Goal: Task Accomplishment & Management: Use online tool/utility

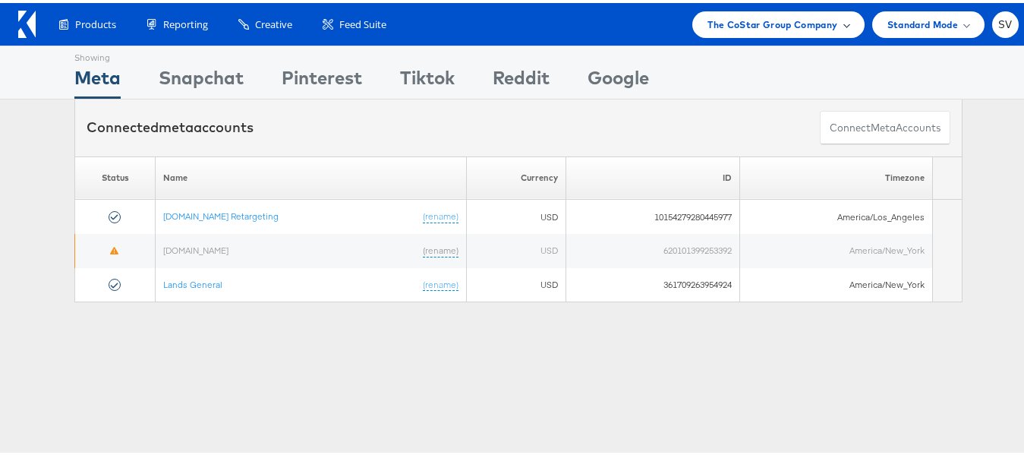
click at [821, 27] on span "The CoStar Group Company" at bounding box center [773, 22] width 130 height 16
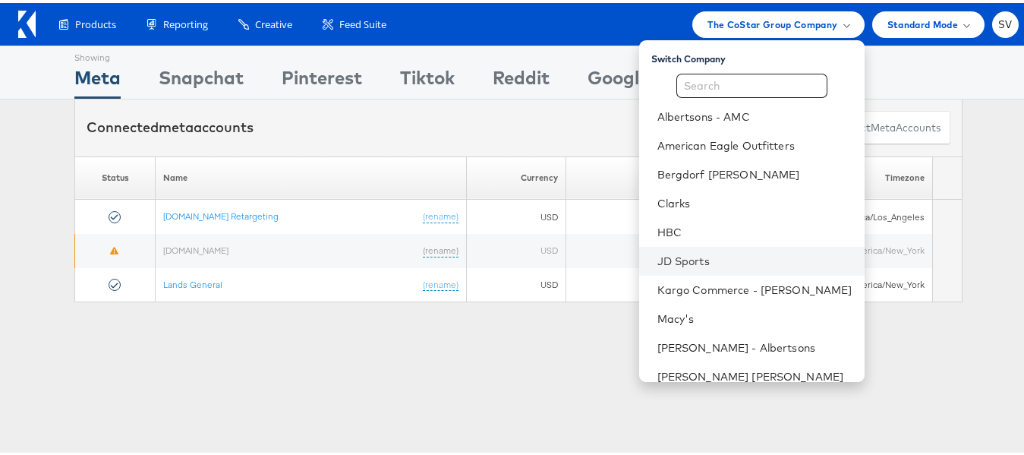
scroll to position [73, 0]
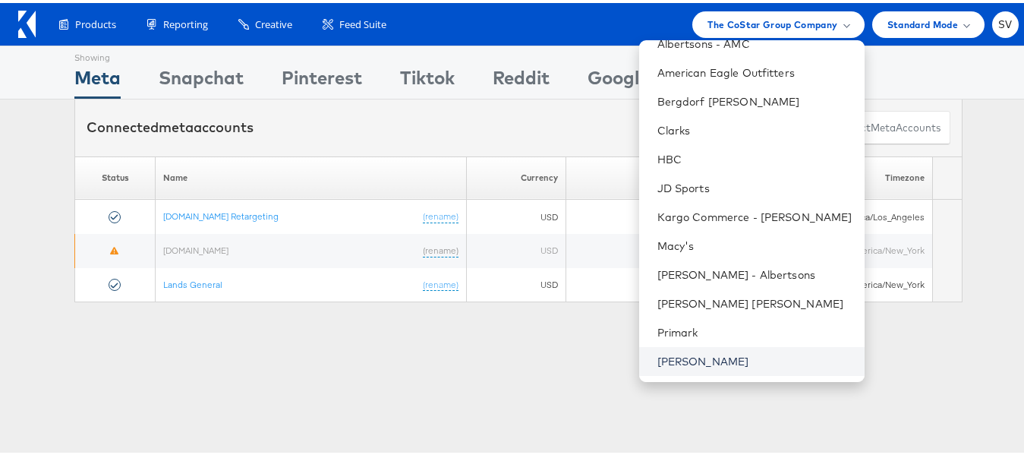
click at [668, 358] on link "[PERSON_NAME]" at bounding box center [755, 358] width 195 height 15
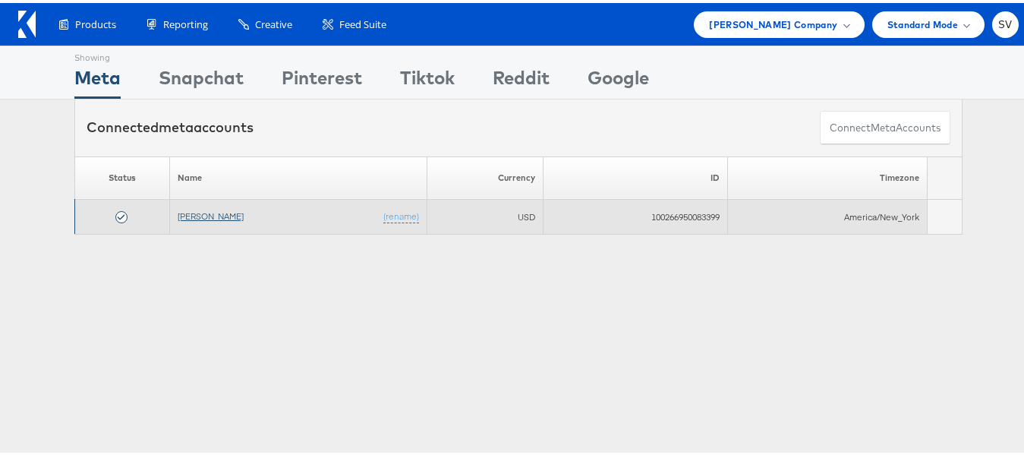
click at [223, 213] on link "[PERSON_NAME]" at bounding box center [211, 212] width 66 height 11
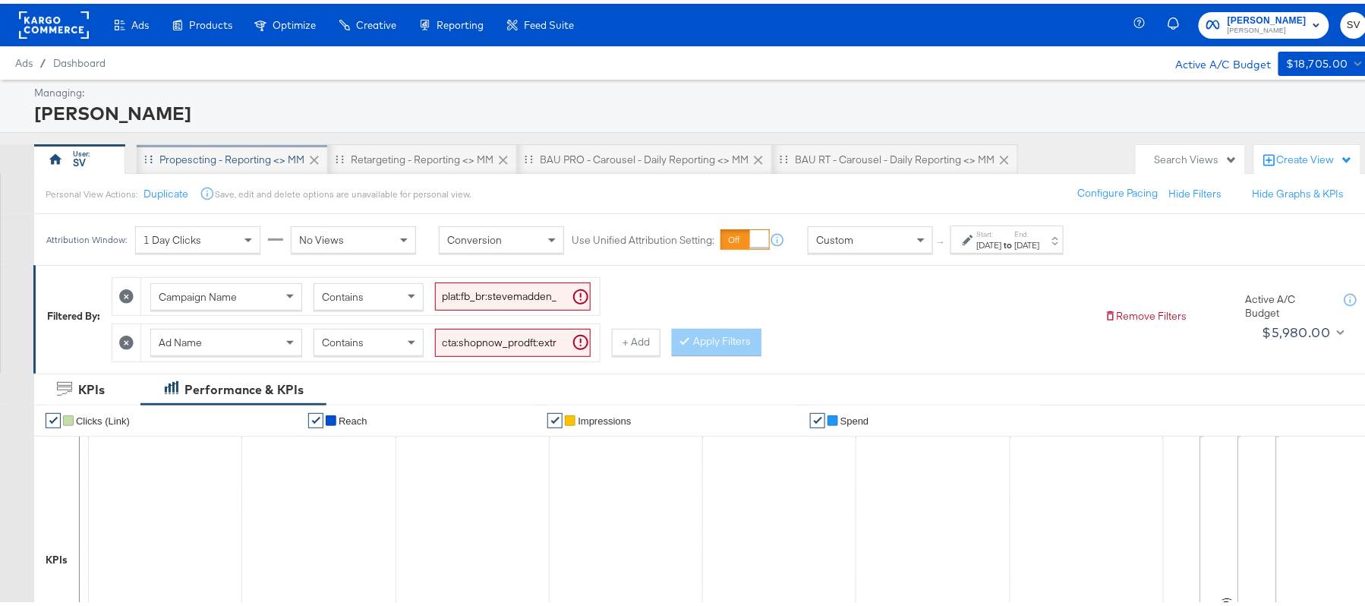
click at [229, 149] on div "Propescting - Reporting <> MM" at bounding box center [231, 156] width 145 height 14
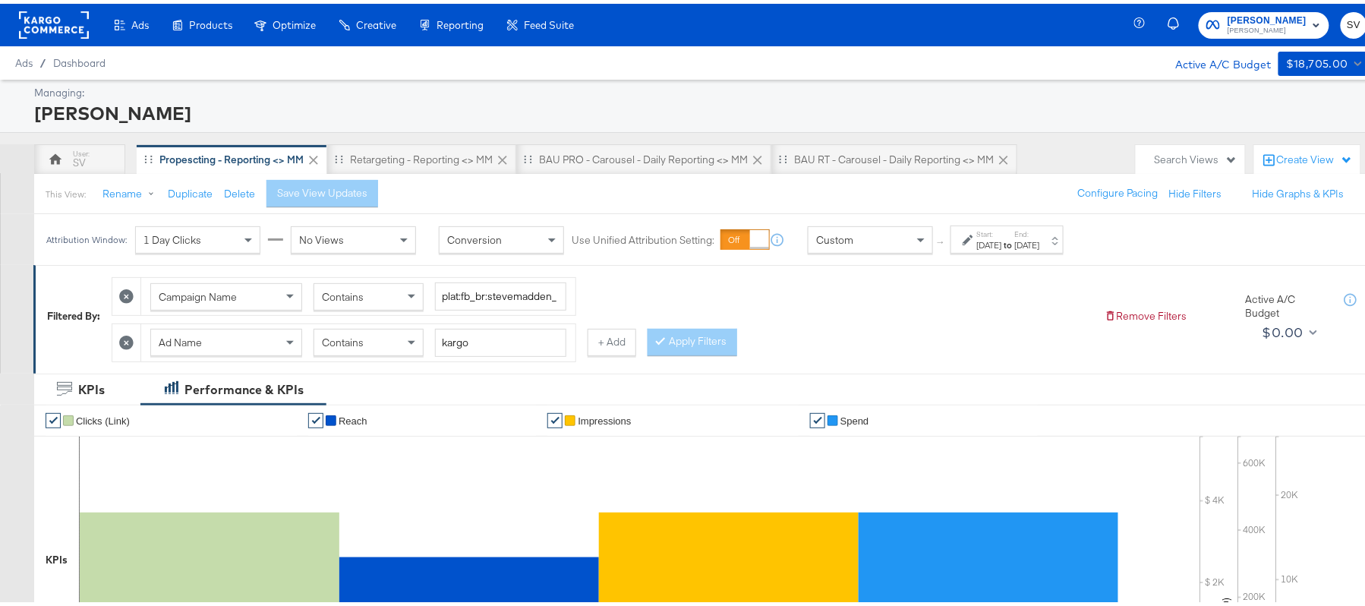
click at [998, 238] on div "Jul 16th 2025" at bounding box center [989, 241] width 25 height 12
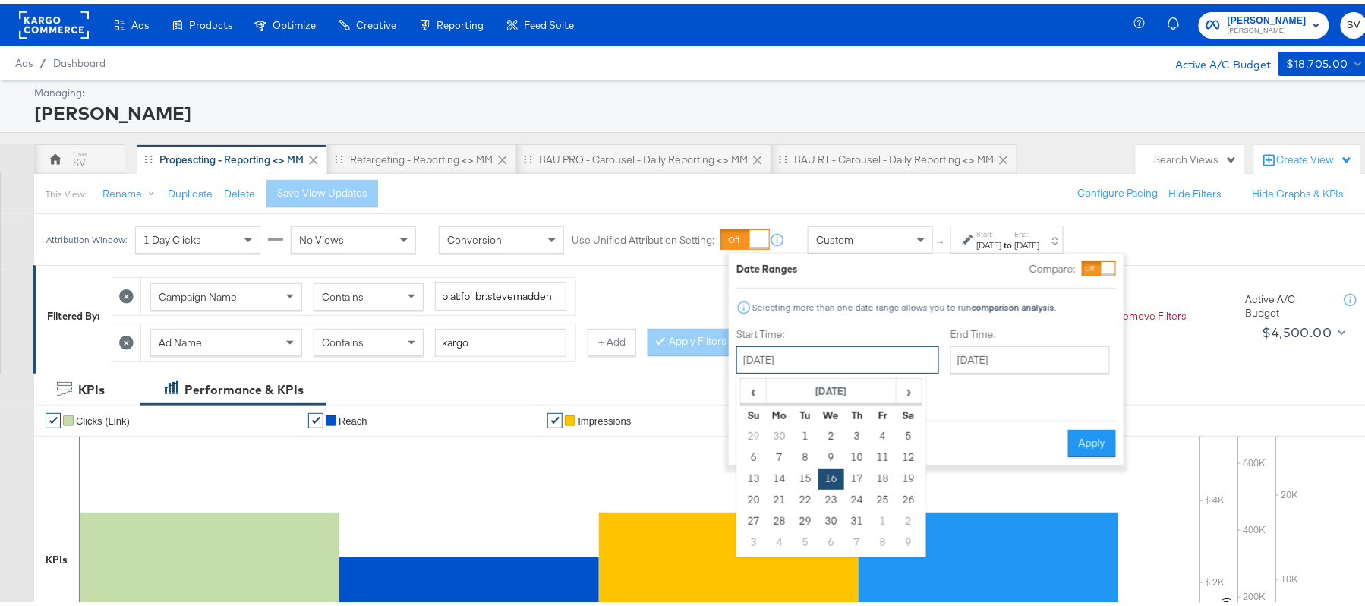
click at [845, 355] on input "July 16th 2025" at bounding box center [838, 355] width 203 height 27
click at [911, 383] on span "›" at bounding box center [909, 387] width 24 height 23
click at [757, 392] on span "‹" at bounding box center [754, 387] width 24 height 23
click at [830, 498] on td "20" at bounding box center [832, 496] width 26 height 21
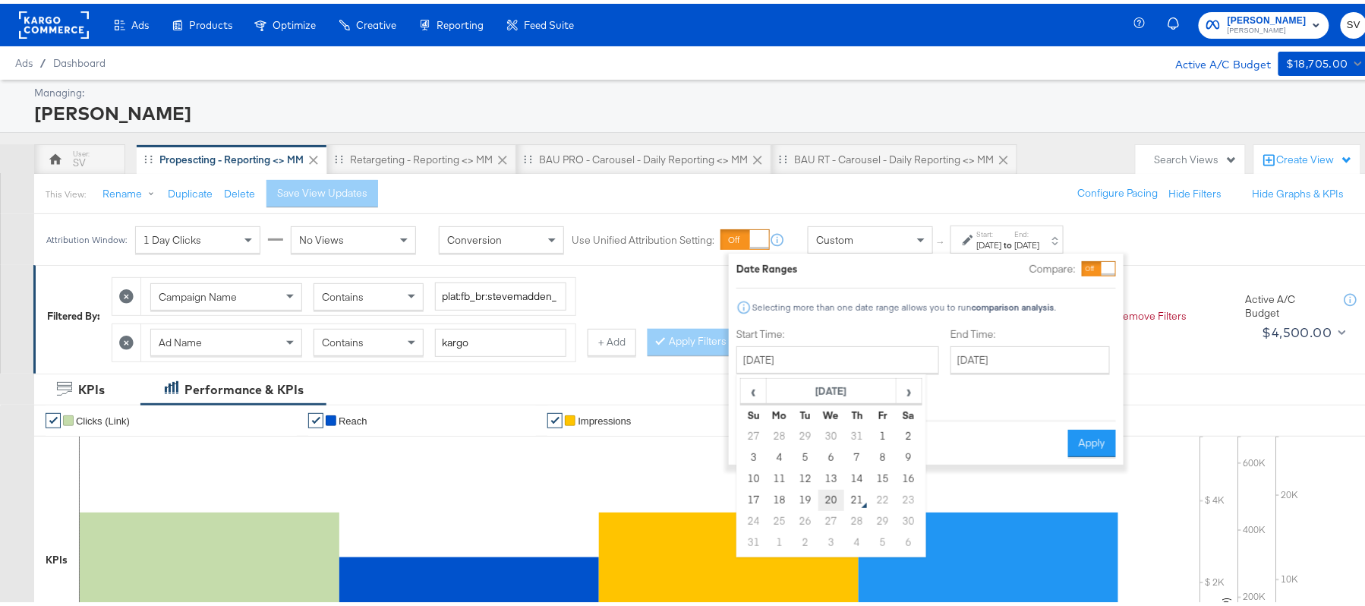
type input "August 20th 2025"
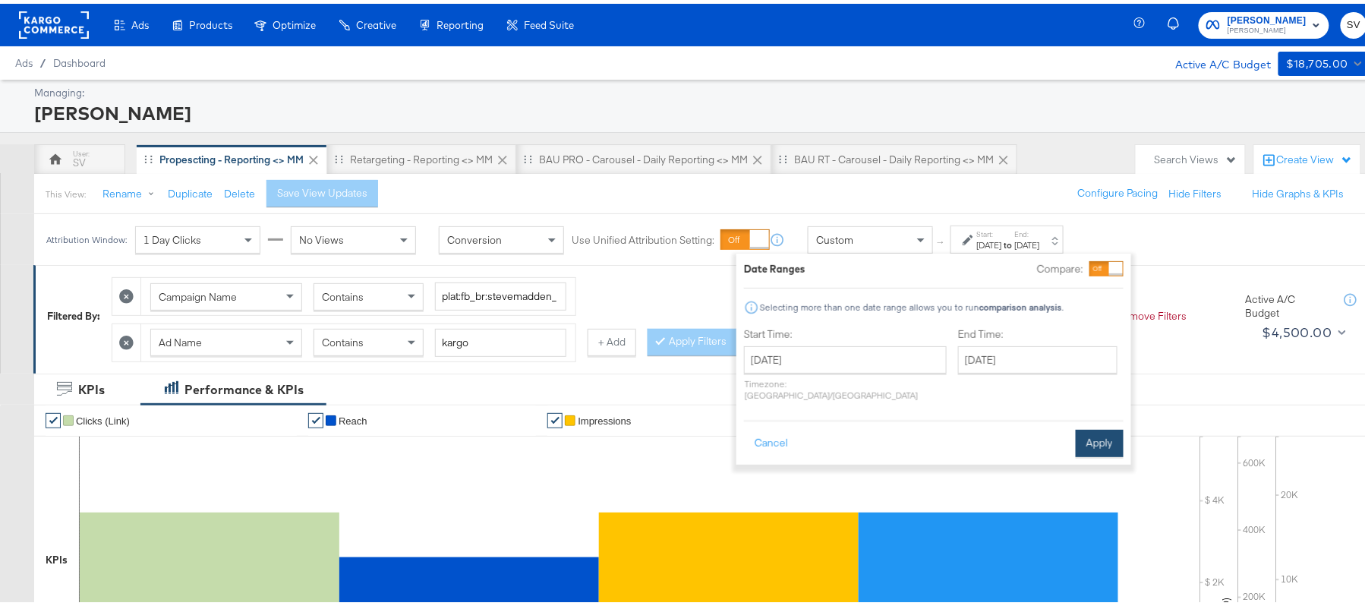
click at [1080, 426] on button "Apply" at bounding box center [1100, 439] width 48 height 27
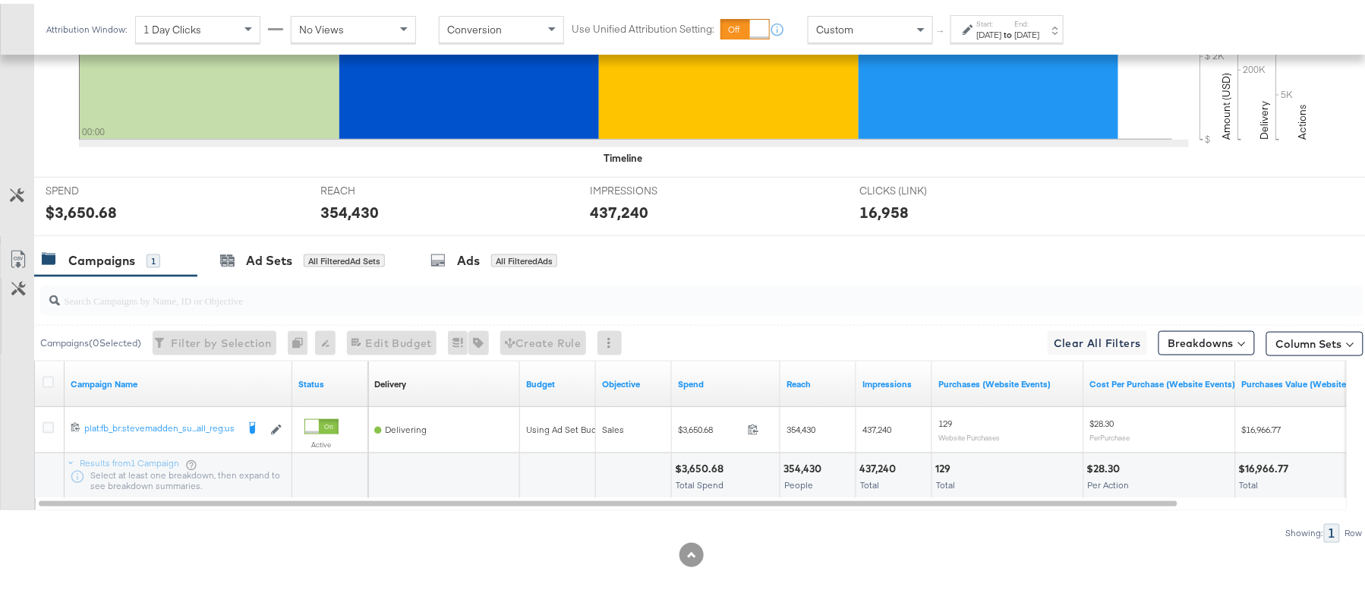
scroll to position [529, 0]
click at [339, 292] on input "search" at bounding box center [651, 291] width 1183 height 30
paste input "plat:fb_br:stevemadden_subchan:paidsocial-asc_temp:evergreen-prospecting-2_obj:…"
type input "plat:fb_br:stevemadden_subchan:paidsocial-asc_temp:evergreen-prospecting-2_obj:…"
click at [688, 460] on div "$3,650.68" at bounding box center [701, 465] width 53 height 14
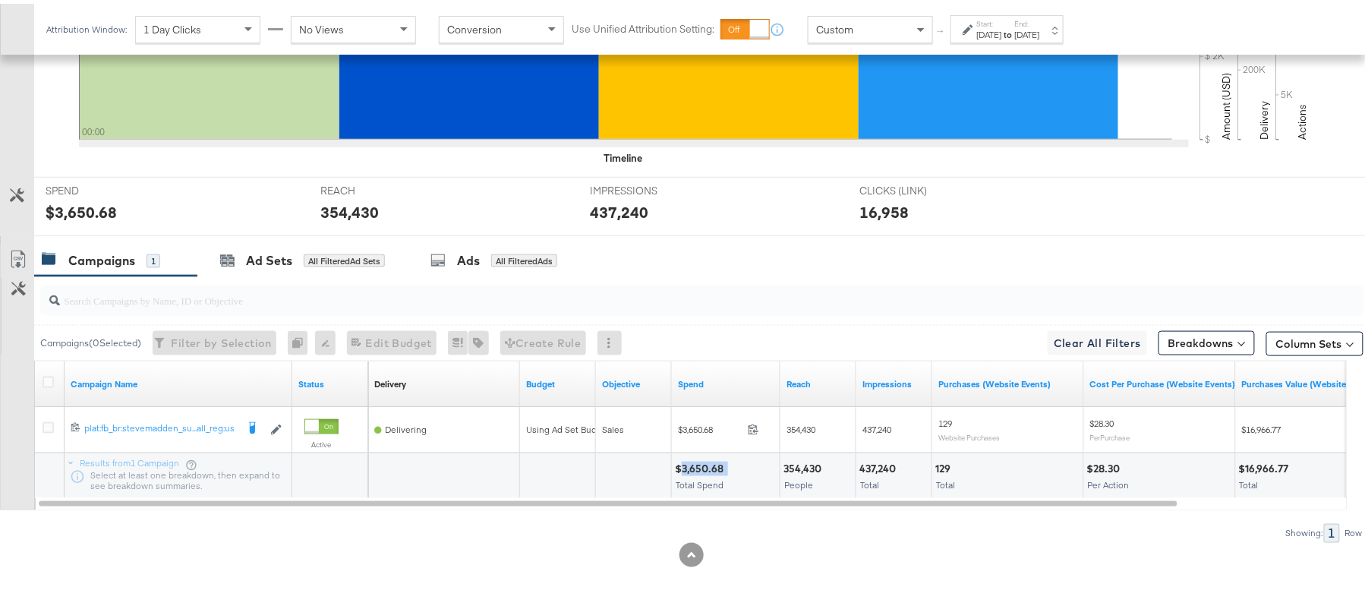
click at [688, 460] on div "$3,650.68" at bounding box center [701, 465] width 53 height 14
copy div "3,650.68"
click at [800, 450] on div "354,430 People" at bounding box center [818, 473] width 75 height 46
copy div "354,430"
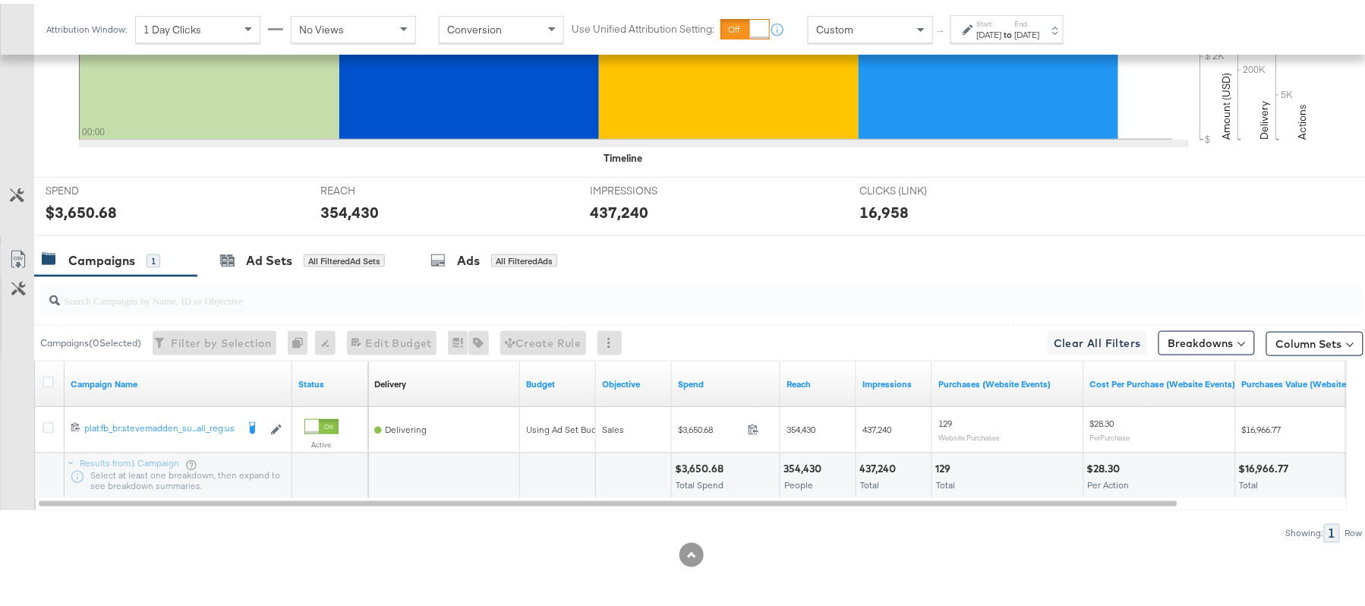
click at [872, 459] on div "437,240" at bounding box center [880, 465] width 41 height 14
copy div "437,240"
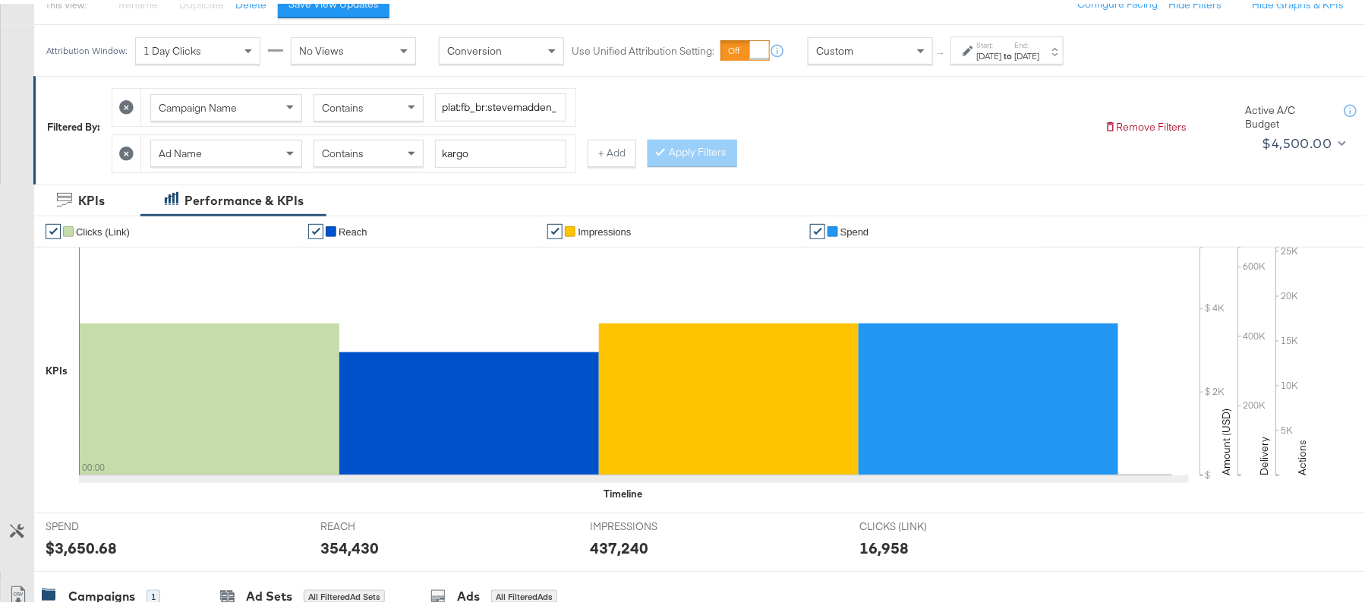
scroll to position [0, 0]
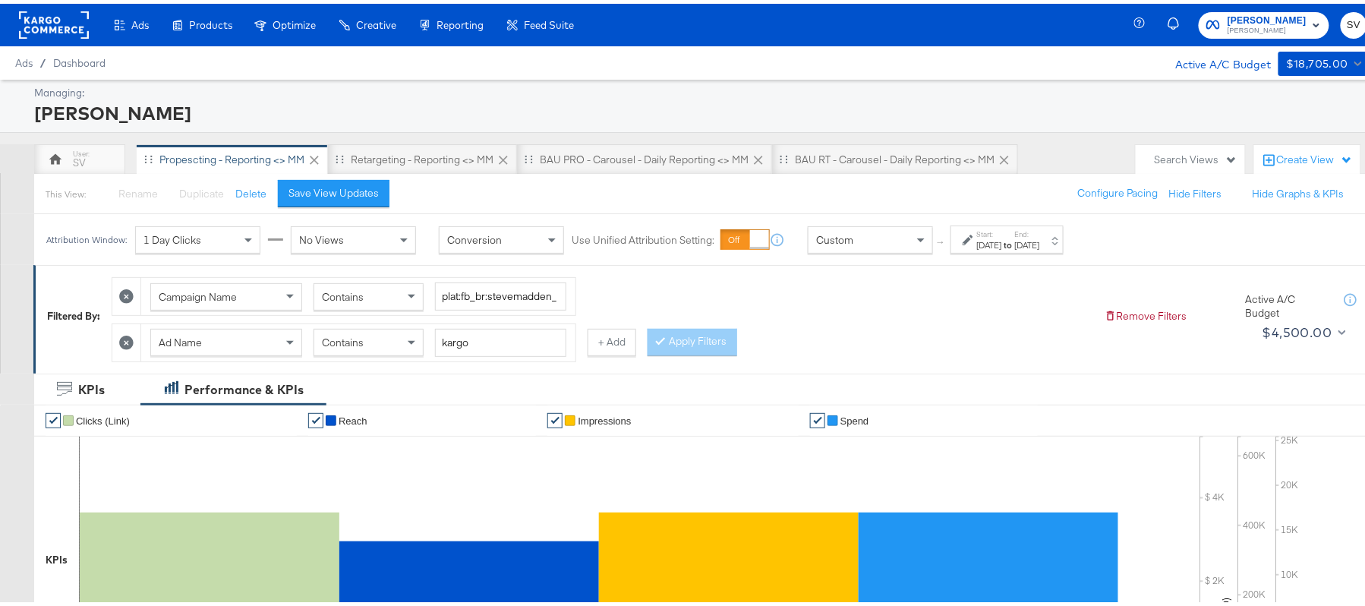
click at [1002, 234] on label "Start:" at bounding box center [989, 231] width 25 height 10
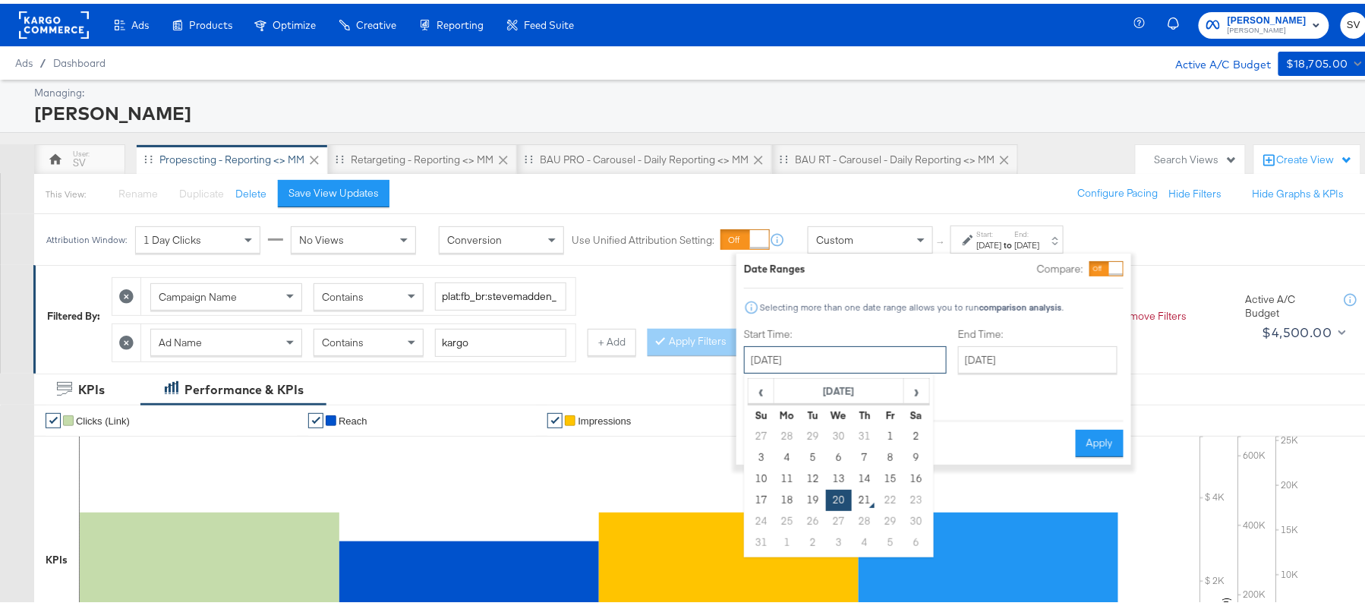
click at [825, 359] on input "[DATE]" at bounding box center [845, 355] width 203 height 27
click at [863, 471] on td "14" at bounding box center [865, 475] width 26 height 21
type input "[DATE]"
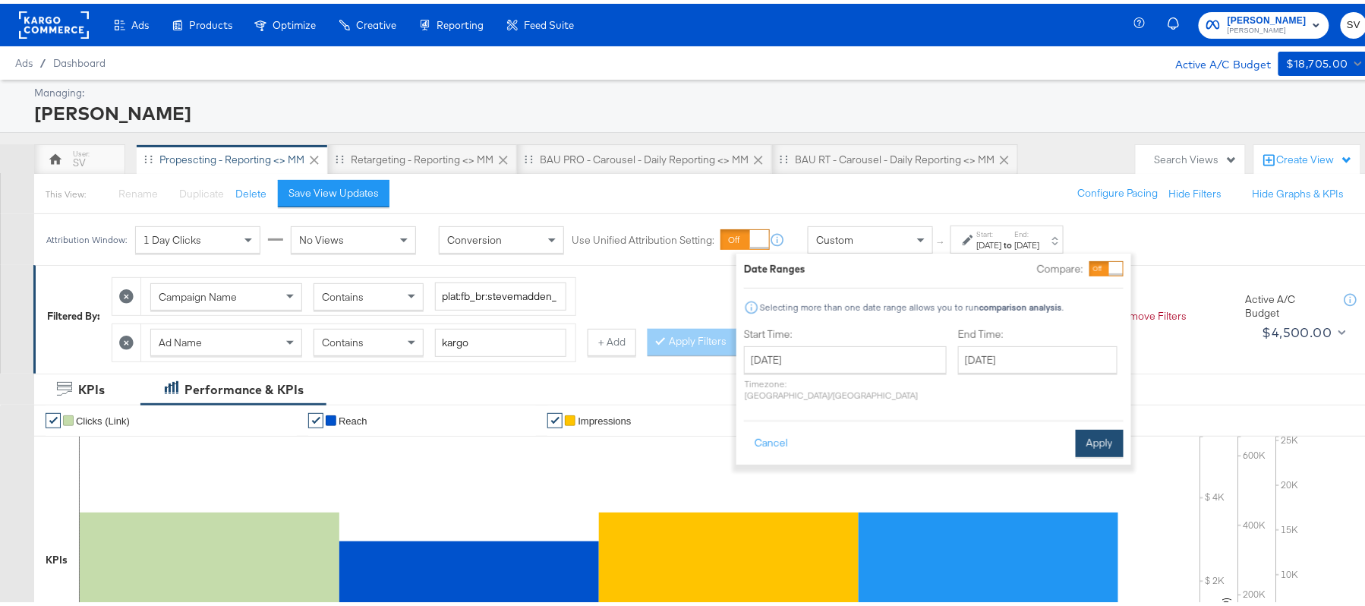
click at [1103, 431] on button "Apply" at bounding box center [1100, 439] width 48 height 27
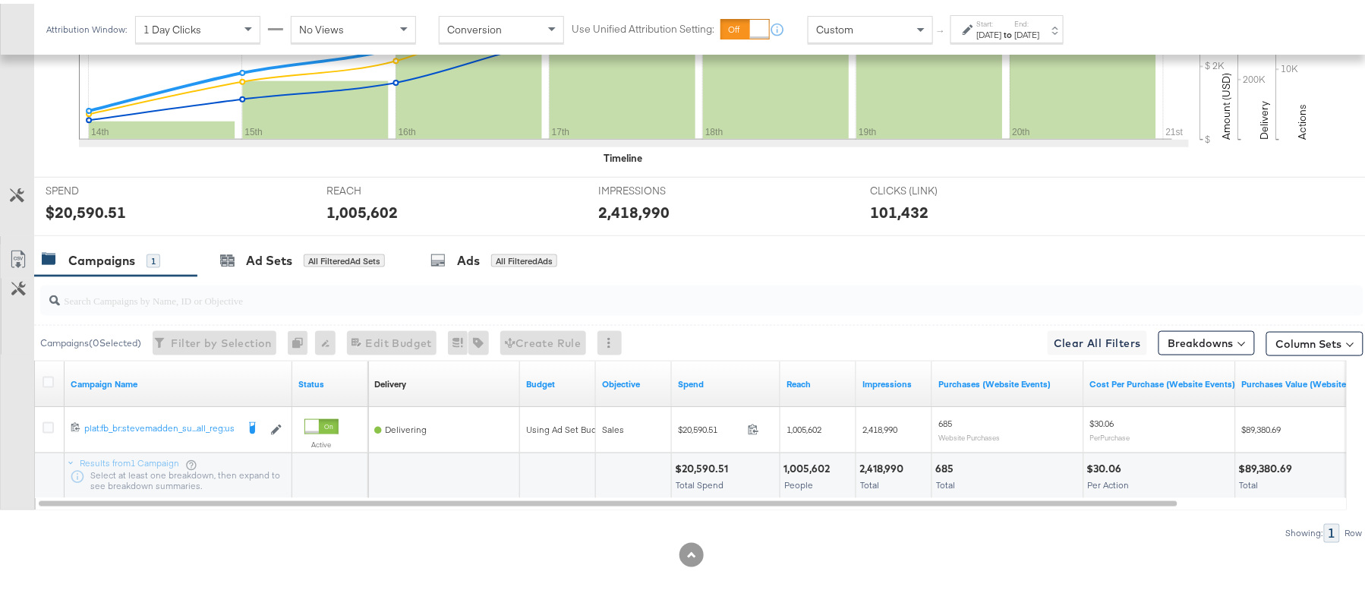
scroll to position [529, 0]
click at [702, 454] on div "$20,590.51 Total Spend" at bounding box center [726, 473] width 108 height 46
copy div "20,590.51"
click at [814, 465] on div "1,005,602" at bounding box center [809, 465] width 51 height 14
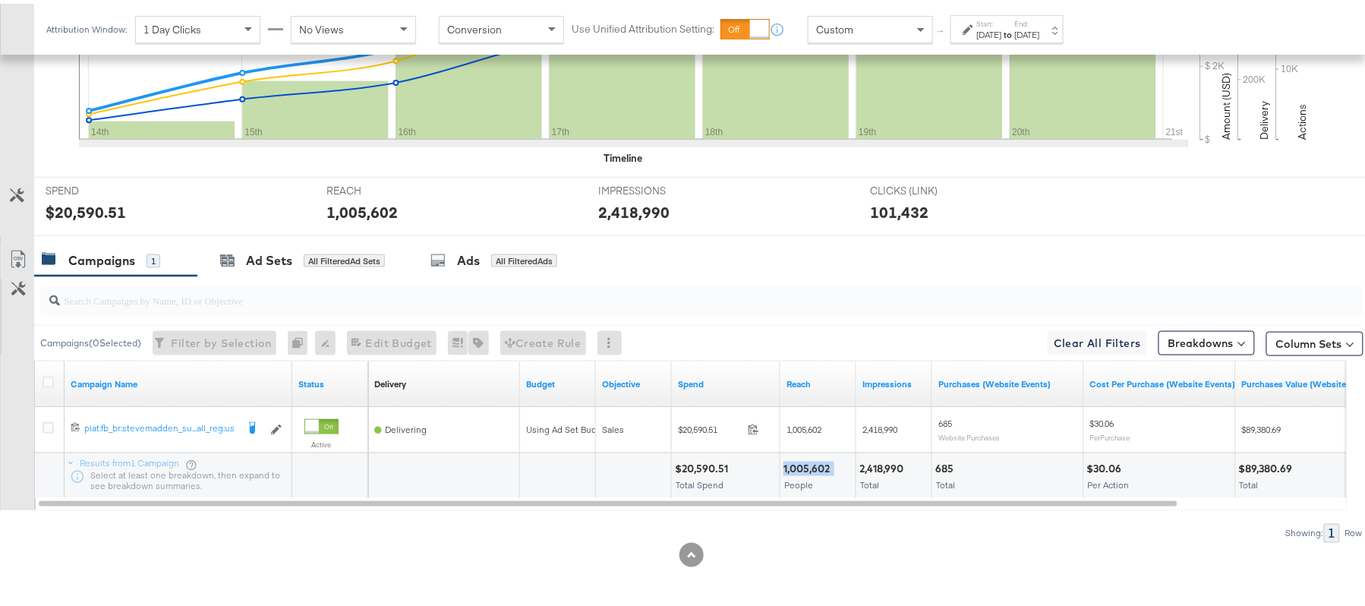
click at [814, 465] on div "1,005,602" at bounding box center [809, 465] width 51 height 14
copy div "1,005,602"
click at [894, 468] on div "2,418,990" at bounding box center [884, 465] width 49 height 14
copy div "2,418,990"
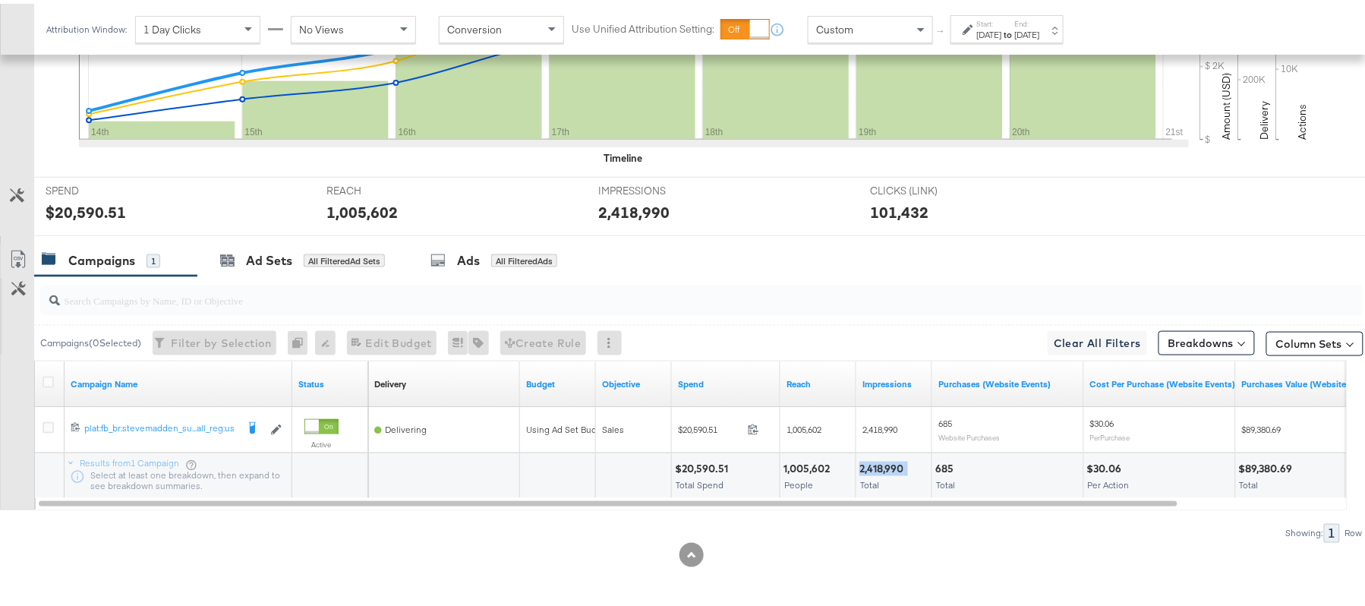
scroll to position [0, 0]
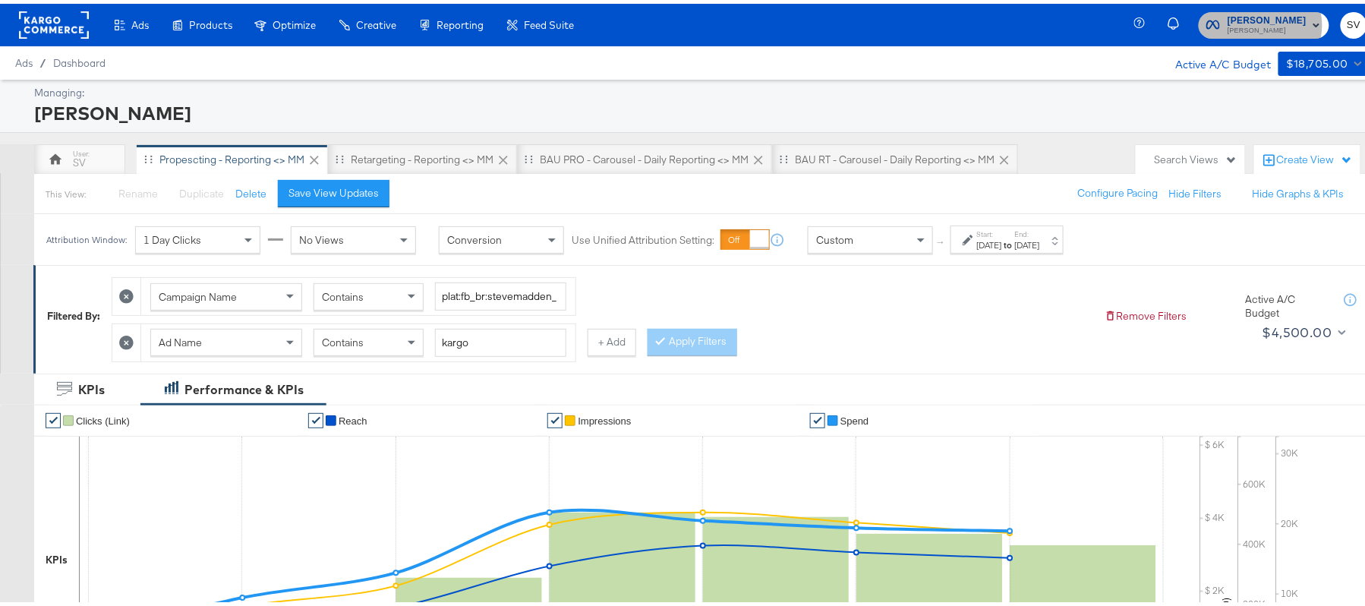
click at [1258, 21] on span "[PERSON_NAME]" at bounding box center [1267, 27] width 79 height 12
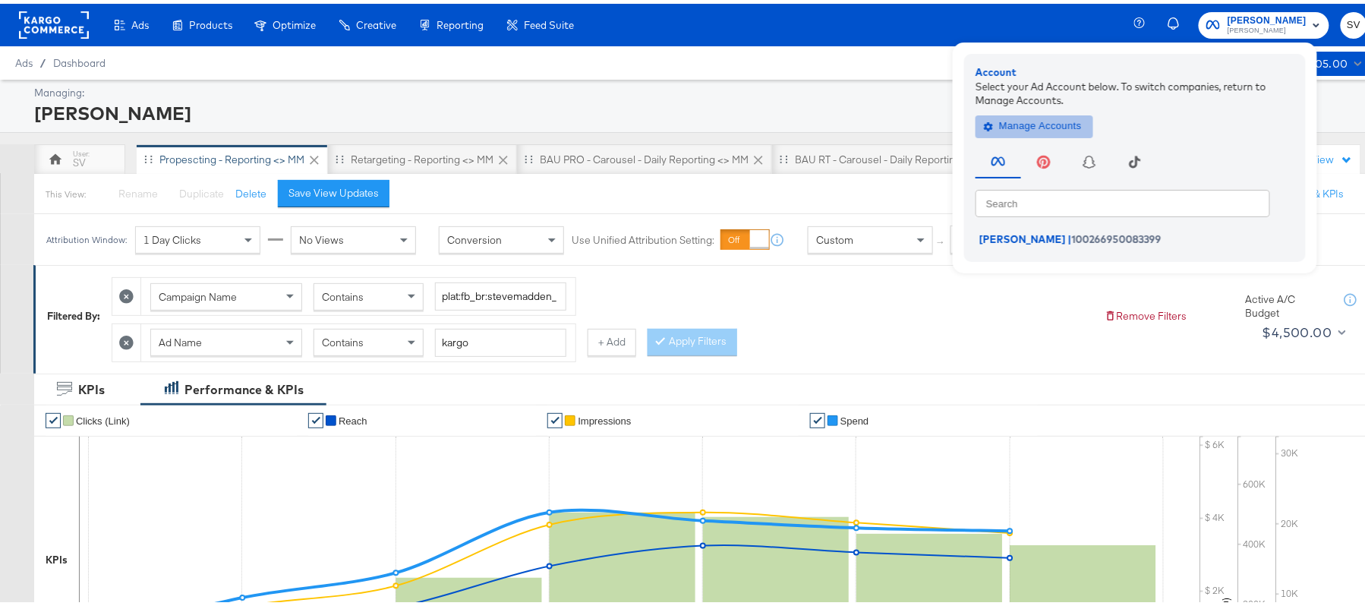
click at [1063, 125] on span "Manage Accounts" at bounding box center [1034, 122] width 95 height 17
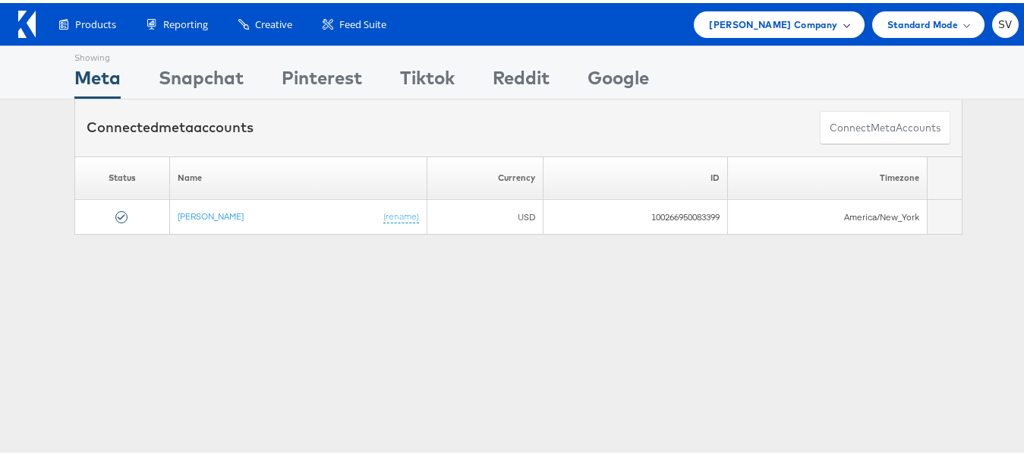
click at [805, 24] on span "Steve Madden Company" at bounding box center [773, 22] width 128 height 16
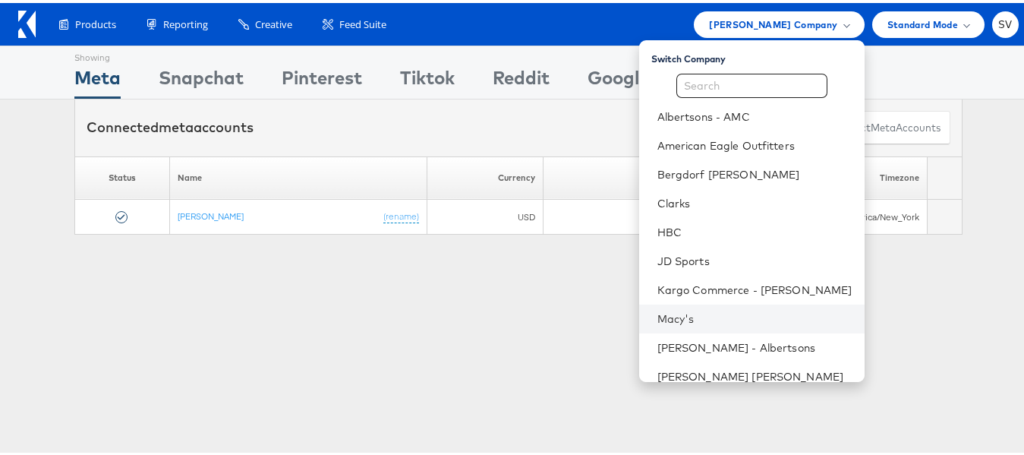
scroll to position [73, 0]
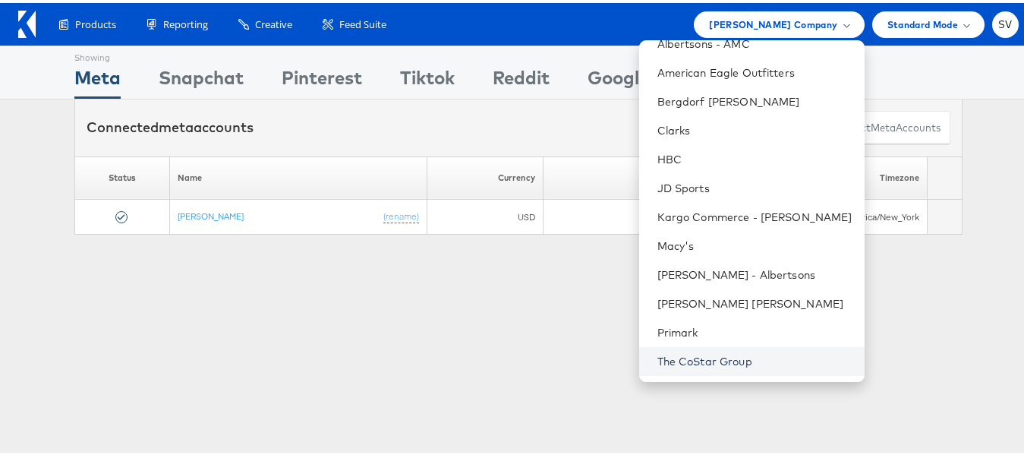
click at [688, 355] on link "The CoStar Group" at bounding box center [755, 358] width 195 height 15
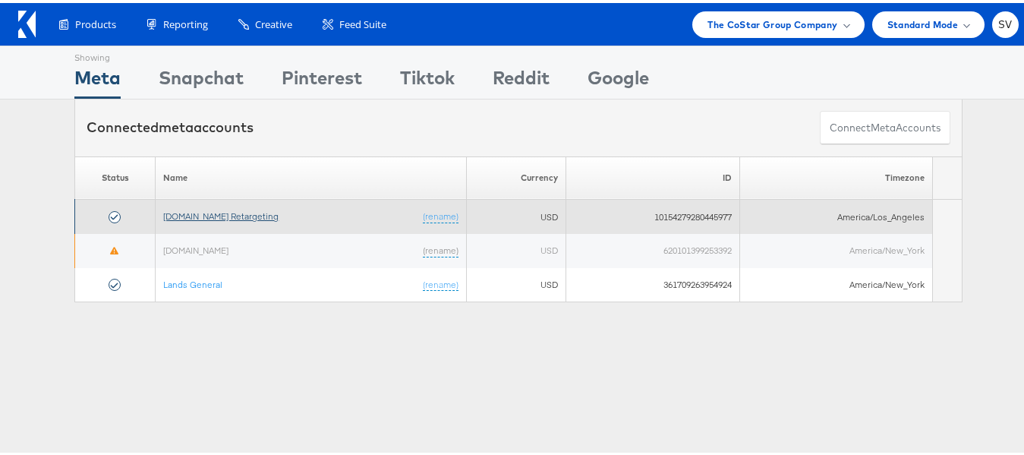
click at [239, 213] on link "Apartments.com Retargeting" at bounding box center [220, 212] width 115 height 11
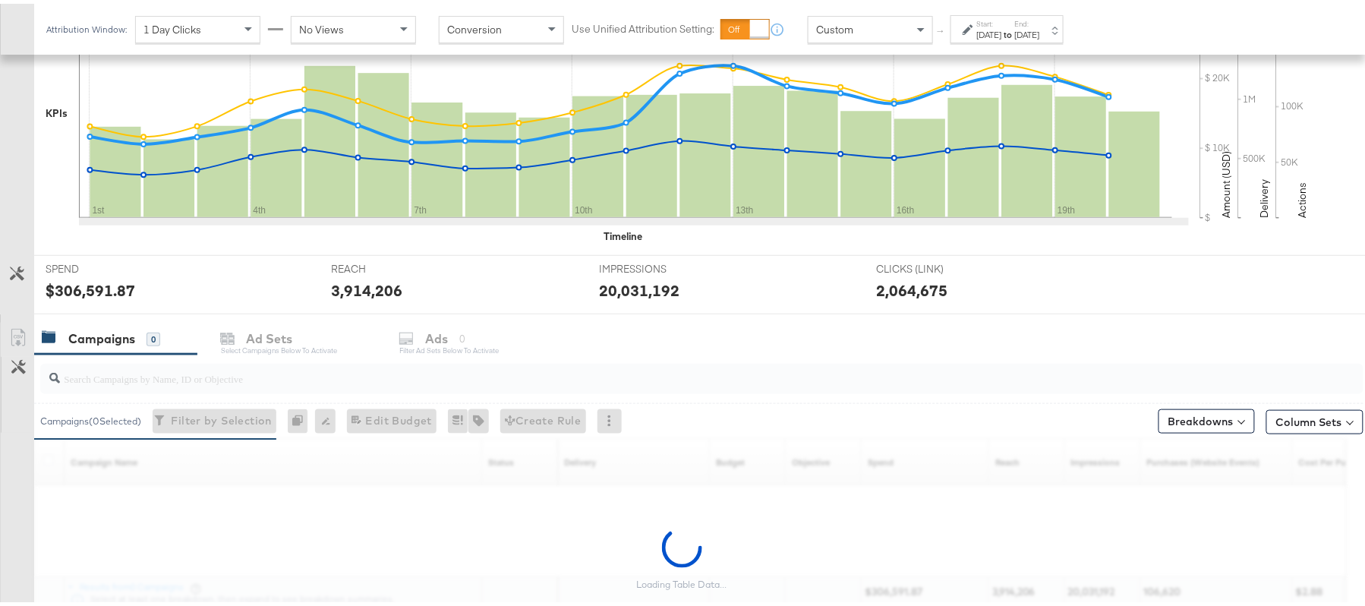
scroll to position [380, 0]
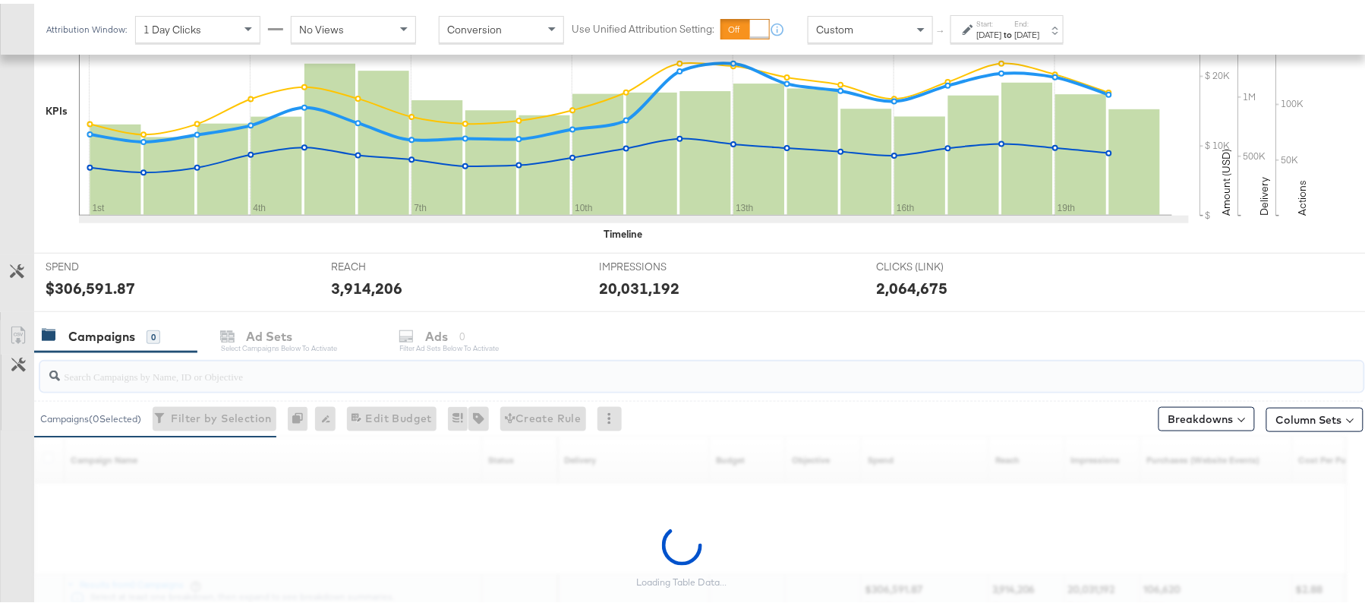
click at [368, 381] on input "search" at bounding box center [651, 367] width 1183 height 30
paste input "APTS_B2C_Display_National_Facebook_RTG_Leads_SocialDisplay_Retargeting_Diamond_…"
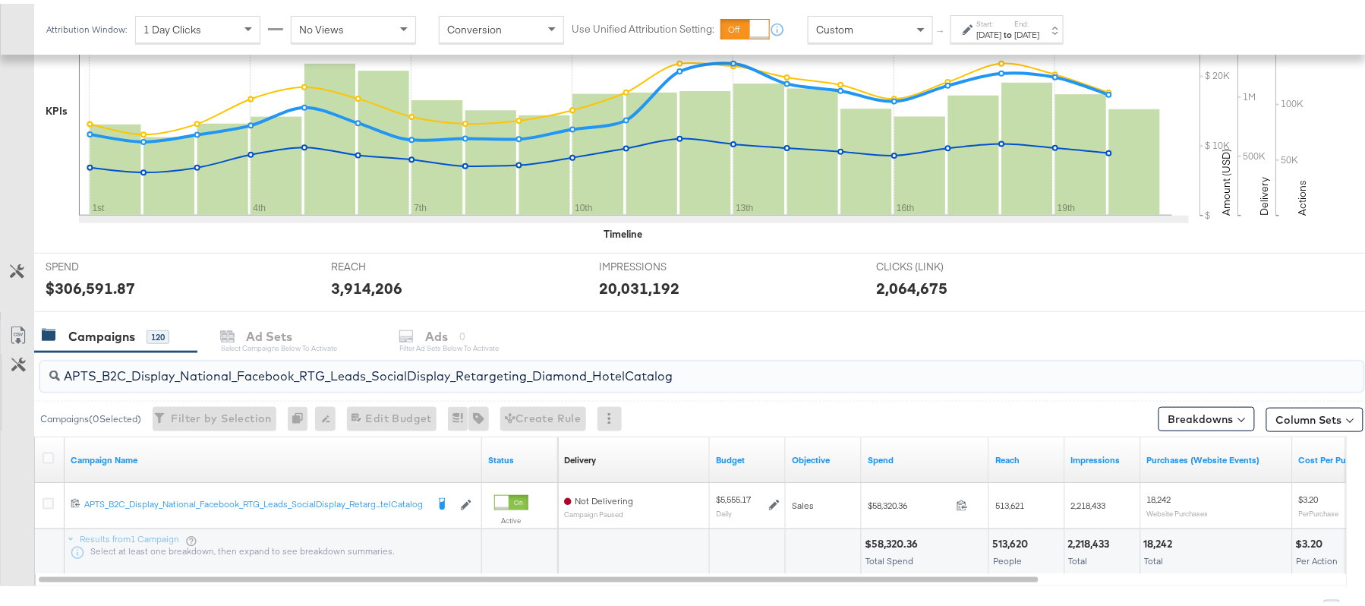
type input "APTS_B2C_Display_National_Facebook_RTG_Leads_SocialDisplay_Retargeting_Diamond_…"
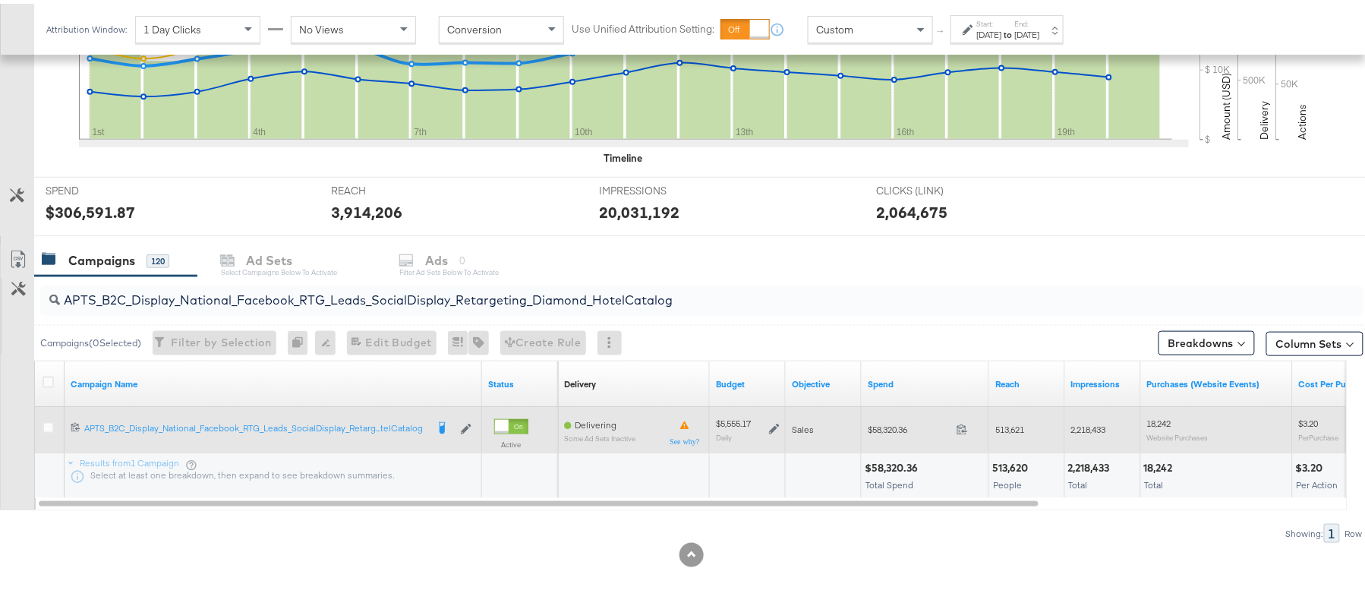
click at [776, 423] on icon at bounding box center [774, 425] width 11 height 11
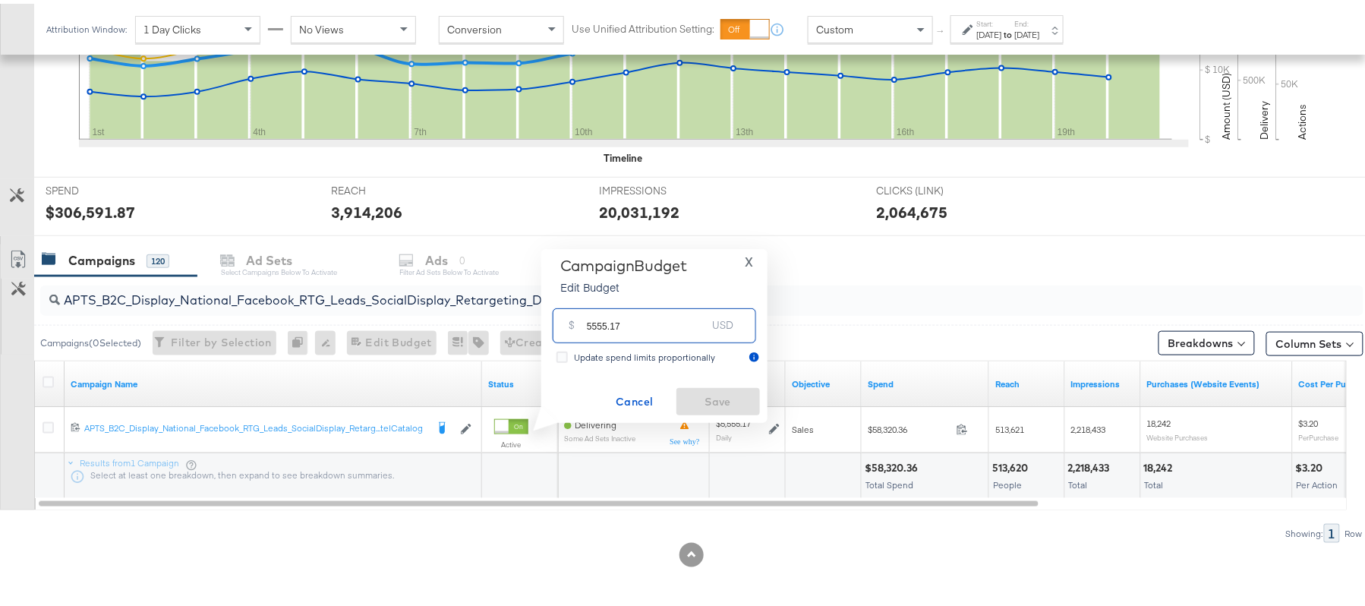
click at [681, 320] on input "5555.17" at bounding box center [647, 315] width 120 height 33
paste input "$6,666.20"
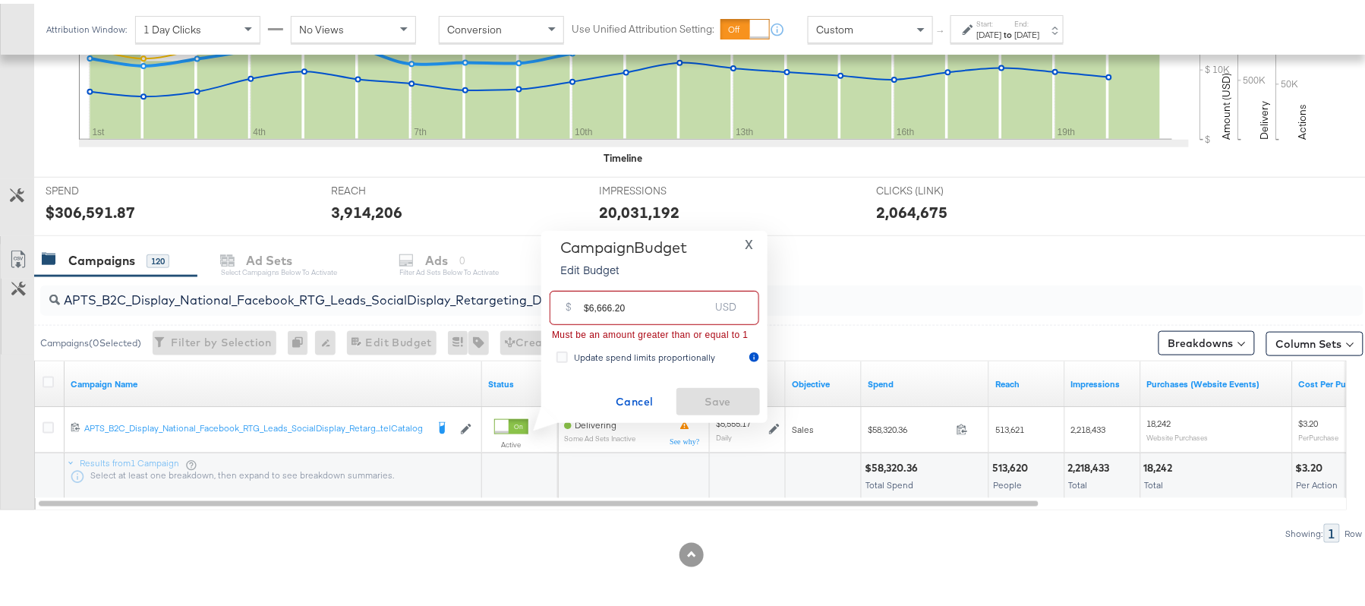
click at [601, 304] on input "$6,666.20" at bounding box center [646, 298] width 125 height 33
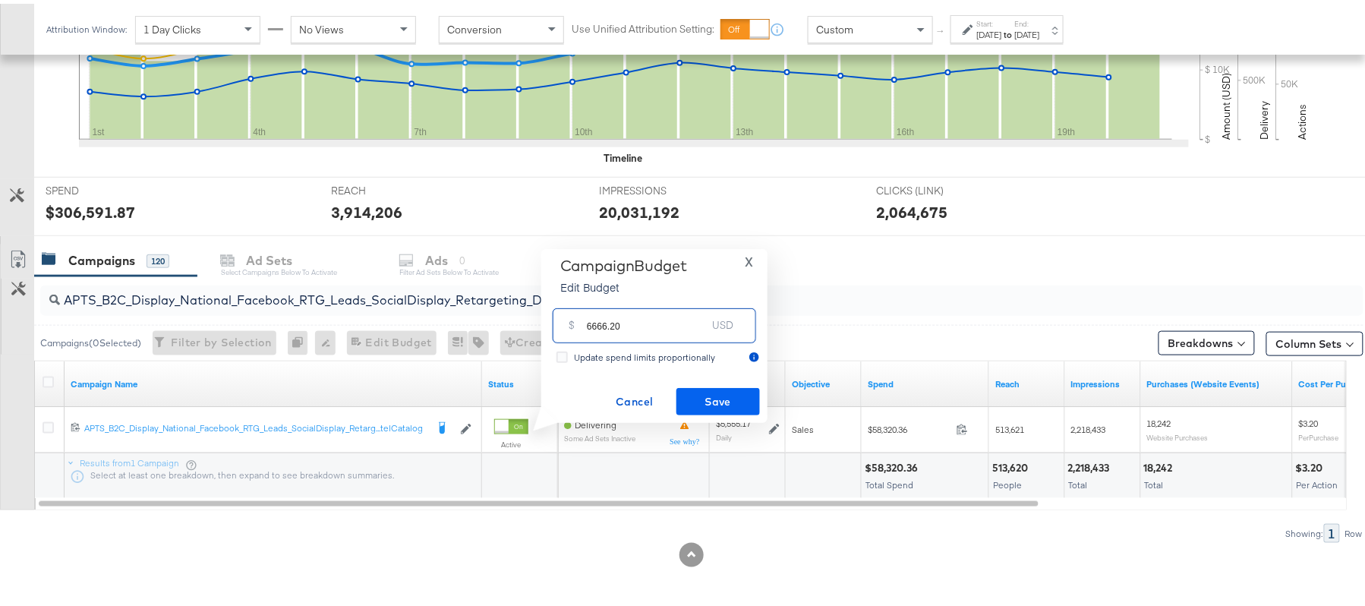
type input "6666.20"
click at [726, 396] on span "Save" at bounding box center [718, 398] width 71 height 19
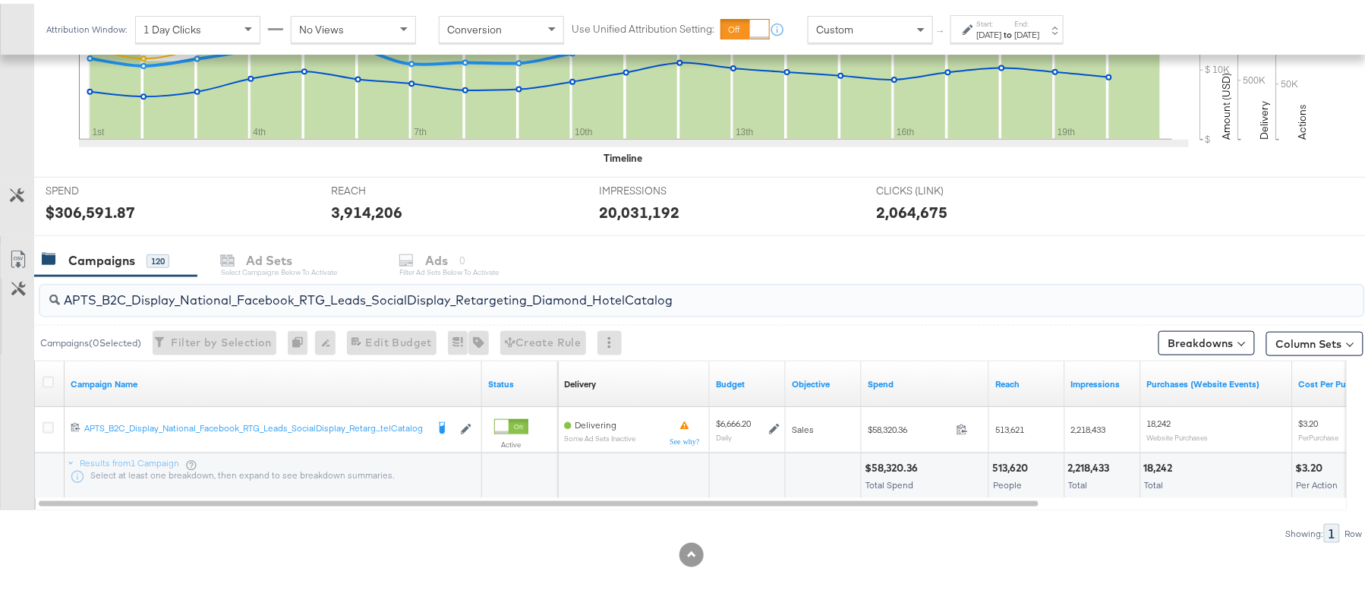
click at [265, 287] on input "APTS_B2C_Display_National_Facebook_RTG_Leads_SocialDisplay_Retargeting_Diamond_…" at bounding box center [651, 291] width 1183 height 30
paste input "alwayson_Retargeting_DARE24_DiamondPlatinum"
type input "APTS_B2C_Display_National_Facebook_RTG_Leads_SocialDisplay_alwayson_Retargeting…"
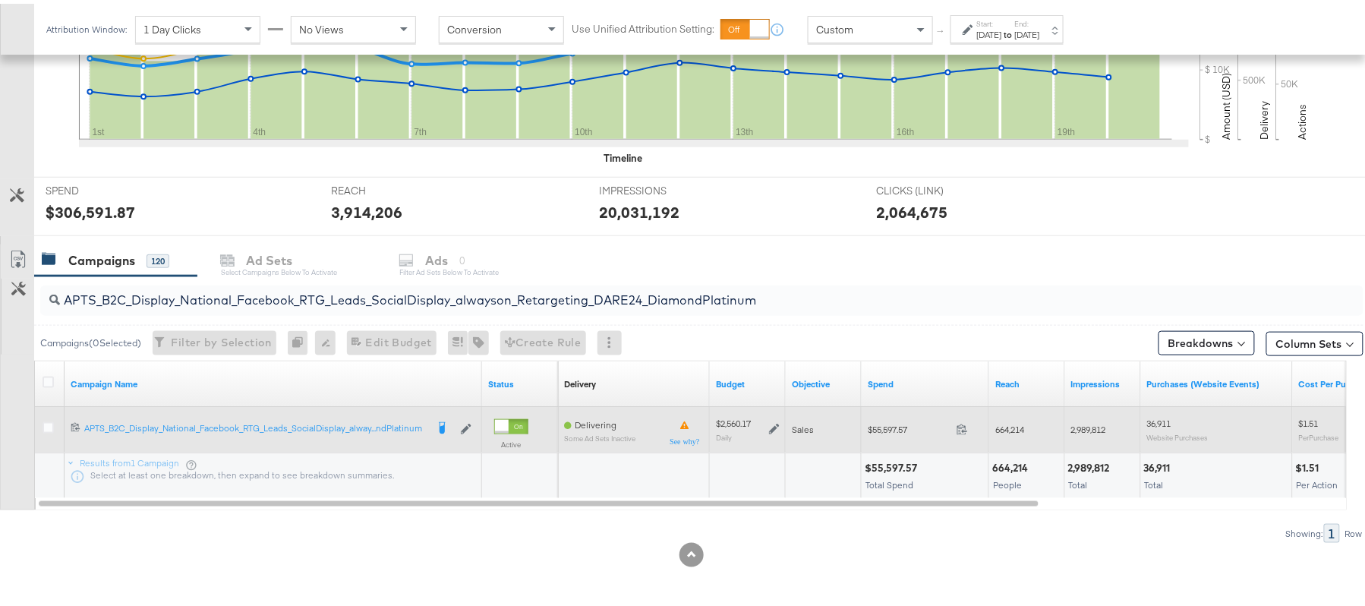
click at [778, 426] on icon at bounding box center [774, 425] width 11 height 11
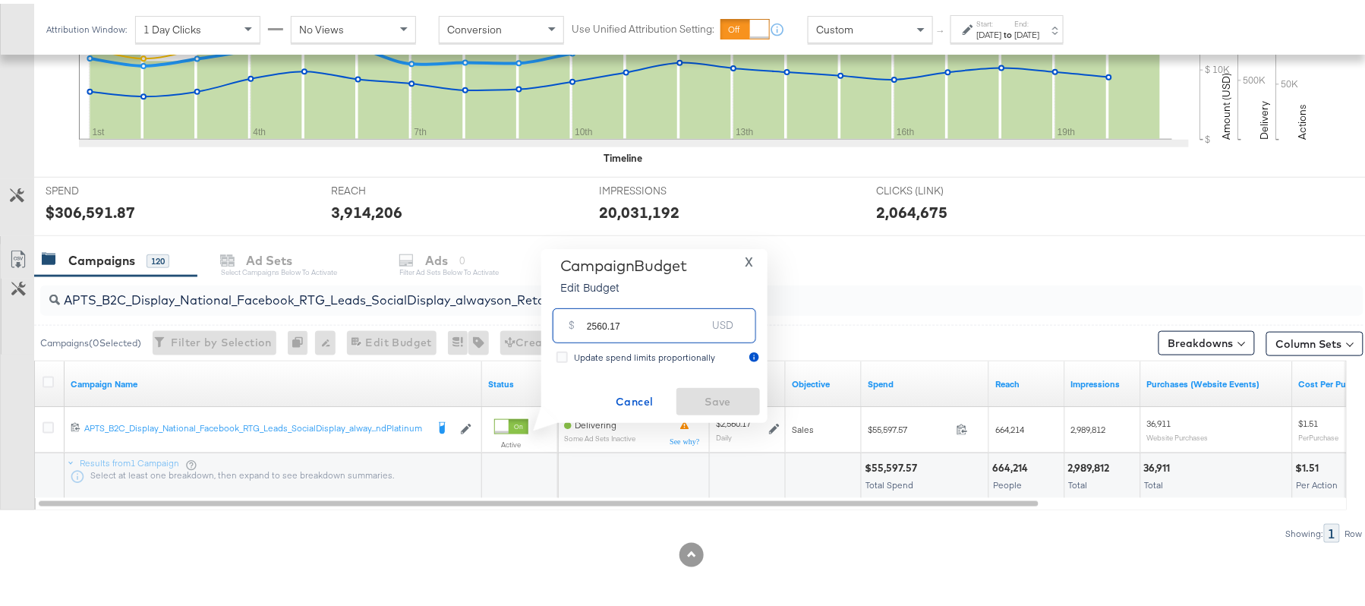
click at [645, 323] on input "2560.17" at bounding box center [647, 315] width 120 height 33
paste input "$2,918.7"
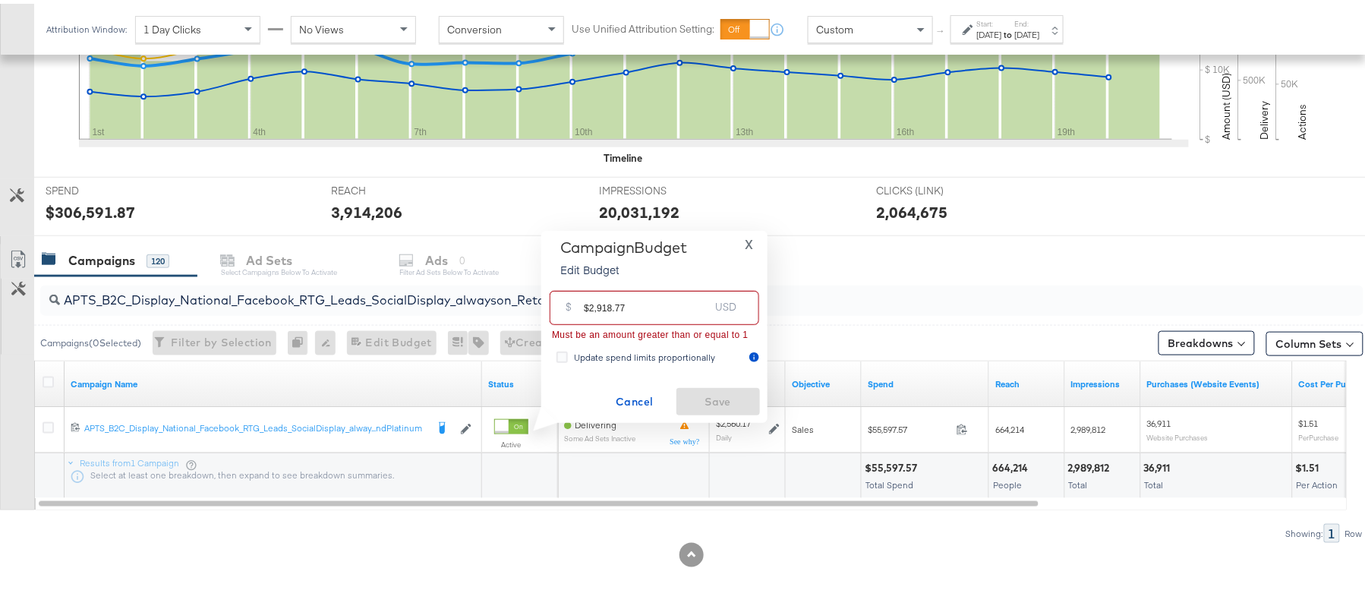
click at [598, 301] on input "$2,918.77" at bounding box center [646, 298] width 125 height 33
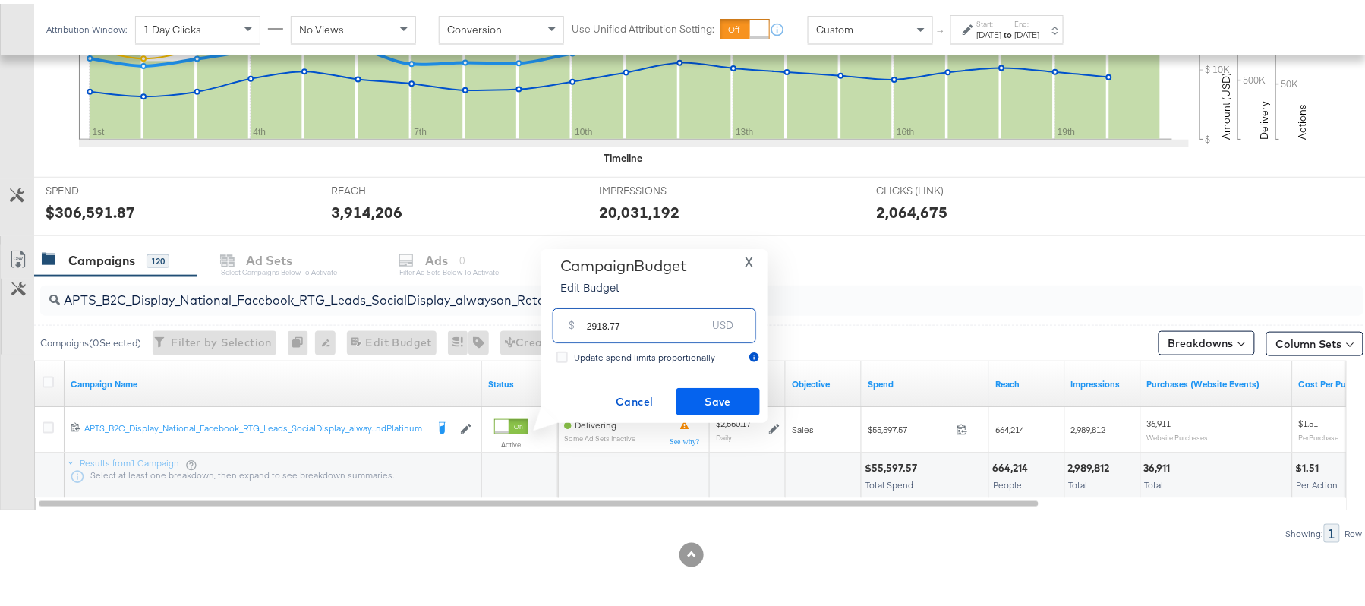
type input "2918.77"
click at [699, 390] on span "Save" at bounding box center [718, 398] width 71 height 19
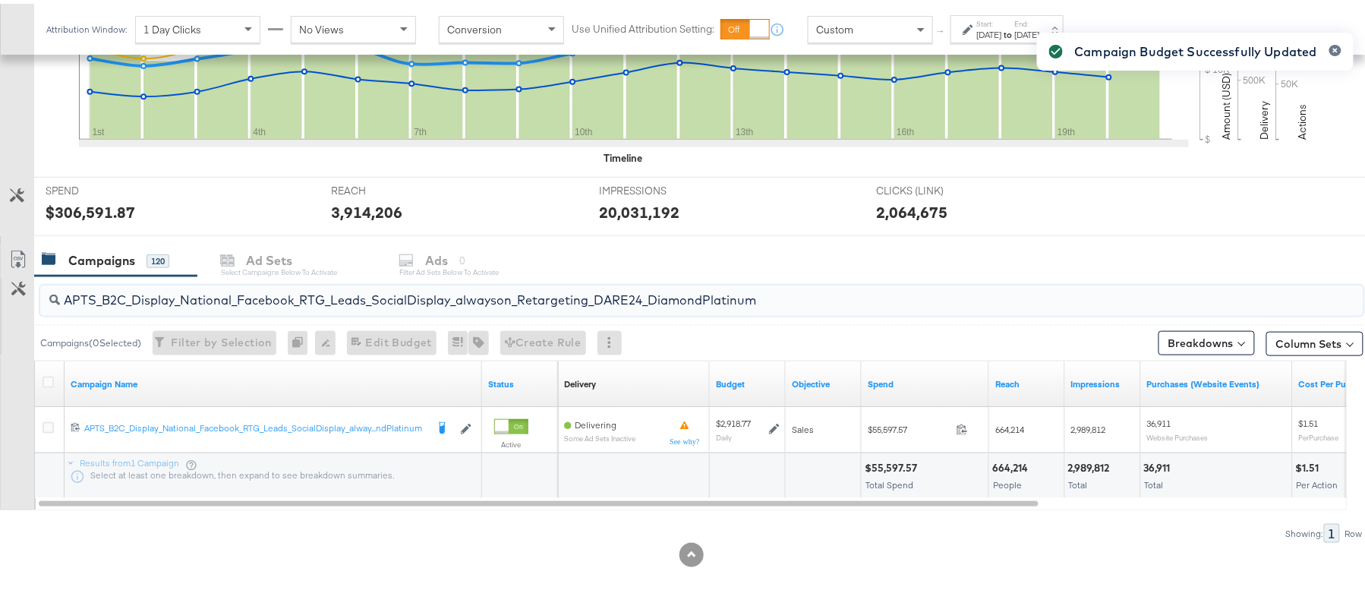
click at [317, 280] on input "APTS_B2C_Display_National_Facebook_RTG_Leads_SocialDisplay_alwayson_Retargeting…" at bounding box center [651, 291] width 1183 height 30
paste input "FR_B2C_Display_National_Facebook_RTG_Leads_SocialDisplay_alwayson_Retargeting_FR"
type input "FR_B2C_Display_National_Facebook_RTG_Leads_SocialDisplay_alwayson_Retargeting_F…"
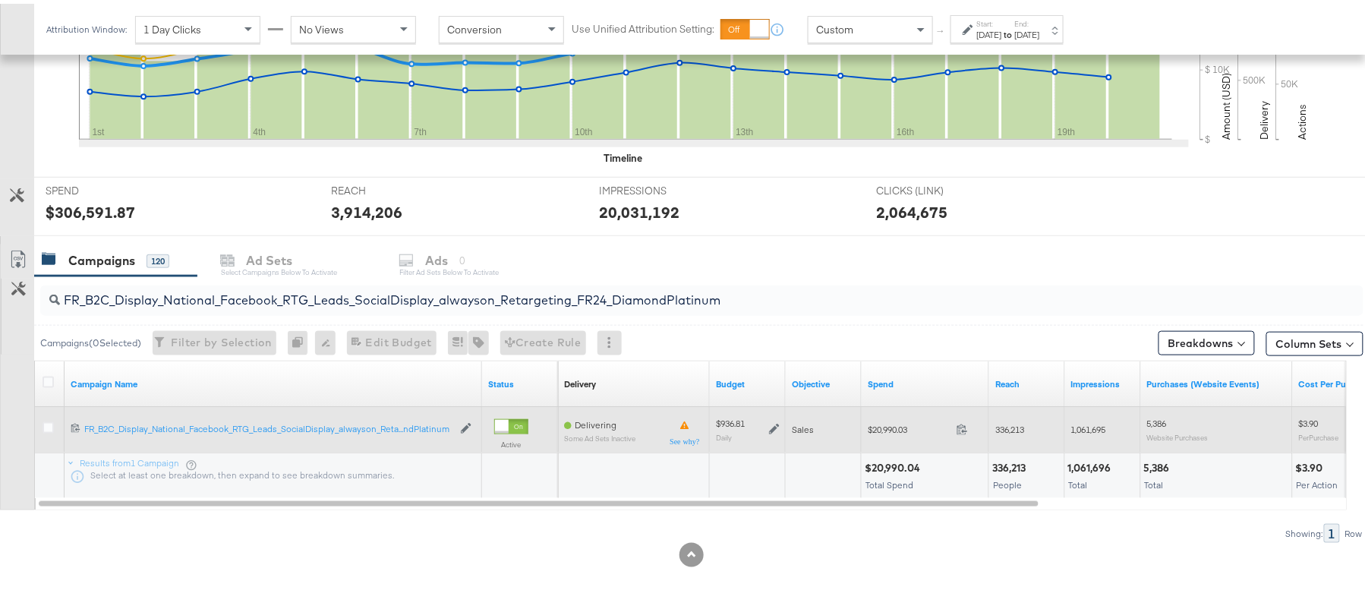
click at [779, 423] on icon at bounding box center [774, 426] width 11 height 11
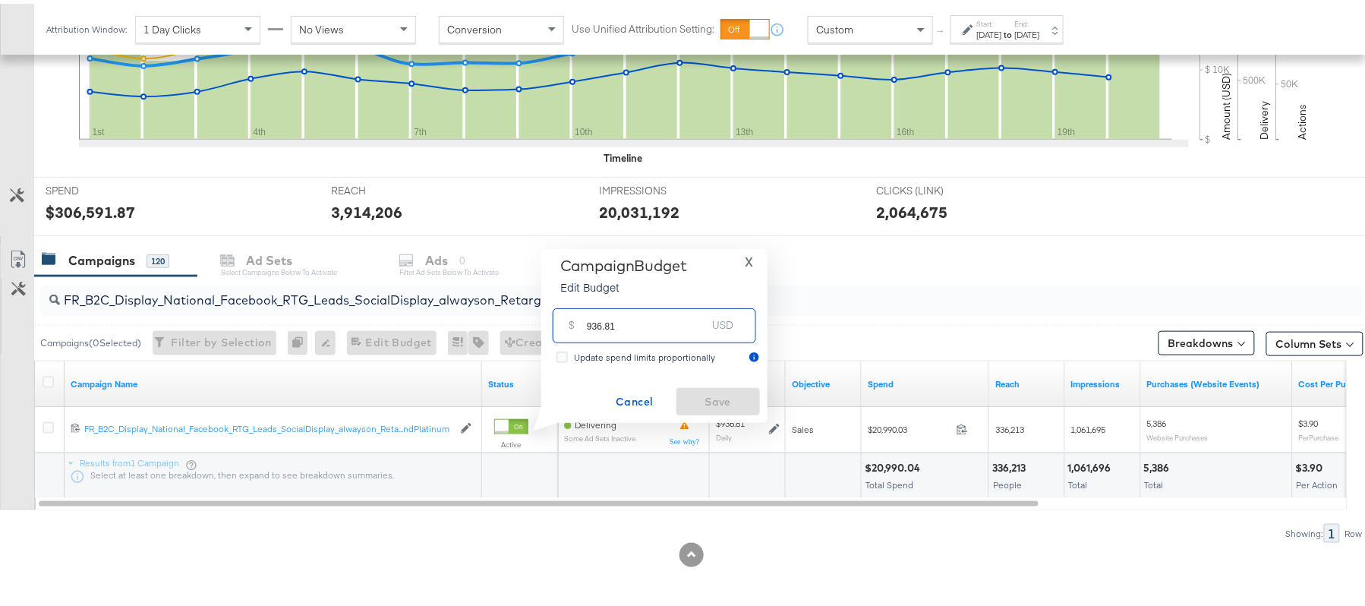
click at [644, 307] on input "936.81" at bounding box center [647, 315] width 120 height 33
paste input "$1,077.33"
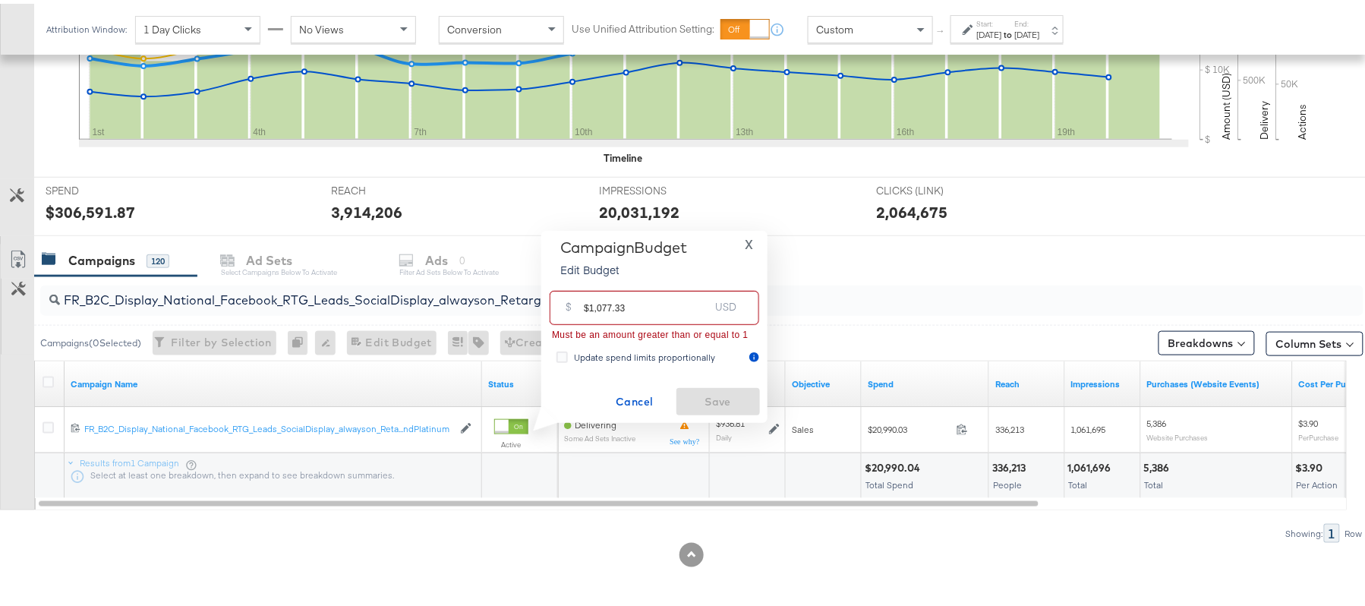
click at [597, 302] on input "$1,077.33" at bounding box center [646, 298] width 125 height 33
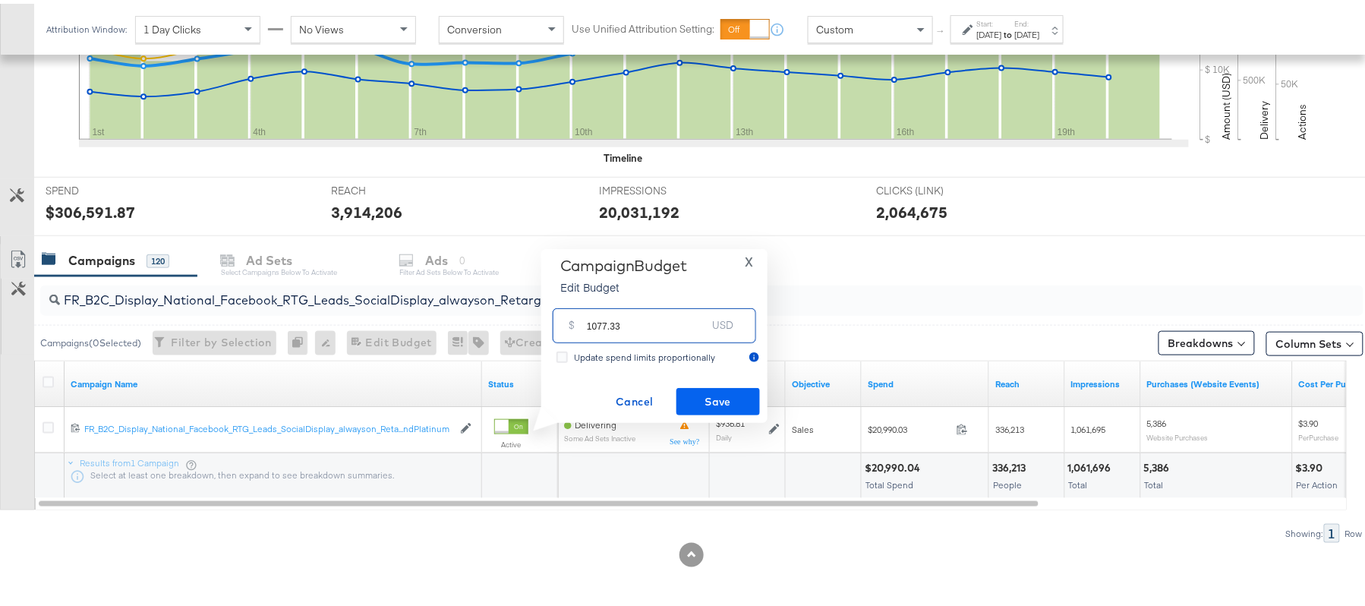
type input "1077.33"
click at [706, 396] on span "Save" at bounding box center [718, 398] width 71 height 19
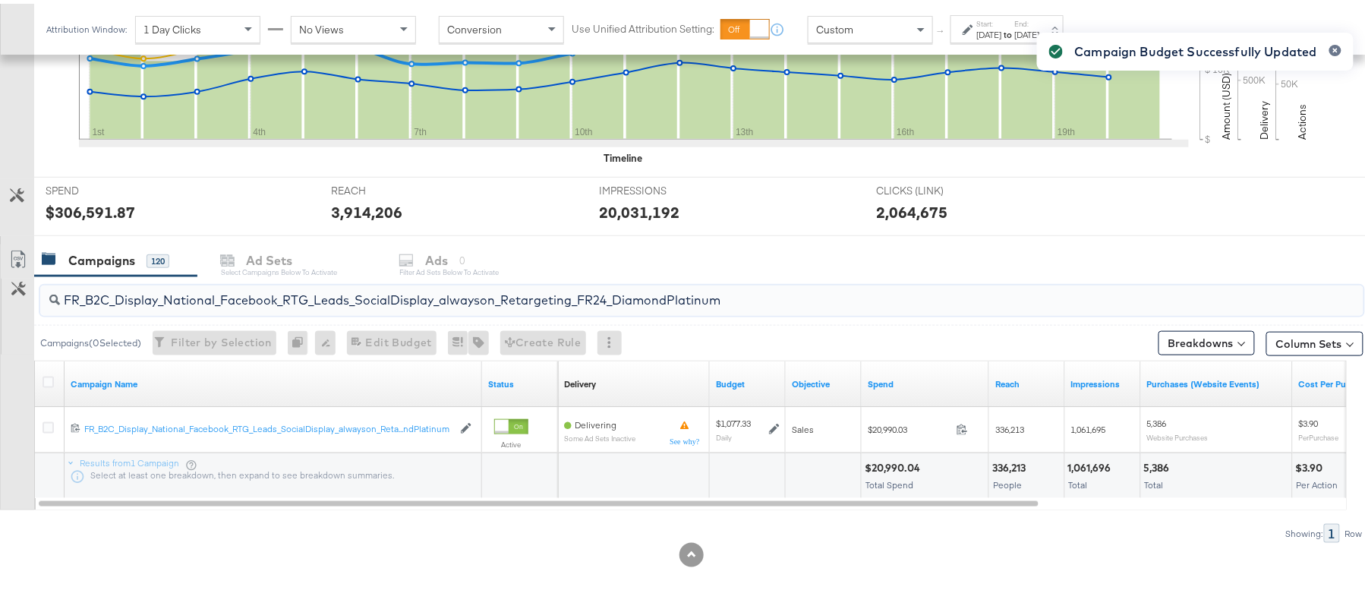
click at [402, 298] on input "FR_B2C_Display_National_Facebook_RTG_Leads_SocialDisplay_alwayson_Retargeting_F…" at bounding box center [651, 291] width 1183 height 30
paste input "AF_B2C_Display_National_Facebook_RTG_Leads_SocialDisplay_alwayson_Retargeting_AF"
type input "AF_B2C_Display_National_Facebook_RTG_Leads_SocialDisplay_alwayson_Retargeting_A…"
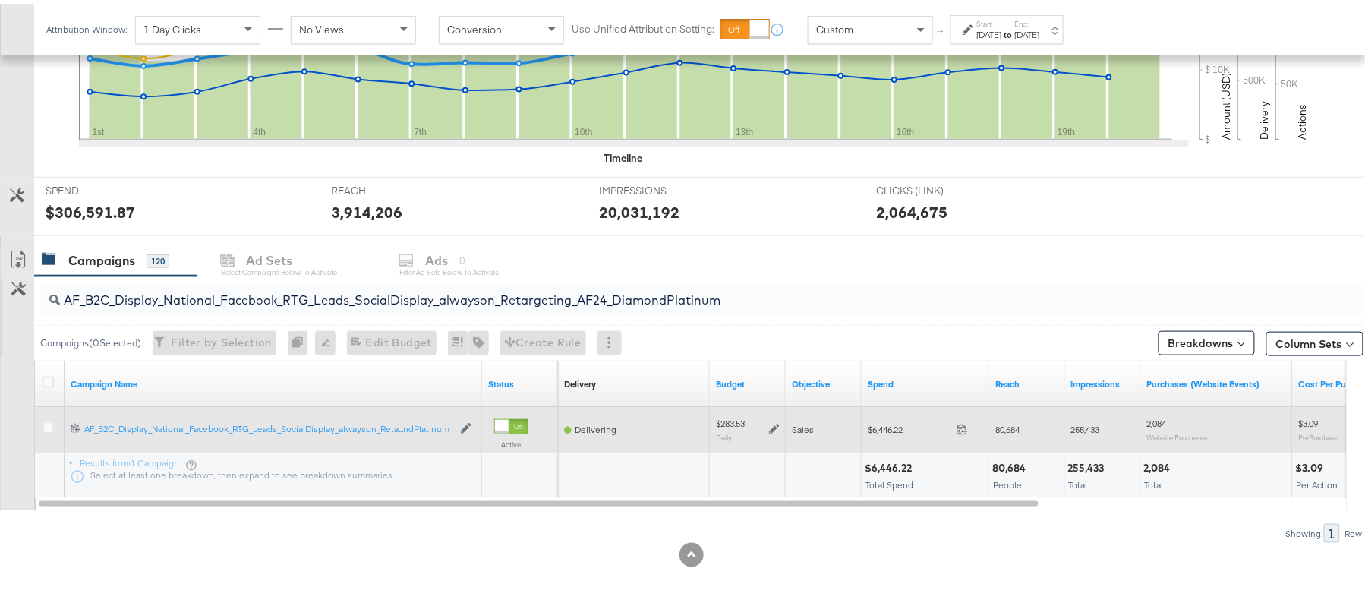
click at [778, 424] on icon at bounding box center [774, 426] width 11 height 11
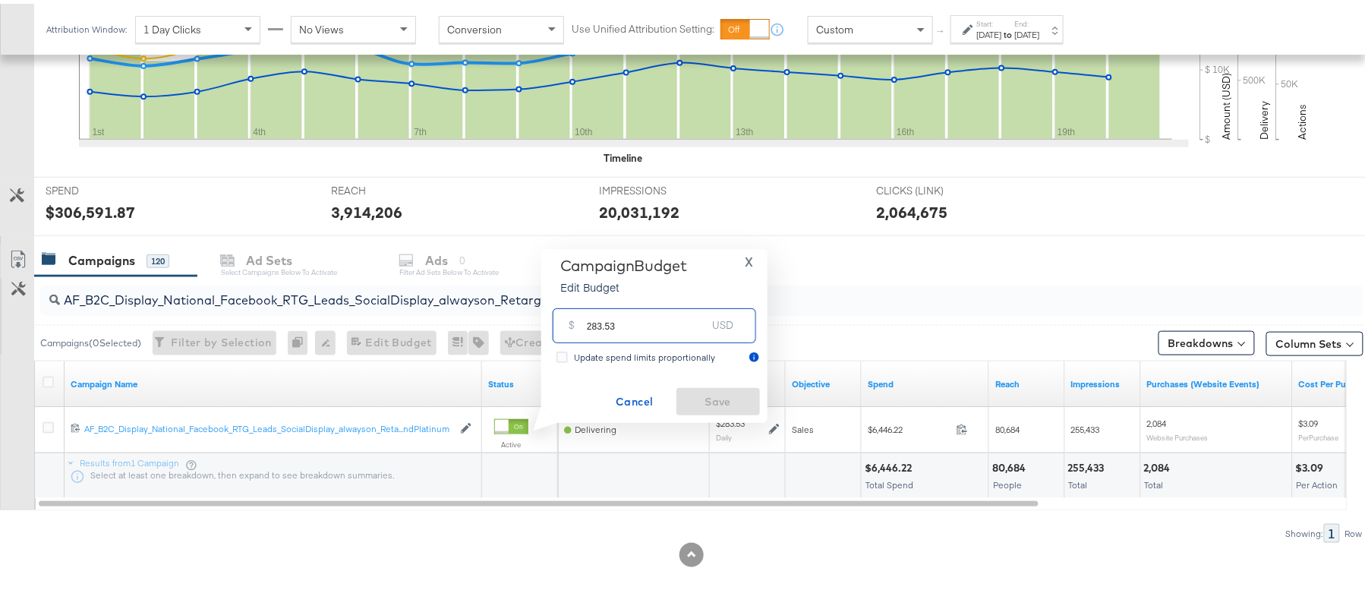
click at [645, 320] on input "283.53" at bounding box center [647, 315] width 120 height 33
paste input "$326.06"
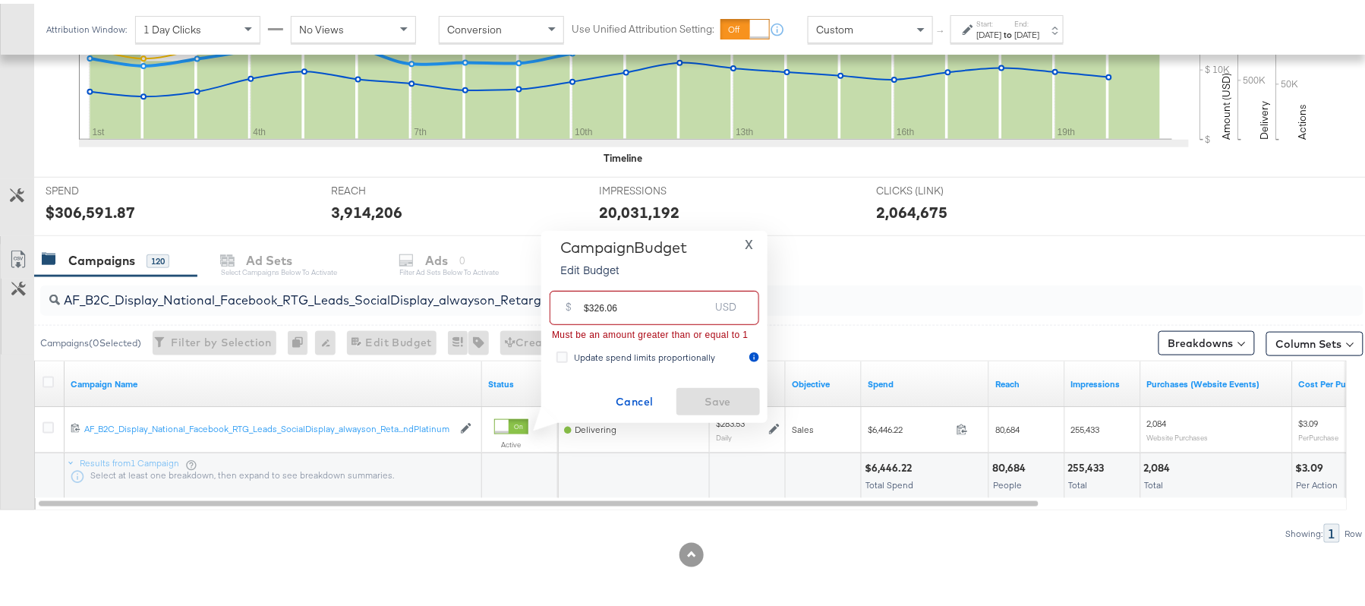
click at [589, 304] on input "$326.06" at bounding box center [646, 298] width 125 height 33
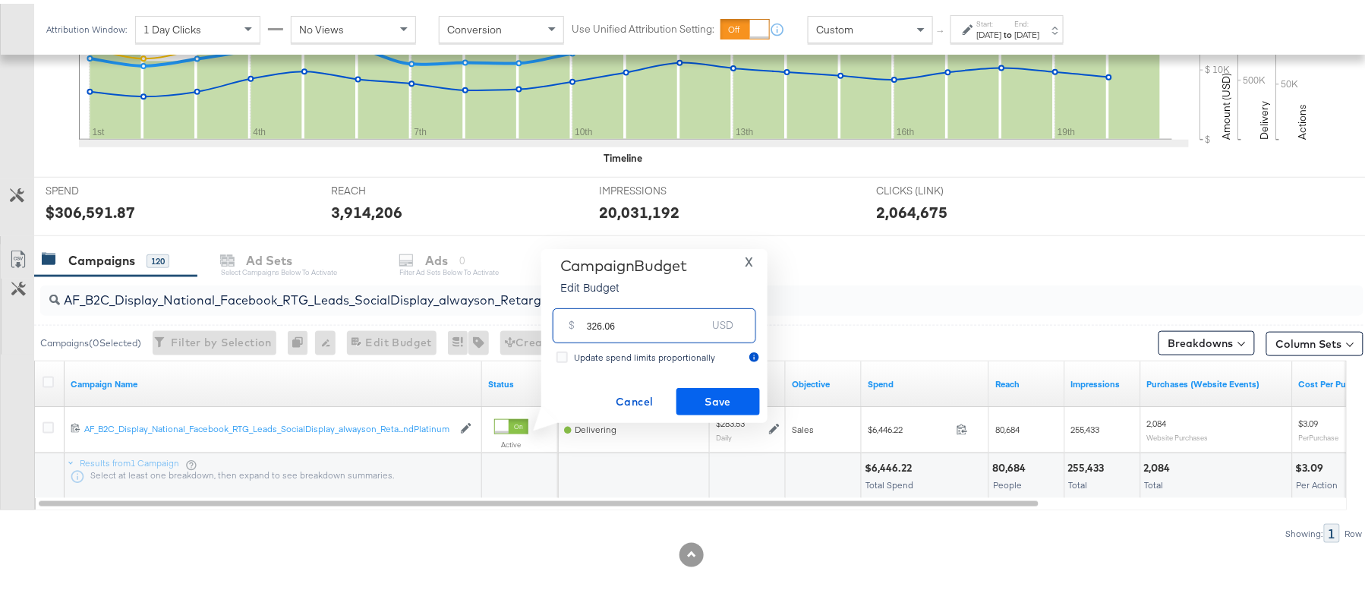
type input "326.06"
click at [729, 399] on span "Save" at bounding box center [718, 398] width 71 height 19
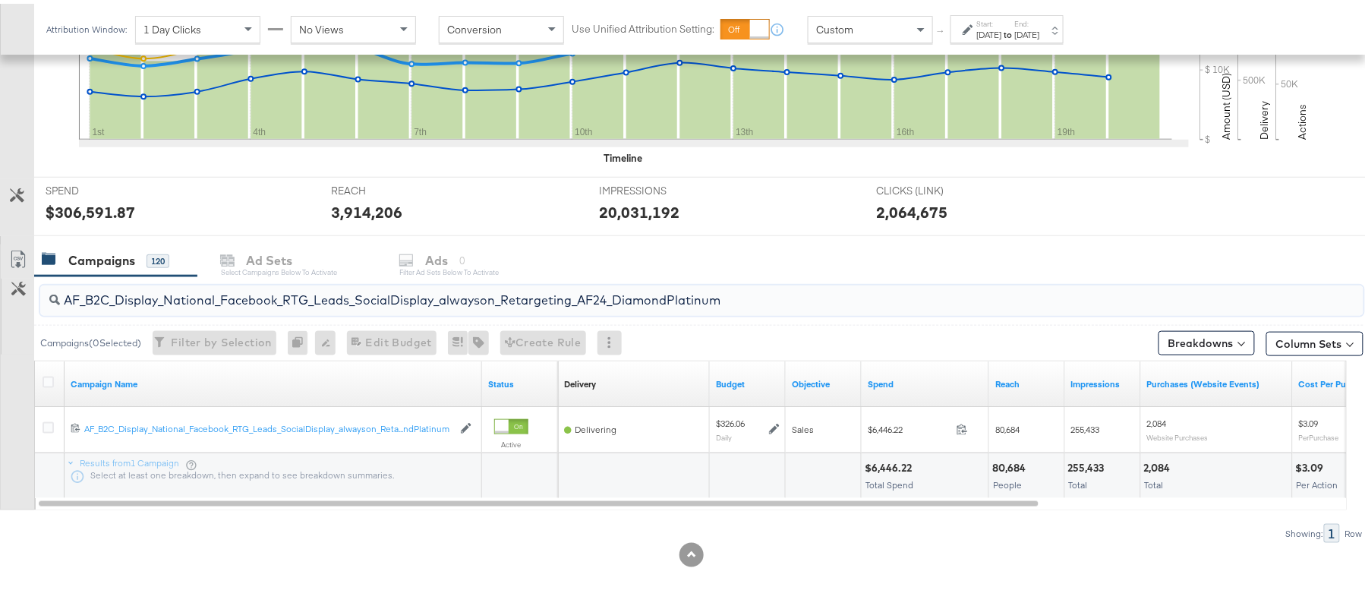
click at [280, 293] on input "AF_B2C_Display_National_Facebook_RTG_Leads_SocialDisplay_alwayson_Retargeting_A…" at bounding box center [651, 291] width 1183 height 30
paste input "HL_B2C_Display_National_Facebook_RTG_Leads_SocialDisplay_alwayson_Retargeting_A…"
type input "AHL_B2C_Display_National_Facebook_RTG_Leads_SocialDisplay_alwayson_Retargeting_…"
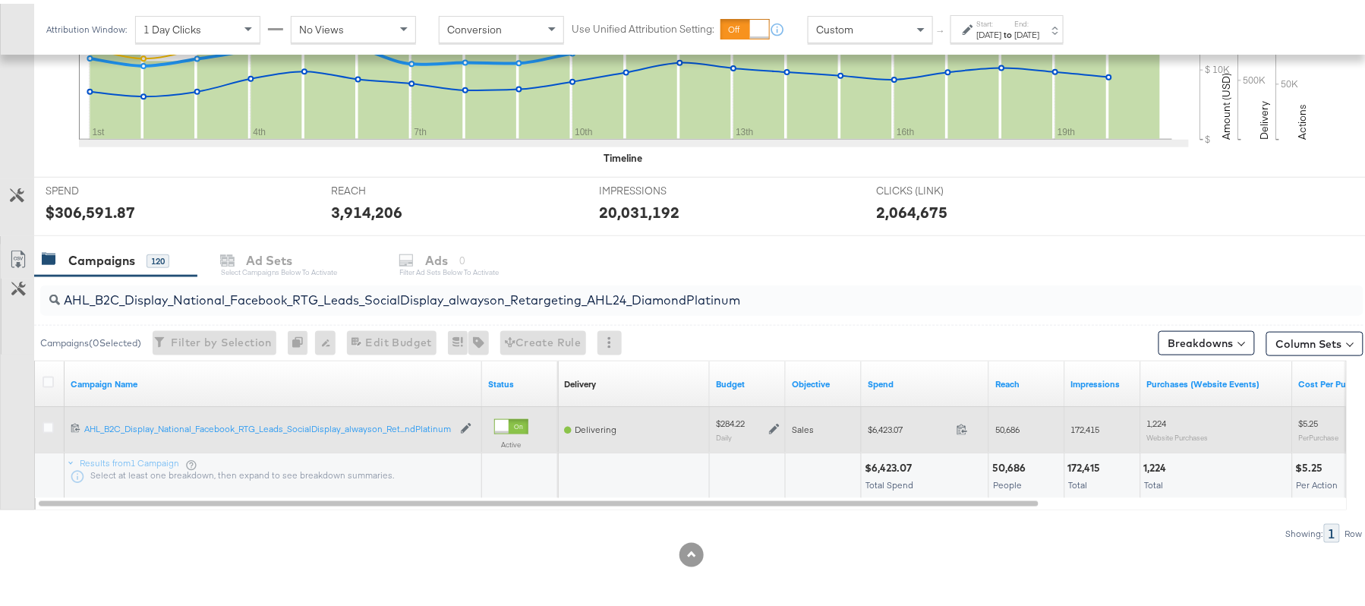
click at [778, 426] on icon at bounding box center [774, 425] width 11 height 11
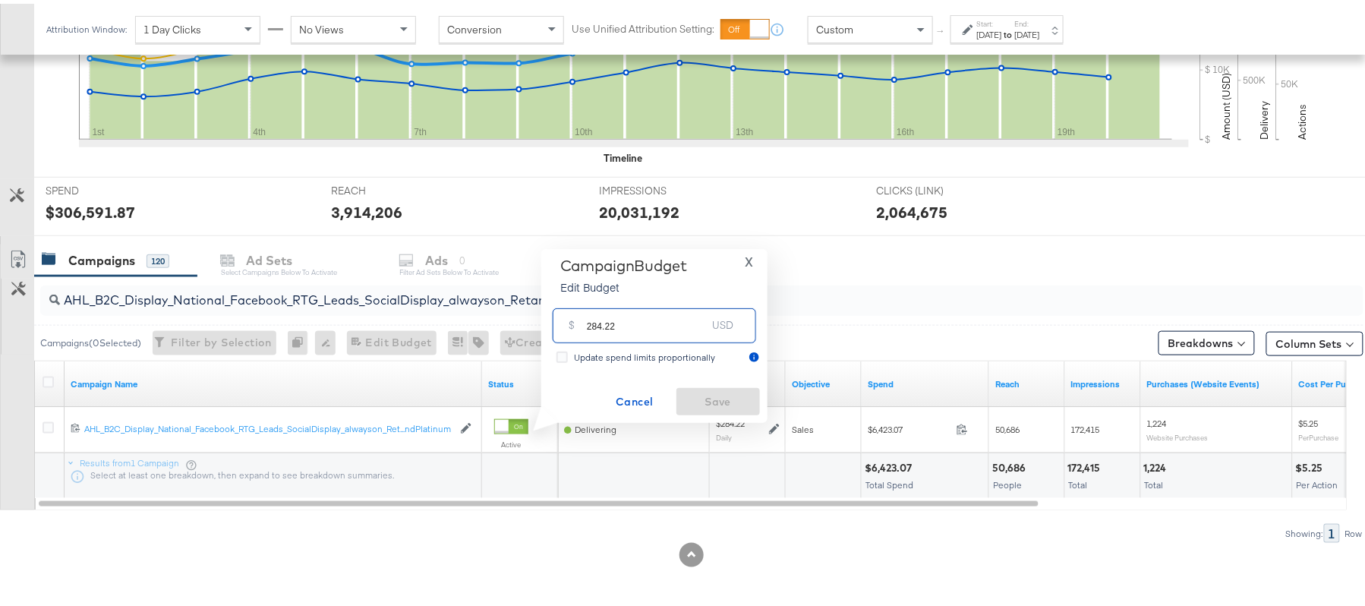
click at [647, 317] on input "284.22" at bounding box center [647, 315] width 120 height 33
paste input "$326.85"
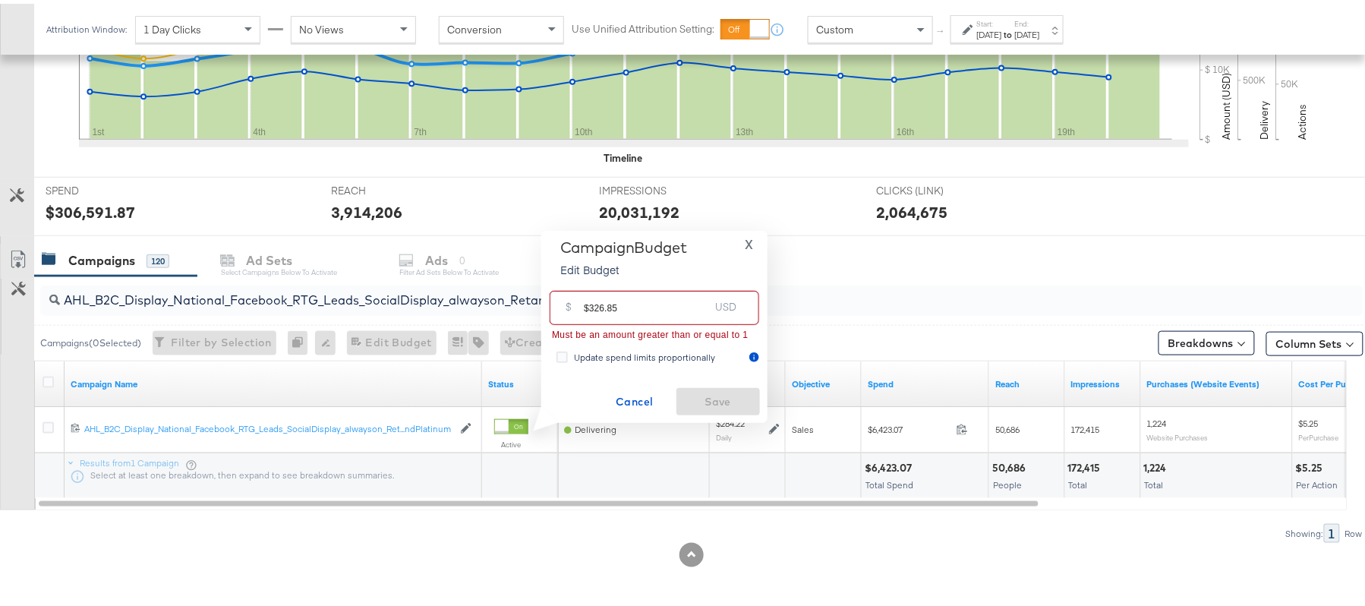
click at [587, 302] on input "$326.85" at bounding box center [646, 298] width 125 height 33
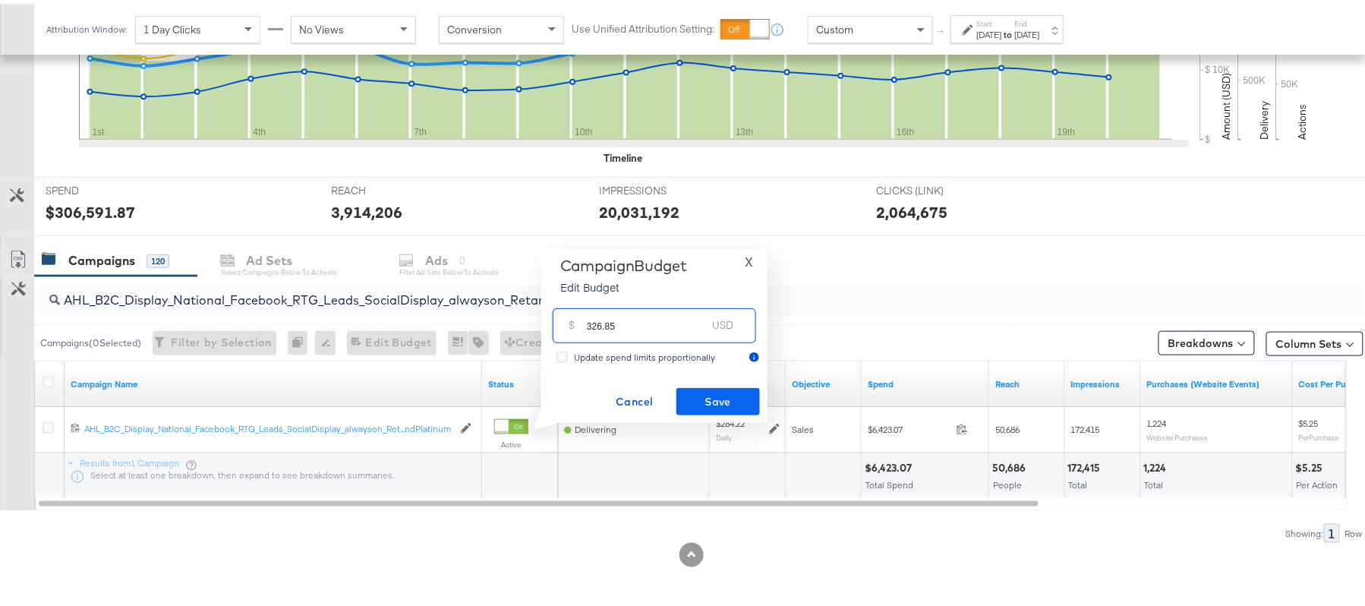
type input "326.85"
click at [720, 393] on span "Save" at bounding box center [718, 398] width 71 height 19
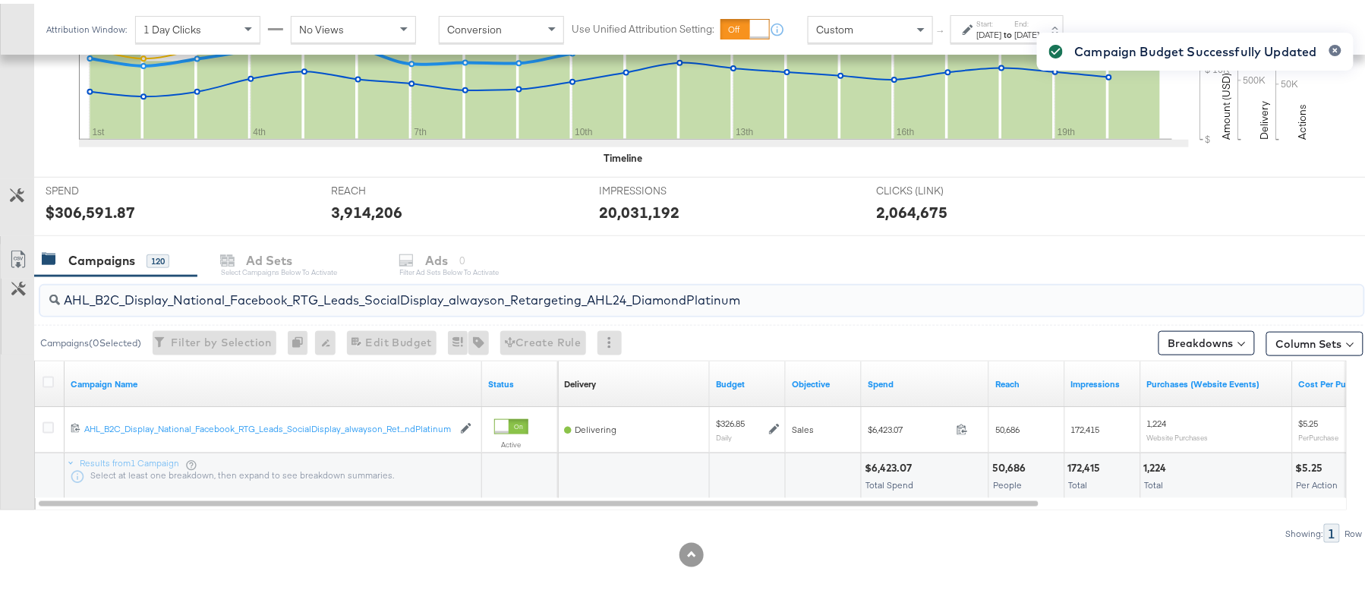
click at [279, 279] on input "AHL_B2C_Display_National_Facebook_RTG_Leads_SocialDisplay_alwayson_Retargeting_…" at bounding box center [651, 291] width 1183 height 30
paste input "PTS_B2C_Display_National_Facebook_PRO_Traffic_SocialDisplay_alwayson_ASC_DARE24…"
type input "APTS_B2C_Display_National_Facebook_PRO_Traffic_SocialDisplay_alwayson_ASC_DARE2…"
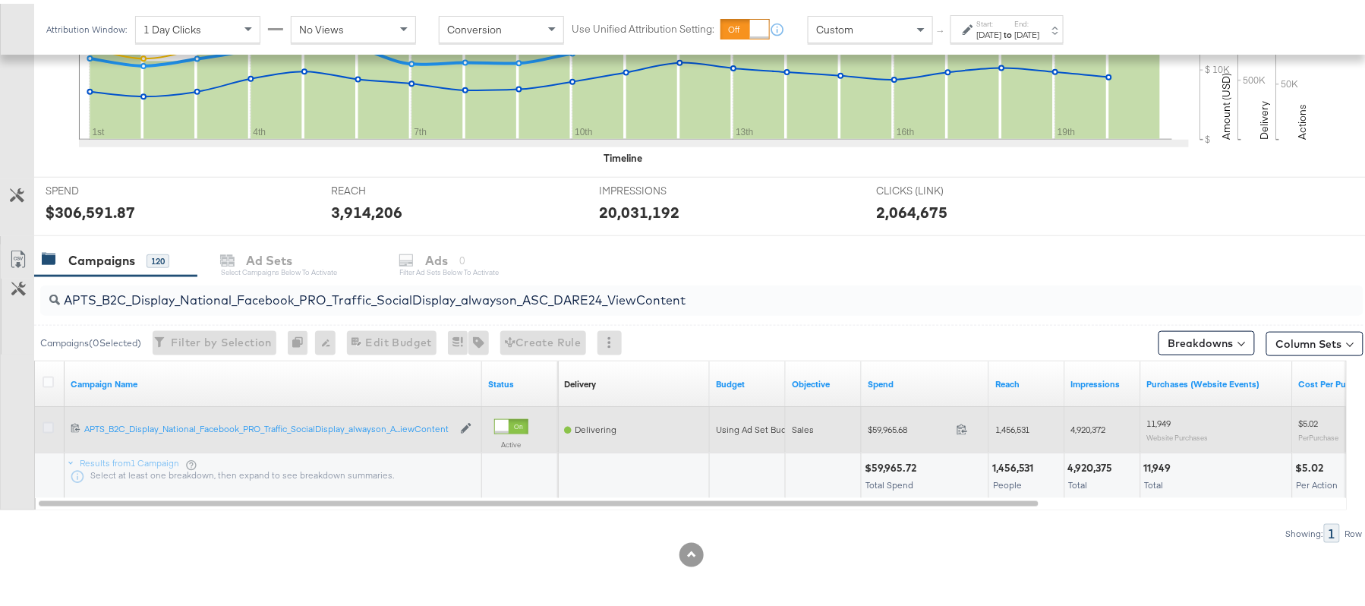
click at [49, 419] on icon at bounding box center [48, 423] width 11 height 11
click at [0, 0] on input "checkbox" at bounding box center [0, 0] width 0 height 0
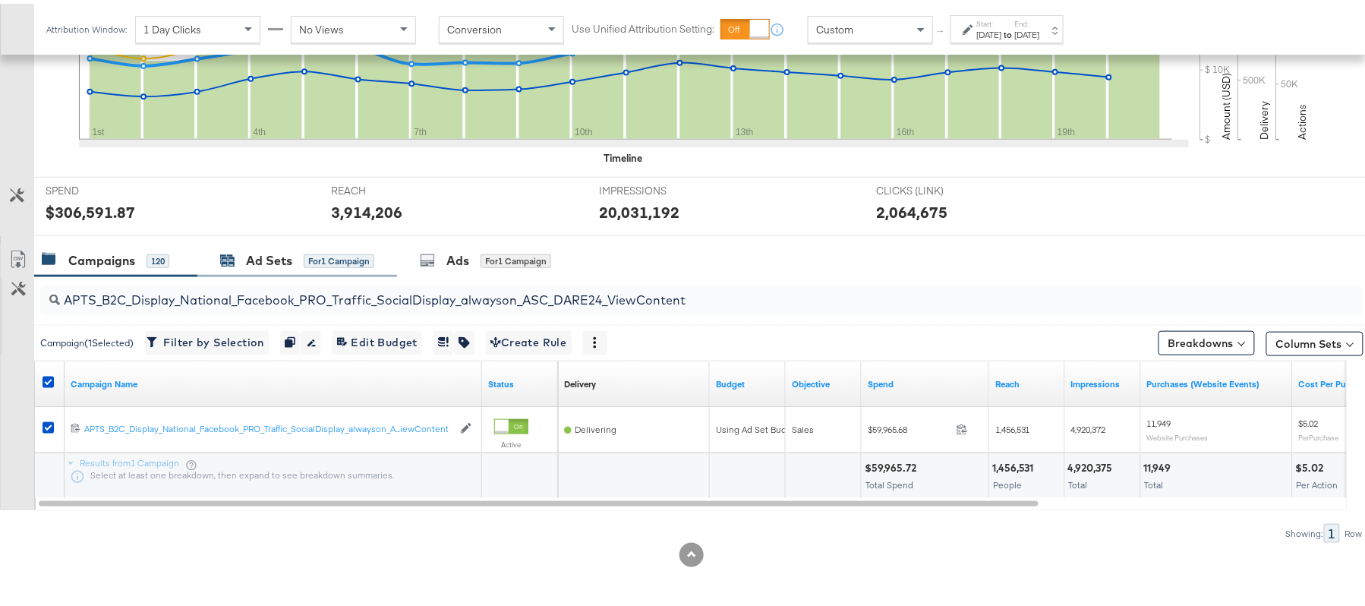
click at [276, 256] on div "Ad Sets" at bounding box center [269, 256] width 46 height 17
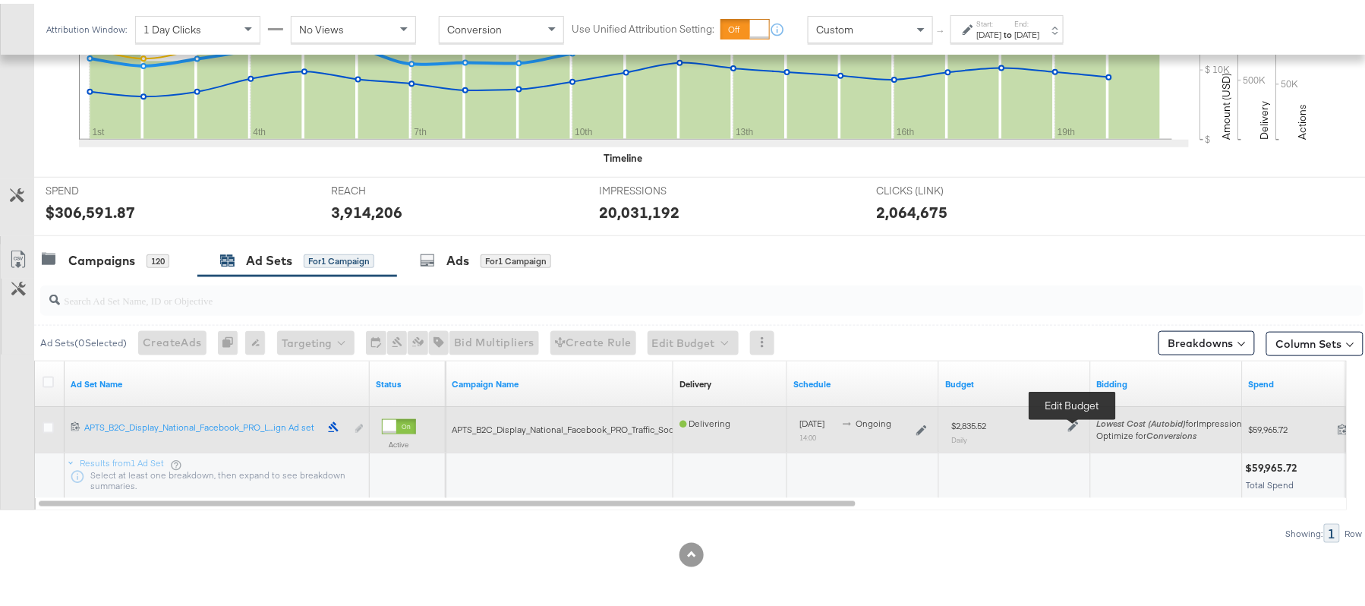
click at [1073, 428] on icon at bounding box center [1073, 423] width 11 height 11
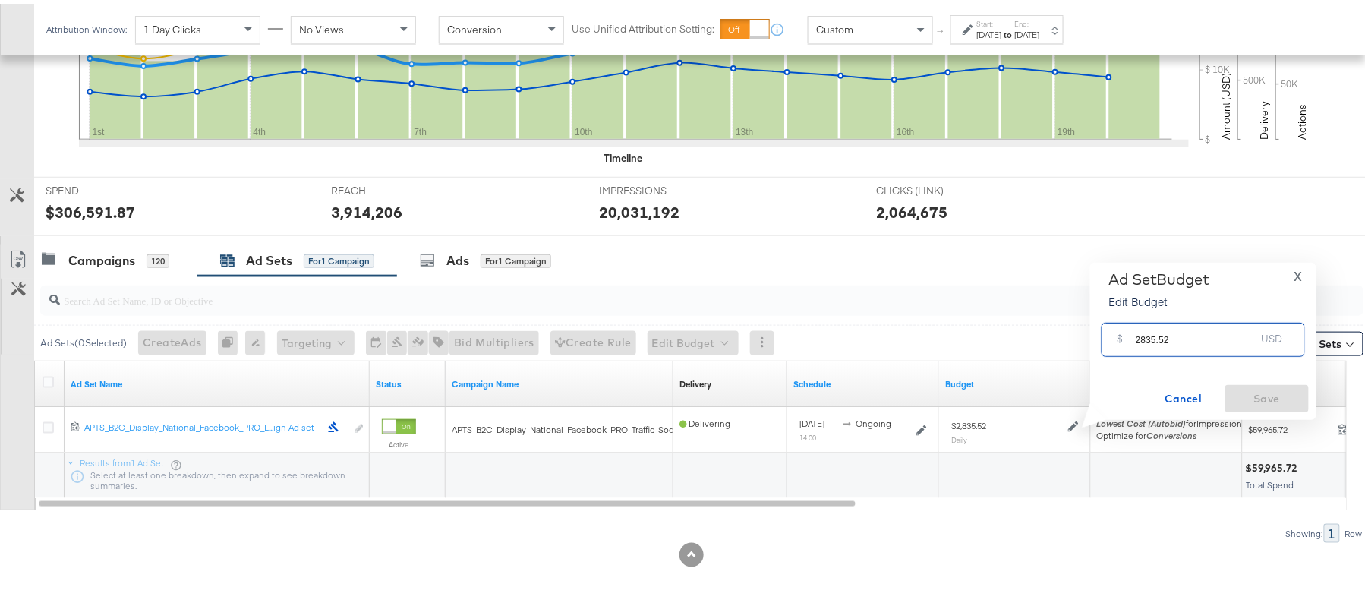
click at [1165, 329] on input "2835.52" at bounding box center [1196, 330] width 120 height 33
paste input "$2,"
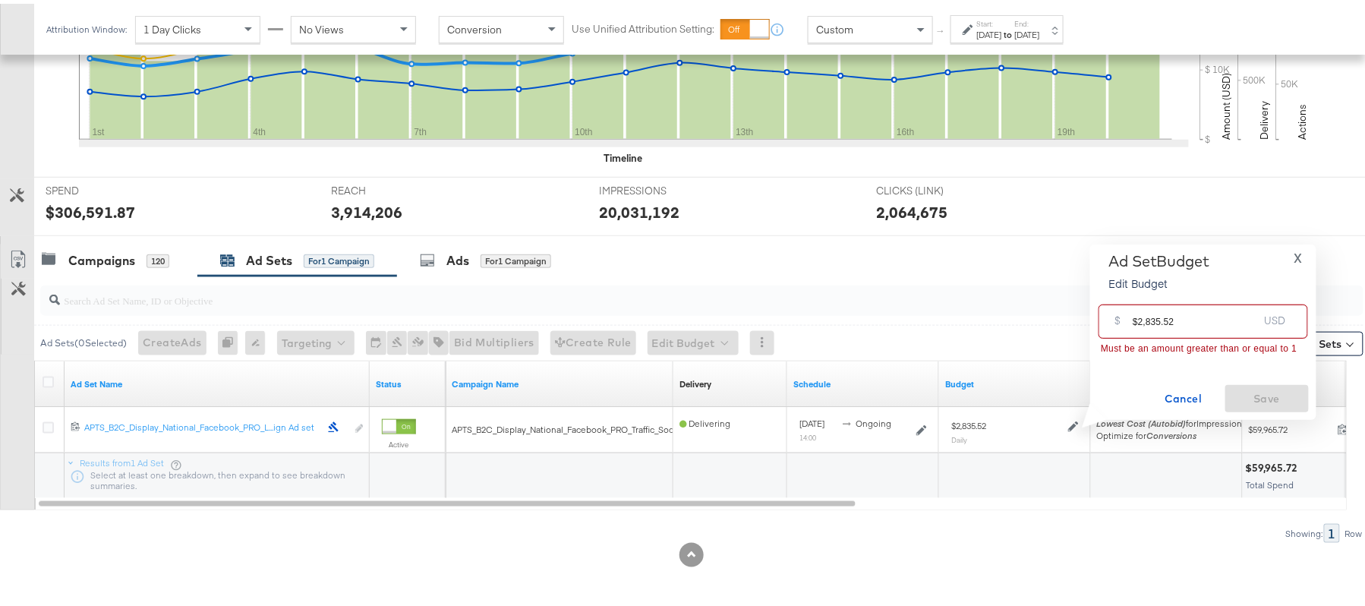
click at [1145, 320] on input "$2,835.52" at bounding box center [1195, 311] width 125 height 33
type input "2835.52"
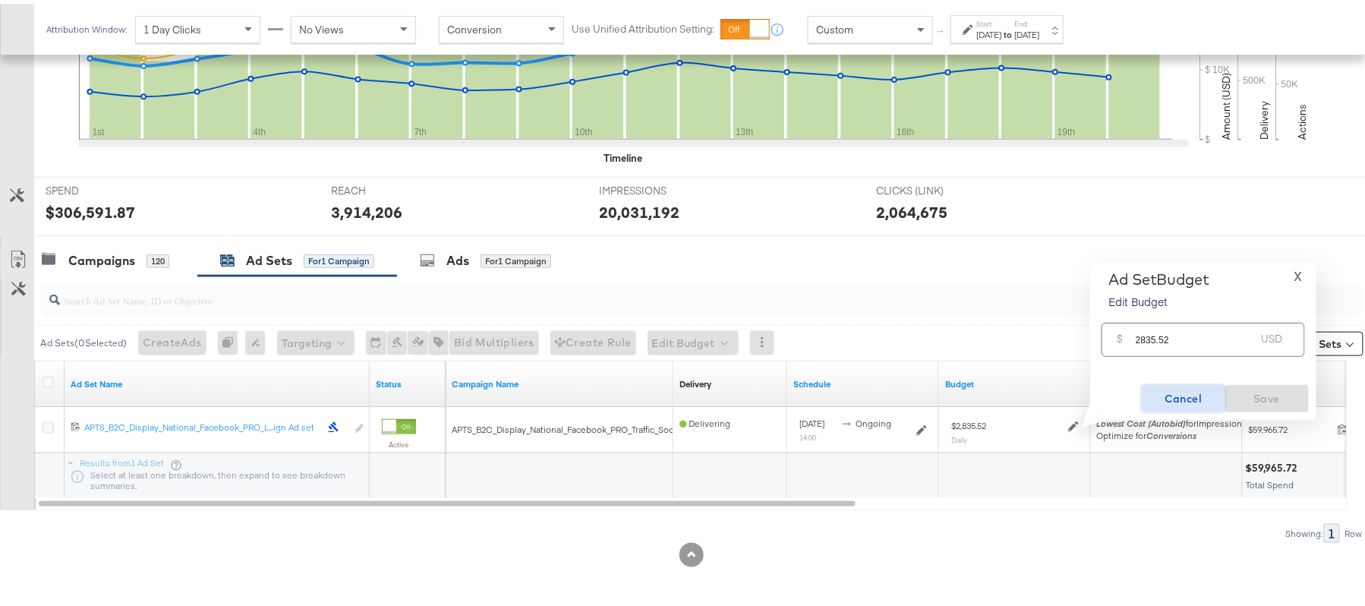
click at [1185, 402] on span "Cancel" at bounding box center [1183, 395] width 71 height 19
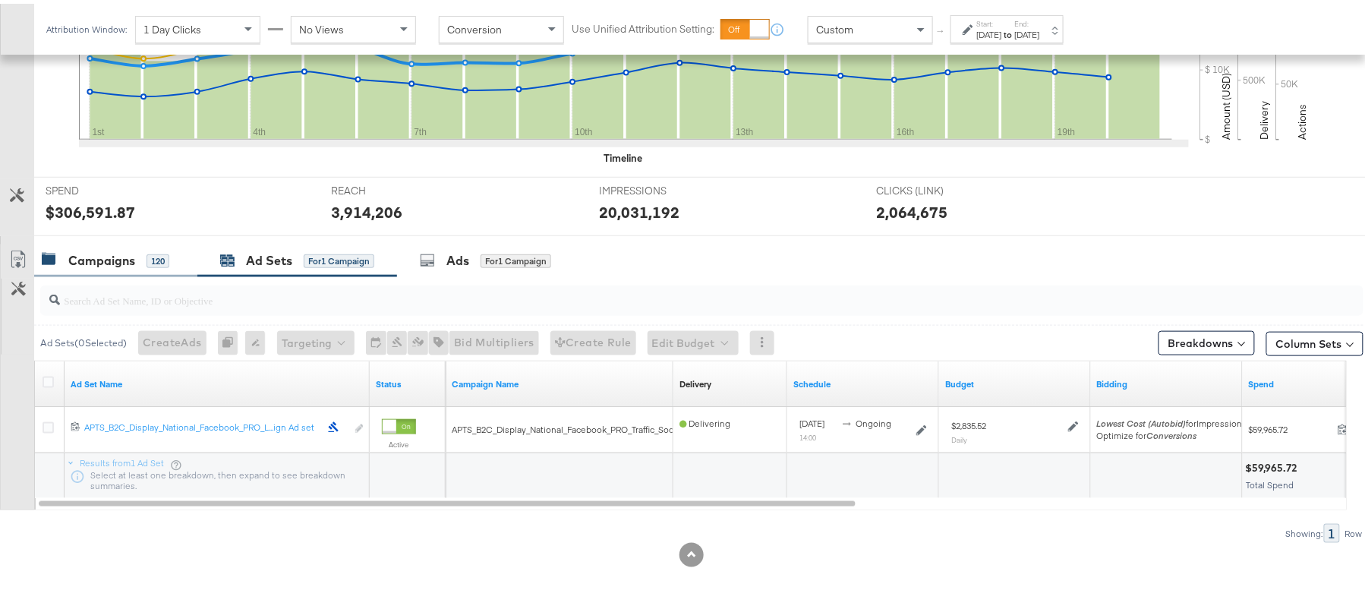
click at [152, 251] on div "120" at bounding box center [158, 258] width 23 height 14
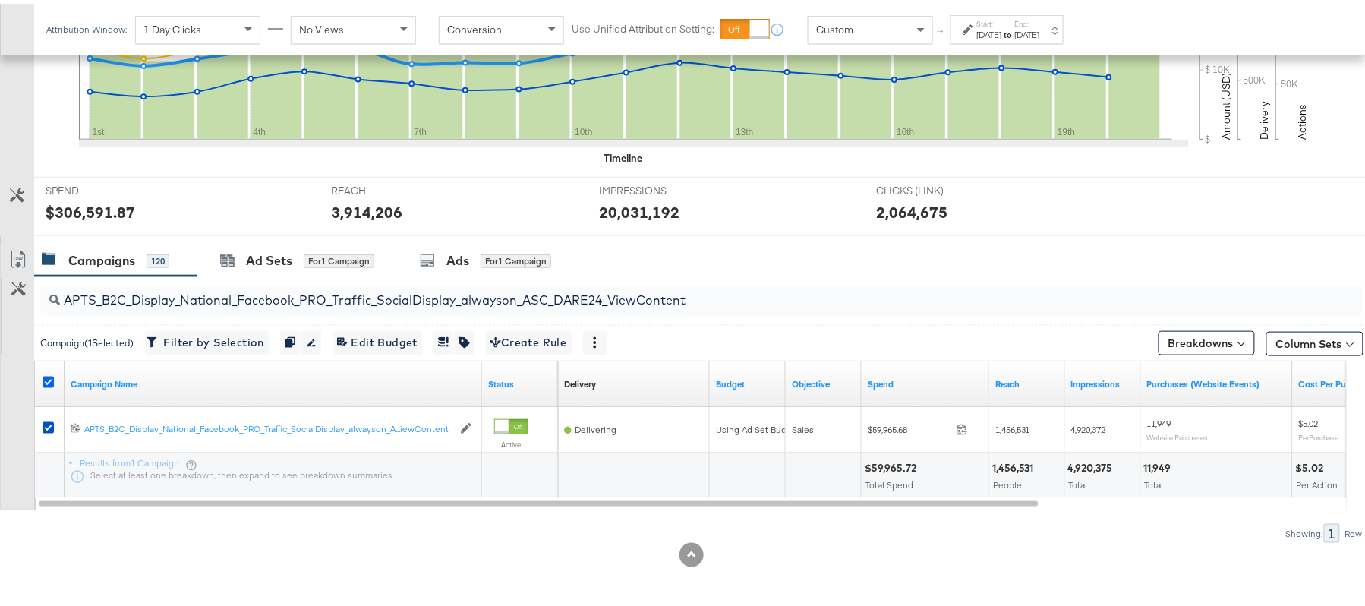
click at [47, 375] on icon at bounding box center [48, 378] width 11 height 11
click at [0, 0] on input "checkbox" at bounding box center [0, 0] width 0 height 0
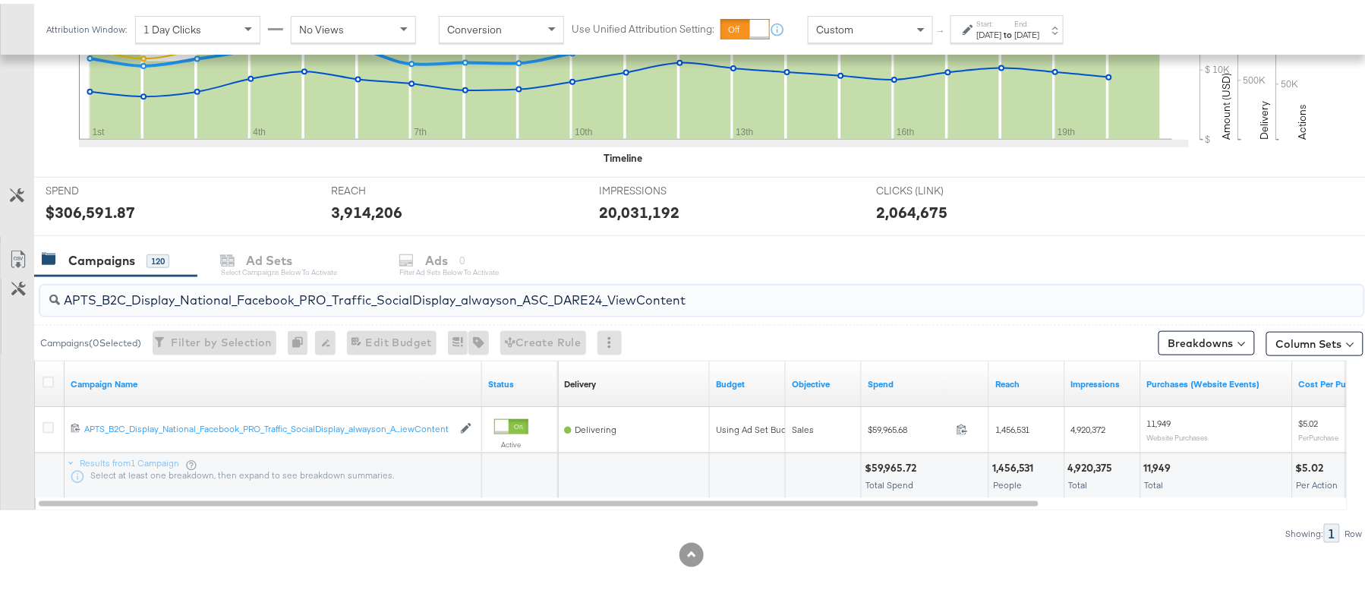
click at [162, 302] on input "APTS_B2C_Display_National_Facebook_PRO_Traffic_SocialDisplay_alwayson_ASC_DARE2…" at bounding box center [651, 291] width 1183 height 30
paste input "Leads_SocialDisplay_alwayson_ASC_DARE24_Purchase"
type input "APTS_B2C_Display_National_Facebook_PRO_Leads_SocialDisplay_alwayson_ASC_DARE24_…"
click at [49, 375] on icon at bounding box center [48, 378] width 11 height 11
click at [0, 0] on input "checkbox" at bounding box center [0, 0] width 0 height 0
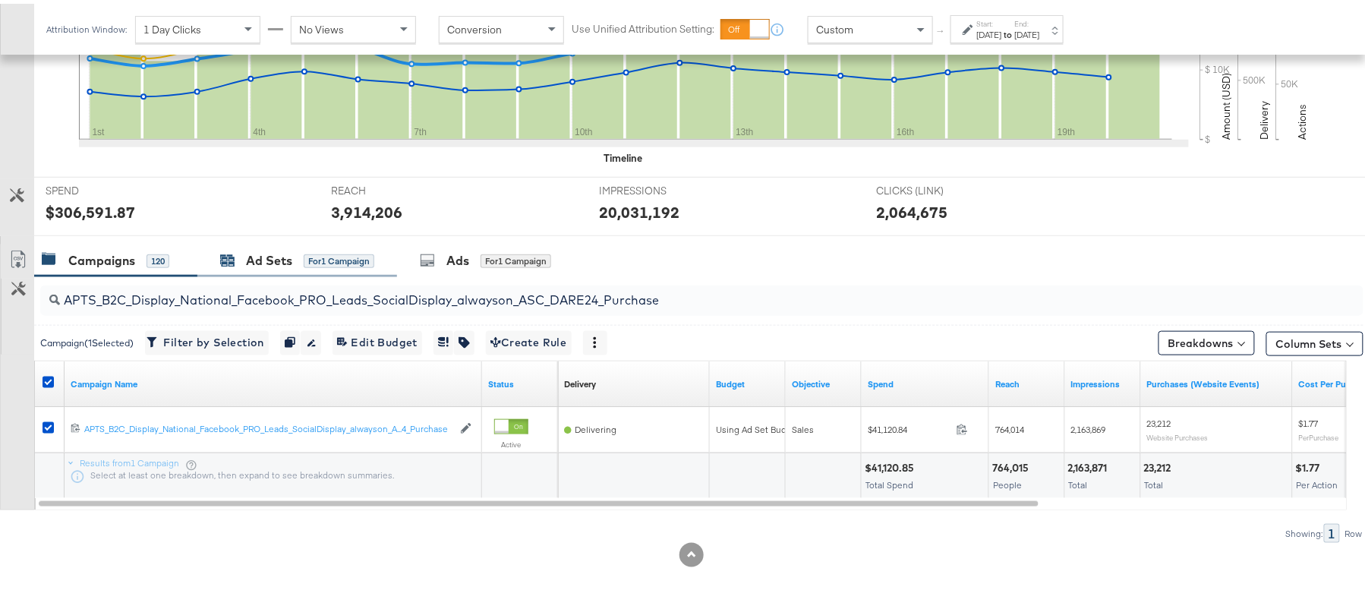
click at [256, 255] on div "Ad Sets" at bounding box center [269, 256] width 46 height 17
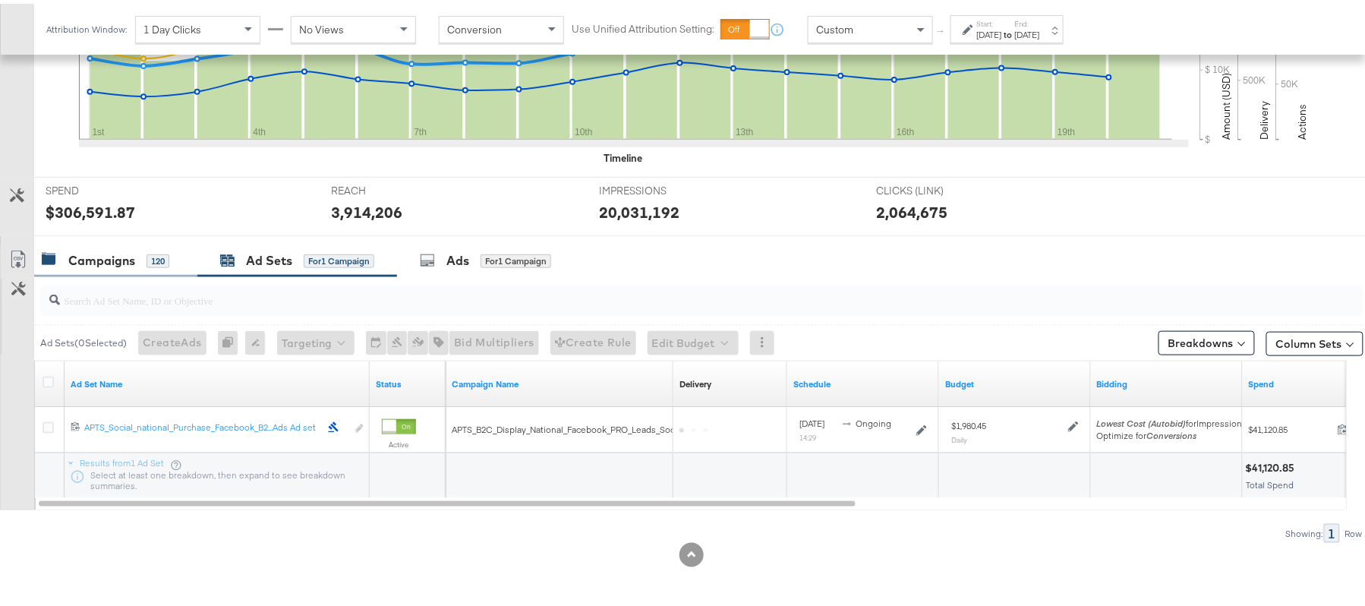
click at [131, 256] on div "Campaigns" at bounding box center [101, 256] width 67 height 17
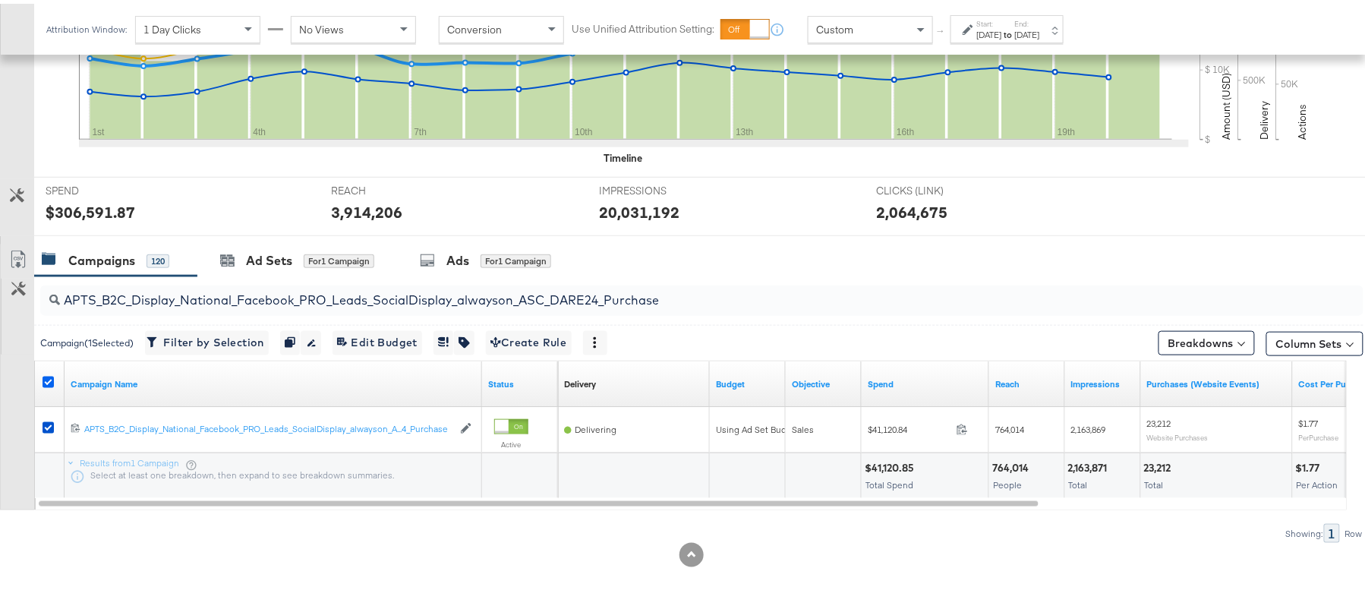
click at [47, 380] on icon at bounding box center [48, 378] width 11 height 11
click at [0, 0] on input "checkbox" at bounding box center [0, 0] width 0 height 0
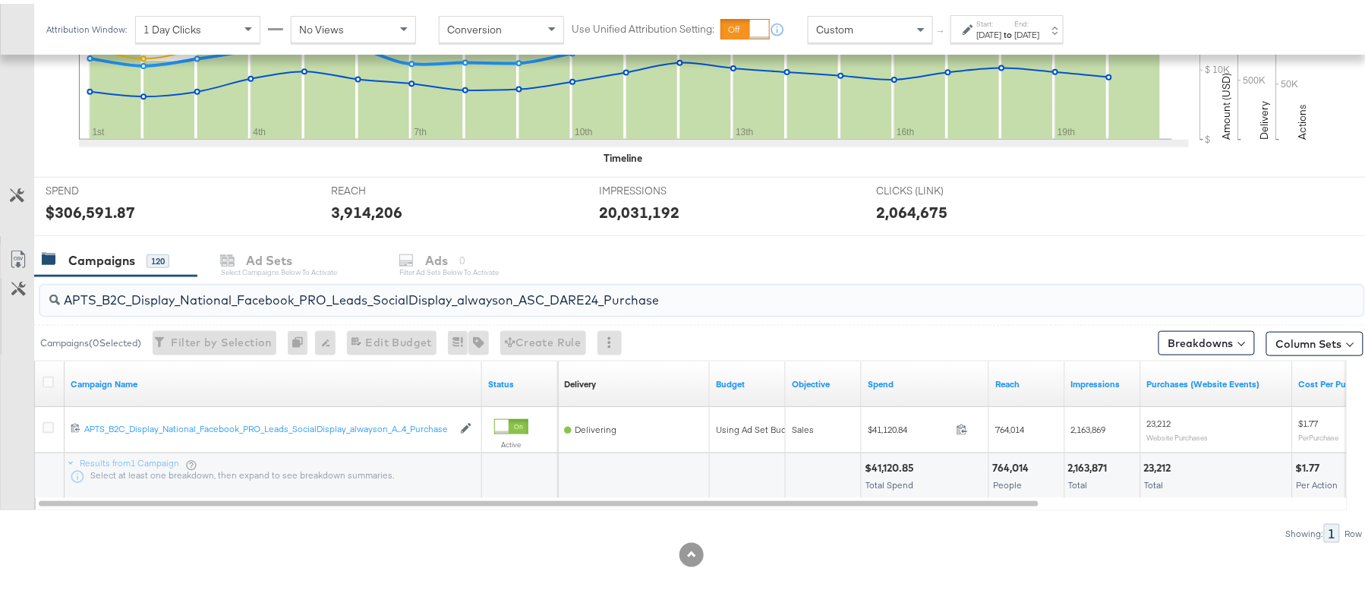
click at [295, 299] on input "APTS_B2C_Display_National_Facebook_PRO_Leads_SocialDisplay_alwayson_ASC_DARE24_…" at bounding box center [651, 291] width 1183 height 30
paste input "F_B2C_Display_National_Facebook_PRO_Traffic_SocialDisplay_alwayson_ASC_AF24_Vie…"
type input "AF_B2C_Display_National_Facebook_PRO_Traffic_SocialDisplay_alwayson_ASC_AF24_Vi…"
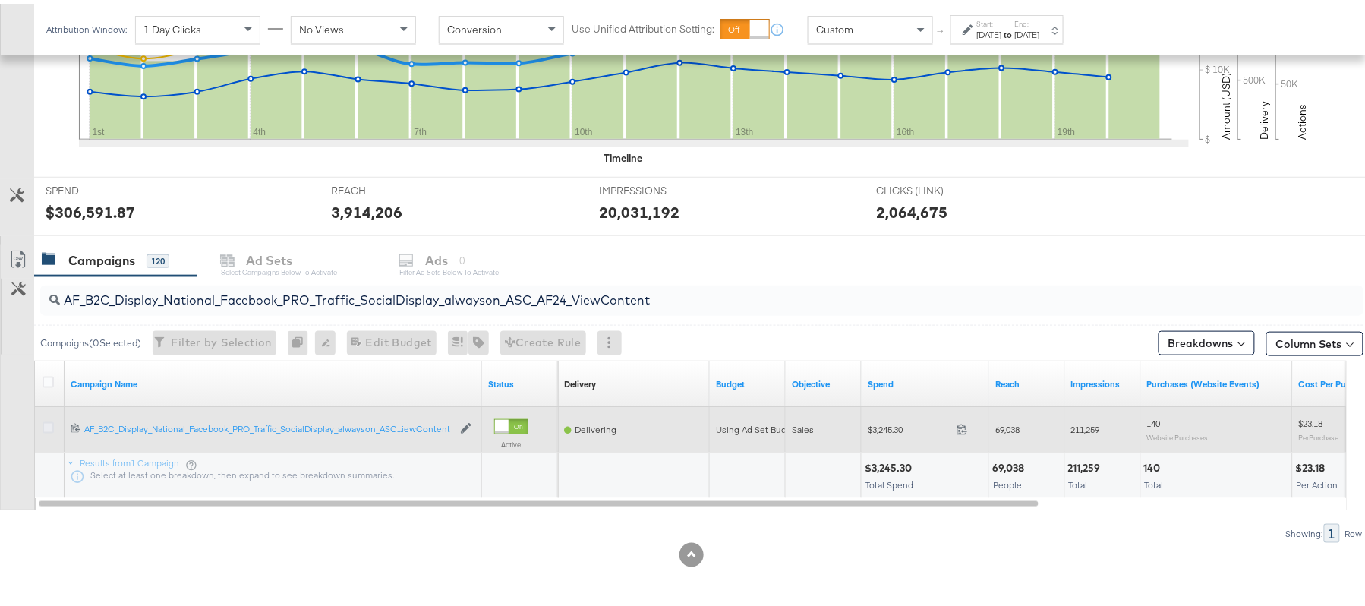
click at [52, 424] on icon at bounding box center [48, 423] width 11 height 11
click at [0, 0] on input "checkbox" at bounding box center [0, 0] width 0 height 0
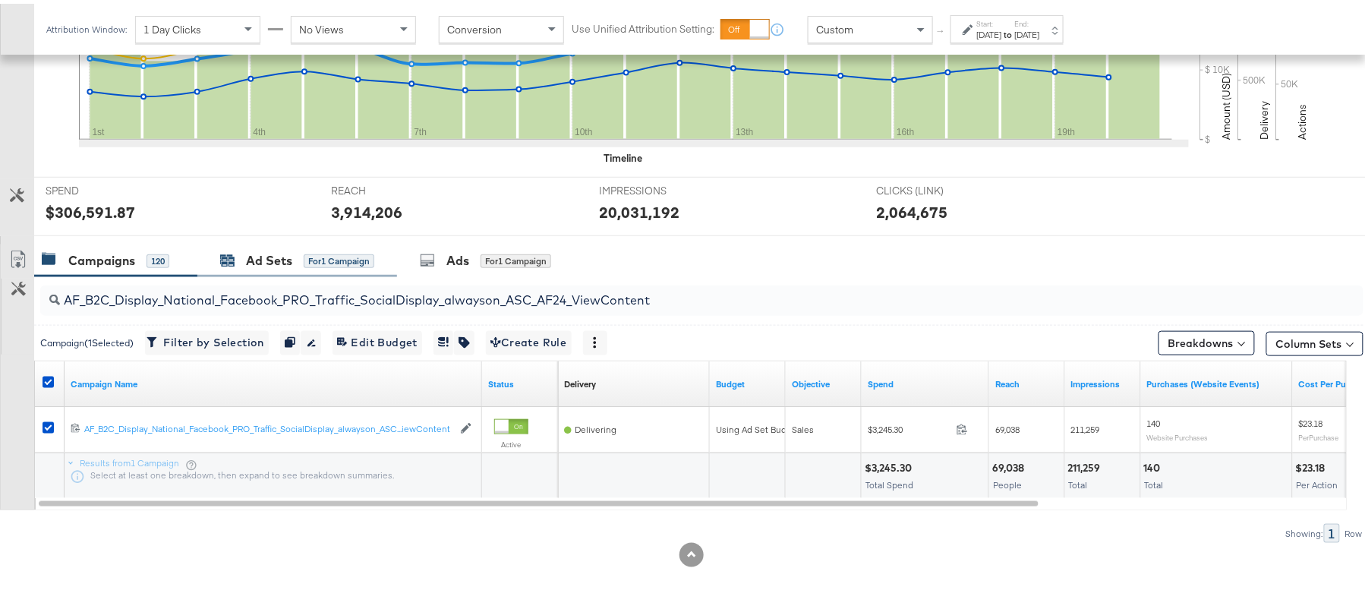
click at [286, 257] on div "Ad Sets" at bounding box center [269, 256] width 46 height 17
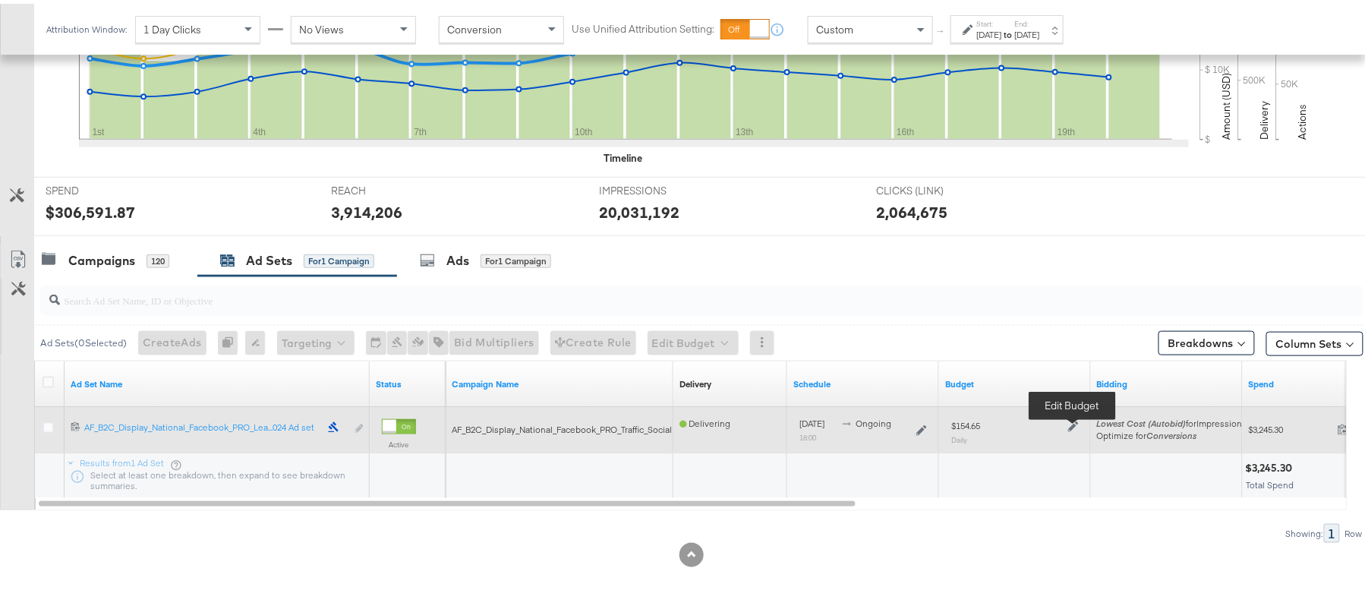
click at [1075, 422] on icon at bounding box center [1073, 423] width 11 height 11
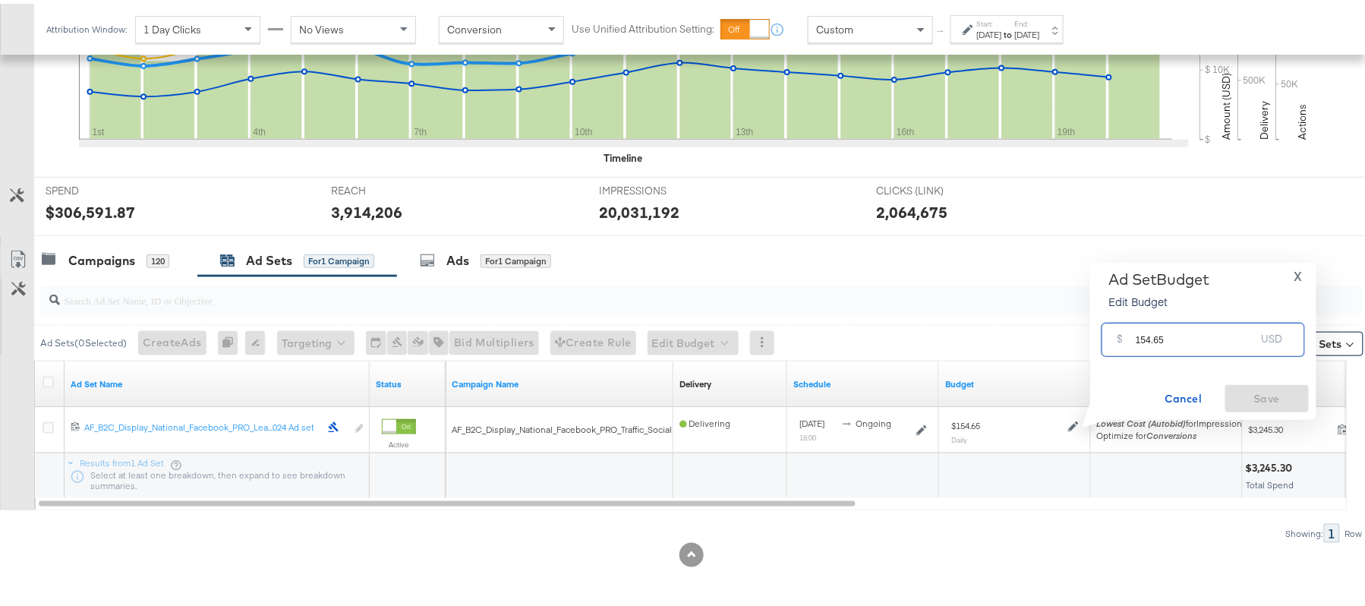
click at [1162, 332] on input "154.65" at bounding box center [1196, 330] width 120 height 33
paste input "$163.99"
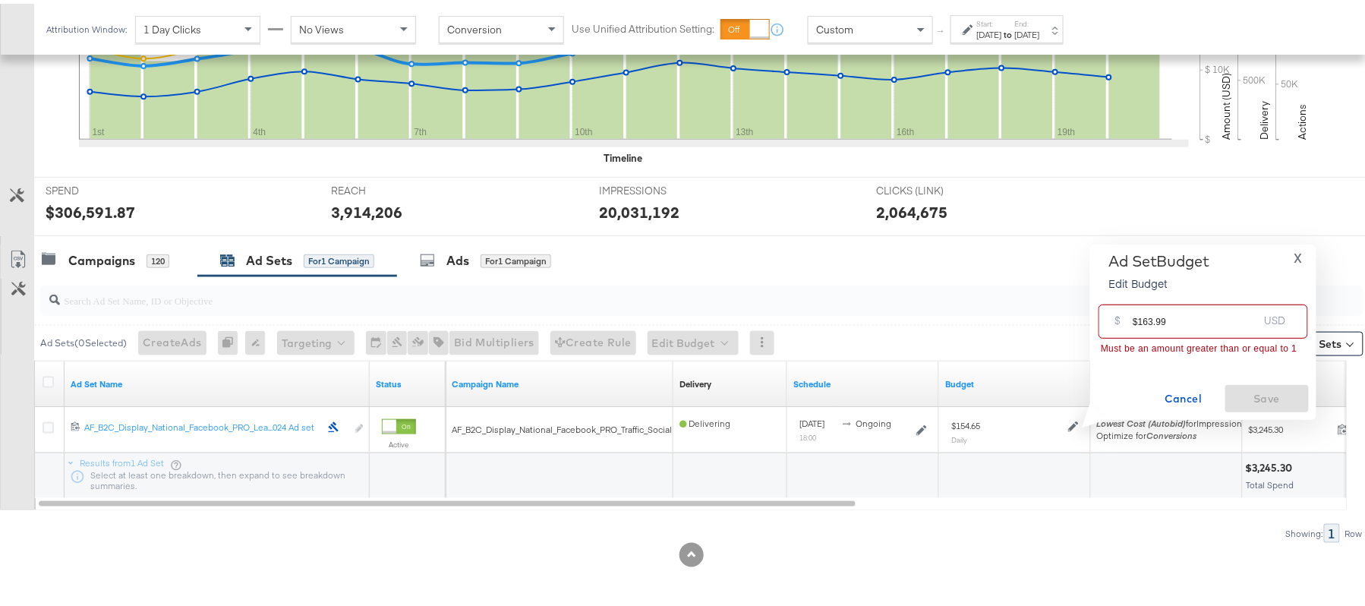
click at [1137, 319] on input "$163.99" at bounding box center [1195, 311] width 125 height 33
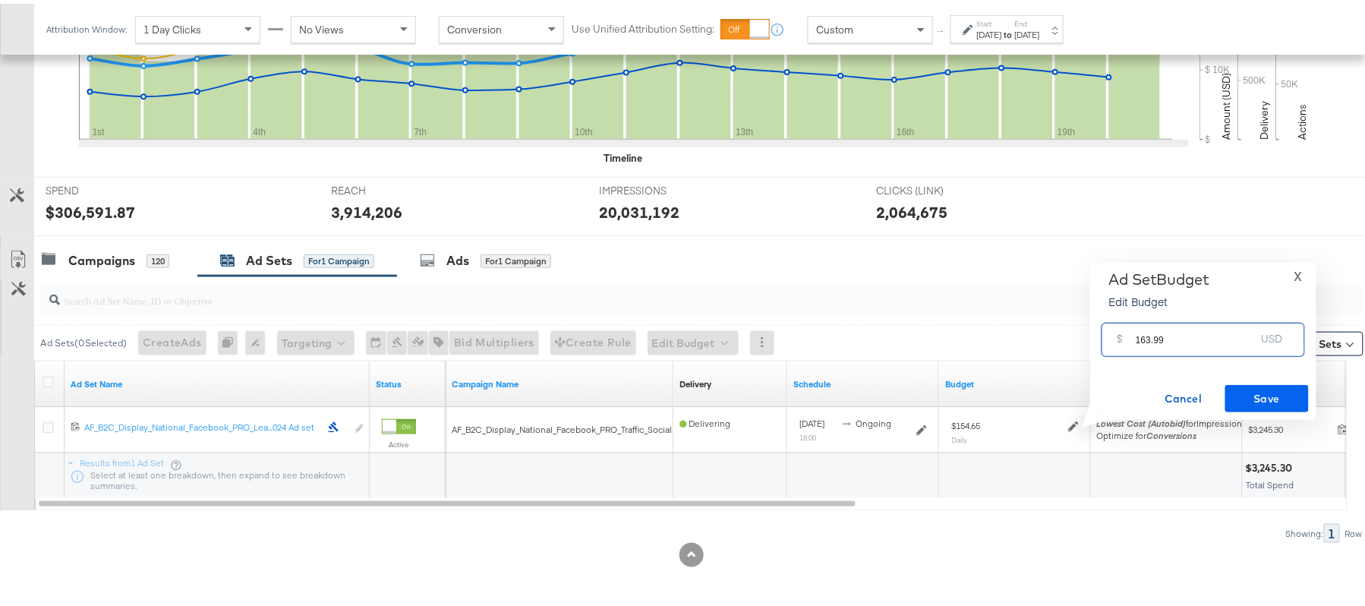
type input "163.99"
click at [1267, 390] on span "Save" at bounding box center [1267, 395] width 71 height 19
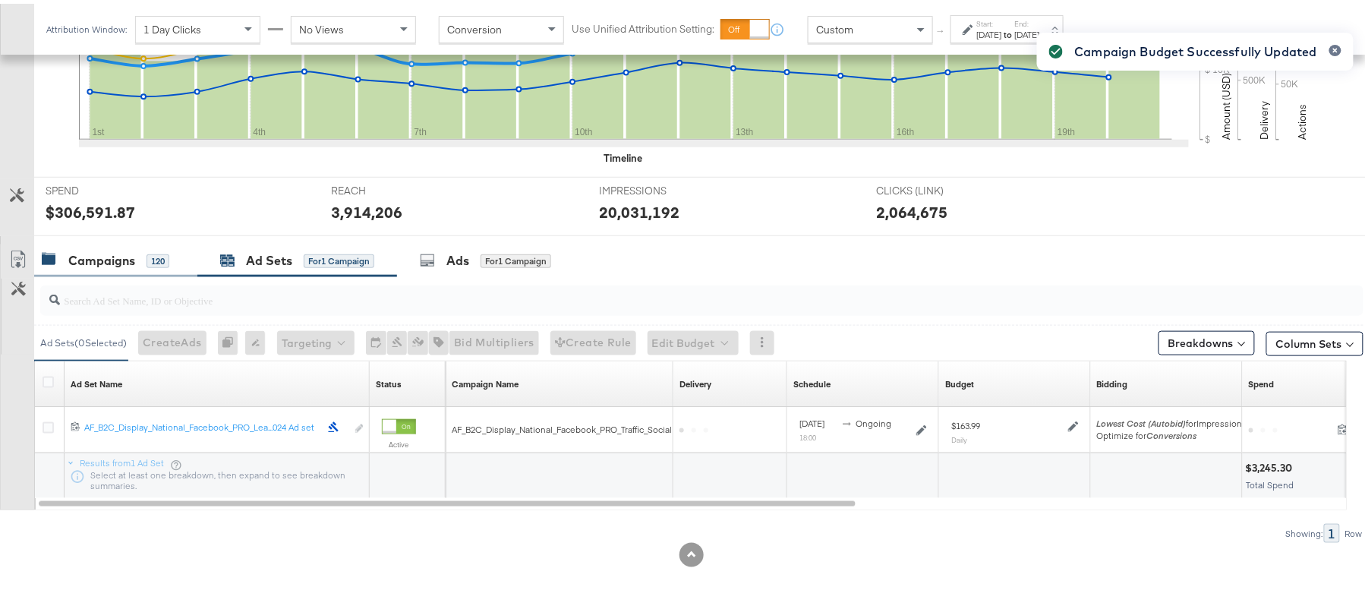
click at [91, 250] on div "Campaigns" at bounding box center [101, 256] width 67 height 17
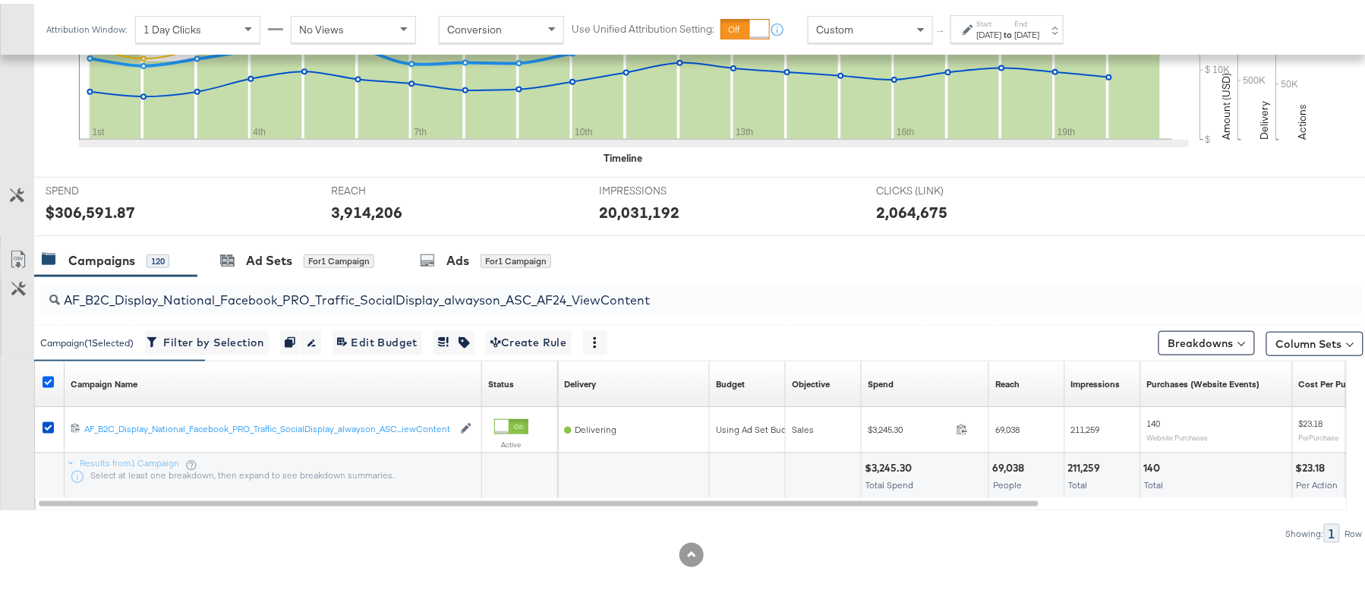
click at [47, 375] on icon at bounding box center [48, 378] width 11 height 11
click at [0, 0] on input "checkbox" at bounding box center [0, 0] width 0 height 0
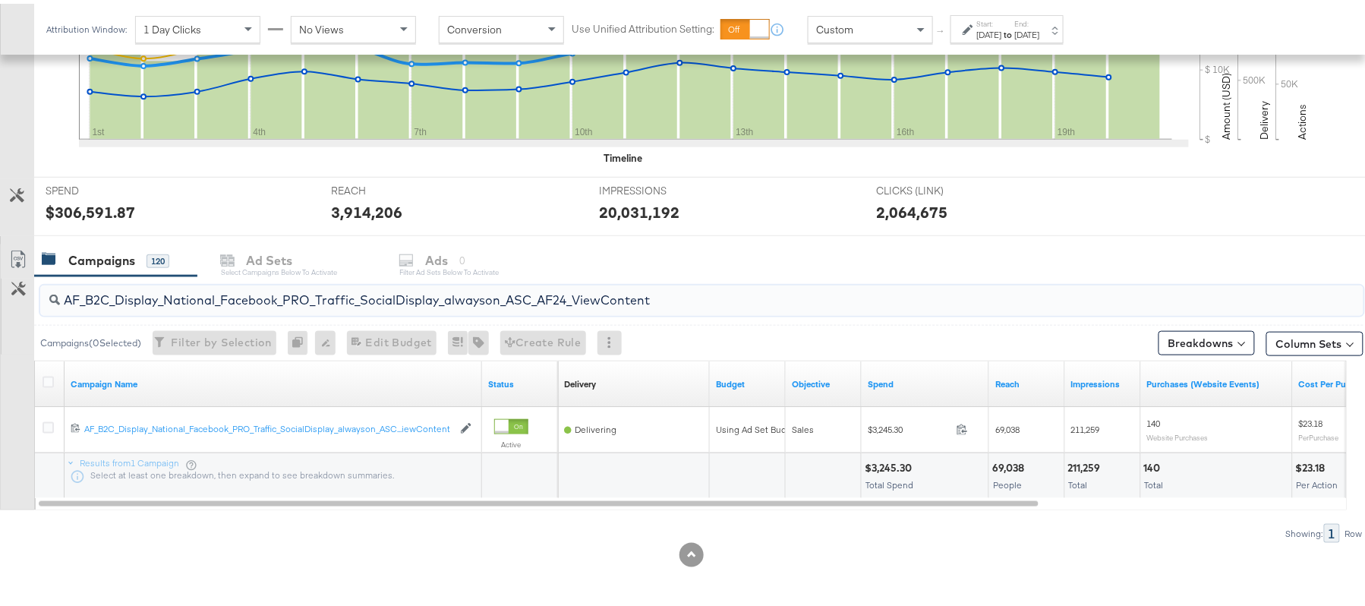
click at [243, 292] on input "AF_B2C_Display_National_Facebook_PRO_Traffic_SocialDisplay_alwayson_ASC_AF24_Vi…" at bounding box center [651, 291] width 1183 height 30
paste input "FR_B2C_Display_National_Facebook_PRO_Traffic_SocialDisplay_alwayson_ASC_FR"
type input "FR_B2C_Display_National_Facebook_PRO_Traffic_SocialDisplay_alwayson_ASC_FR24_Vi…"
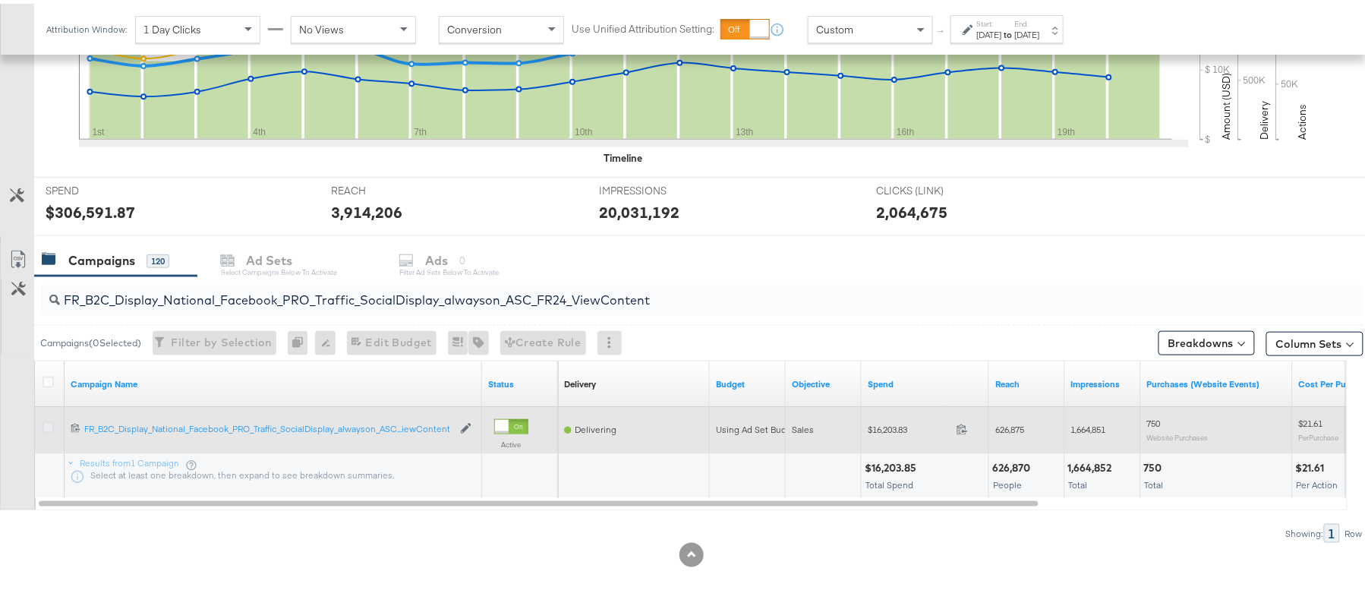
click at [49, 424] on icon at bounding box center [48, 423] width 11 height 11
click at [0, 0] on input "checkbox" at bounding box center [0, 0] width 0 height 0
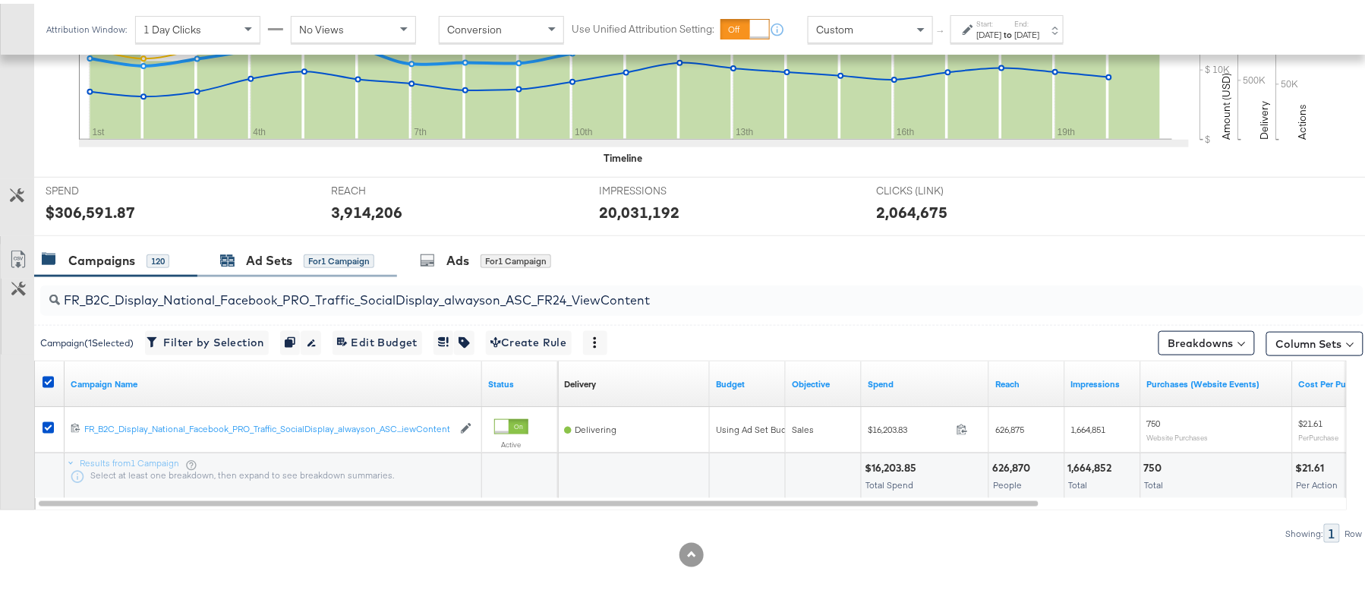
click at [264, 258] on div "Ad Sets" at bounding box center [269, 256] width 46 height 17
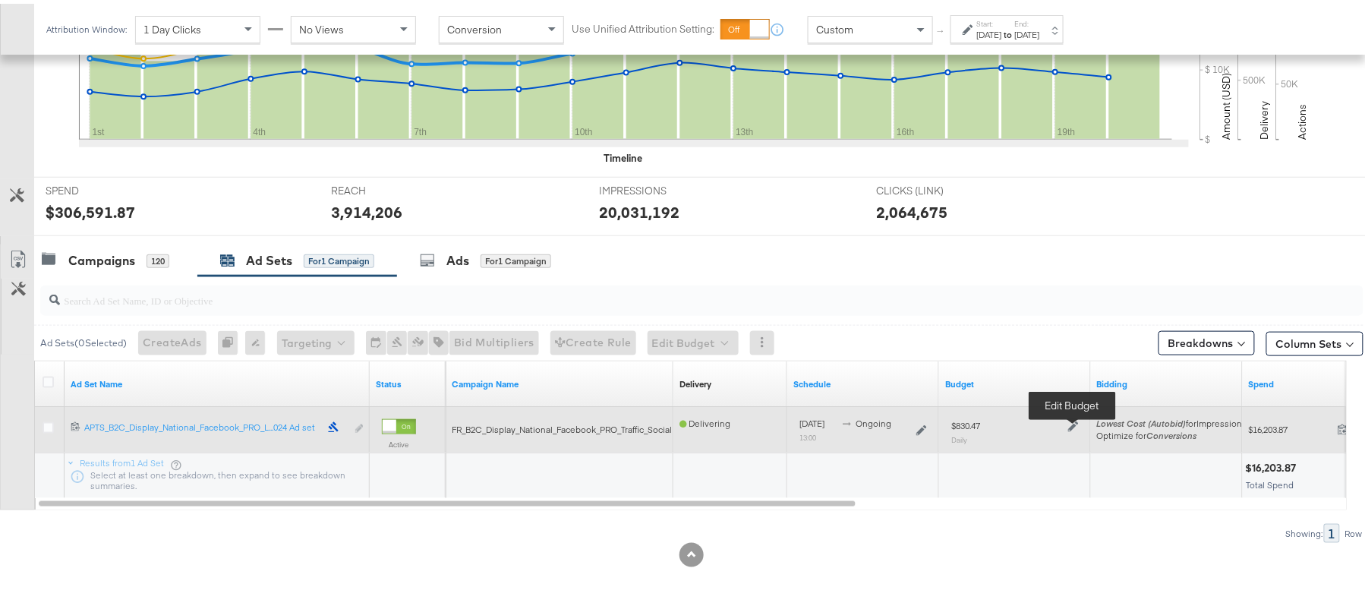
click at [1075, 420] on icon at bounding box center [1073, 423] width 11 height 11
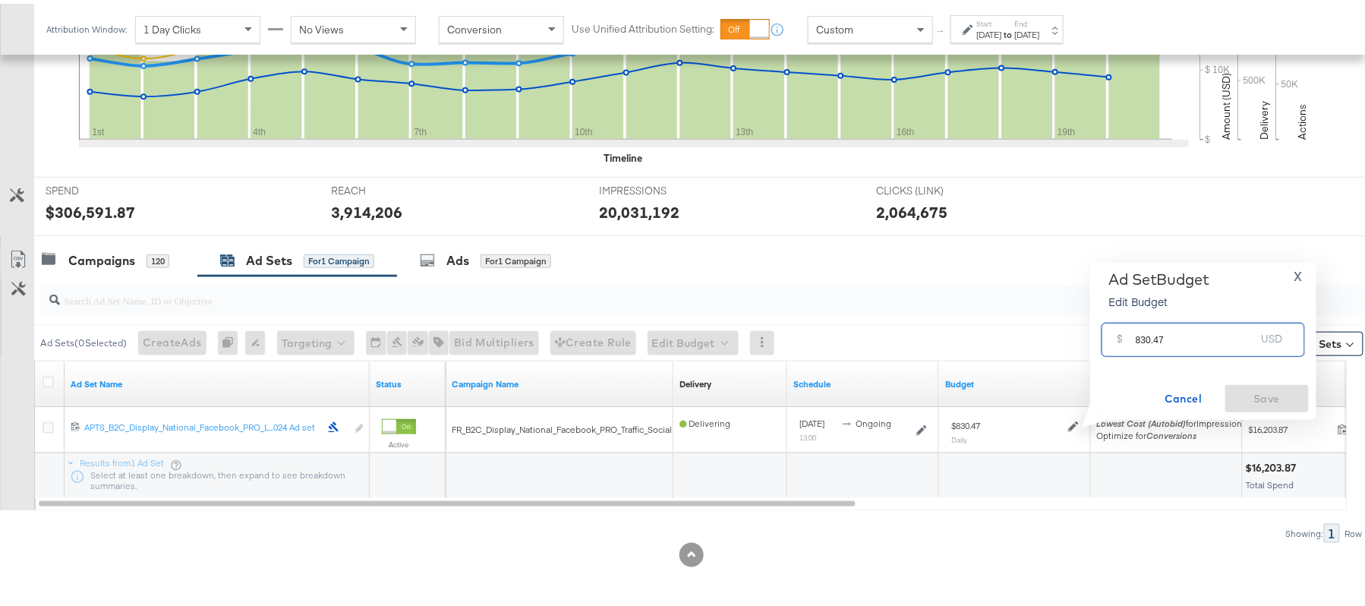
click at [1181, 323] on input "830.47" at bounding box center [1196, 330] width 120 height 33
paste input "$871.99"
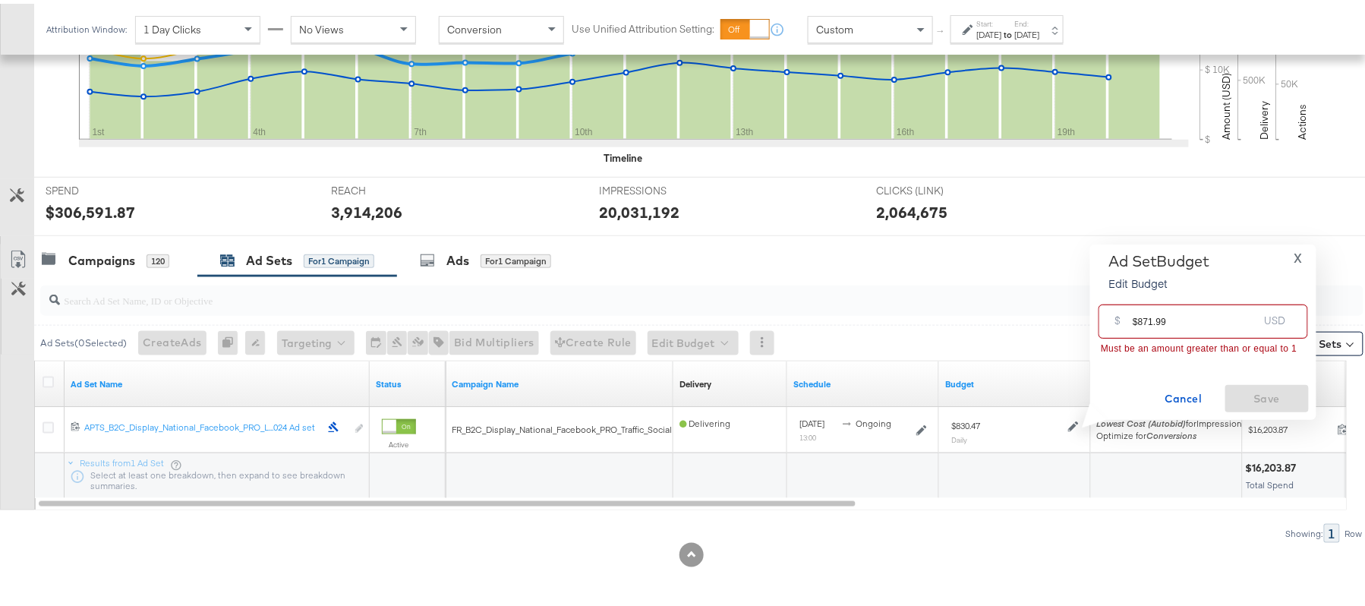
click at [1134, 317] on input "$871.99" at bounding box center [1195, 311] width 125 height 33
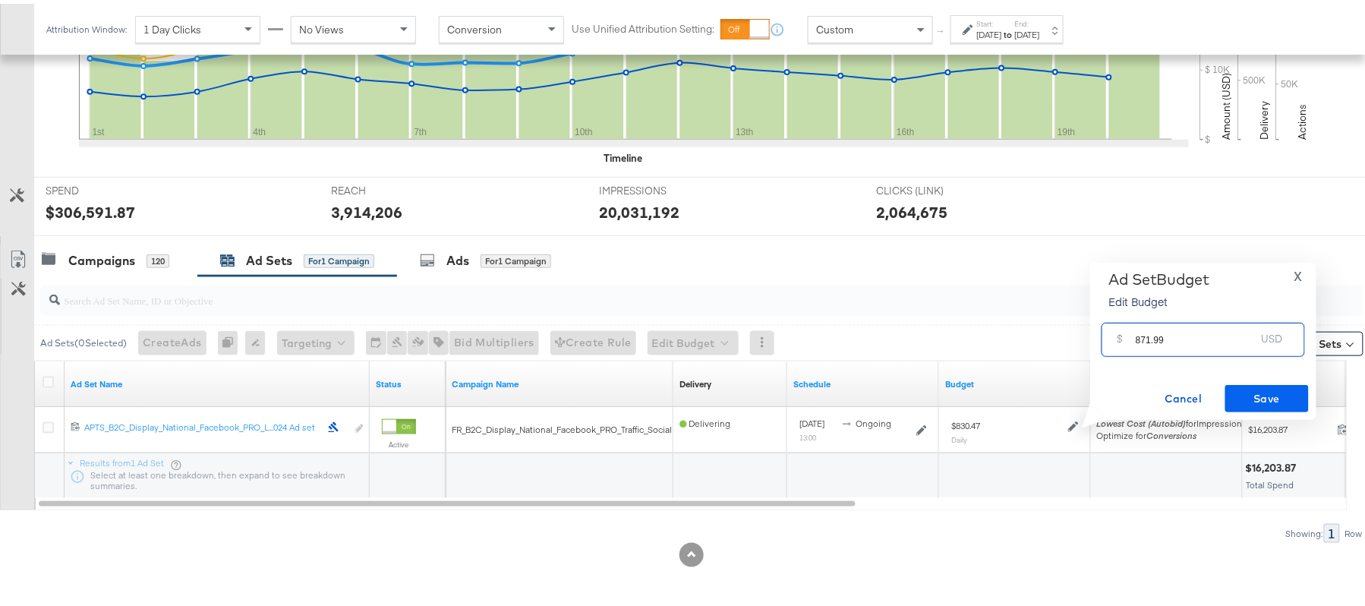
type input "871.99"
click at [1252, 386] on span "Save" at bounding box center [1267, 395] width 71 height 19
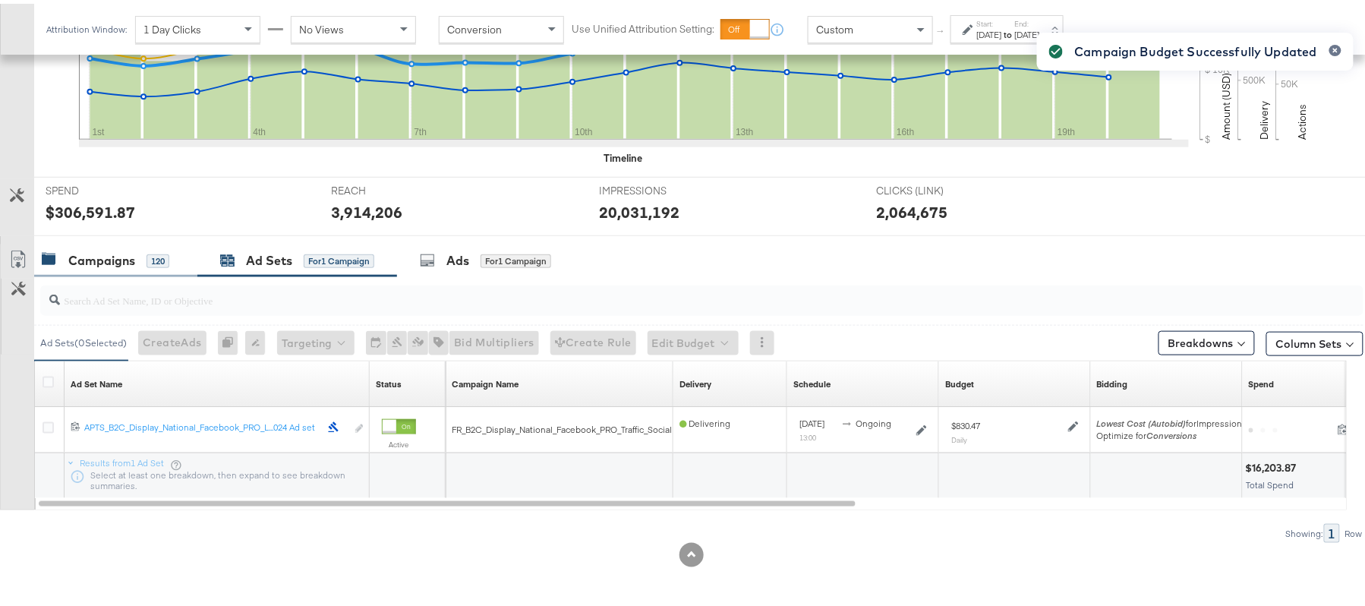
click at [113, 263] on div "Campaigns" at bounding box center [101, 256] width 67 height 17
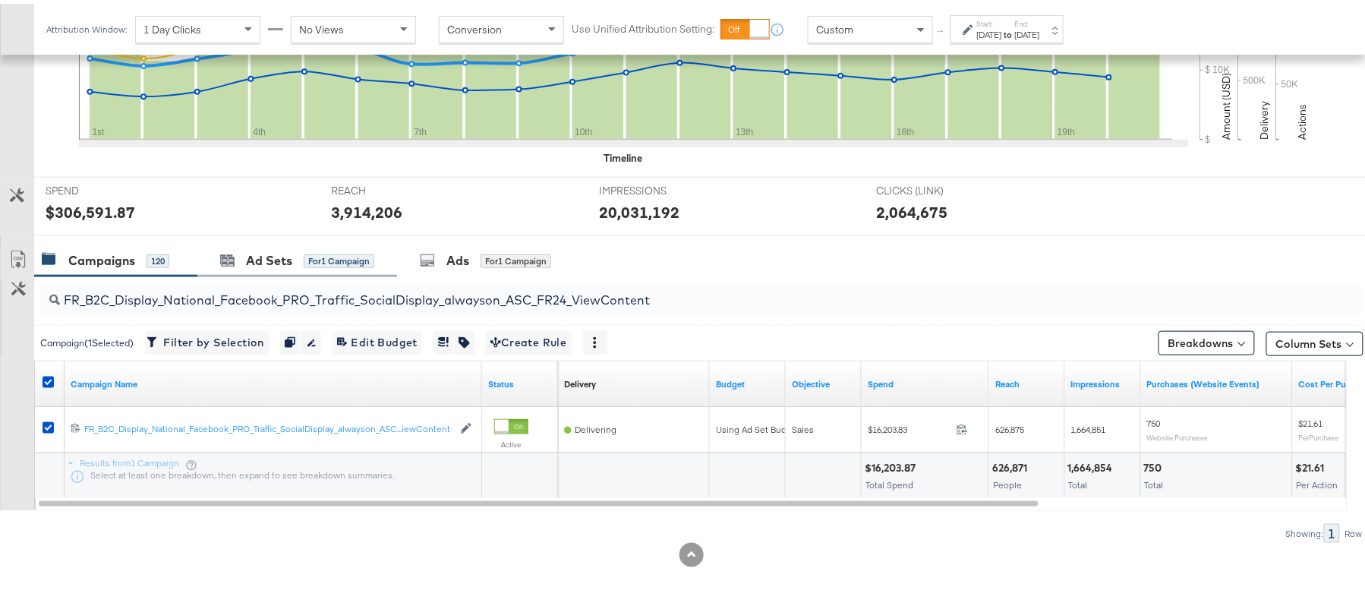
click at [286, 267] on div "Ad Sets for 1 Campaign" at bounding box center [297, 257] width 200 height 33
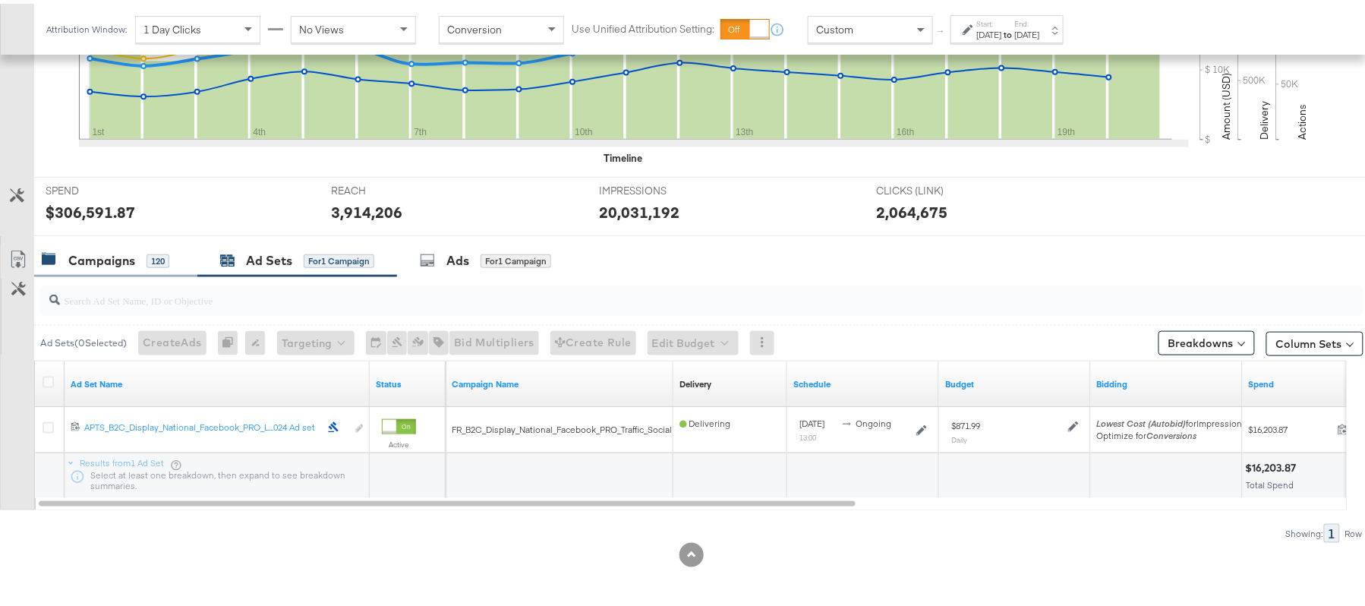
click at [115, 252] on div "Campaigns" at bounding box center [101, 256] width 67 height 17
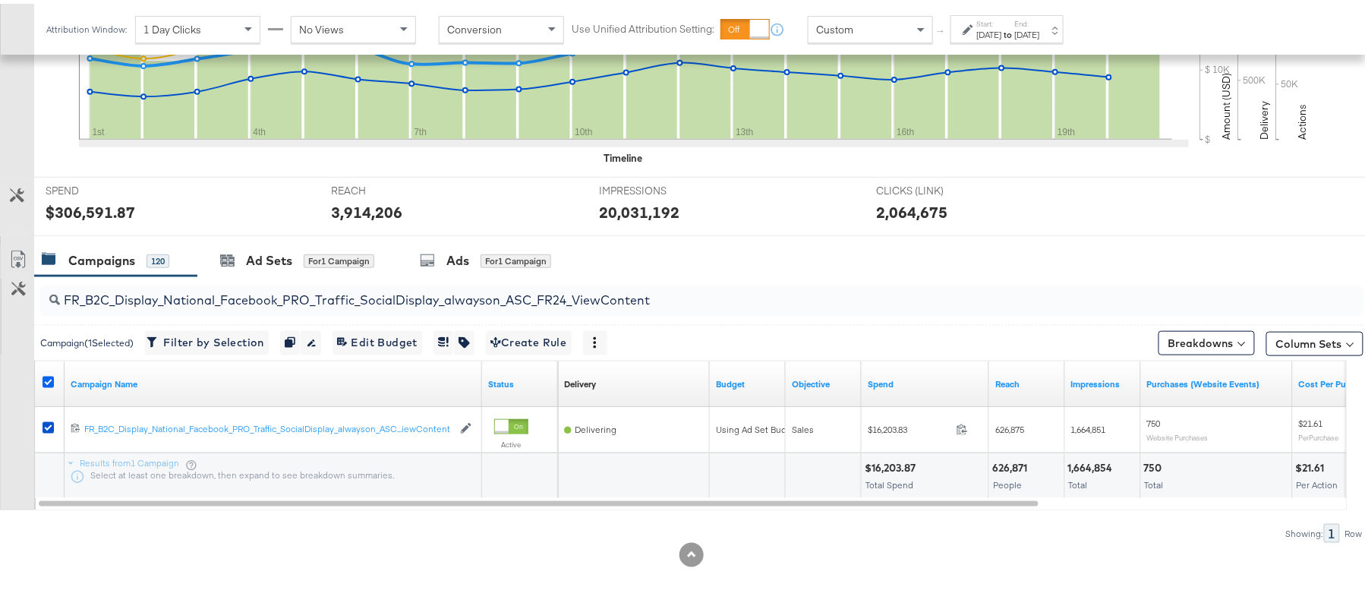
click at [49, 377] on icon at bounding box center [48, 378] width 11 height 11
click at [0, 0] on input "checkbox" at bounding box center [0, 0] width 0 height 0
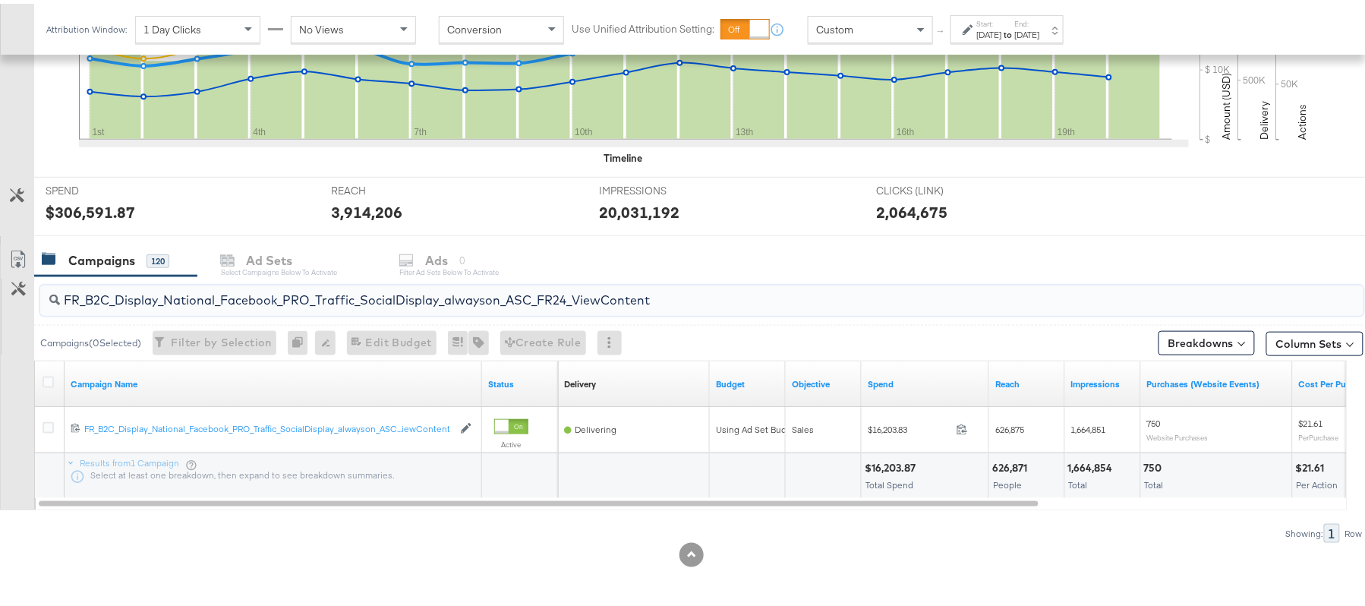
click at [293, 296] on input "FR_B2C_Display_National_Facebook_PRO_Traffic_SocialDisplay_alwayson_ASC_FR24_Vi…" at bounding box center [651, 291] width 1183 height 30
paste input "AHL_B2C_Display_National_Facebook_PRO_Traffic_SocialDisplay_alwayson_ASC_AHL"
type input "AHL_B2C_Display_National_Facebook_PRO_Traffic_SocialDisplay_alwayson_ASC_AHL24_…"
click at [49, 374] on icon at bounding box center [48, 378] width 11 height 11
click at [0, 0] on input "checkbox" at bounding box center [0, 0] width 0 height 0
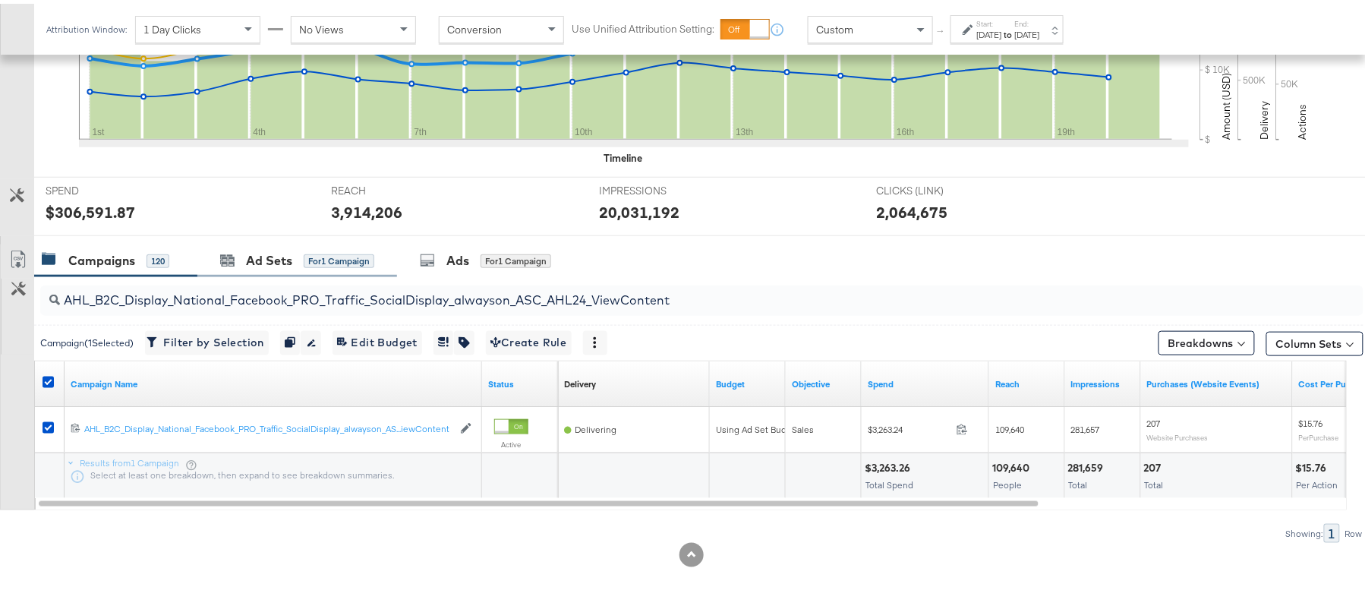
click at [293, 244] on div "Ad Sets for 1 Campaign" at bounding box center [297, 257] width 200 height 33
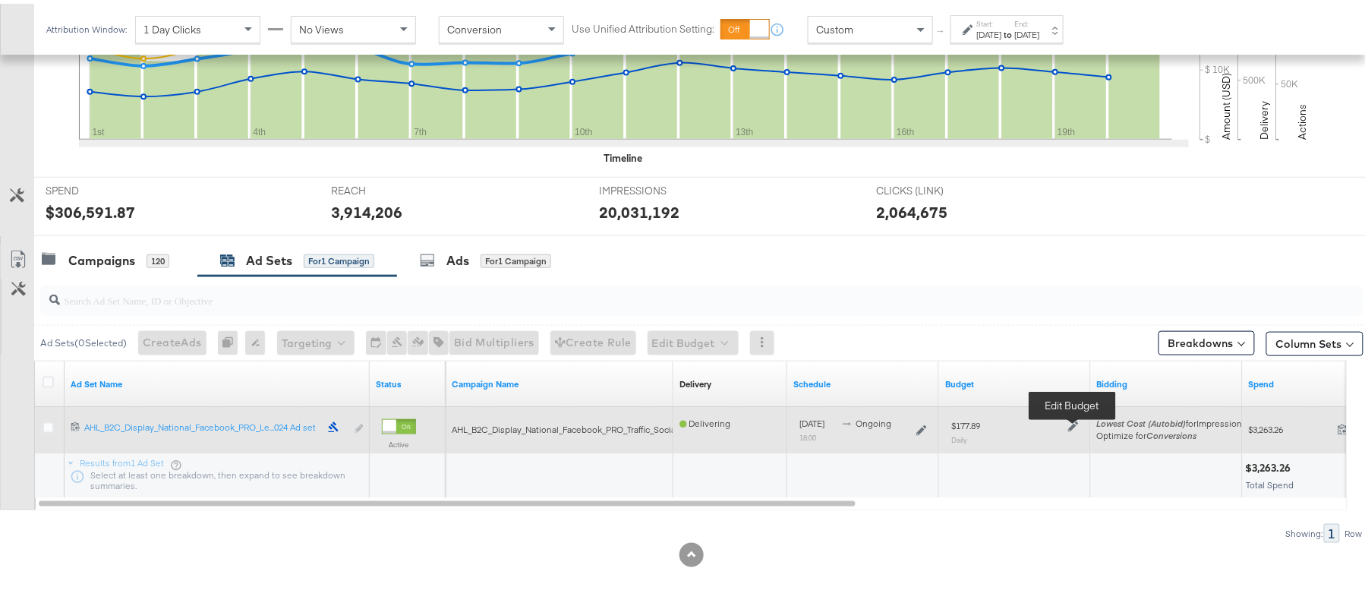
click at [1069, 426] on icon at bounding box center [1073, 423] width 11 height 11
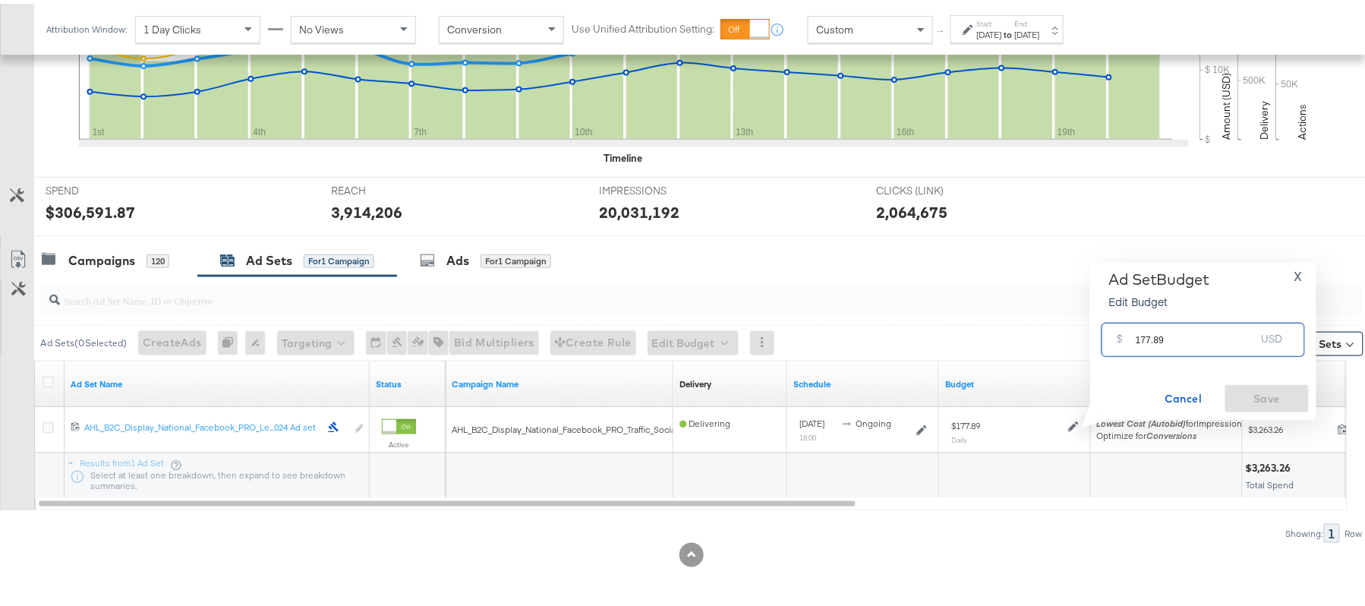
click at [1191, 330] on input "177.89" at bounding box center [1196, 330] width 120 height 33
paste input "$162.33"
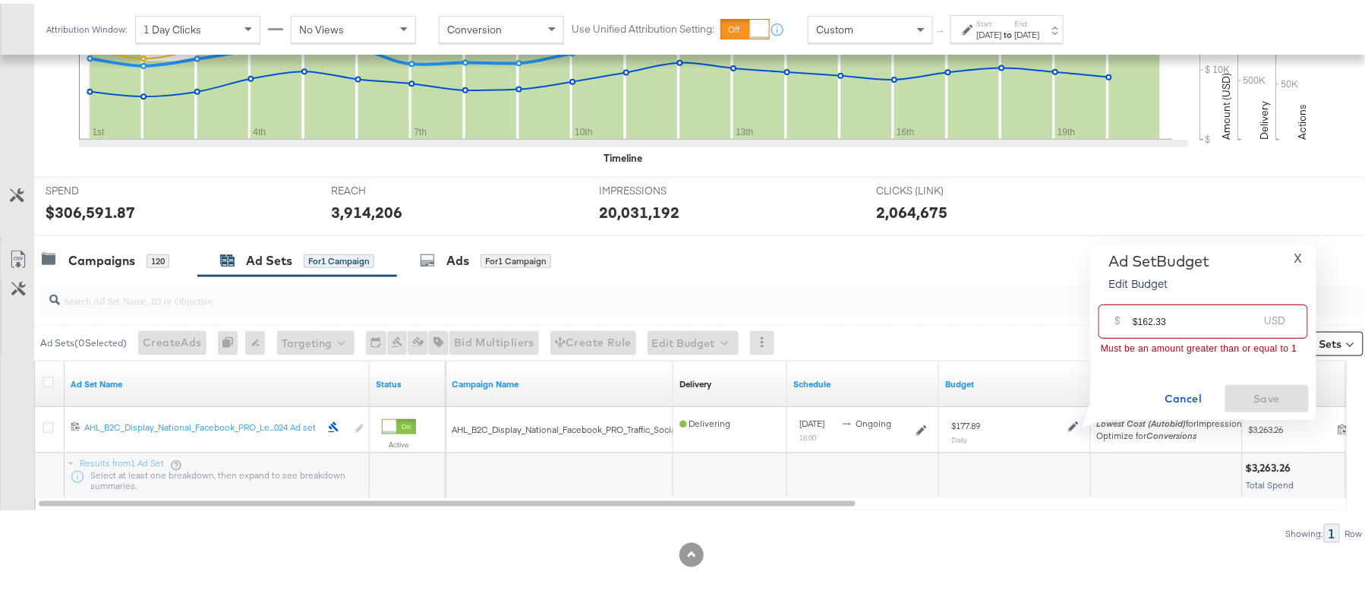
click at [1139, 316] on input "$162.33" at bounding box center [1195, 311] width 125 height 33
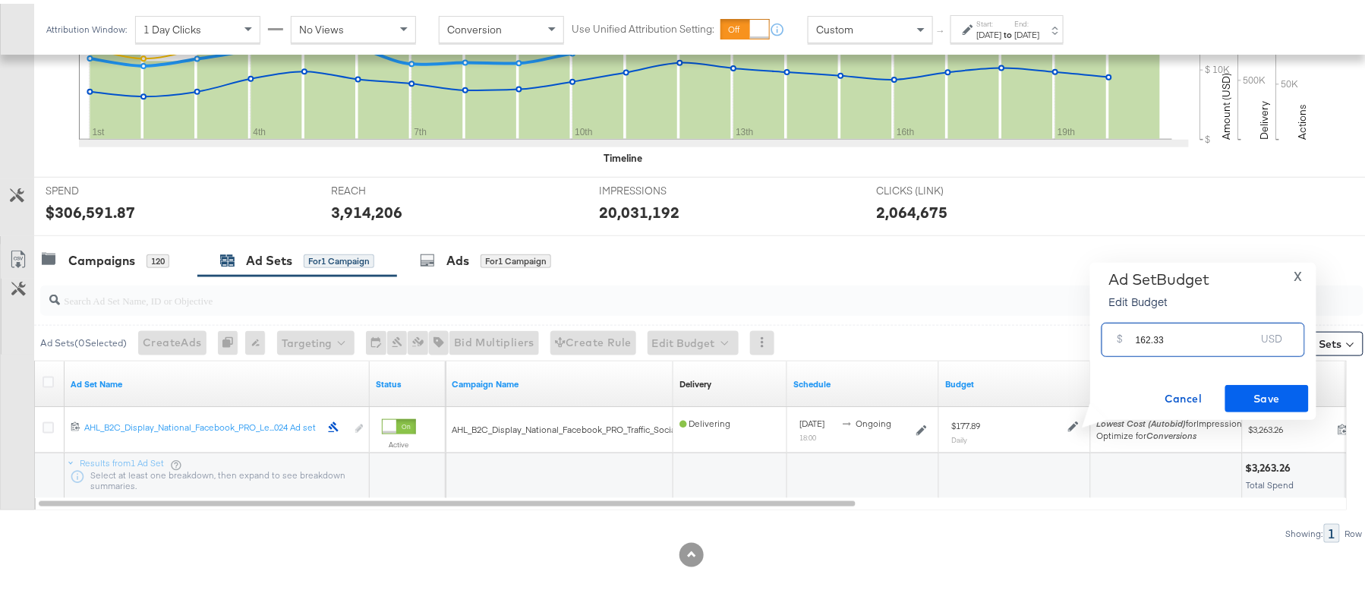
type input "162.33"
click at [1273, 393] on span "Save" at bounding box center [1267, 395] width 71 height 19
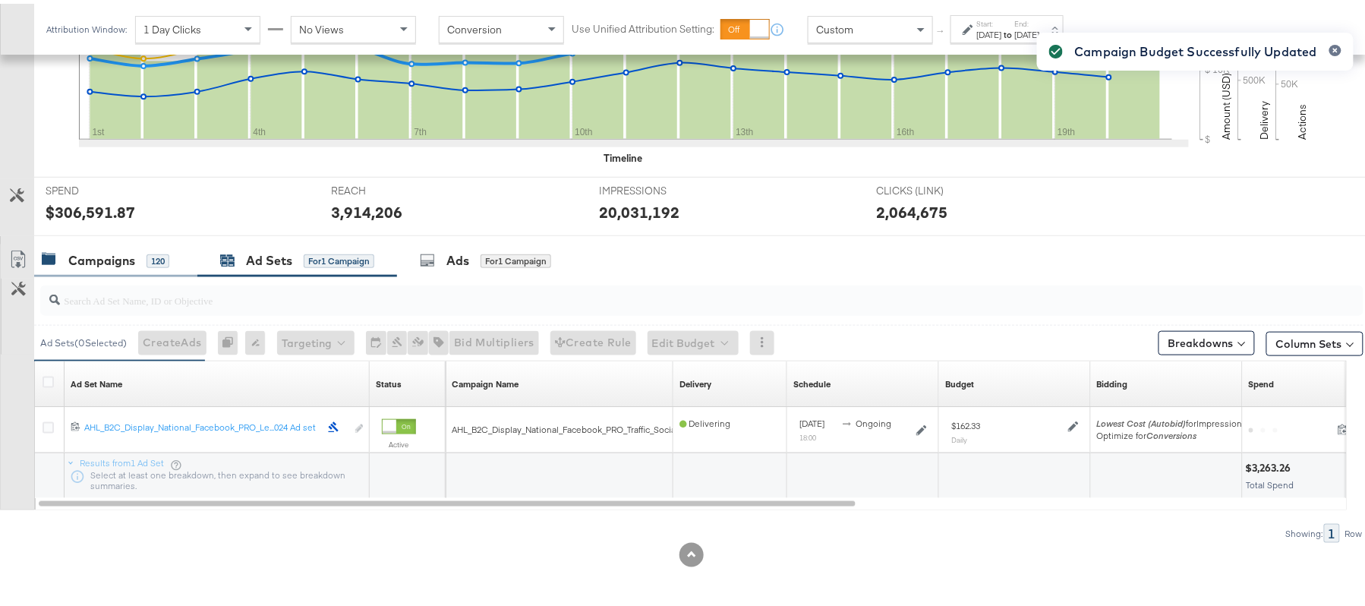
click at [117, 256] on div "Campaigns" at bounding box center [101, 256] width 67 height 17
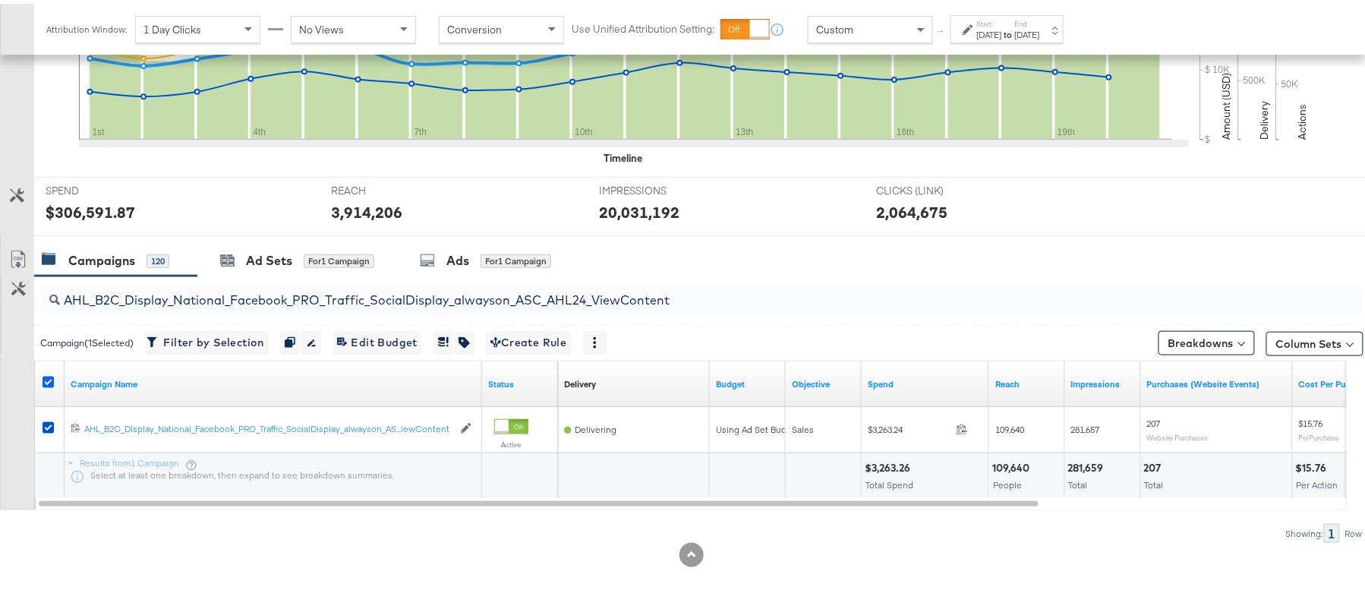
click at [49, 377] on icon at bounding box center [48, 378] width 11 height 11
click at [0, 0] on input "checkbox" at bounding box center [0, 0] width 0 height 0
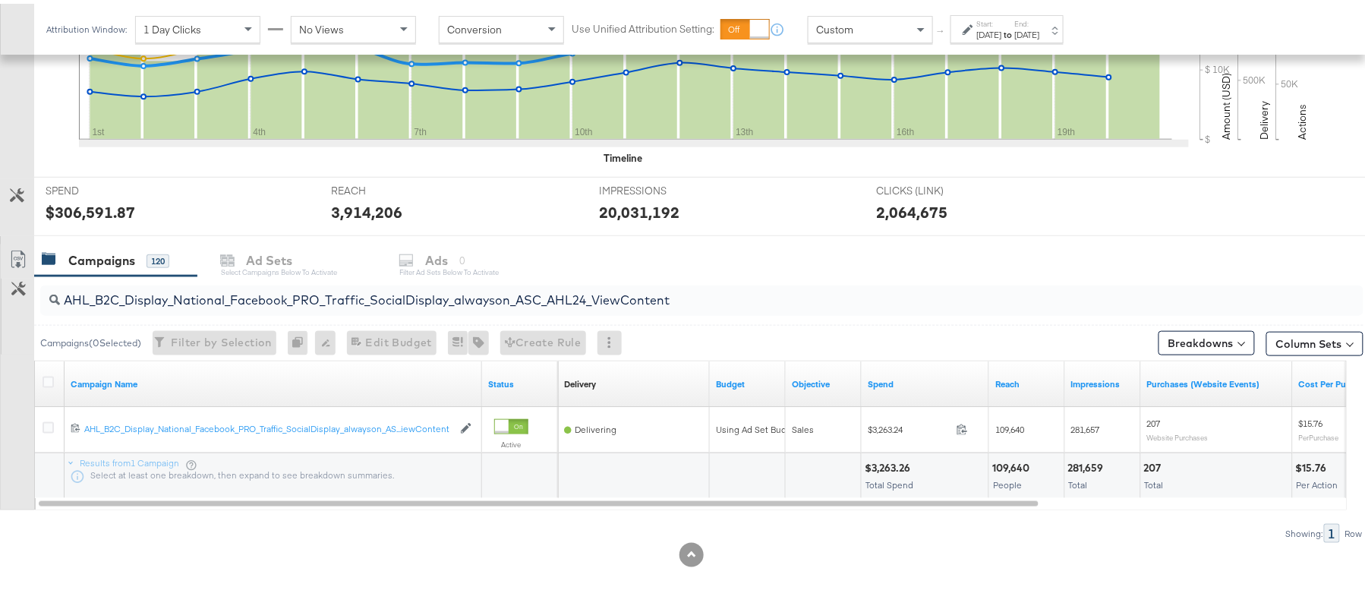
scroll to position [0, 0]
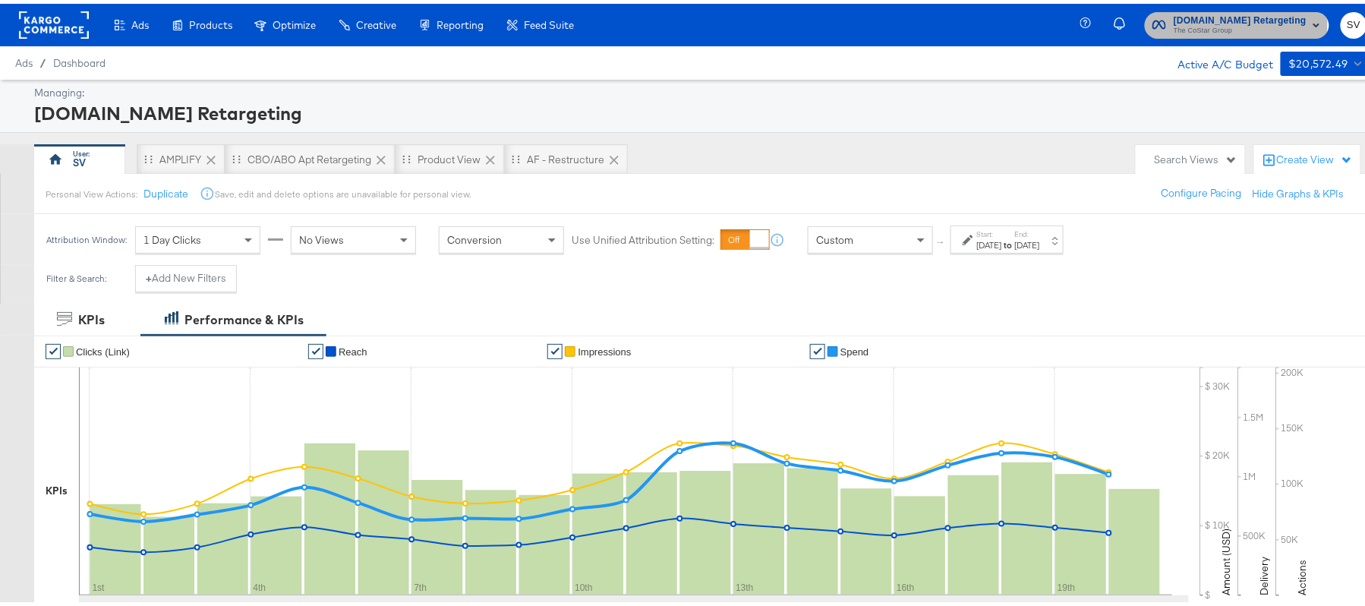
click at [1189, 20] on span "Apartments.com Retargeting" at bounding box center [1240, 17] width 133 height 16
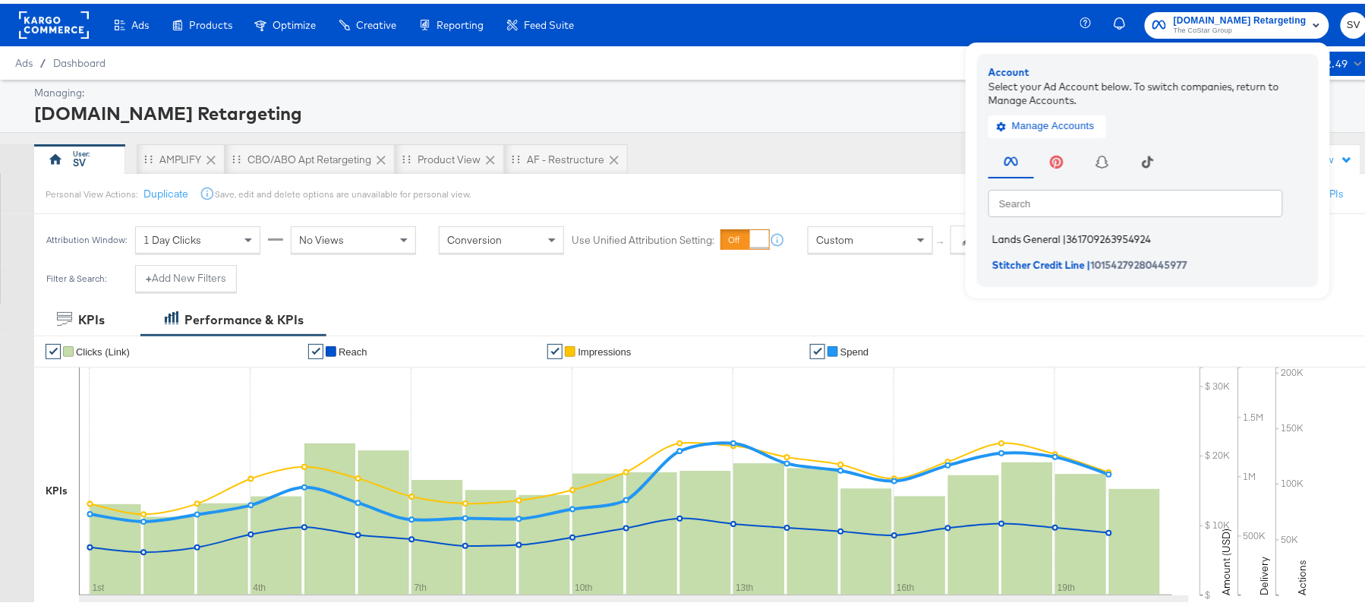
click at [1067, 232] on span "361709263954924" at bounding box center [1109, 235] width 84 height 12
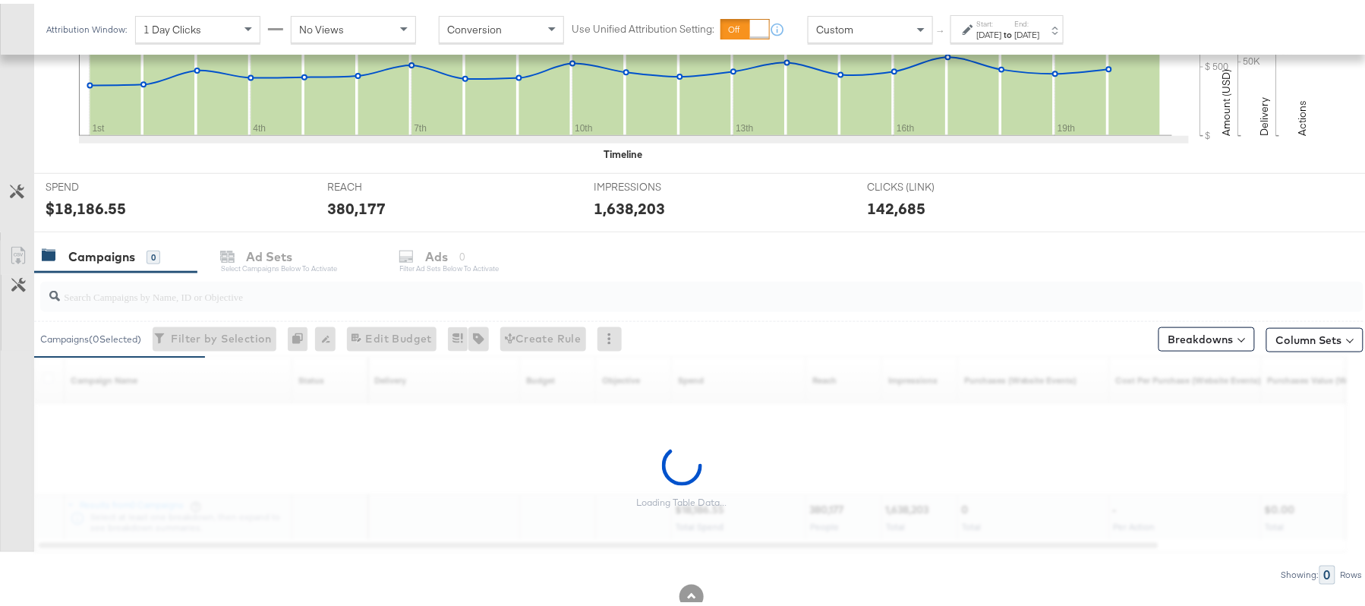
scroll to position [460, 0]
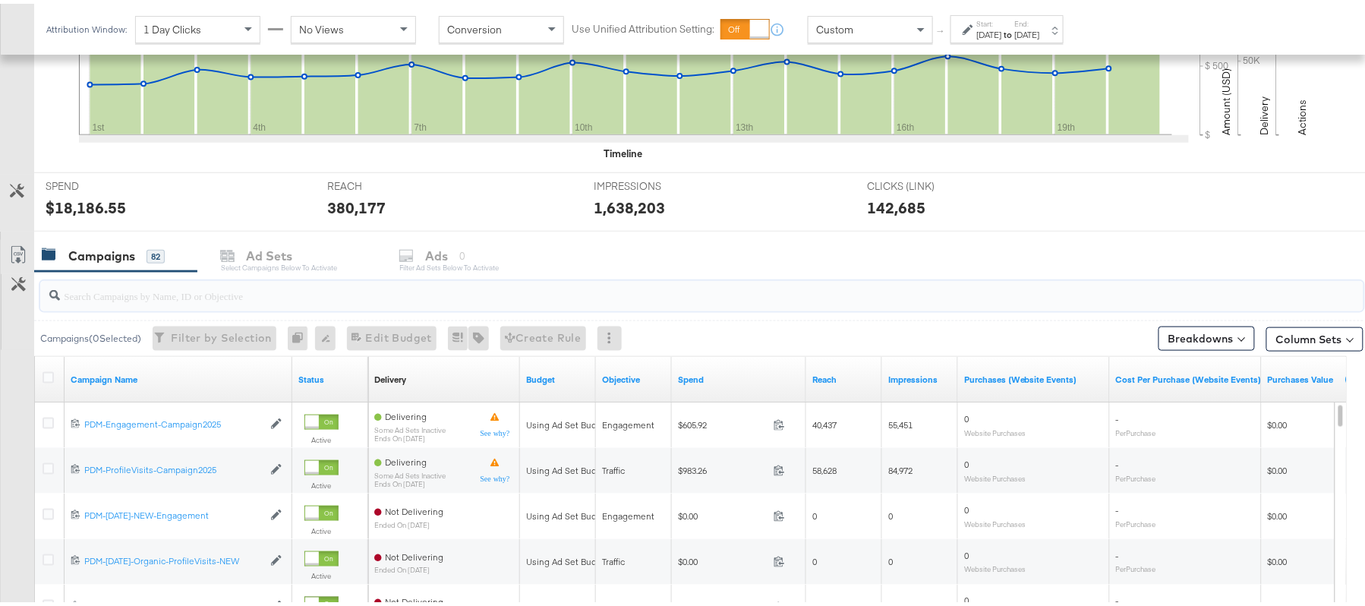
click at [162, 281] on input "search" at bounding box center [651, 286] width 1183 height 30
paste input "B2C_LAND_KC_RT_Sig_24"
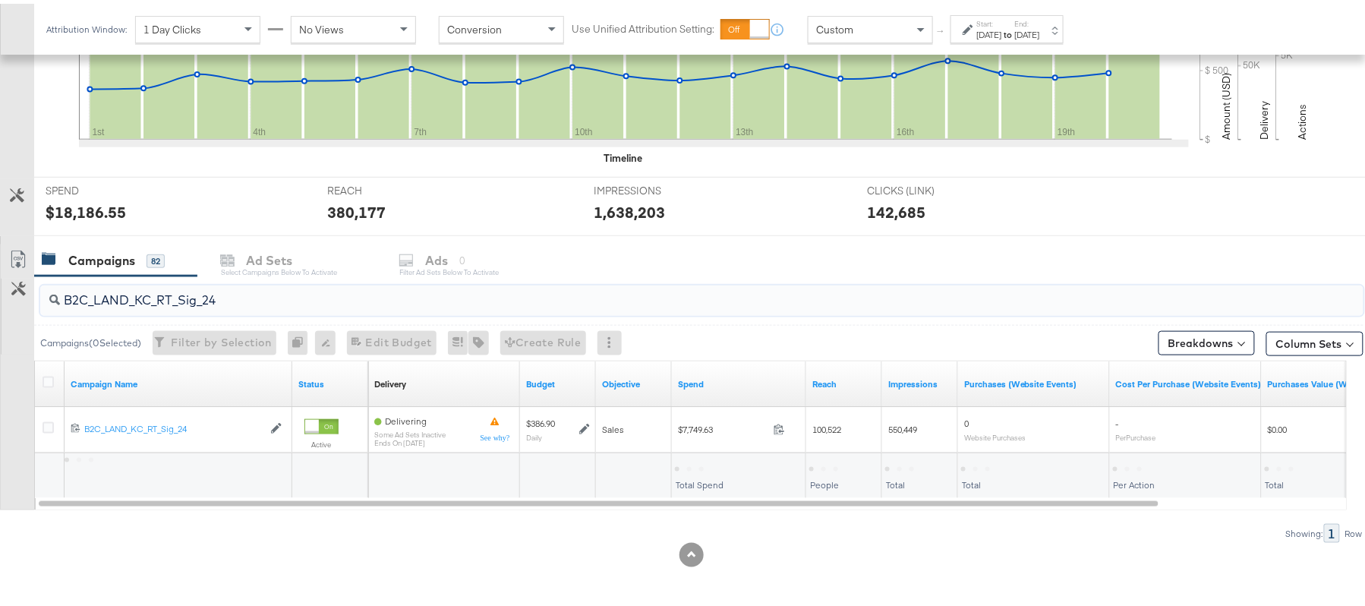
scroll to position [457, 0]
type input "B2C_LAND_KC_RT_Sig_24"
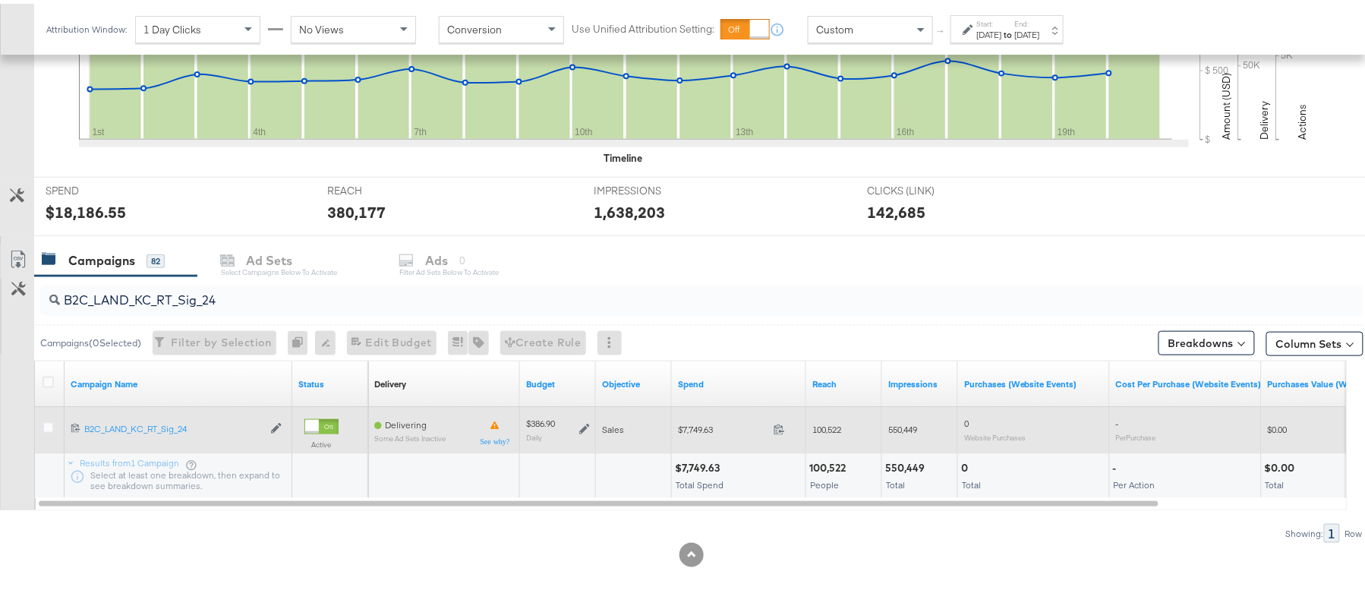
click at [582, 425] on icon at bounding box center [584, 425] width 11 height 11
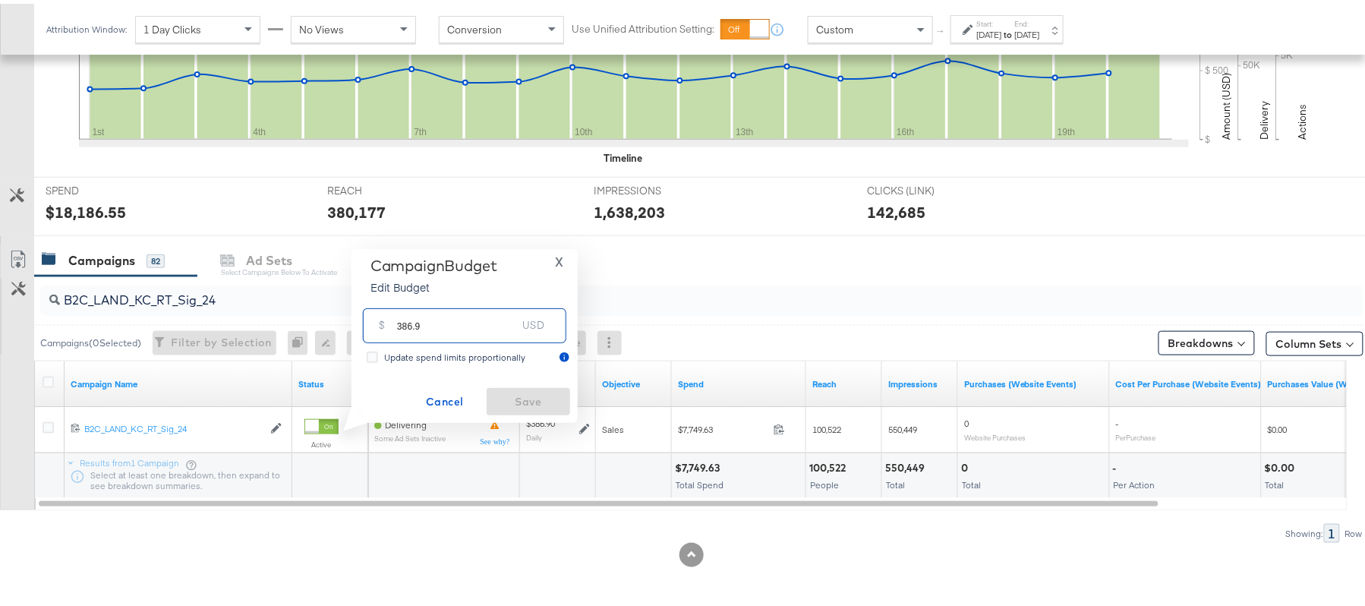
click at [465, 329] on input "386.9" at bounding box center [457, 315] width 120 height 33
paste input "$386.40"
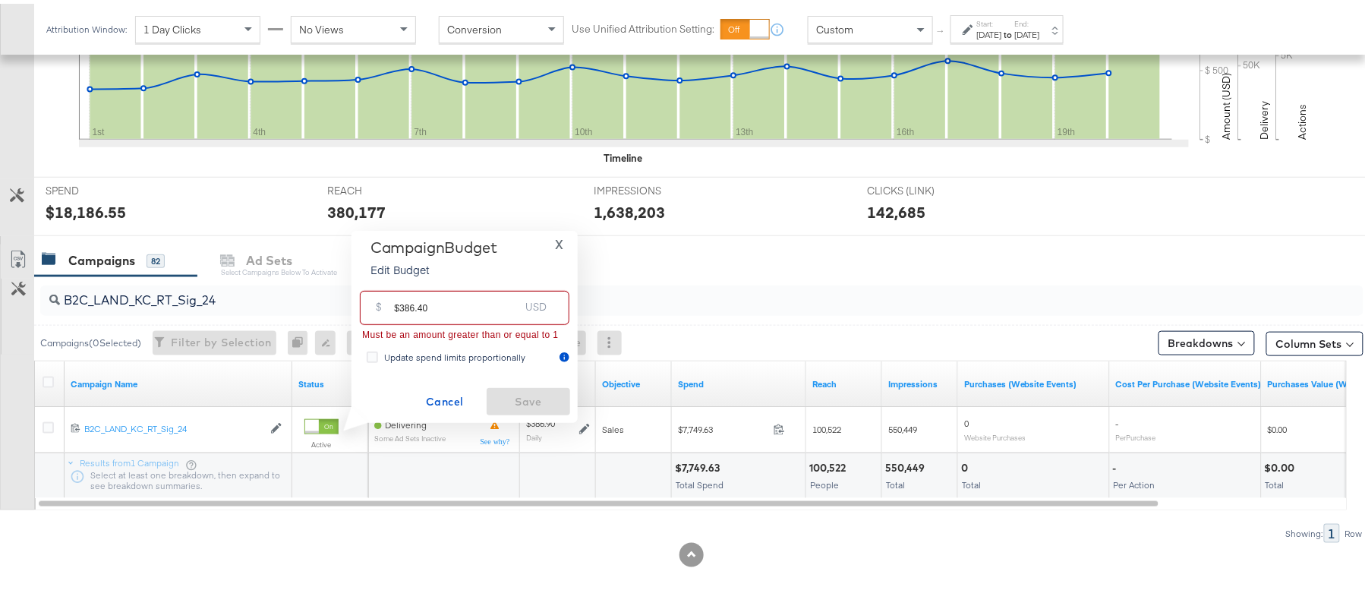
click at [402, 301] on input "$386.40" at bounding box center [456, 298] width 125 height 33
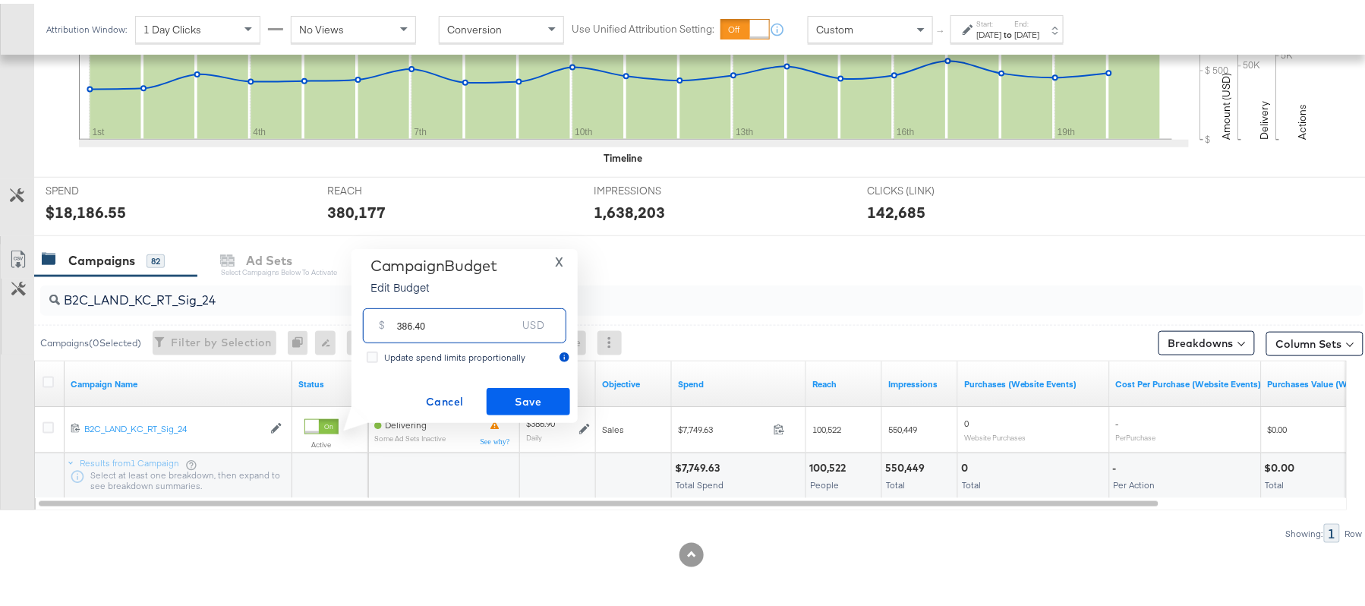
type input "386.40"
click at [513, 390] on span "Save" at bounding box center [528, 398] width 71 height 19
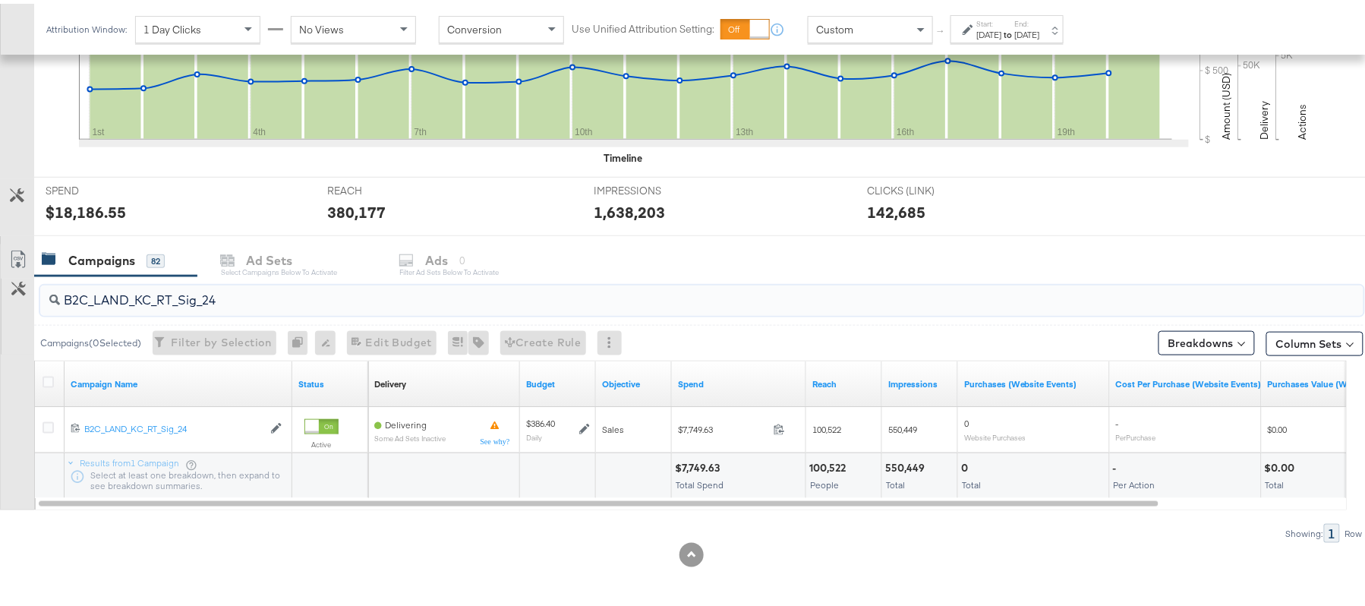
click at [222, 298] on input "B2C_LAND_KC_RT_Sig_24" at bounding box center [651, 291] width 1183 height 30
paste input "B_Ecommerce_KC_Retargeting_LW&LOA_Traffic"
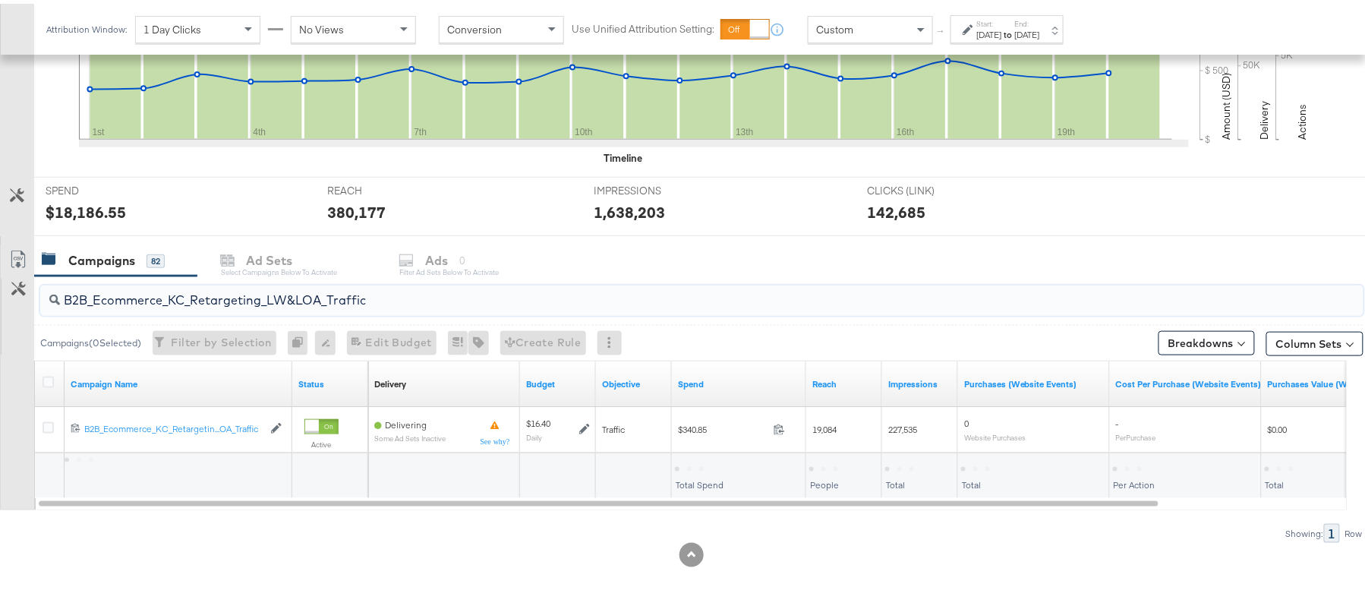
type input "B2B_Ecommerce_KC_Retargeting_LW&LOA_Traffic"
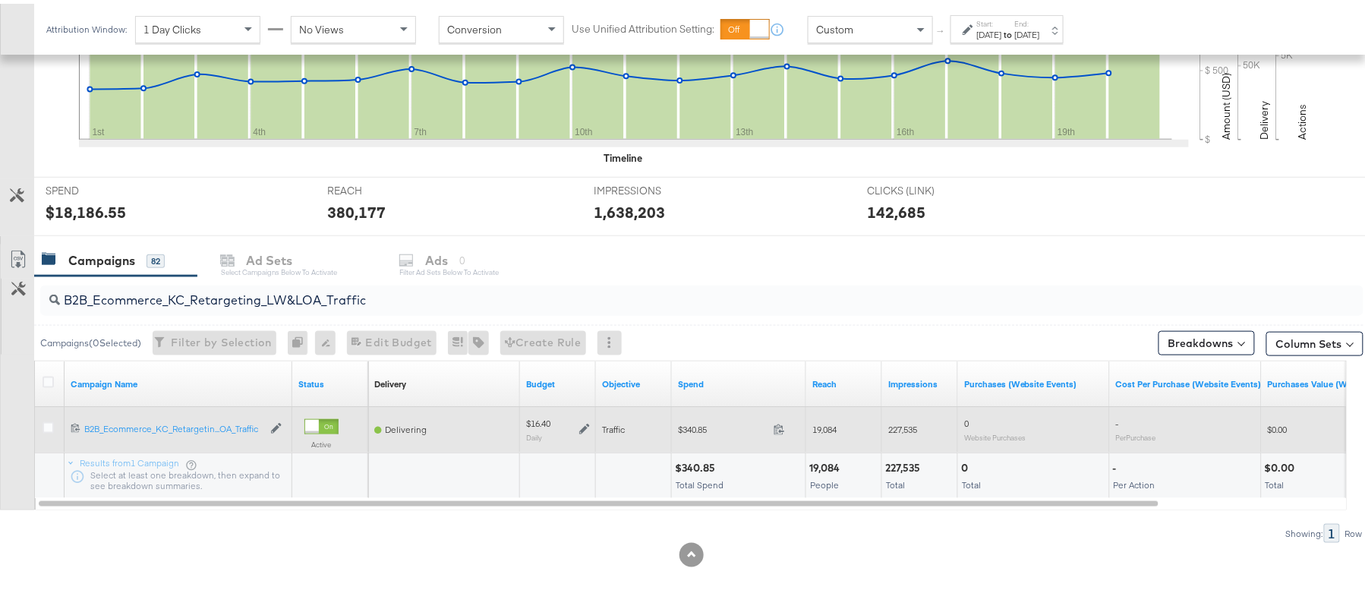
click at [583, 428] on icon at bounding box center [584, 426] width 11 height 11
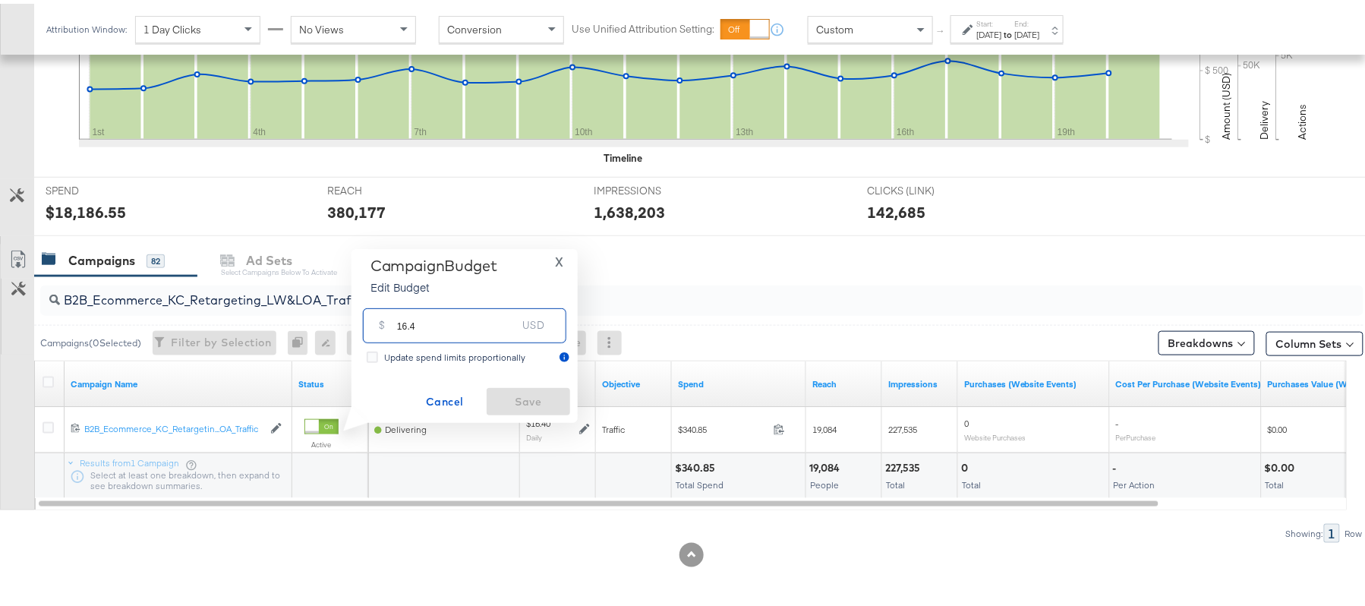
click at [472, 328] on input "16.4" at bounding box center [457, 315] width 120 height 33
paste input "$13.12"
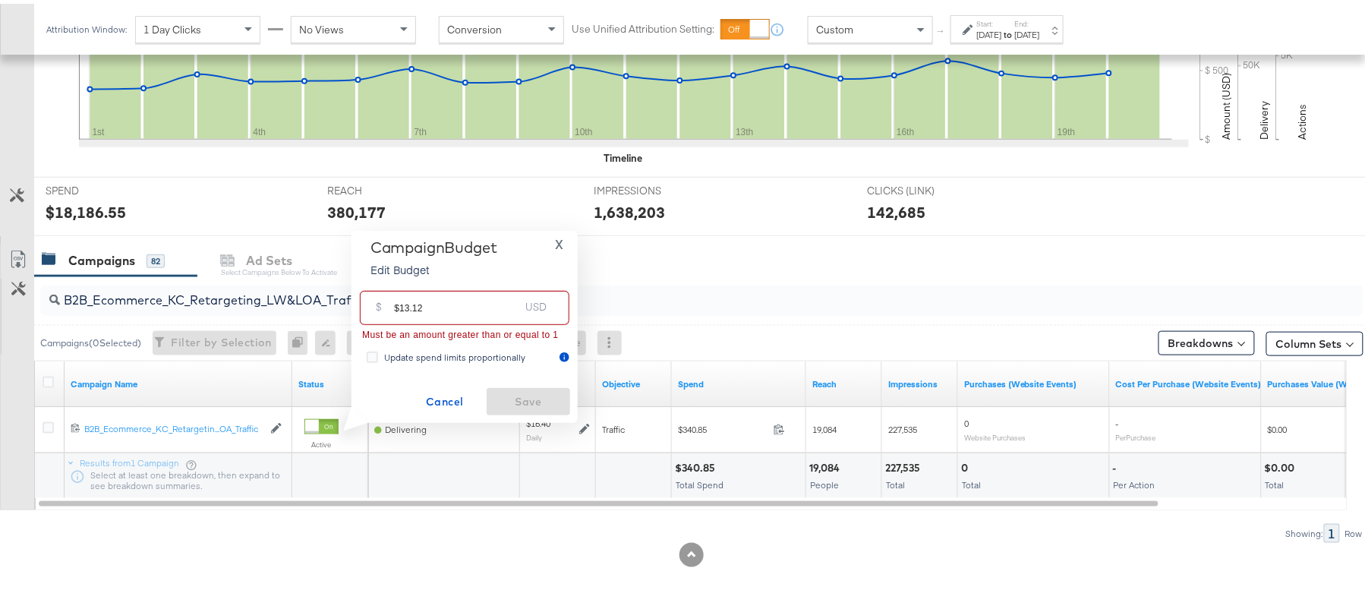
click at [399, 299] on input "$13.12" at bounding box center [456, 298] width 125 height 33
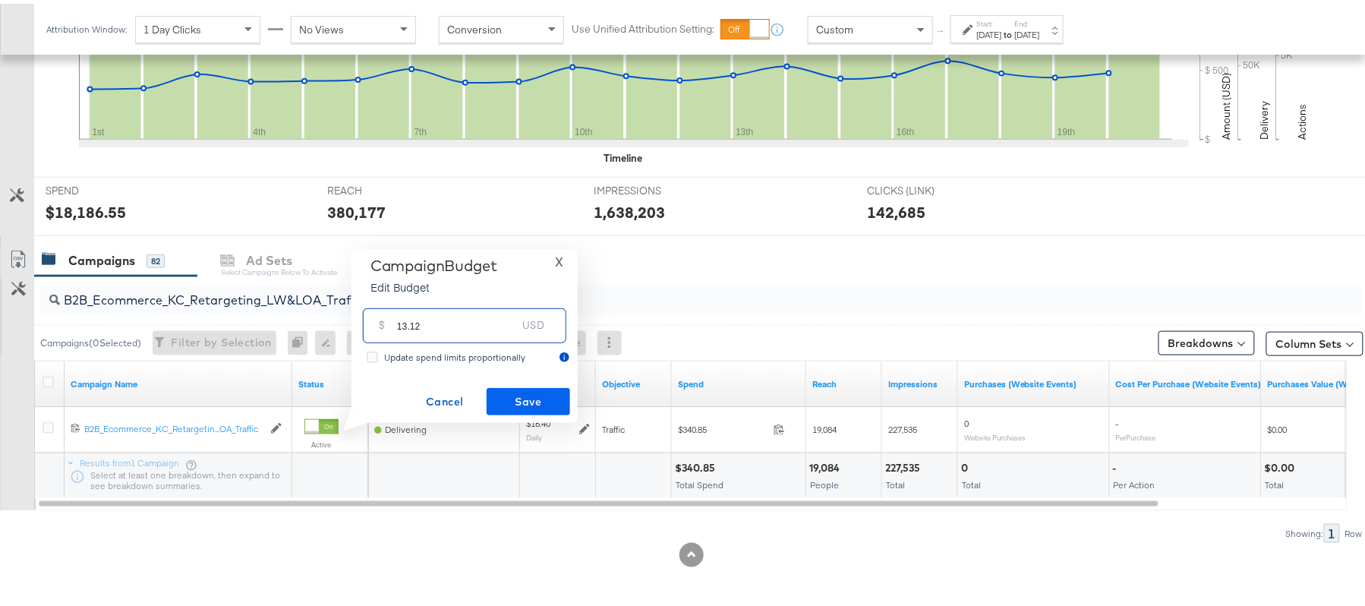
type input "13.12"
click at [525, 384] on button "Save" at bounding box center [529, 397] width 84 height 27
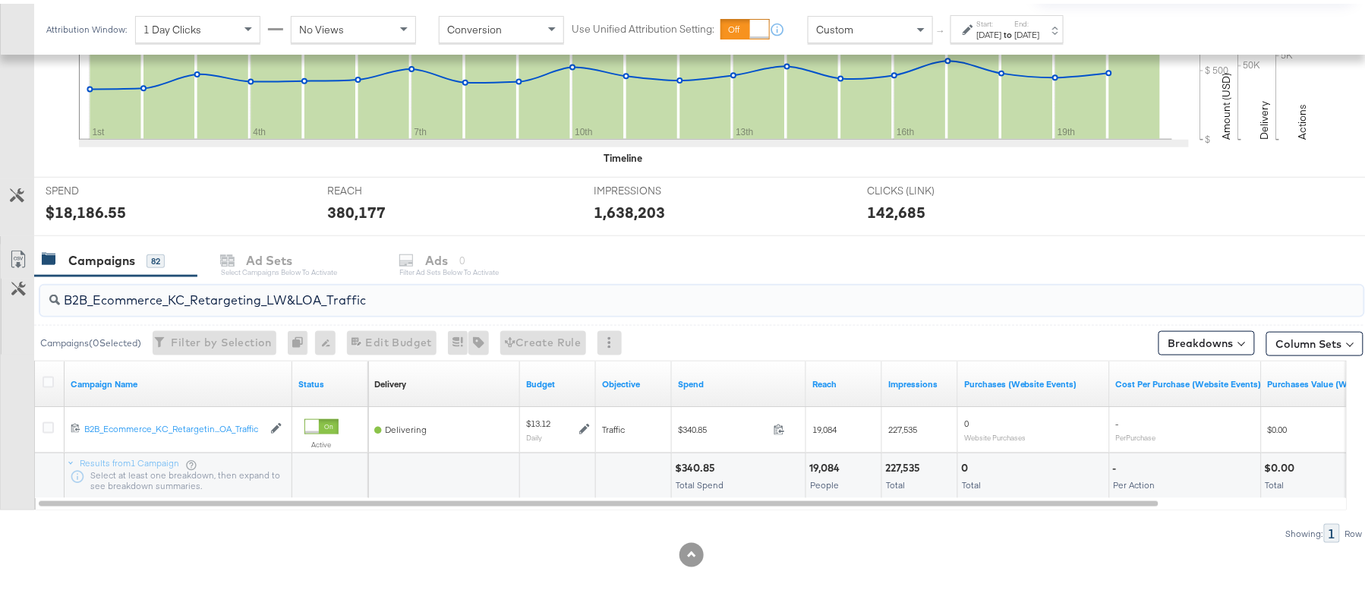
click at [295, 289] on input "B2B_Ecommerce_KC_Retargeting_LW&LOA_Traffic" at bounding box center [651, 291] width 1183 height 30
paste input "KC_Retargeting_Prospects & Clients_Conversions"
type input "B2B_KC_Retargeting_Prospects & Clients_Conversions"
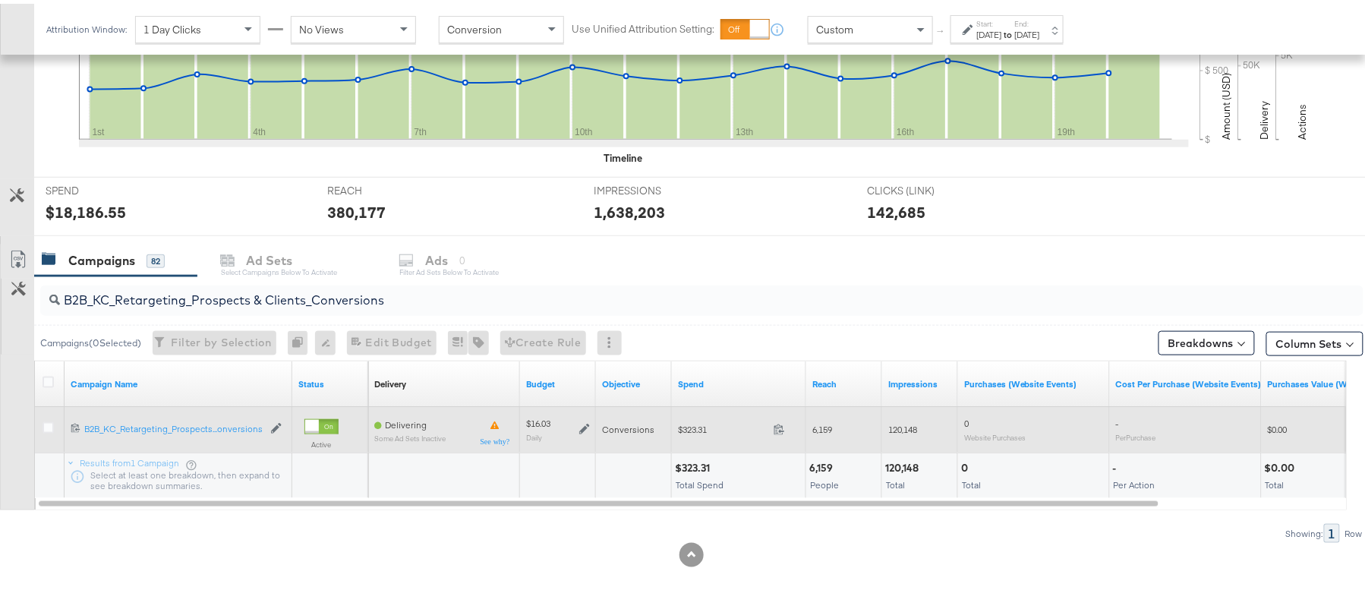
click at [583, 425] on icon at bounding box center [584, 425] width 11 height 11
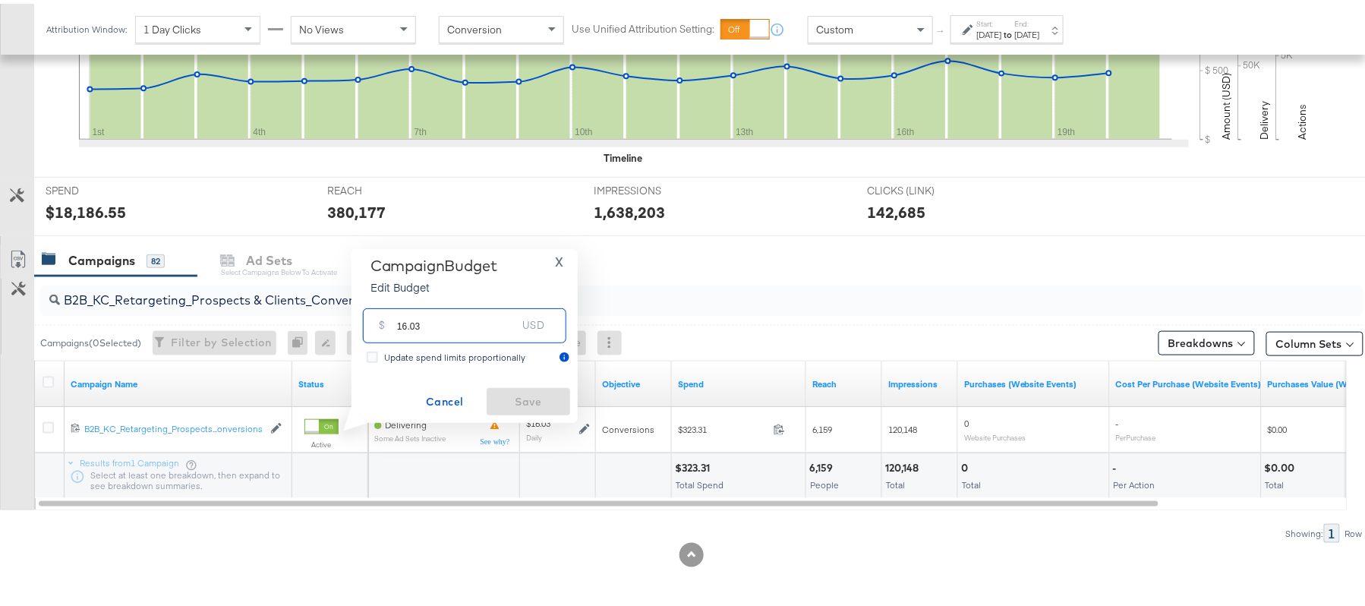
click at [421, 316] on input "16.03" at bounding box center [457, 315] width 120 height 33
paste input "$16.06"
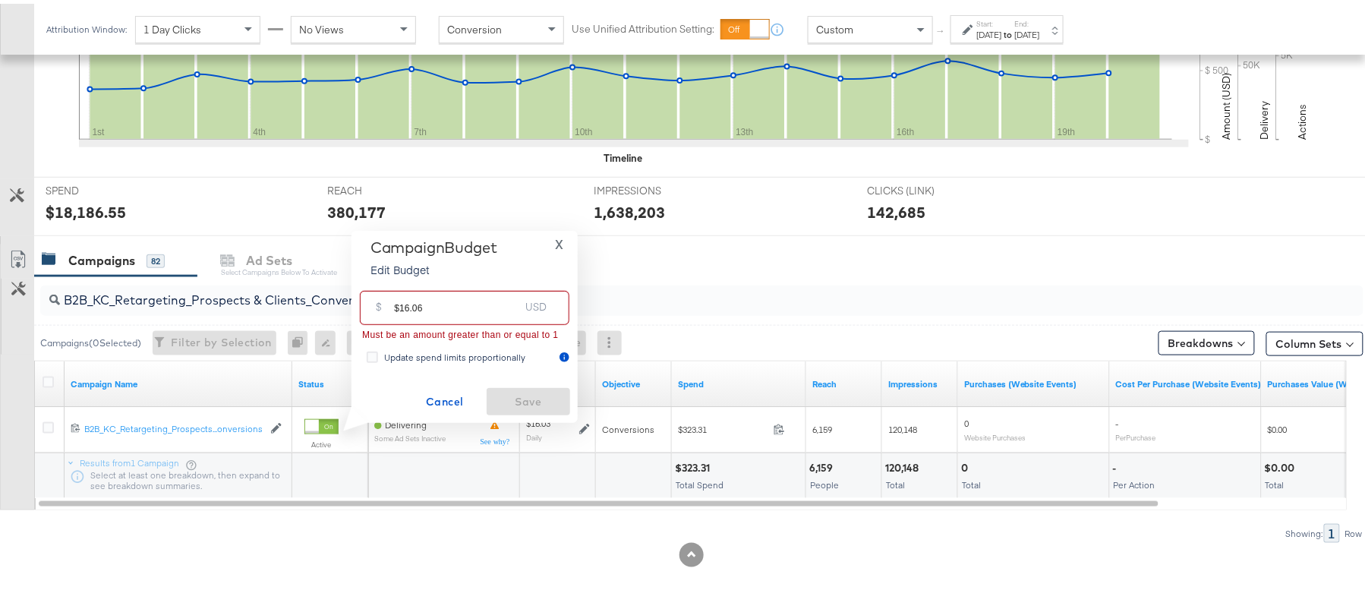
click at [402, 304] on input "$16.06" at bounding box center [456, 298] width 125 height 33
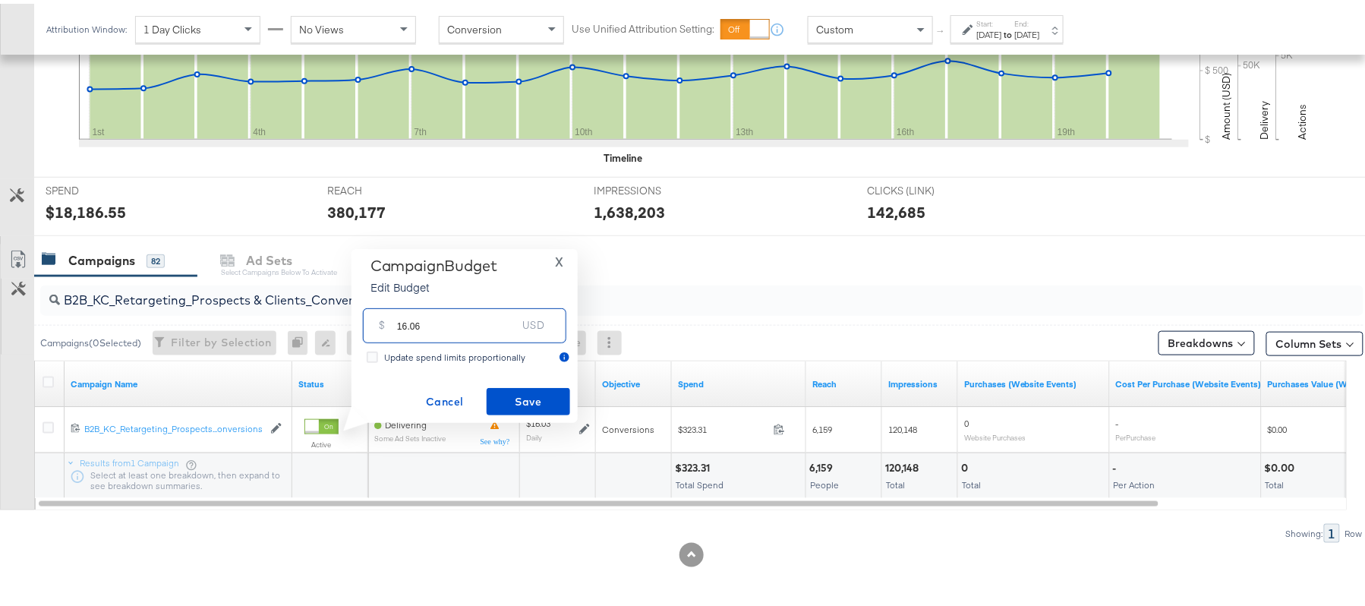
type input "16.06"
click at [539, 381] on div "Campaign Budget Edit Budget X $ 16.06 USD Update spend limits proportionally Ca…" at bounding box center [464, 332] width 211 height 159
click at [535, 396] on span "Save" at bounding box center [528, 398] width 71 height 19
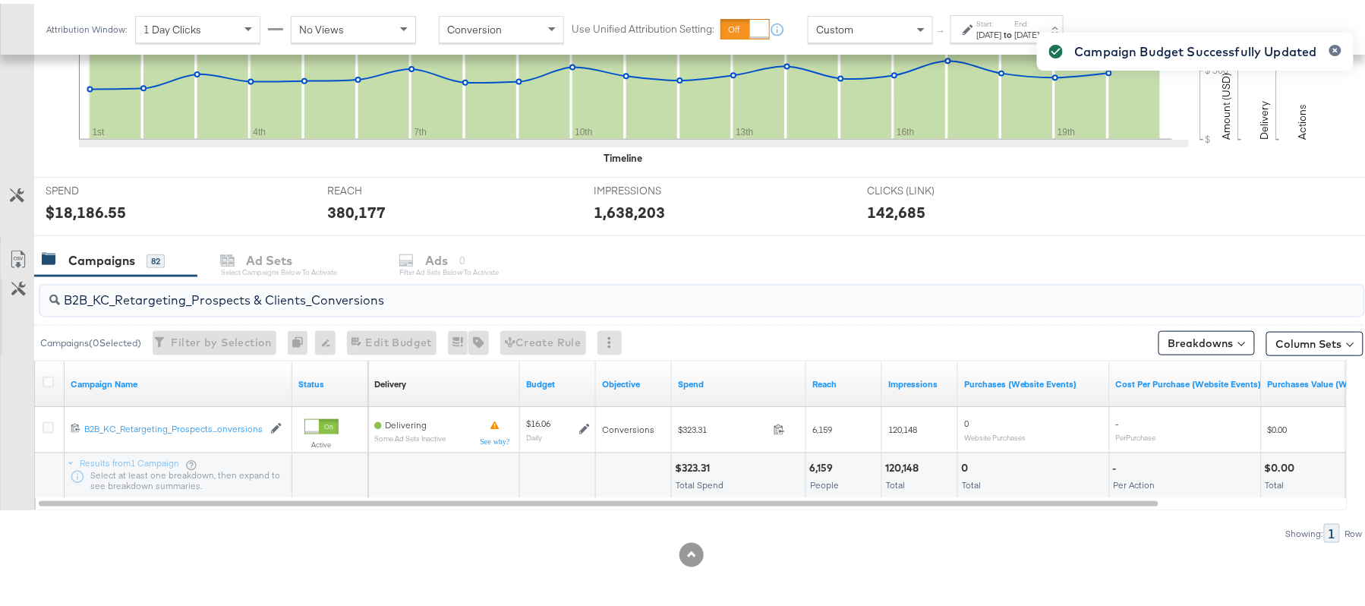
click at [320, 298] on input "B2B_KC_Retargeting_Prospects & Clients_Conversions" at bounding box center [651, 291] width 1183 height 30
paste input "C_LAND_KC_Pros_Sig"
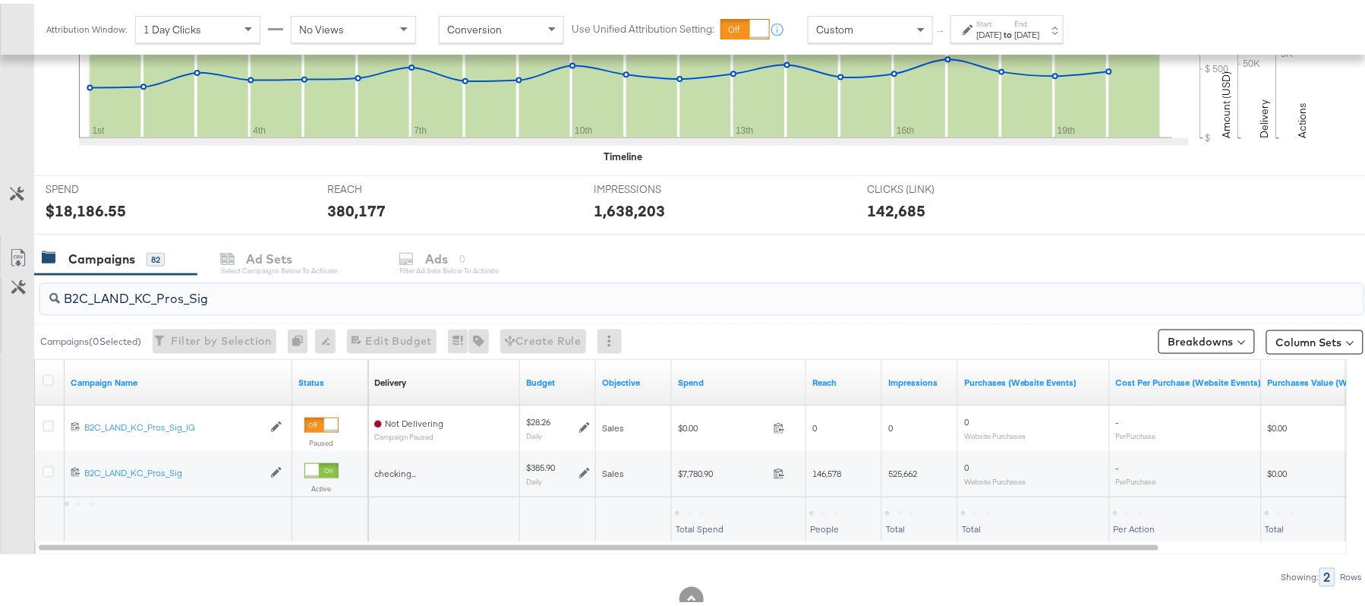
type input "B2C_LAND_KC_Pros_Sig"
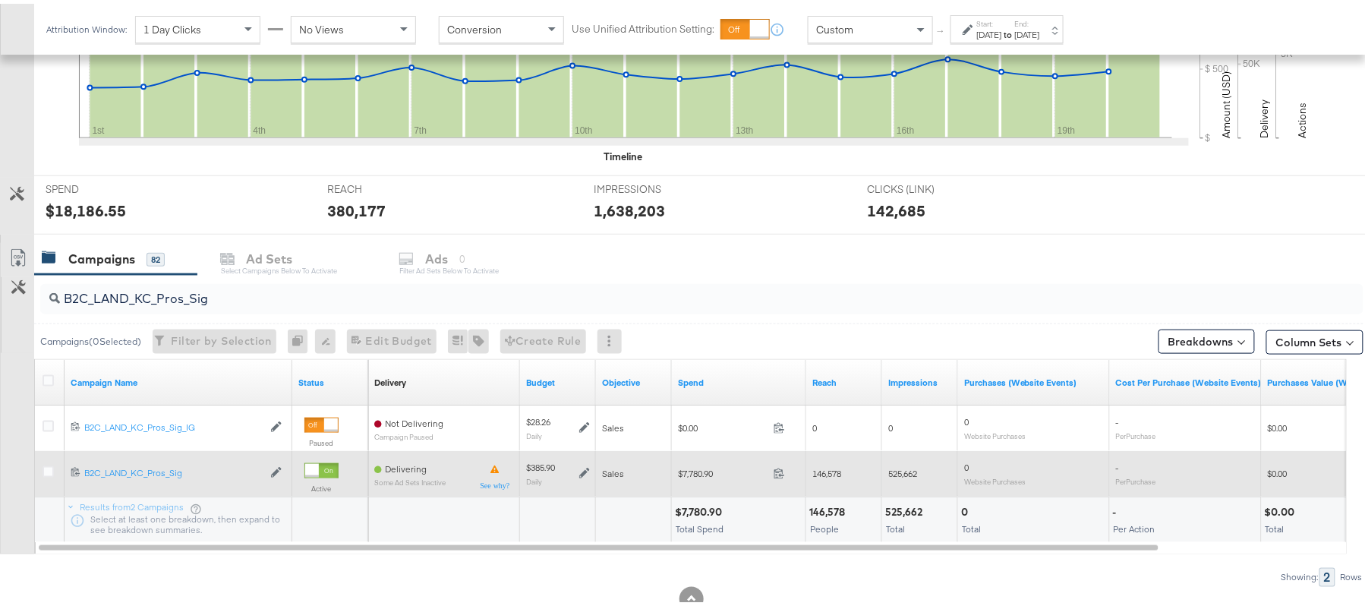
click at [583, 471] on icon at bounding box center [584, 469] width 11 height 11
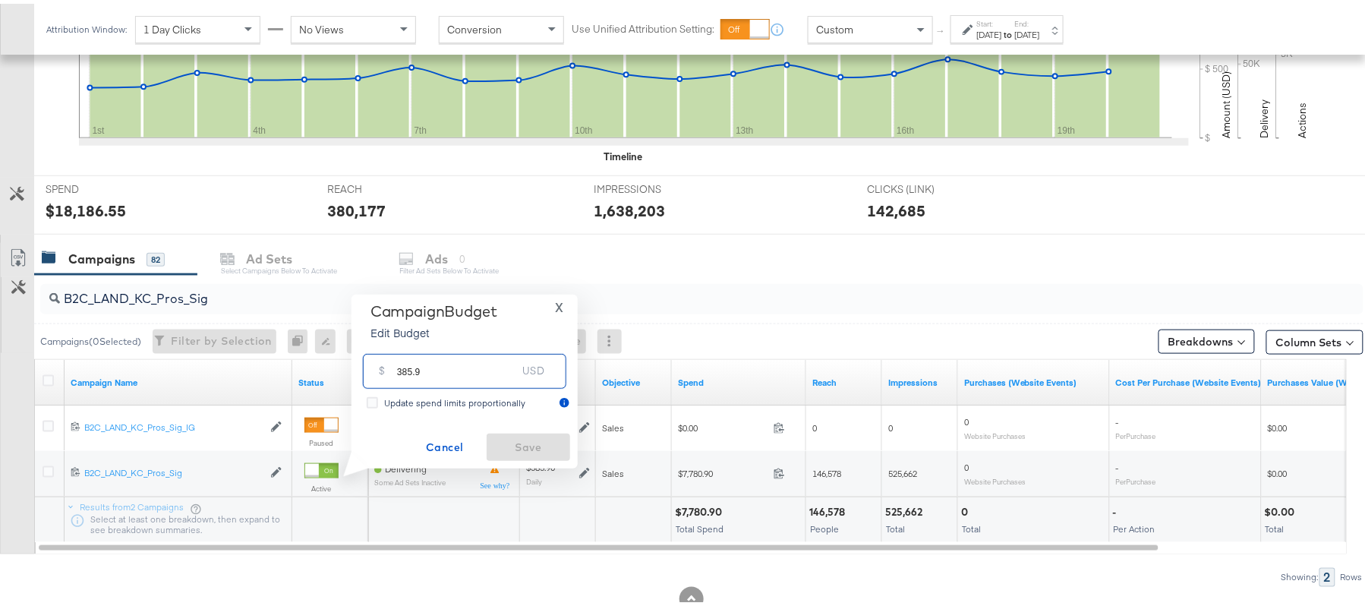
click at [495, 361] on input "385.9" at bounding box center [457, 361] width 120 height 33
paste input "$347.31"
click at [398, 353] on input "$347.31" at bounding box center [456, 343] width 125 height 33
type input "347.31"
click at [545, 436] on span "Save" at bounding box center [528, 443] width 71 height 19
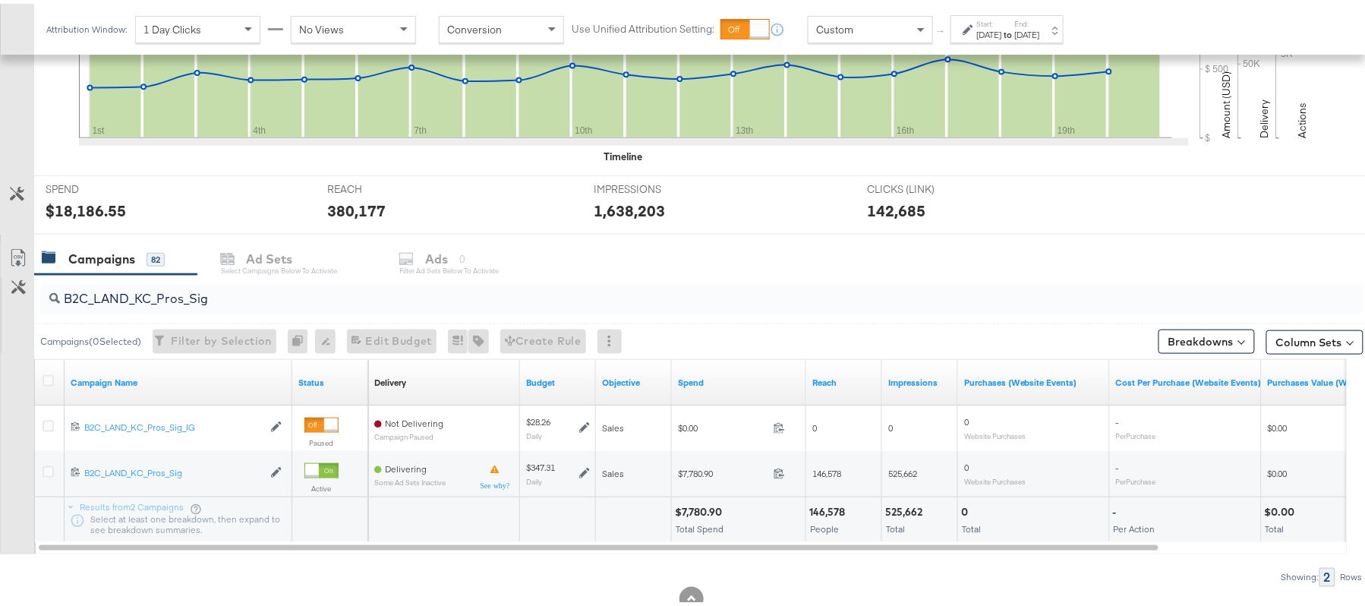
click at [190, 307] on div "B2C_LAND_KC_Pros_Sig" at bounding box center [701, 295] width 1323 height 30
paste input "RT_Sig_24"
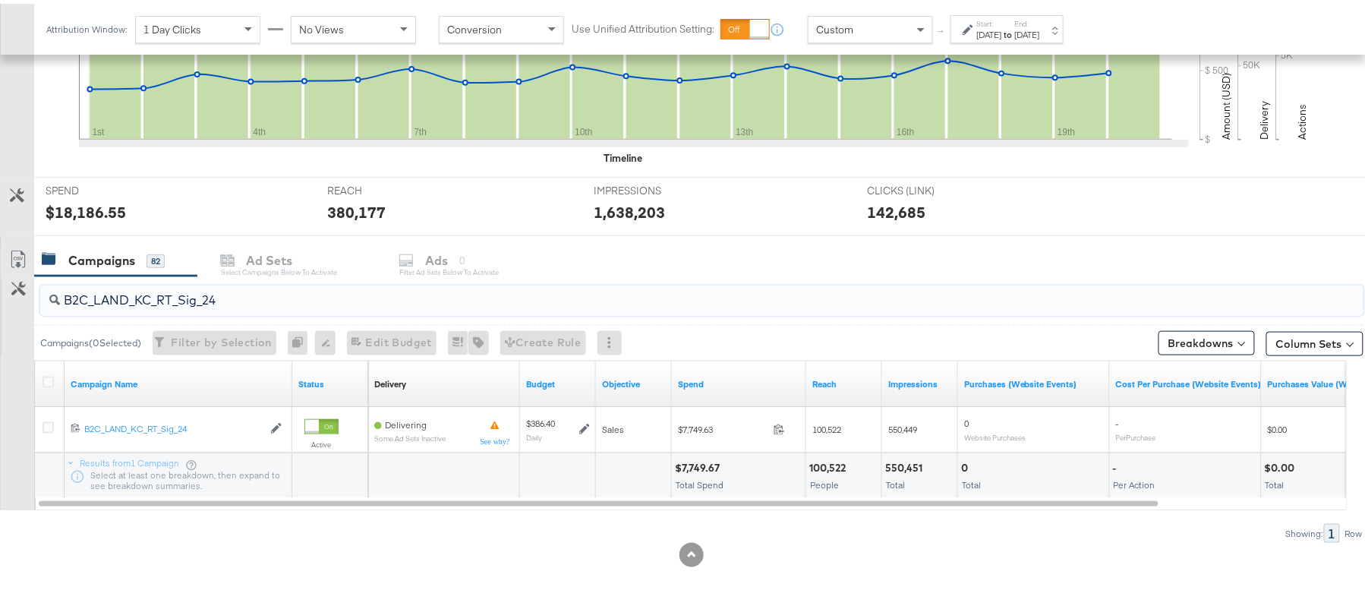
click at [132, 292] on input "B2C_LAND_KC_RT_Sig_24" at bounding box center [651, 291] width 1183 height 30
paste input "B_Ecommerce_KC_Retargeting_LW&LOA_Traffic"
click at [229, 289] on input "B2B_Ecommerce_KC_Retargeting_LW&LOA_Traffic" at bounding box center [651, 291] width 1183 height 30
paste input "KC_Retargeting_Prospects & Clients_Conversions"
click at [305, 304] on input "B2B_KC_Retargeting_Prospects & Clients_Conversions" at bounding box center [651, 291] width 1183 height 30
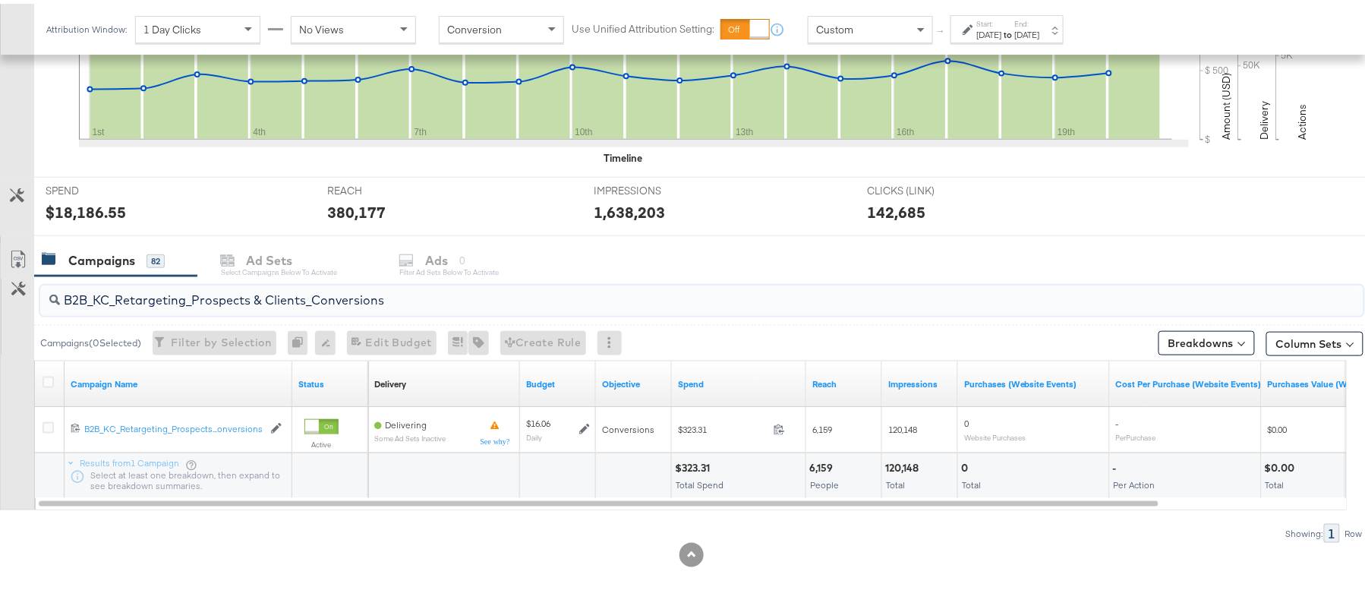
paste input "C_LAND_KC_Pros_Sig"
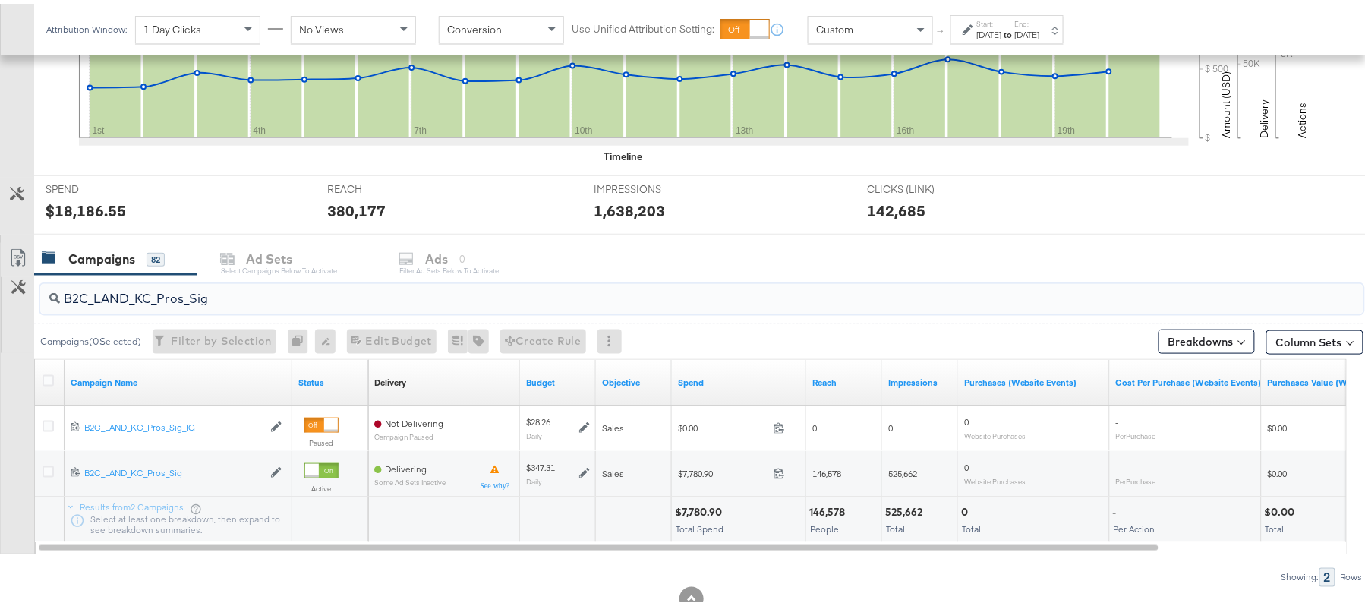
type input "B2C_LAND_KC_Pros_Sig"
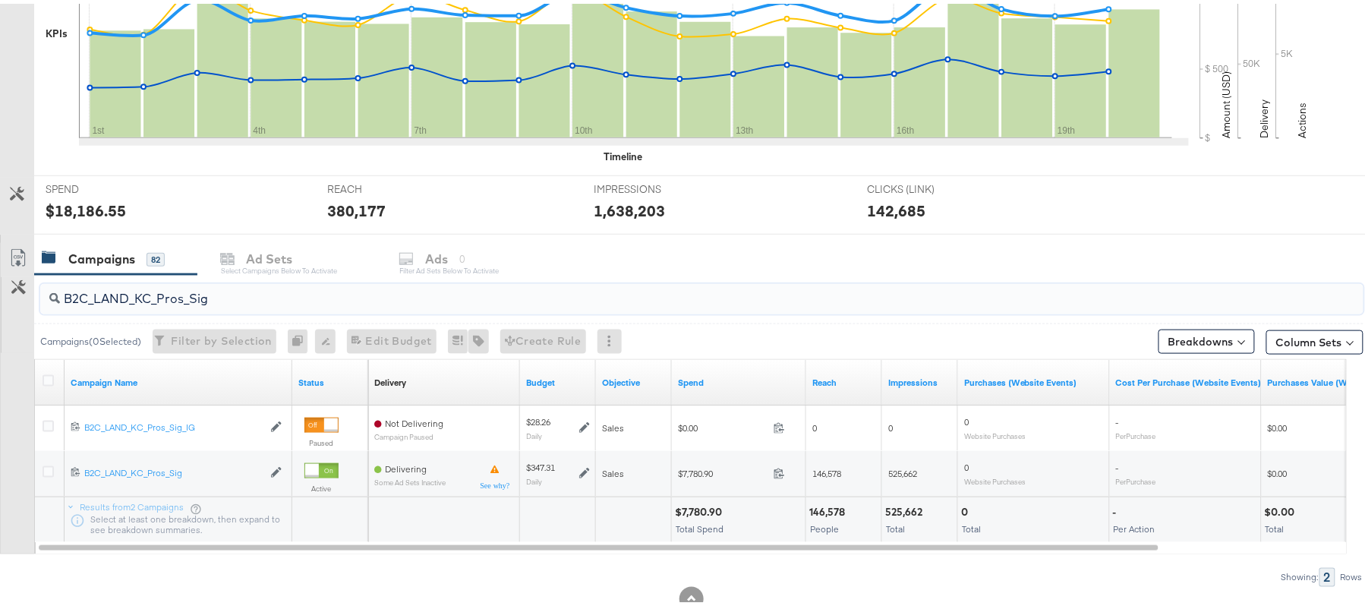
scroll to position [0, 0]
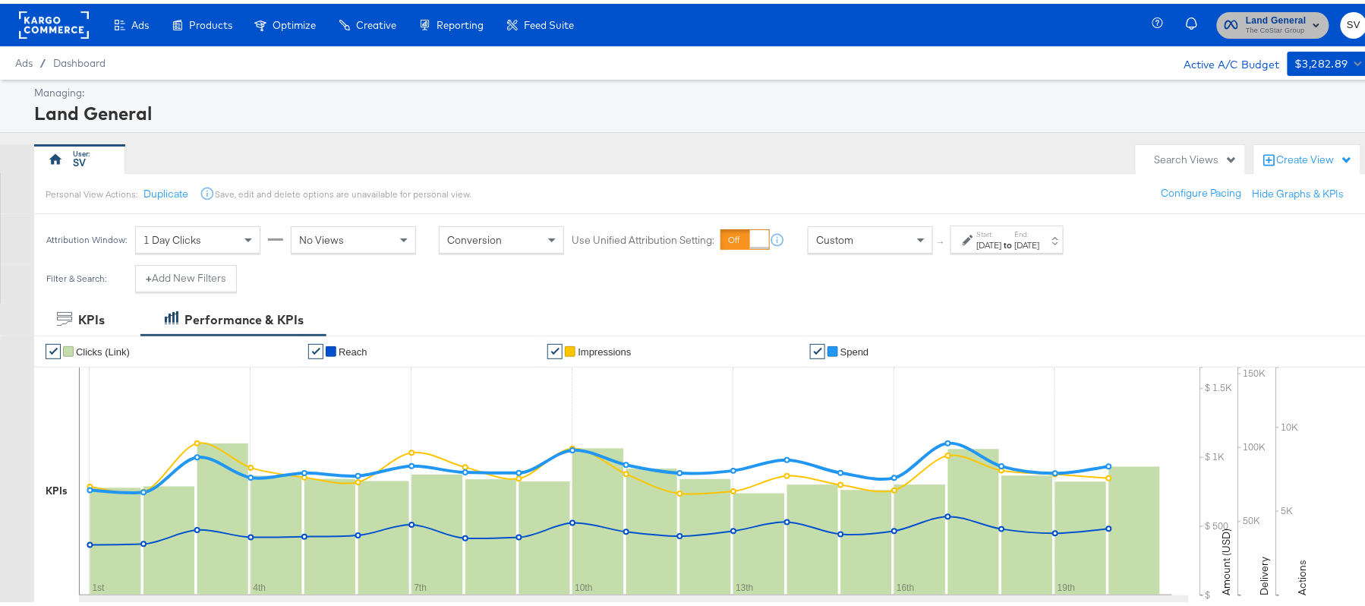
click at [1259, 22] on span "The CoStar Group" at bounding box center [1276, 27] width 61 height 12
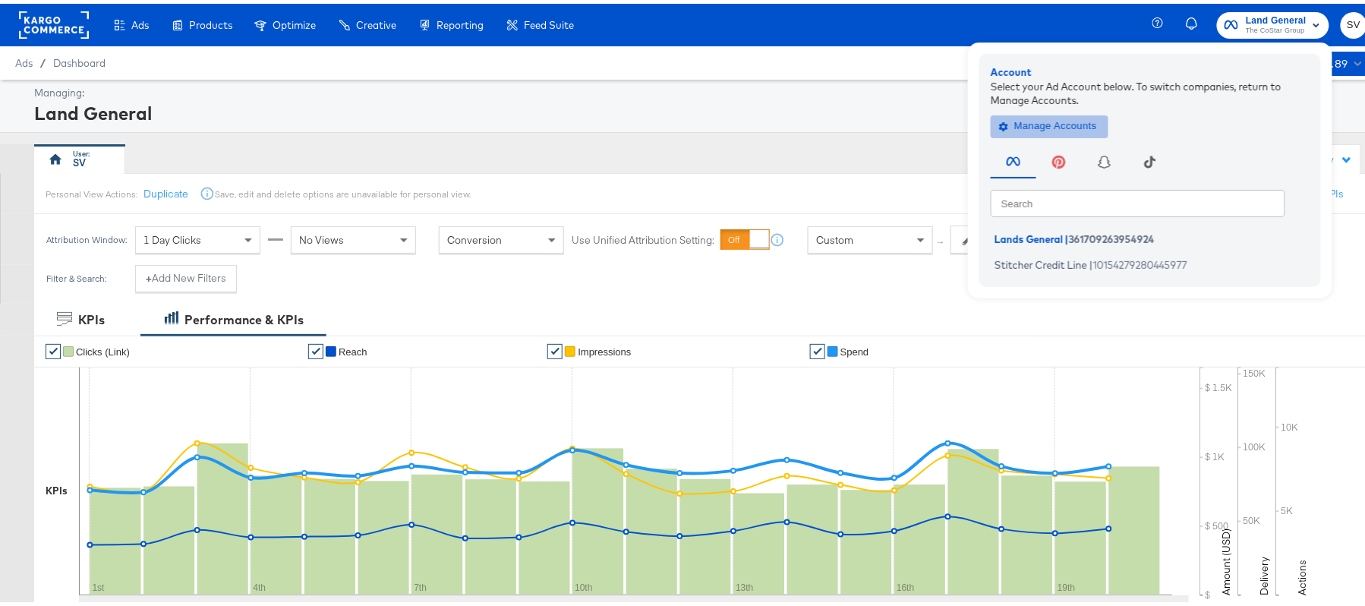
click at [1033, 120] on span "Manage Accounts" at bounding box center [1049, 122] width 95 height 17
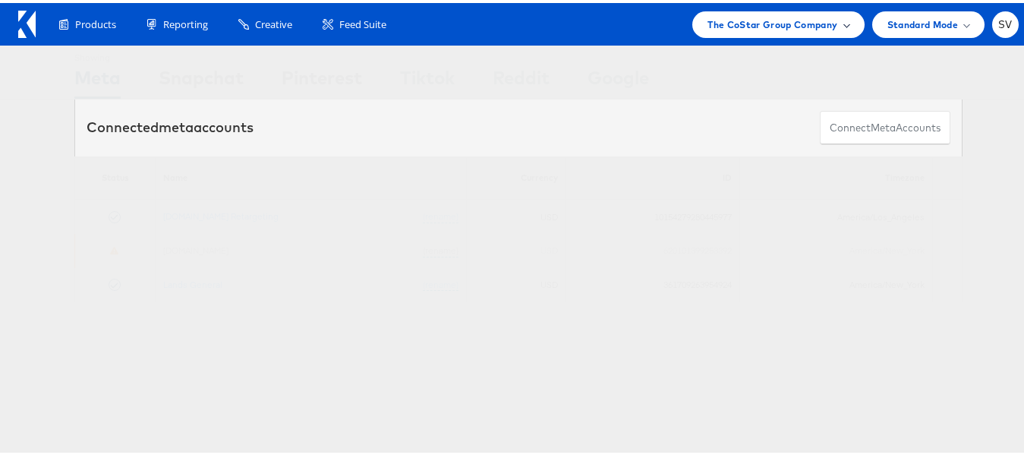
click at [825, 24] on div "The CoStar Group Company" at bounding box center [778, 22] width 141 height 16
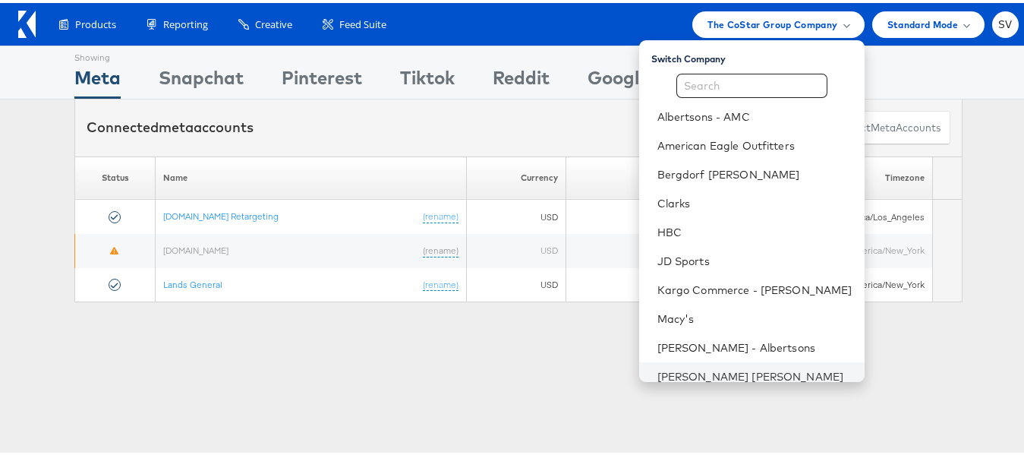
scroll to position [73, 0]
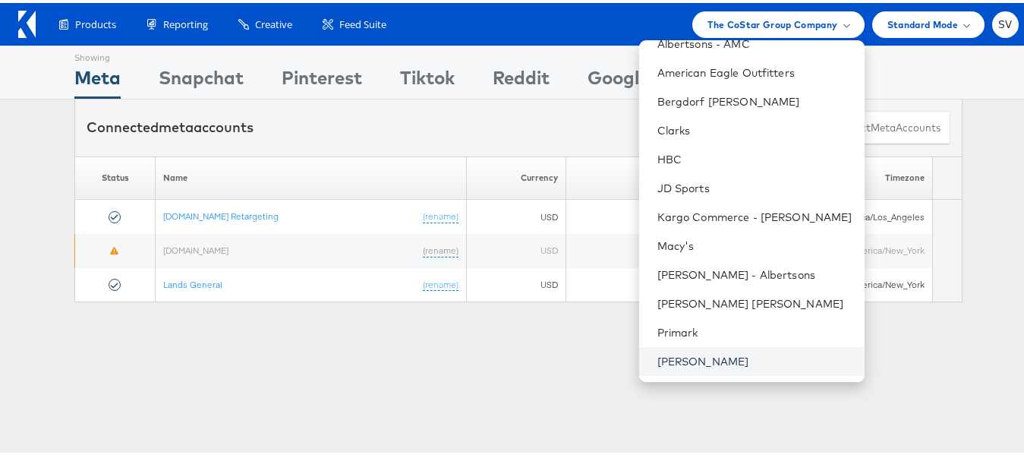
click at [727, 360] on link "Steve Madden" at bounding box center [755, 358] width 195 height 15
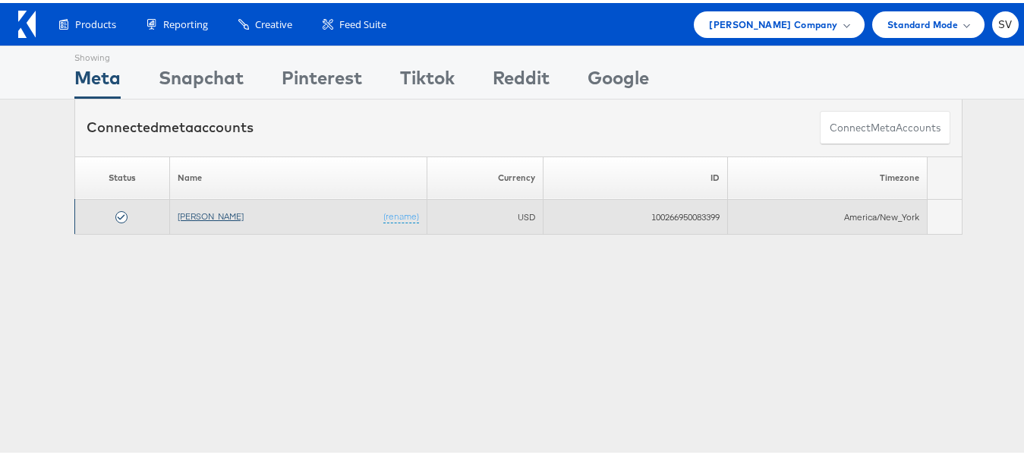
click at [219, 208] on link "[PERSON_NAME]" at bounding box center [211, 212] width 66 height 11
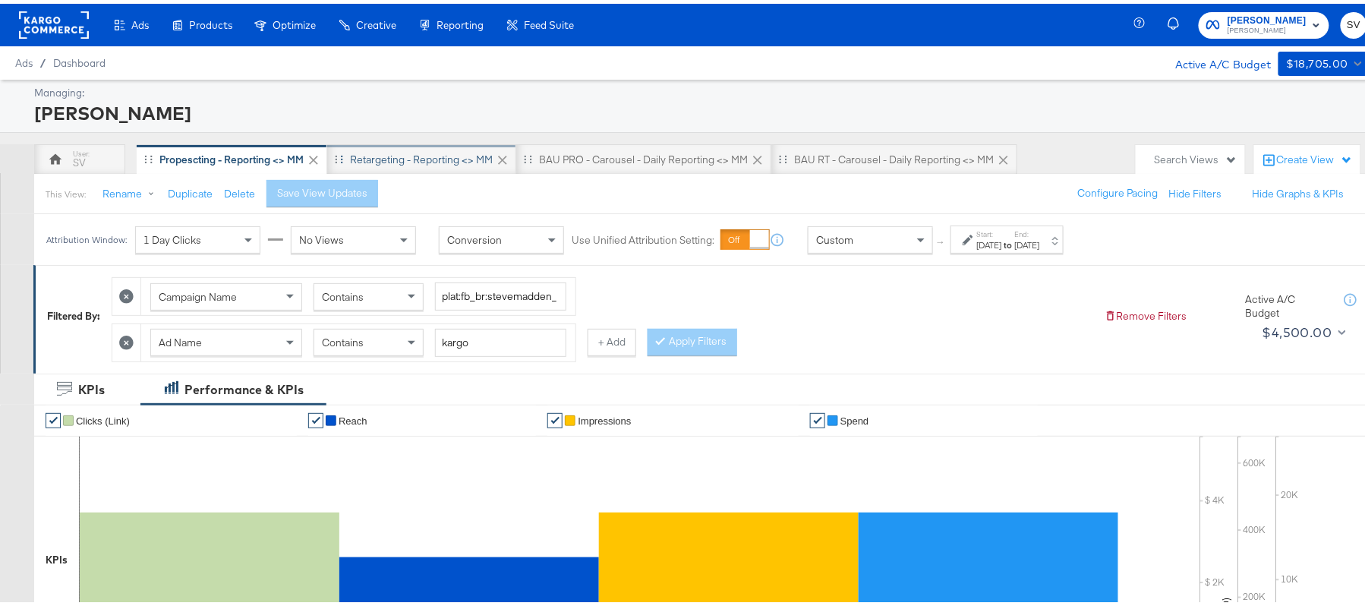
click at [404, 169] on div "Retargeting - Reporting <> MM" at bounding box center [421, 155] width 189 height 30
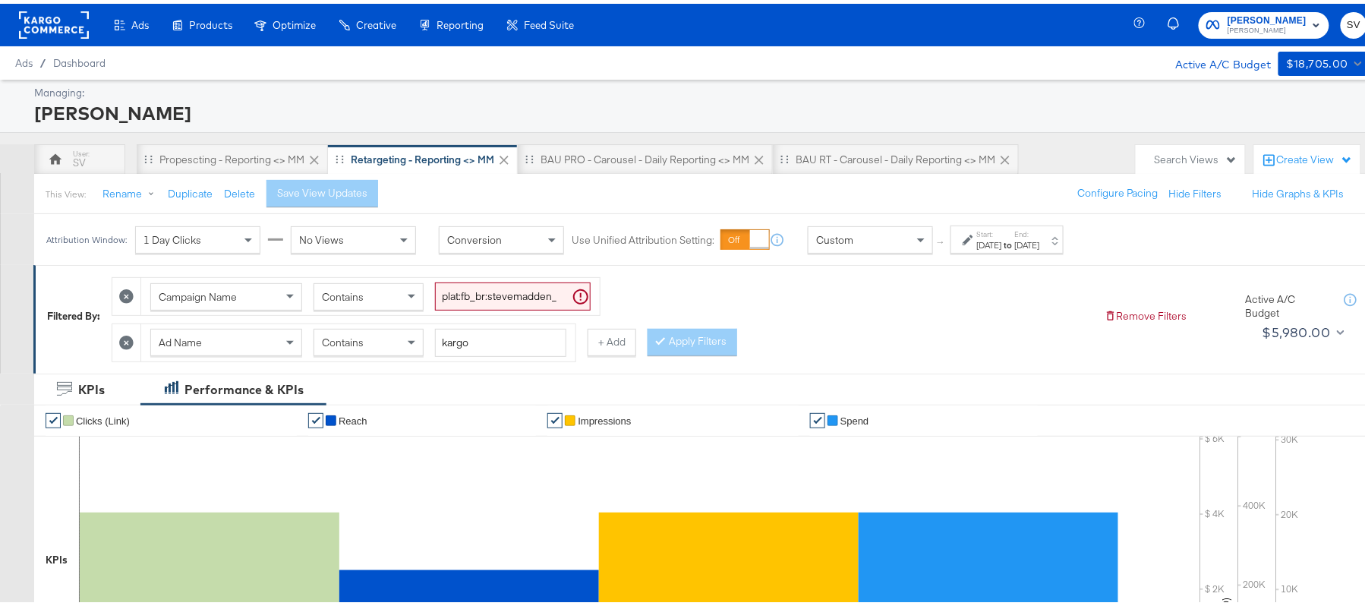
click at [1002, 237] on div "Jul 16th 2025" at bounding box center [989, 241] width 25 height 12
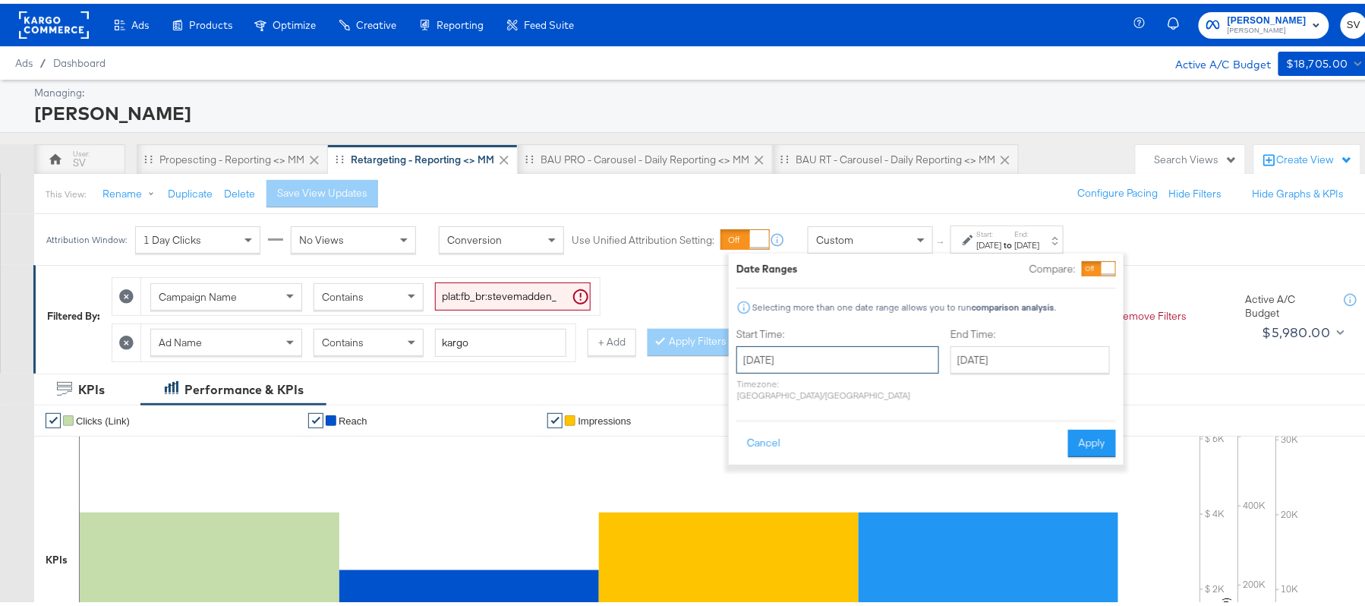
click at [803, 368] on input "July 16th 2025" at bounding box center [838, 355] width 203 height 27
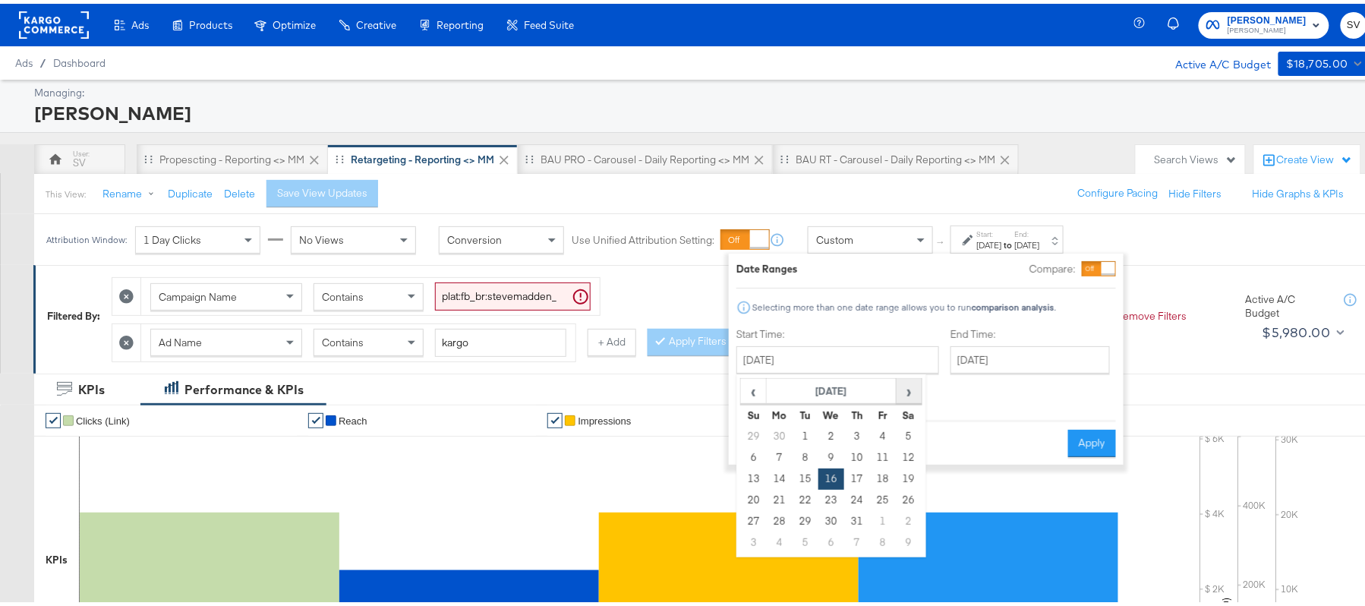
click at [902, 395] on span "›" at bounding box center [909, 387] width 24 height 23
click at [742, 393] on span "‹" at bounding box center [754, 387] width 24 height 23
click at [830, 498] on td "20" at bounding box center [832, 496] width 26 height 21
type input "August 20th 2025"
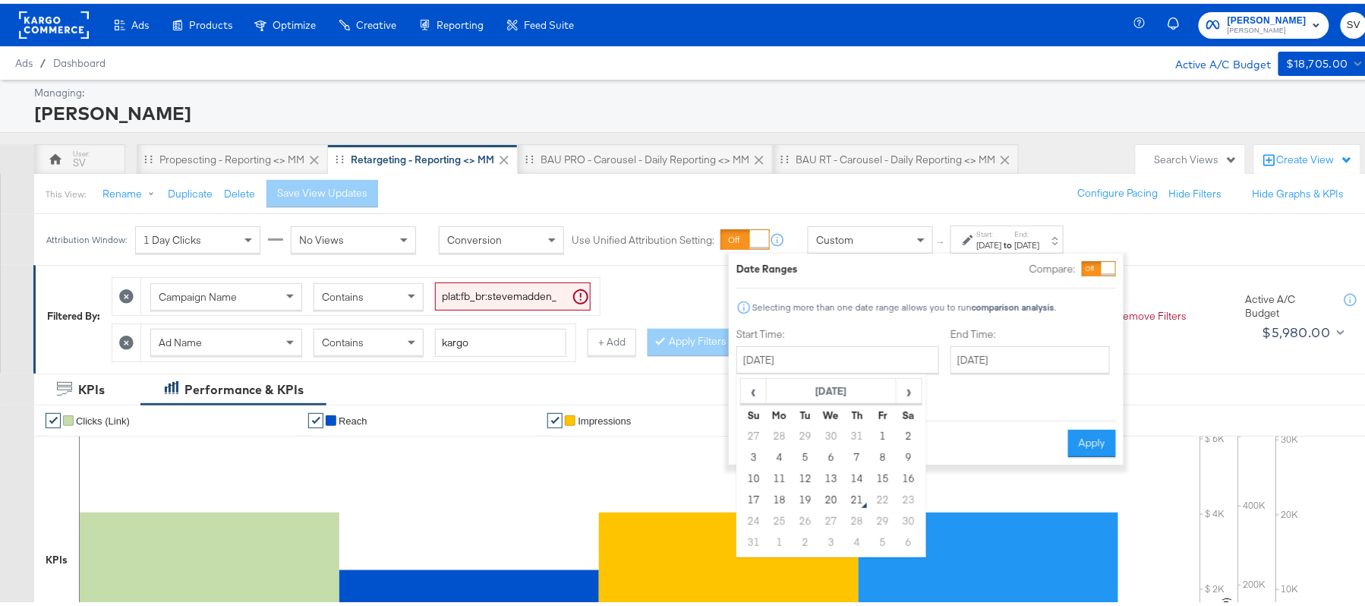
type input "August 20th 2025"
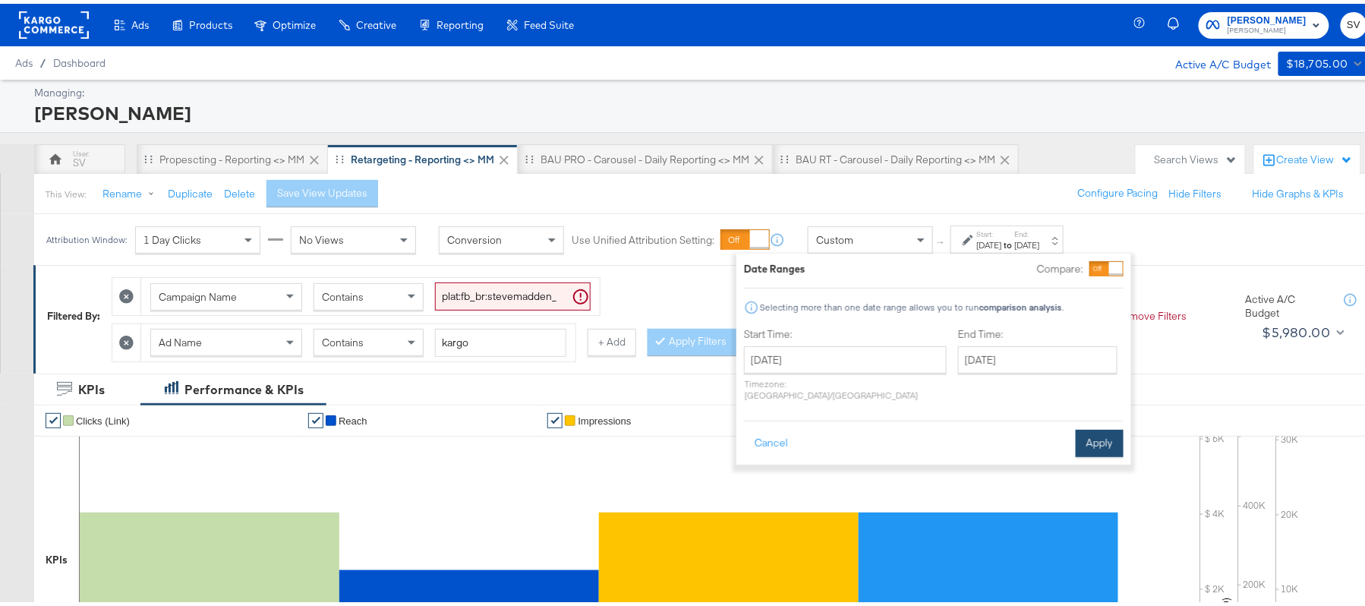
click at [1097, 431] on button "Apply" at bounding box center [1100, 439] width 48 height 27
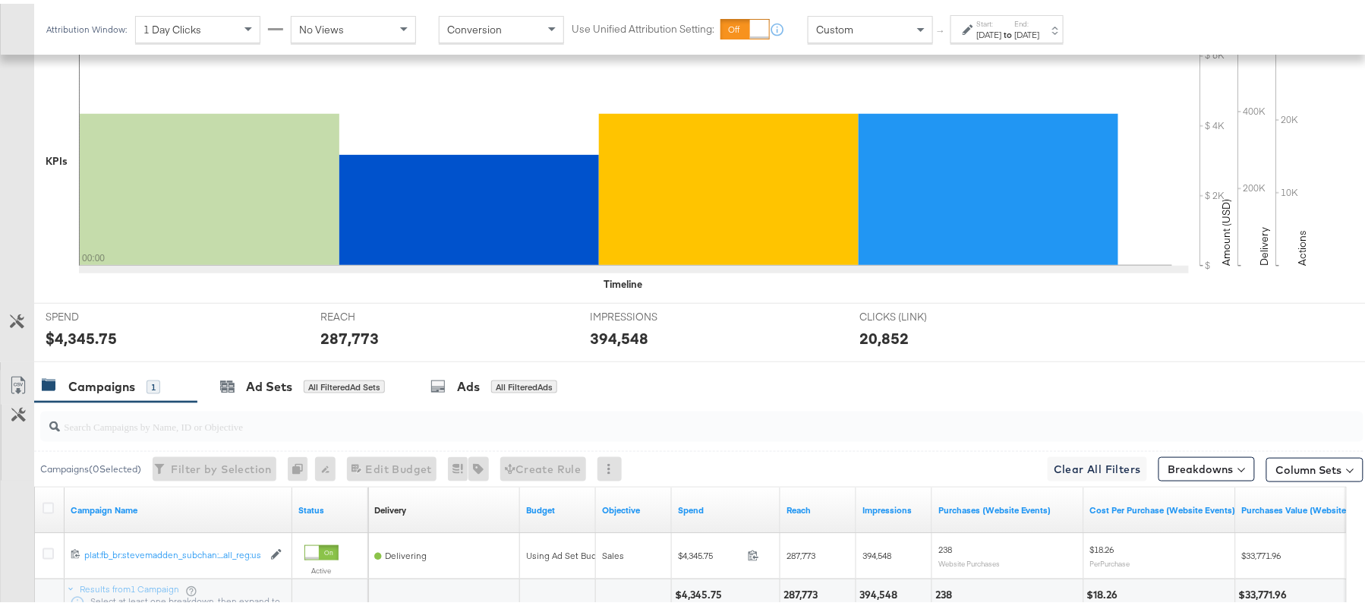
scroll to position [529, 0]
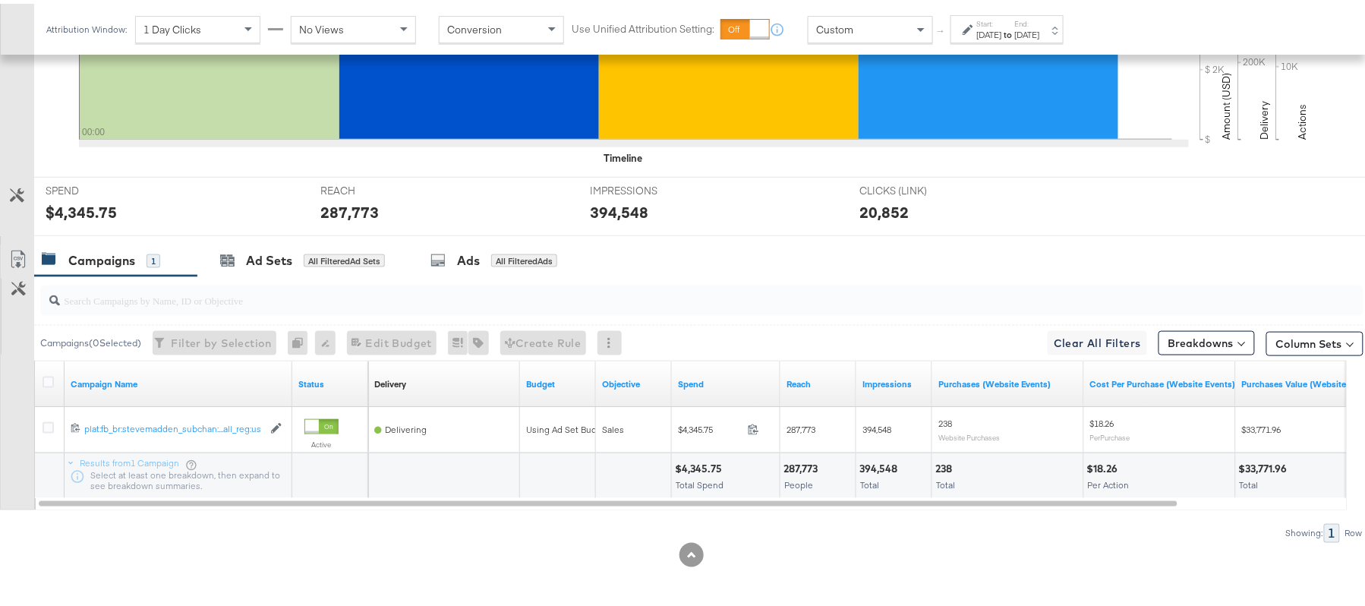
click at [690, 469] on div "$4,345.75" at bounding box center [701, 465] width 52 height 14
copy div "4,345.75"
click at [793, 451] on div "287,773 People" at bounding box center [818, 473] width 75 height 46
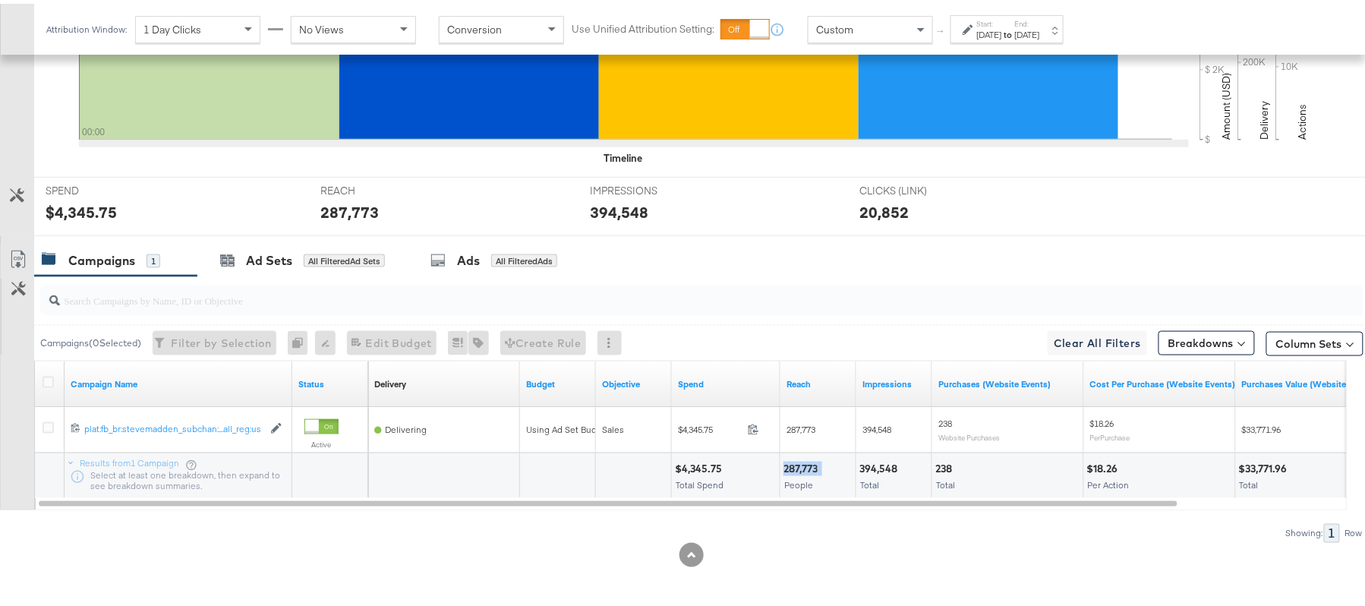
copy div "287,773"
click at [881, 462] on div "394,548" at bounding box center [881, 465] width 43 height 14
copy div "394,548"
click at [1040, 25] on div "[DATE]" at bounding box center [1027, 31] width 25 height 12
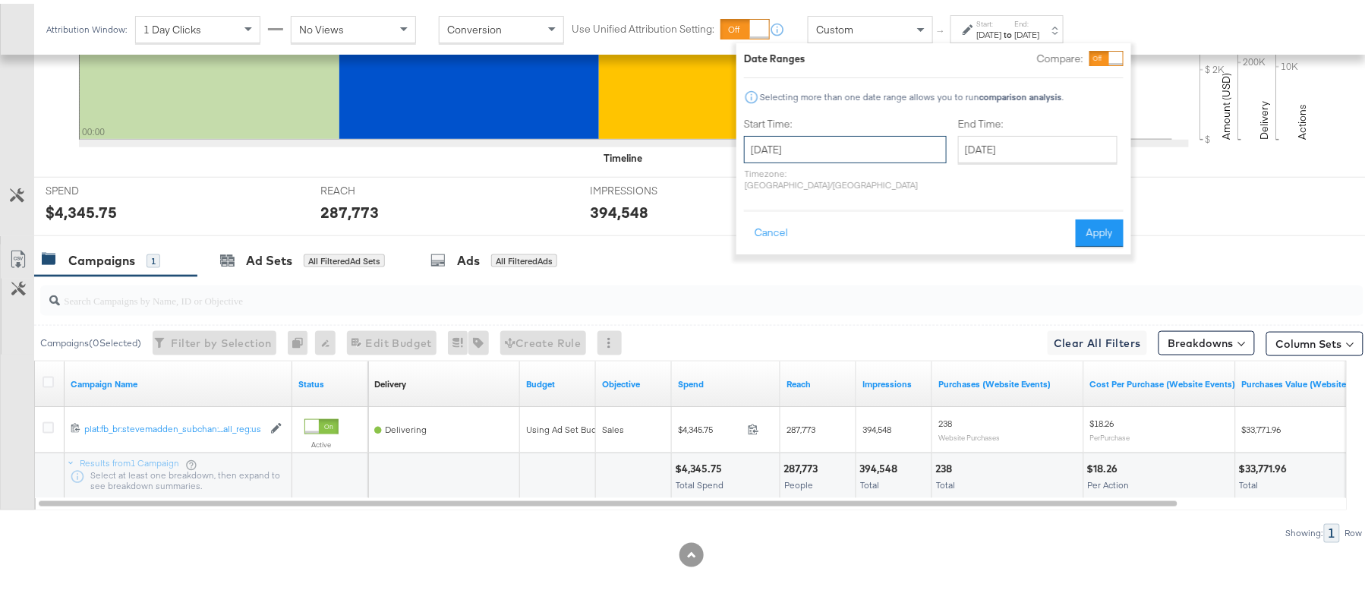
click at [836, 137] on input "[DATE]" at bounding box center [845, 145] width 203 height 27
click at [866, 259] on td "14" at bounding box center [865, 264] width 26 height 21
type input "August 14th 2025"
click at [1079, 217] on button "Apply" at bounding box center [1100, 229] width 48 height 27
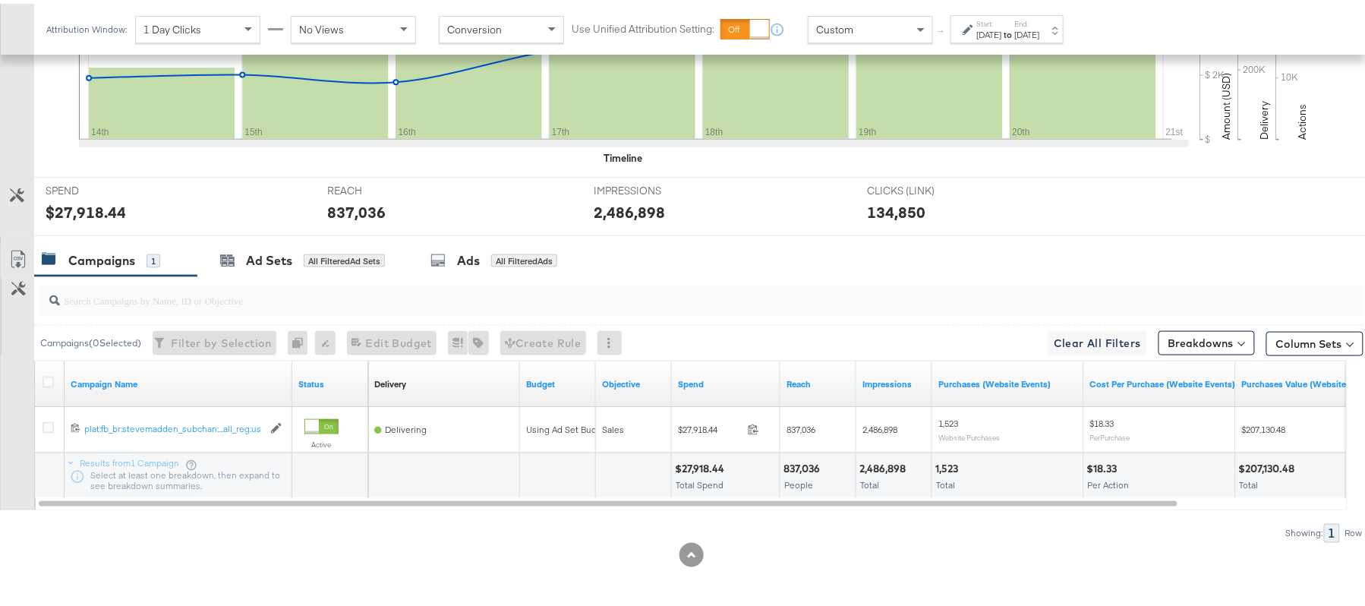
click at [696, 460] on div "$27,918.44" at bounding box center [702, 465] width 54 height 14
copy div "27,918.44"
click at [799, 460] on div "837,036" at bounding box center [804, 465] width 41 height 14
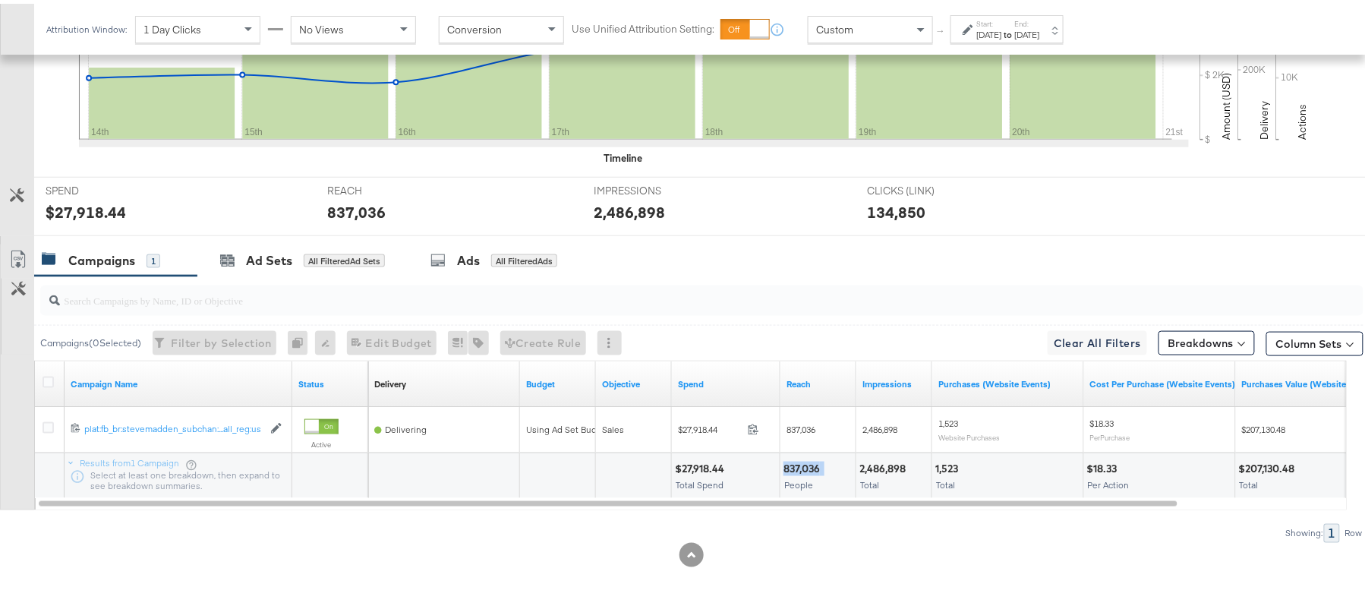
copy div "837,036"
click at [887, 456] on div "2,486,898 Total" at bounding box center [893, 473] width 75 height 46
copy div "2,486,898"
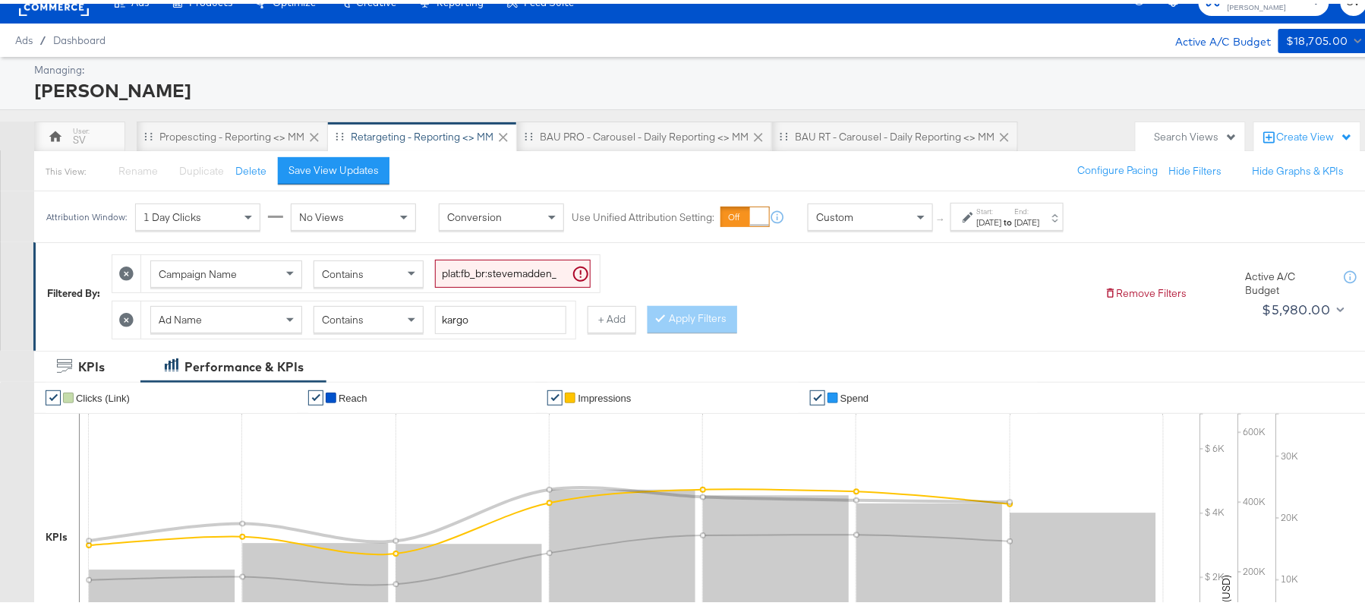
scroll to position [0, 0]
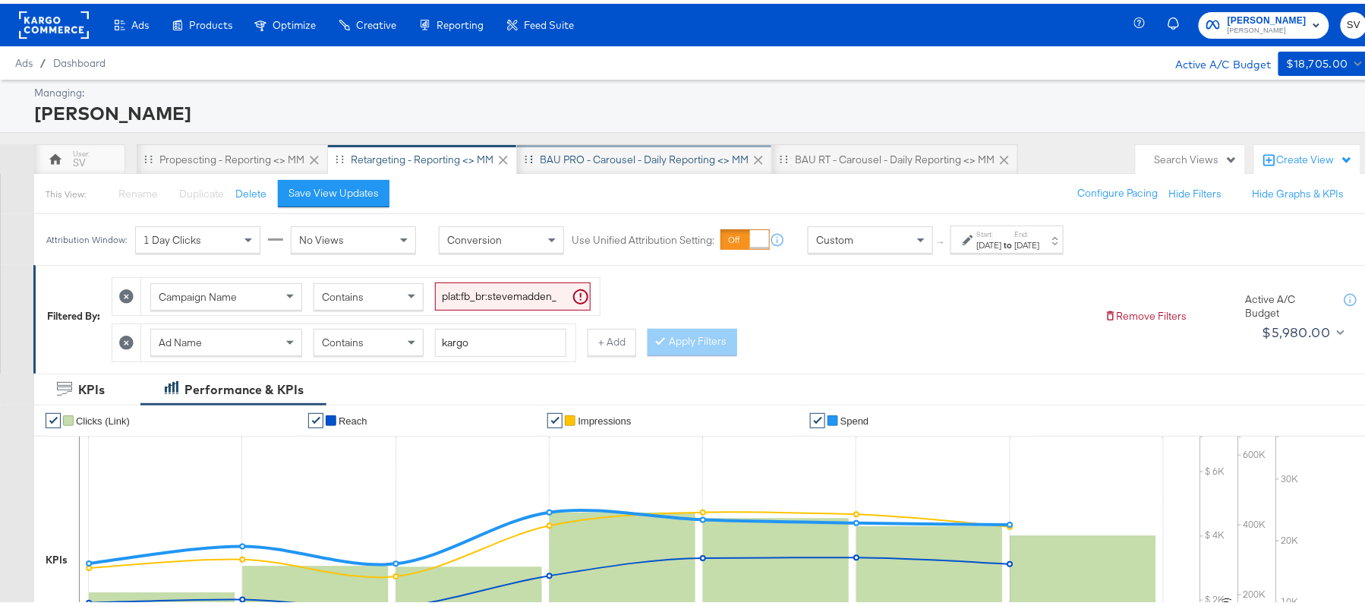
click at [579, 164] on div "BAU PRO - Carousel - Daily Reporting <> MM" at bounding box center [644, 155] width 255 height 30
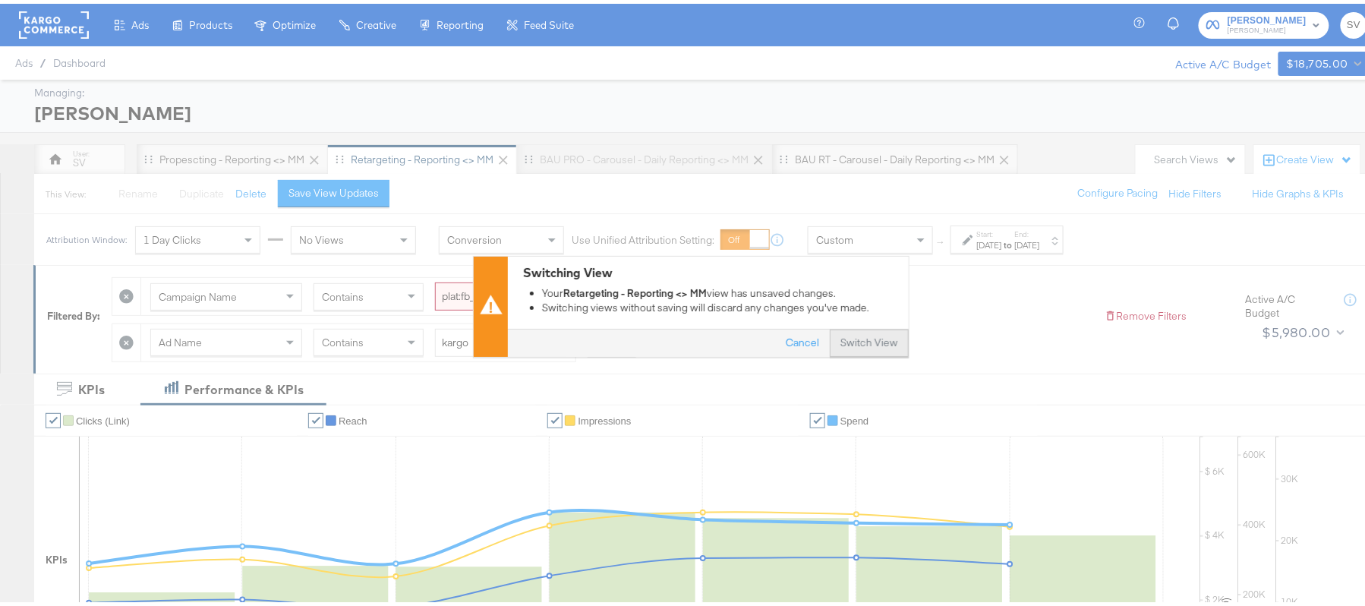
click at [854, 338] on button "Switch View" at bounding box center [869, 339] width 79 height 27
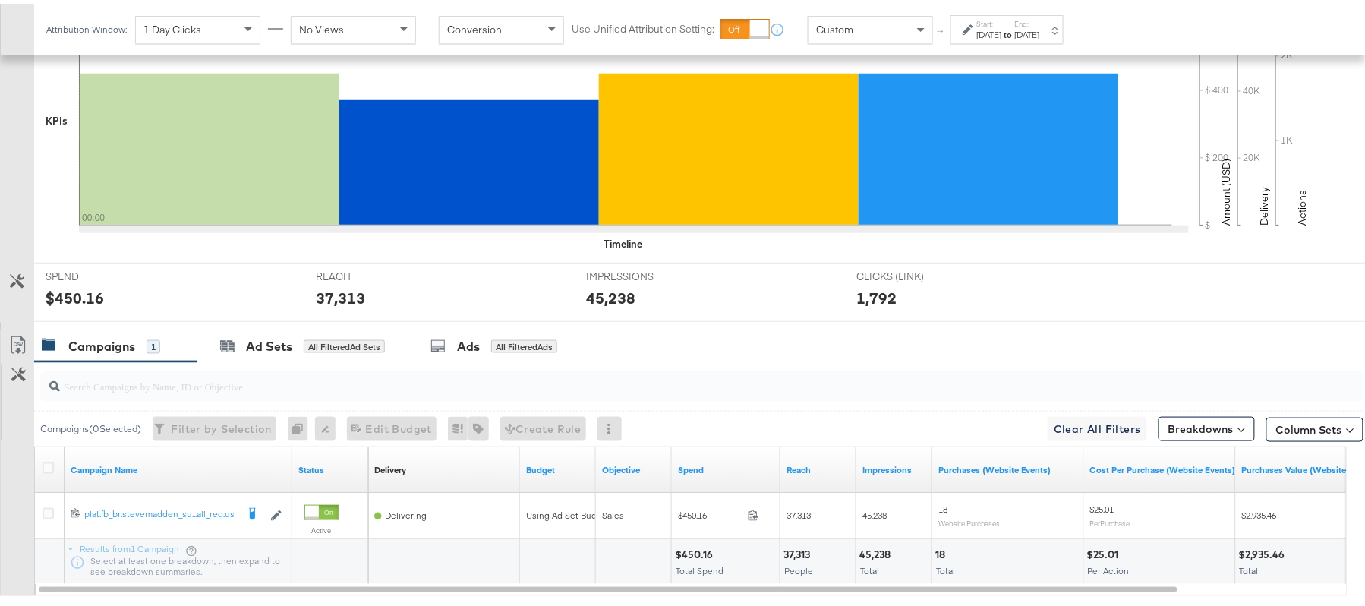
scroll to position [529, 0]
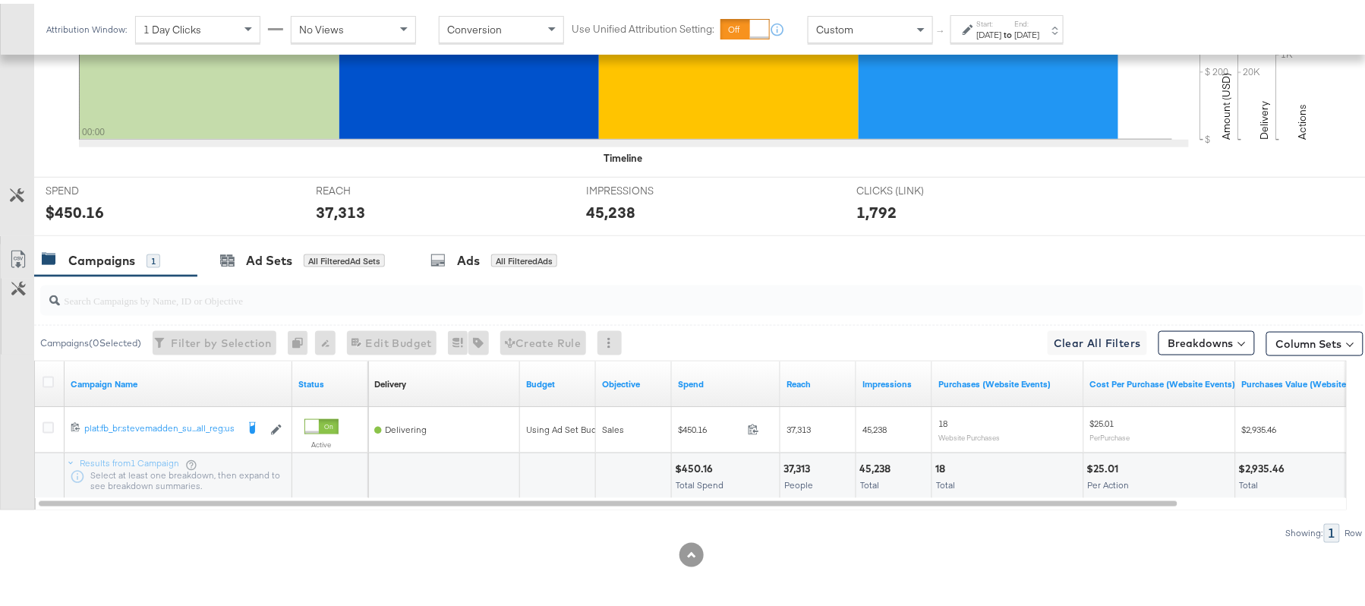
click at [691, 462] on div "$450.16" at bounding box center [696, 465] width 43 height 14
copy div "450.16"
click at [806, 459] on div "37,313" at bounding box center [799, 465] width 31 height 14
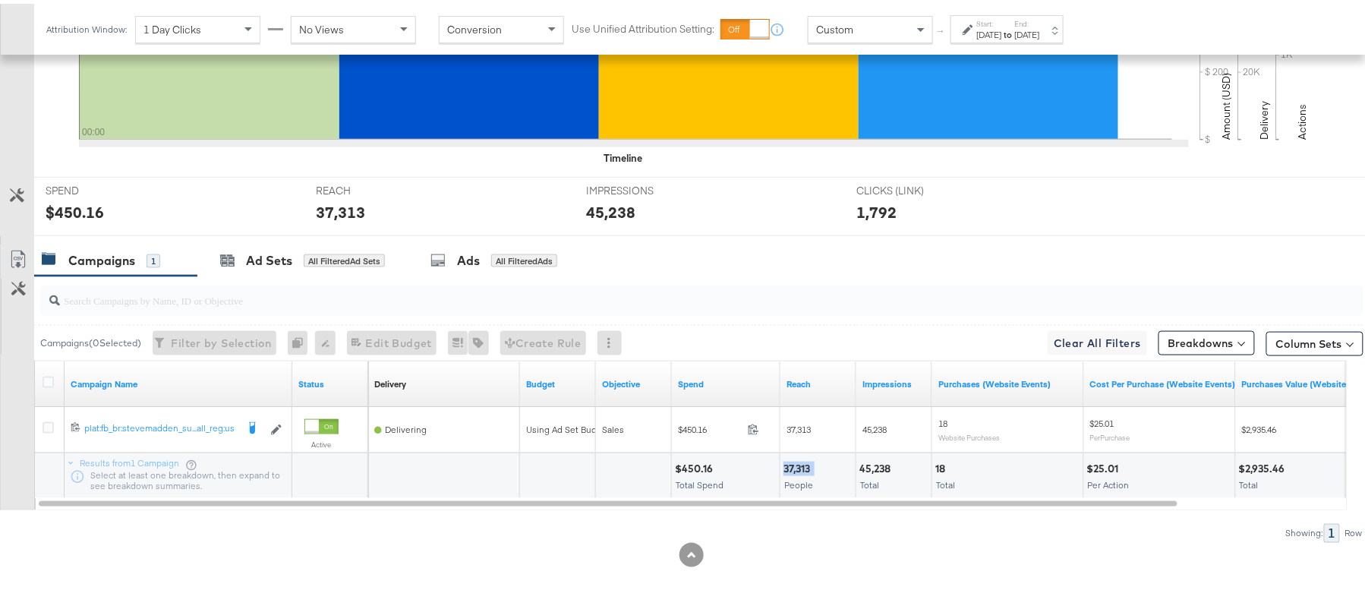
copy div "37,313"
click at [882, 463] on div "45,238" at bounding box center [878, 465] width 36 height 14
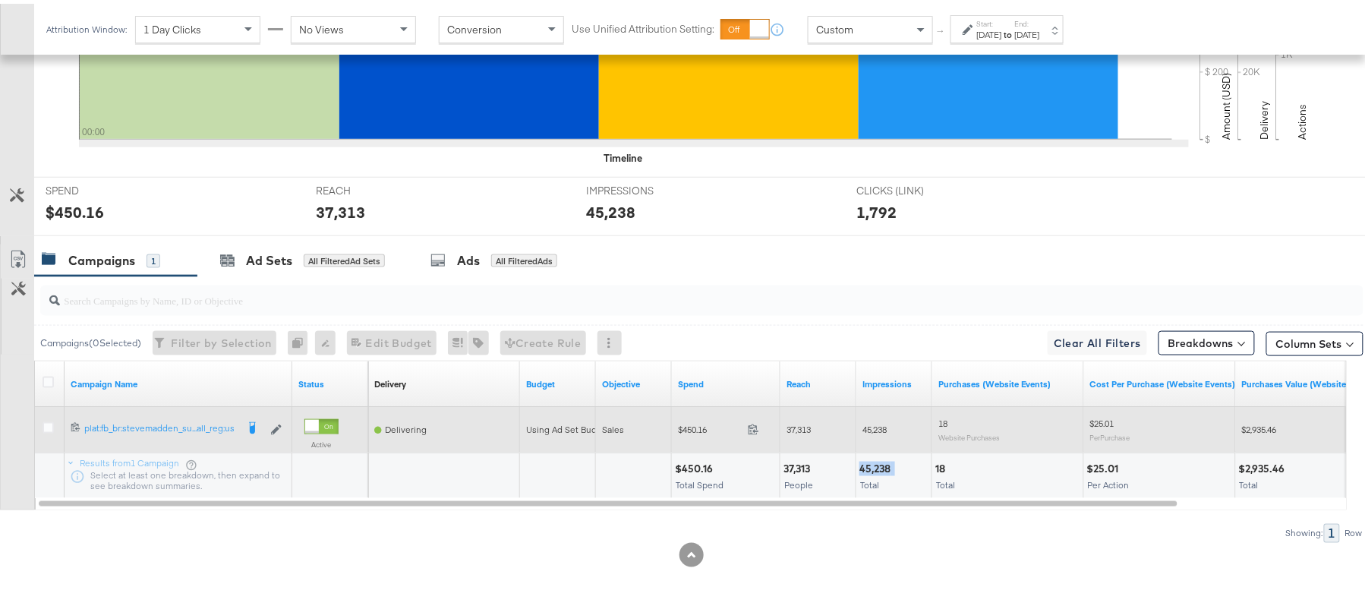
copy div "45,238"
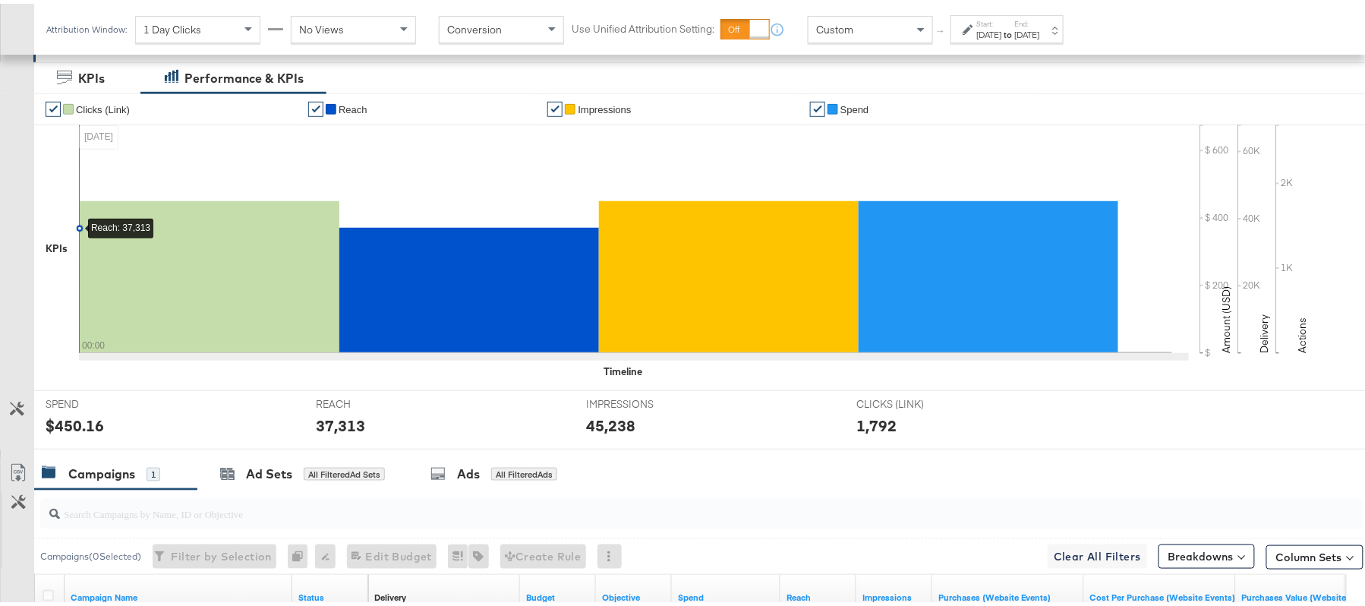
scroll to position [226, 0]
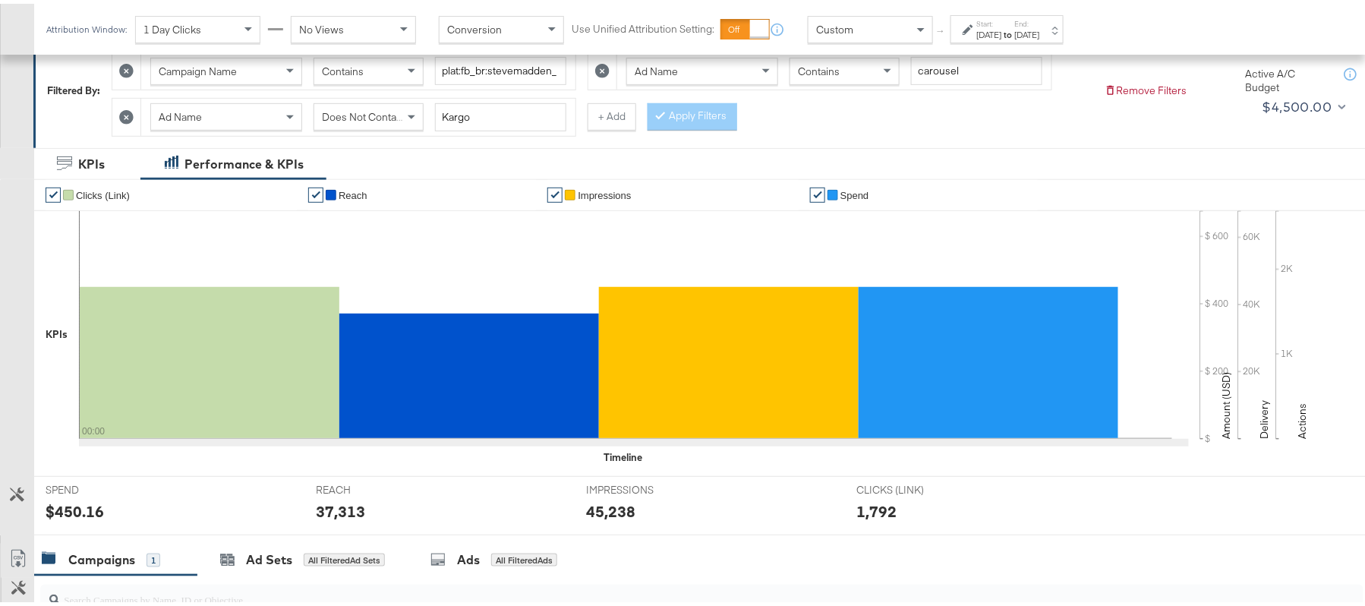
click at [1040, 22] on div "Start: Aug 18th 2025 to End: Aug 18th 2025" at bounding box center [1008, 26] width 63 height 22
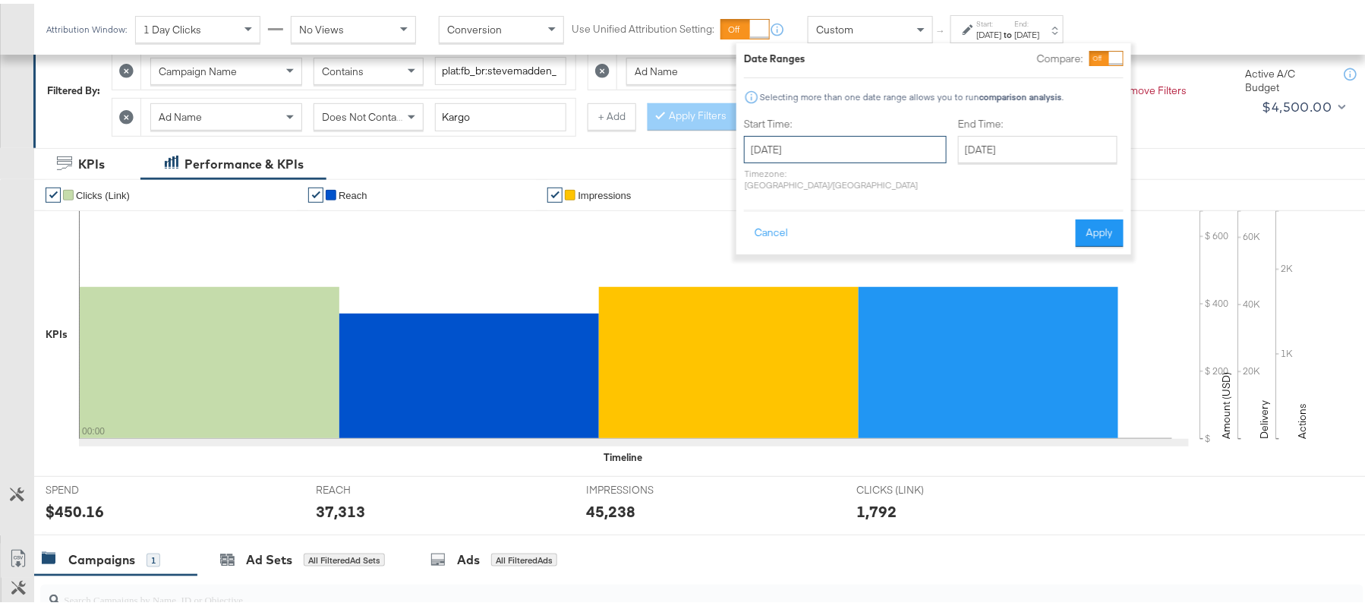
click at [856, 147] on input "August 18th 2025" at bounding box center [845, 145] width 203 height 27
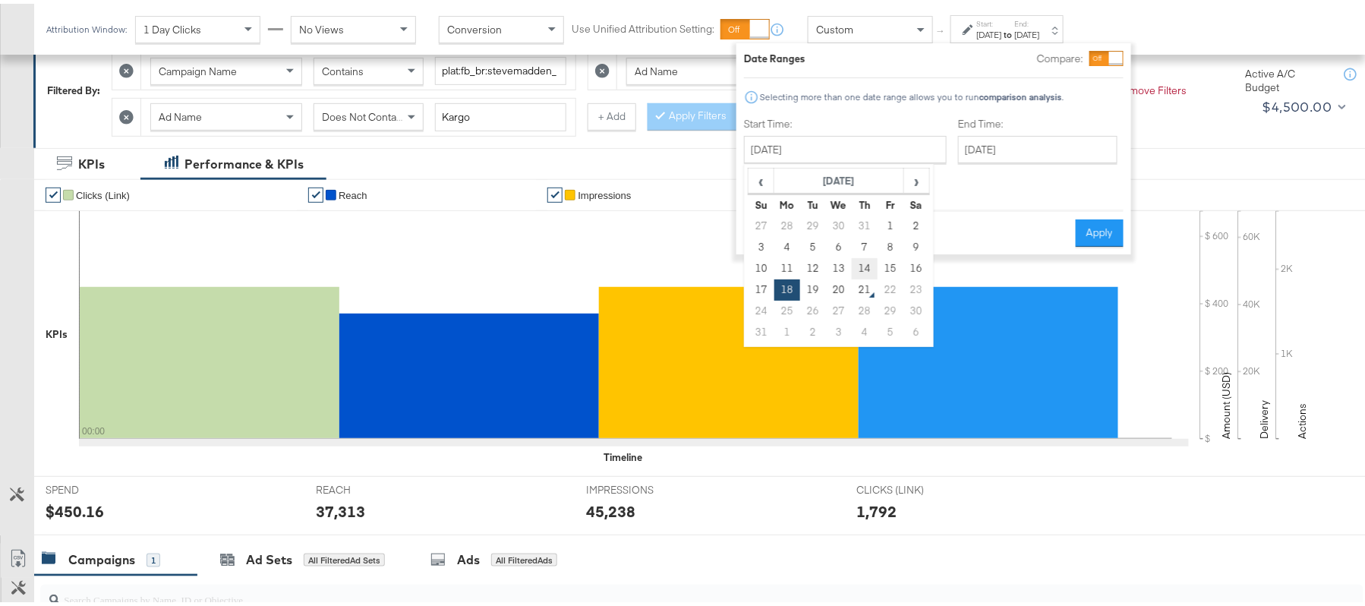
click at [856, 259] on td "14" at bounding box center [865, 264] width 26 height 21
type input "August 14th 2025"
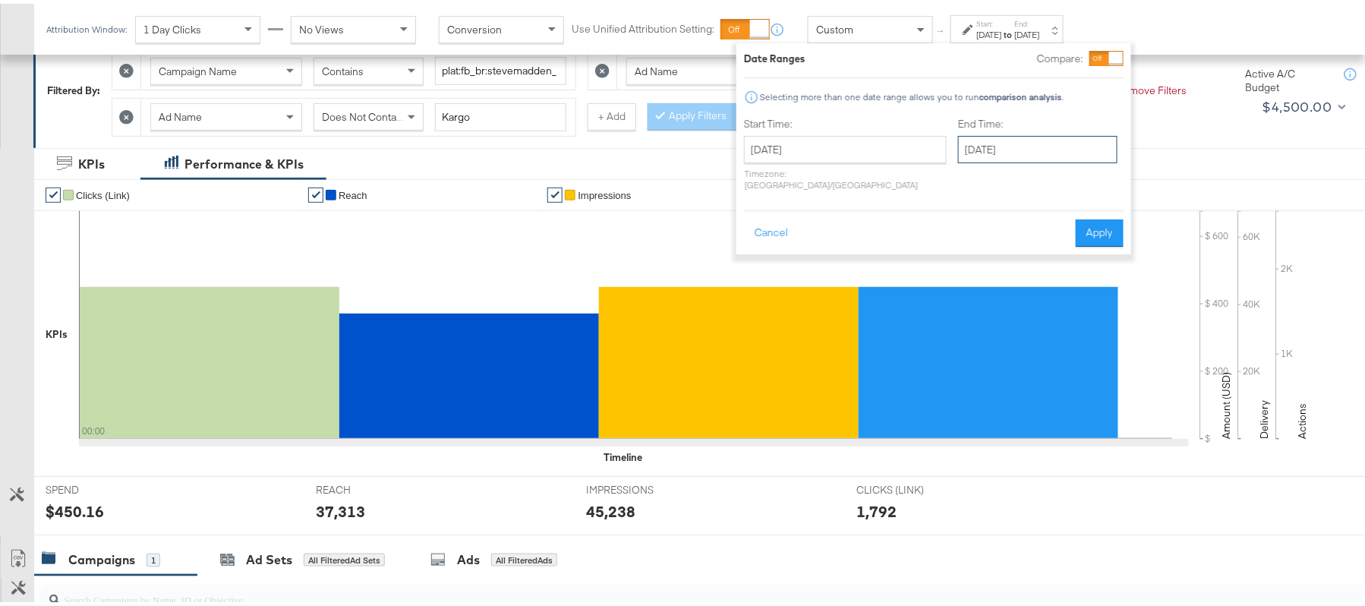
click at [996, 150] on input "August 18th 2025" at bounding box center [1037, 145] width 159 height 27
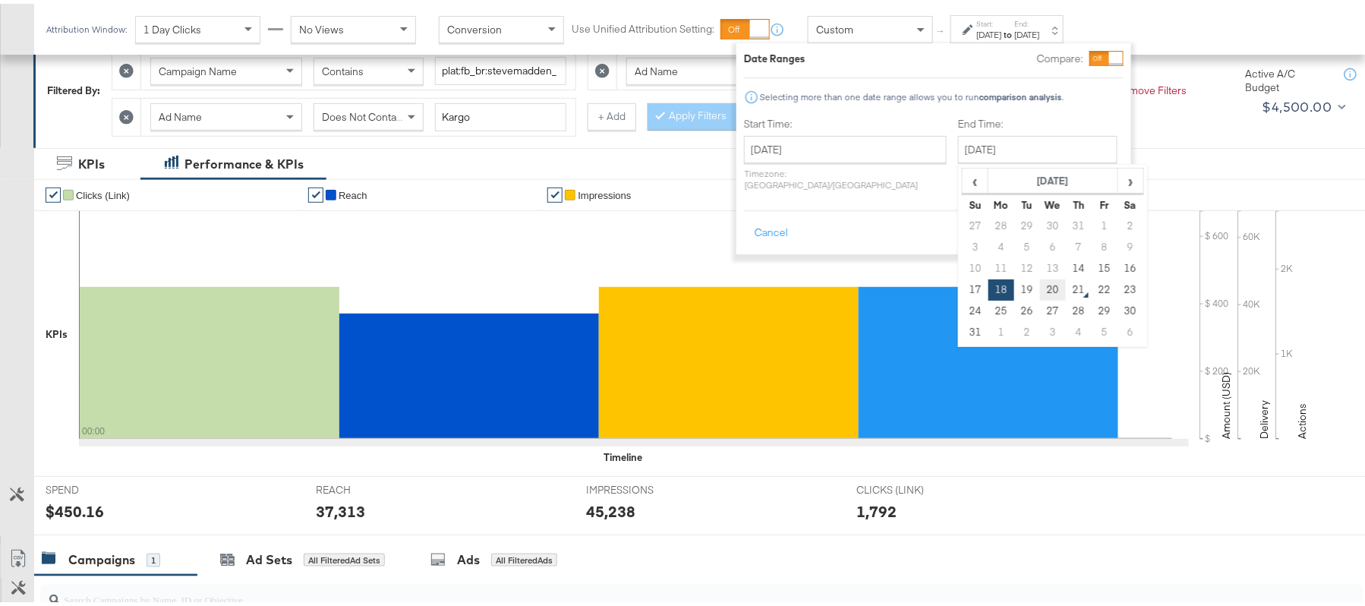
click at [1040, 285] on td "20" at bounding box center [1053, 286] width 26 height 21
type input "[DATE]"
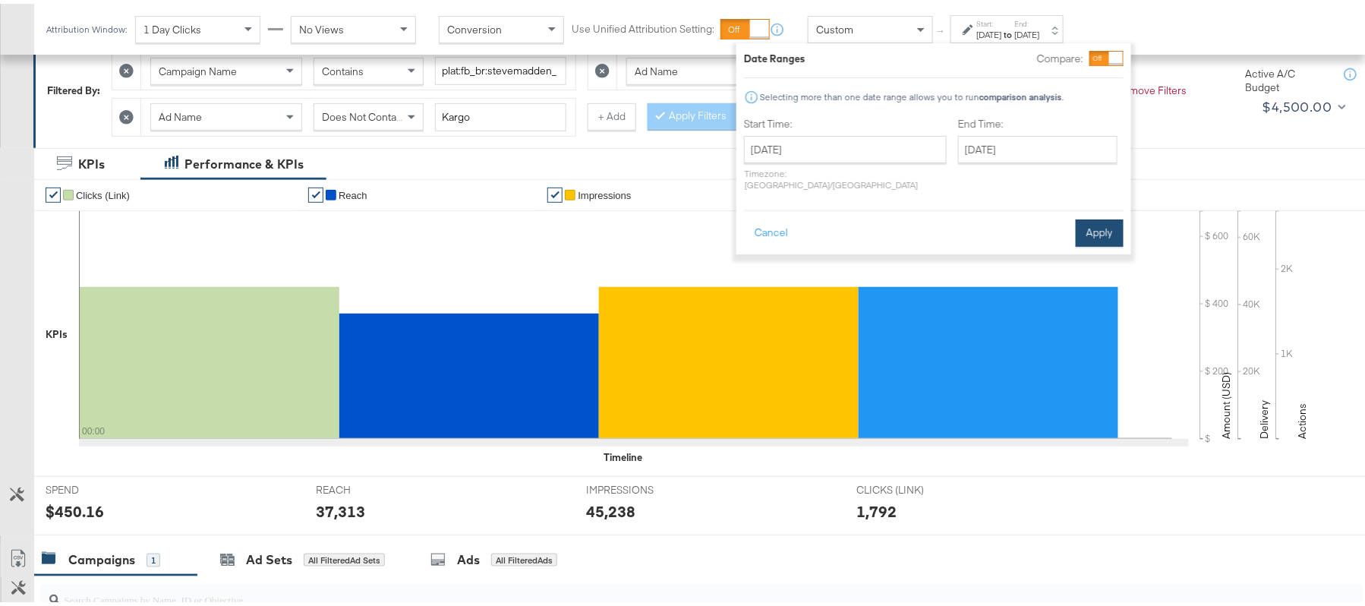
click at [1095, 216] on button "Apply" at bounding box center [1100, 229] width 48 height 27
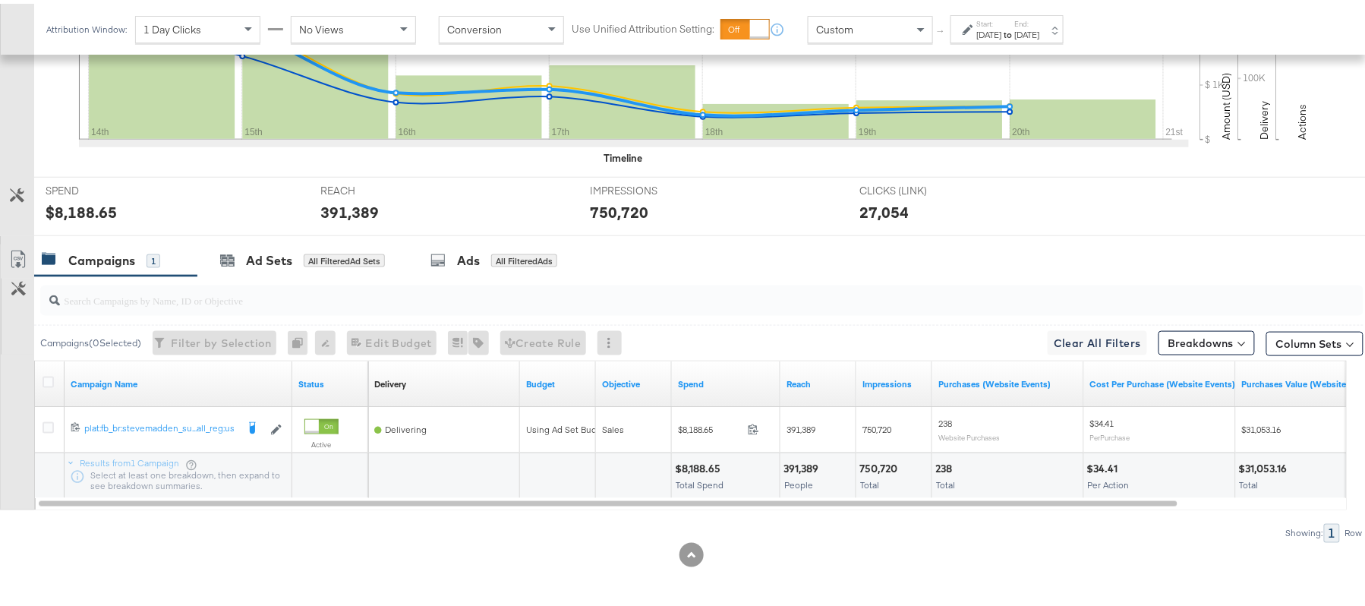
scroll to position [529, 0]
click at [684, 465] on div "$8,188.65" at bounding box center [700, 465] width 50 height 14
copy div "8,188.65"
click at [796, 465] on div "391,389" at bounding box center [803, 465] width 39 height 14
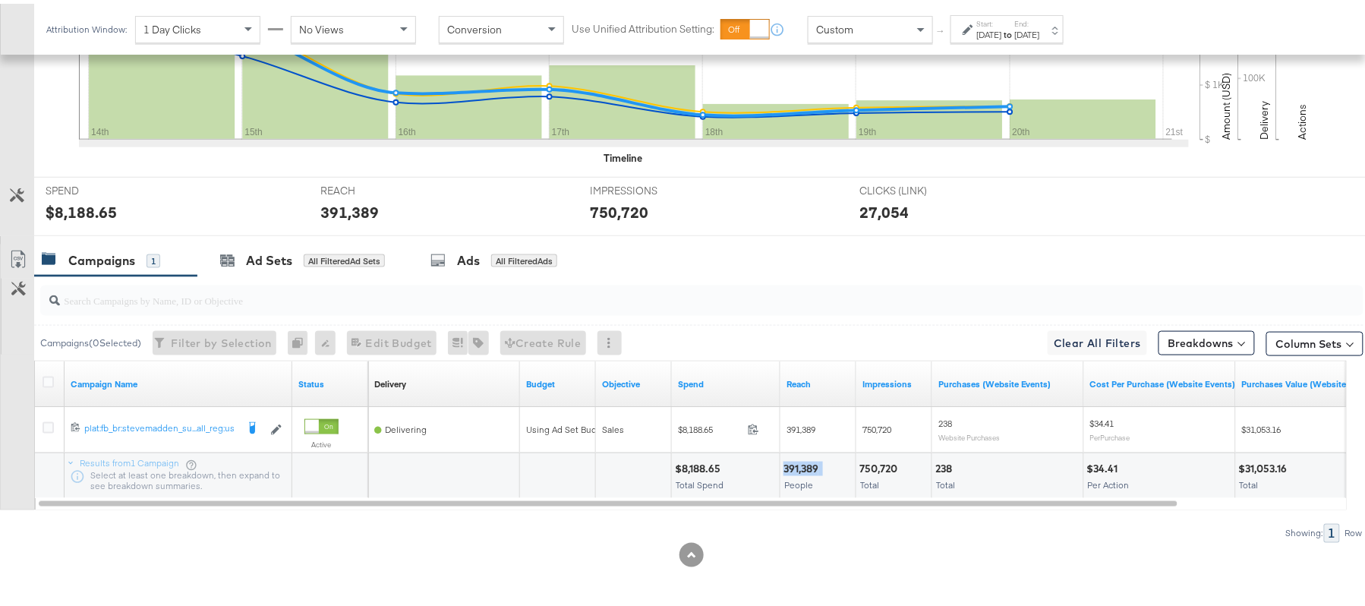
click at [796, 465] on div "391,389" at bounding box center [803, 465] width 39 height 14
click at [870, 465] on div "750,720" at bounding box center [881, 465] width 43 height 14
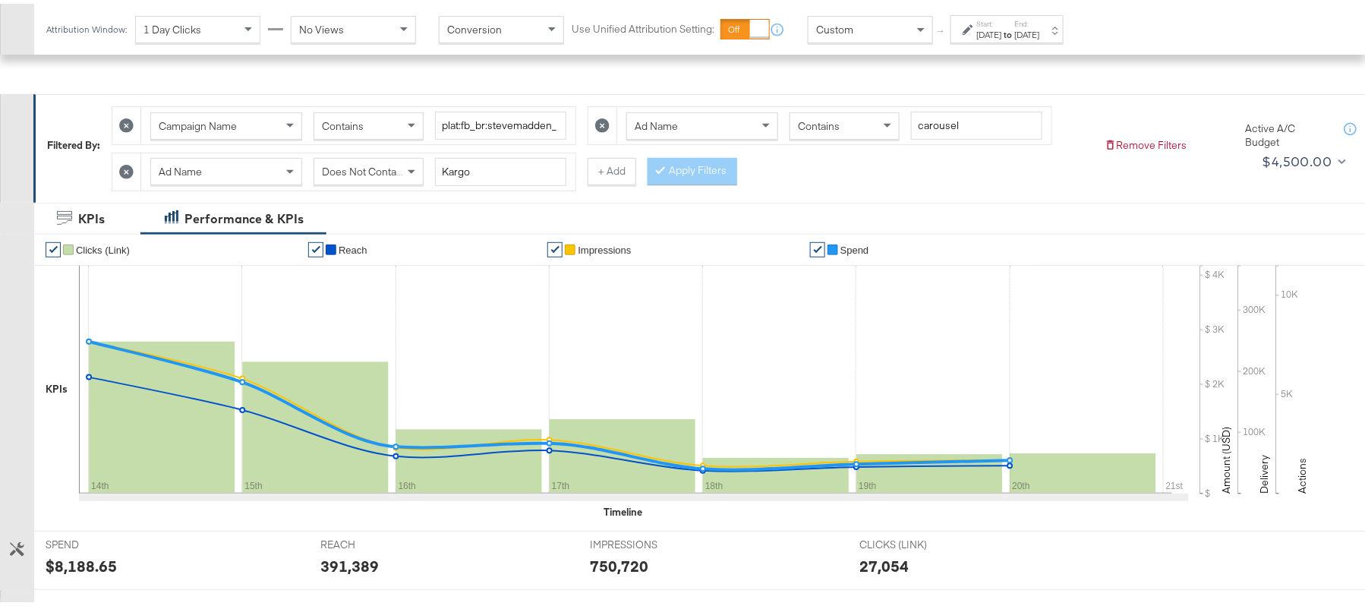
scroll to position [125, 0]
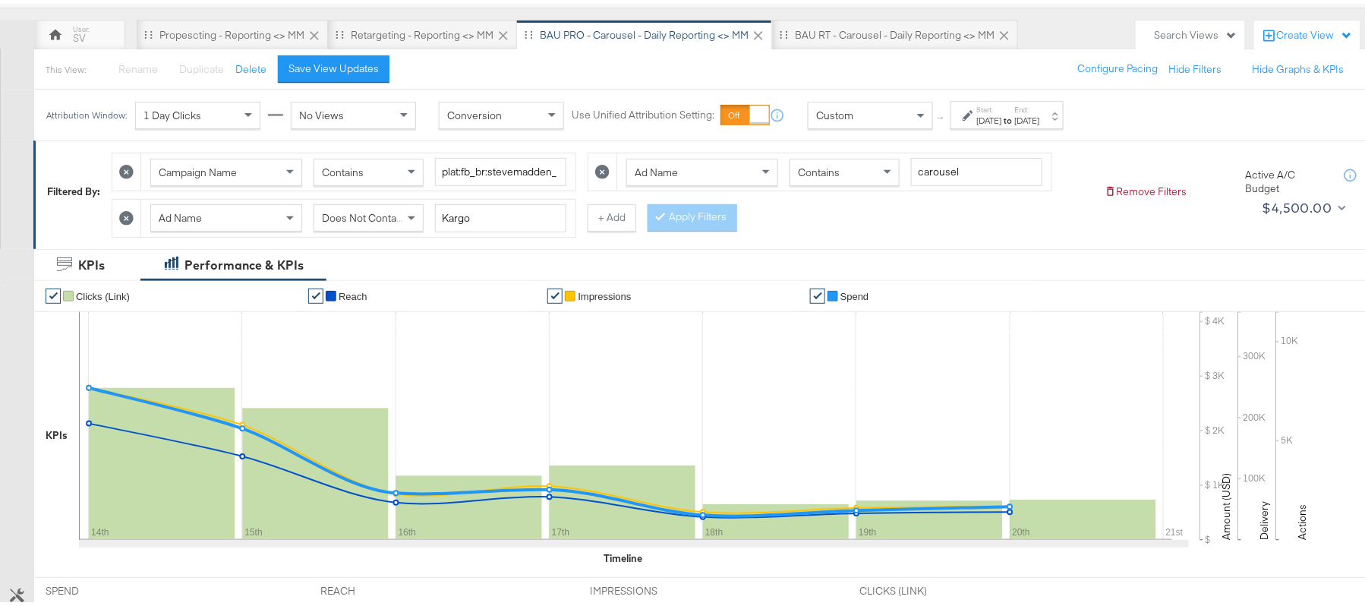
click at [1002, 112] on div "Aug 14th 2025" at bounding box center [989, 117] width 25 height 12
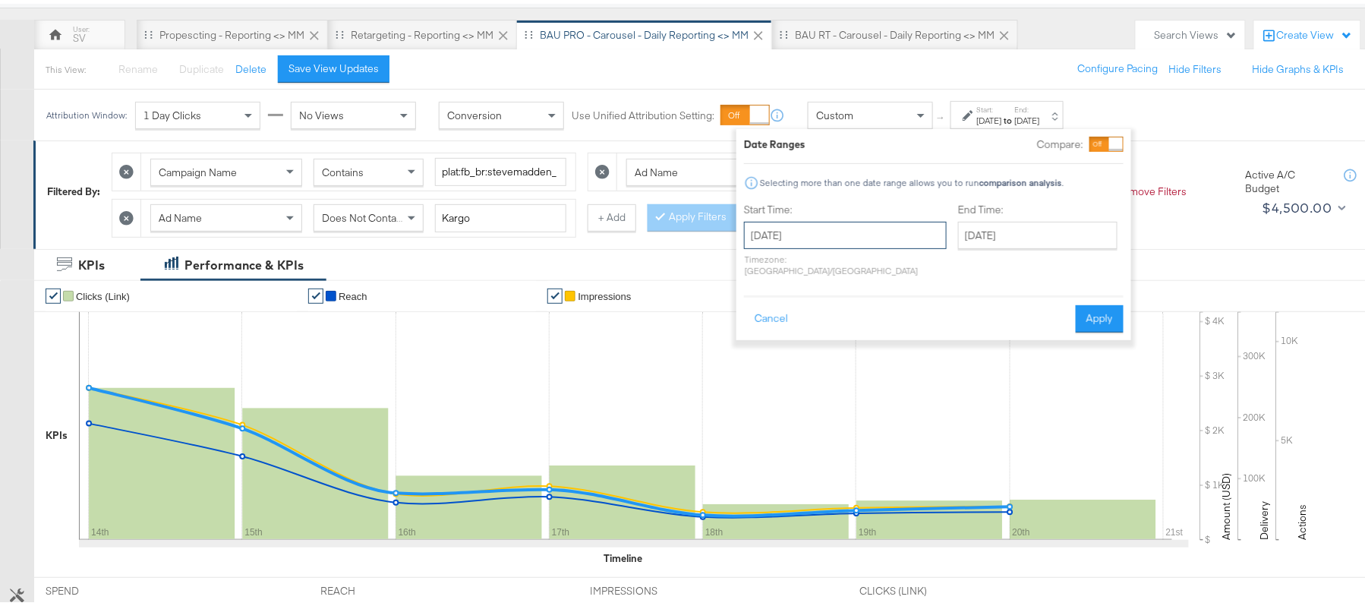
click at [838, 232] on input "August 14th 2025" at bounding box center [845, 231] width 203 height 27
click at [831, 372] on td "20" at bounding box center [839, 371] width 26 height 21
type input "[DATE]"
click at [1093, 307] on button "Apply" at bounding box center [1100, 314] width 48 height 27
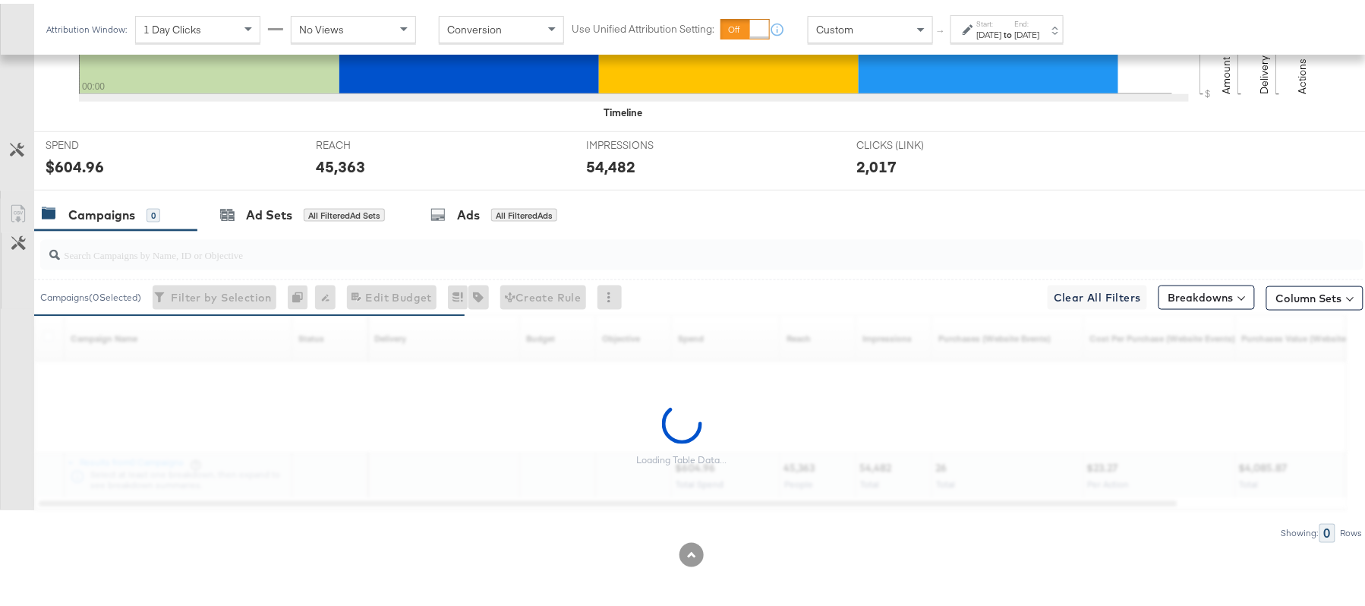
scroll to position [529, 0]
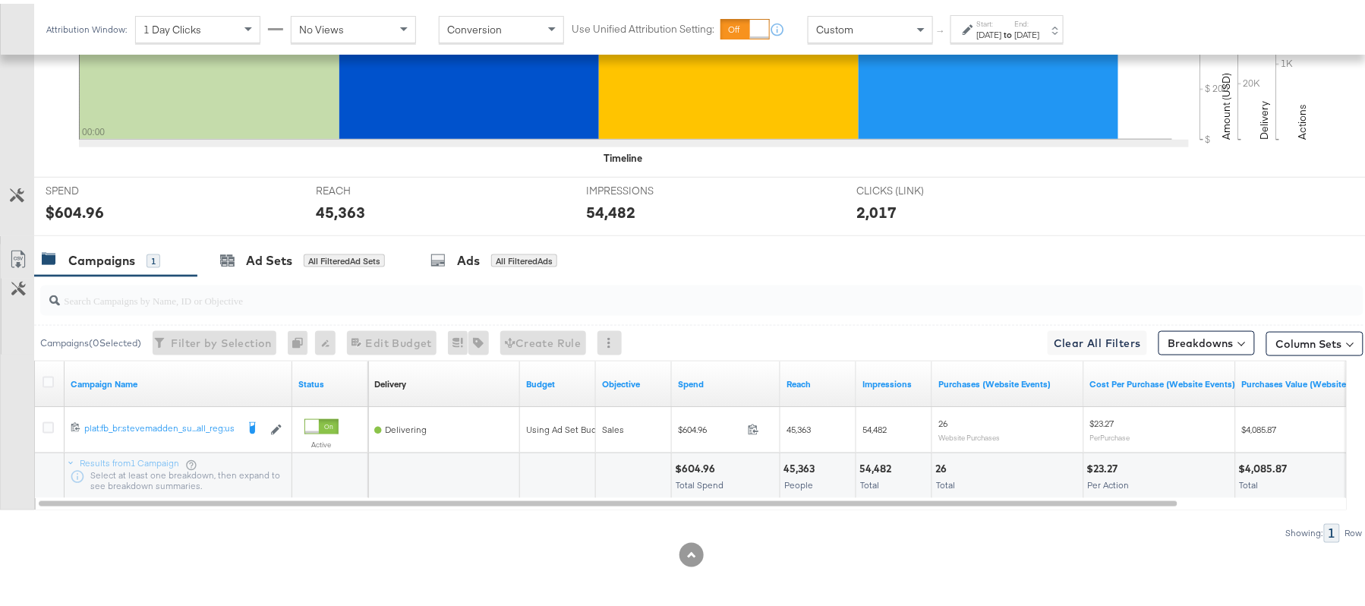
click at [702, 460] on div "$604.96" at bounding box center [697, 465] width 45 height 14
click at [794, 459] on div "45,363" at bounding box center [802, 465] width 36 height 14
click at [887, 459] on div "54,482" at bounding box center [878, 465] width 36 height 14
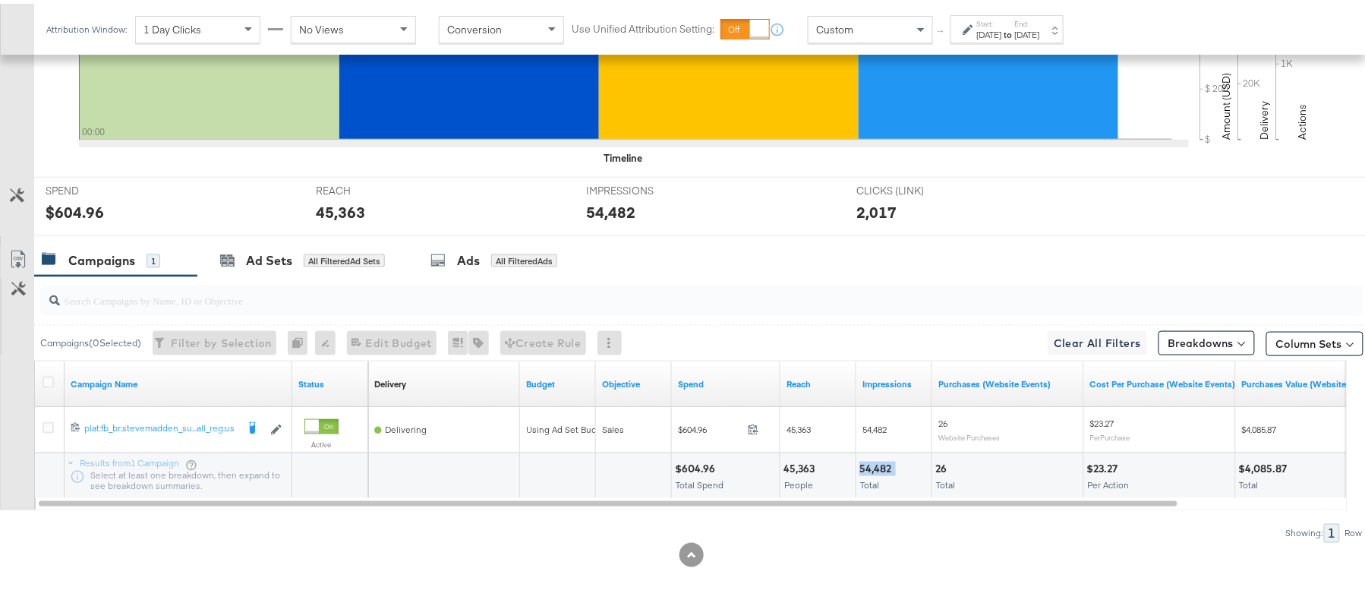
click at [887, 459] on div "54,482" at bounding box center [878, 465] width 36 height 14
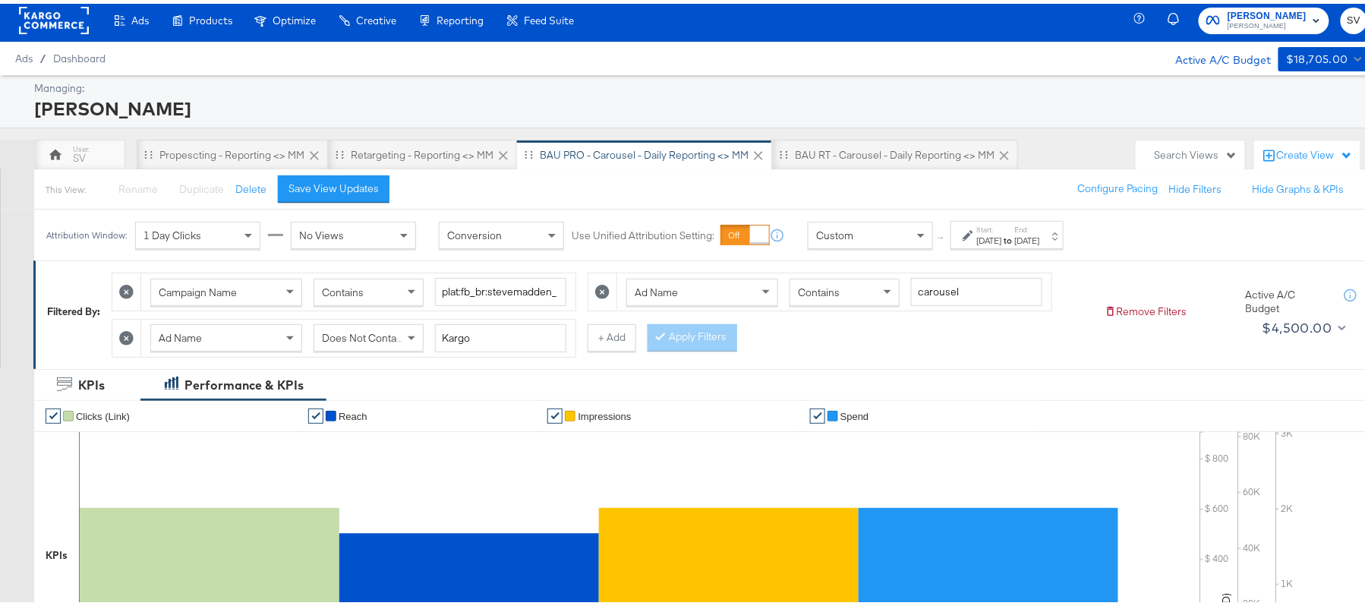
scroll to position [0, 0]
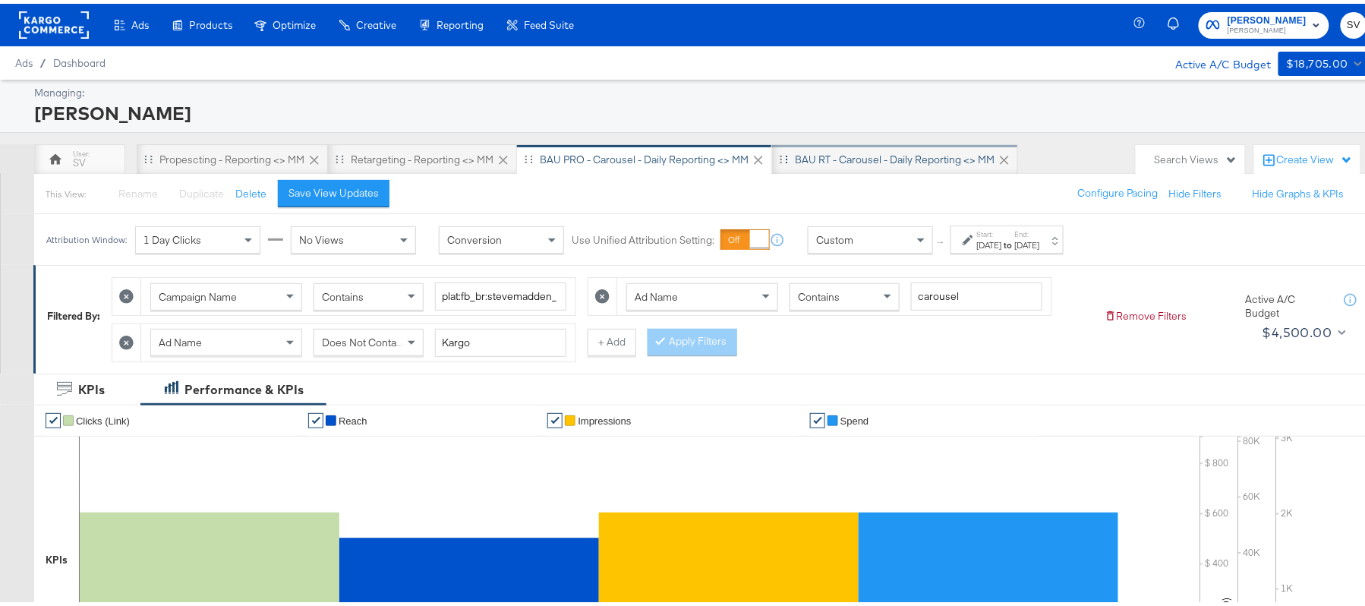
click at [842, 158] on div "BAU RT - Carousel - Daily Reporting <> MM" at bounding box center [895, 156] width 200 height 14
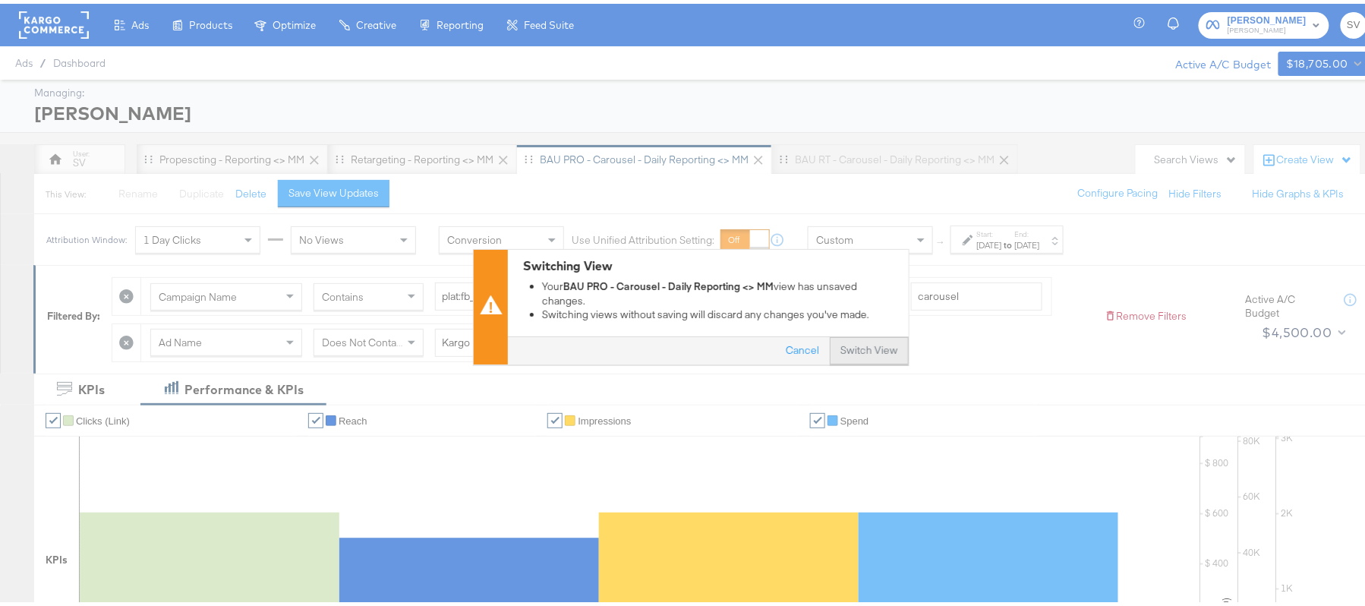
click at [863, 346] on button "Switch View" at bounding box center [869, 346] width 79 height 27
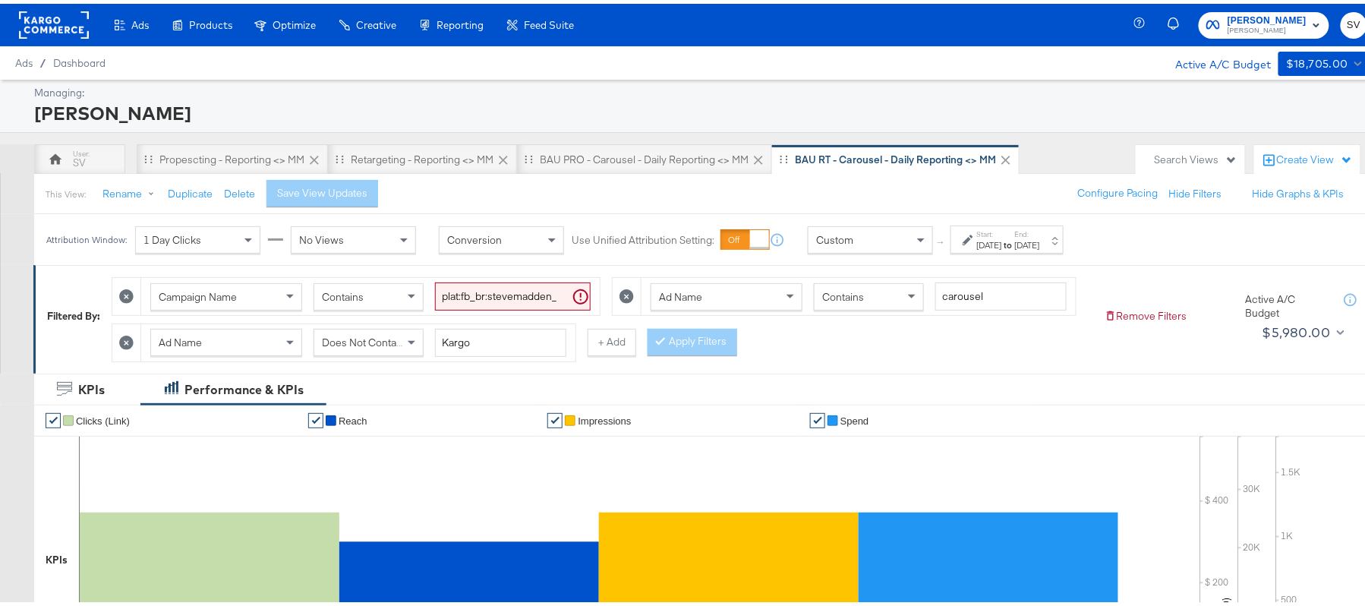
click at [1002, 241] on div "Jun 28th 2025" at bounding box center [989, 241] width 25 height 12
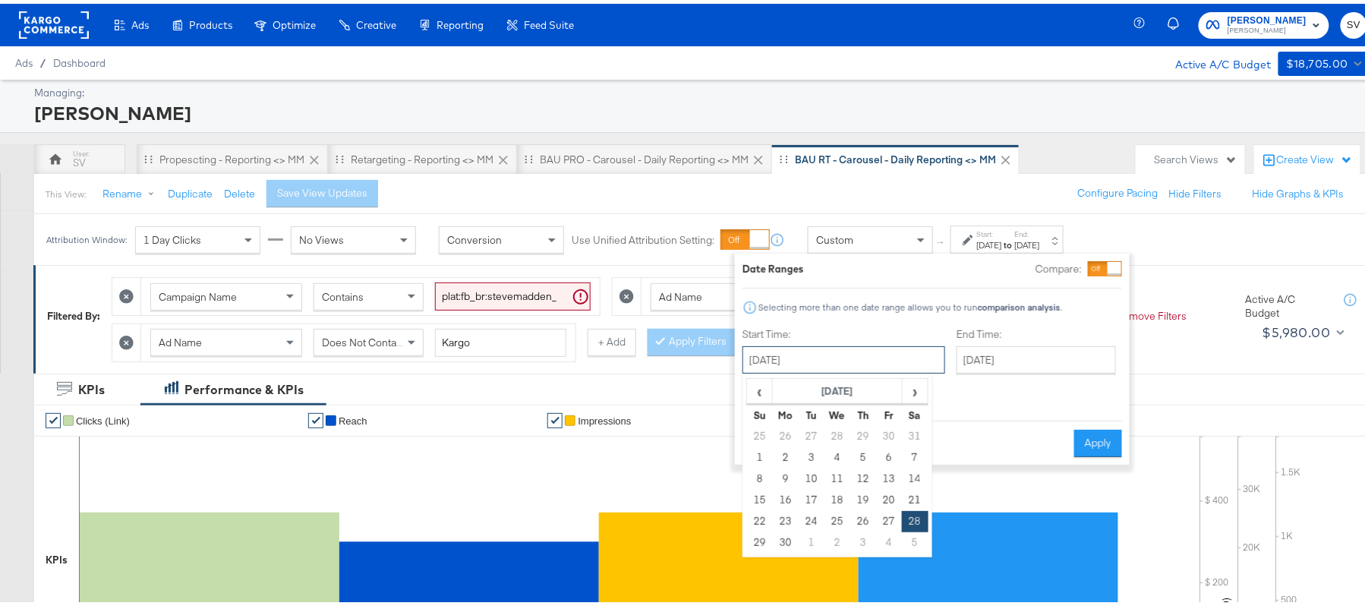
click at [866, 360] on input "June 28th 2025" at bounding box center [844, 355] width 203 height 27
click at [912, 393] on span "›" at bounding box center [916, 387] width 24 height 23
click at [904, 392] on span "›" at bounding box center [916, 387] width 24 height 23
click at [861, 475] on td "14" at bounding box center [863, 475] width 26 height 21
type input "August 14th 2025"
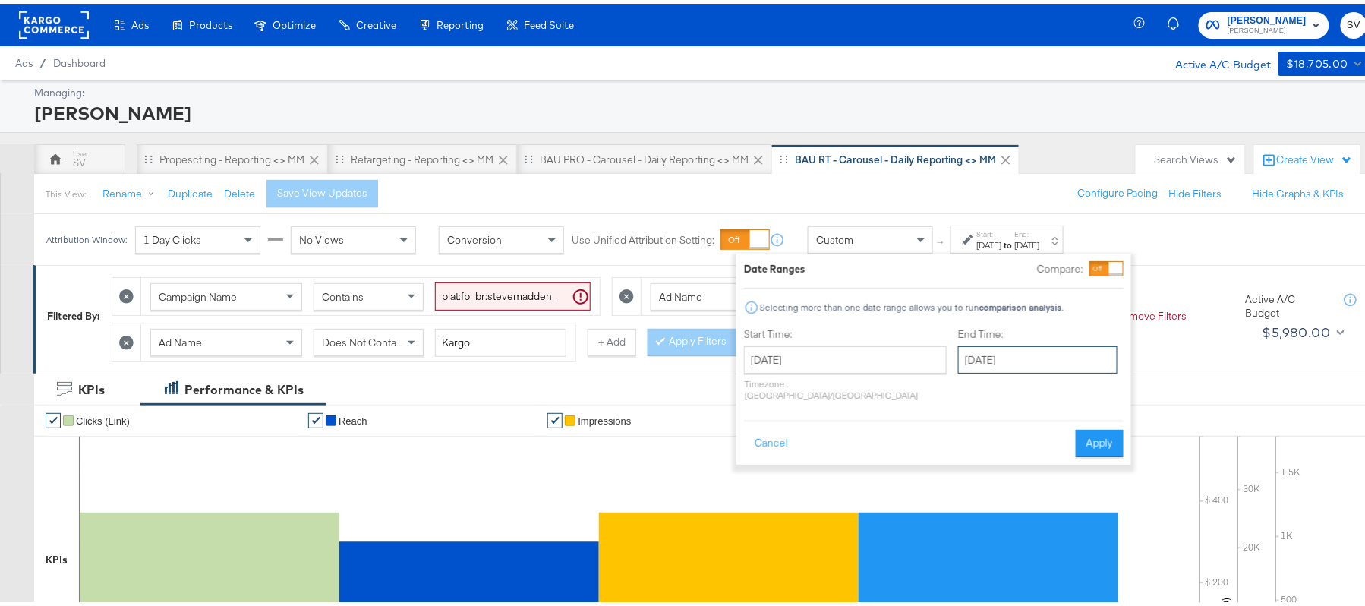
click at [1024, 363] on input "August 14th 2025" at bounding box center [1037, 355] width 159 height 27
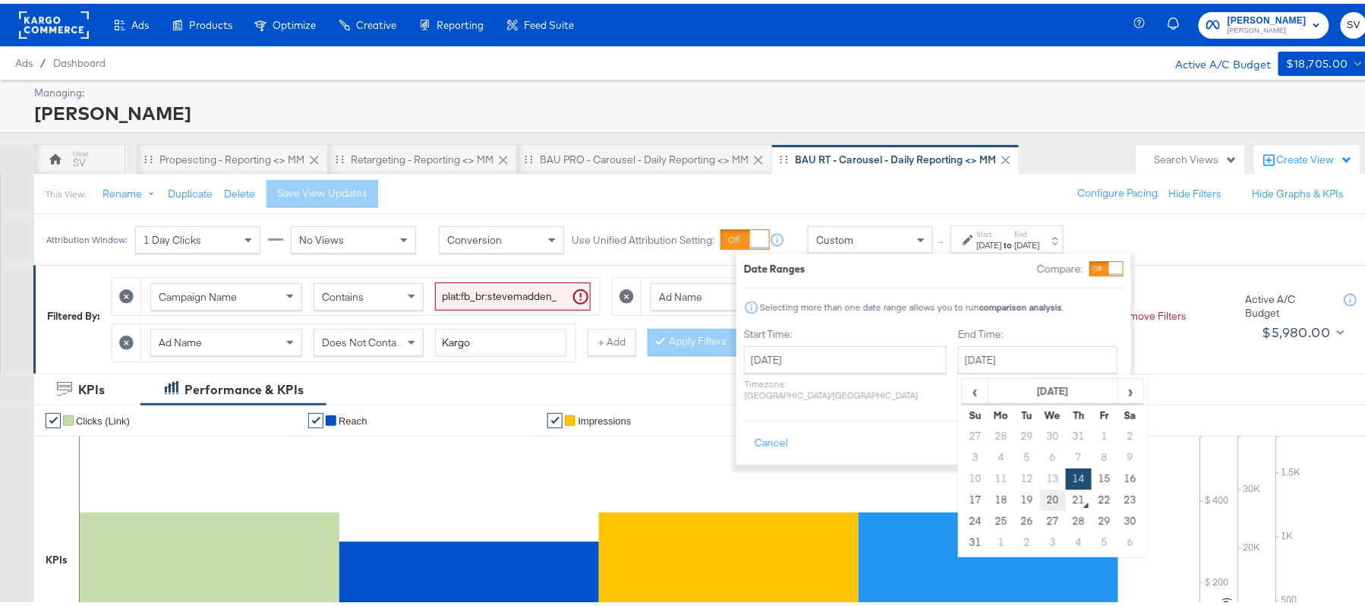
click at [1040, 497] on td "20" at bounding box center [1053, 496] width 26 height 21
type input "[DATE]"
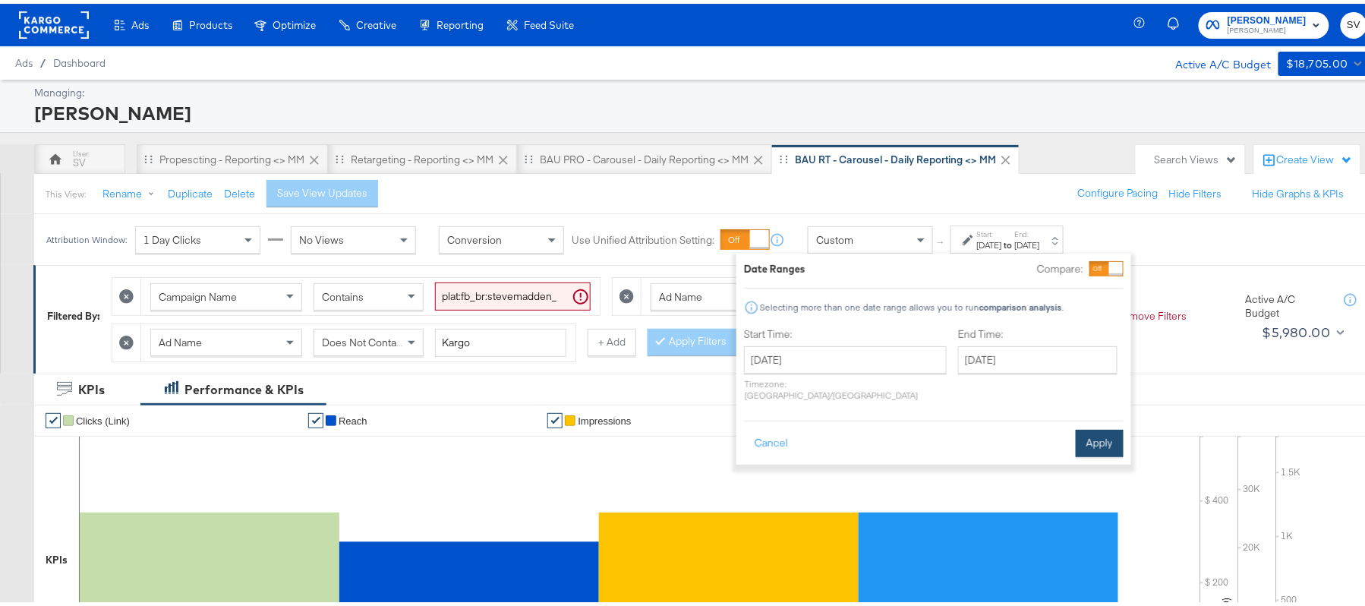
click at [1106, 436] on button "Apply" at bounding box center [1100, 439] width 48 height 27
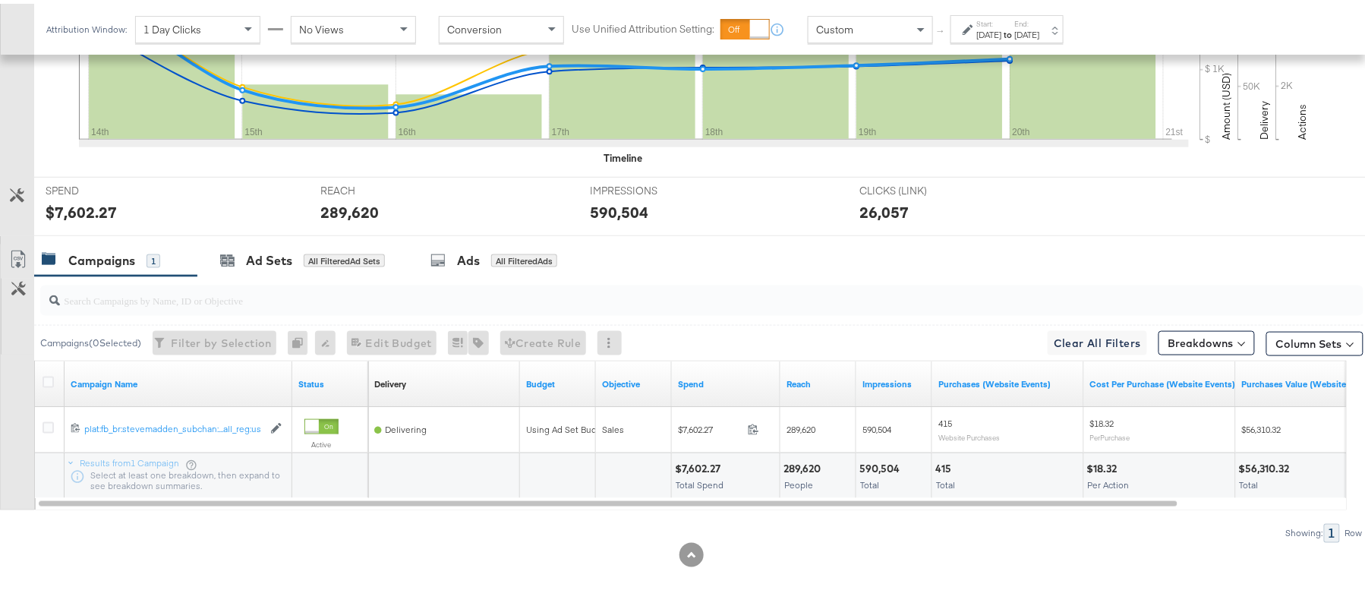
scroll to position [576, 0]
click at [684, 462] on div "$7,602.27" at bounding box center [700, 465] width 50 height 14
click at [805, 465] on div "289,620" at bounding box center [805, 465] width 42 height 14
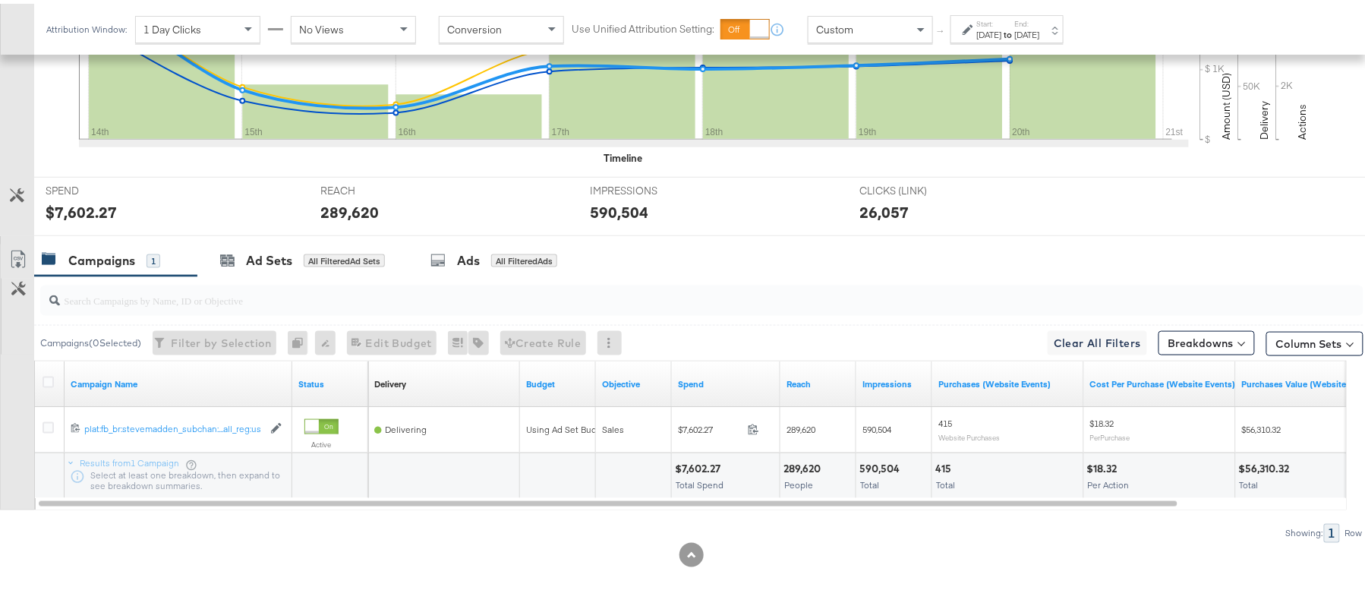
click at [888, 458] on div "590,504" at bounding box center [882, 465] width 45 height 14
click at [1015, 28] on strong "to" at bounding box center [1008, 30] width 13 height 11
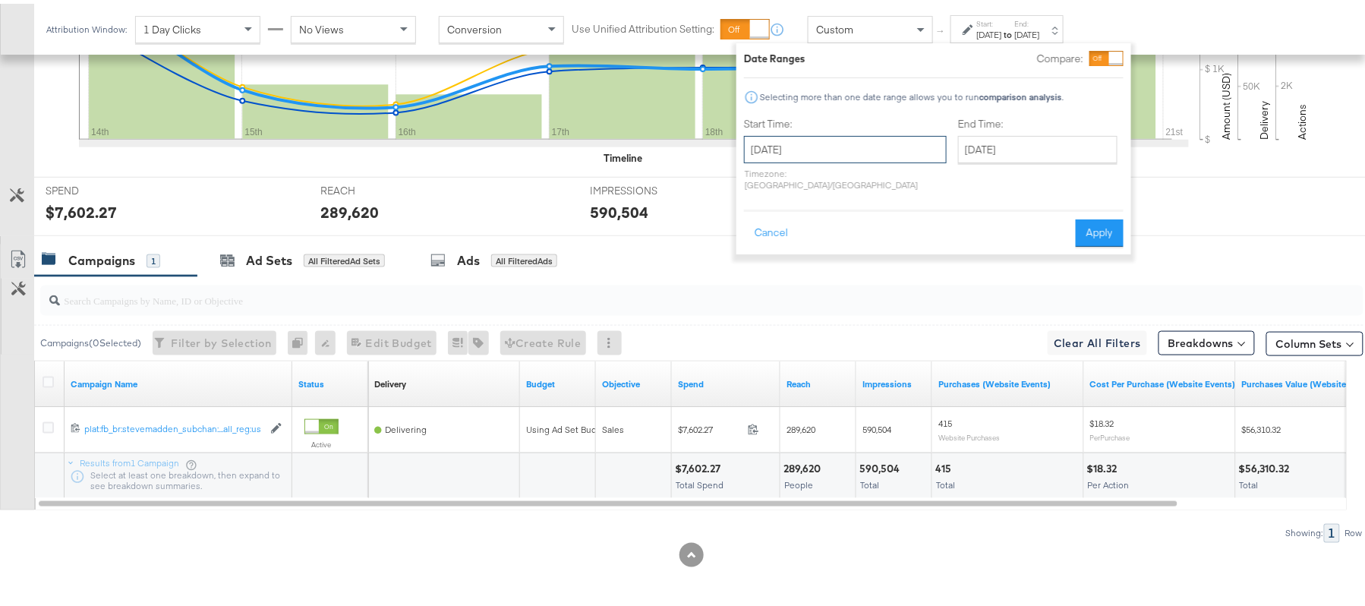
click at [823, 144] on input "August 14th 2025" at bounding box center [845, 145] width 203 height 27
click at [835, 281] on td "20" at bounding box center [839, 286] width 26 height 21
type input "[DATE]"
click at [1118, 220] on button "Apply" at bounding box center [1100, 229] width 48 height 27
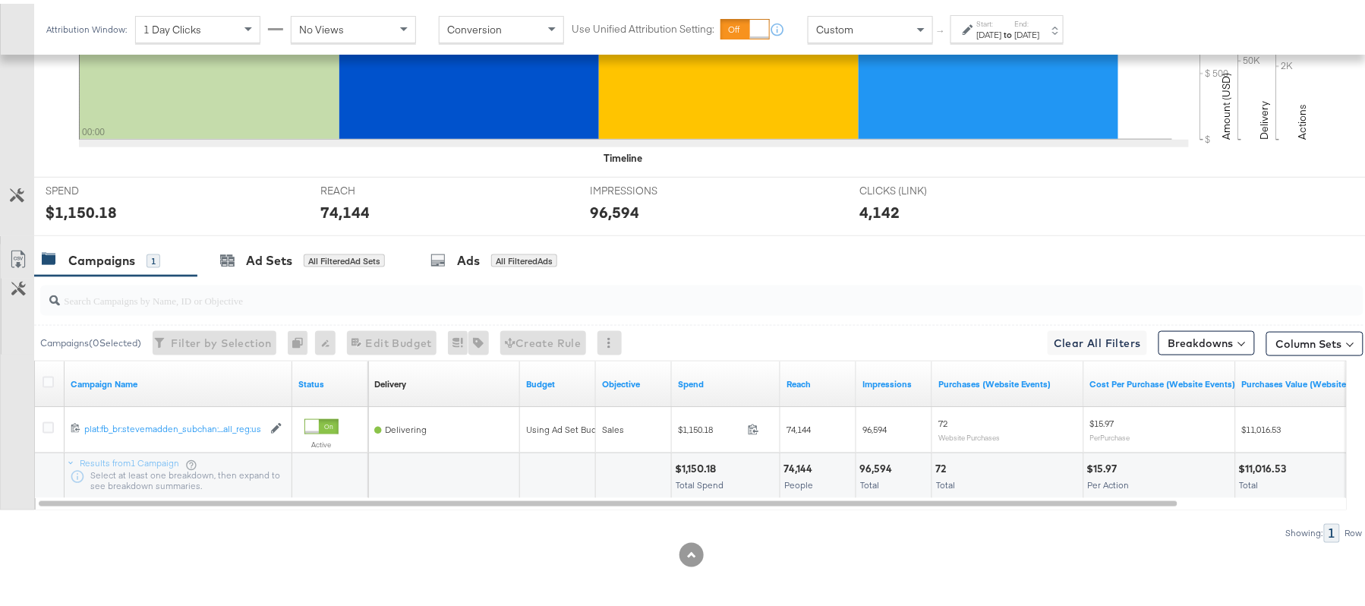
click at [690, 456] on div "$1,150.18 Total Spend" at bounding box center [726, 473] width 108 height 46
click at [806, 454] on div "74,144 People" at bounding box center [818, 473] width 75 height 46
click at [875, 462] on div "96,594" at bounding box center [878, 465] width 37 height 14
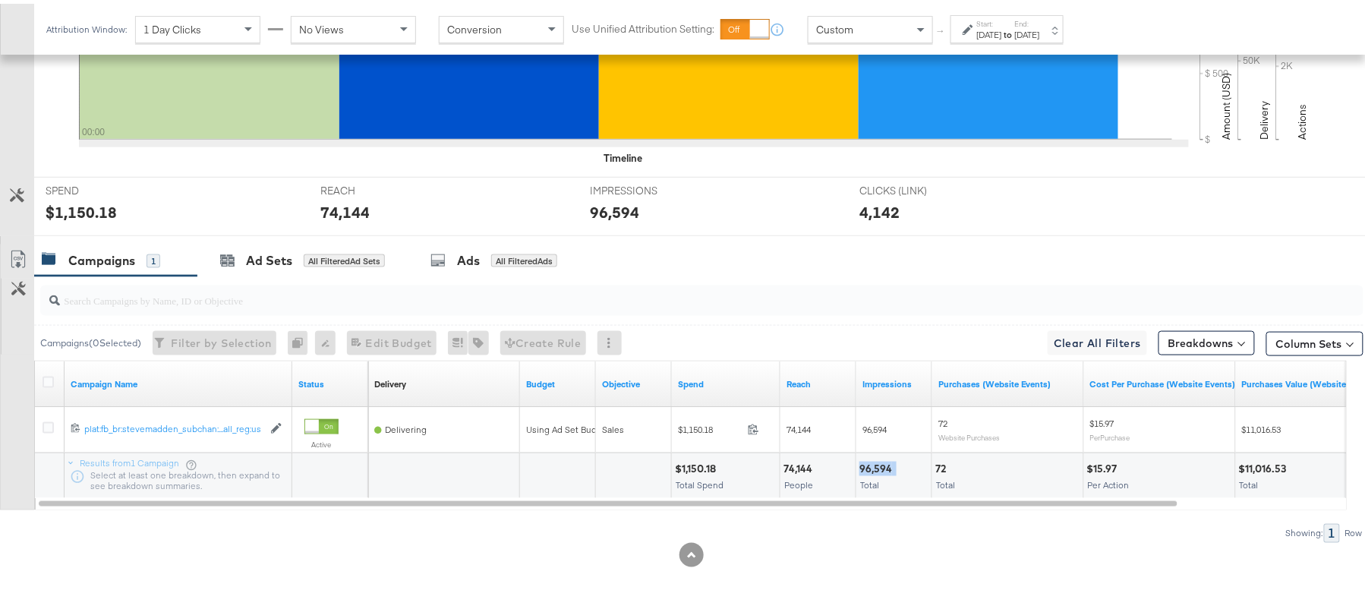
click at [875, 462] on div "96,594" at bounding box center [878, 465] width 37 height 14
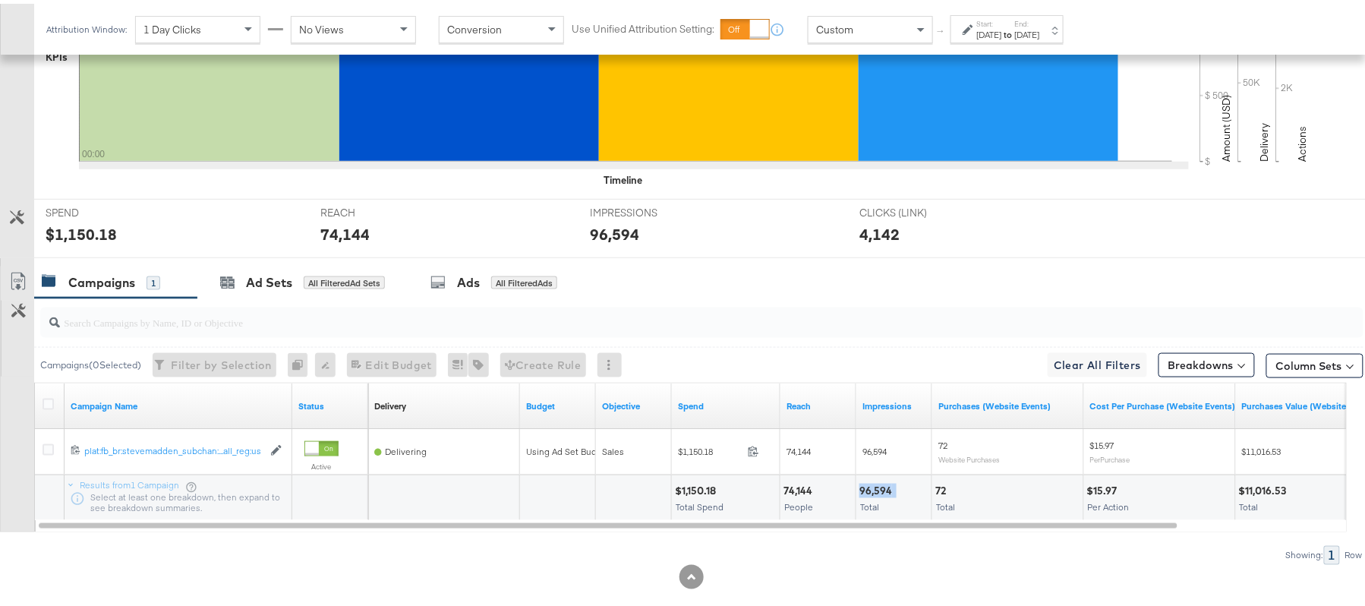
scroll to position [0, 0]
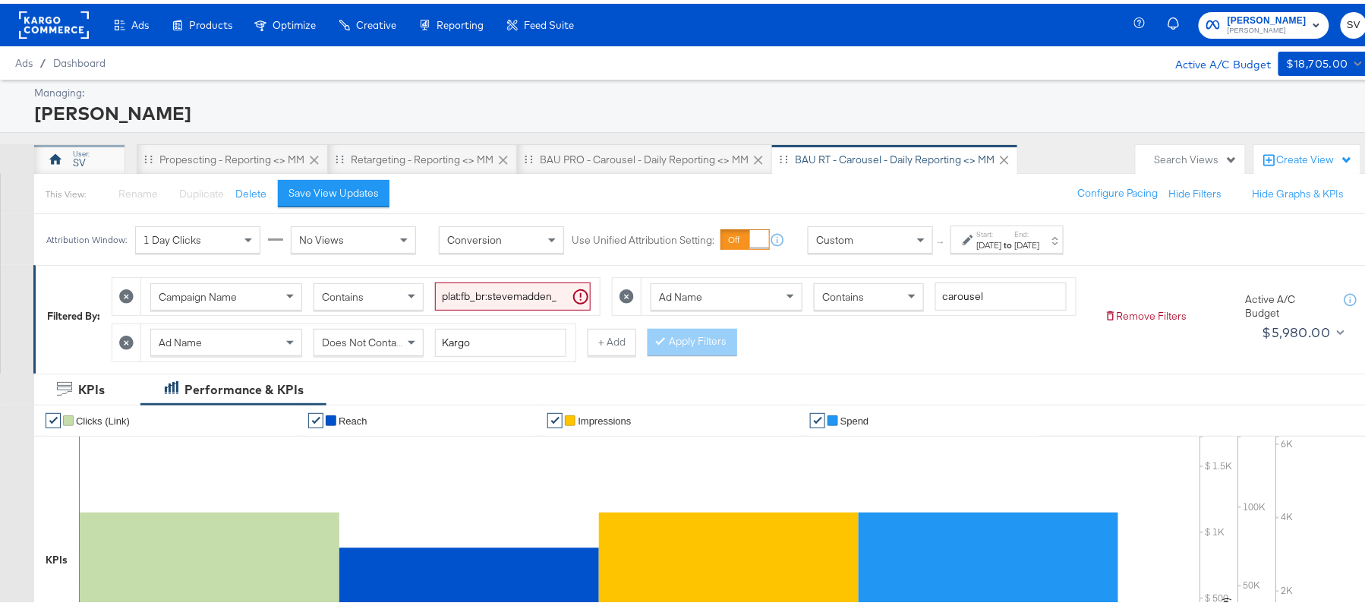
click at [50, 150] on icon at bounding box center [55, 155] width 15 height 15
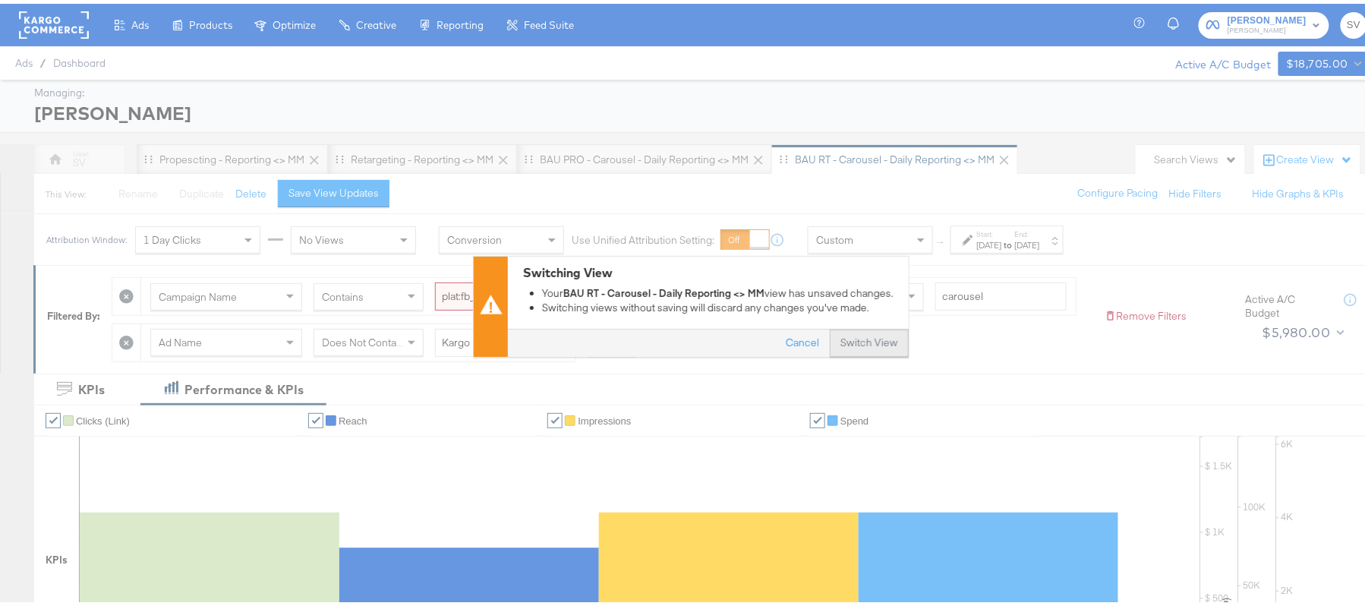
click at [860, 339] on button "Switch View" at bounding box center [869, 339] width 79 height 27
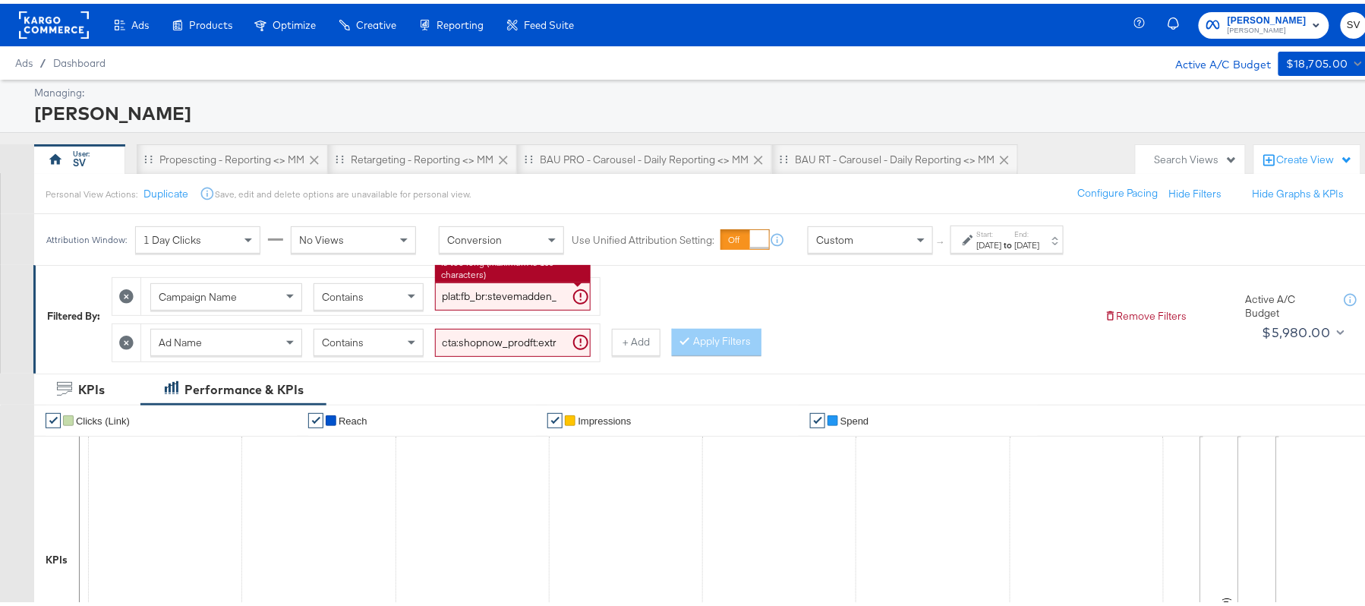
click at [538, 290] on input "plat:fb_br:stevemadden_subchan:paidsocial-asc_temp:evergreen-retargetingDPAs-2_…" at bounding box center [513, 293] width 156 height 28
paste input "buywithprime-prospecting"
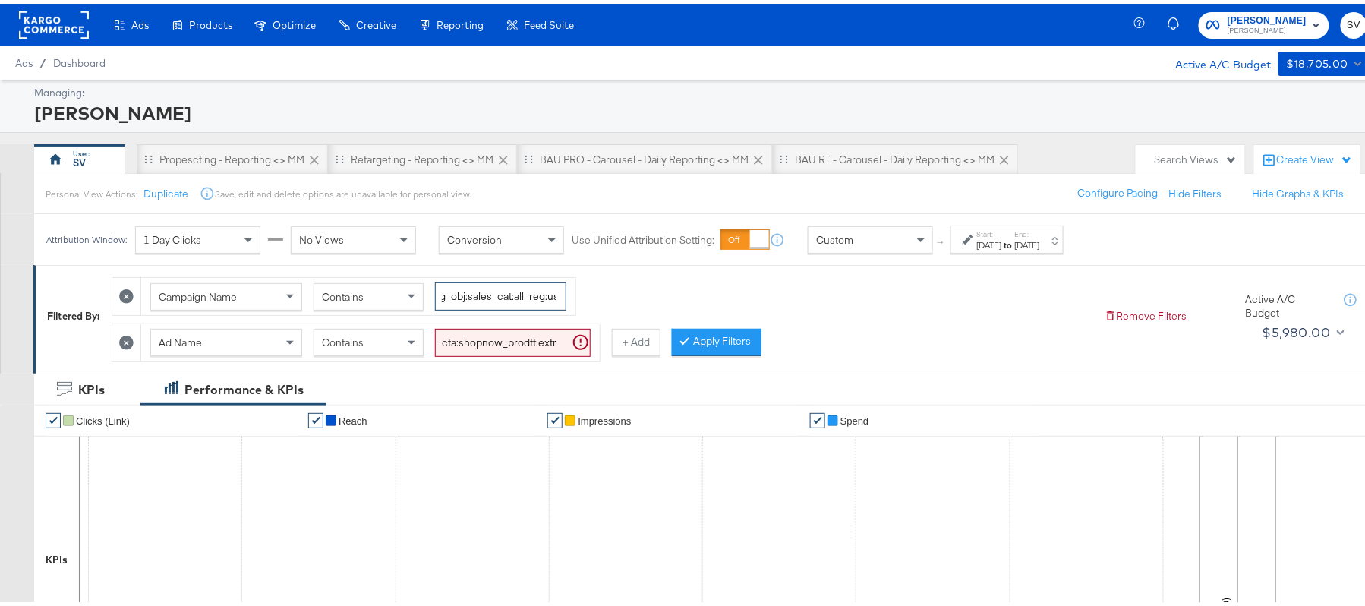
type input "plat:fb_br:stevemadden_subchan:paidsocial-asc_temp:buywithprime-prospecting_obj…"
click at [518, 339] on input "cta:shopnow_prodft:extra30poff2025_thisdeal—jul17-dynamic-KARGO_lp:plp_adtype:c…" at bounding box center [513, 339] width 156 height 28
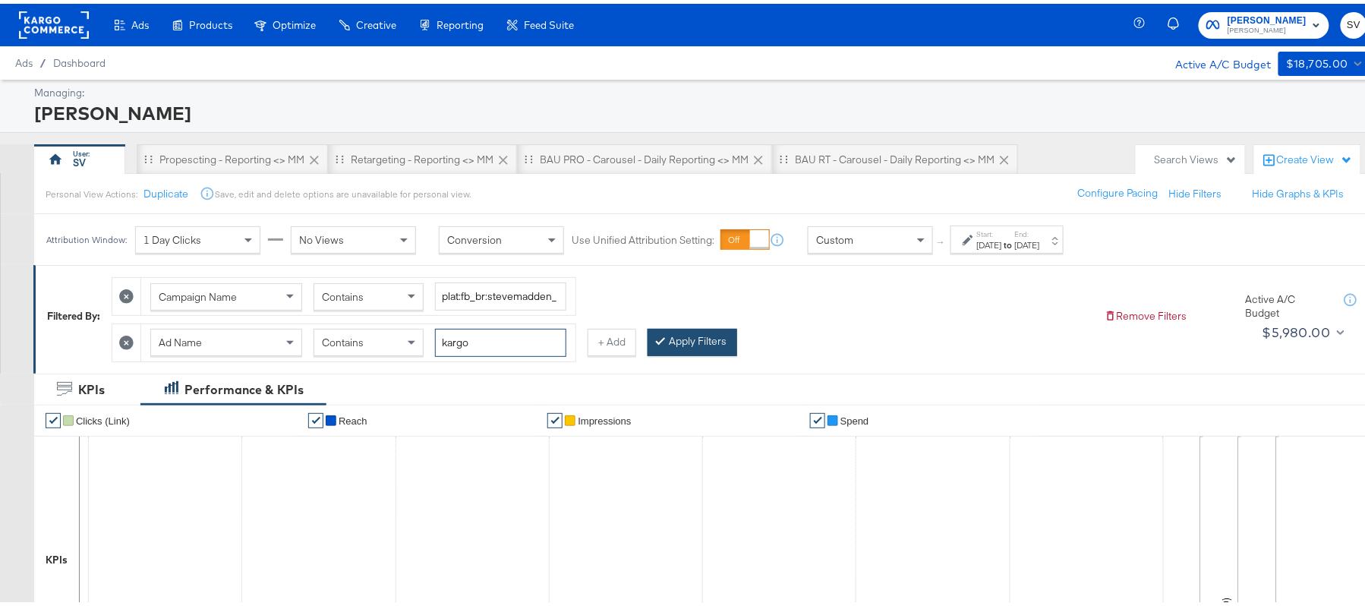
type input "kargo"
click at [699, 328] on button "Apply Filters" at bounding box center [693, 338] width 90 height 27
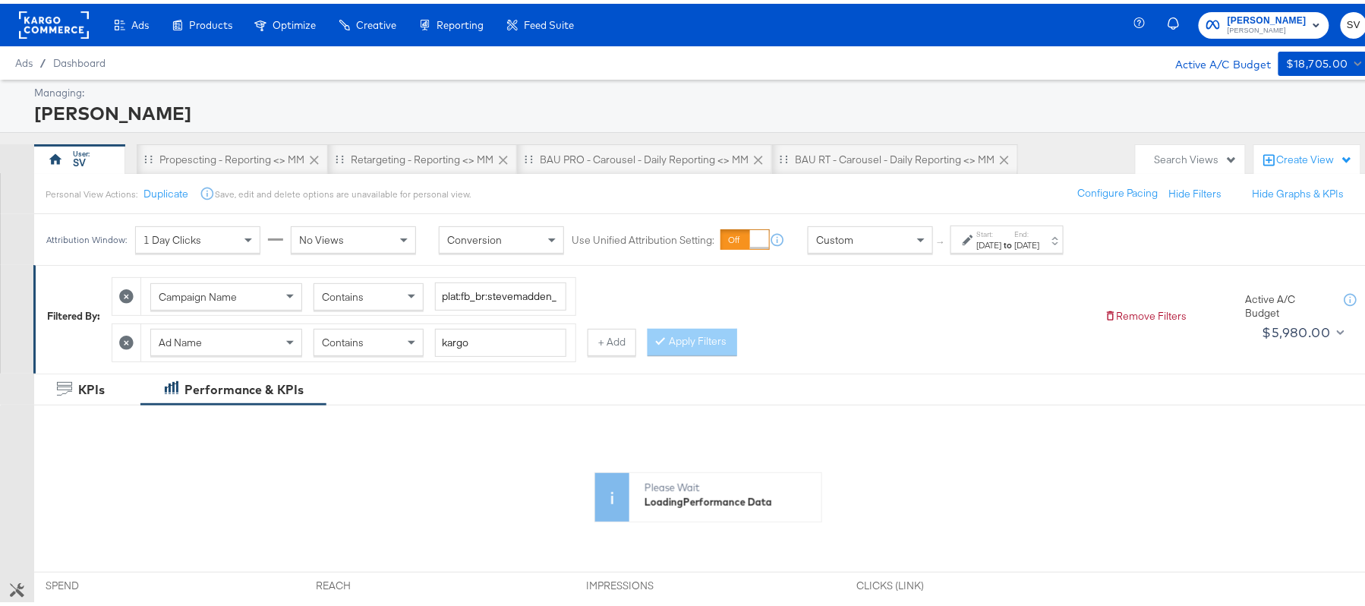
click at [997, 238] on div "Aug 7th 2025" at bounding box center [989, 241] width 25 height 12
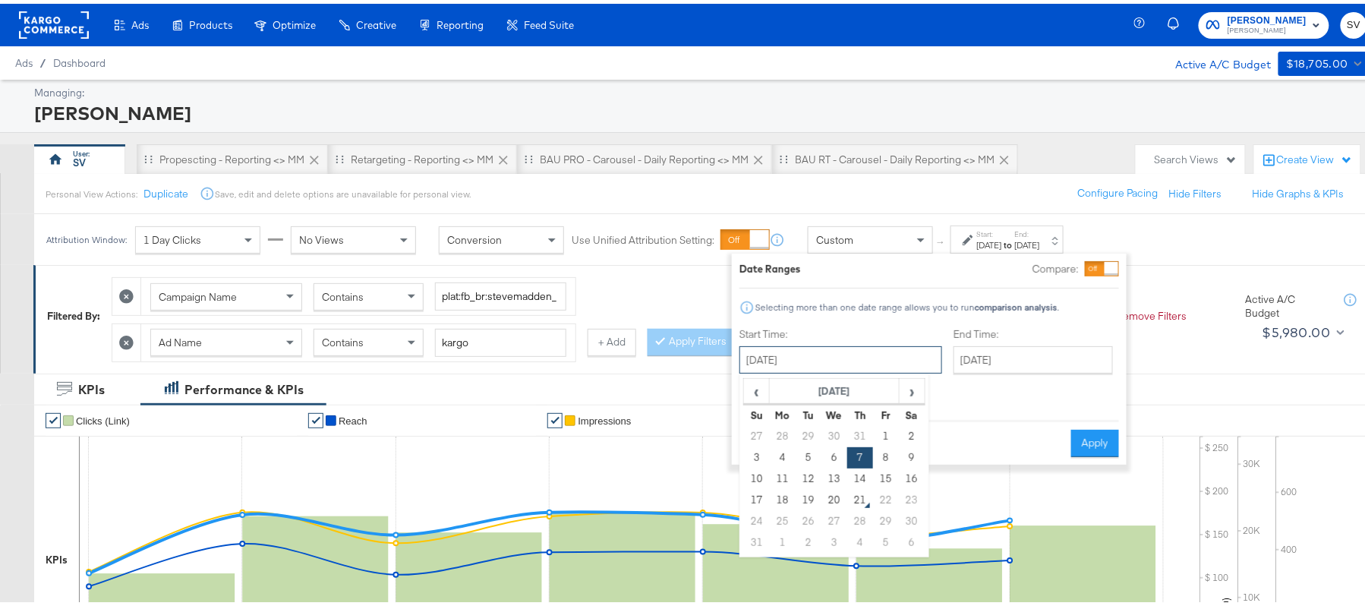
click at [853, 354] on input "August 7th 2025" at bounding box center [841, 355] width 203 height 27
click at [827, 500] on td "20" at bounding box center [835, 496] width 26 height 21
type input "[DATE]"
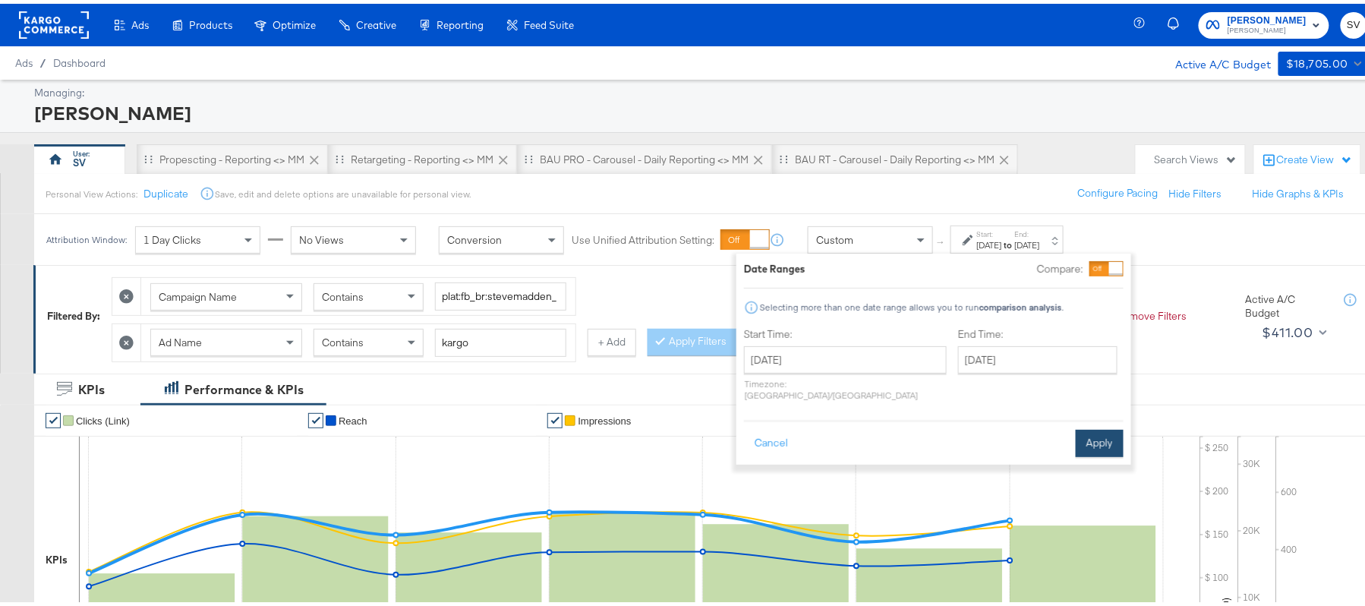
click at [1112, 432] on button "Apply" at bounding box center [1100, 439] width 48 height 27
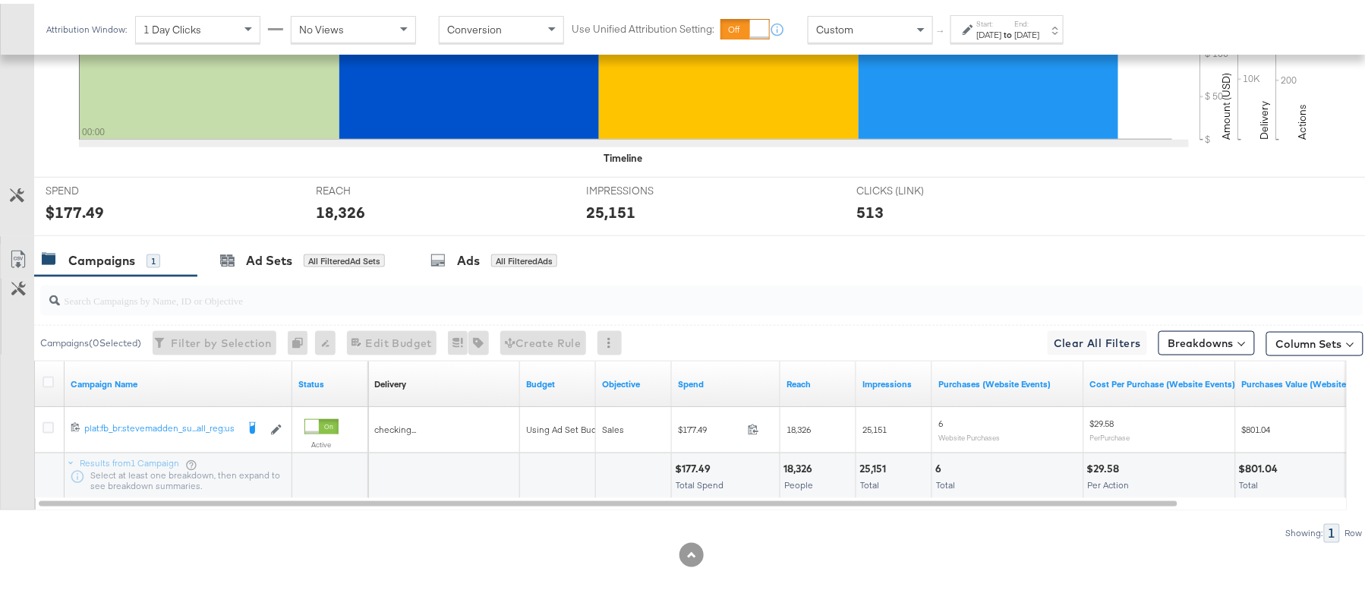
scroll to position [529, 0]
click at [687, 456] on div "$177.49 Total Spend" at bounding box center [726, 473] width 108 height 46
click at [802, 465] on div "18,326" at bounding box center [800, 465] width 33 height 14
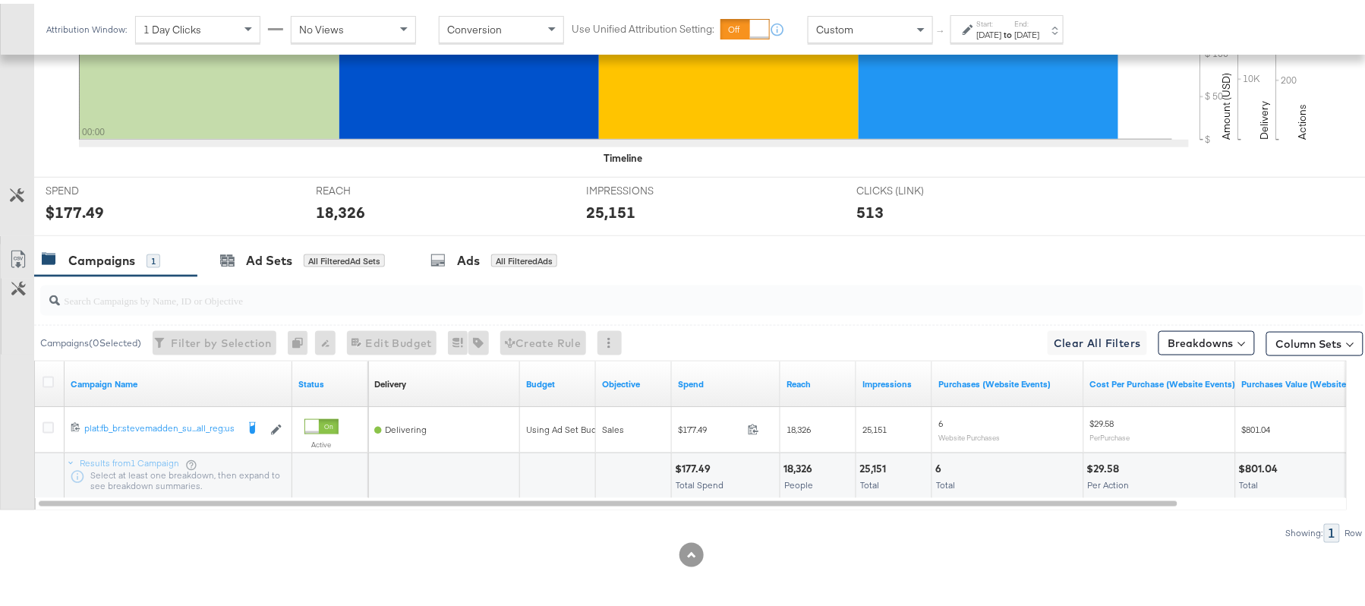
click at [875, 459] on div "25,151" at bounding box center [875, 465] width 31 height 14
click at [1015, 33] on strong "to" at bounding box center [1008, 30] width 13 height 11
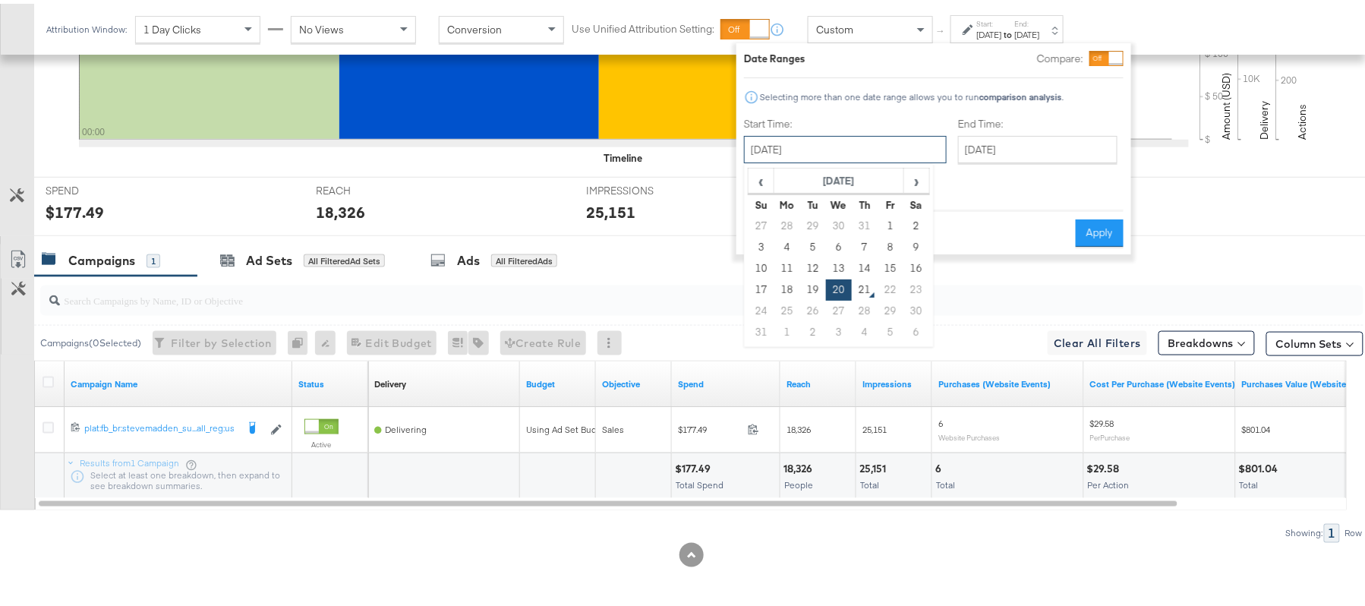
click at [833, 155] on input "[DATE]" at bounding box center [845, 145] width 203 height 27
click at [866, 263] on td "14" at bounding box center [865, 264] width 26 height 21
type input "August 14th 2025"
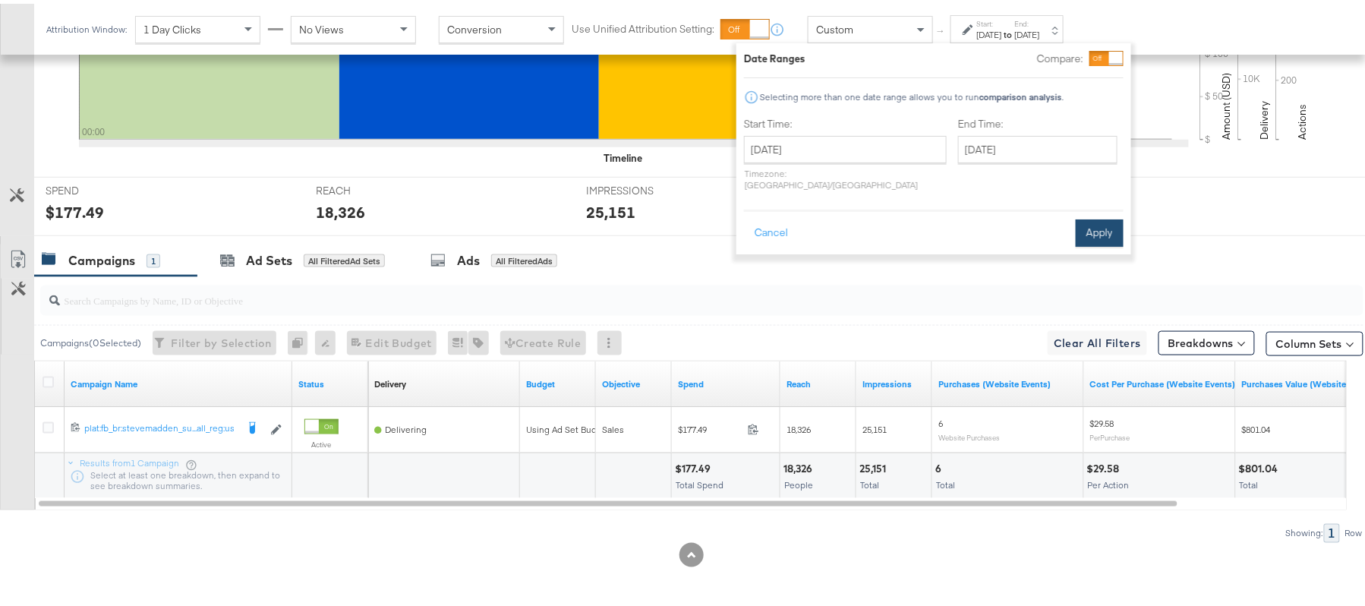
click at [1115, 216] on button "Apply" at bounding box center [1100, 229] width 48 height 27
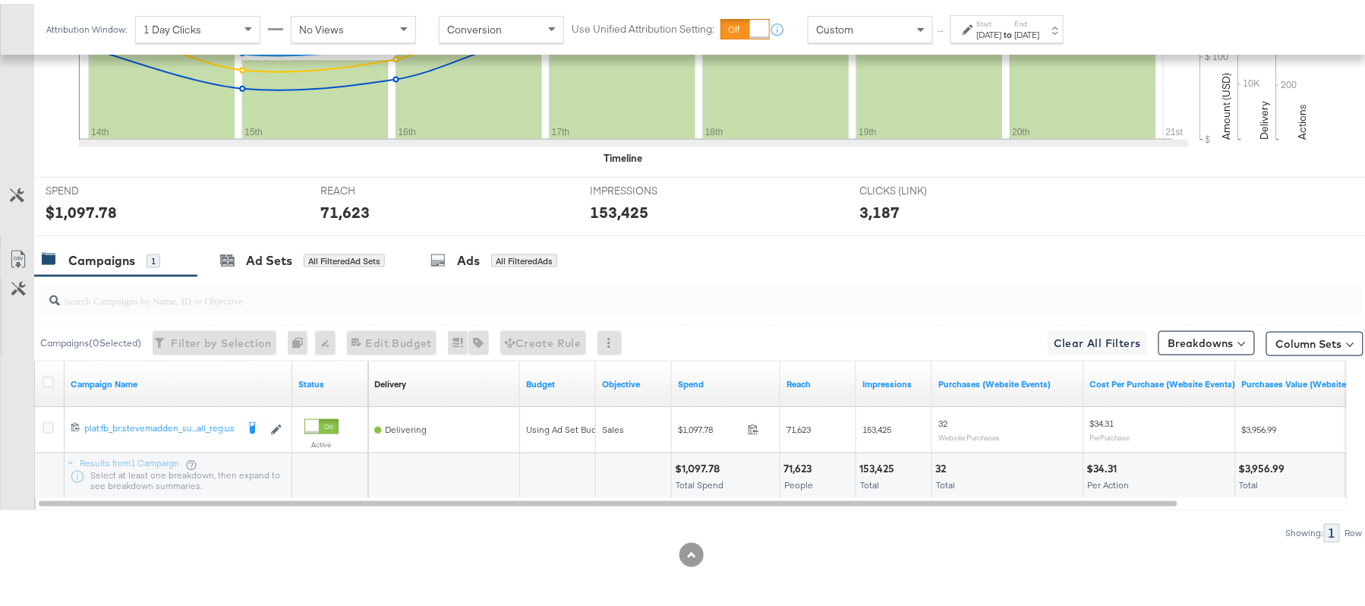
click at [703, 459] on div "$1,097.78" at bounding box center [699, 465] width 49 height 14
click at [802, 466] on div "71,623" at bounding box center [800, 465] width 33 height 14
click at [872, 456] on div "153,425 Total" at bounding box center [893, 473] width 75 height 46
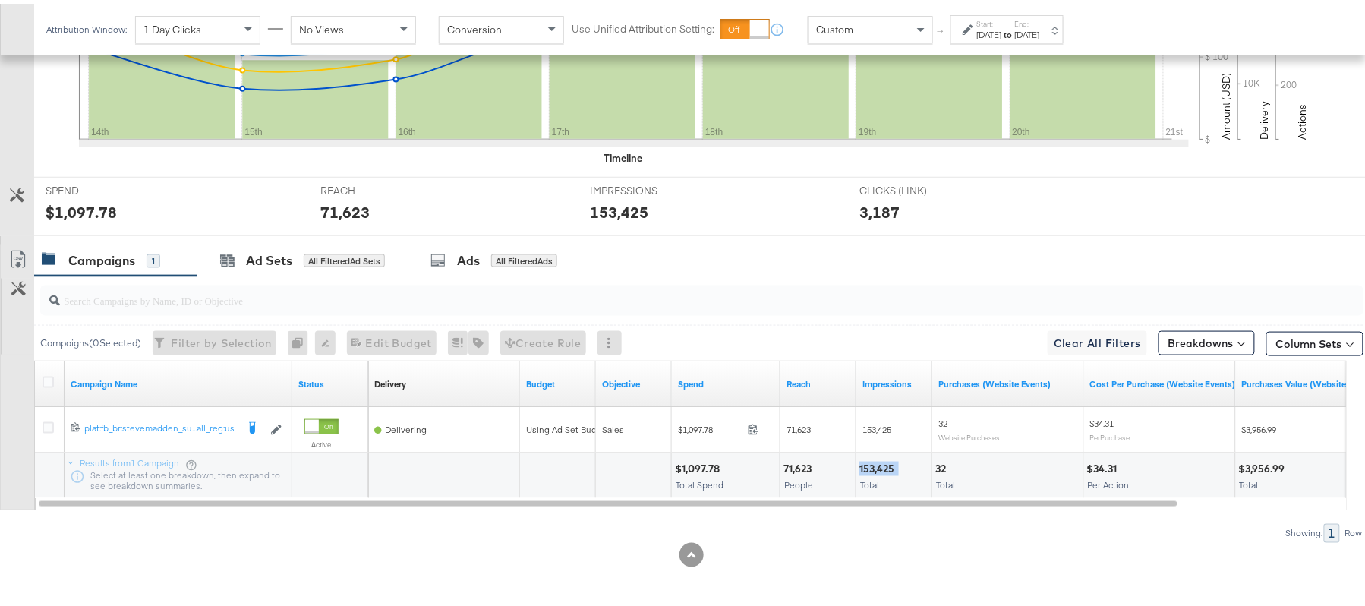
click at [872, 456] on div "153,425 Total" at bounding box center [893, 473] width 75 height 46
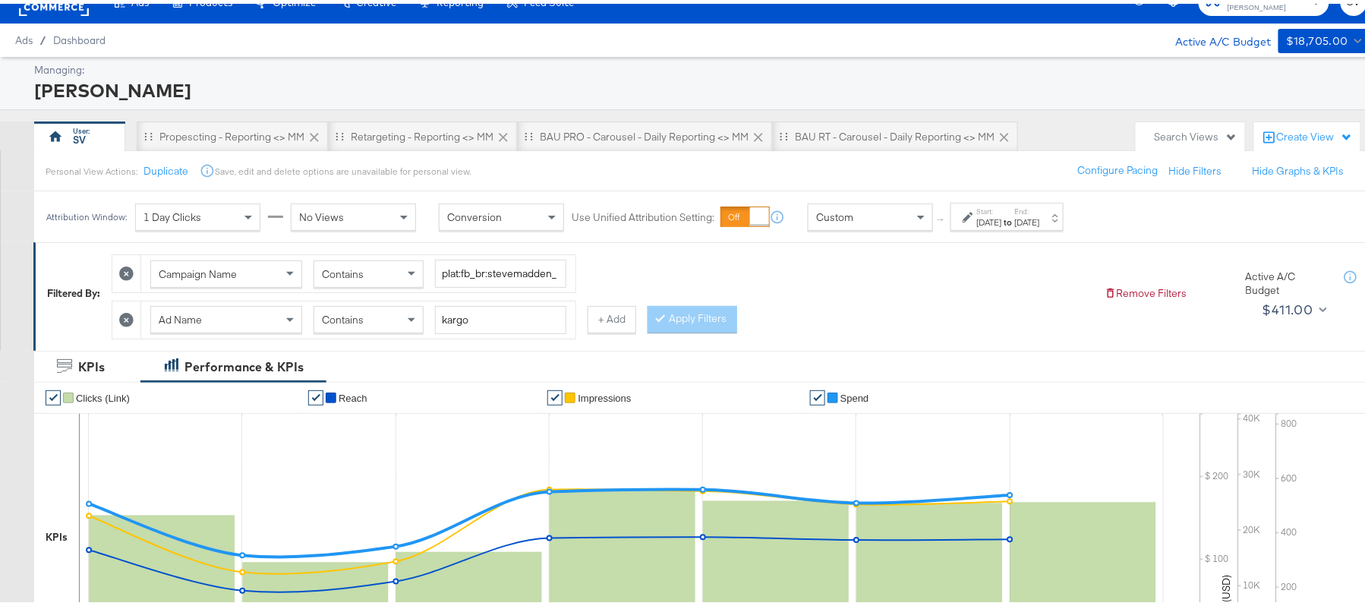
scroll to position [0, 0]
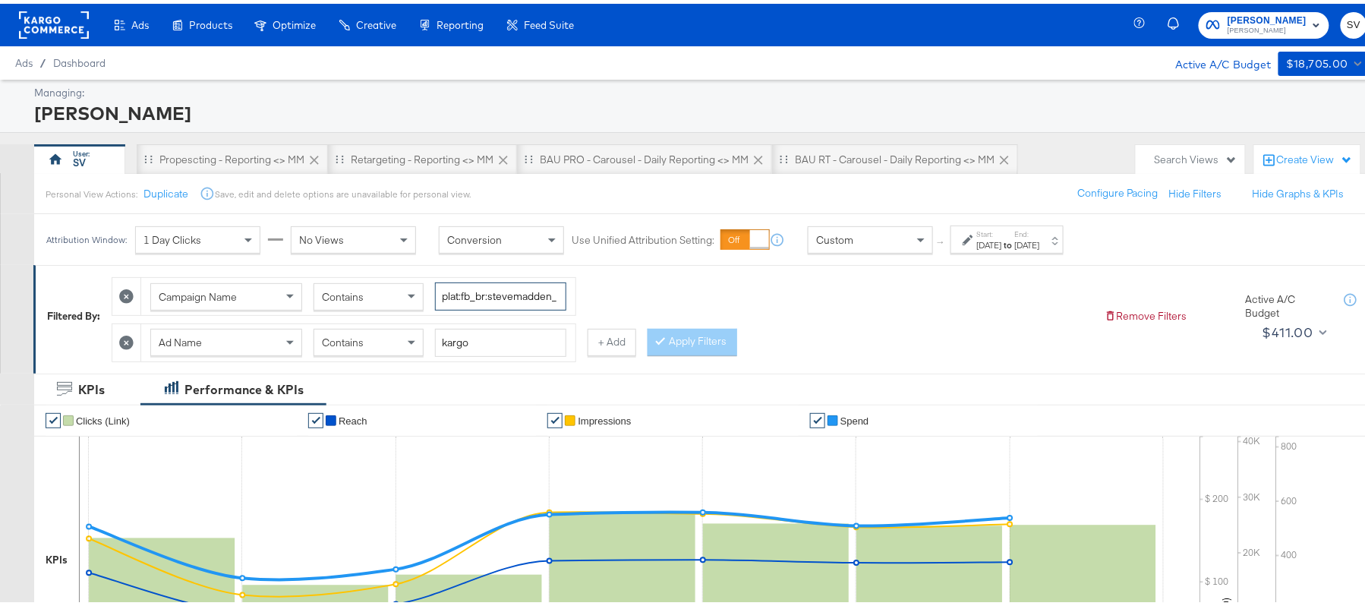
click at [494, 290] on input "plat:fb_br:stevemadden_subchan:paidsocial-asc_temp:buywithprime-prospecting_obj…" at bounding box center [500, 293] width 131 height 28
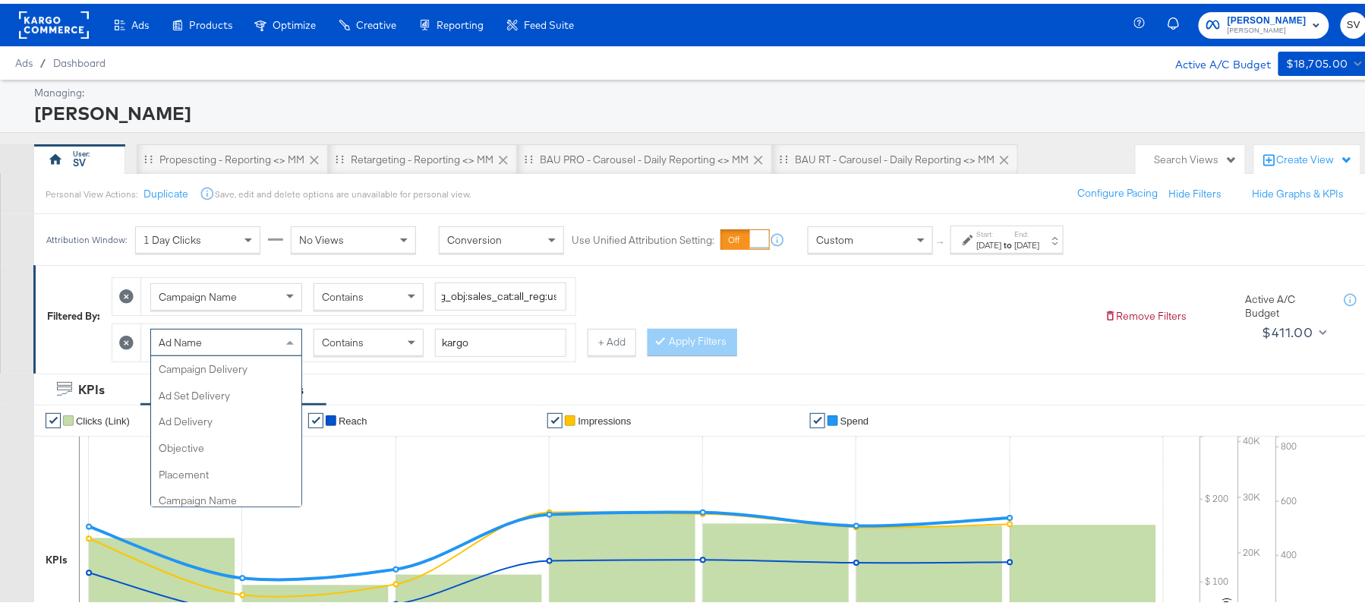
click at [234, 344] on div "Ad Name" at bounding box center [226, 339] width 150 height 26
click at [395, 337] on div "Contains" at bounding box center [368, 339] width 109 height 26
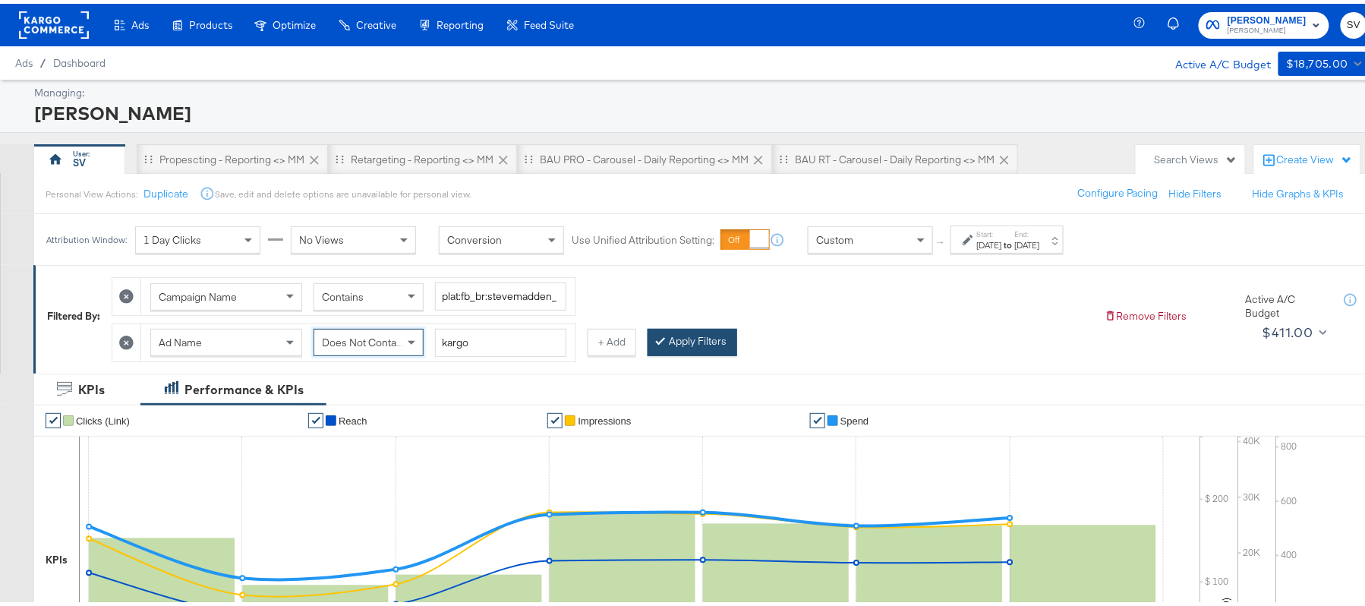
click at [711, 350] on button "Apply Filters" at bounding box center [693, 338] width 90 height 27
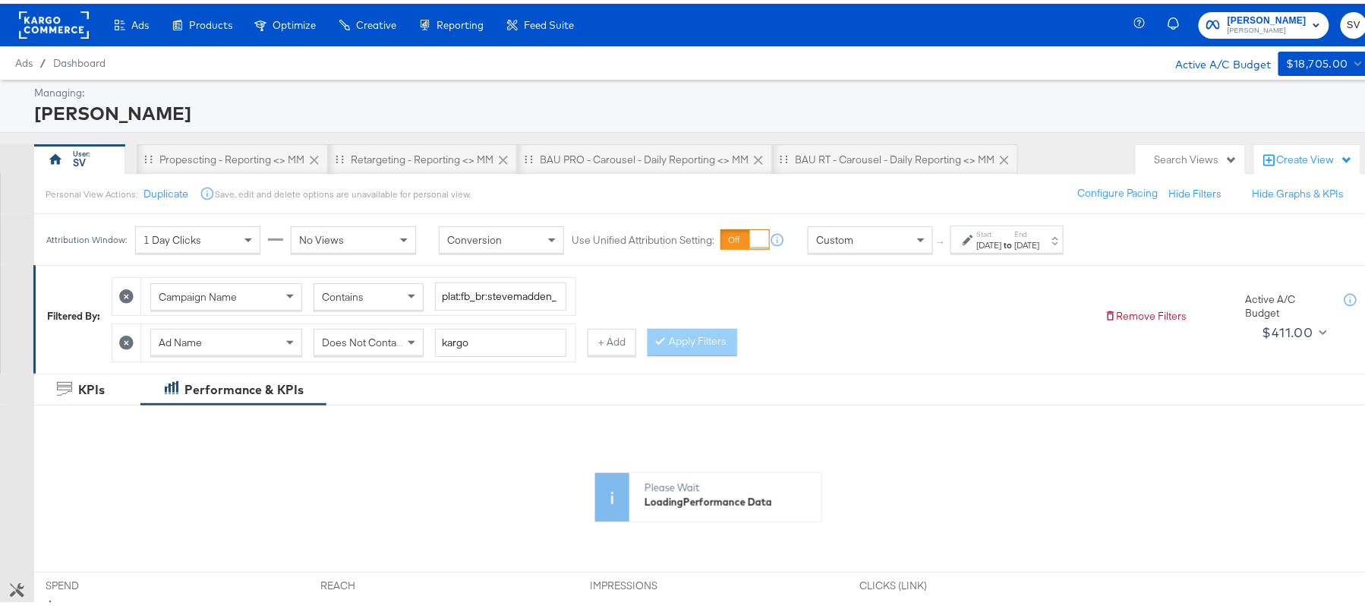
click at [1002, 241] on div "Aug 14th 2025" at bounding box center [989, 241] width 25 height 12
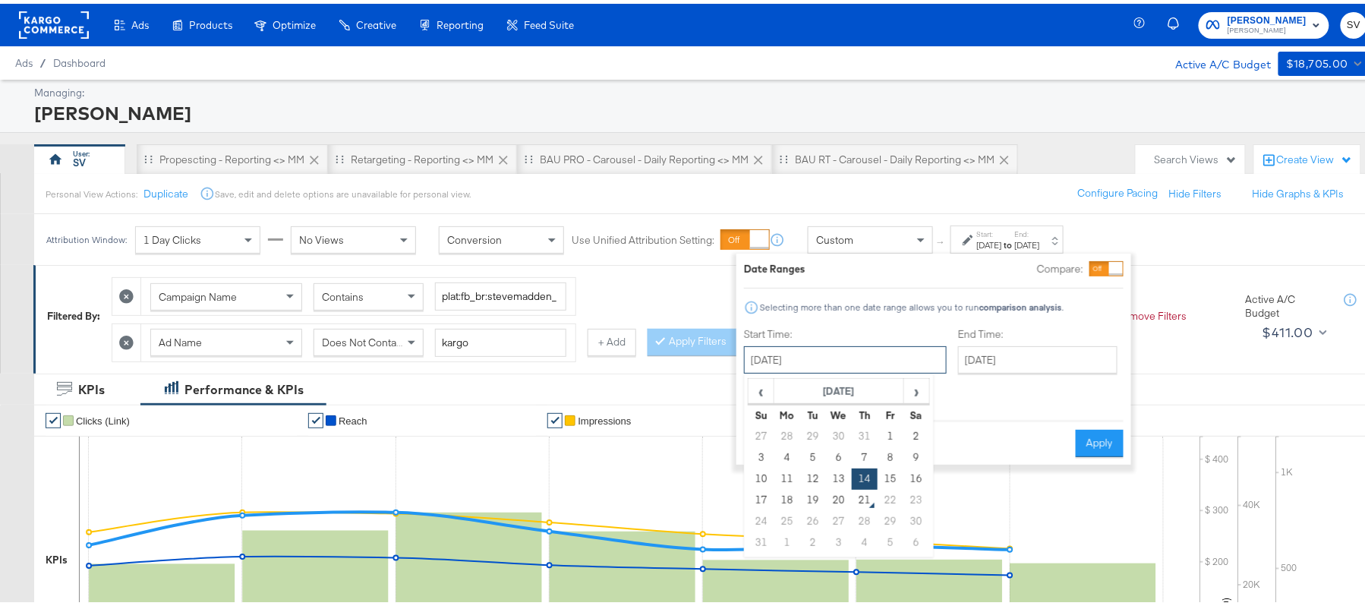
click at [829, 356] on input "August 14th 2025" at bounding box center [845, 355] width 203 height 27
click at [828, 496] on td "20" at bounding box center [839, 496] width 26 height 21
type input "[DATE]"
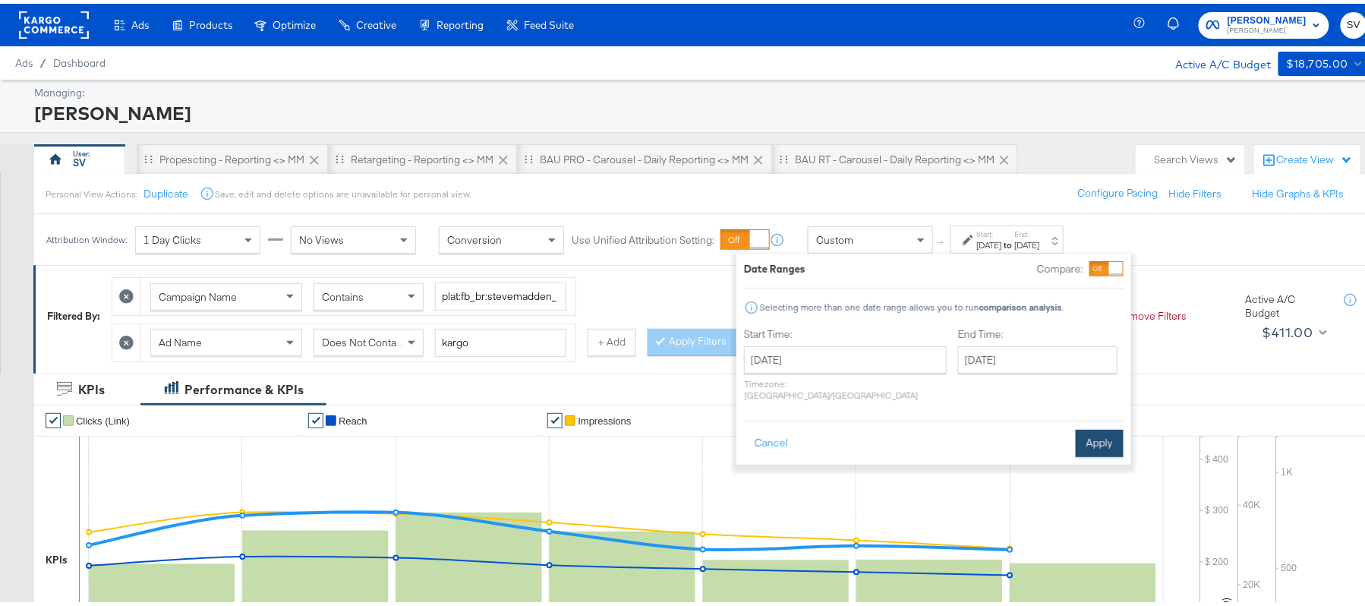
click at [1089, 426] on button "Apply" at bounding box center [1100, 439] width 48 height 27
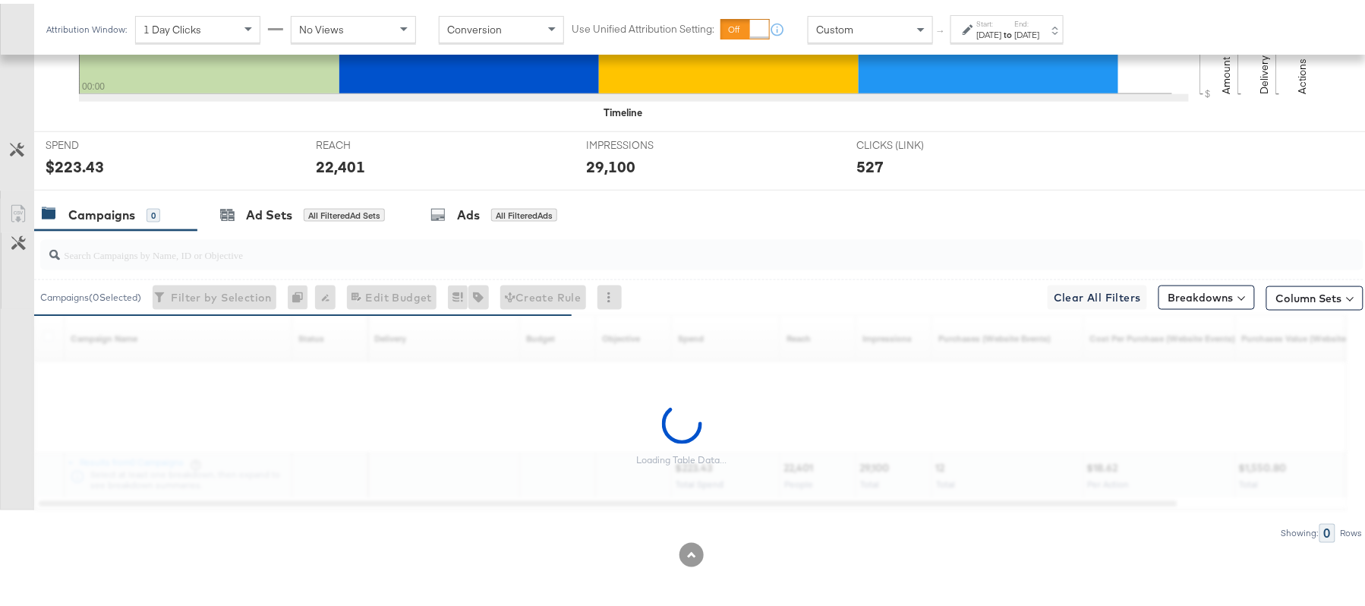
scroll to position [529, 0]
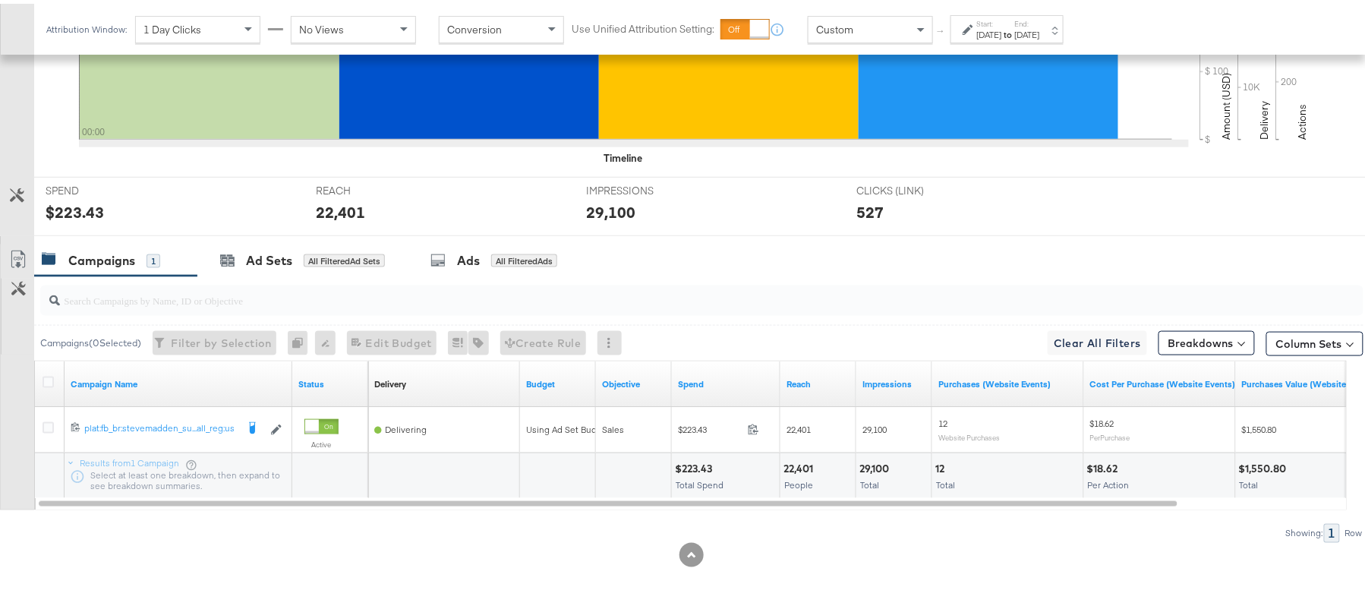
click at [702, 468] on div "$223.43" at bounding box center [696, 465] width 42 height 14
click at [793, 463] on div "22,401" at bounding box center [801, 465] width 34 height 14
click at [878, 462] on div "29,100" at bounding box center [877, 465] width 34 height 14
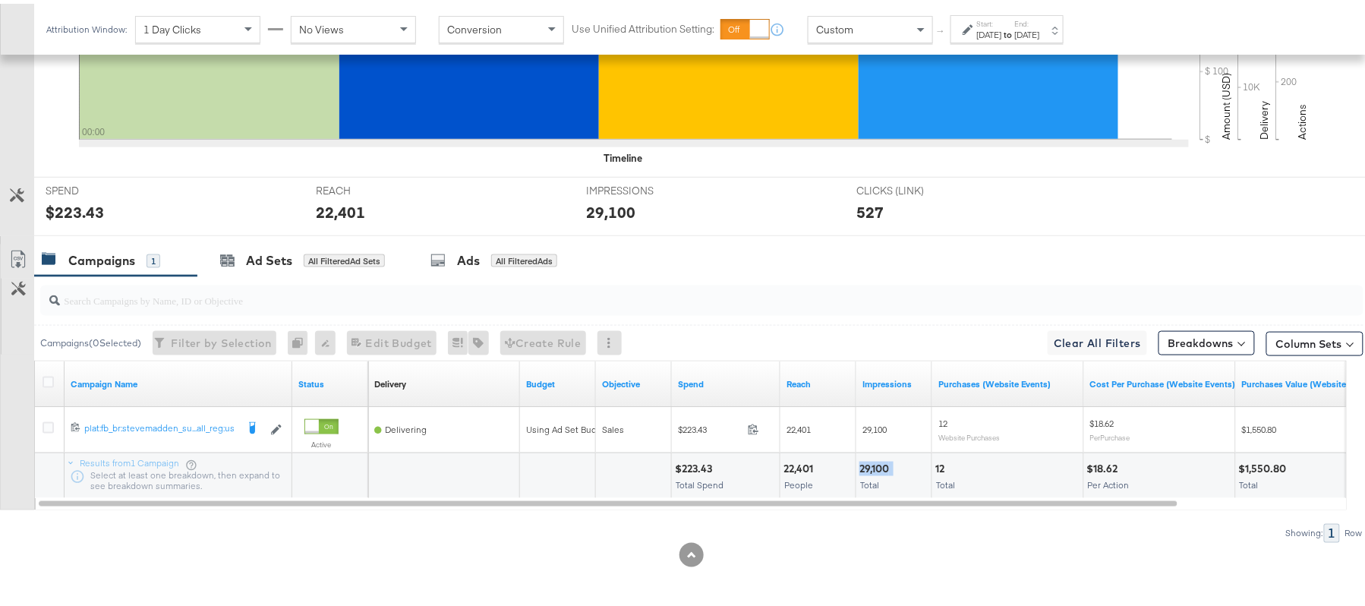
click at [878, 462] on div "29,100" at bounding box center [877, 465] width 34 height 14
click at [1002, 30] on div "[DATE]" at bounding box center [989, 31] width 25 height 12
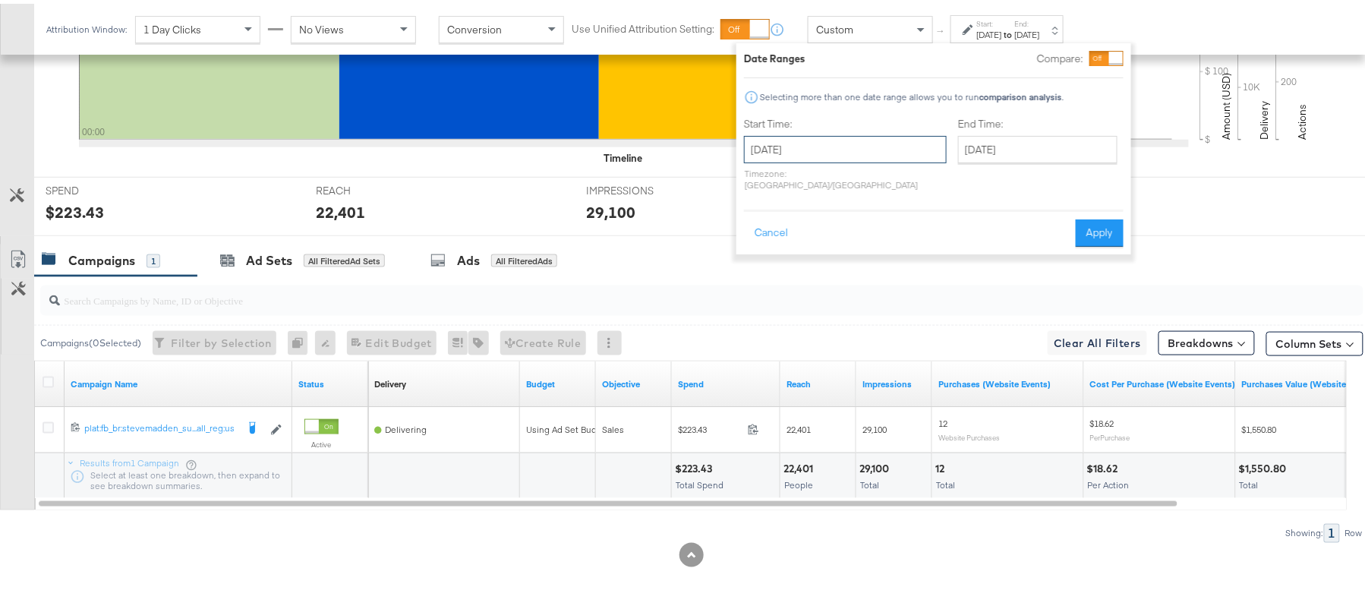
click at [769, 147] on input "[DATE]" at bounding box center [845, 145] width 203 height 27
click at [853, 265] on td "14" at bounding box center [865, 264] width 26 height 21
type input "August 14th 2025"
click at [1088, 216] on button "Apply" at bounding box center [1100, 229] width 48 height 27
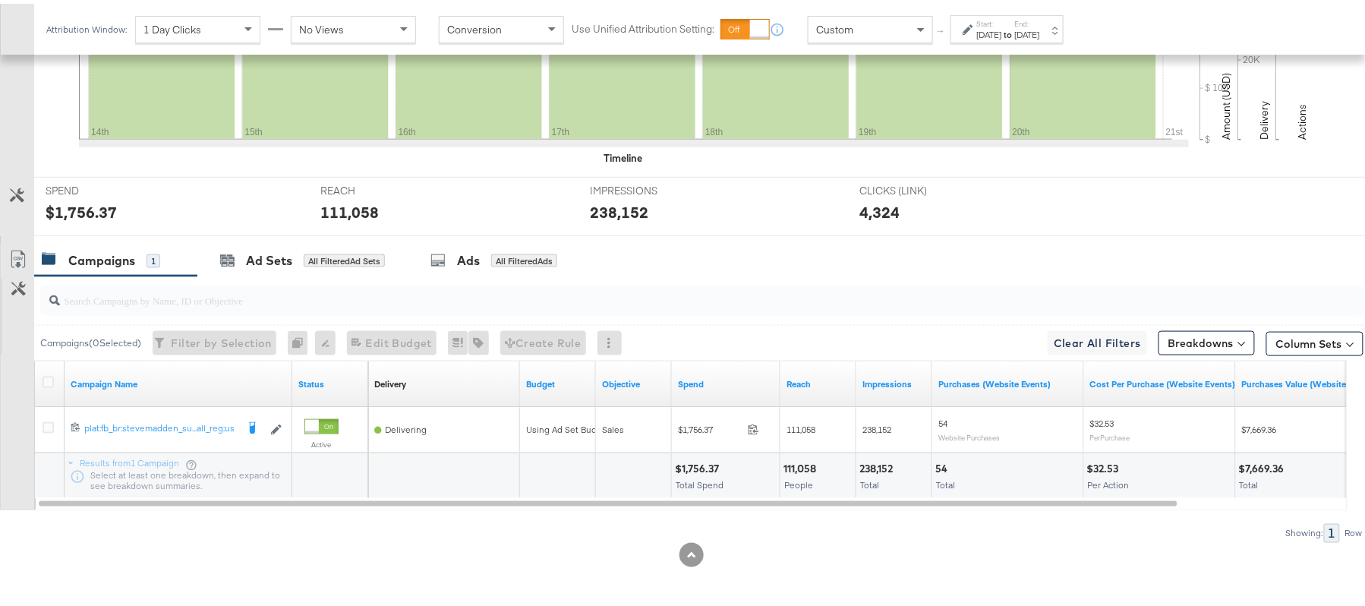
click at [706, 459] on div "$1,756.37" at bounding box center [699, 465] width 49 height 14
click at [793, 469] on div "111,058" at bounding box center [802, 465] width 37 height 14
click at [887, 466] on div "238,152" at bounding box center [879, 465] width 38 height 14
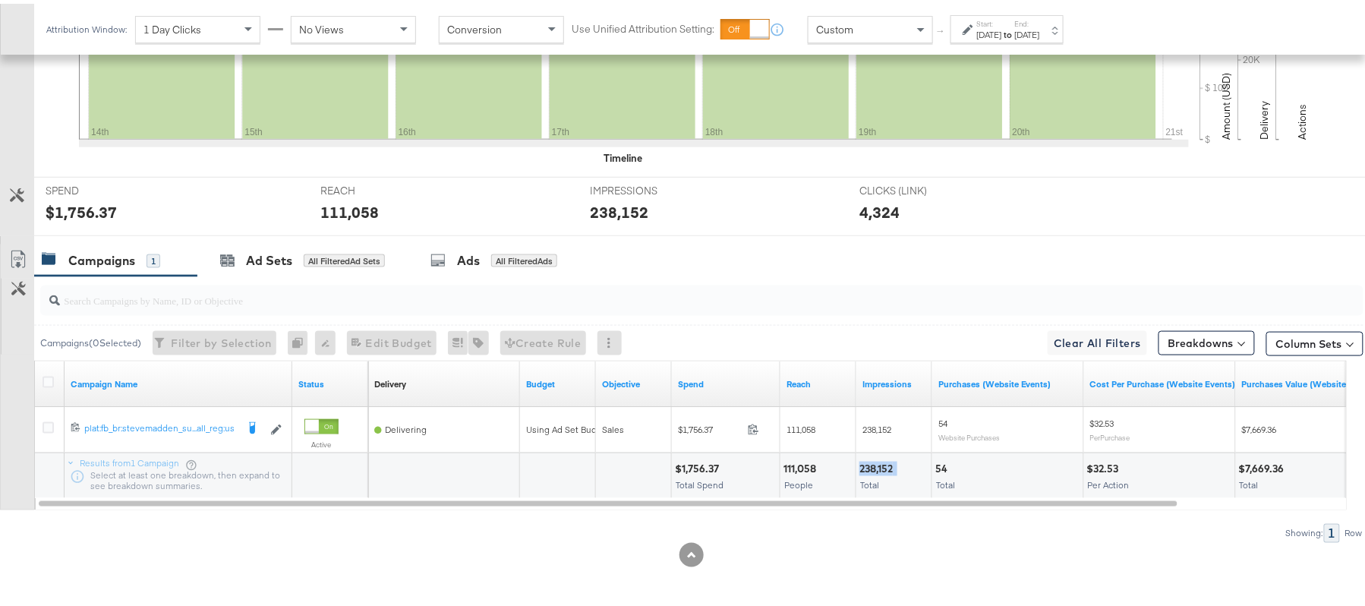
click at [887, 466] on div "238,152" at bounding box center [879, 465] width 38 height 14
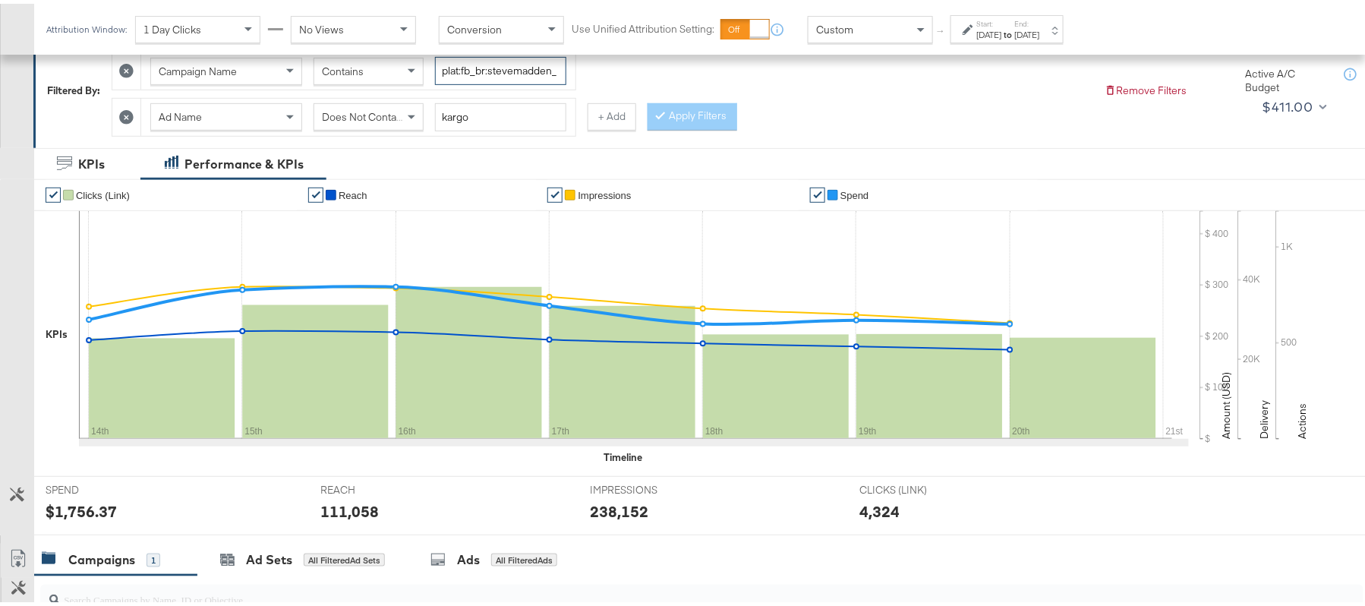
click at [491, 77] on input "plat:fb_br:stevemadden_subchan:paidsocial-asc_temp:buywithprime-prospecting_obj…" at bounding box center [500, 67] width 131 height 28
paste input "retargetingDPAs"
type input "plat:fb_br:stevemadden_subchan:paidsocial-asc_temp:buywithprime-retargetingDPAs…"
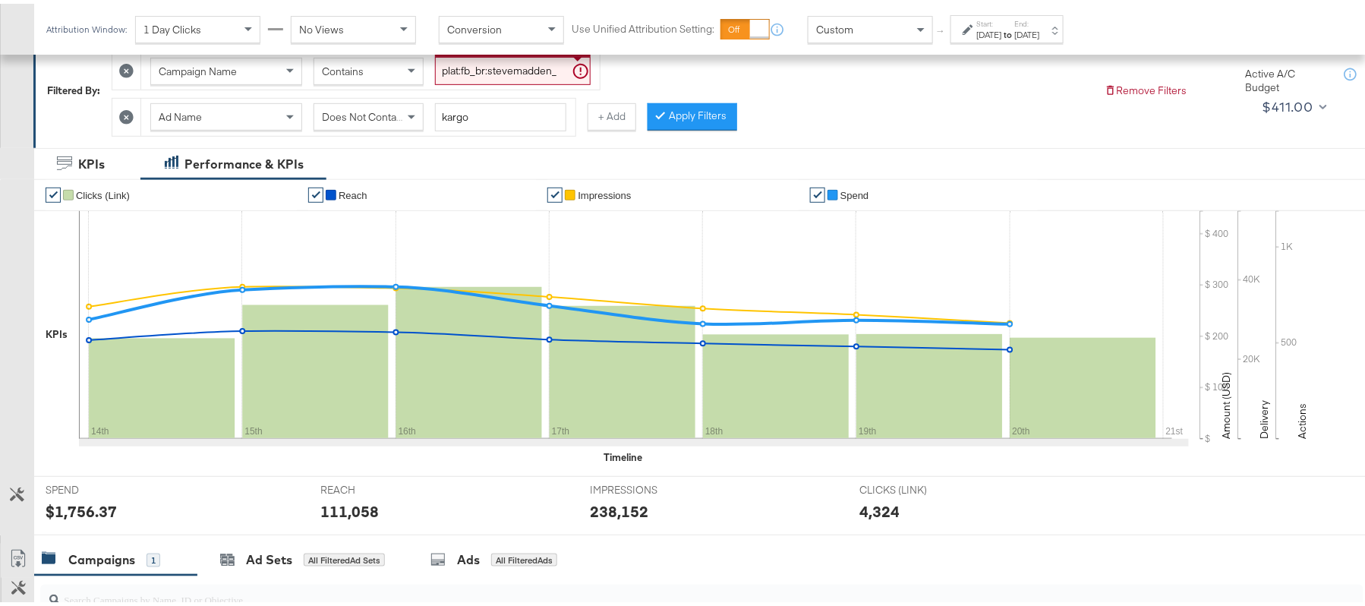
click at [393, 113] on span "Does Not Contain" at bounding box center [363, 113] width 83 height 14
click at [724, 110] on button "Apply Filters" at bounding box center [693, 112] width 90 height 27
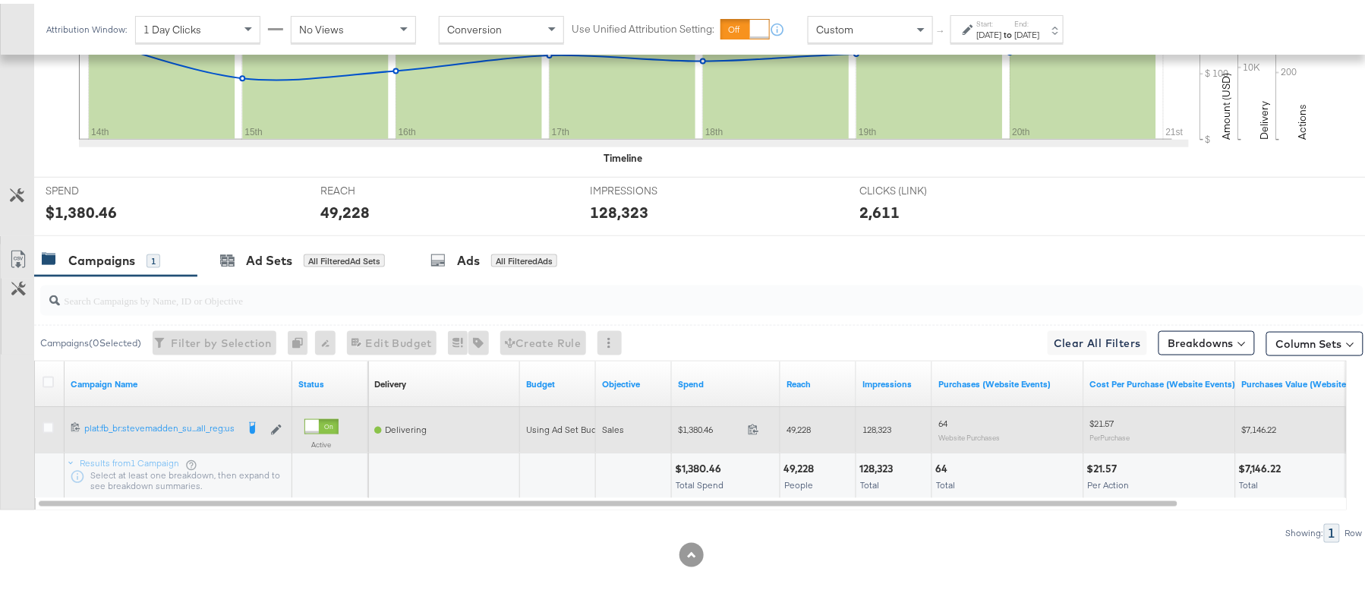
scroll to position [529, 0]
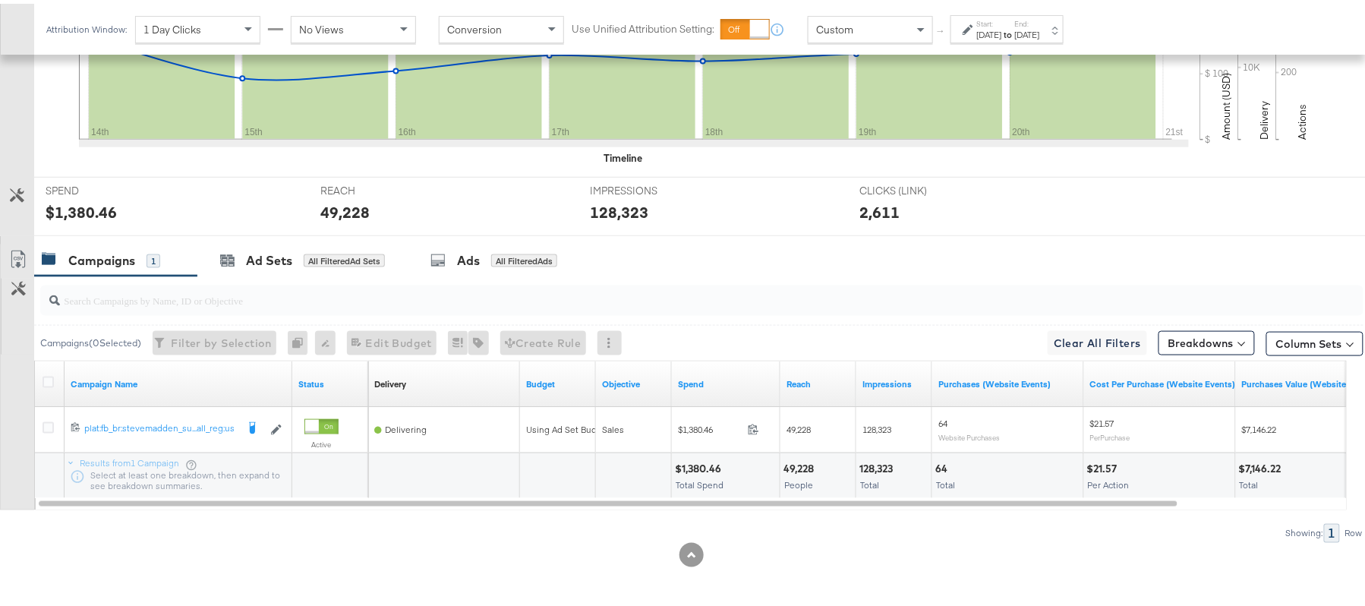
click at [686, 466] on div "$1,380.46" at bounding box center [700, 465] width 51 height 14
click at [803, 456] on div "49,228 People" at bounding box center [818, 473] width 75 height 46
click at [888, 462] on div "128,323" at bounding box center [879, 465] width 38 height 14
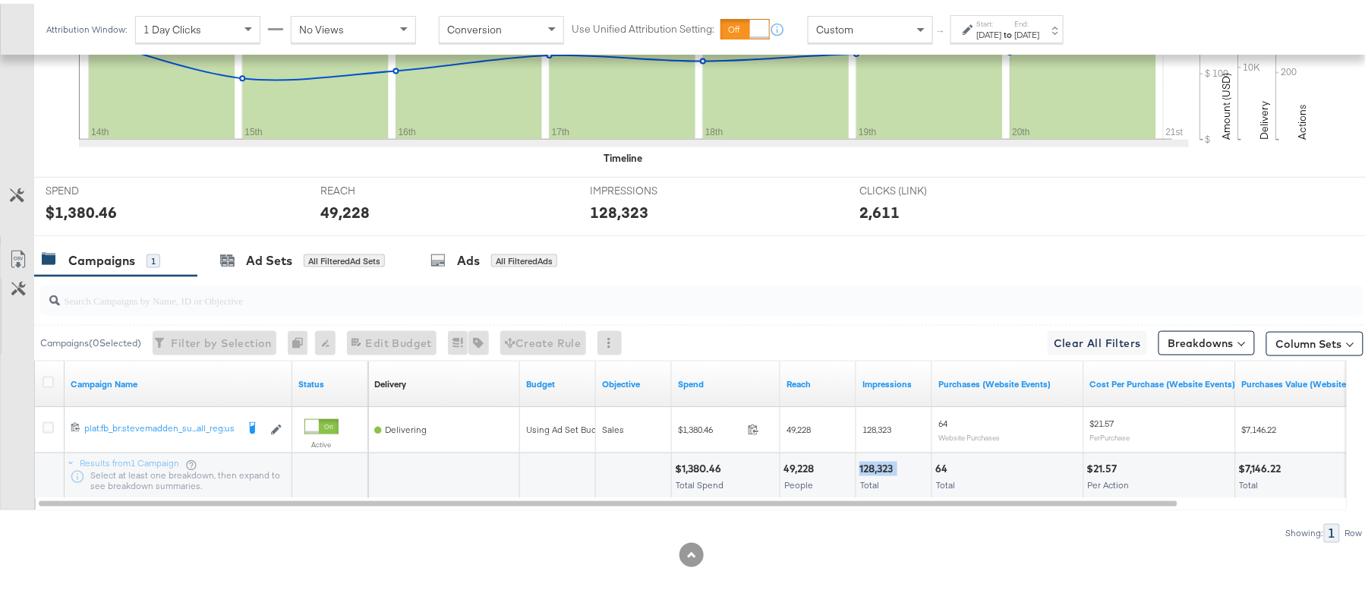
click at [888, 462] on div "128,323" at bounding box center [879, 465] width 38 height 14
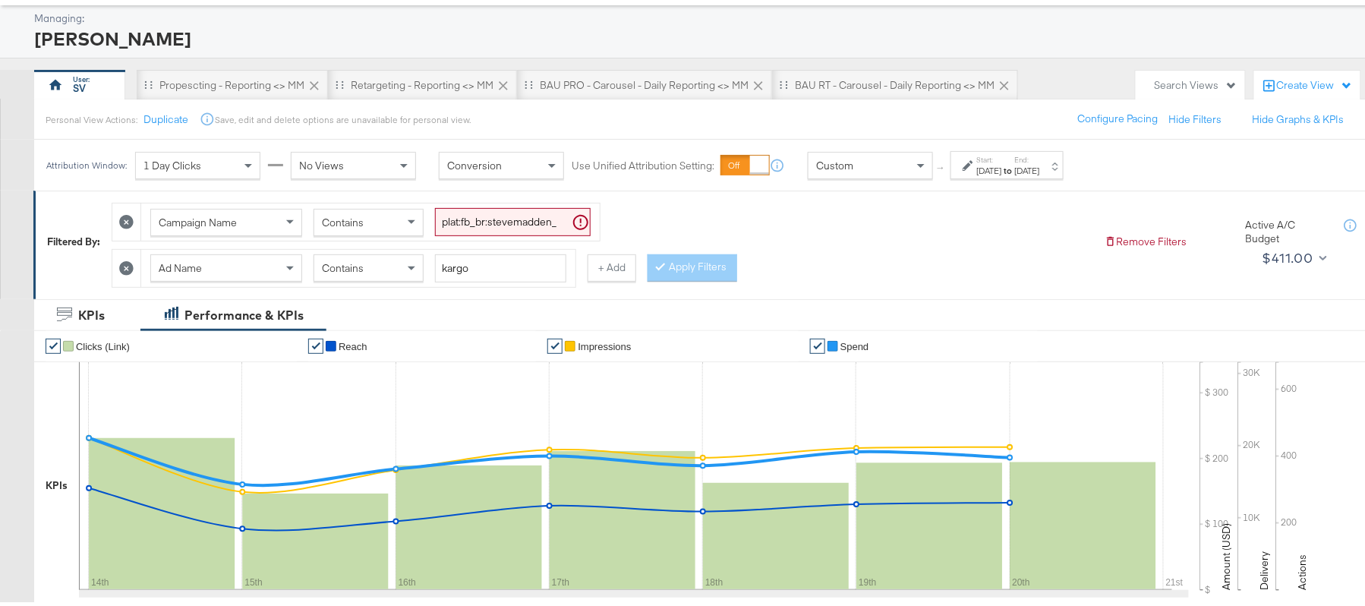
scroll to position [0, 0]
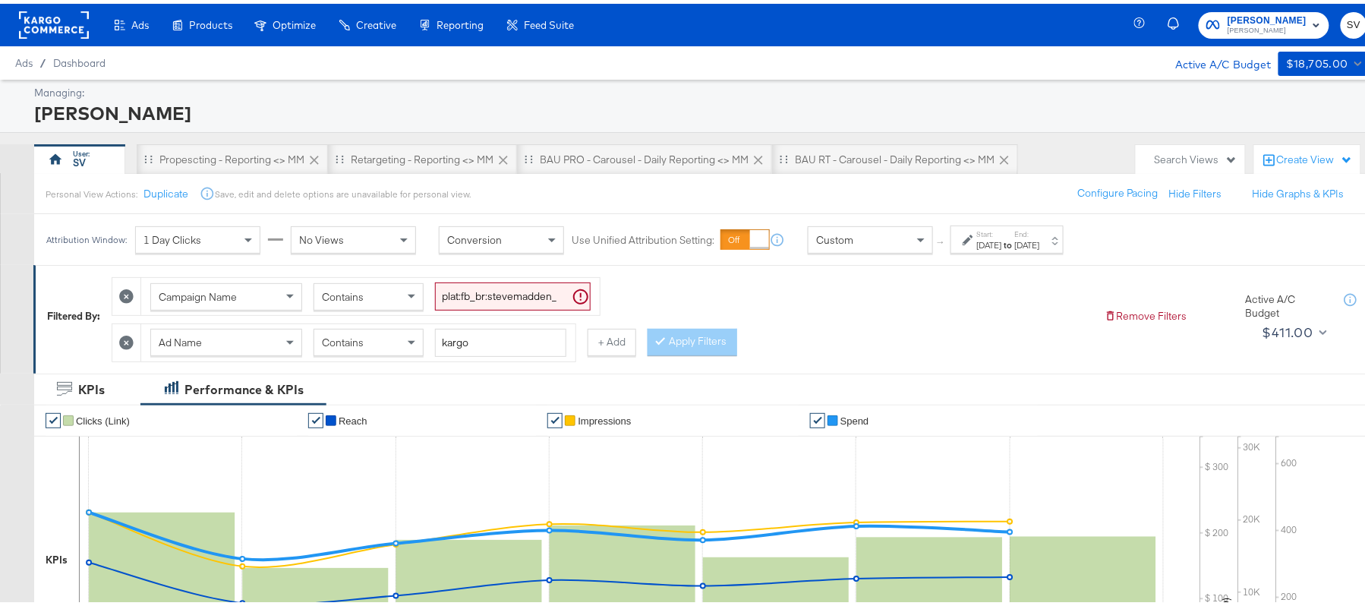
click at [1052, 256] on div "Attribution Window: 1 Day Clicks No Views Conversion Use Unified Attribution Se…" at bounding box center [558, 235] width 1049 height 51
click at [1040, 248] on div "[DATE]" at bounding box center [1027, 241] width 25 height 12
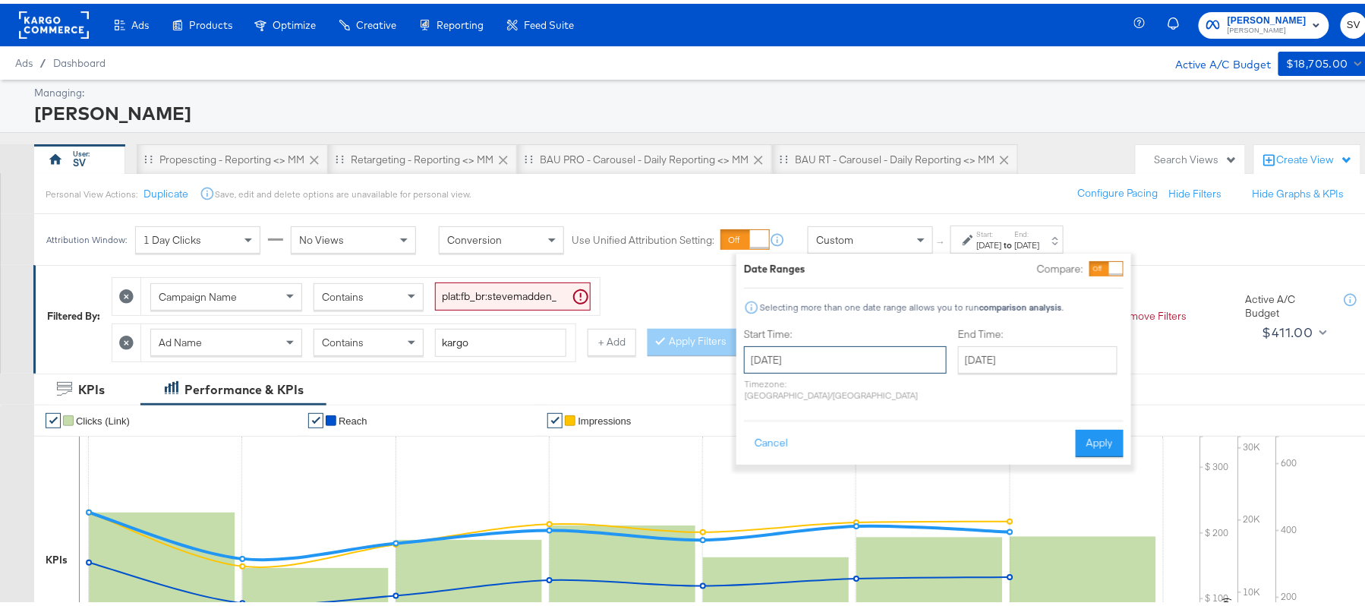
click at [866, 354] on input "August 14th 2025" at bounding box center [845, 355] width 203 height 27
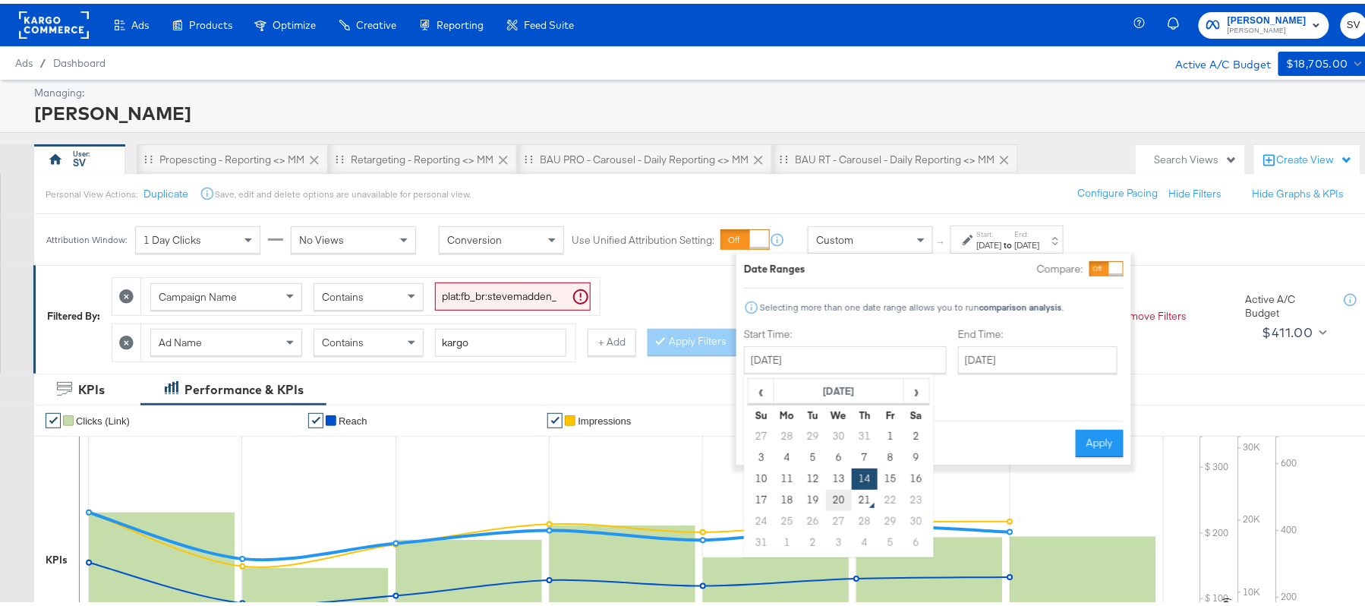
click at [846, 491] on td "20" at bounding box center [839, 496] width 26 height 21
type input "[DATE]"
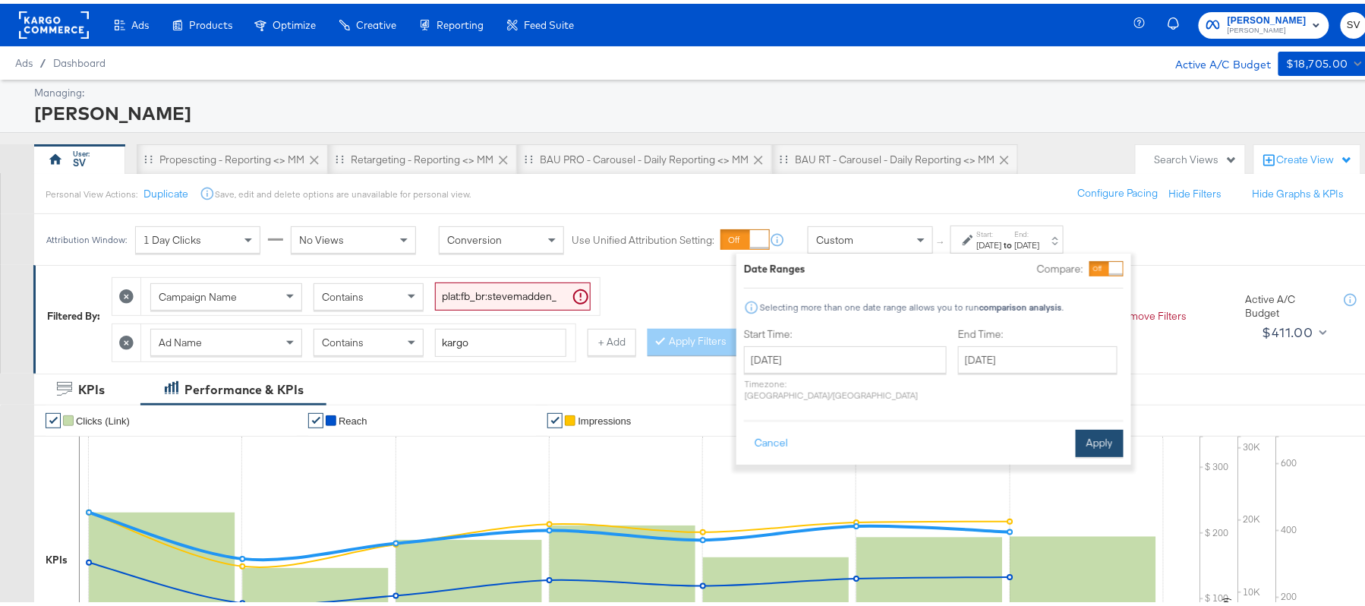
click at [1100, 434] on button "Apply" at bounding box center [1100, 439] width 48 height 27
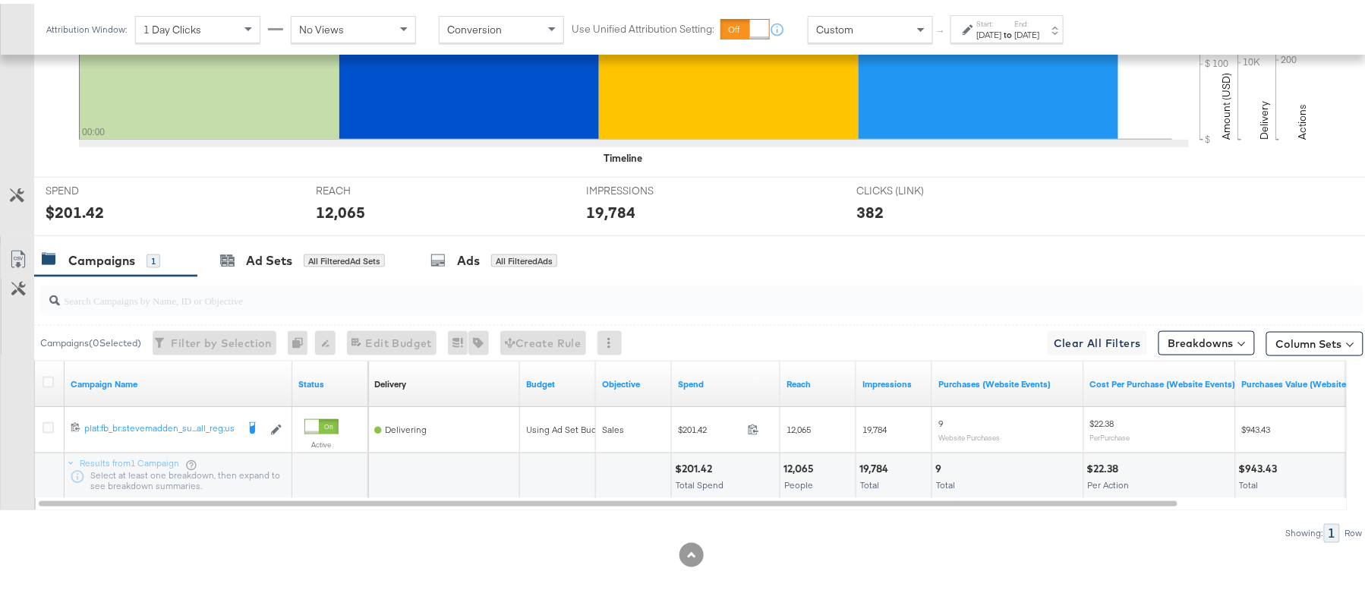
scroll to position [529, 0]
click at [688, 454] on div "$201.42 Total Spend" at bounding box center [726, 473] width 108 height 46
click at [785, 462] on div "12,065" at bounding box center [801, 465] width 35 height 14
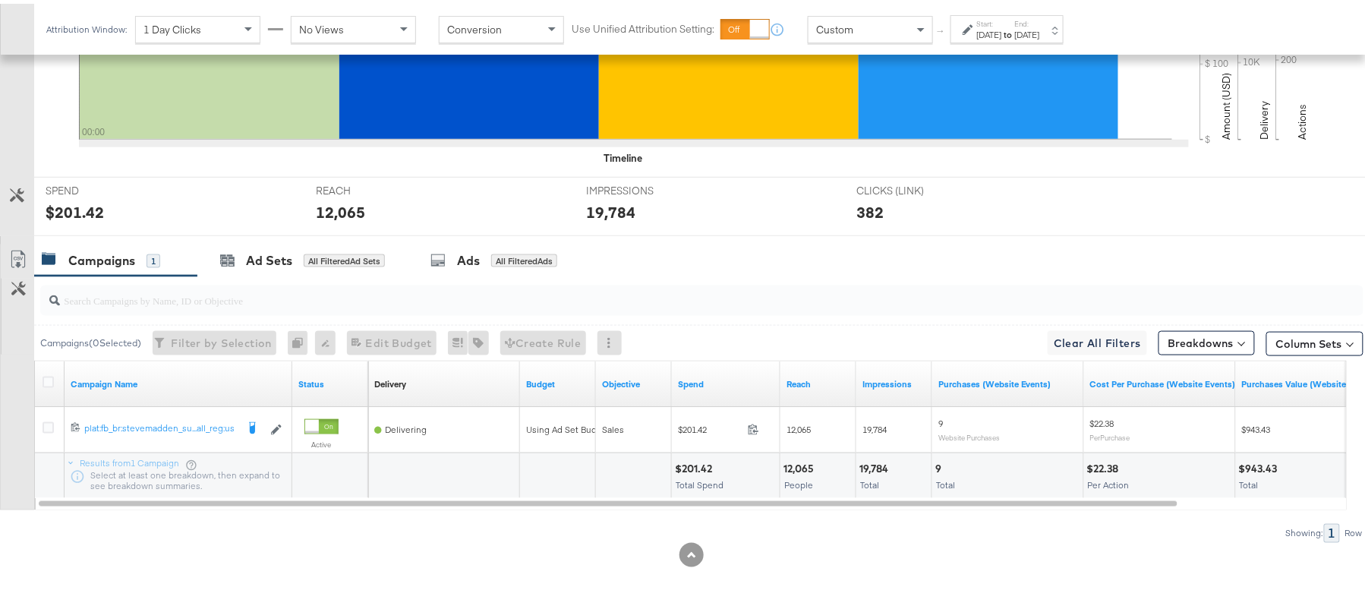
click at [875, 468] on div "19,784" at bounding box center [876, 465] width 33 height 14
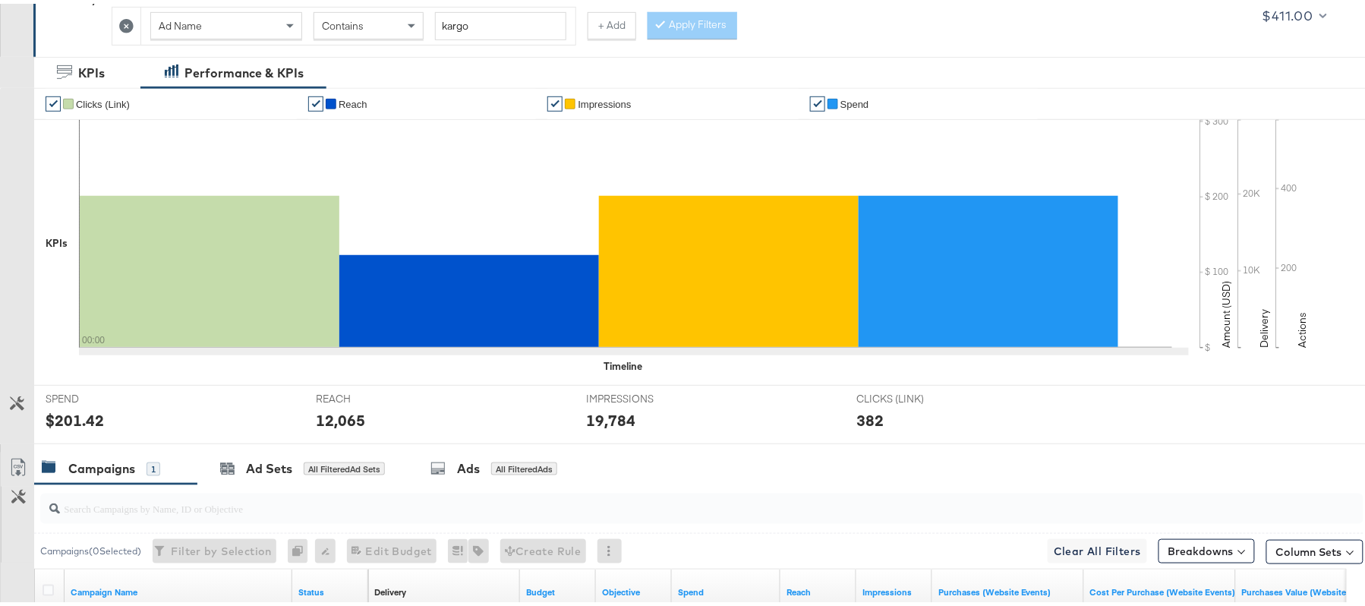
scroll to position [125, 0]
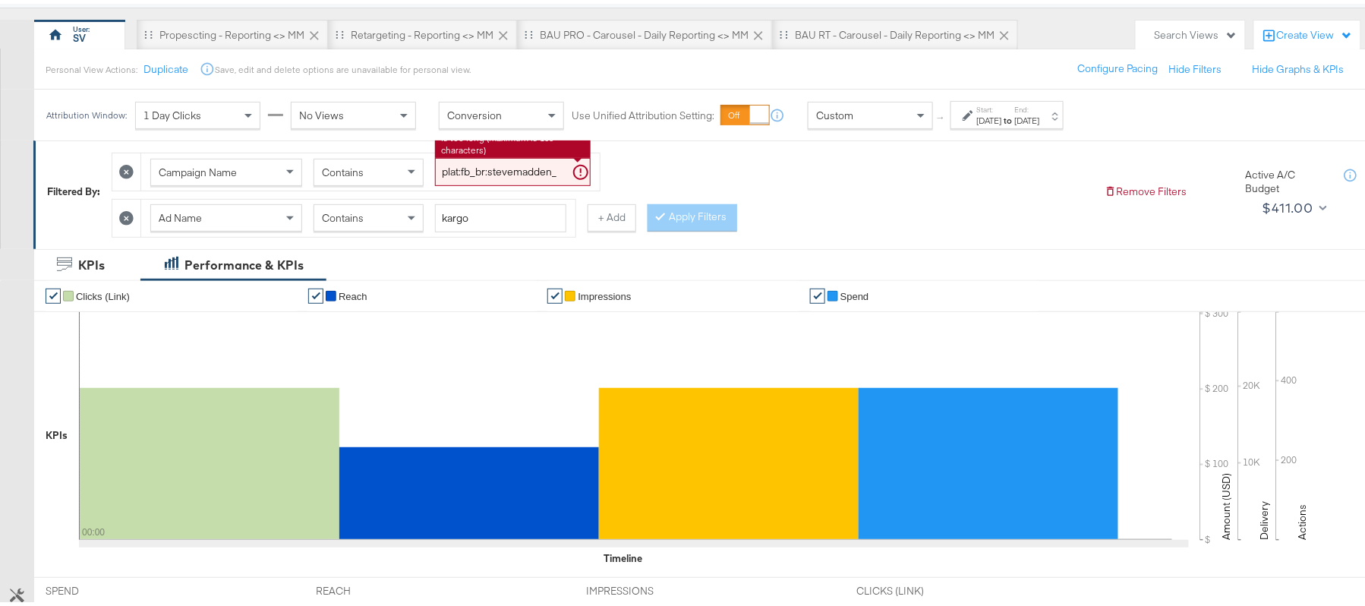
click at [523, 182] on input "plat:fb_br:stevemadden_subchan:paidsocial-asc_temp:buywithprime-retargetingDPAs…" at bounding box center [513, 168] width 156 height 28
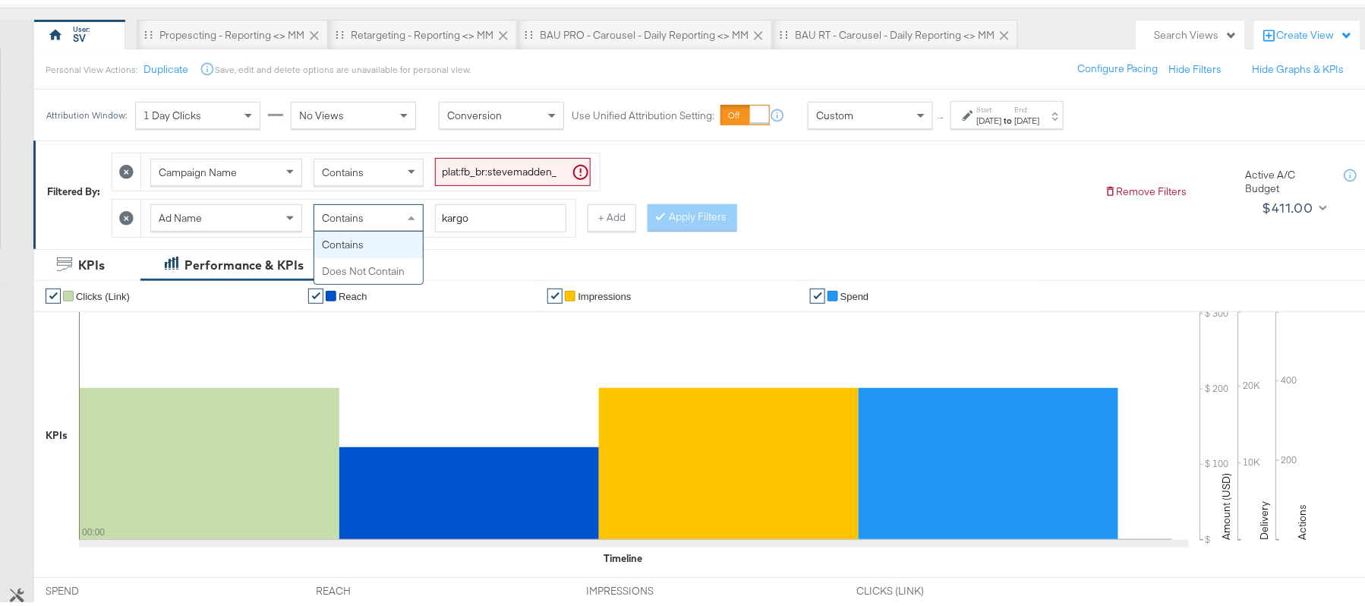
click at [343, 226] on div "Contains" at bounding box center [368, 214] width 109 height 26
click at [708, 213] on button "Apply Filters" at bounding box center [693, 213] width 90 height 27
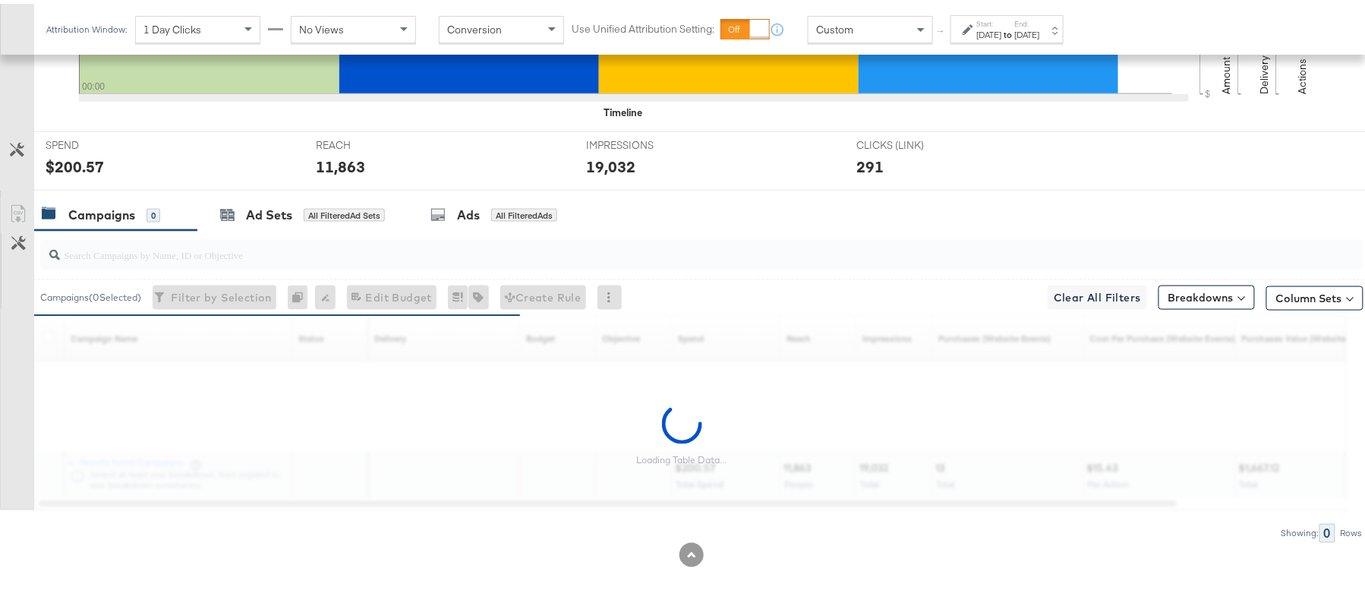
scroll to position [529, 0]
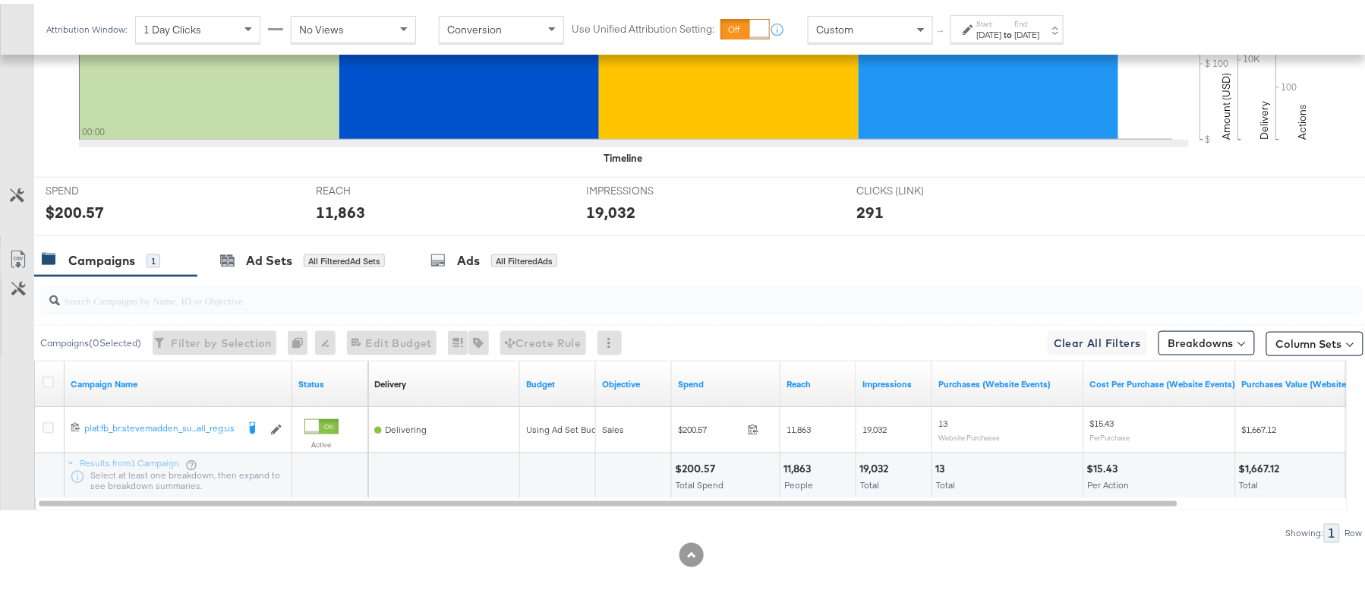
click at [682, 465] on div "$200.57" at bounding box center [697, 465] width 45 height 14
click at [794, 465] on div "11,863" at bounding box center [800, 465] width 32 height 14
click at [866, 465] on div "19,032" at bounding box center [876, 465] width 33 height 14
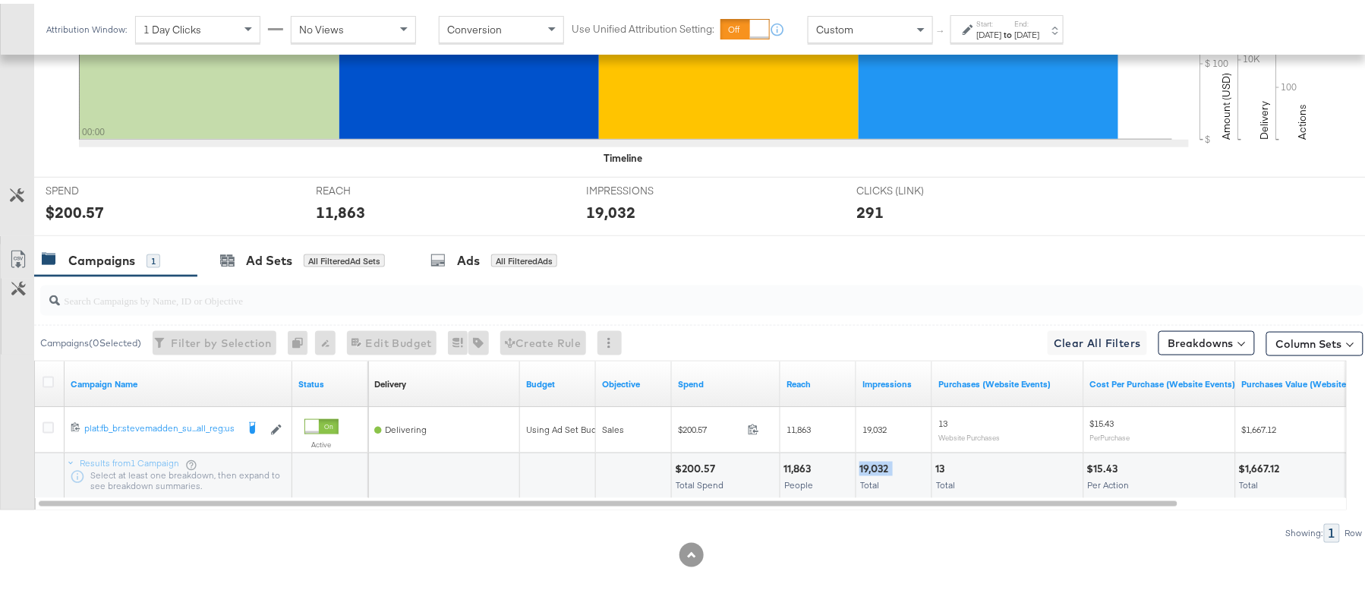
click at [866, 465] on div "19,032" at bounding box center [876, 465] width 33 height 14
click at [1015, 30] on strong "to" at bounding box center [1008, 30] width 13 height 11
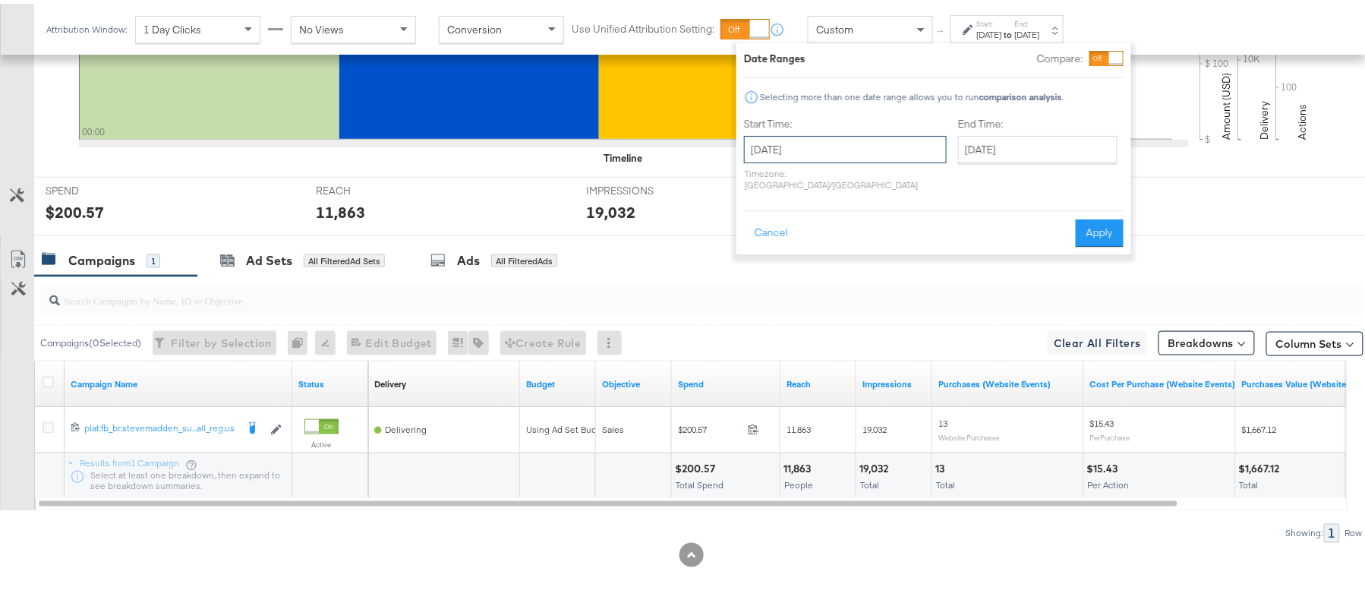
click at [791, 138] on input "[DATE]" at bounding box center [845, 145] width 203 height 27
click at [863, 263] on td "14" at bounding box center [865, 264] width 26 height 21
type input "August 14th 2025"
click at [1082, 219] on button "Apply" at bounding box center [1100, 229] width 48 height 27
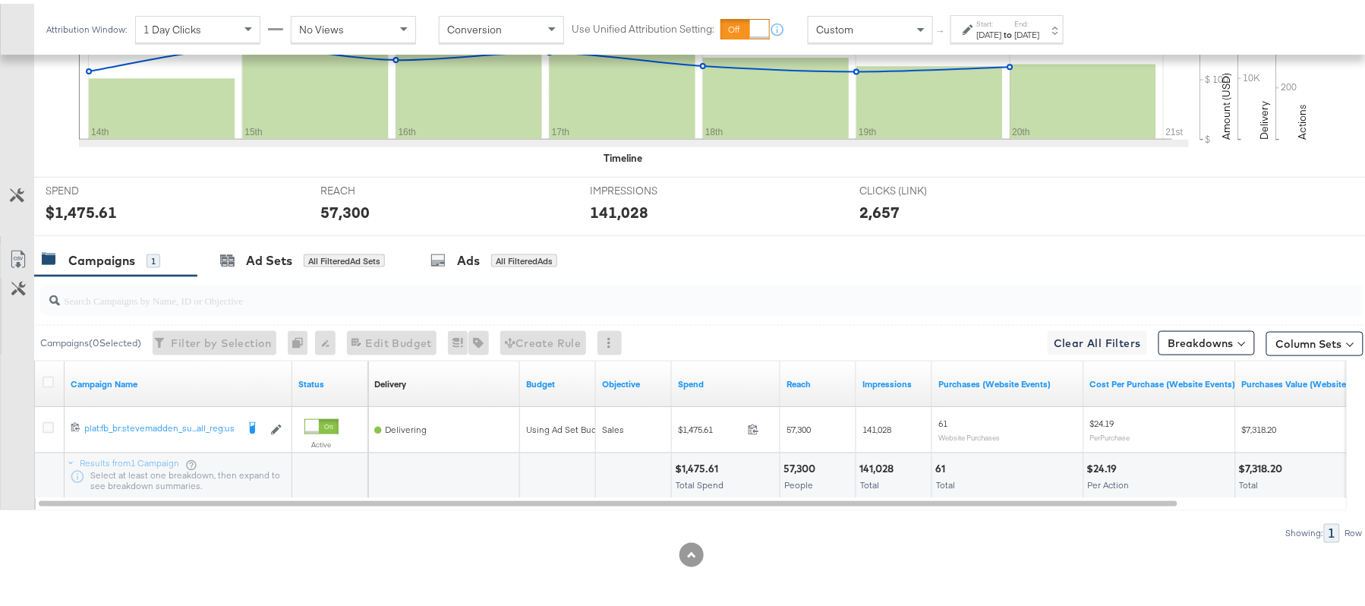
click at [717, 458] on div "$1,475.61" at bounding box center [699, 465] width 48 height 14
click at [705, 459] on div "$1,475.61" at bounding box center [699, 465] width 48 height 14
click at [811, 456] on div "57,300 People" at bounding box center [818, 473] width 75 height 46
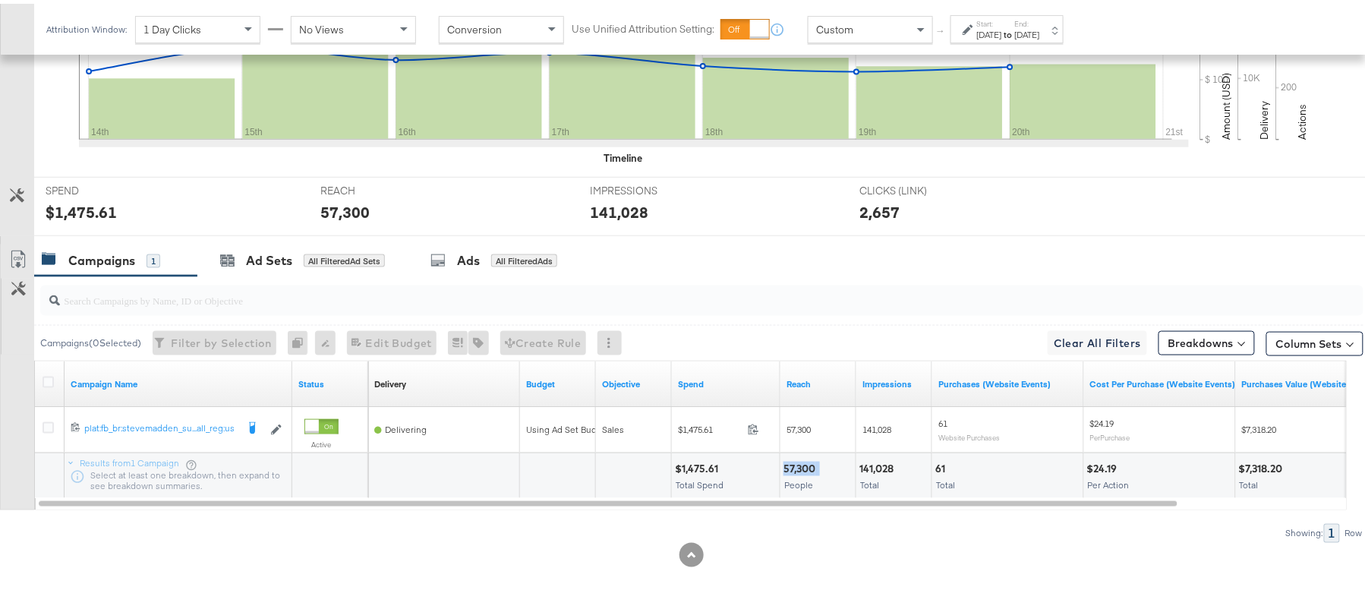
click at [811, 456] on div "57,300 People" at bounding box center [818, 473] width 75 height 46
click at [861, 459] on div "141,028" at bounding box center [879, 465] width 39 height 14
click at [863, 459] on div "141,028" at bounding box center [879, 465] width 39 height 14
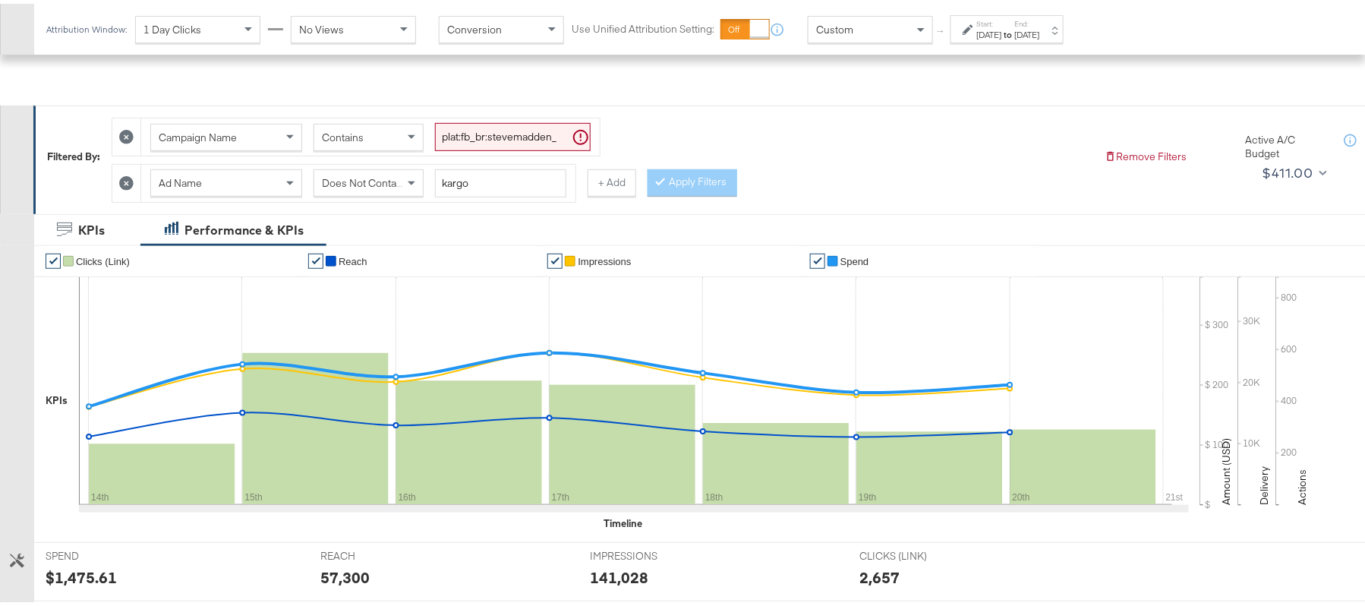
scroll to position [125, 0]
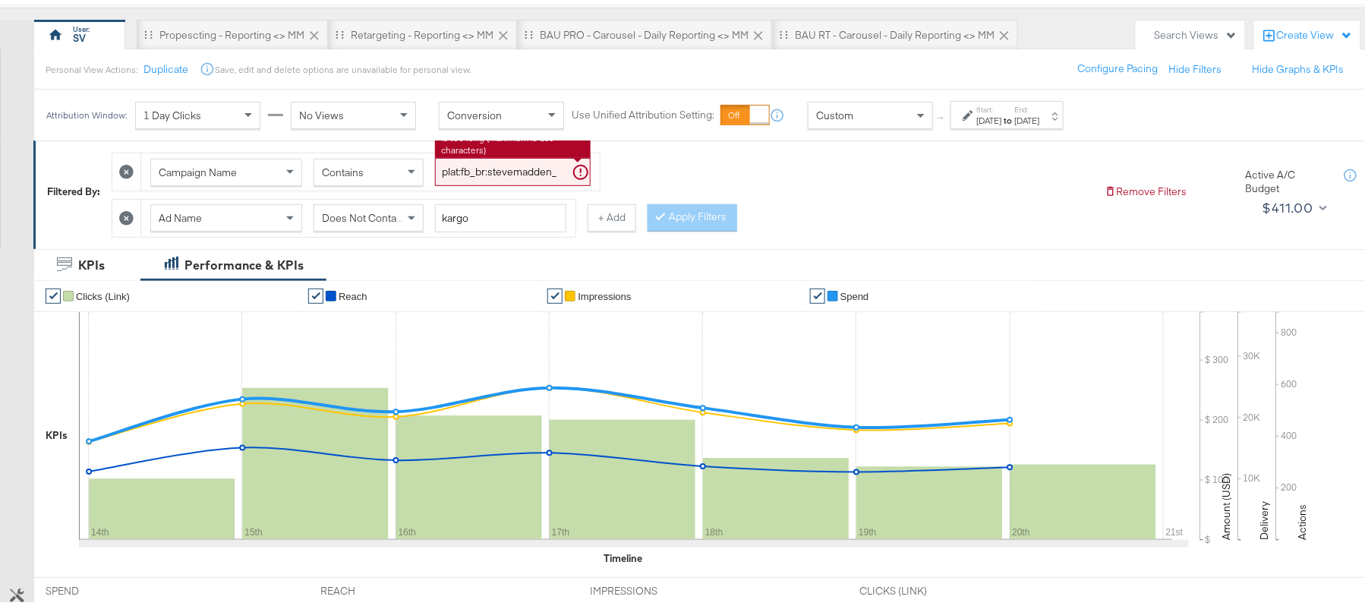
click at [517, 166] on input "plat:fb_br:stevemadden_subchan:paidsocial-asc_temp:buywithprime-retargetingDPAs…" at bounding box center [513, 168] width 156 height 28
paste input "prospecting"
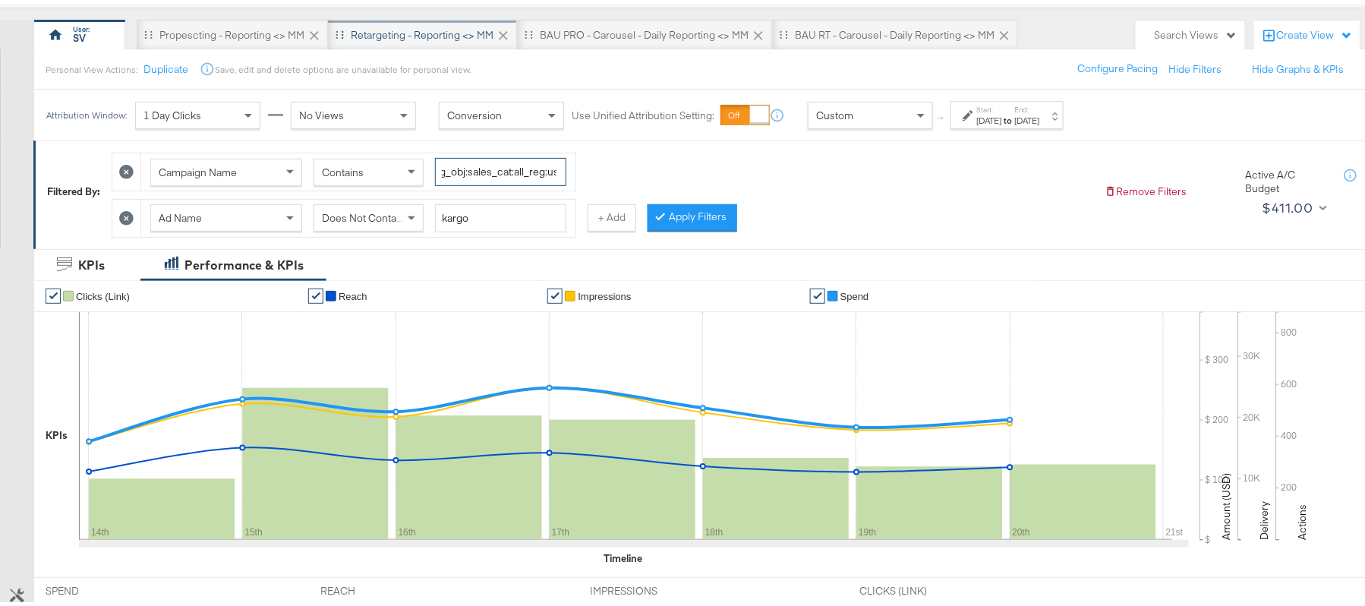
type input "plat:fb_br:stevemadden_subchan:paidsocial-asc_temp:buywithprime-prospecting_obj…"
click at [486, 200] on div "Ad Name Does Not Contain kargo" at bounding box center [358, 214] width 434 height 37
click at [408, 226] on span at bounding box center [413, 214] width 19 height 26
click at [514, 220] on input "kargo" at bounding box center [500, 214] width 131 height 28
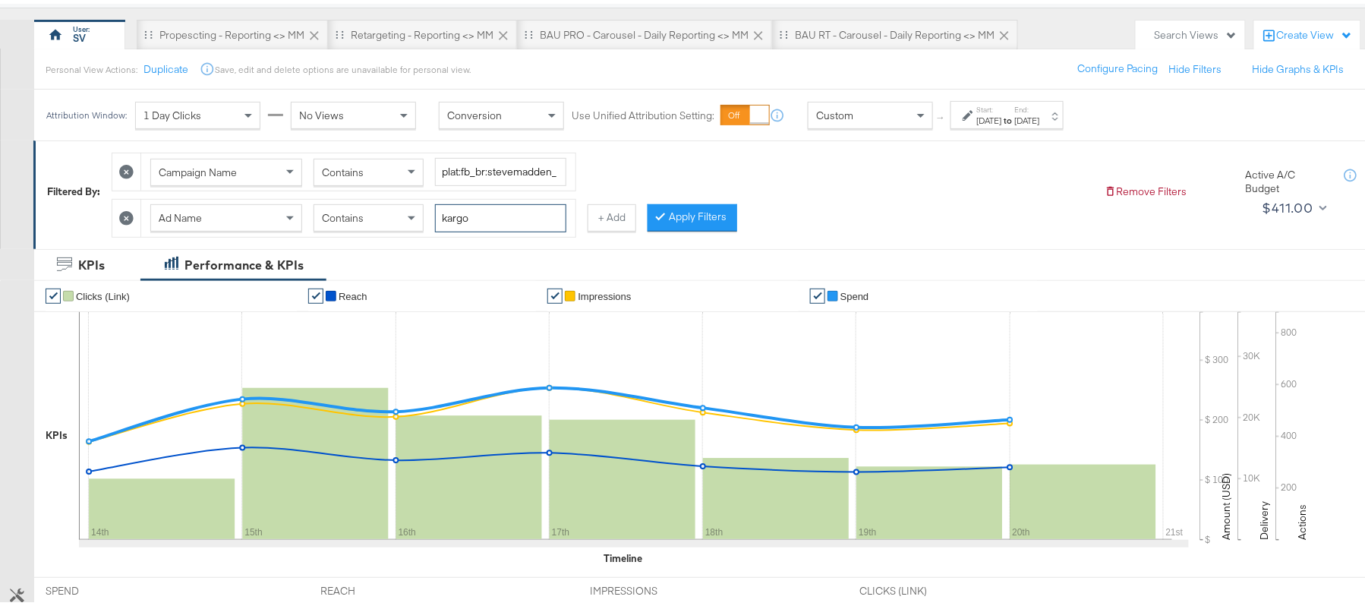
paste input "cta:shopnow_prodft:buywithprime2025_copy:primedelivers-may6-KARGO-BWP_lp:plp_ad…"
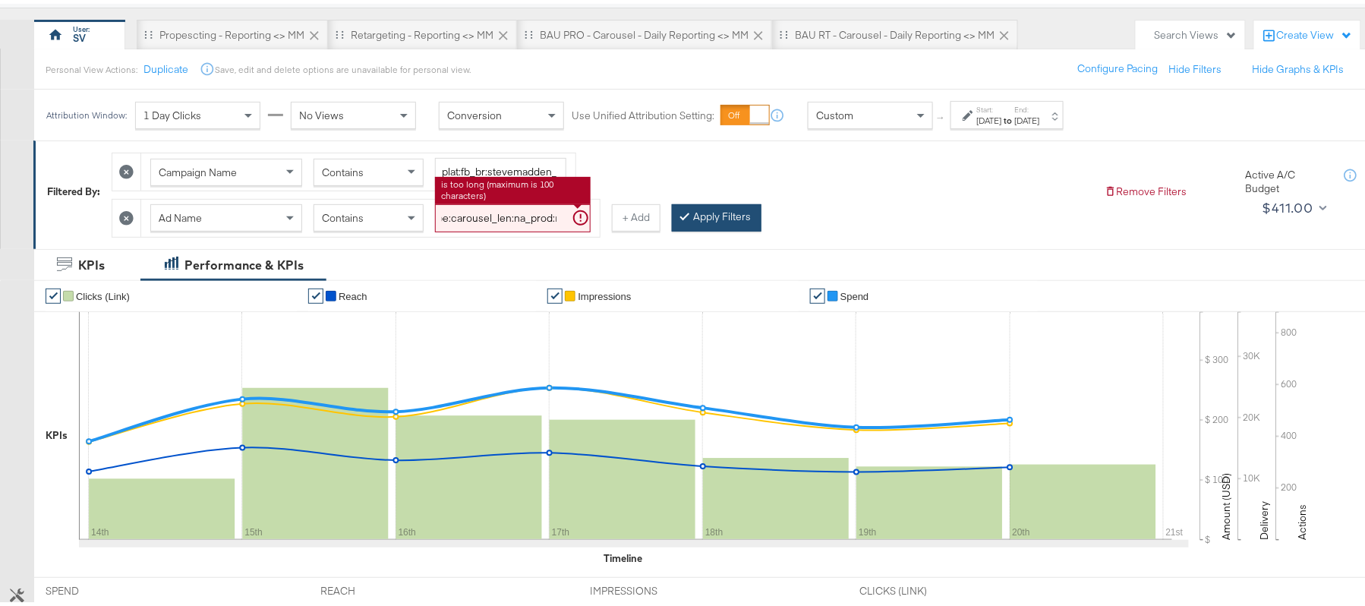
click at [687, 216] on icon at bounding box center [685, 211] width 5 height 9
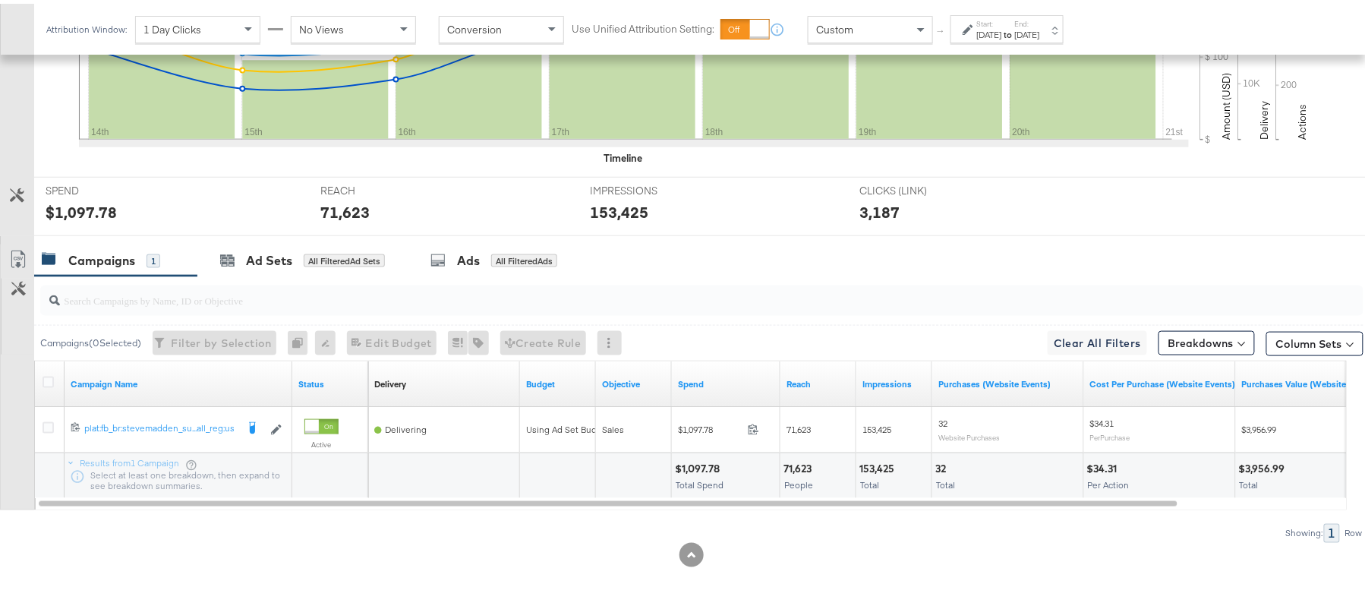
scroll to position [529, 0]
click at [692, 453] on div "$1,097.78 Total Spend" at bounding box center [726, 473] width 108 height 46
click at [800, 456] on div "71,623 People" at bounding box center [818, 473] width 75 height 46
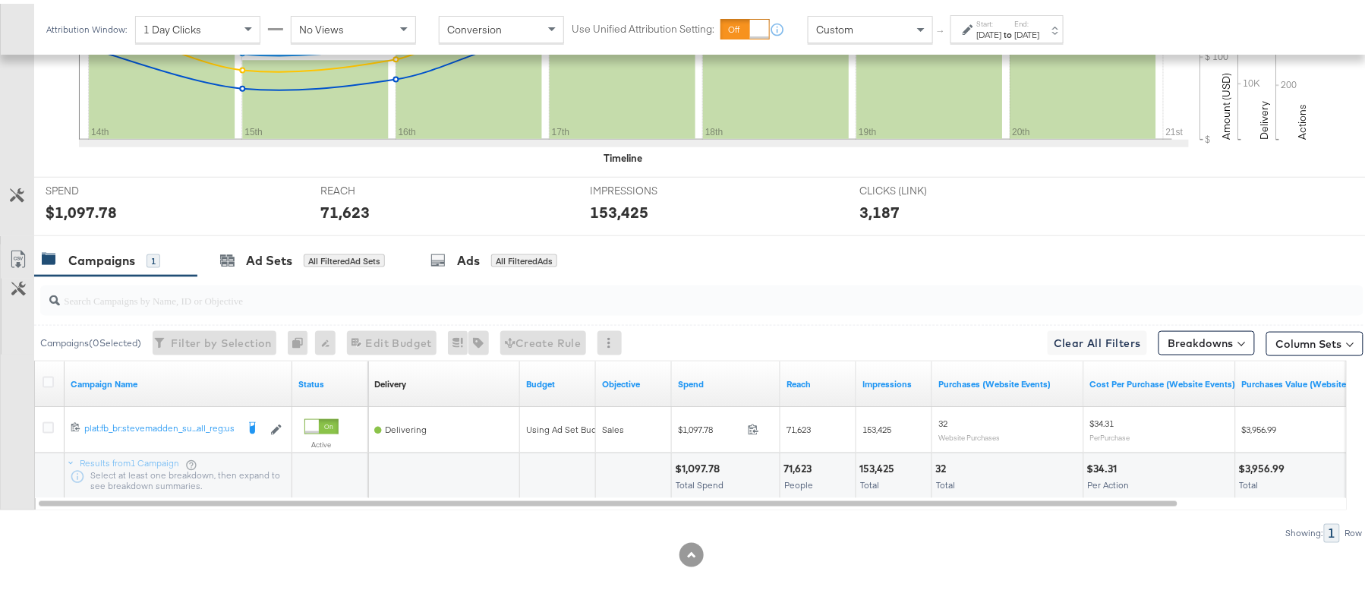
click at [872, 460] on div "153,425" at bounding box center [879, 465] width 39 height 14
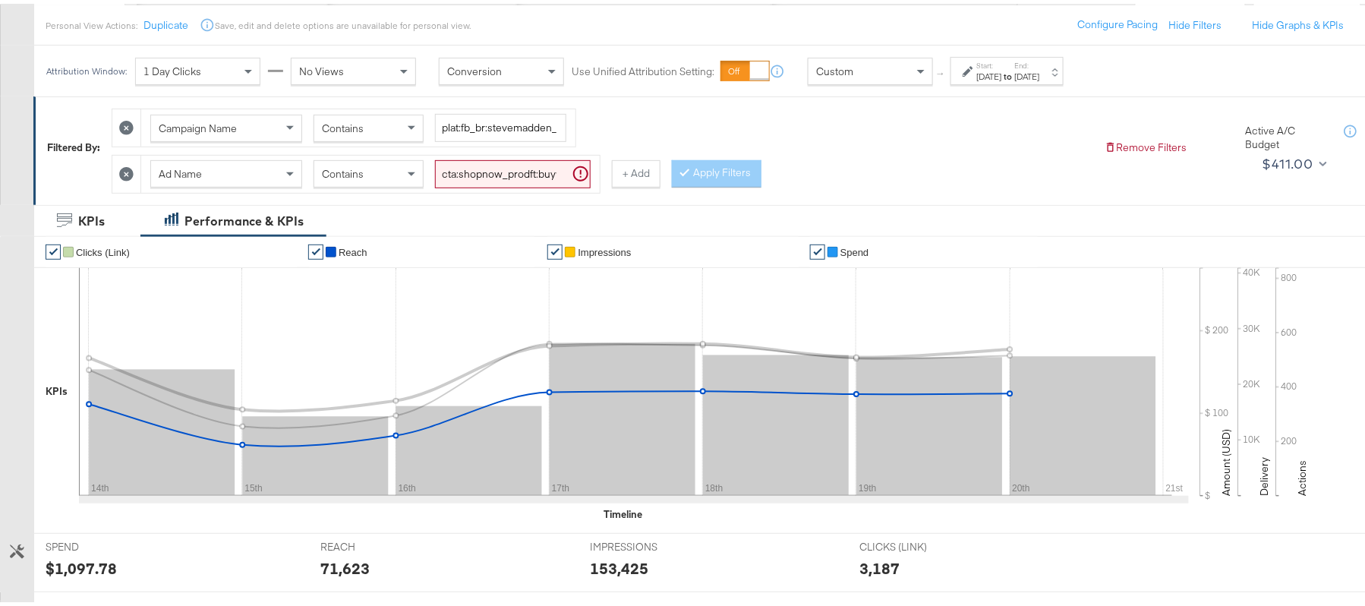
scroll to position [23, 0]
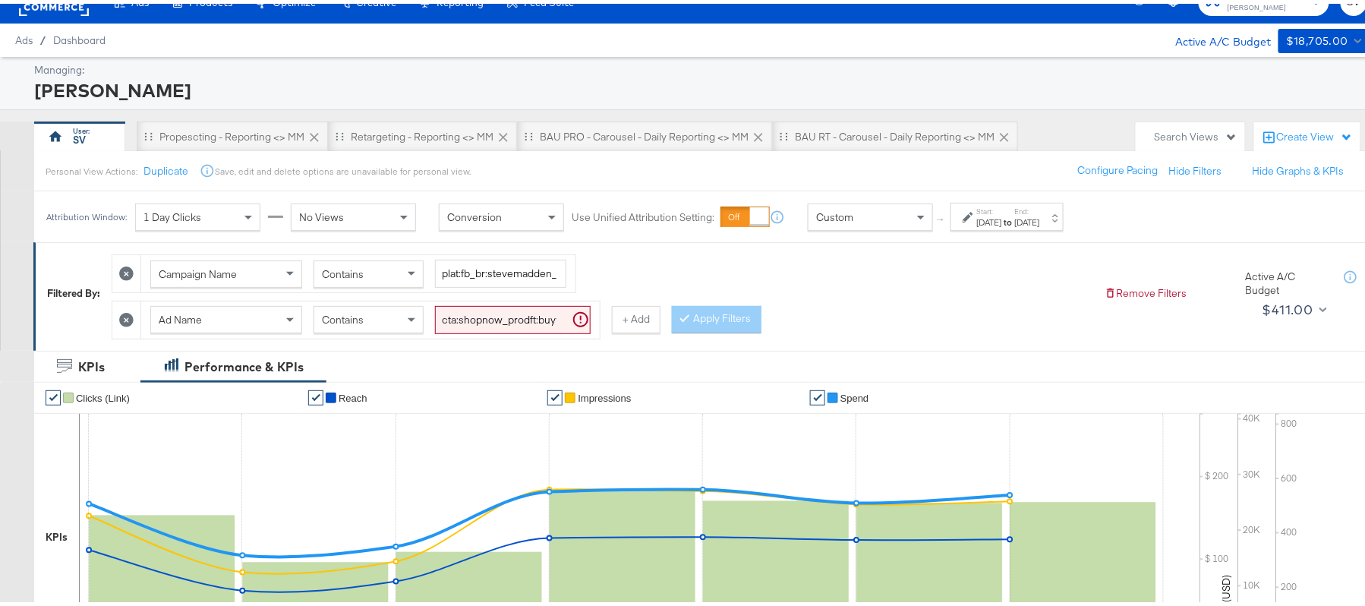
click at [472, 320] on input "cta:shopnow_prodft:buywithprime2025_copy:primedelivers-may6-KARGO-BWP_lp:plp_ad…" at bounding box center [513, 316] width 156 height 28
paste input "toprated"
type input "cta:shopnow_prodft:buywithprime2025_copy:primedelivers-may6-KARGO-toprated_lp:p…"
click at [718, 326] on button "Apply Filters" at bounding box center [717, 315] width 90 height 27
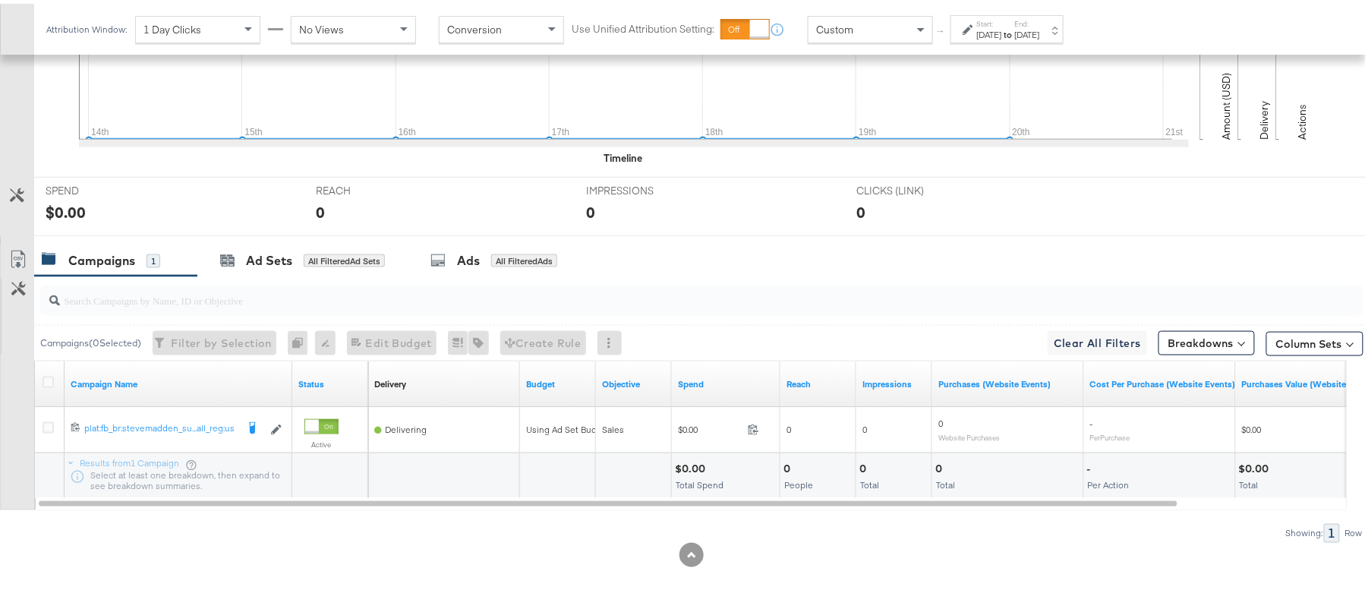
scroll to position [529, 0]
click at [696, 463] on div "$0.00" at bounding box center [692, 465] width 35 height 14
click at [790, 472] on div "0 People" at bounding box center [818, 473] width 75 height 46
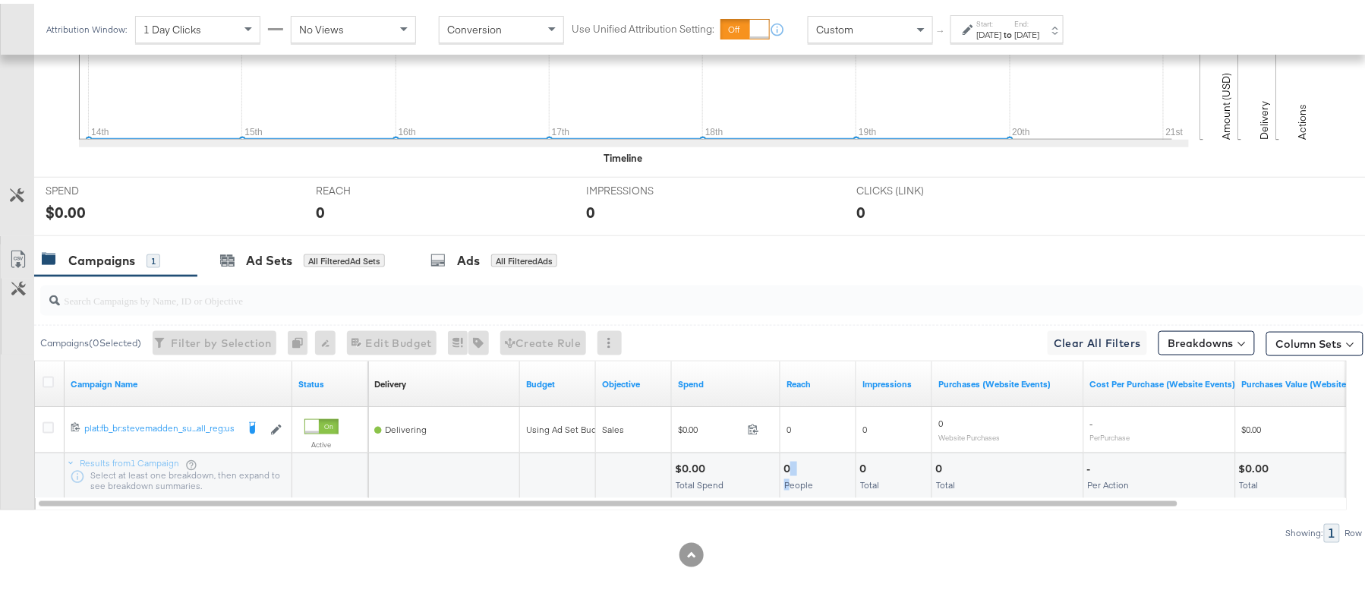
click at [790, 465] on div "0" at bounding box center [789, 465] width 11 height 14
click at [782, 462] on div "0 People" at bounding box center [818, 473] width 75 height 46
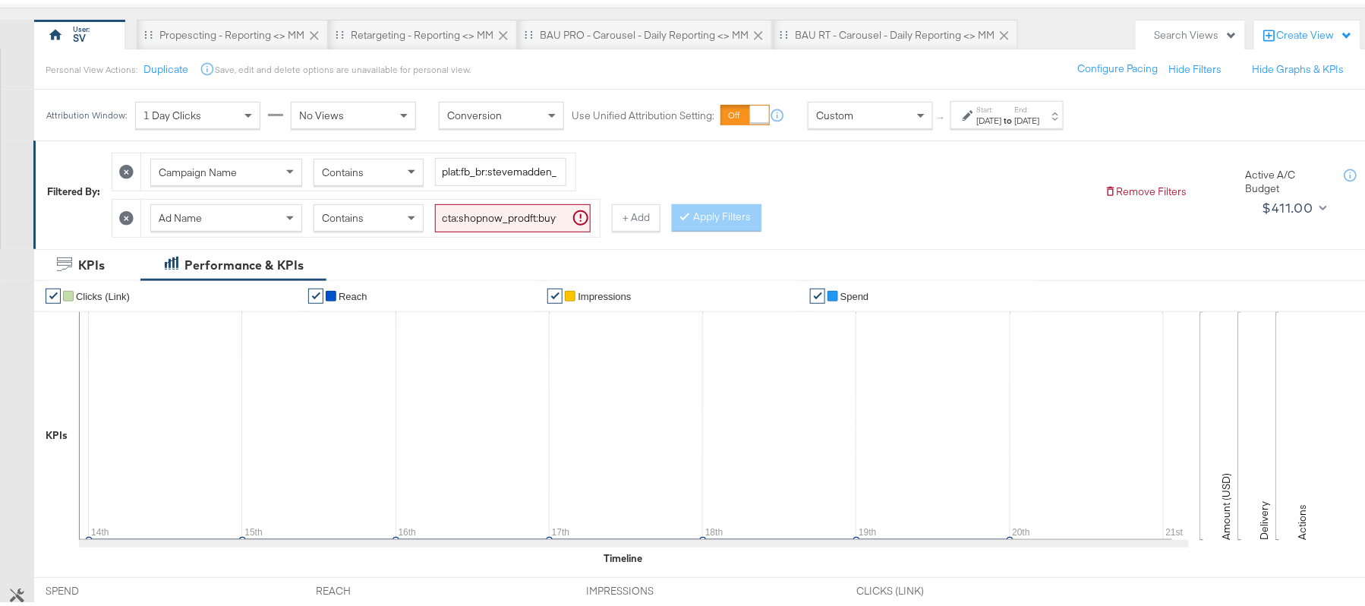
scroll to position [0, 0]
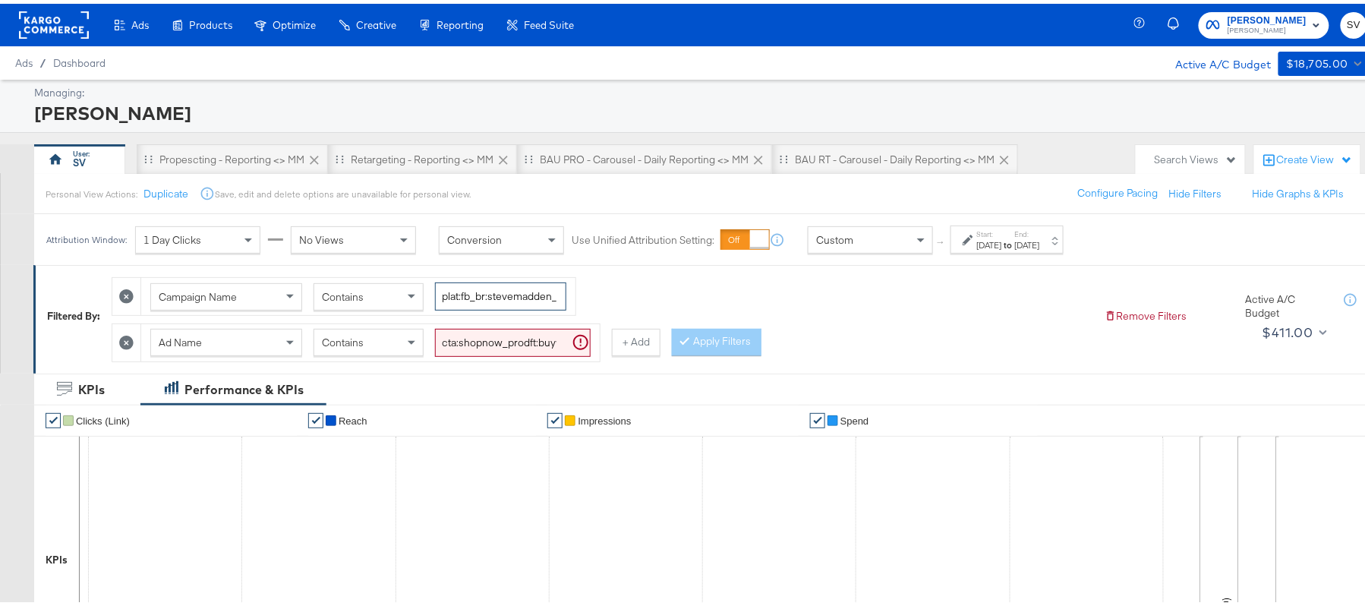
click at [459, 304] on input "plat:fb_br:stevemadden_subchan:paidsocial-asc_temp:buywithprime-prospecting_obj…" at bounding box center [500, 293] width 131 height 28
paste input "retargetingDPAs"
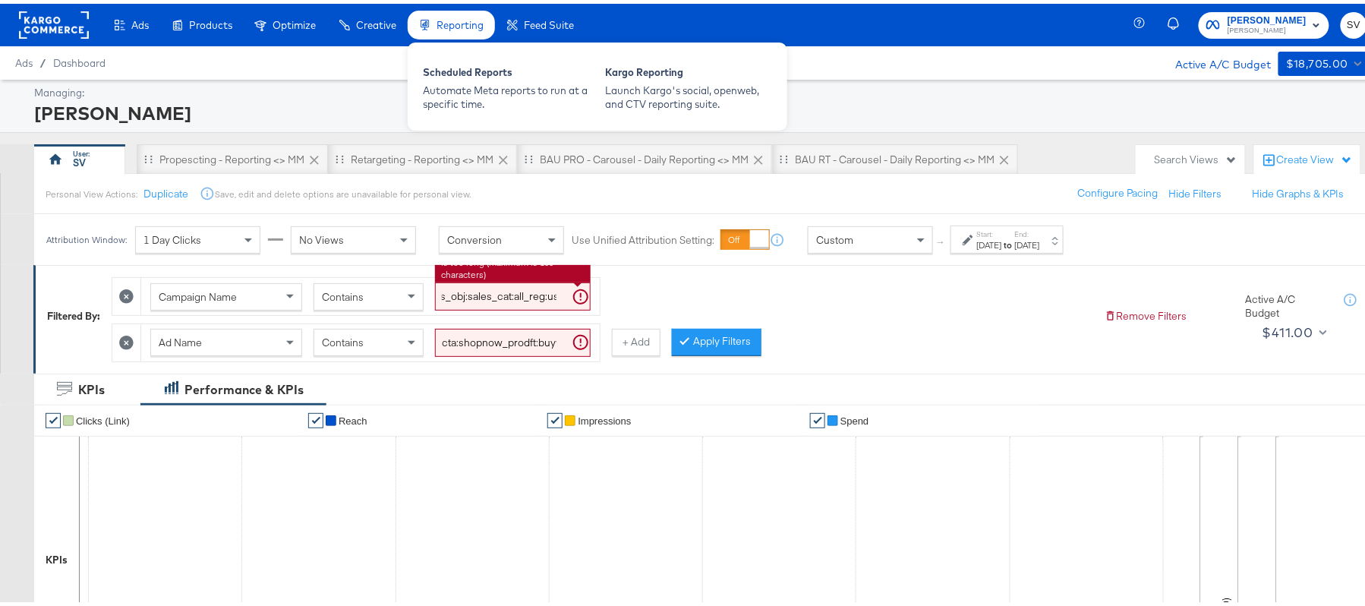
type input "plat:fb_br:stevemadden_subchan:paidsocial-asc_temp:buywithprime-retargetingDPAs…"
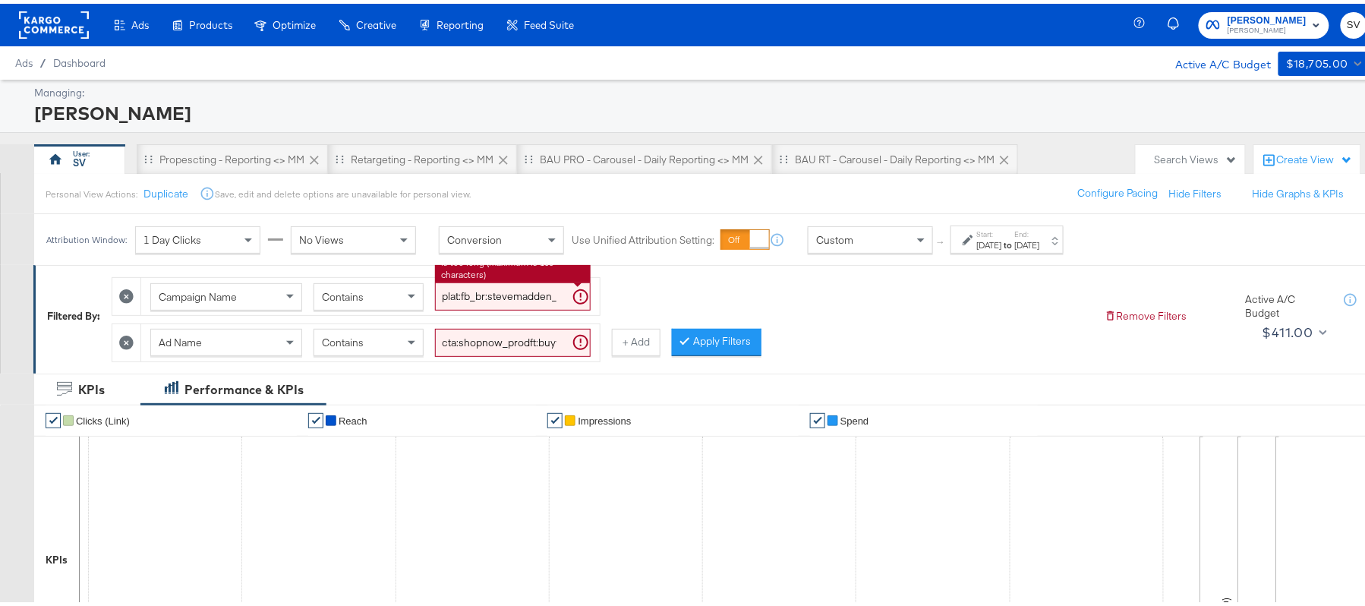
click at [498, 335] on input "cta:shopnow_prodft:buywithprime2025_copy:primedelivers-may6-KARGO-toprated_lp:p…" at bounding box center [513, 339] width 156 height 28
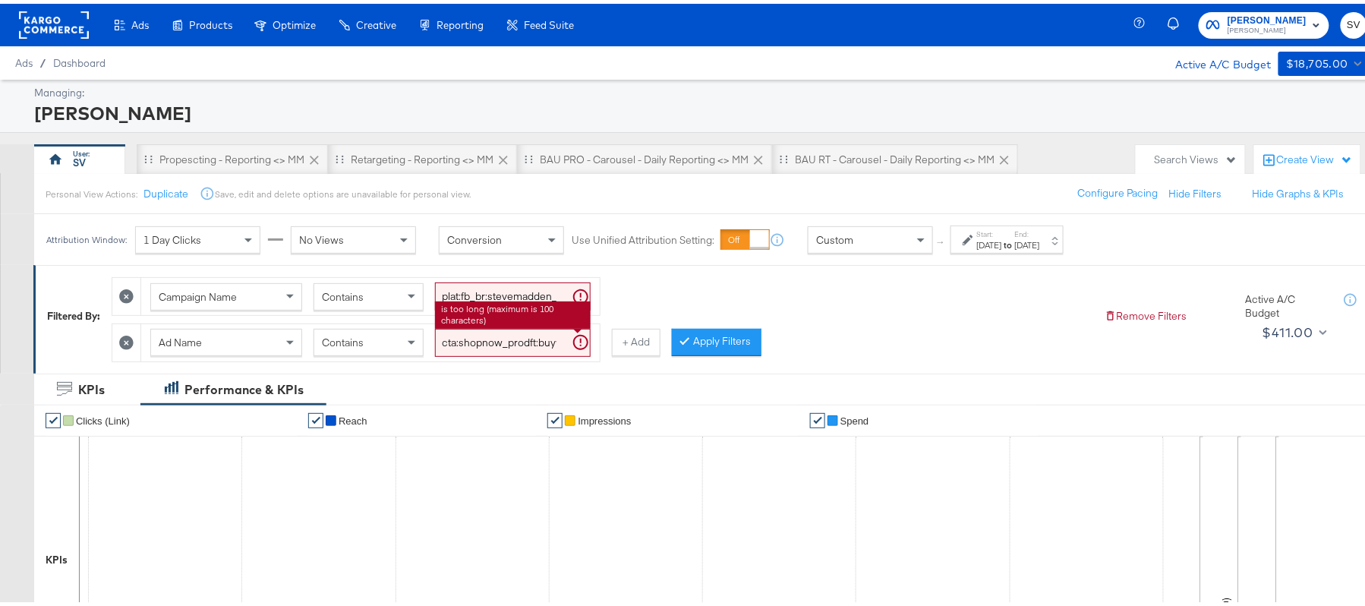
paste input "BWP"
click at [740, 346] on button "Apply Filters" at bounding box center [717, 338] width 90 height 27
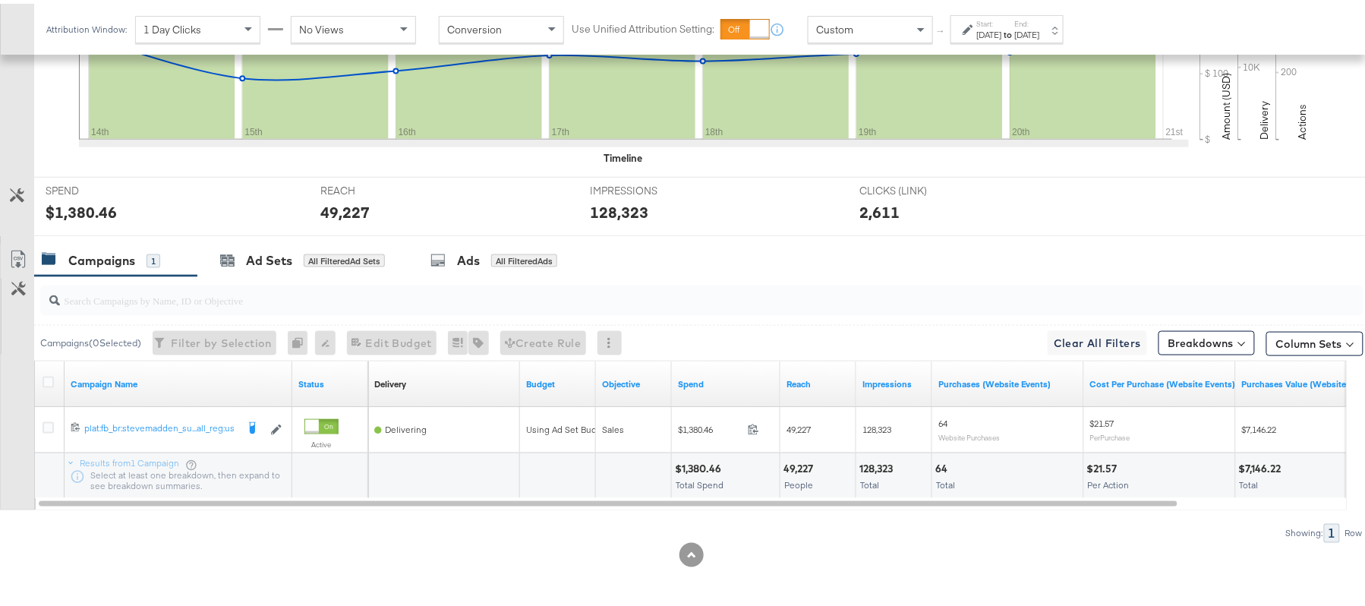
scroll to position [529, 0]
click at [709, 468] on div "$1,380.46" at bounding box center [700, 465] width 51 height 14
click at [799, 456] on div "49,227 People" at bounding box center [818, 473] width 75 height 46
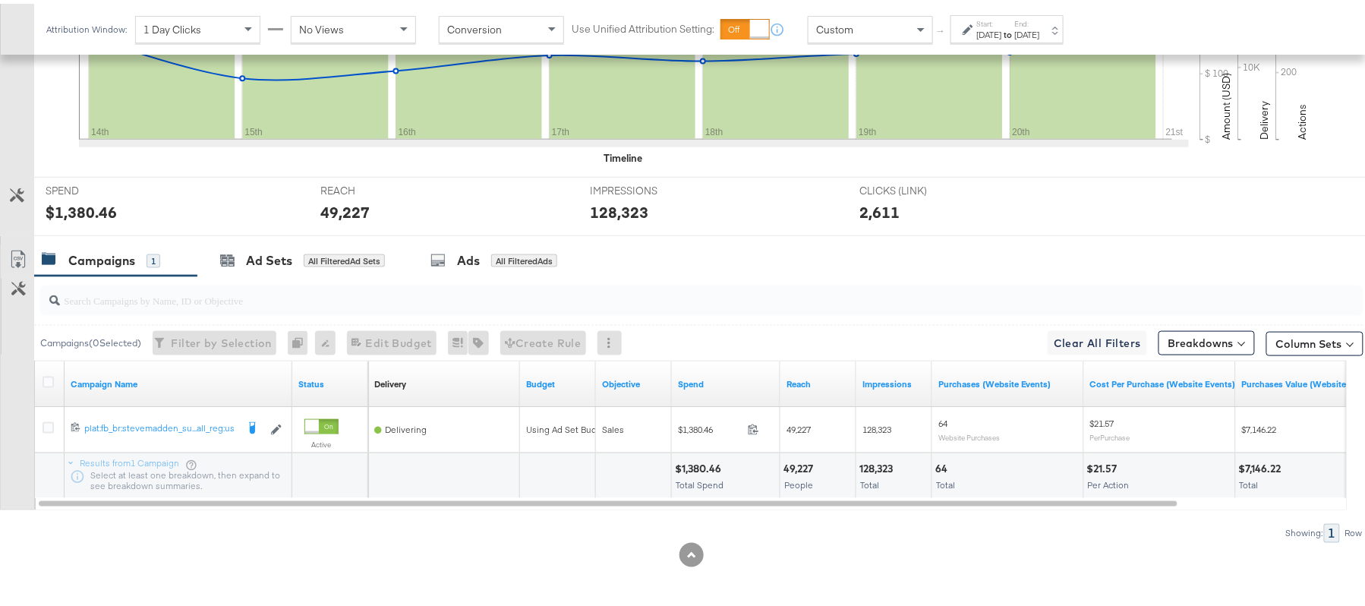
click at [891, 466] on div "128,323" at bounding box center [879, 465] width 38 height 14
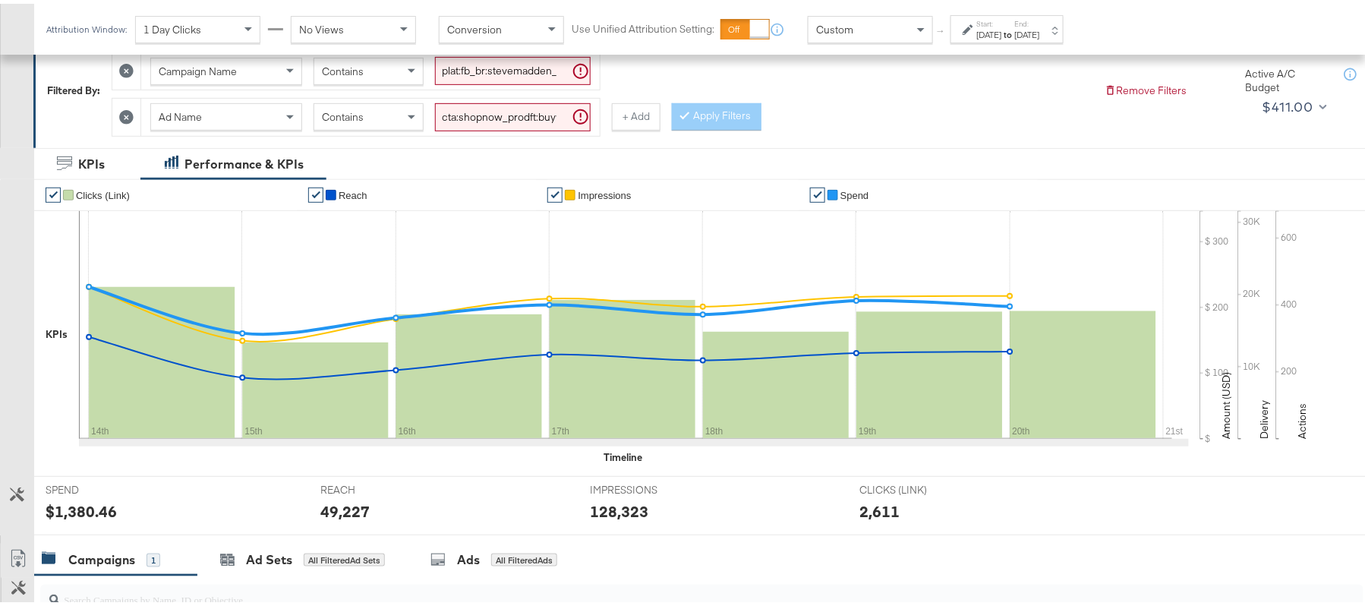
click at [459, 116] on input "cta:shopnow_prodft:buywithprime2025_copy:primedelivers-may6-KARGO-BWP_lp:plp_ad…" at bounding box center [513, 113] width 156 height 28
paste input "toprated"
type input "cta:shopnow_prodft:buywithprime2025_copy:primedelivers-may6-KARGO-toprated_lp:p…"
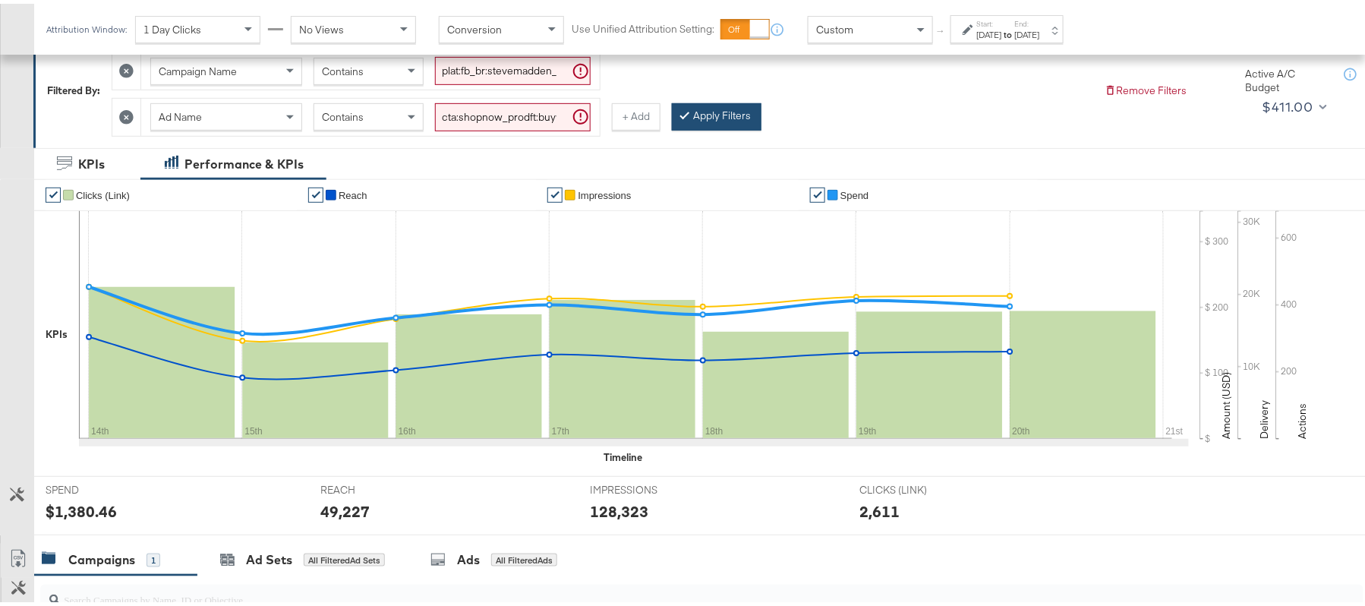
click at [732, 118] on button "Apply Filters" at bounding box center [717, 112] width 90 height 27
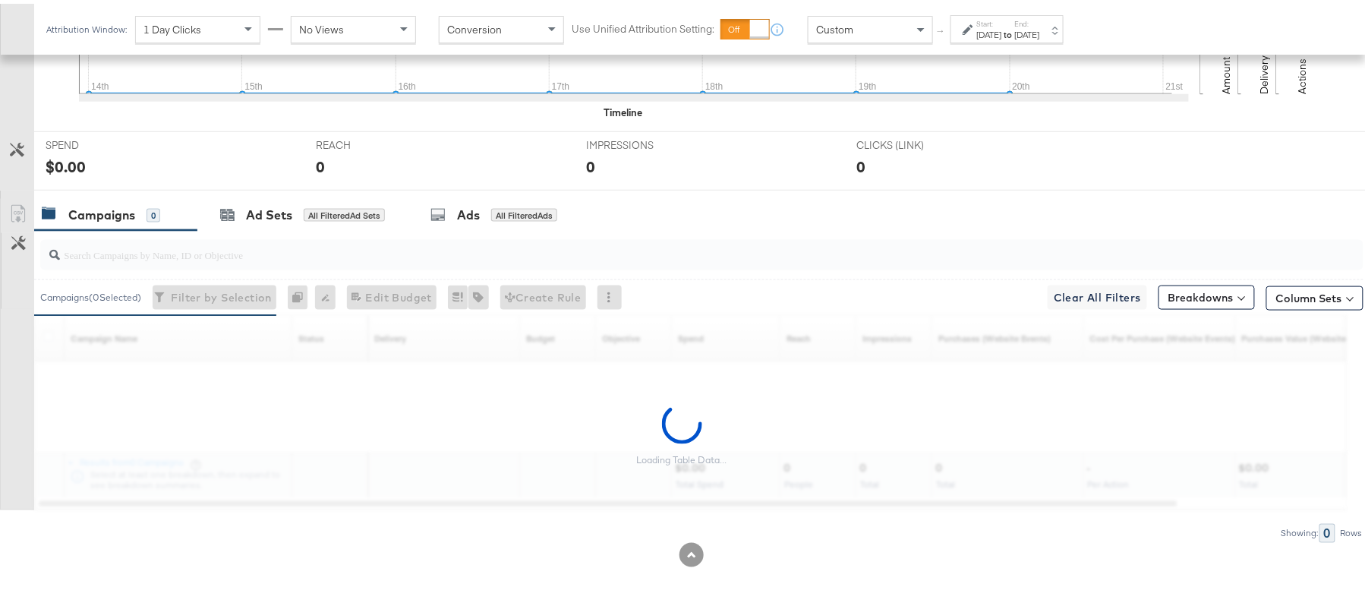
scroll to position [529, 0]
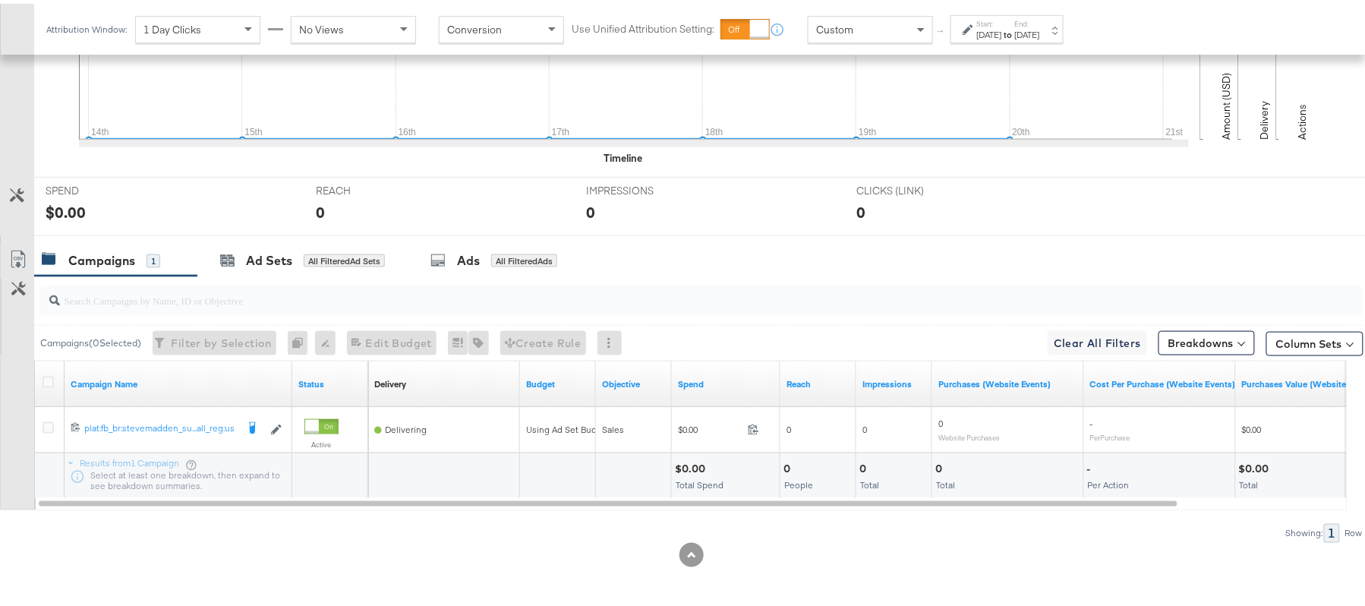
click at [696, 460] on div "$0.00" at bounding box center [692, 465] width 35 height 14
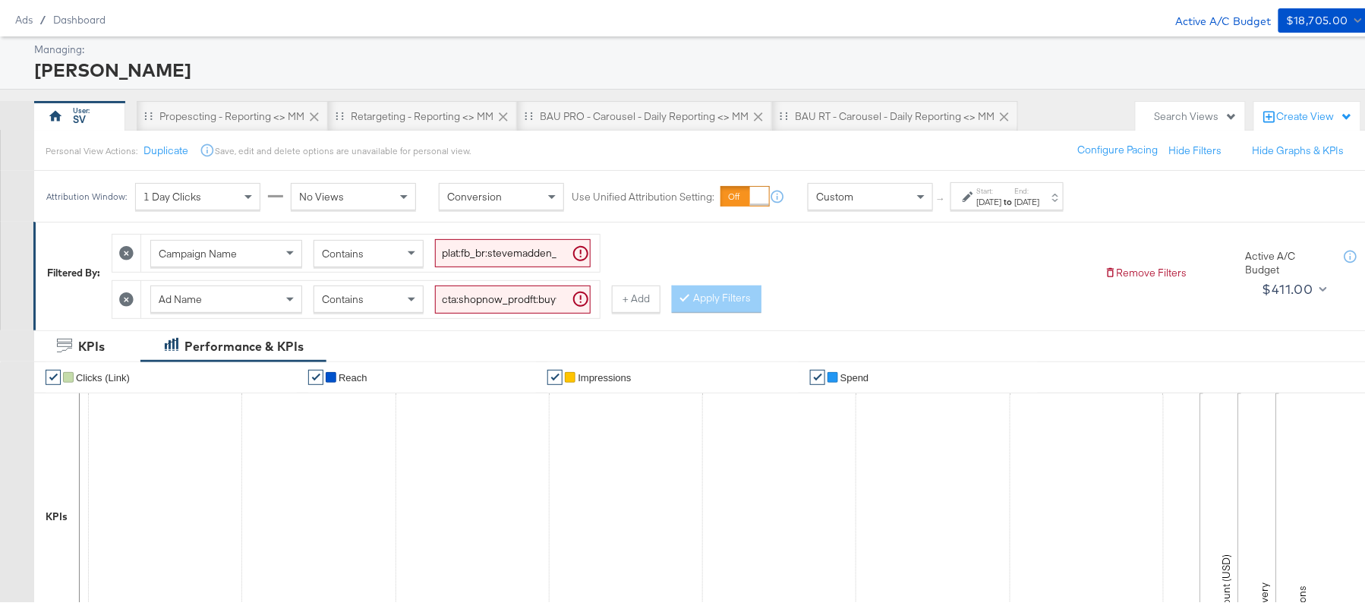
scroll to position [0, 0]
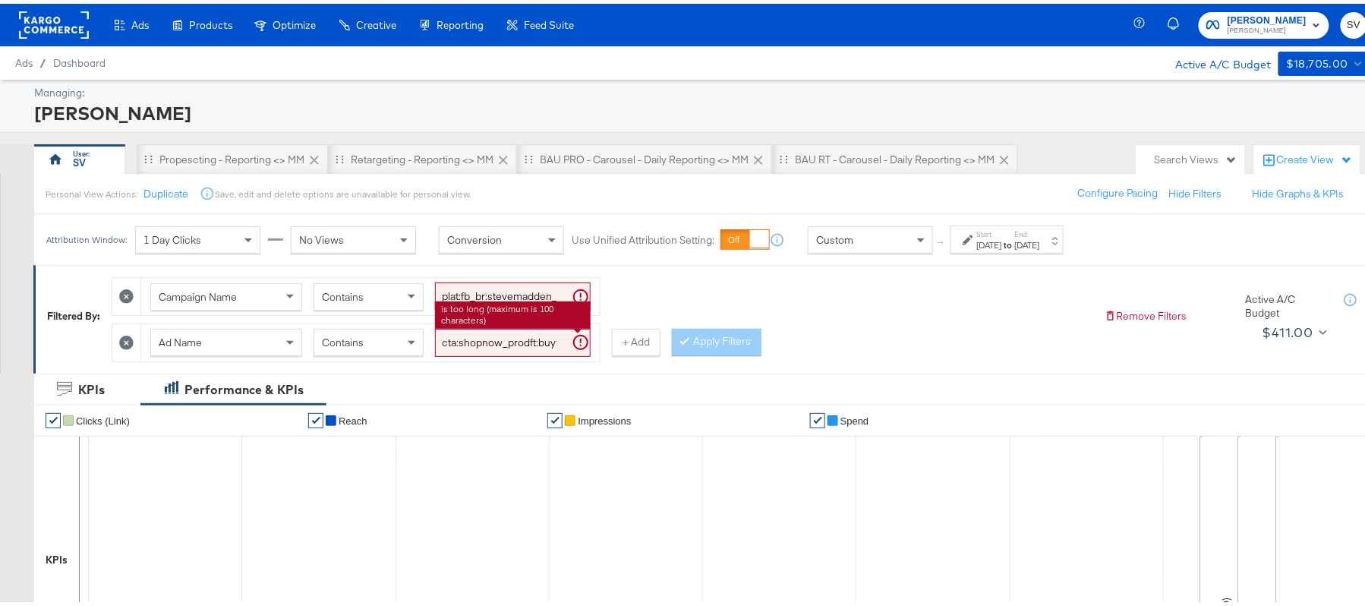
click at [516, 336] on input "cta:shopnow_prodft:buywithprime2025_copy:primedelivers-may6-KARGO-toprated_lp:p…" at bounding box center [513, 339] width 156 height 28
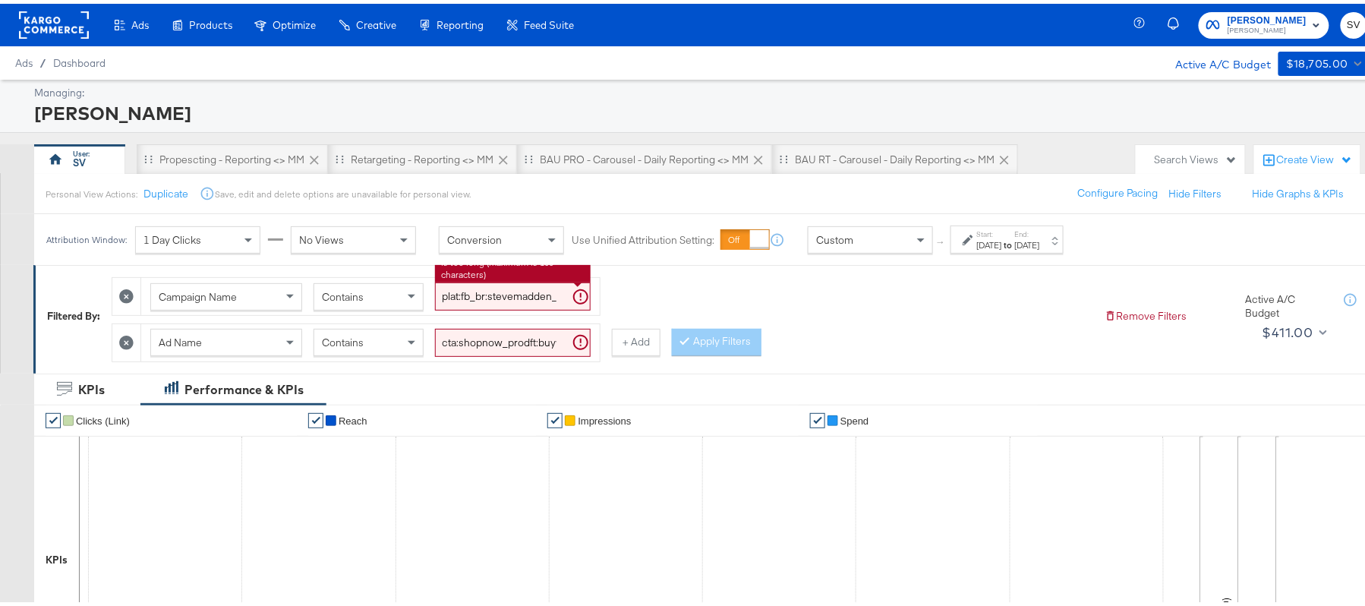
click at [514, 293] on input "plat:fb_br:stevemadden_subchan:paidsocial-asc_temp:buywithprime-retargetingDPAs…" at bounding box center [513, 293] width 156 height 28
paste input "evergreen-prospecting-2"
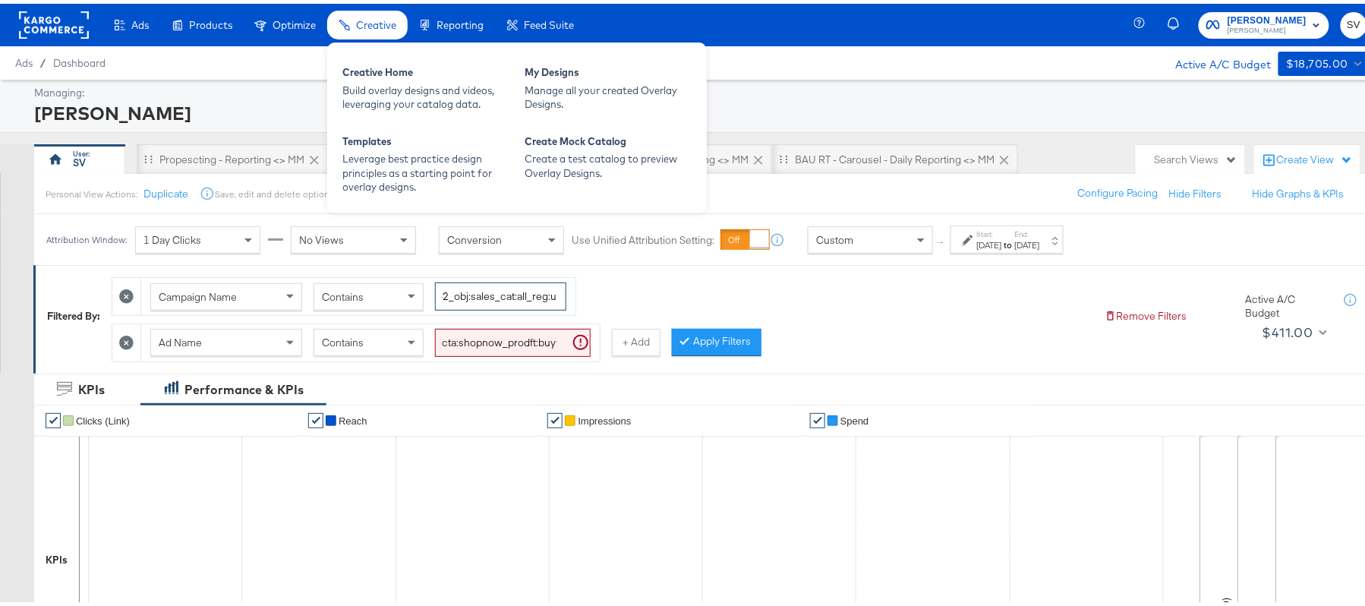
type input "plat:fb_br:stevemadden_subchan:paidsocial-asc_temp:evergreen-prospecting-2_obj:…"
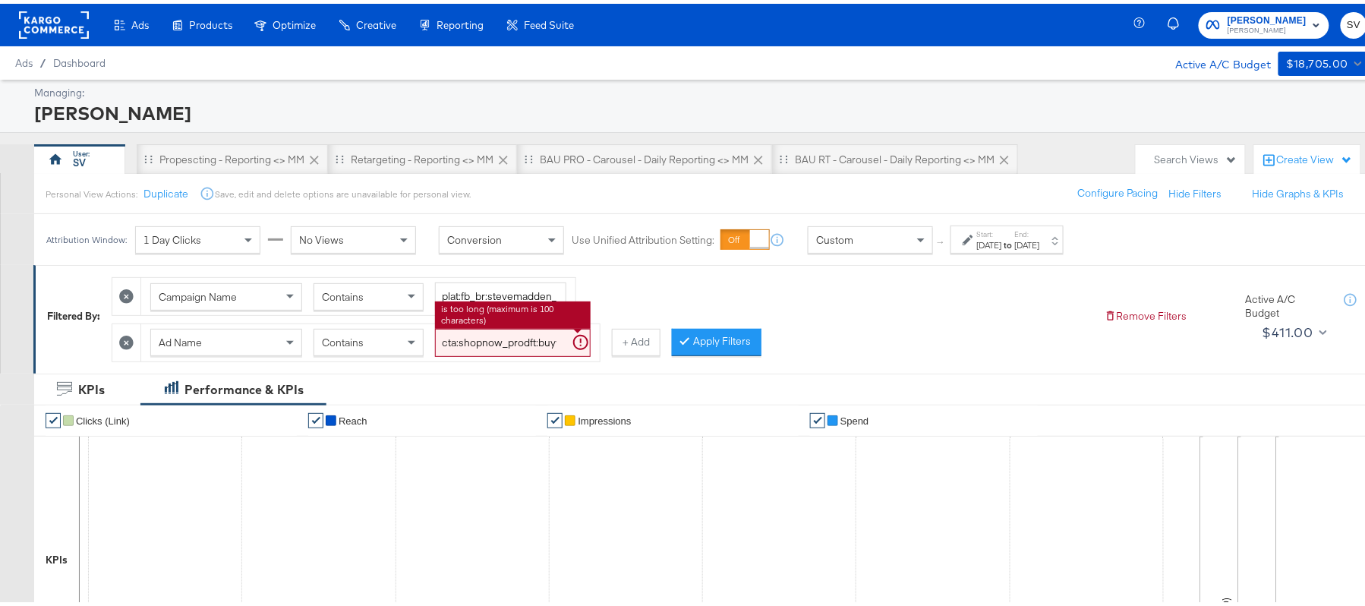
click at [513, 348] on input "cta:shopnow_prodft:buywithprime2025_copy:primedelivers-may6-KARGO-toprated_lp:p…" at bounding box center [513, 339] width 156 height 28
paste input "mostwanted_copy:thestylesyoudidnt-feb28-KARGO-singleimage"
type input "cta:shopnow_prodft:mostwanted_copy:thestylesyoudidnt-feb28-KARGO-singleimage_lp…"
click at [706, 343] on button "Apply Filters" at bounding box center [717, 338] width 90 height 27
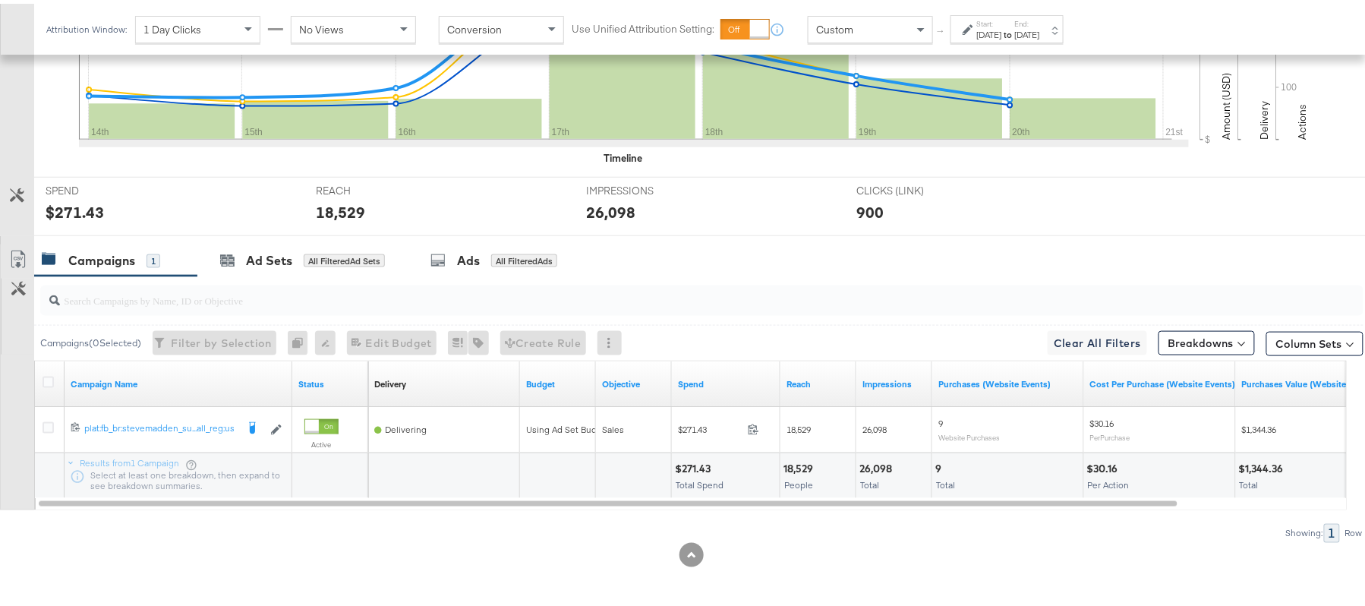
scroll to position [529, 0]
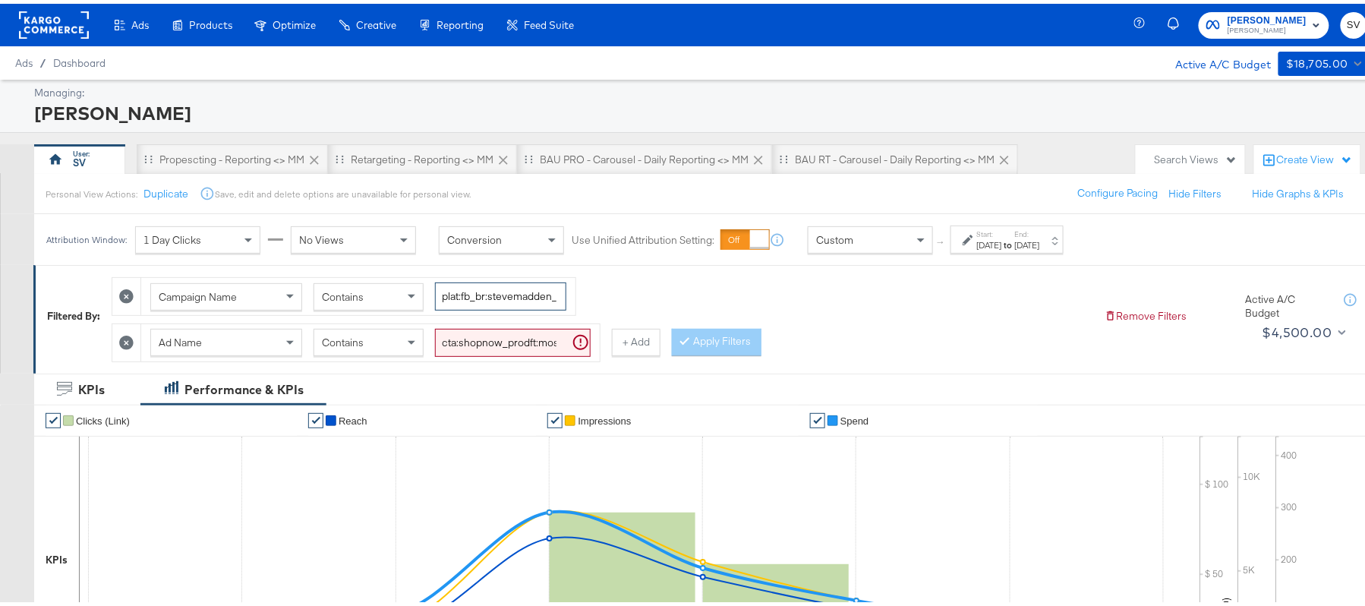
click at [501, 302] on input "plat:fb_br:stevemadden_subchan:paidsocial-asc_temp:evergreen-prospecting-2_obj:…" at bounding box center [500, 293] width 131 height 28
click at [484, 350] on input "cta:shopnow_prodft:mostwanted_copy:thestylesyoudidnt-[DATE]-KARGO-singleimage_l…" at bounding box center [513, 339] width 156 height 28
click at [724, 336] on div "Apply Filters" at bounding box center [717, 338] width 90 height 27
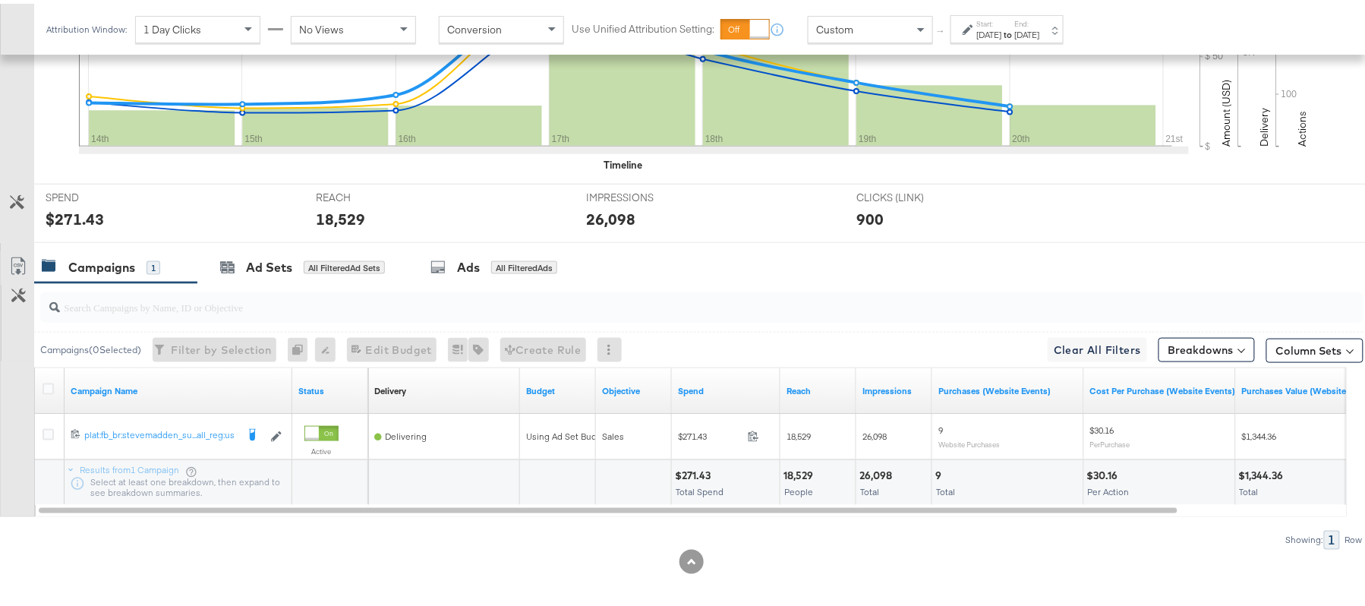
scroll to position [529, 0]
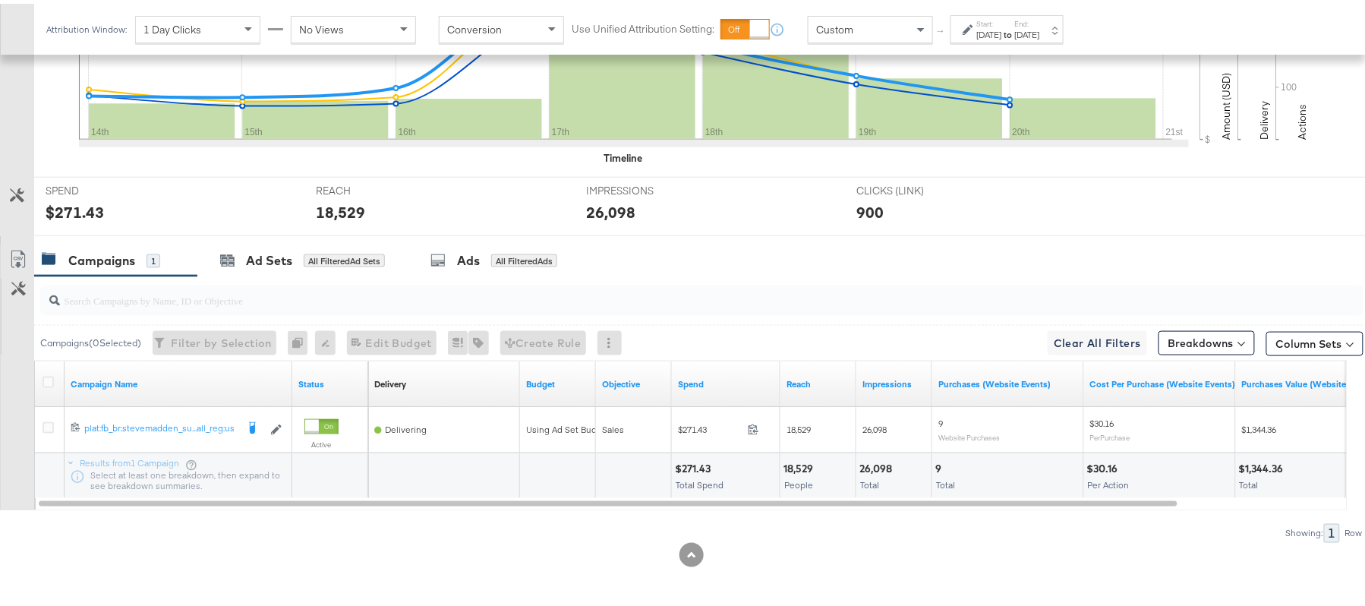
click at [696, 462] on div "$271.43" at bounding box center [695, 465] width 40 height 14
copy div "271.43"
click at [793, 465] on div "18,529" at bounding box center [801, 465] width 34 height 14
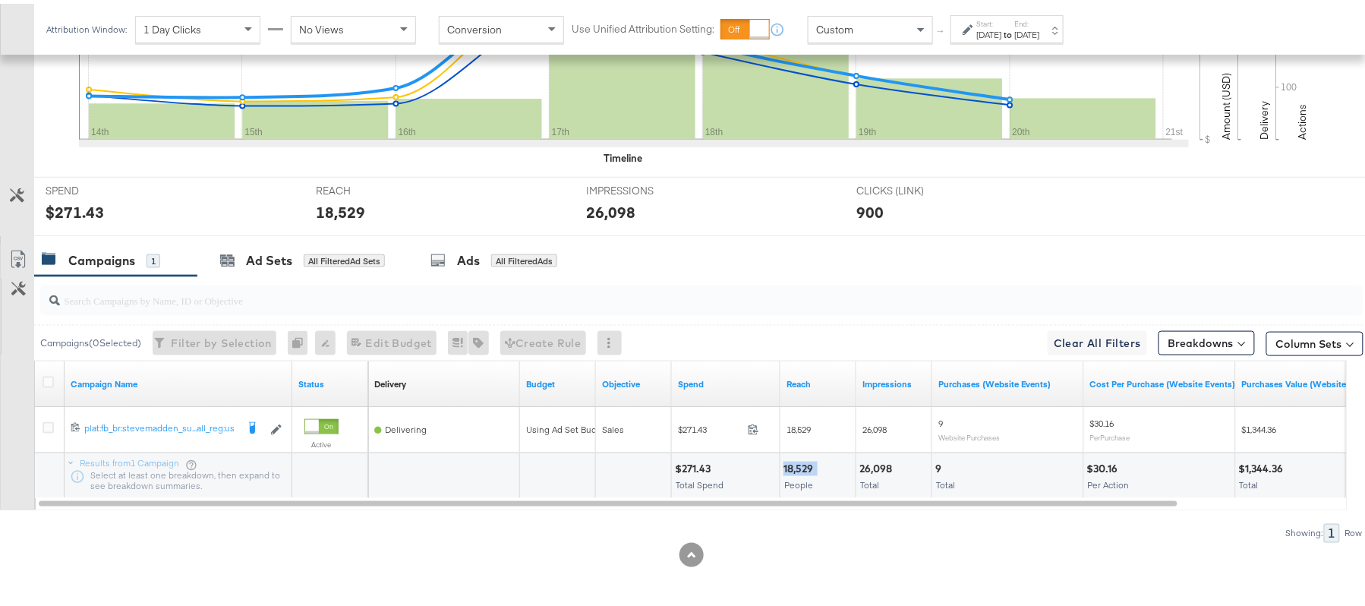
copy div "18,529"
click at [699, 460] on div "$271.43" at bounding box center [695, 465] width 40 height 14
copy div "271.43"
click at [809, 466] on div "18,529" at bounding box center [801, 465] width 34 height 14
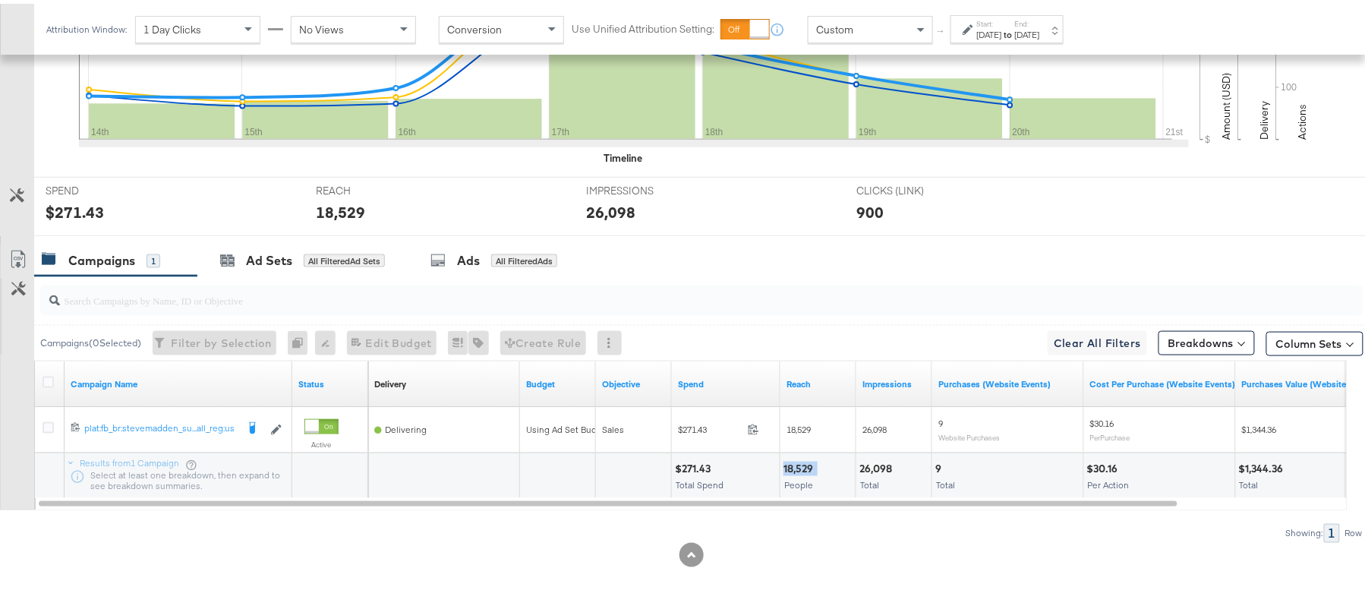
click at [809, 466] on div "18,529" at bounding box center [801, 465] width 34 height 14
copy div "18,529"
click at [864, 468] on div "26,098" at bounding box center [878, 465] width 37 height 14
copy div "26,098"
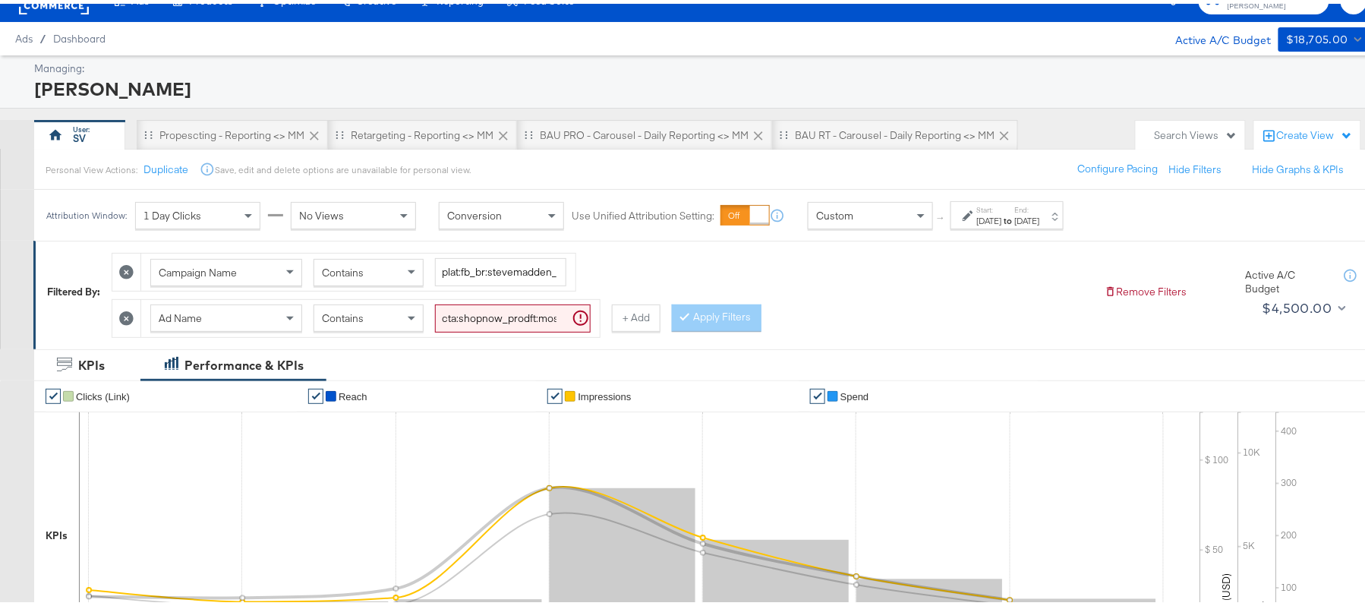
scroll to position [23, 0]
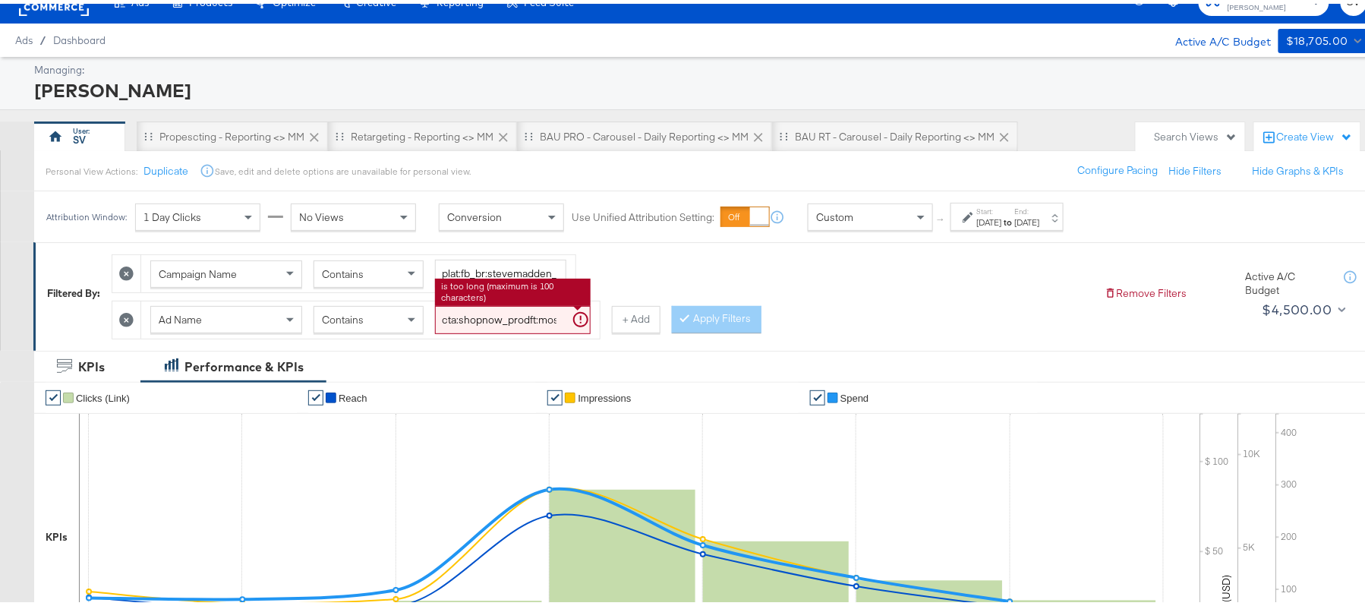
click at [487, 322] on input "cta:shopnow_prodft:mostwanted_copy:thestylesyoudidnt-[DATE]-KARGO-singleimage_l…" at bounding box center [513, 316] width 156 height 28
paste input "[DATE]"
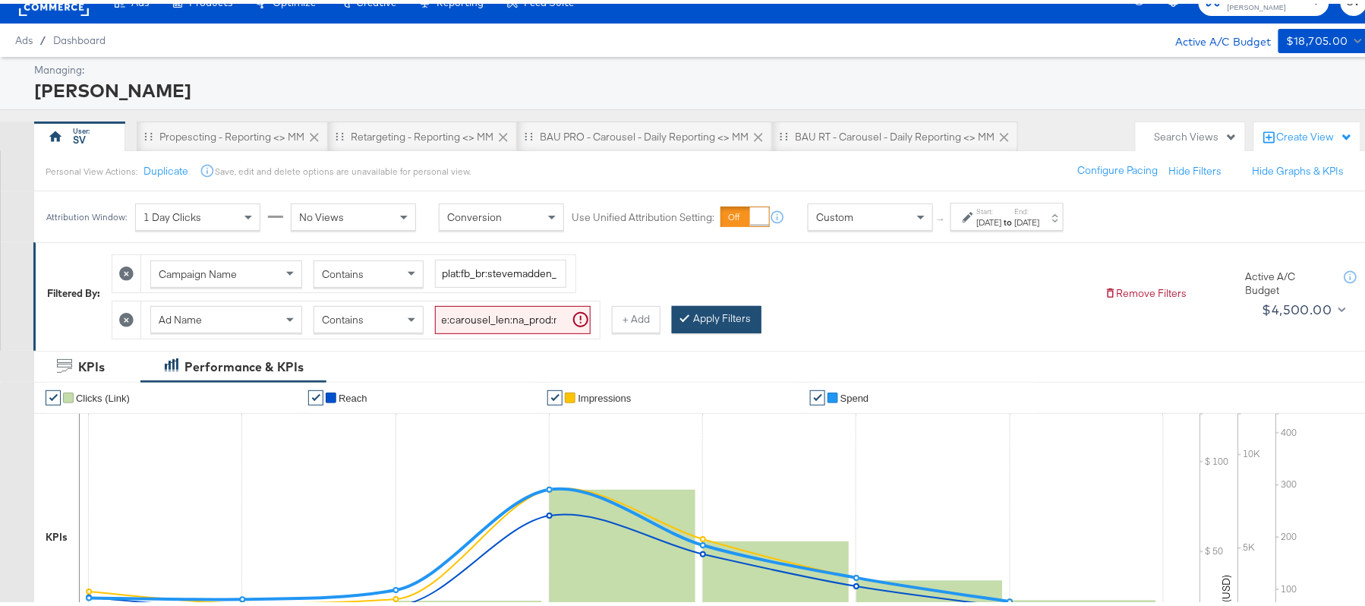
scroll to position [0, 0]
click at [718, 319] on button "Apply Filters" at bounding box center [717, 315] width 90 height 27
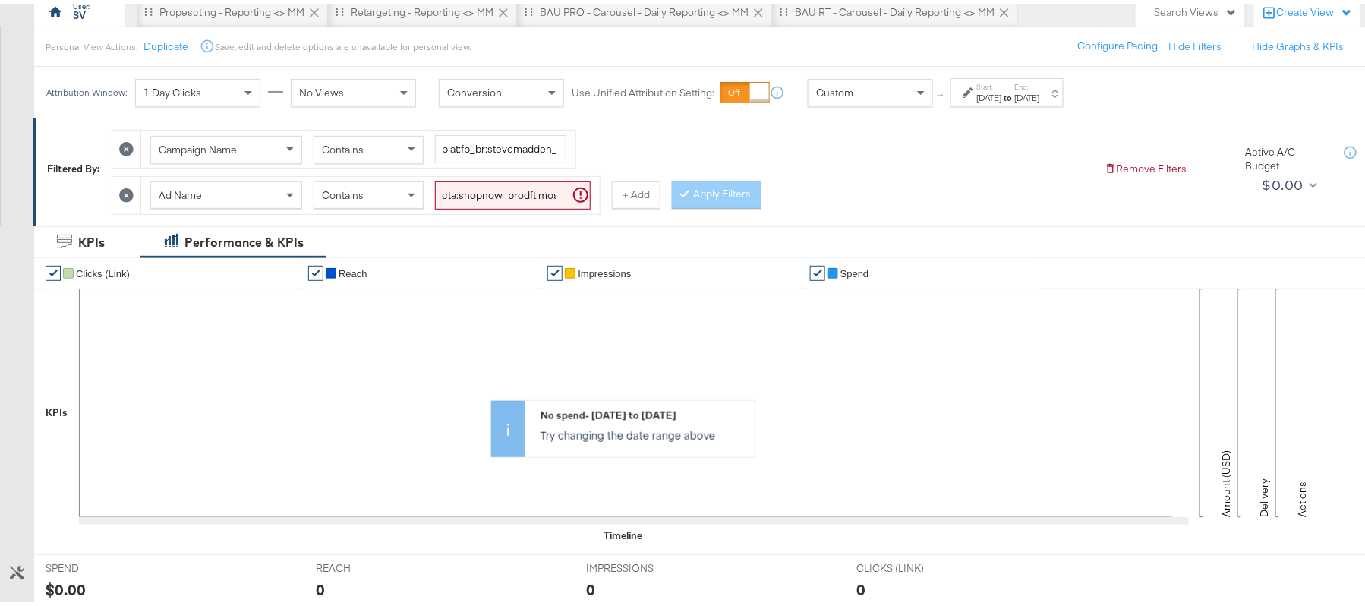
scroll to position [68, 0]
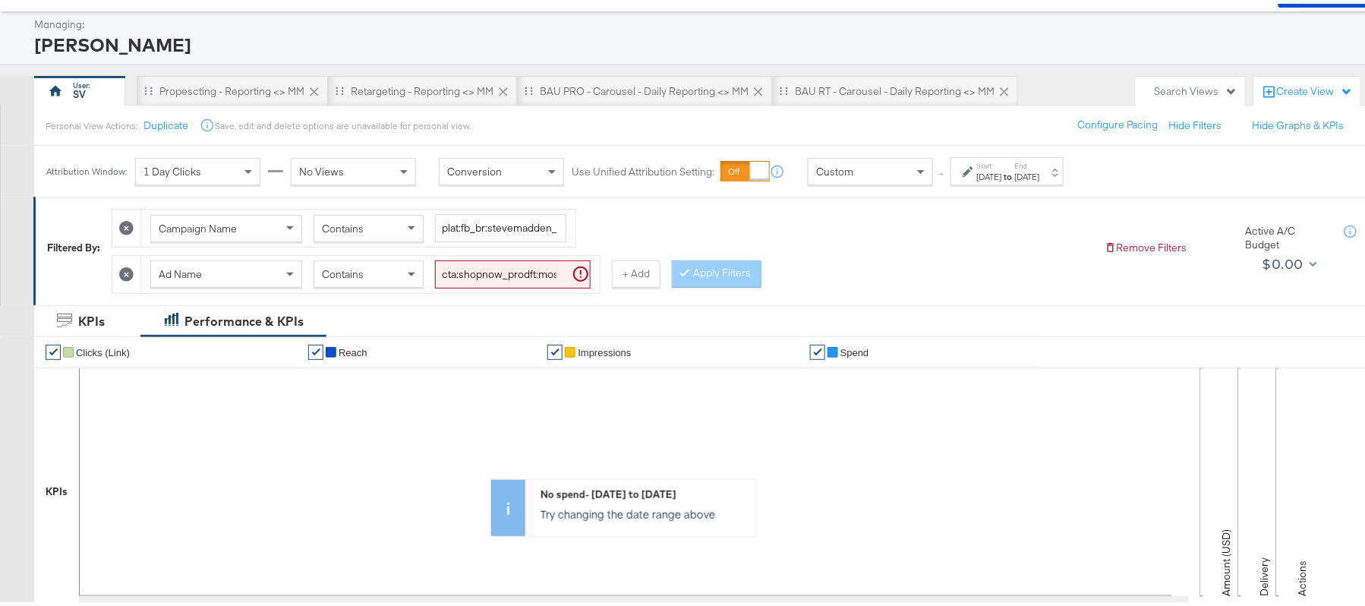
click at [519, 275] on input "cta:shopnow_prodft:mostwanted_copy:thestylesyoudidnt-[DATE]-KARGO-singleimage_l…" at bounding box center [513, 271] width 156 height 28
paste input "[DATE]"
click at [696, 270] on button "Apply Filters" at bounding box center [717, 270] width 90 height 27
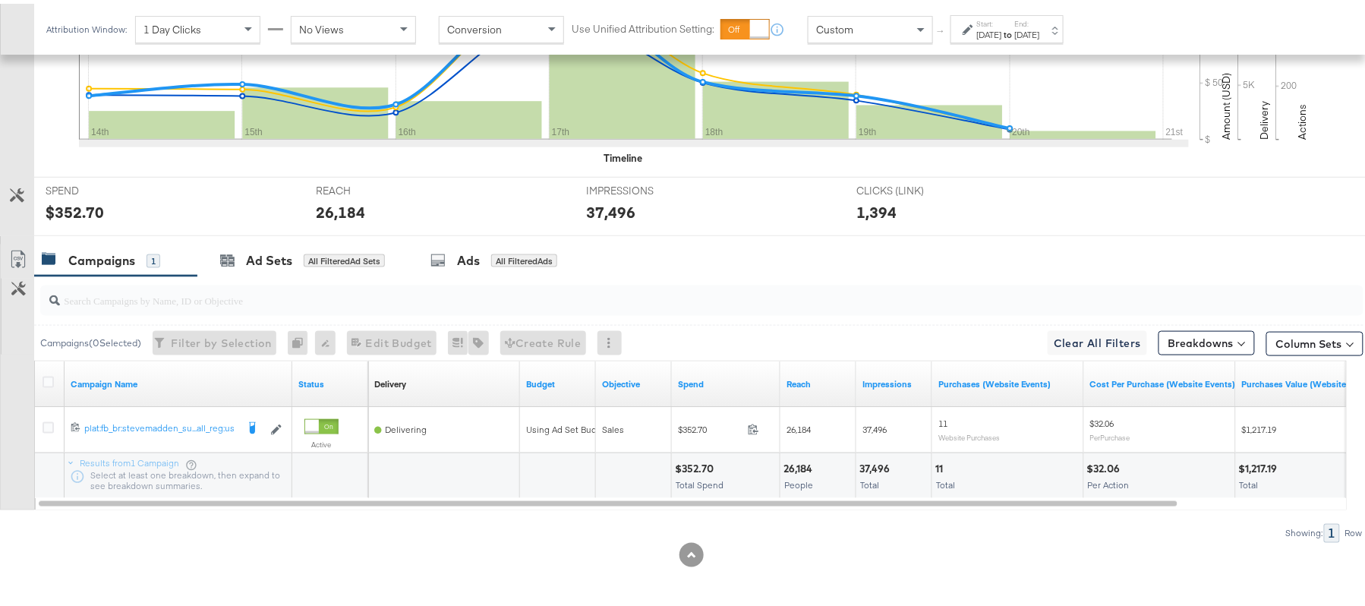
scroll to position [529, 0]
click at [693, 458] on div "$352.70" at bounding box center [696, 465] width 43 height 14
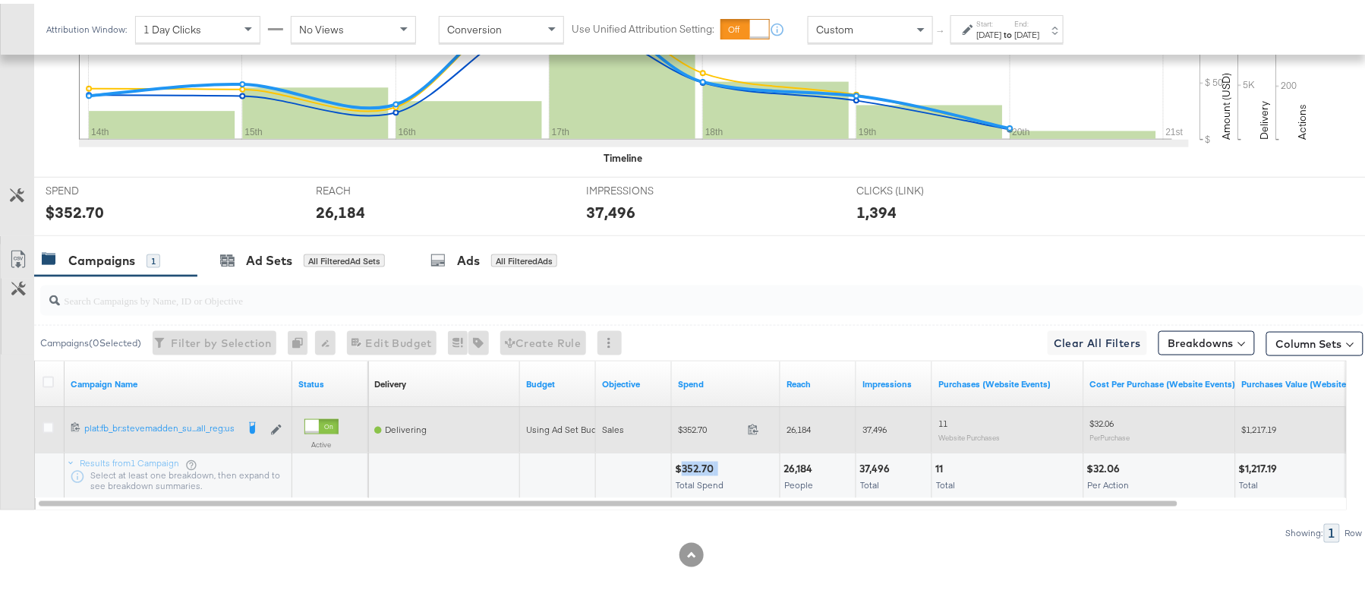
copy div "352.70"
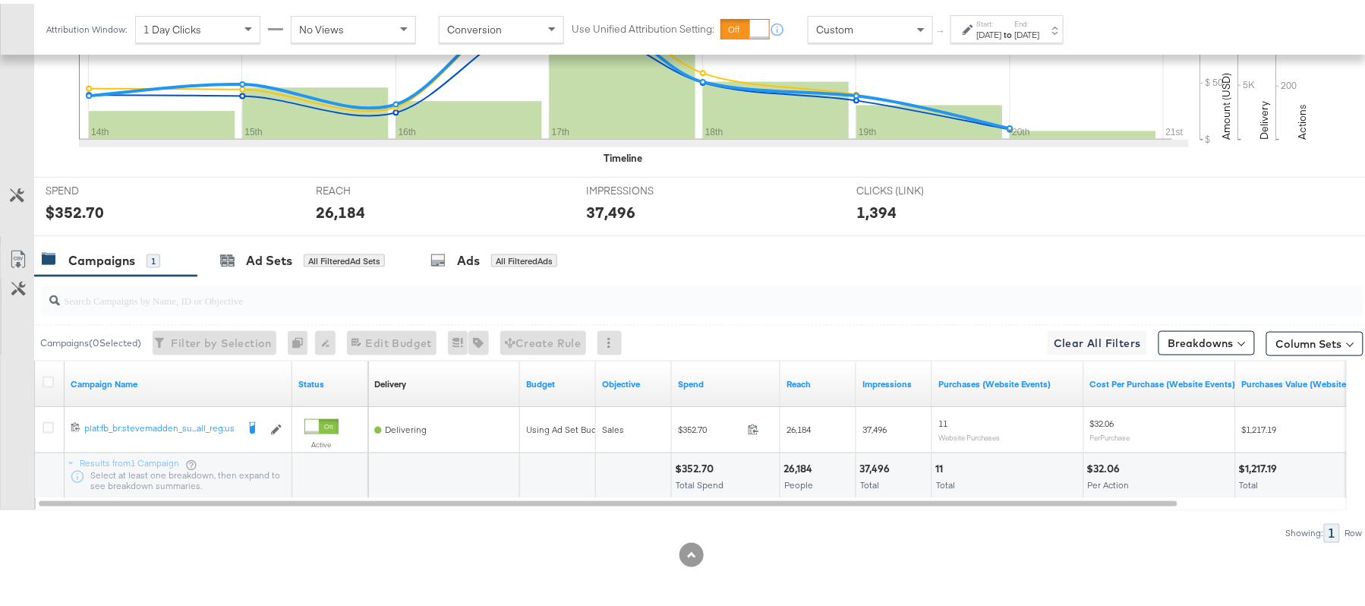
click at [806, 465] on div "26,184" at bounding box center [800, 465] width 33 height 14
copy div "26,184"
click at [869, 460] on div "37,496" at bounding box center [877, 465] width 35 height 14
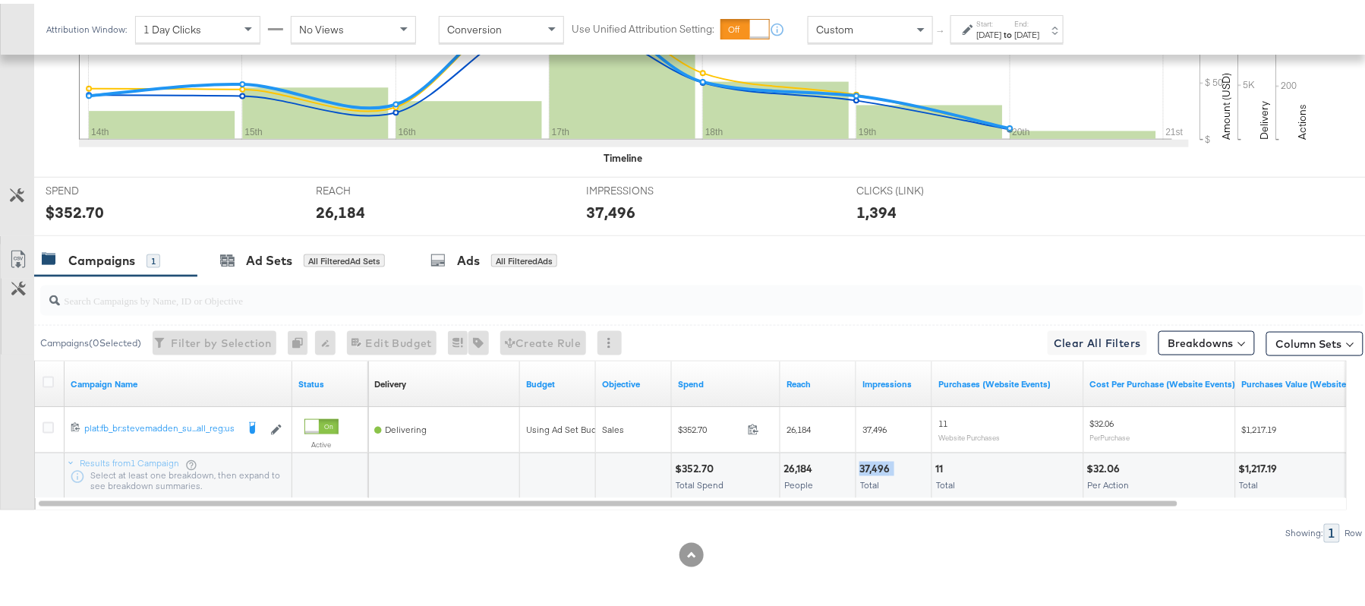
copy div "37,496"
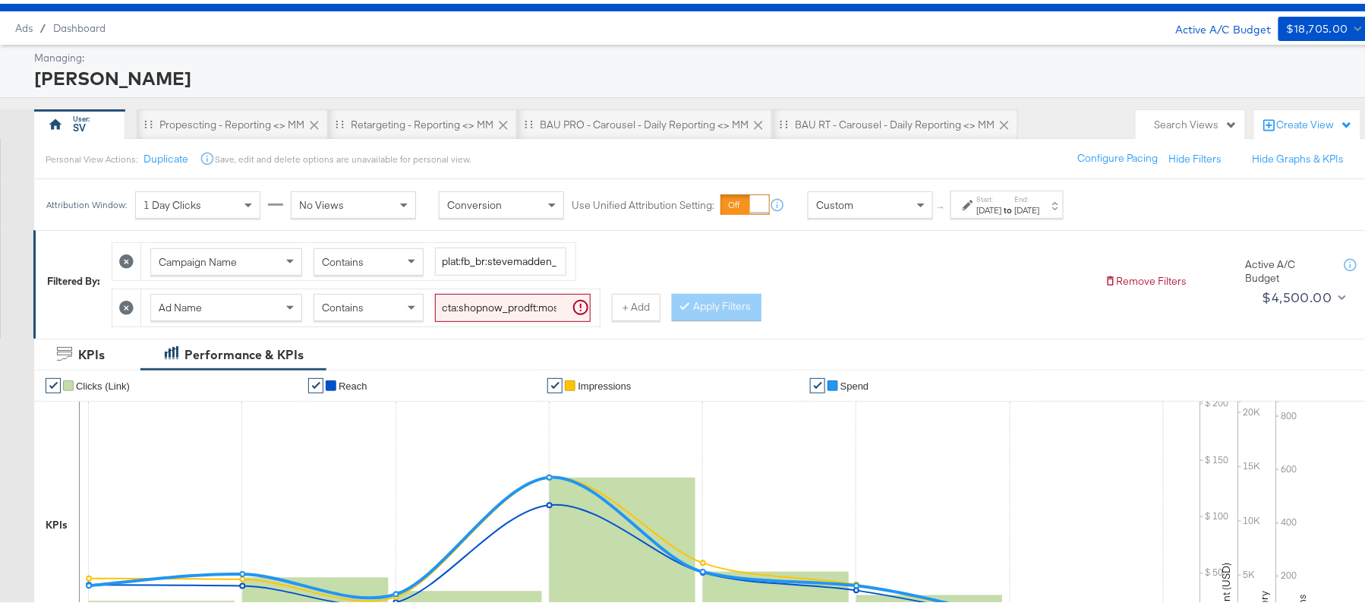
scroll to position [0, 0]
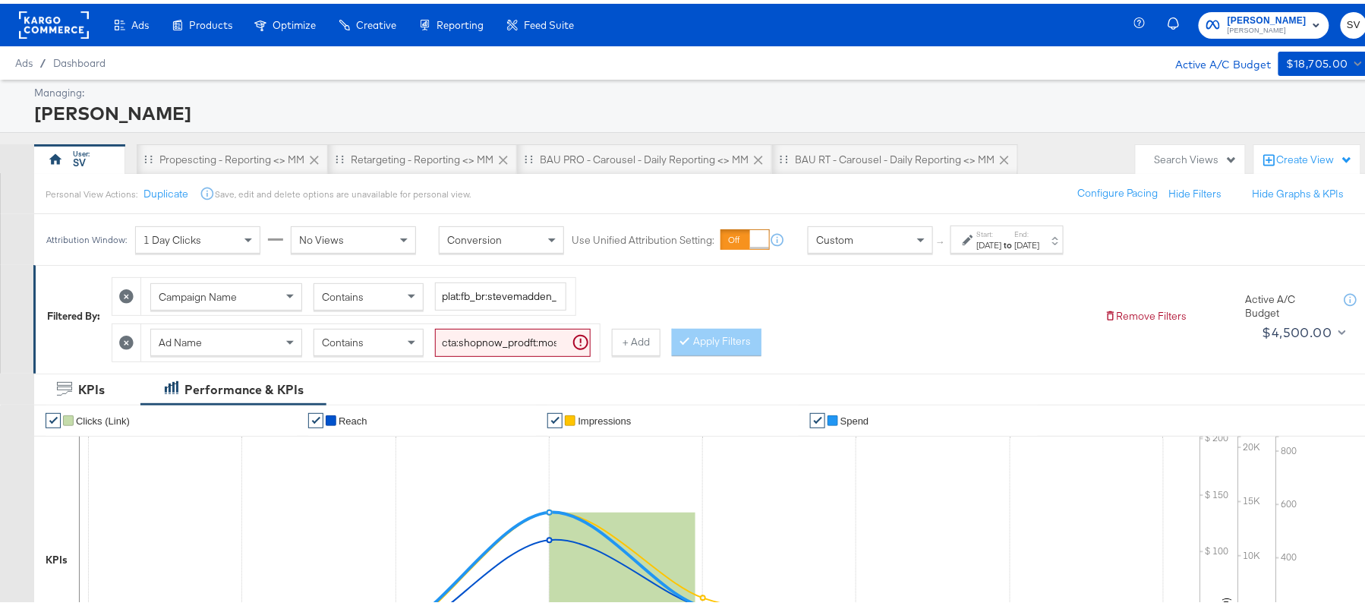
click at [527, 334] on input "cta:shopnow_prodft:mostwanted_copy:thestylesyoudidnt-[DATE]-KARGO-singleimage_l…" at bounding box center [513, 339] width 156 height 28
paste input "womensshoes_copy:cominginhot-[DATE]-KARGO"
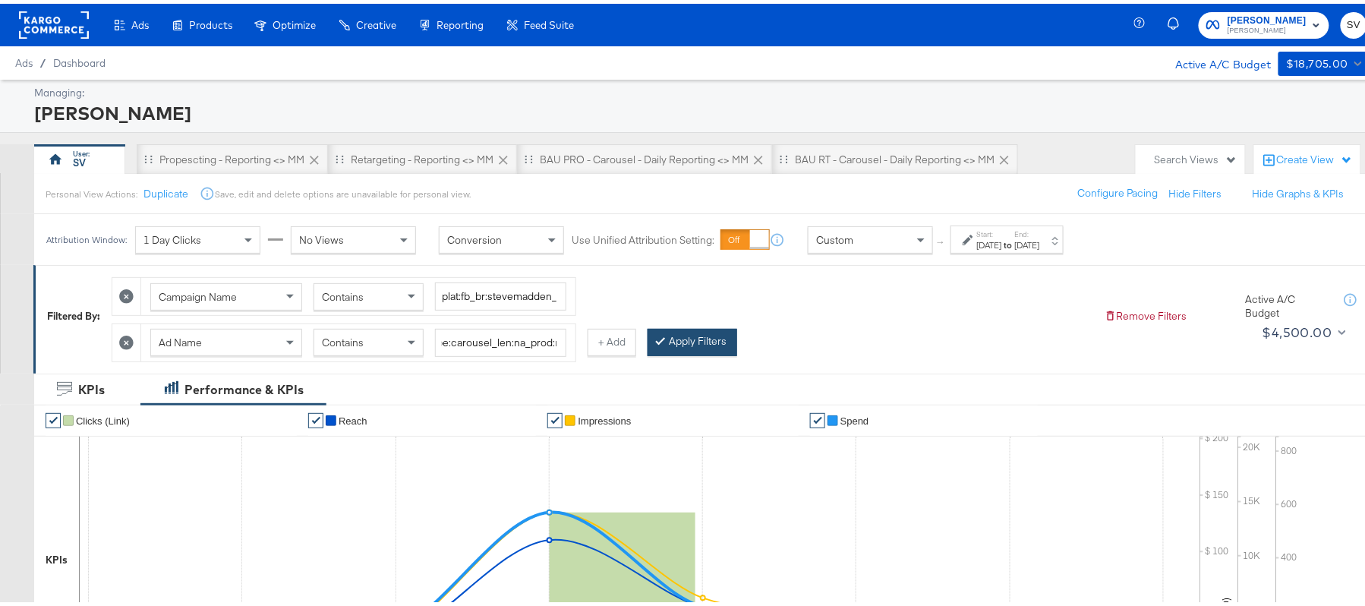
click at [712, 346] on button "Apply Filters" at bounding box center [693, 338] width 90 height 27
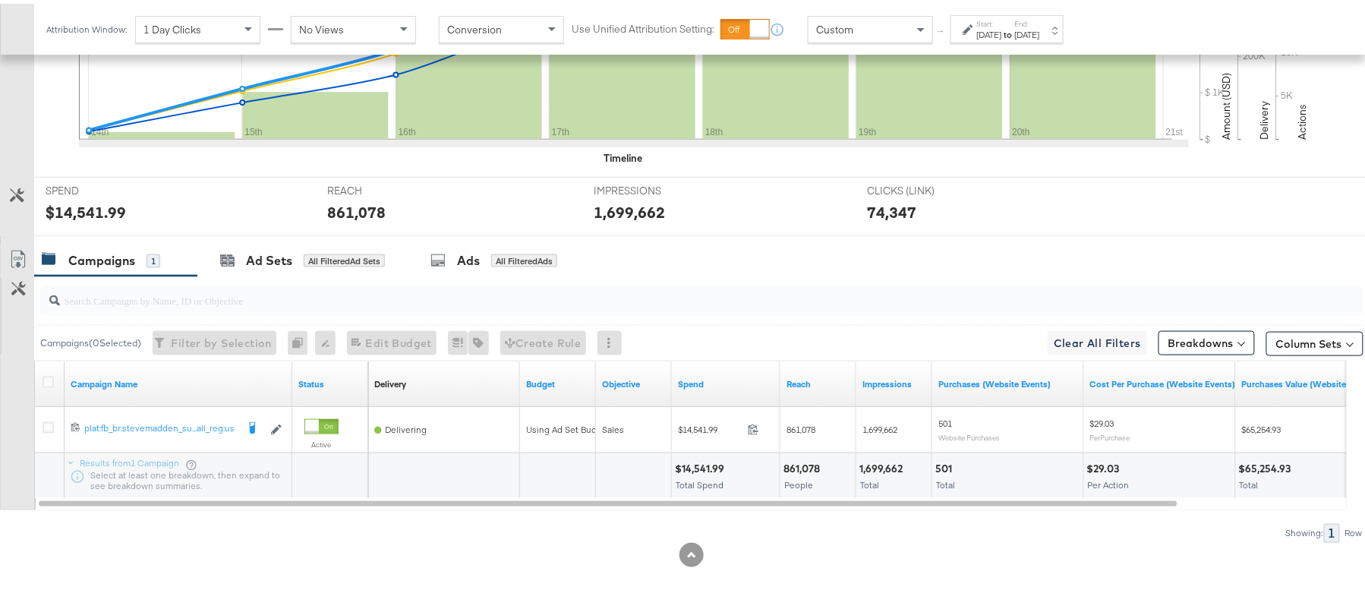
scroll to position [529, 0]
click at [699, 459] on div "$14,541.99" at bounding box center [702, 465] width 54 height 14
copy div "14,541.99"
click at [809, 475] on span "People" at bounding box center [798, 480] width 29 height 11
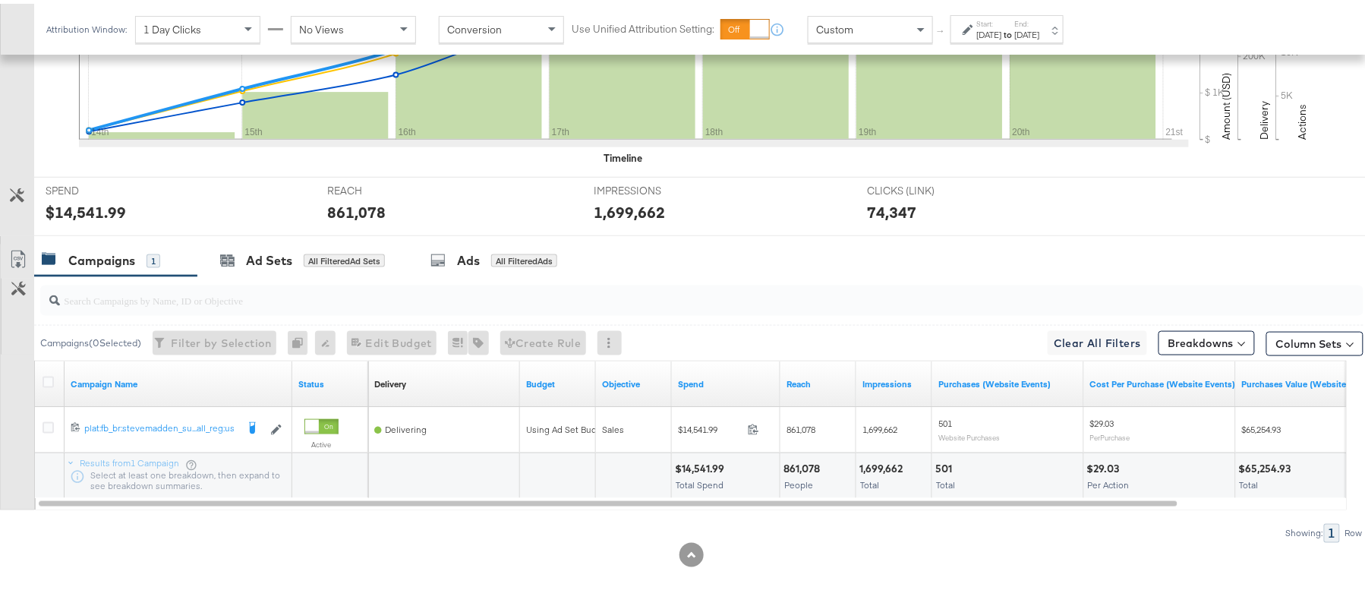
click at [803, 465] on div "861,078" at bounding box center [804, 465] width 41 height 14
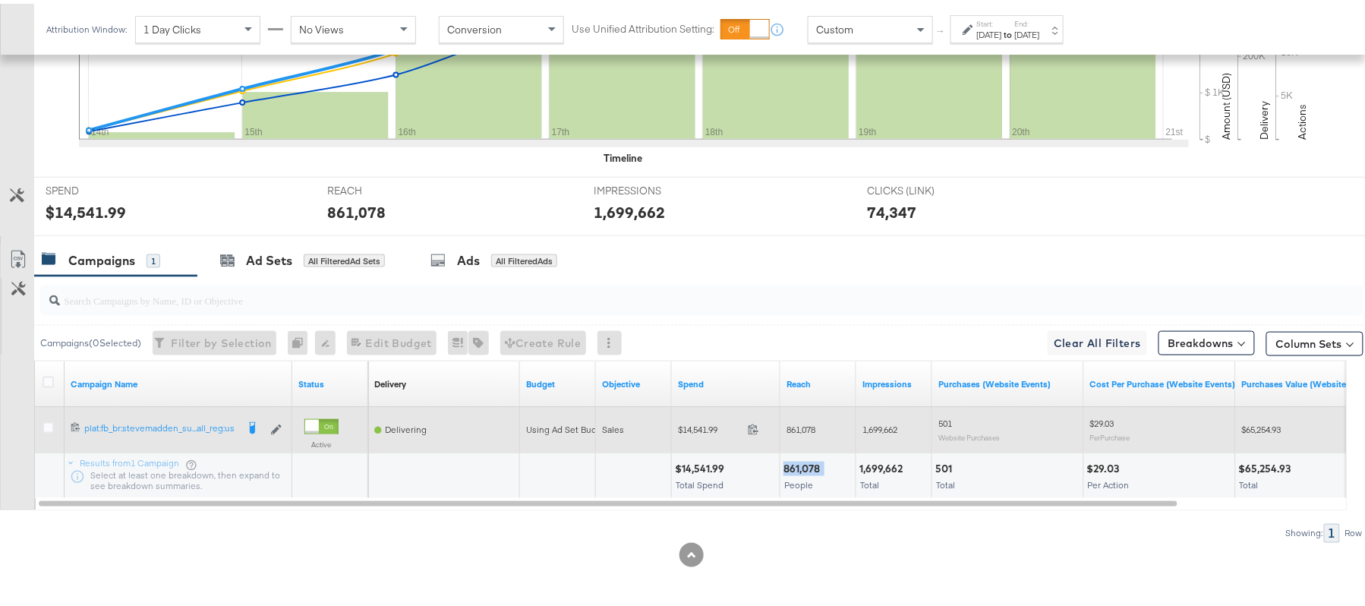
copy div "861,078"
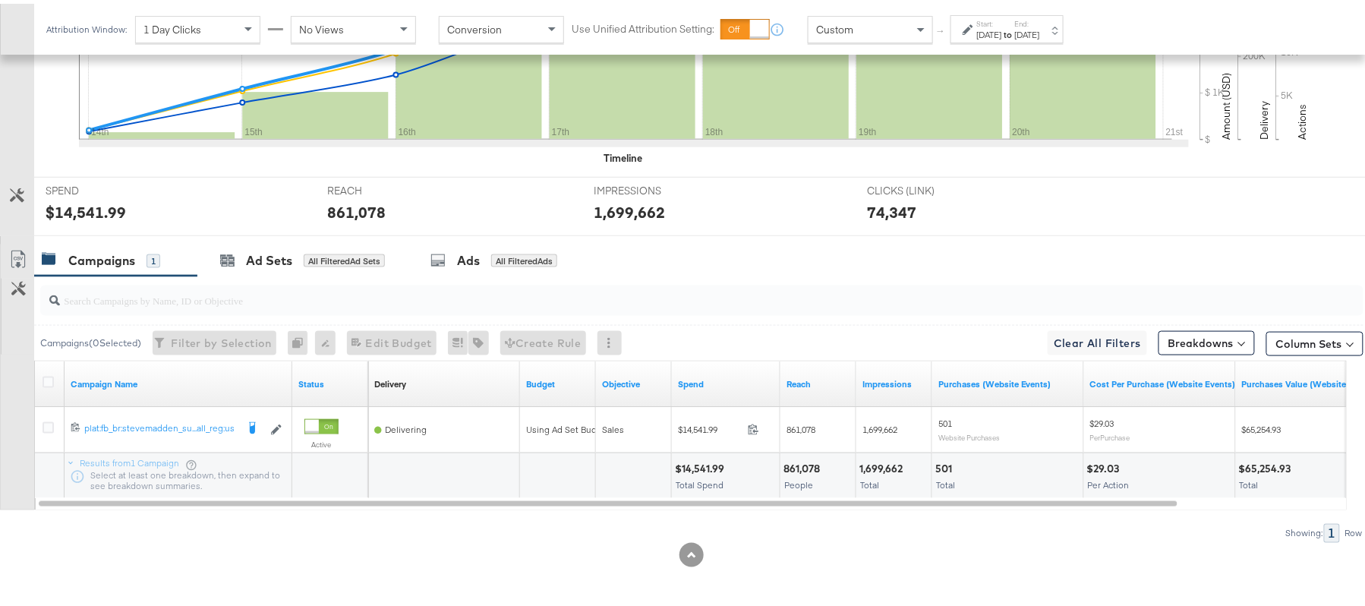
click at [869, 466] on div "1,699,662" at bounding box center [884, 465] width 48 height 14
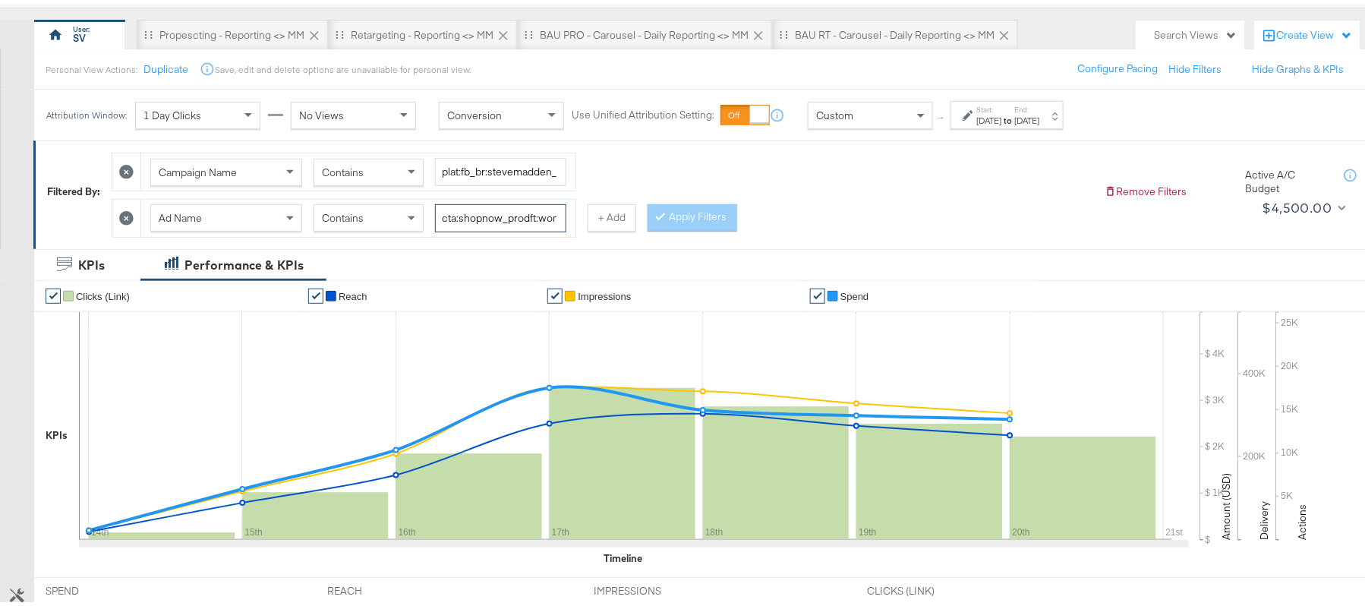
click at [468, 205] on input "cta:shopnow_prodft:womensshoes_copy:cominginhot-[DATE]-KARGO_lp:plp_adtype:caro…" at bounding box center [500, 214] width 131 height 28
paste input "[DATE]"
click at [679, 216] on button "Apply Filters" at bounding box center [693, 213] width 90 height 27
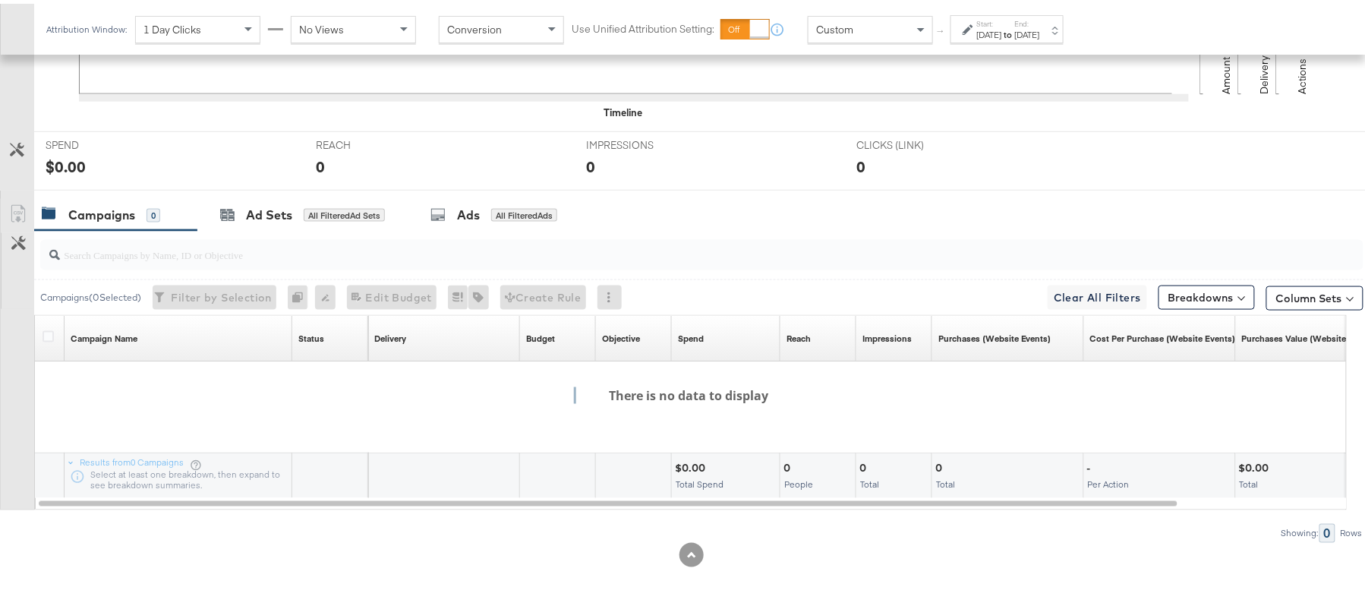
scroll to position [170, 0]
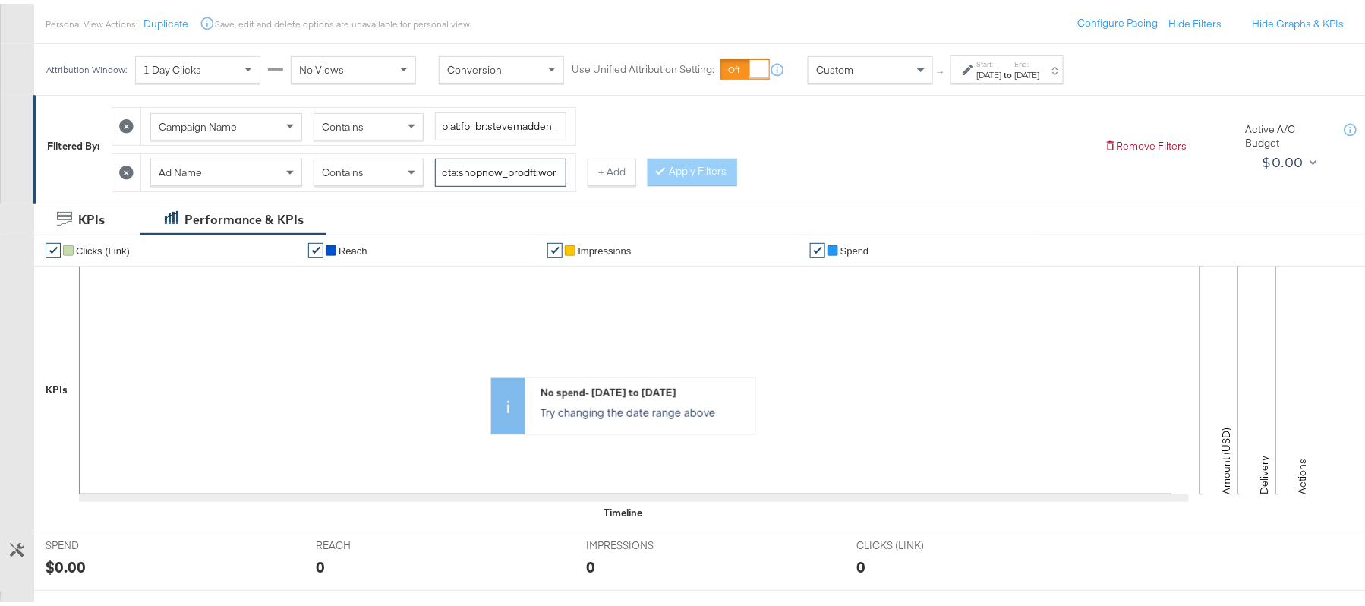
click at [521, 170] on input "cta:shopnow_prodft:womensshoes_copy:cominginhot-[DATE]-KARGO_lp:plp_adtype:caro…" at bounding box center [500, 169] width 131 height 28
paste input "[DATE]"
click at [650, 167] on button "Apply Filters" at bounding box center [693, 168] width 90 height 27
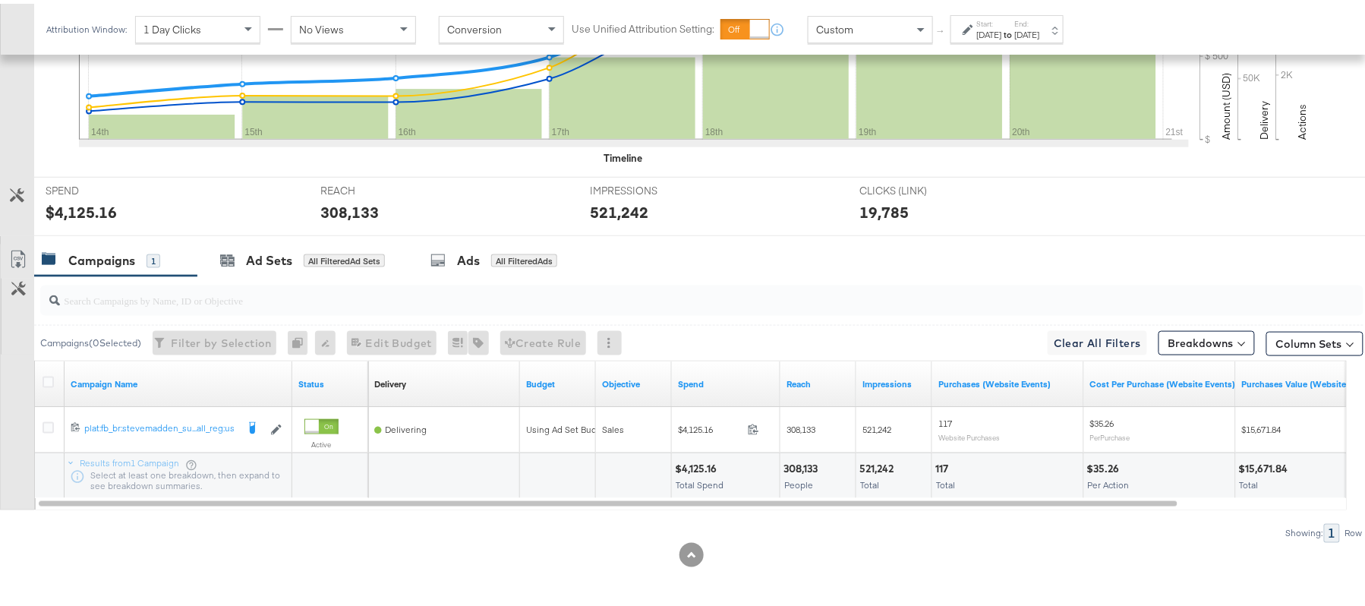
scroll to position [529, 0]
click at [700, 459] on div "$4,125.16" at bounding box center [698, 465] width 46 height 14
click at [802, 462] on div "308,133" at bounding box center [803, 465] width 39 height 14
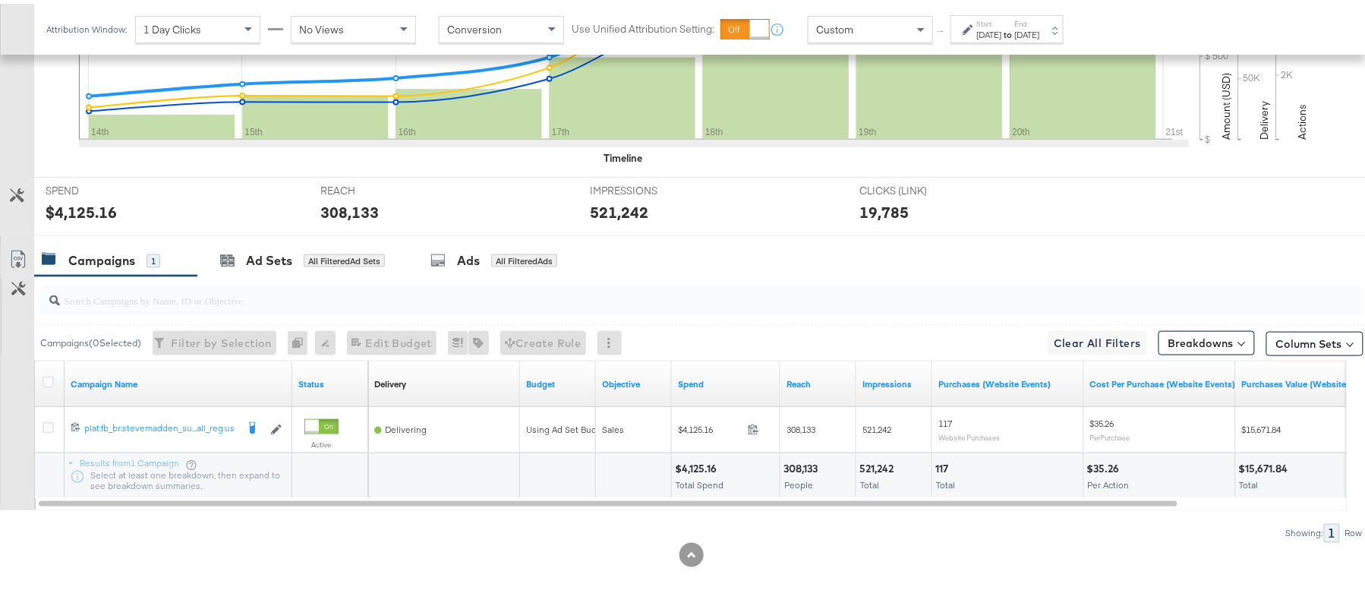
click at [878, 456] on div "521,242 Total" at bounding box center [893, 473] width 75 height 46
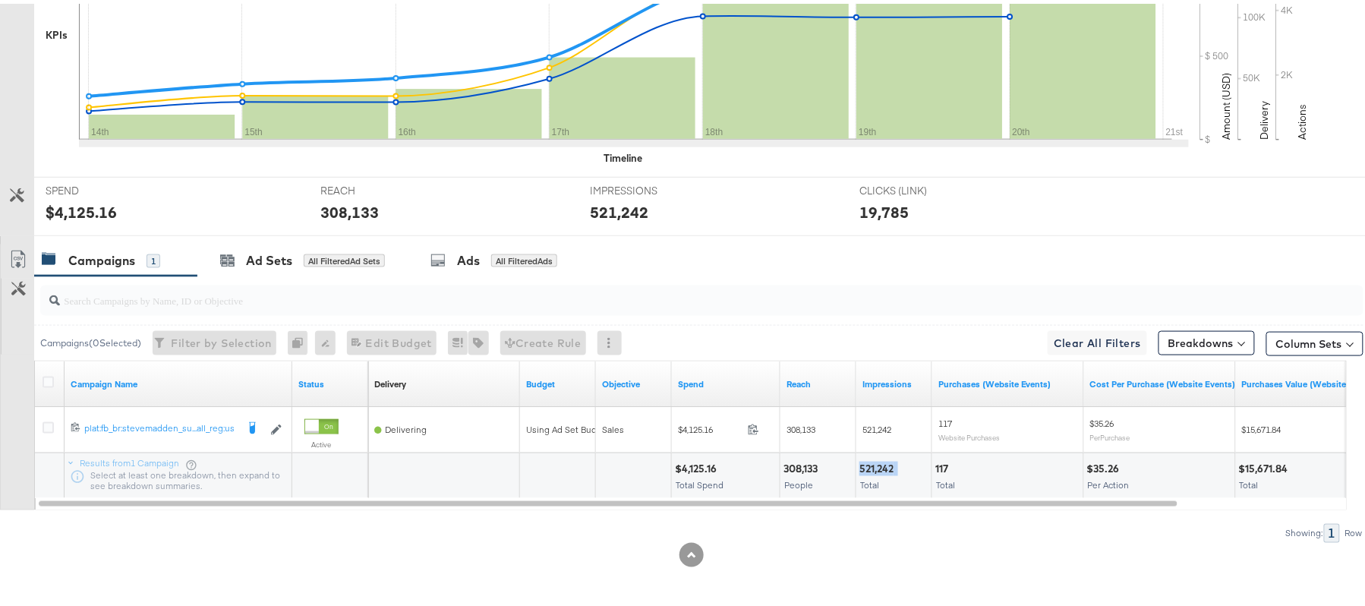
scroll to position [125, 0]
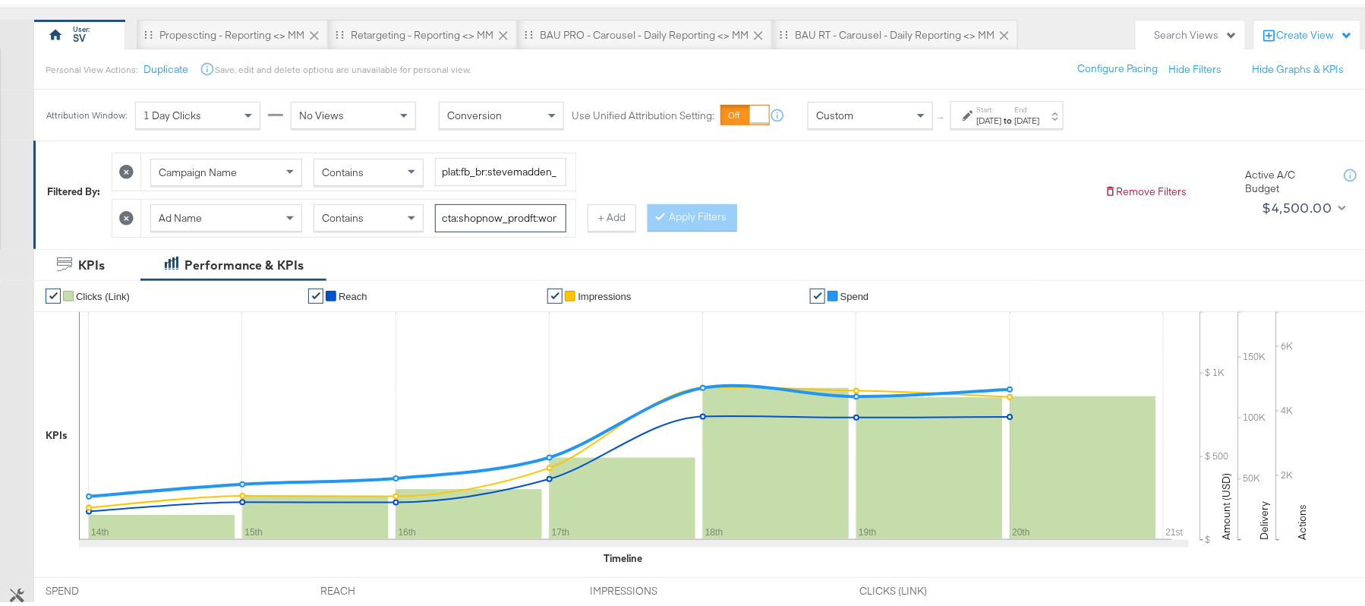
click at [516, 226] on input "cta:shopnow_prodft:womensshoes_copy:cominginhot-[DATE]-KARGO_lp:plp_adtype:caro…" at bounding box center [500, 214] width 131 height 28
paste input "starrating_copy:meetthestars-[DATE]-KARGO-multiimage"
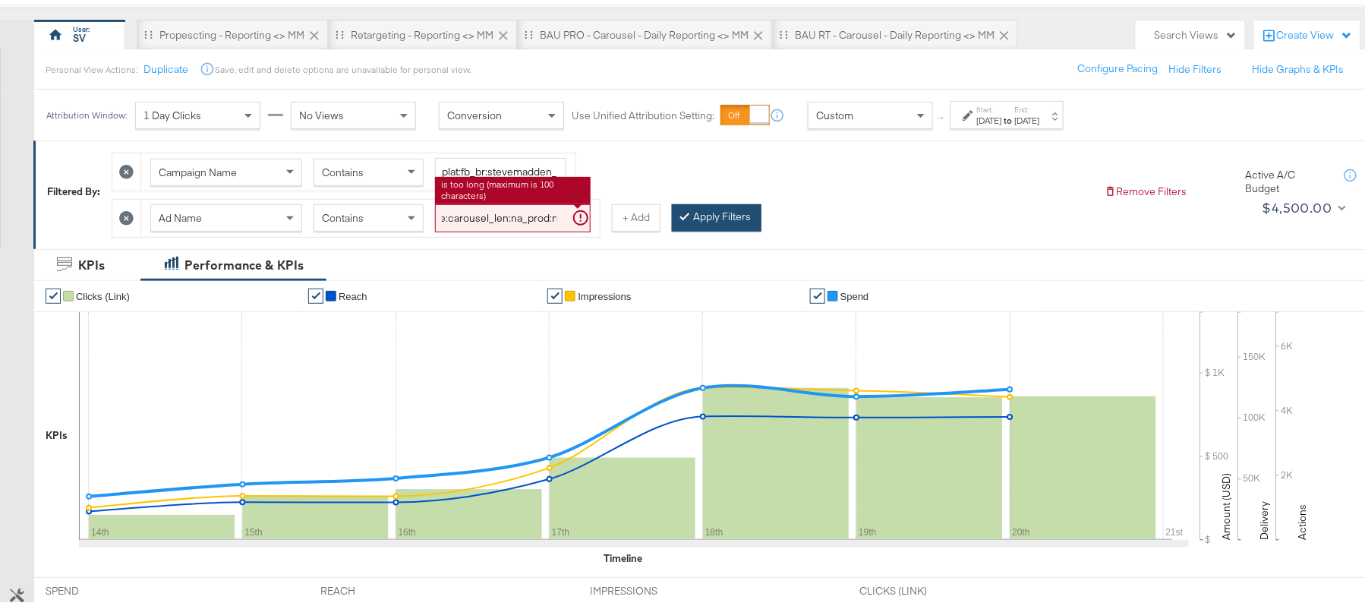
type input "cta:shopnow_prodft:starrating_copy:meetthestars-[DATE]-KARGO-multiimage_lp:plp_…"
click at [700, 216] on button "Apply Filters" at bounding box center [717, 213] width 90 height 27
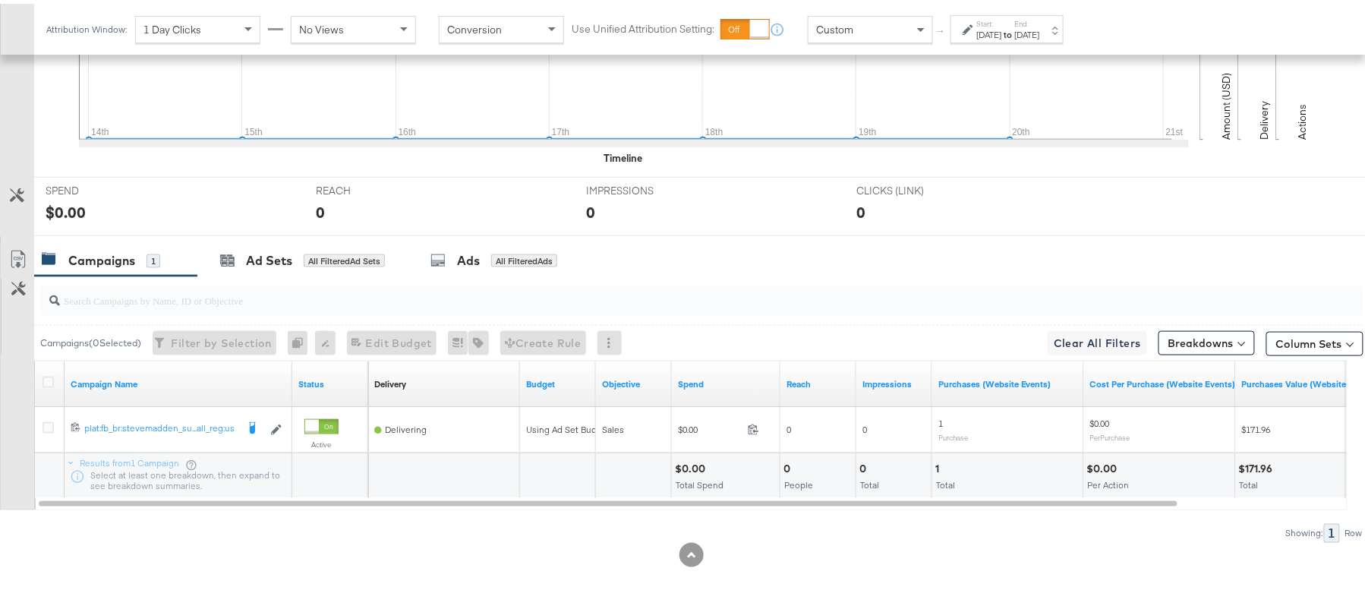
scroll to position [529, 0]
click at [990, 25] on div "[DATE]" at bounding box center [989, 31] width 25 height 12
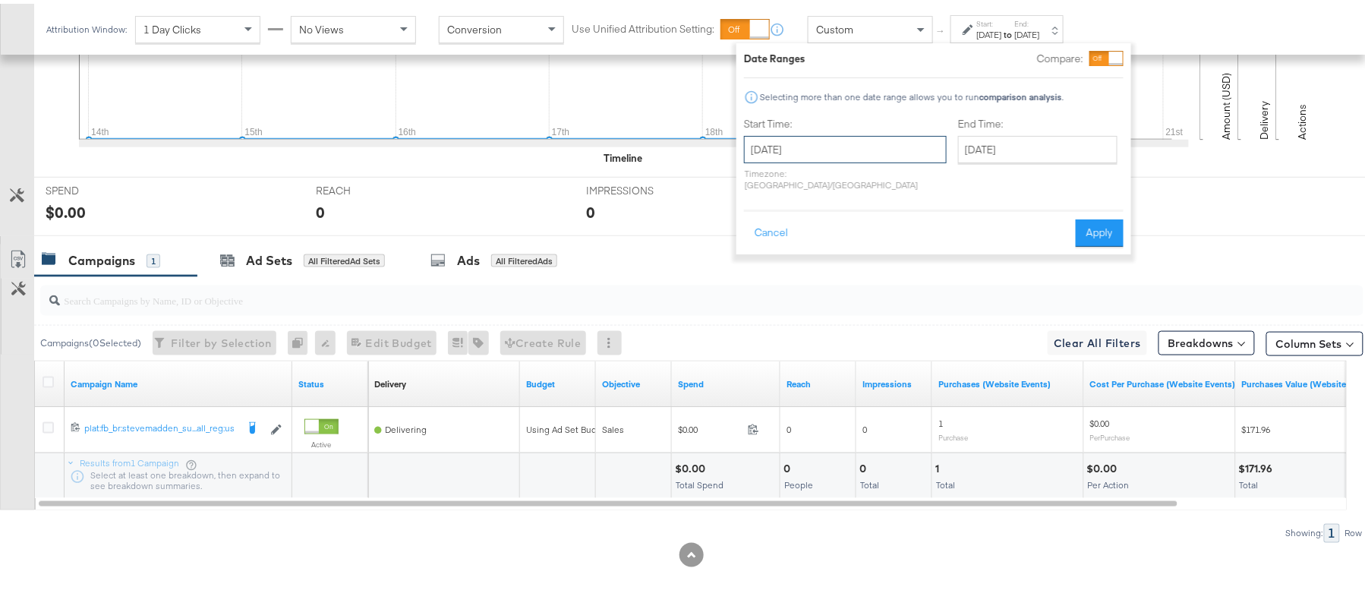
click at [832, 156] on input "[DATE]" at bounding box center [845, 145] width 203 height 27
click at [867, 241] on td "7" at bounding box center [865, 243] width 26 height 21
type input "[DATE]"
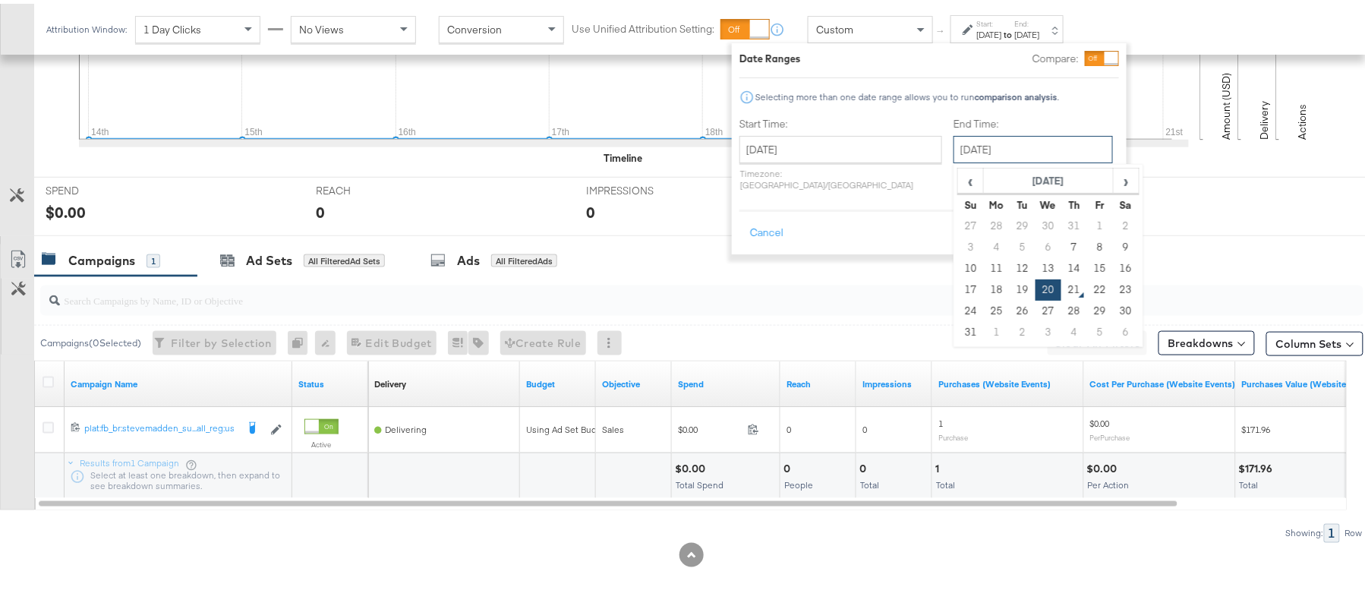
click at [963, 138] on input "August 20th 2025" at bounding box center [1033, 145] width 159 height 27
click at [1036, 261] on td "13" at bounding box center [1049, 264] width 26 height 21
type input "August 13th 2025"
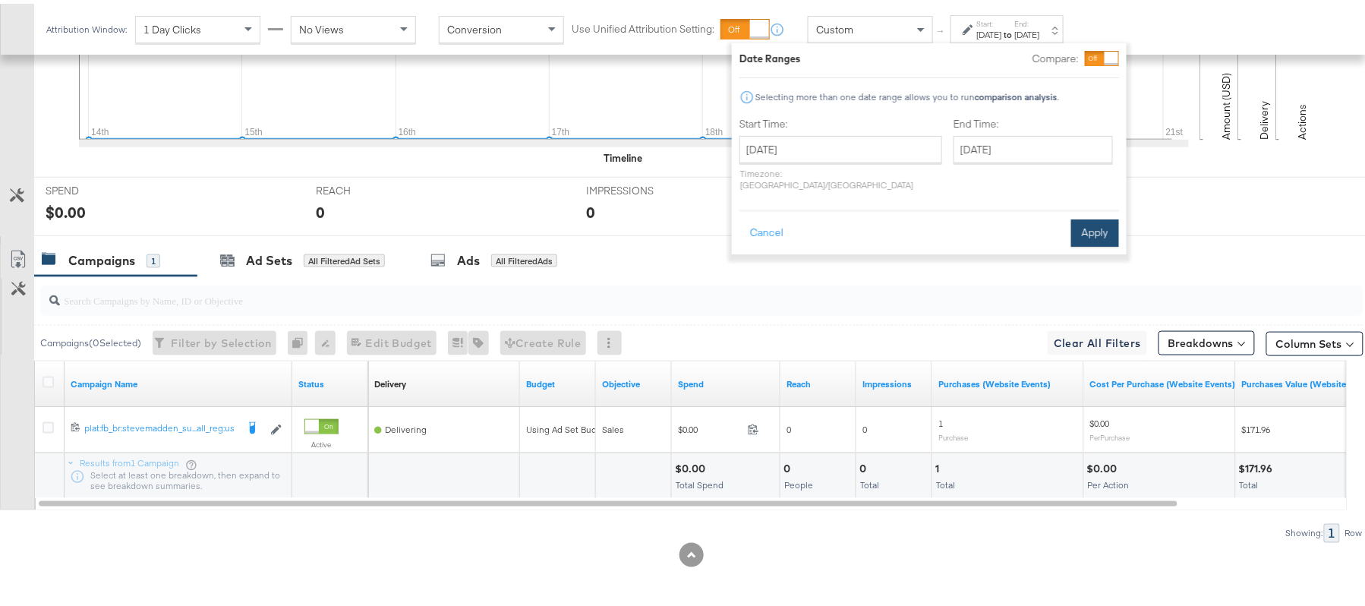
click at [1101, 216] on button "Apply" at bounding box center [1095, 229] width 48 height 27
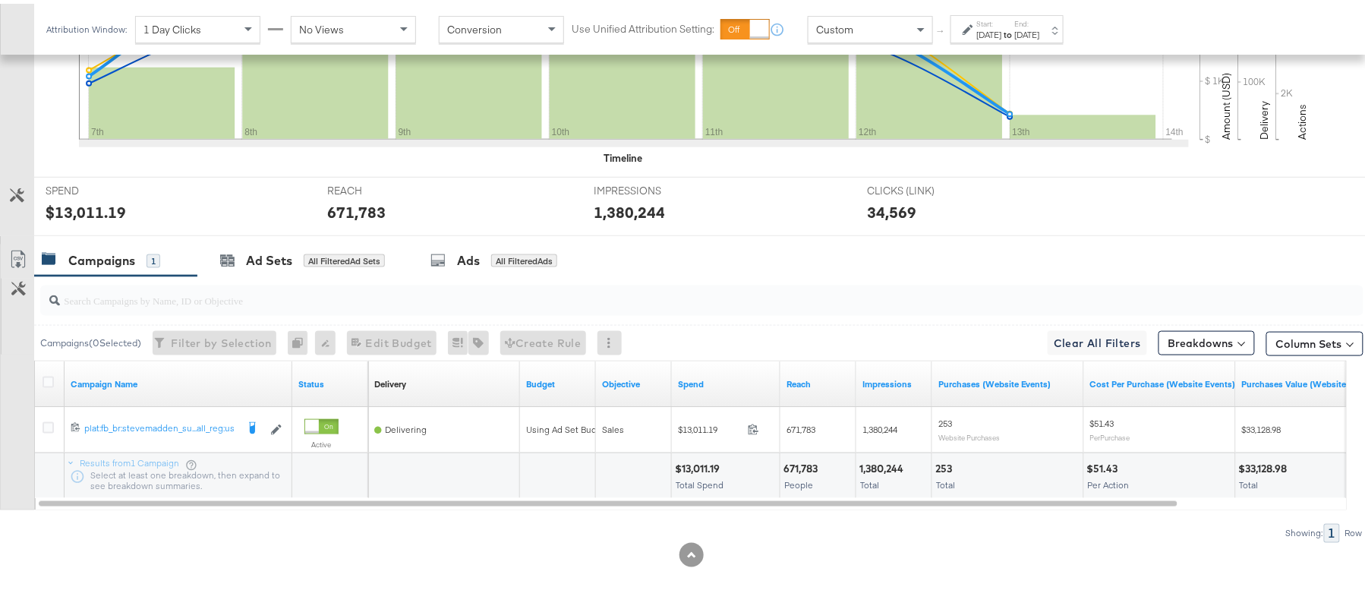
click at [1040, 30] on div "Aug 13th 2025" at bounding box center [1027, 31] width 25 height 12
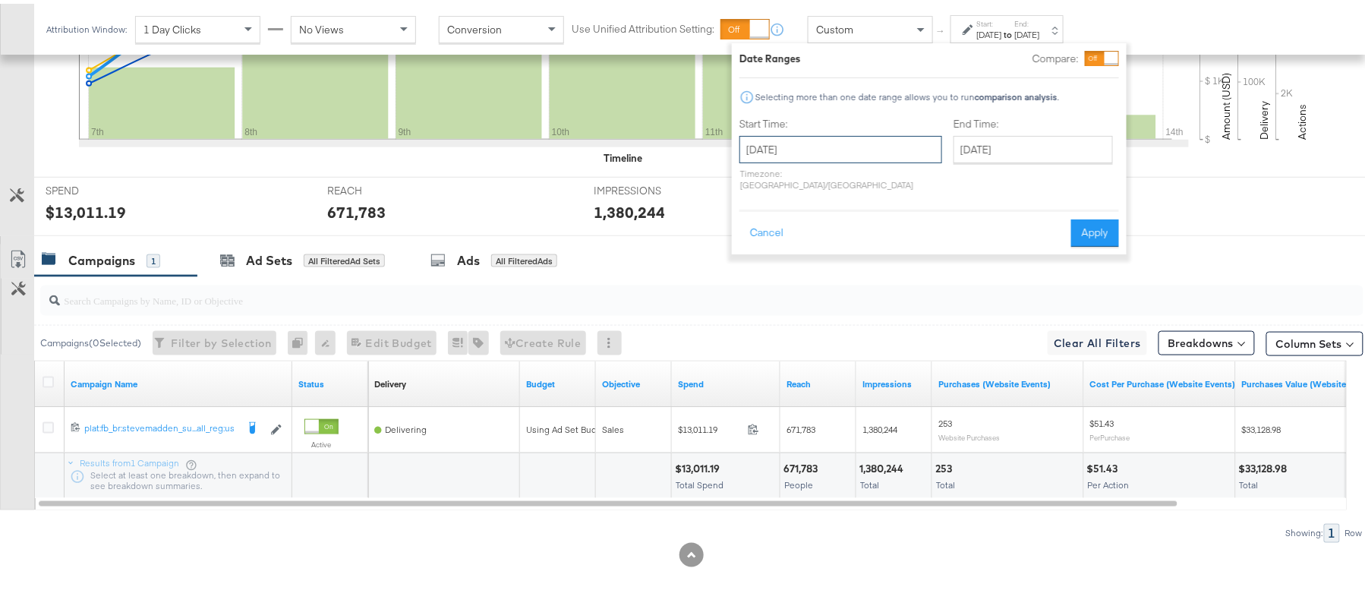
click at [866, 156] on input "August 7th 2025" at bounding box center [841, 145] width 203 height 27
click at [853, 261] on td "14" at bounding box center [860, 264] width 26 height 21
type input "August 14th 2025"
click at [958, 146] on input "August 14th 2025" at bounding box center [1037, 145] width 159 height 27
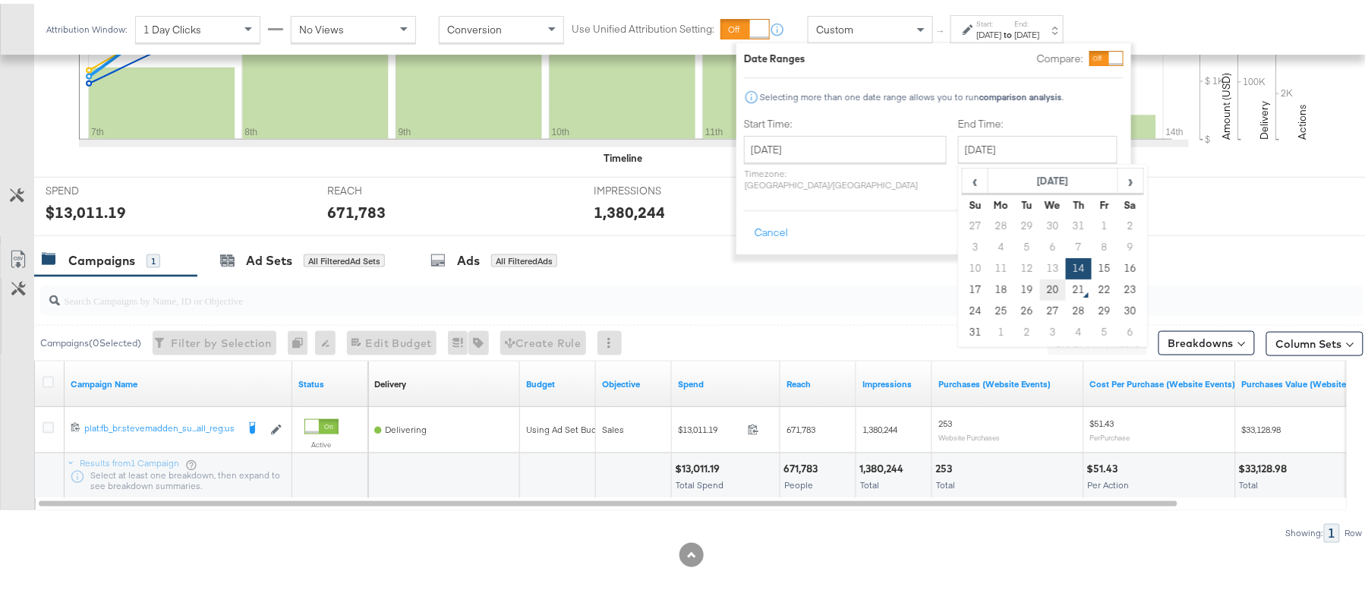
click at [1040, 289] on td "20" at bounding box center [1053, 286] width 26 height 21
type input "August 20th 2025"
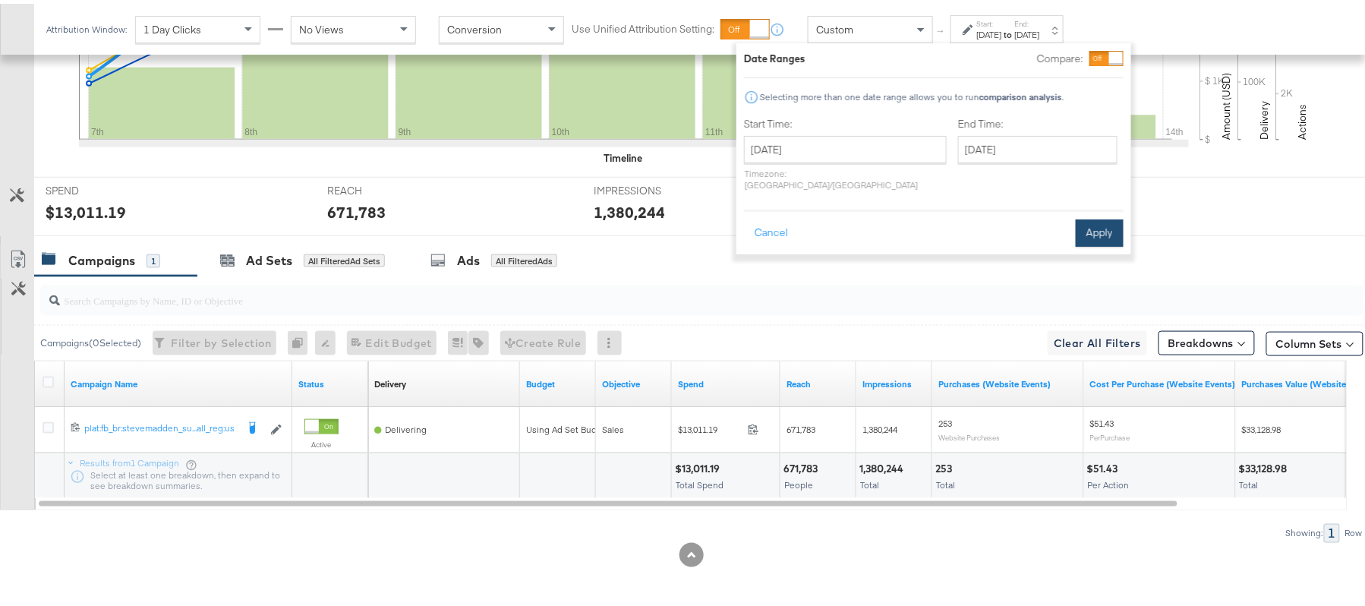
click at [1112, 223] on button "Apply" at bounding box center [1100, 229] width 48 height 27
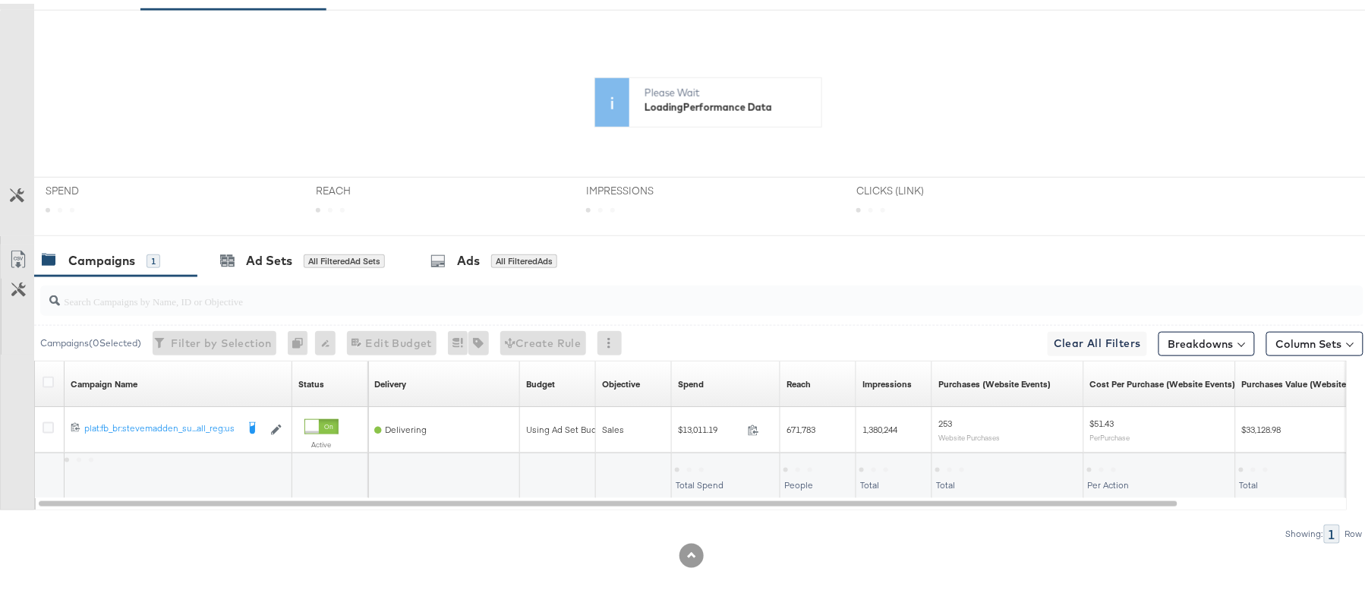
scroll to position [0, 0]
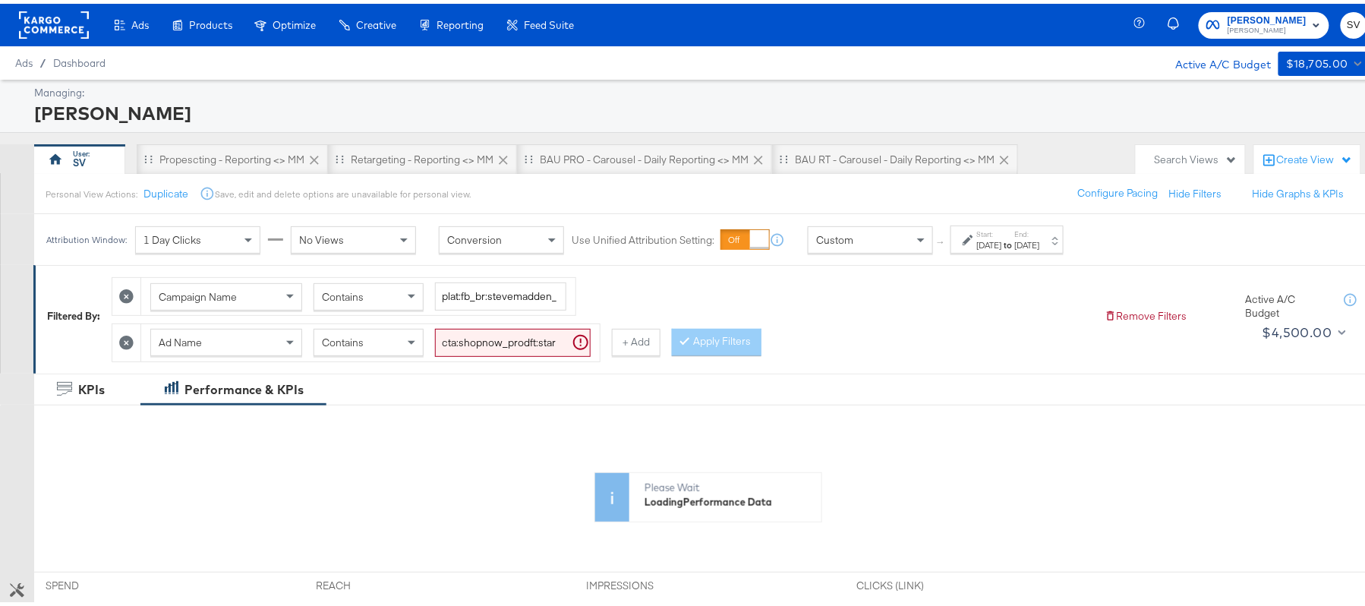
click at [454, 349] on input "cta:shopnow_prodft:starrating_copy:meetthestars-feb19-KARGO-multiimage_lp:plp_a…" at bounding box center [513, 339] width 156 height 28
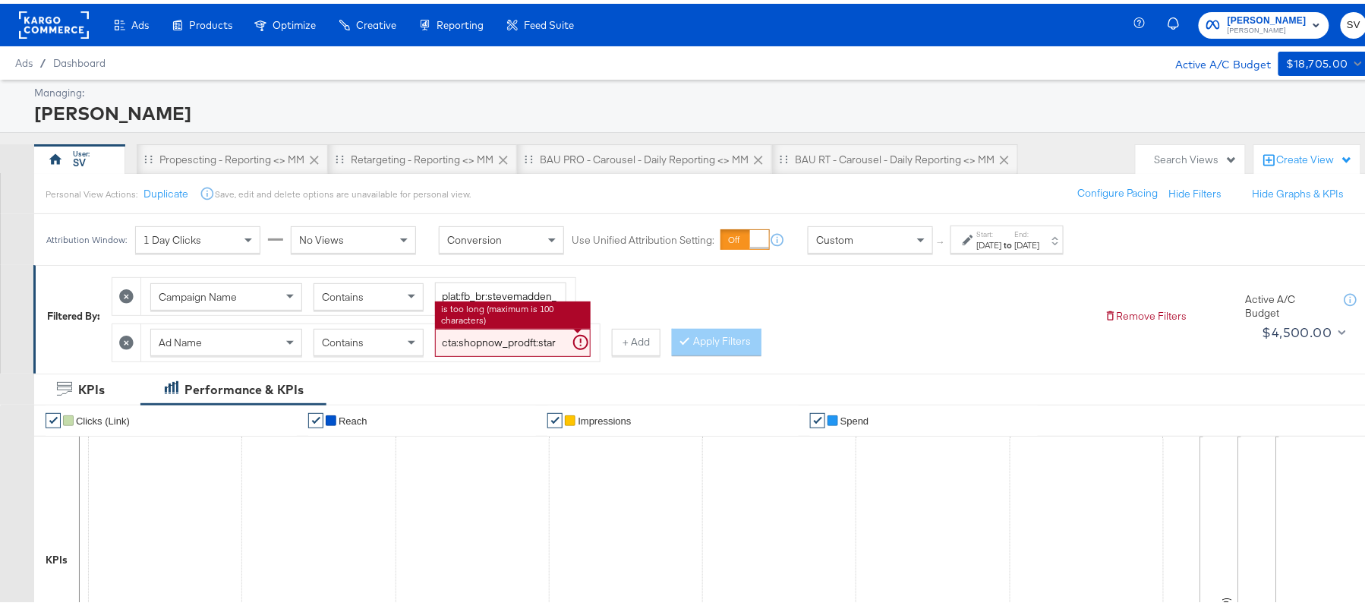
paste input "mostwanted_copy:thestylesyoudidnt-apr8-KARGO-4:5single"
click at [708, 340] on button "Apply Filters" at bounding box center [717, 338] width 90 height 27
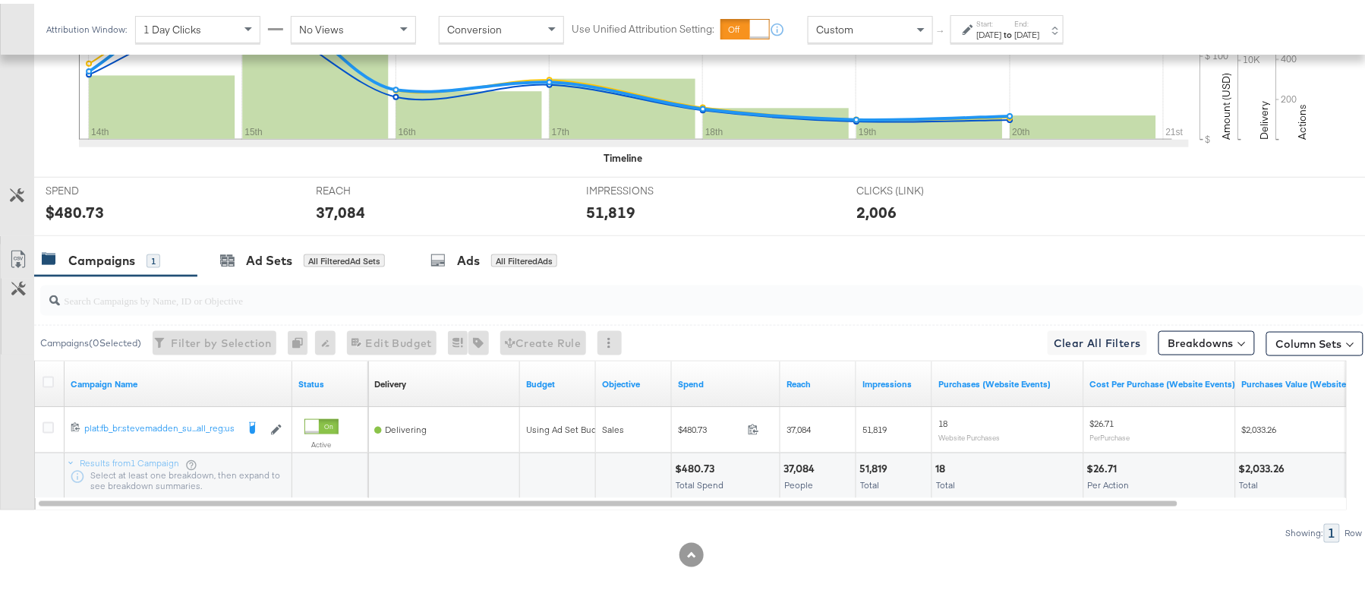
scroll to position [529, 0]
click at [696, 465] on div "$480.73" at bounding box center [697, 465] width 44 height 14
click at [803, 463] on div "37,084" at bounding box center [802, 465] width 36 height 14
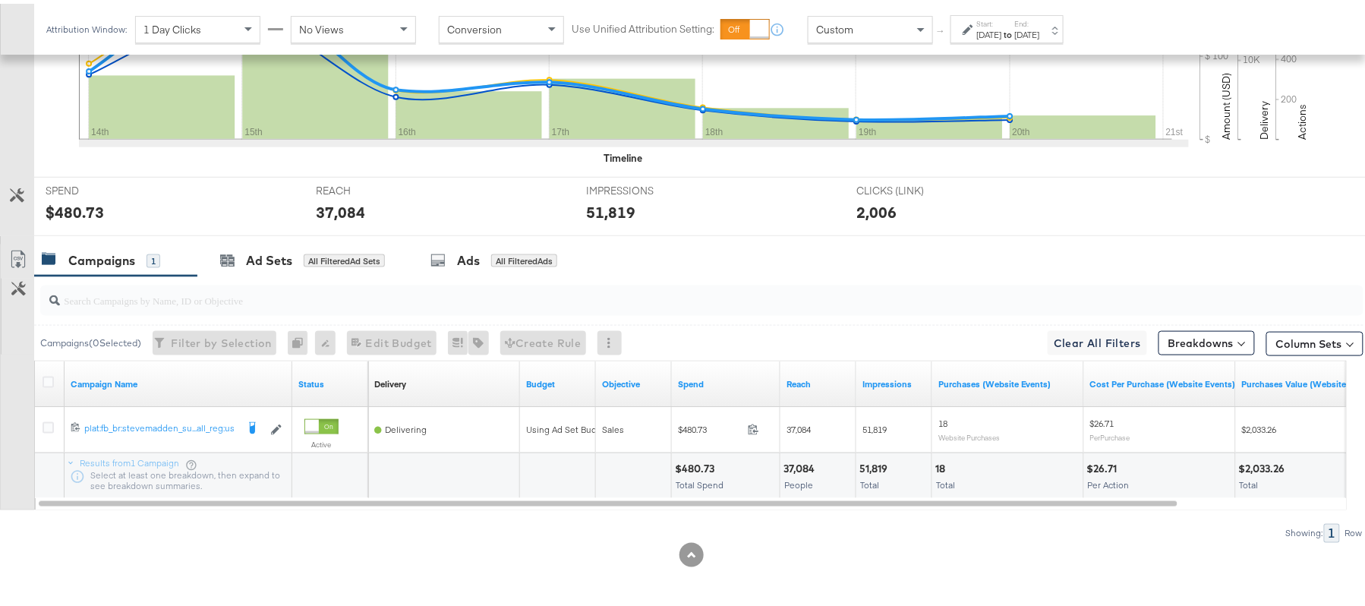
click at [875, 454] on div "51,819 Total" at bounding box center [893, 473] width 75 height 46
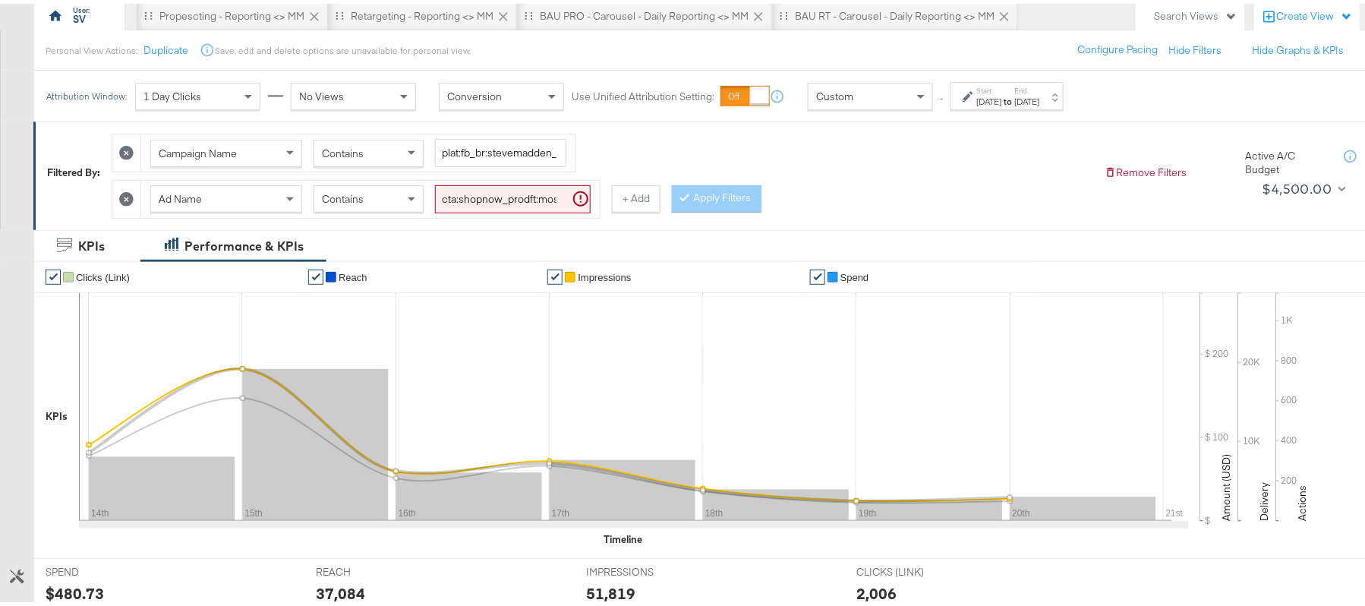
scroll to position [125, 0]
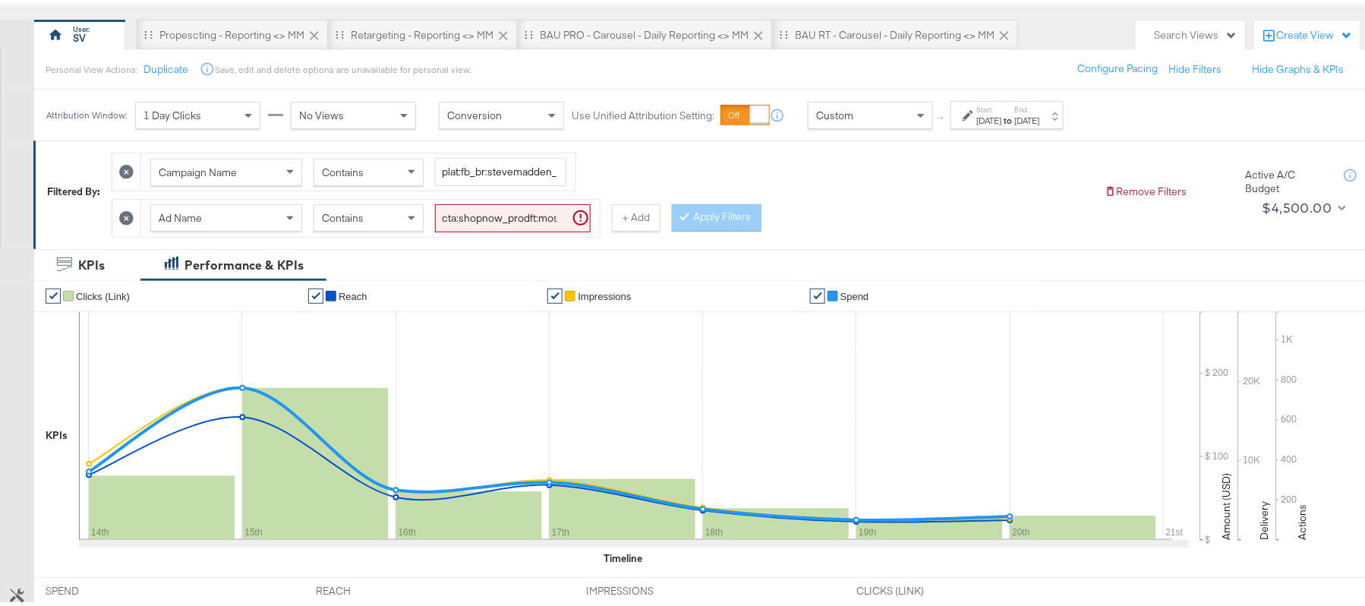
click at [544, 223] on input "cta:shopnow_prodft:mostwanted_copy:thestylesyoudidnt-apr8-KARGO-4:5singleimage_…" at bounding box center [513, 214] width 156 height 28
paste input "newarrivals_copy:thestylesyoudidnt-apr8-KARGO-4:5multi"
click at [730, 220] on button "Apply Filters" at bounding box center [717, 213] width 90 height 27
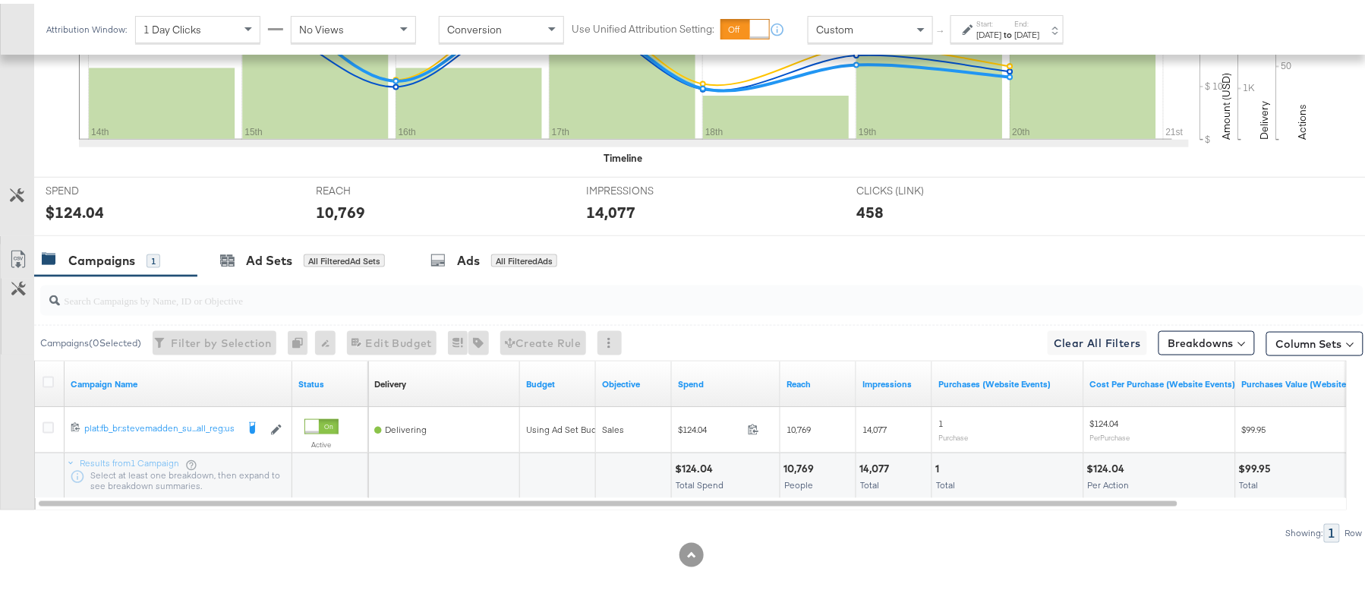
scroll to position [529, 0]
click at [693, 465] on div "$124.04" at bounding box center [696, 465] width 43 height 14
click at [788, 454] on div "10,769 People" at bounding box center [818, 473] width 75 height 46
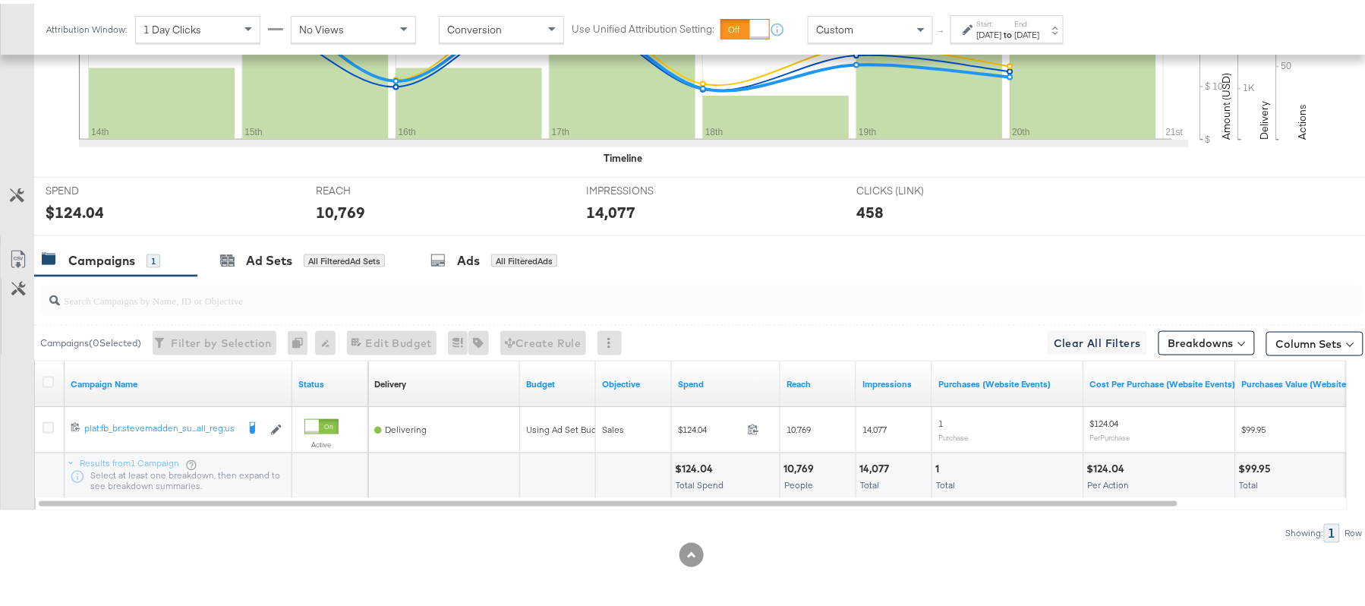
click at [872, 468] on div "14,077" at bounding box center [877, 465] width 34 height 14
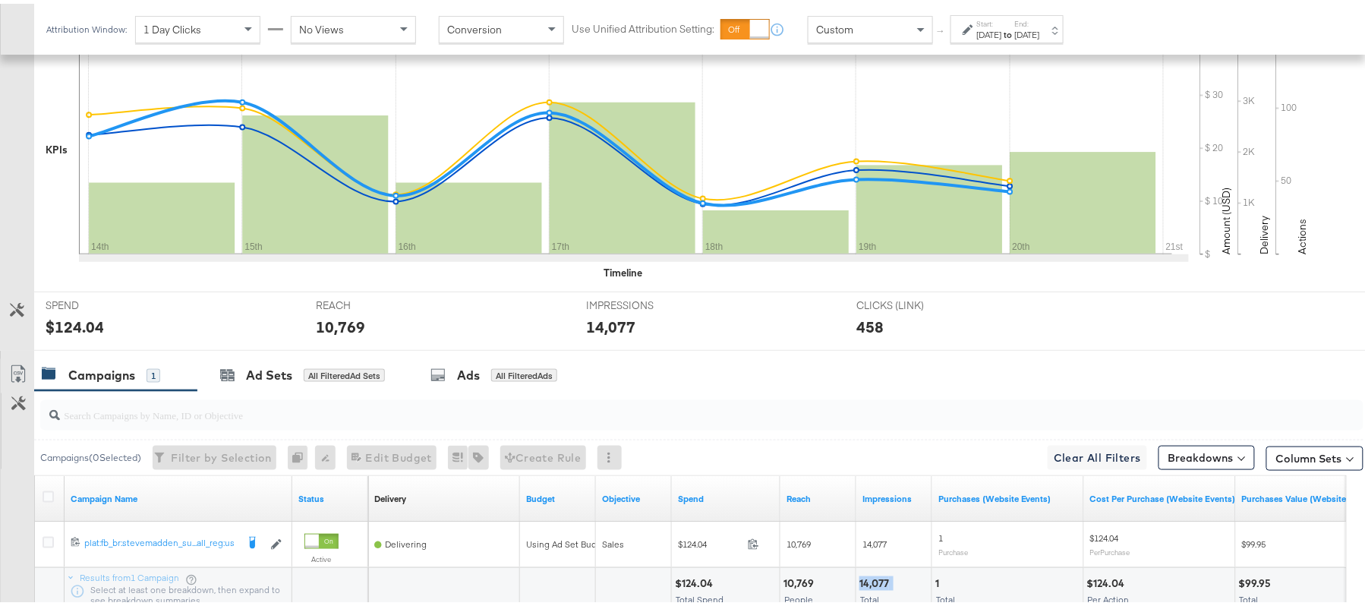
scroll to position [226, 0]
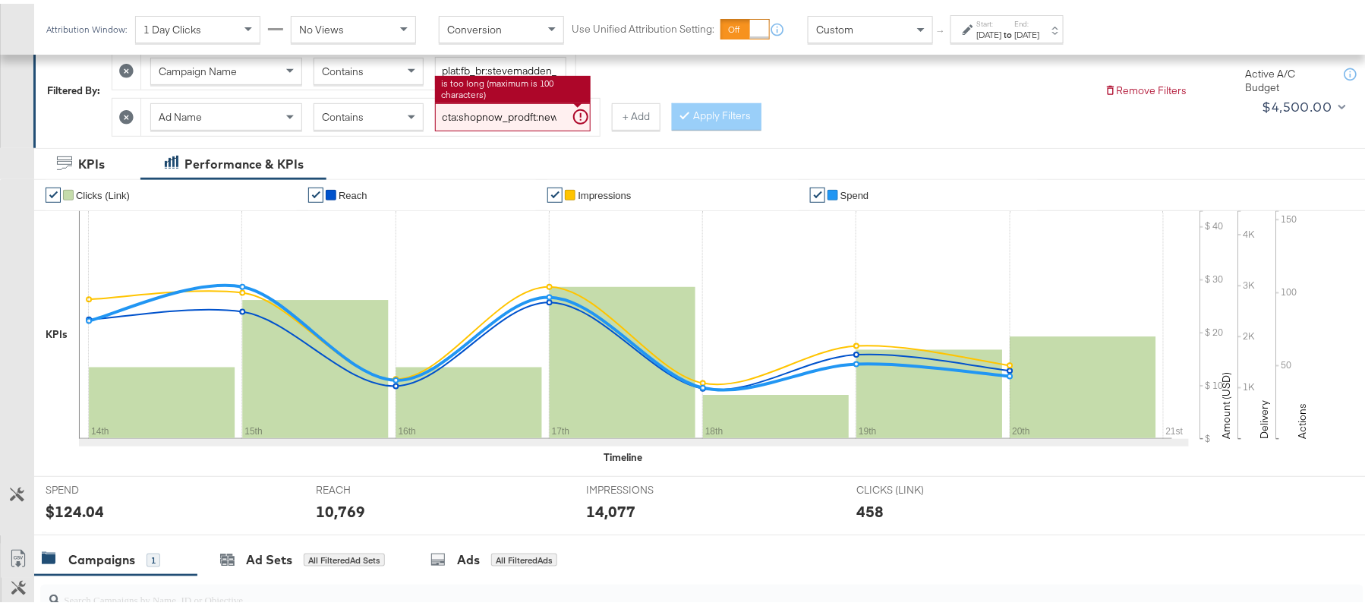
click at [519, 115] on input "cta:shopnow_prodft:newarrivals_copy:thestylesyoudidnt-apr8-KARGO-4:5multiimage_…" at bounding box center [513, 113] width 156 height 28
paste input "ug11"
click at [721, 116] on button "Apply Filters" at bounding box center [717, 112] width 90 height 27
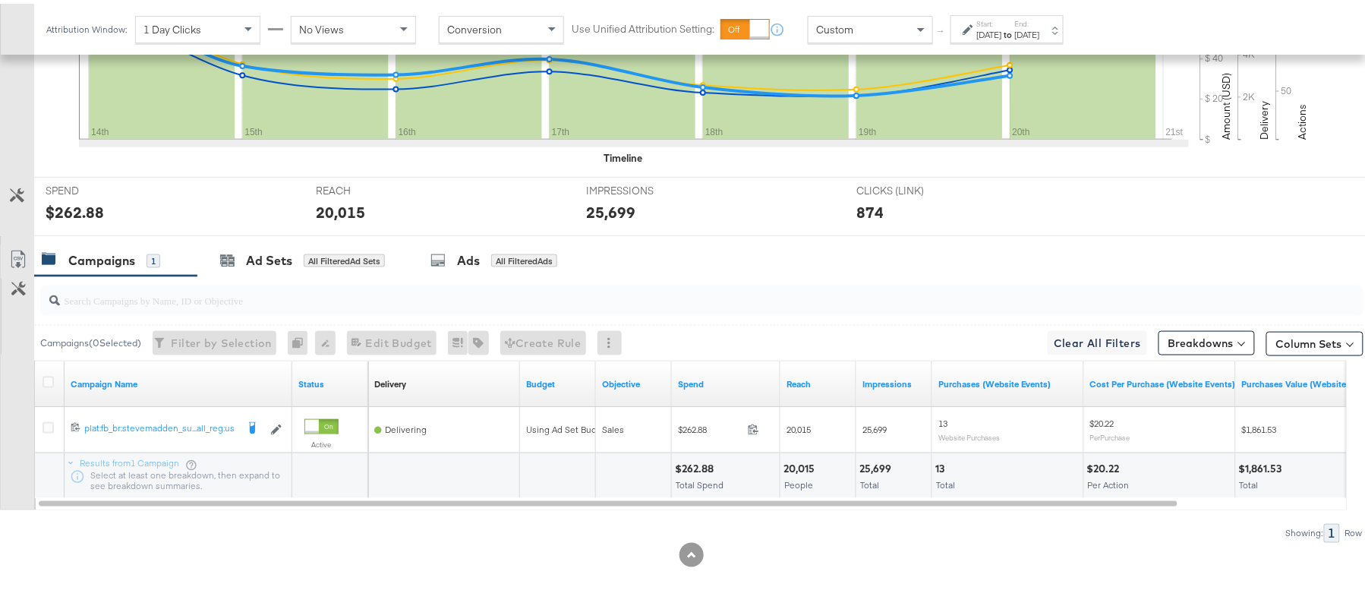
scroll to position [529, 0]
click at [703, 458] on div "$262.88" at bounding box center [696, 465] width 43 height 14
click at [802, 459] on div "20,015" at bounding box center [802, 465] width 36 height 14
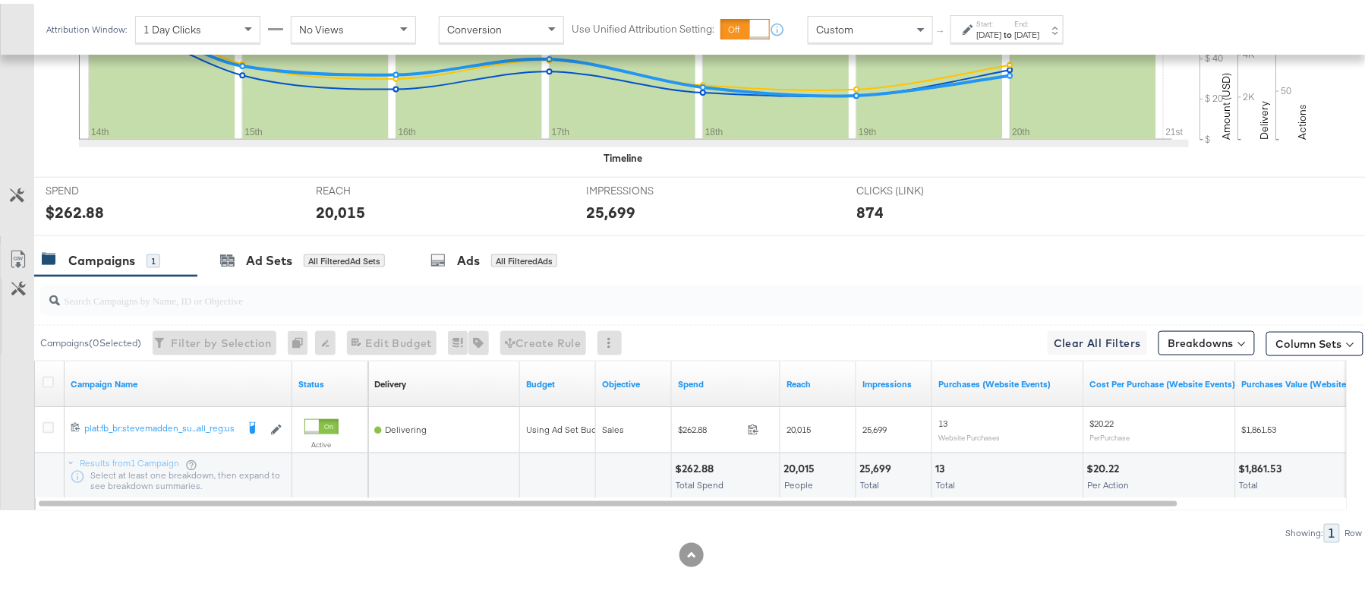
click at [866, 465] on div "25,699" at bounding box center [878, 465] width 36 height 14
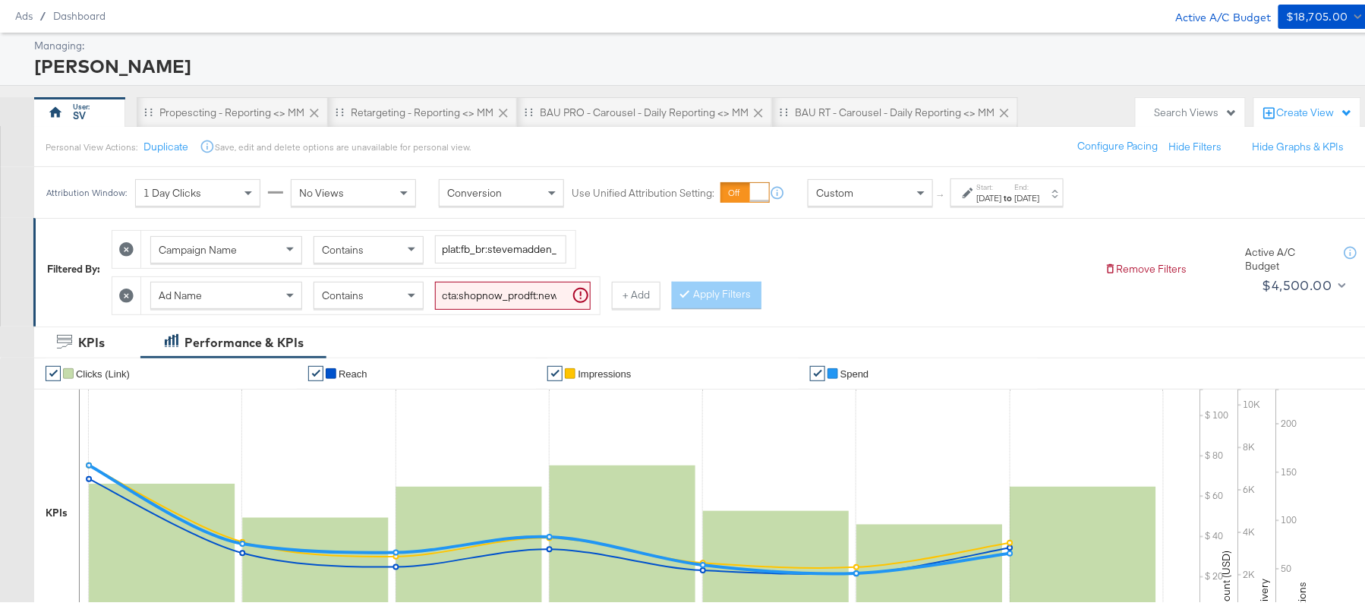
scroll to position [0, 0]
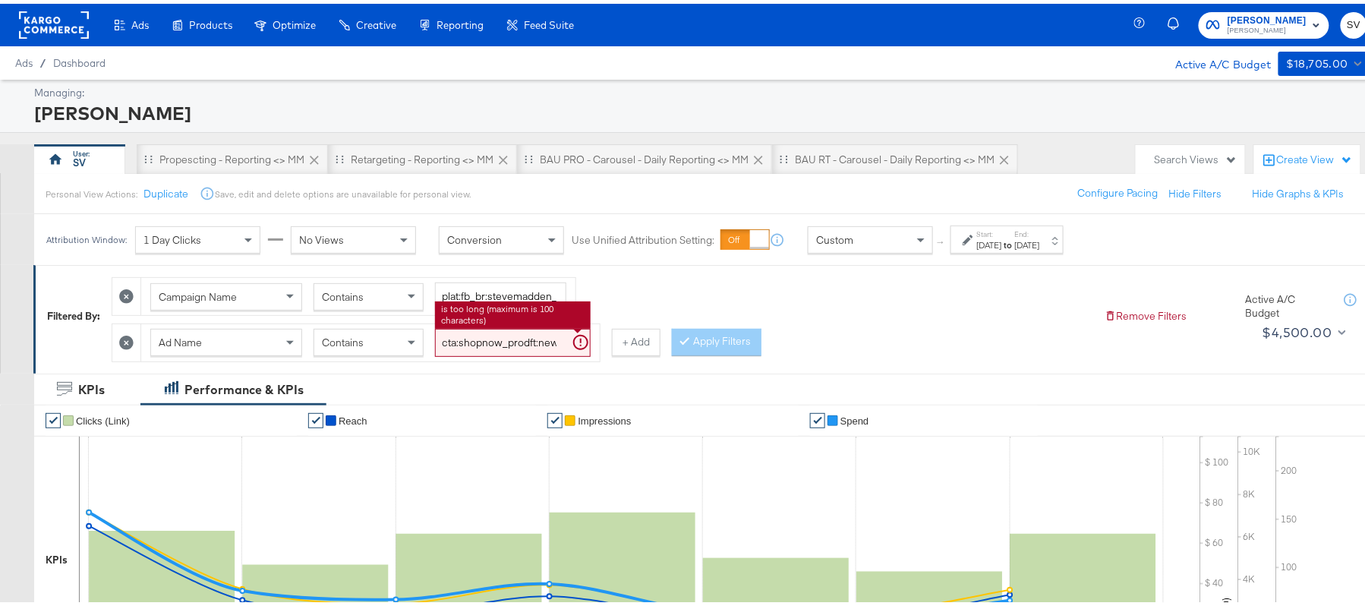
click at [541, 350] on input "cta:shopnow_prodft:newarrivals_copy:thestylesyoudidnt-aug11-KARGO-4:5multiimage…" at bounding box center [513, 339] width 156 height 28
paste input "smpass_copy:findsomethingnew-may28-KARGO"
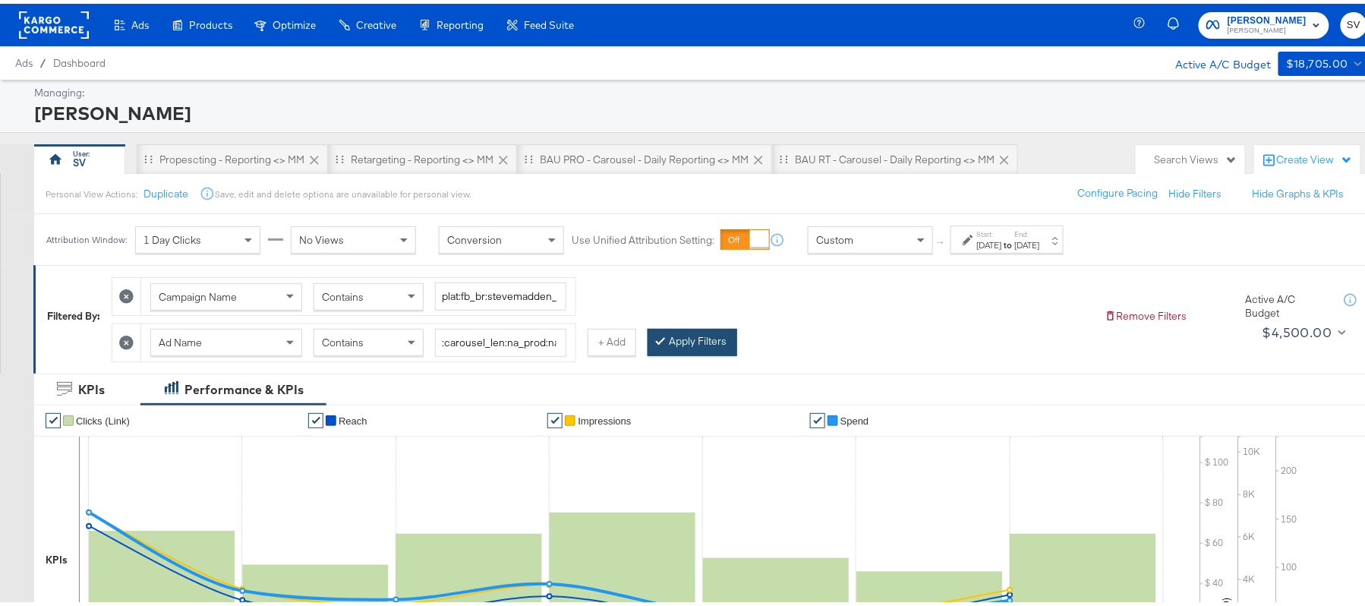
click at [708, 345] on button "Apply Filters" at bounding box center [693, 338] width 90 height 27
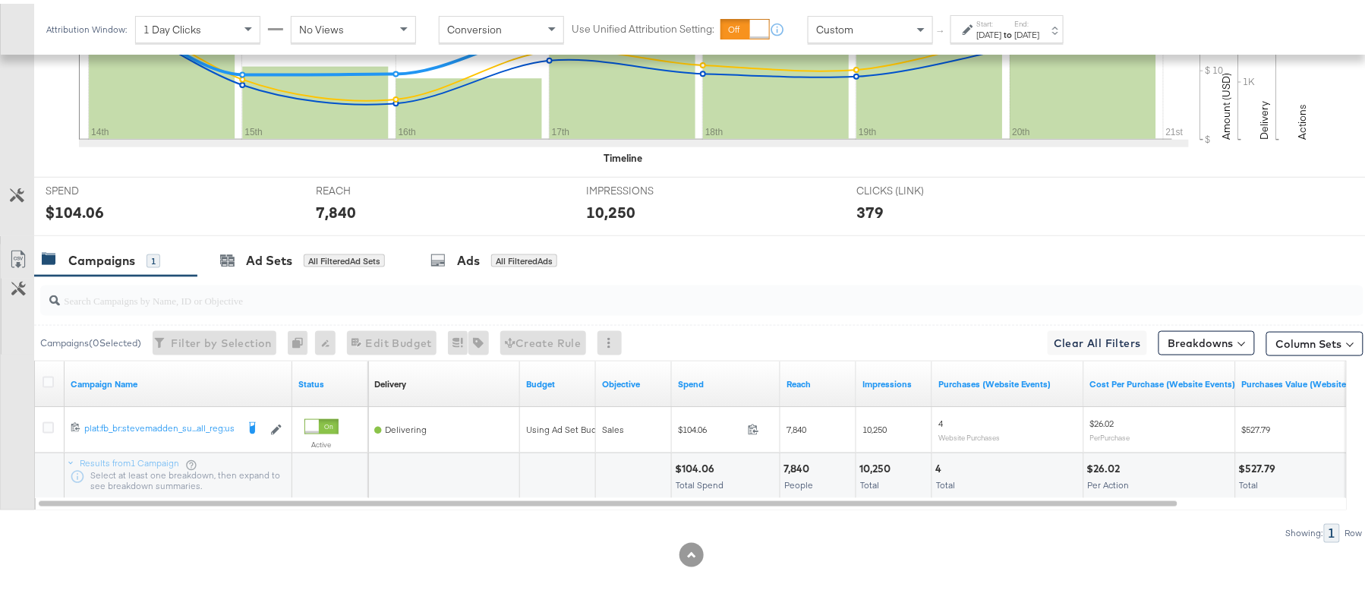
scroll to position [529, 0]
click at [697, 456] on div "$104.06 Total Spend" at bounding box center [726, 473] width 108 height 46
click at [806, 468] on div "7,840" at bounding box center [799, 465] width 30 height 14
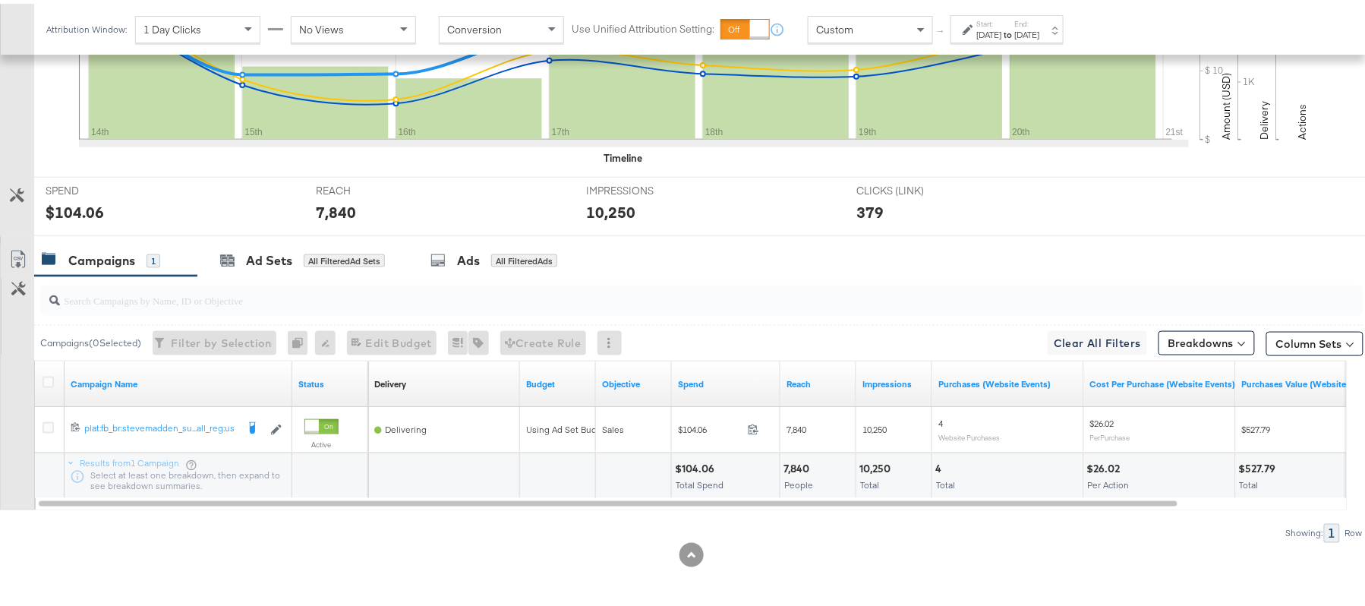
click at [876, 465] on div "10,250" at bounding box center [878, 465] width 36 height 14
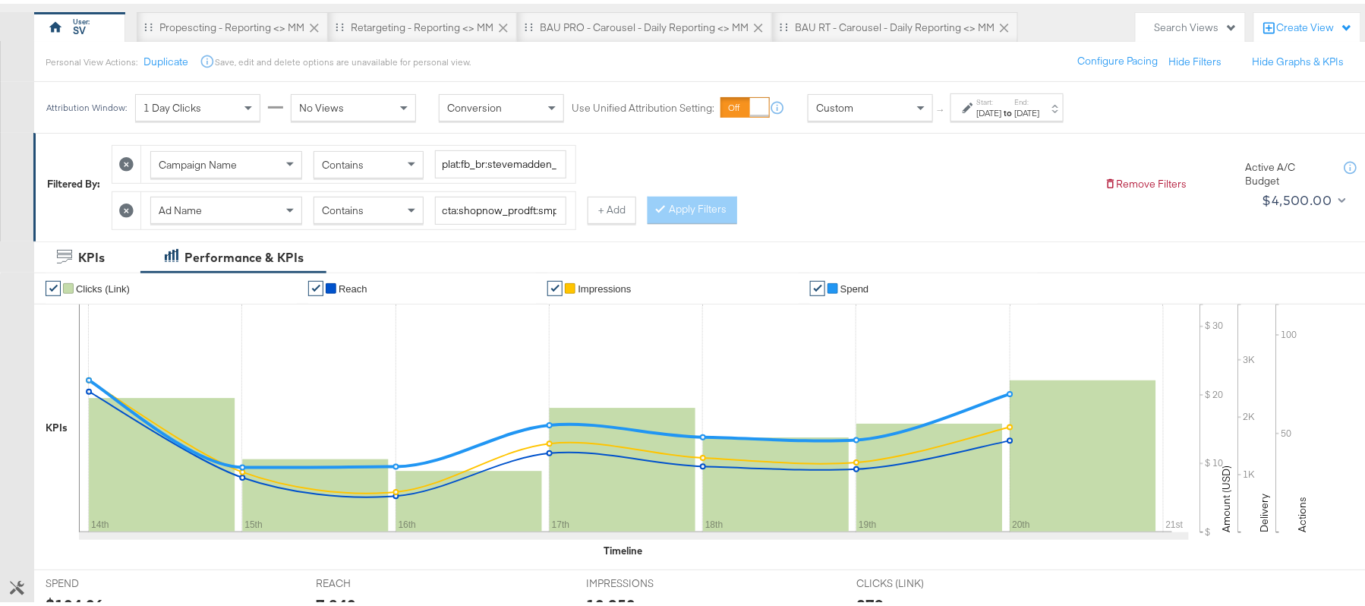
scroll to position [125, 0]
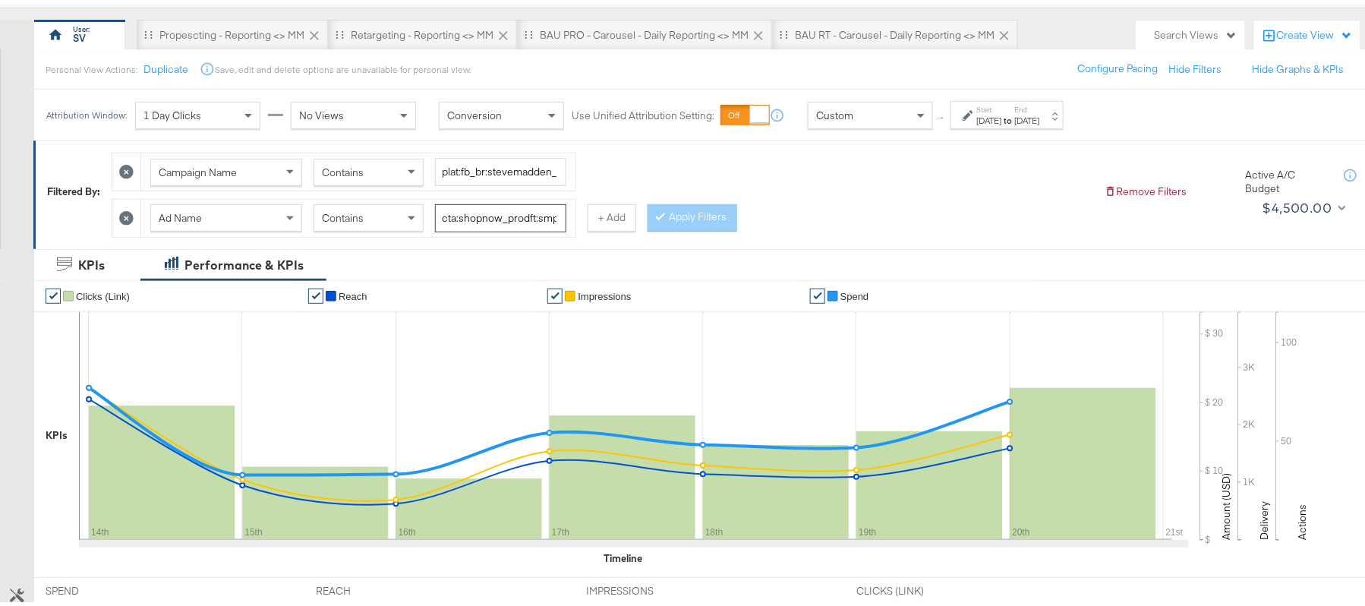
click at [506, 210] on input "cta:shopnow_prodft:smpass_copy:findsomethingnew-may28-KARGO_lp:plp_adtype:carou…" at bounding box center [500, 214] width 131 height 28
paste input "aug11"
type input "cta:shopnow_prodft:smpass_copy:findsomethingnew-aug11-KARGO_lp:plp_adtype:carou…"
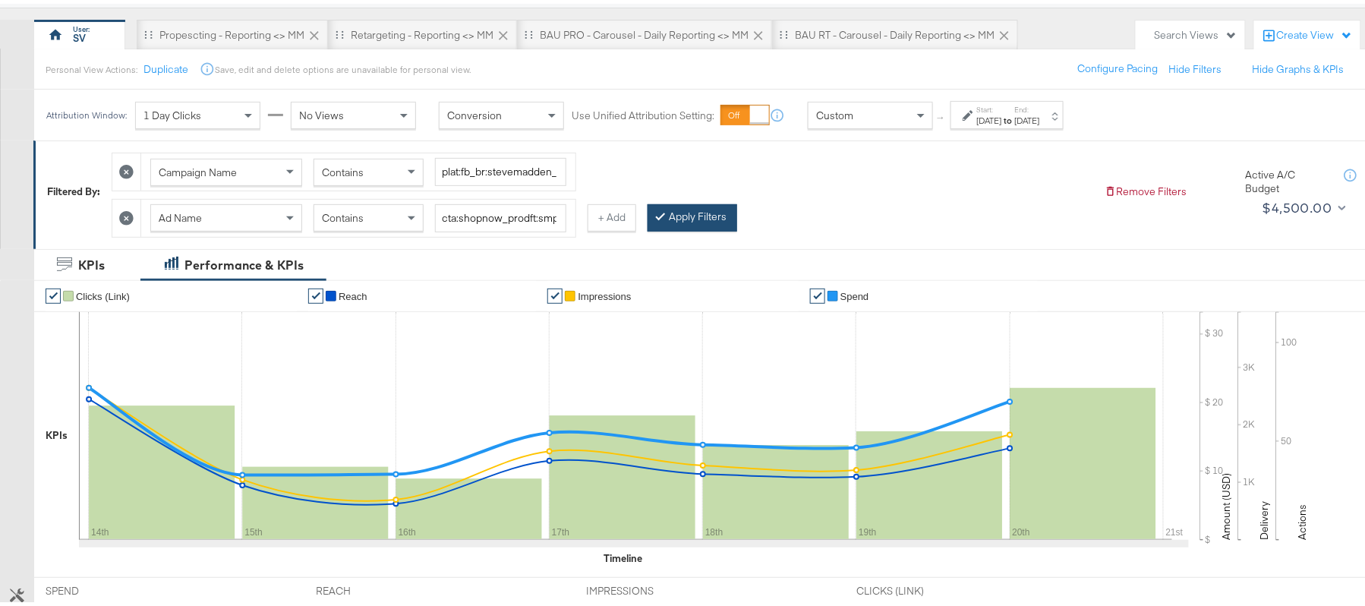
click at [685, 213] on button "Apply Filters" at bounding box center [693, 213] width 90 height 27
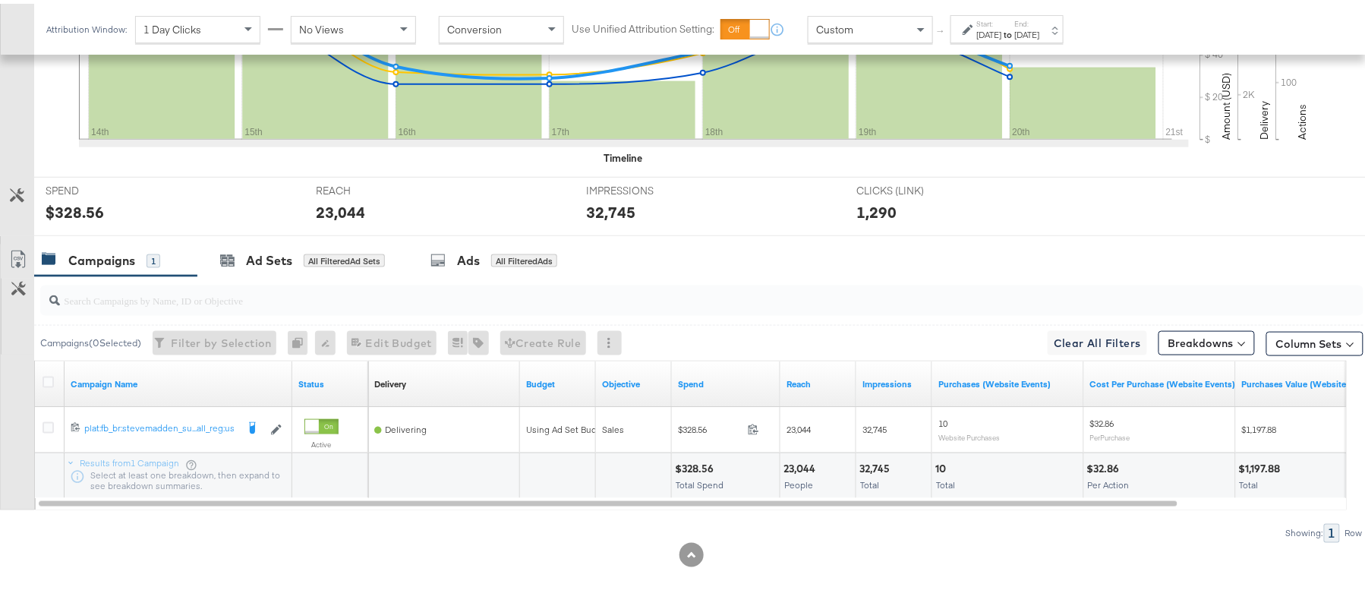
scroll to position [529, 0]
click at [694, 458] on div "$328.56" at bounding box center [696, 465] width 43 height 14
click at [802, 458] on div "23,044" at bounding box center [802, 465] width 36 height 14
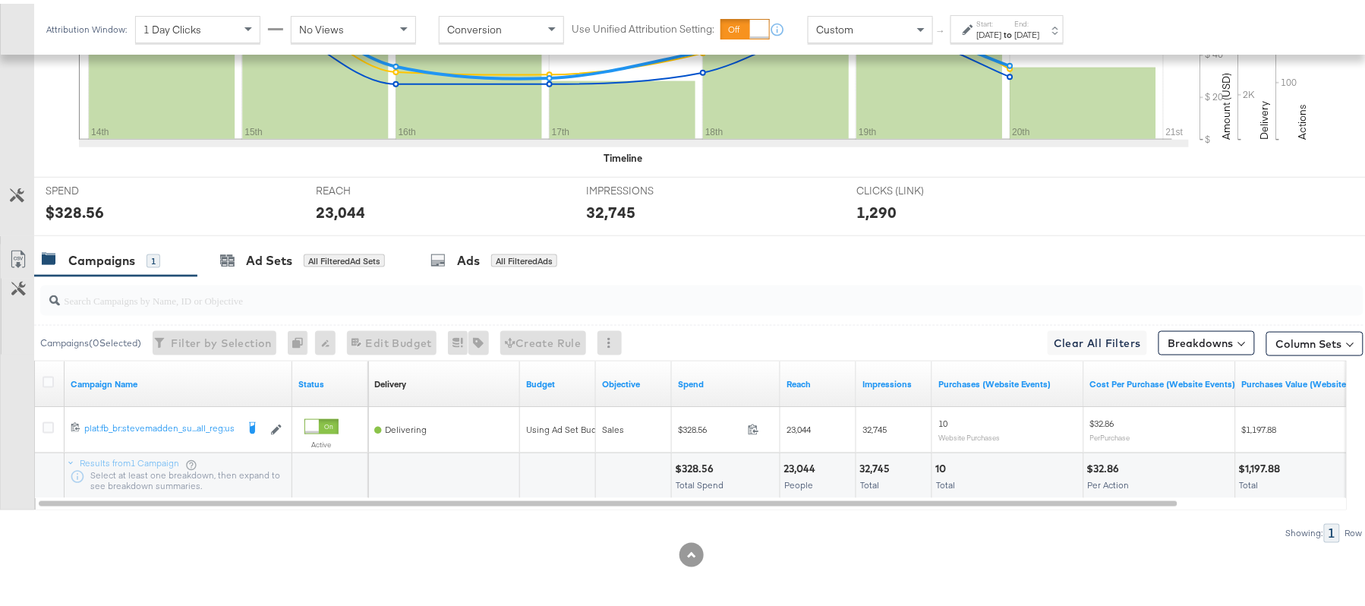
click at [860, 468] on div "32,745" at bounding box center [877, 465] width 35 height 14
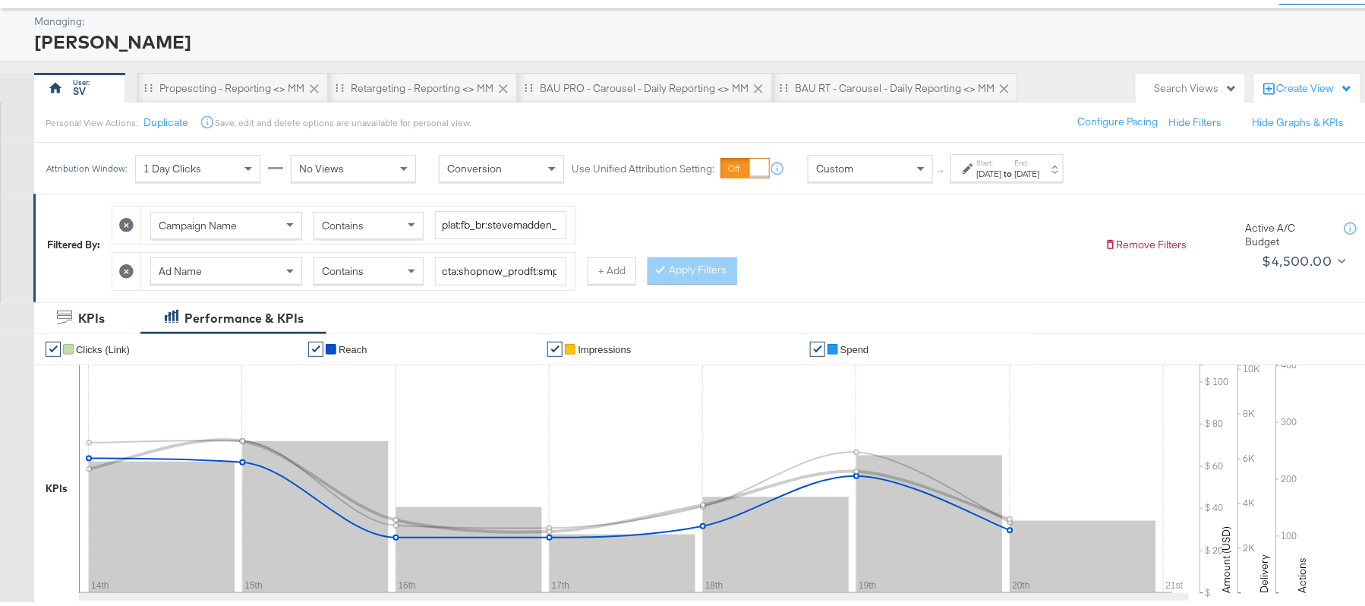
scroll to position [23, 0]
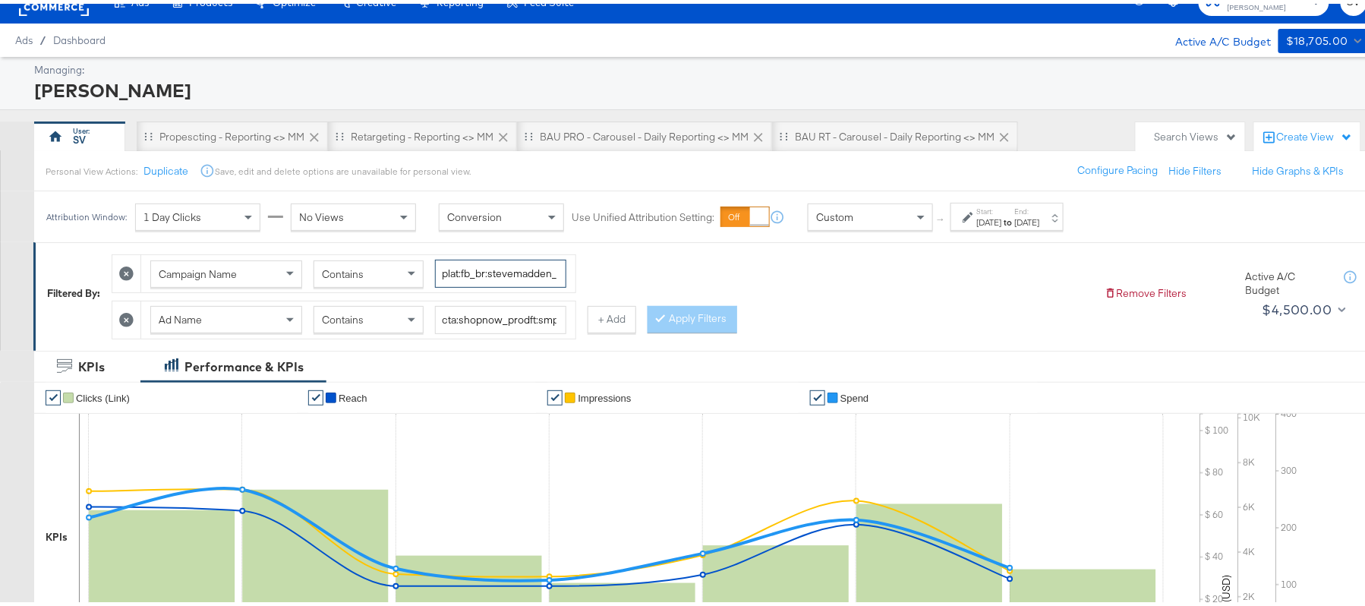
click at [465, 277] on input "plat:fb_br:stevemadden_subchan:paidsocial-asc_temp:evergreen-prospecting-2_obj:…" at bounding box center [500, 270] width 131 height 28
paste input "retargetingDPAs"
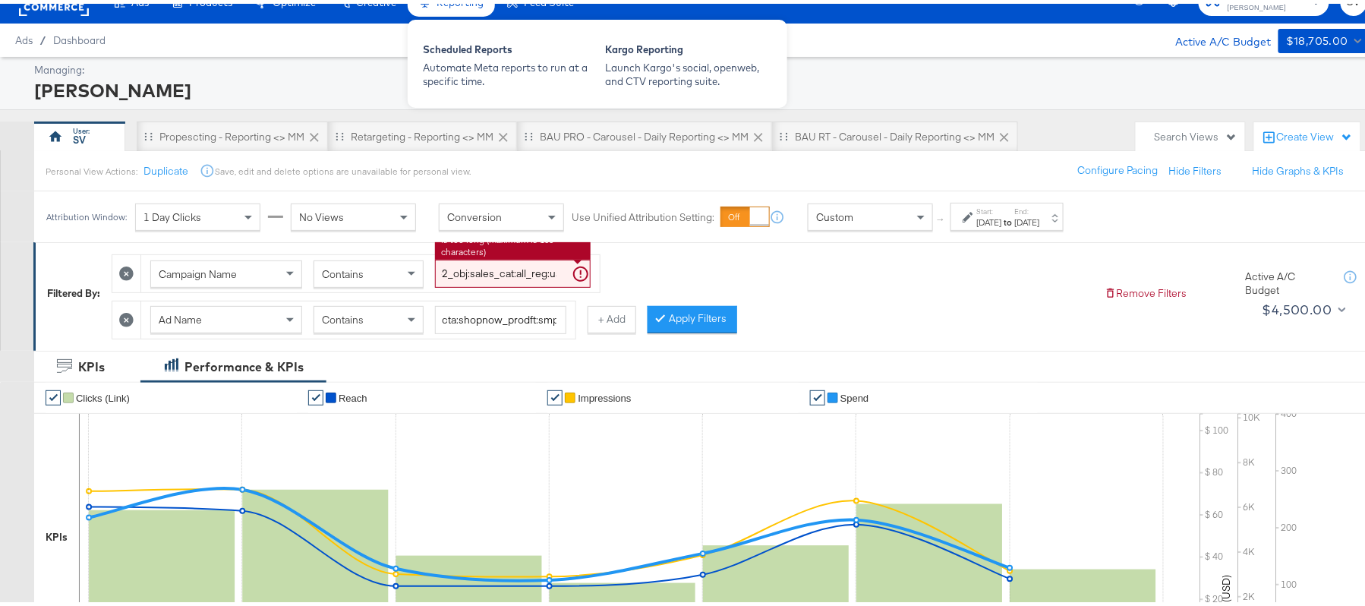
type input "plat:fb_br:stevemadden_subchan:paidsocial-asc_temp:evergreen-retargetingDPAs-2_…"
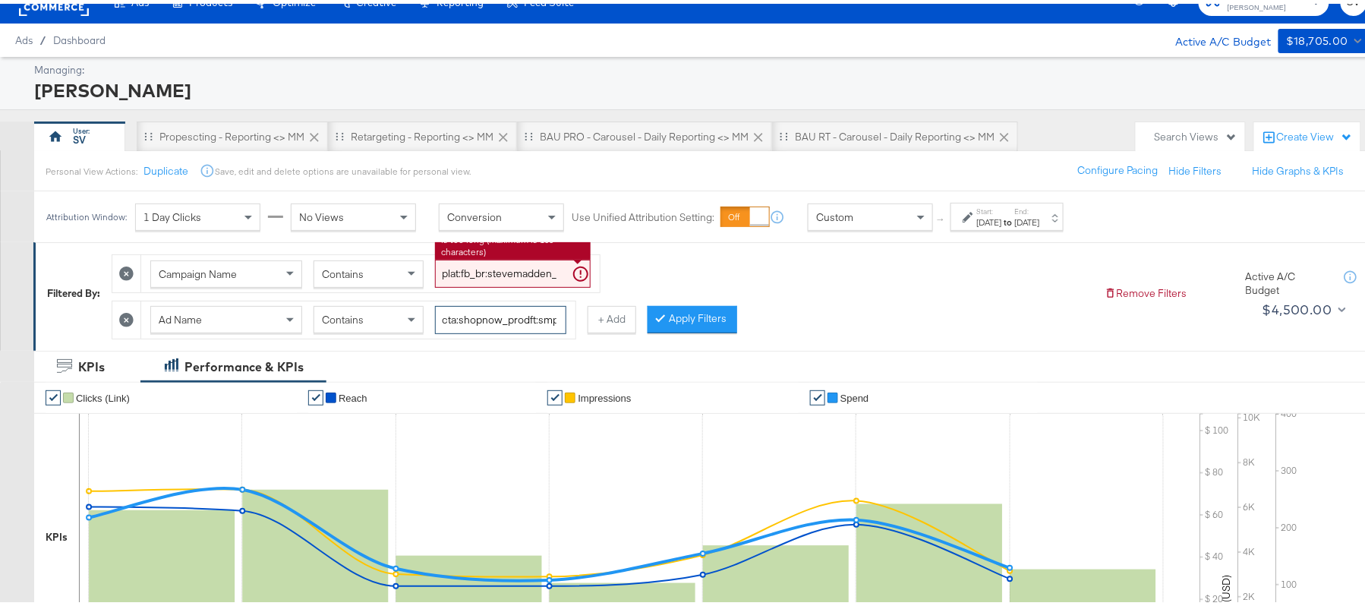
click at [495, 317] on input "cta:shopnow_prodft:smpass_copy:findsomethingnew-aug11-KARGO_lp:plp_adtype:carou…" at bounding box center [500, 316] width 131 height 28
paste input "mostwanted_copy:thestylesyoudidnt-jan23-KARGO-multiimage"
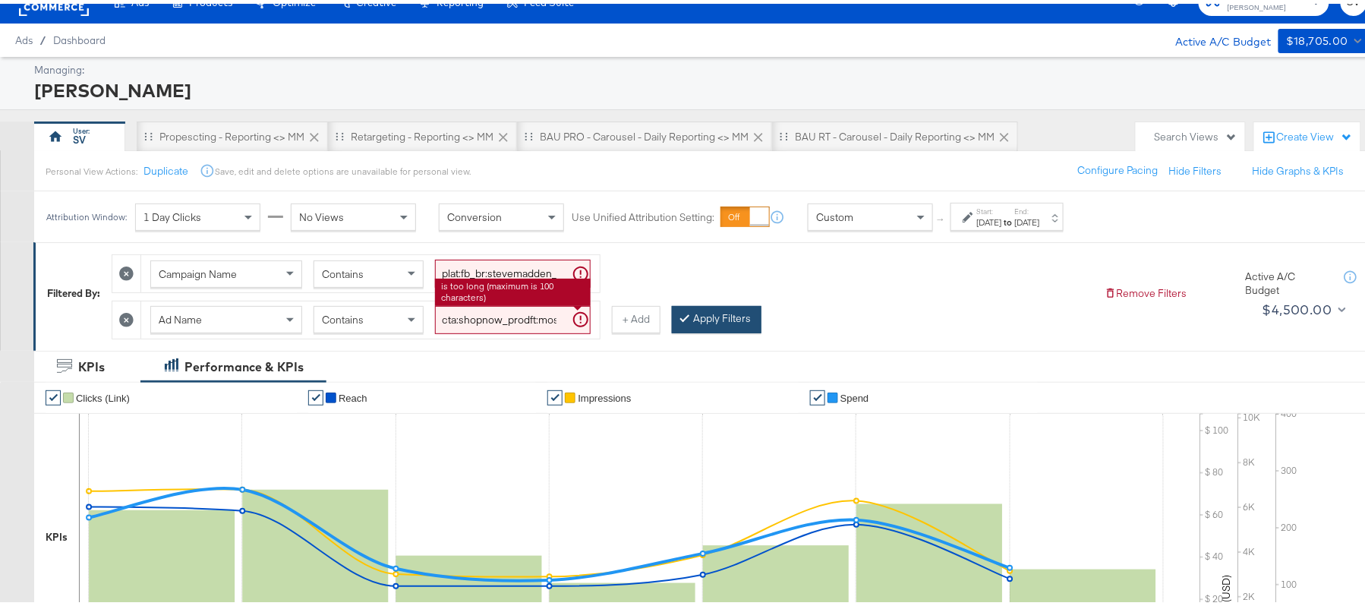
click at [684, 318] on icon at bounding box center [685, 313] width 5 height 9
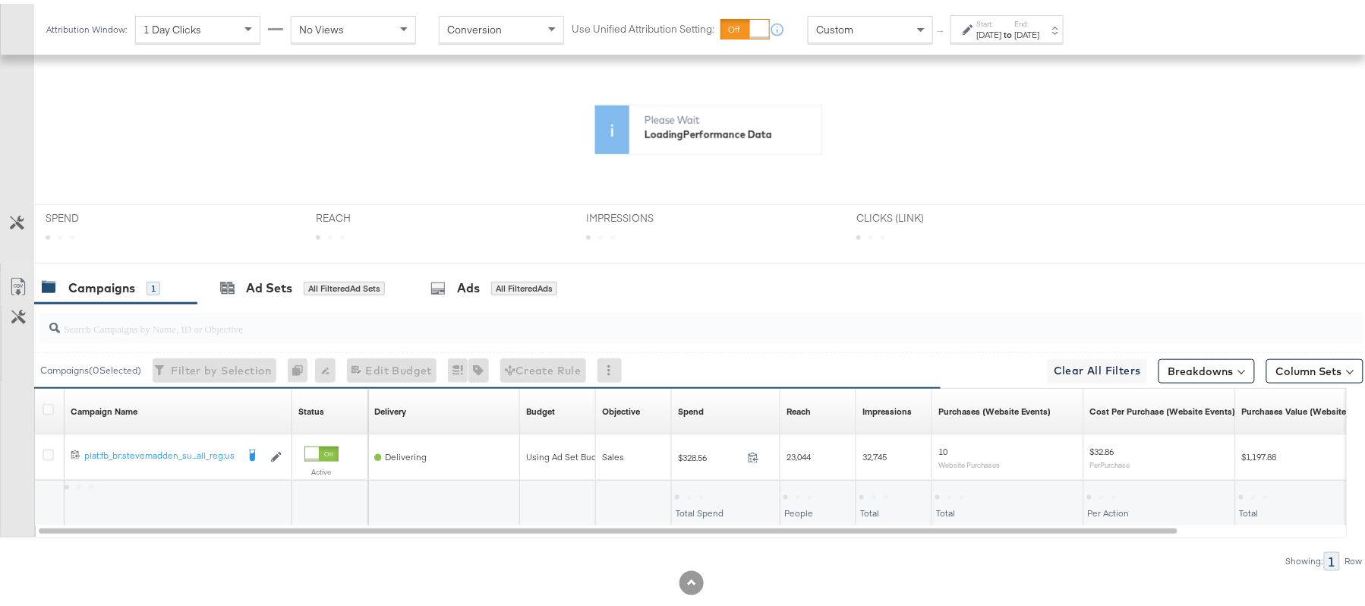
scroll to position [399, 0]
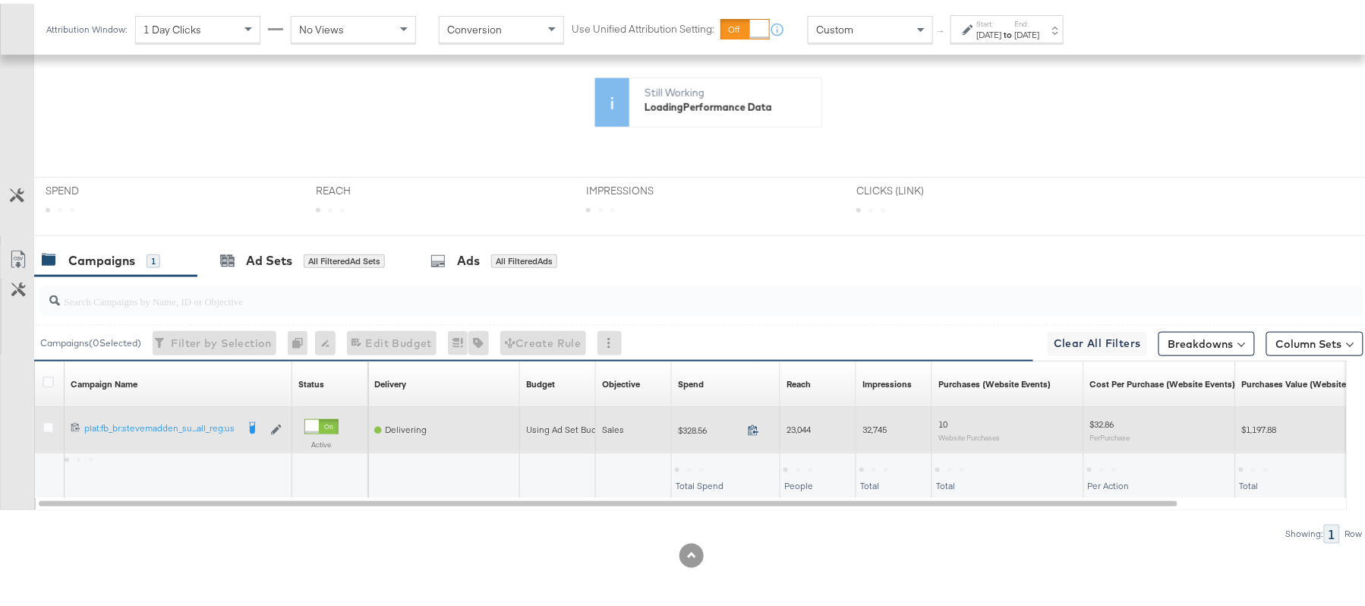
click at [759, 424] on icon at bounding box center [753, 426] width 11 height 11
click at [811, 428] on span "23,044" at bounding box center [799, 425] width 24 height 11
click at [803, 428] on span "23,044" at bounding box center [799, 425] width 24 height 11
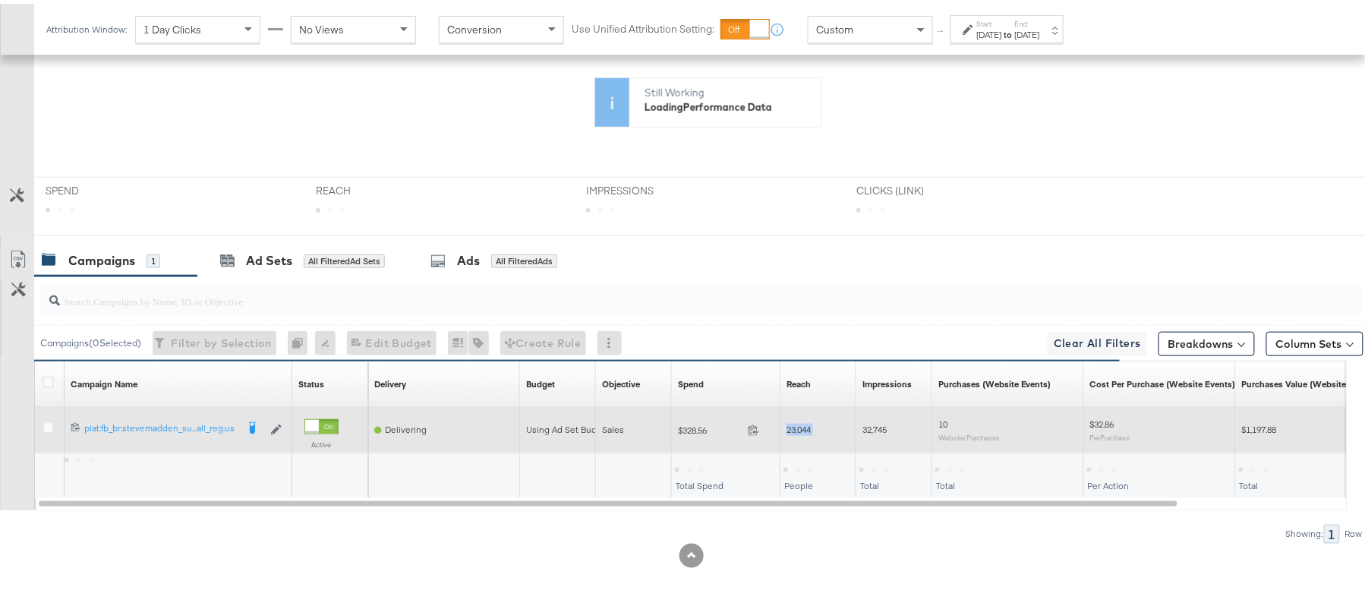
click at [803, 428] on span "23,044" at bounding box center [799, 425] width 24 height 11
click at [876, 430] on span "32,745" at bounding box center [875, 425] width 24 height 11
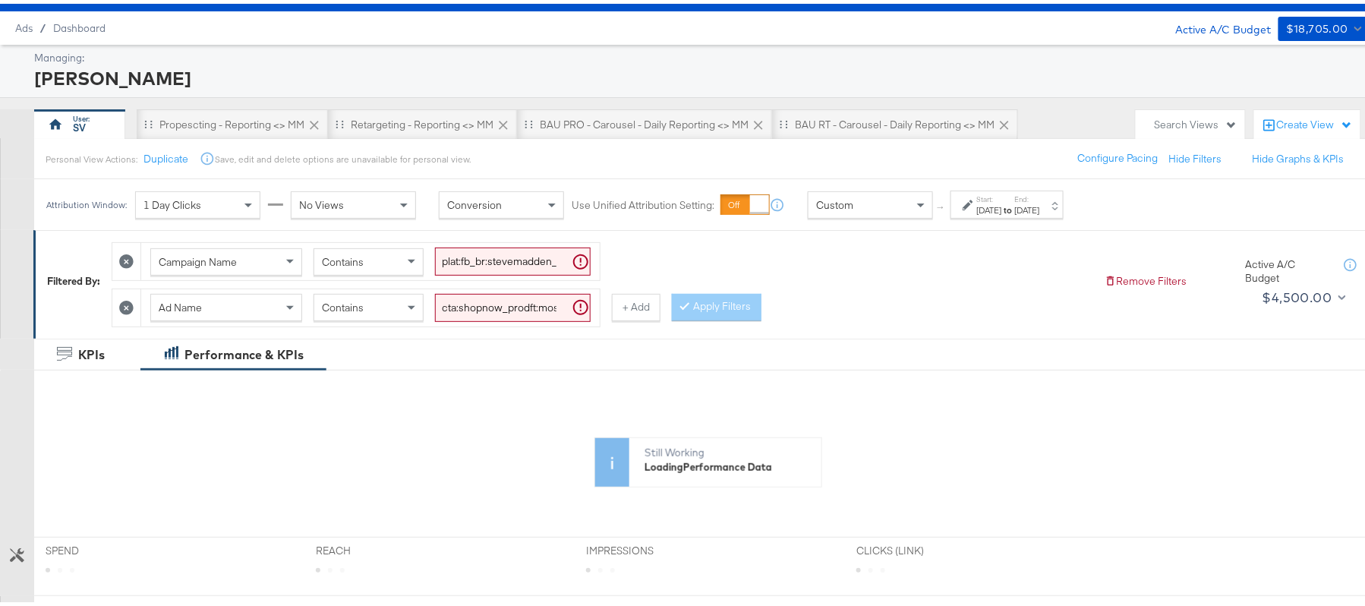
scroll to position [0, 0]
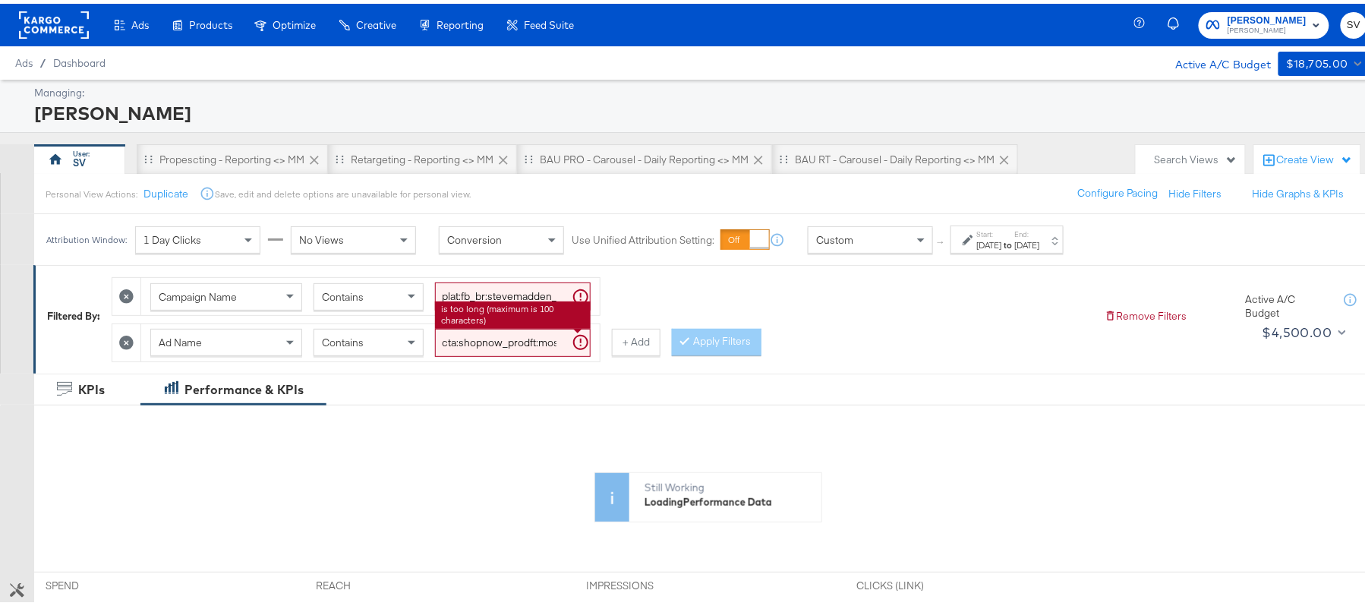
click at [496, 334] on input "cta:shopnow_prodft:mostwanted_copy:thestylesyoudidnt-jan23-KARGO-multiimage_lp:…" at bounding box center [513, 339] width 156 height 28
paste input "2"
click at [708, 341] on button "Apply Filters" at bounding box center [717, 338] width 90 height 27
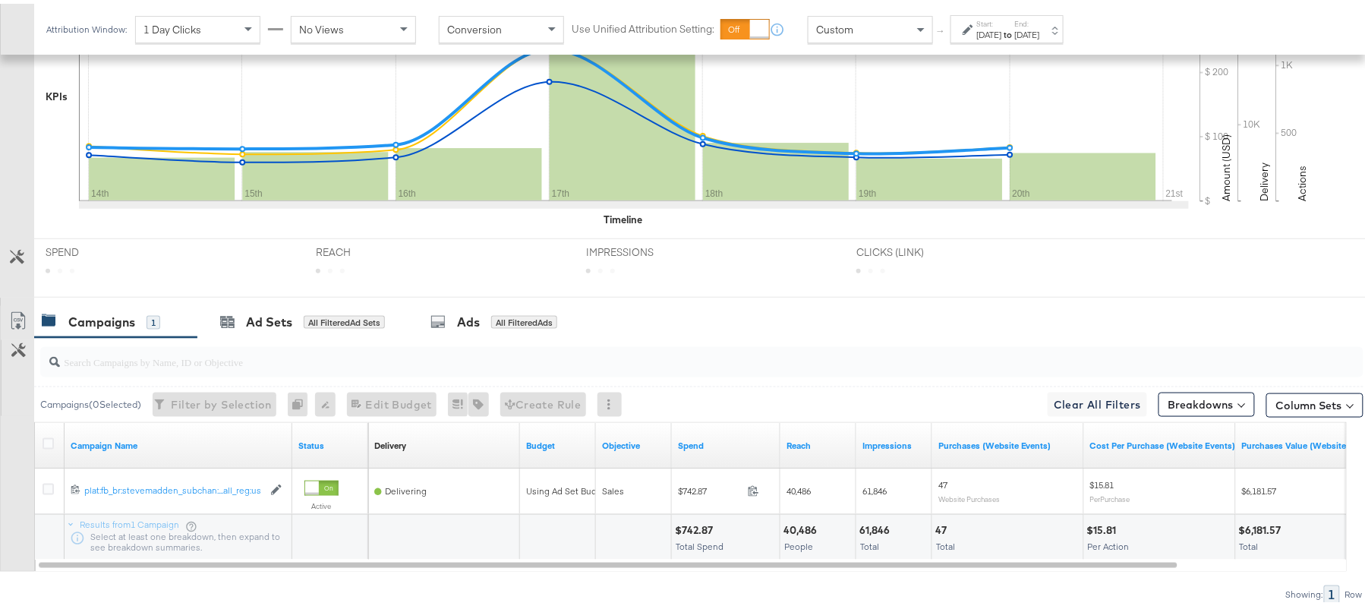
scroll to position [529, 0]
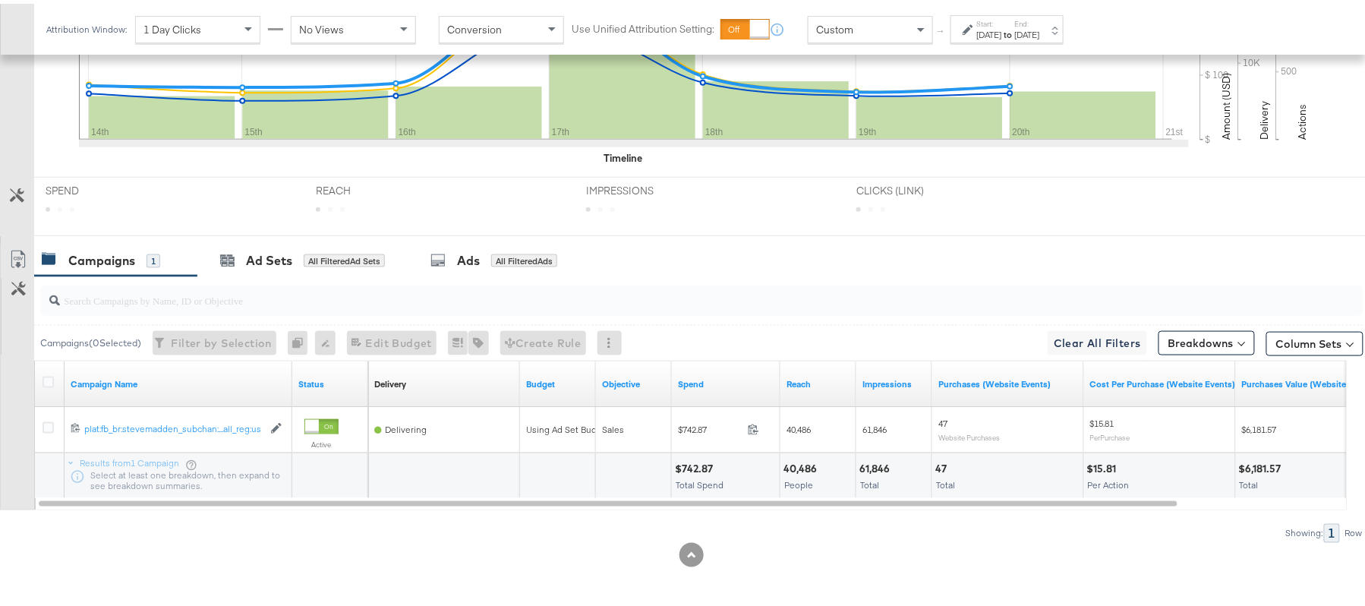
click at [689, 463] on div "$742.87" at bounding box center [696, 465] width 43 height 14
click at [797, 459] on div "40,486" at bounding box center [803, 465] width 38 height 14
click at [876, 460] on div "61,846" at bounding box center [877, 465] width 35 height 14
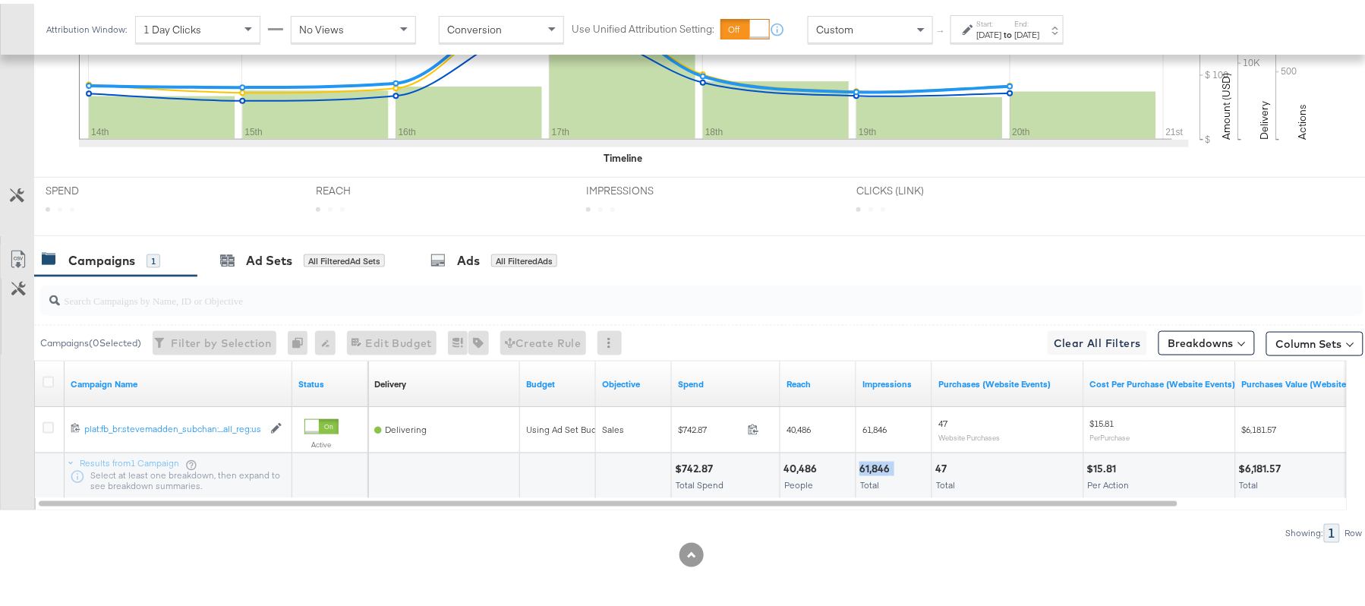
click at [876, 460] on div "61,846" at bounding box center [877, 465] width 35 height 14
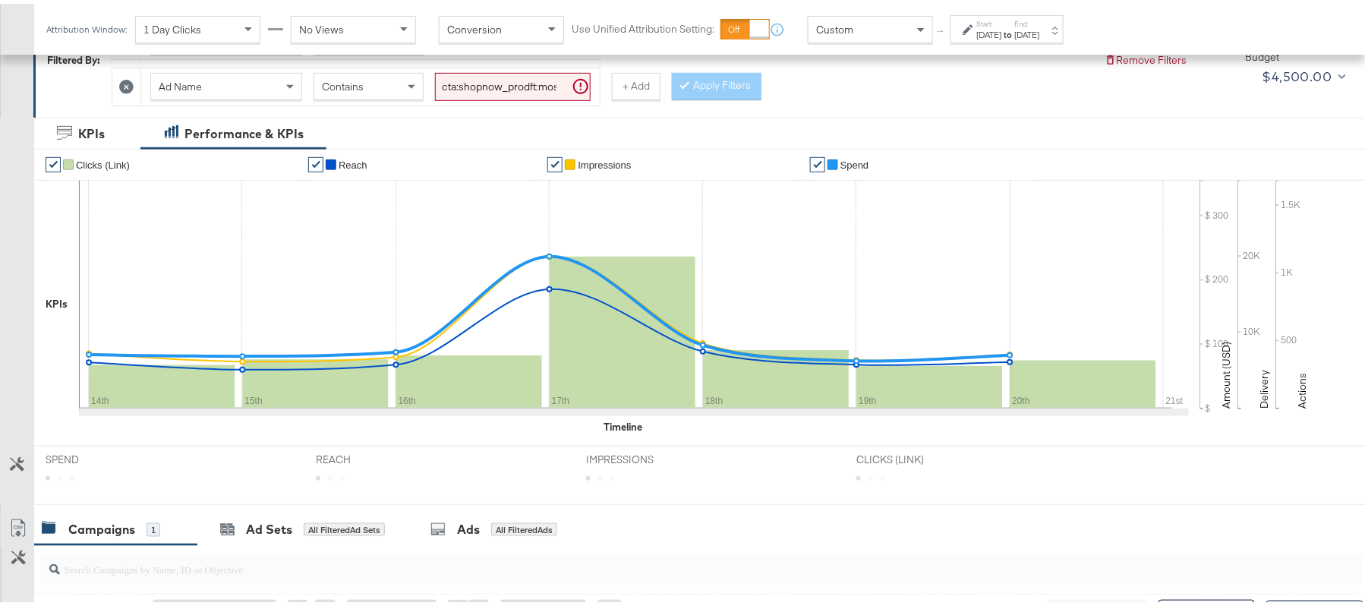
scroll to position [125, 0]
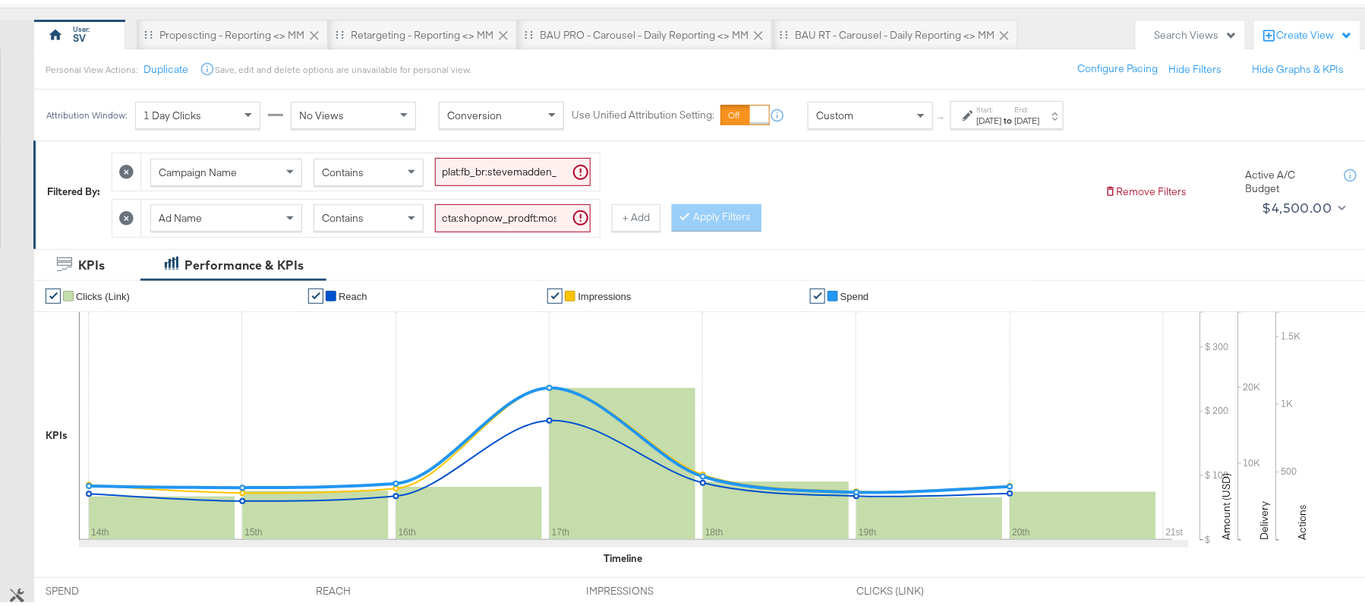
click at [517, 210] on input "cta:shopnow_prodft:mostwanted2_copy:thestylesyoudidnt-jan23-KARGO-multiimage_lp…" at bounding box center [513, 214] width 156 height 28
paste input "search"
click at [709, 222] on button "Apply Filters" at bounding box center [717, 213] width 90 height 27
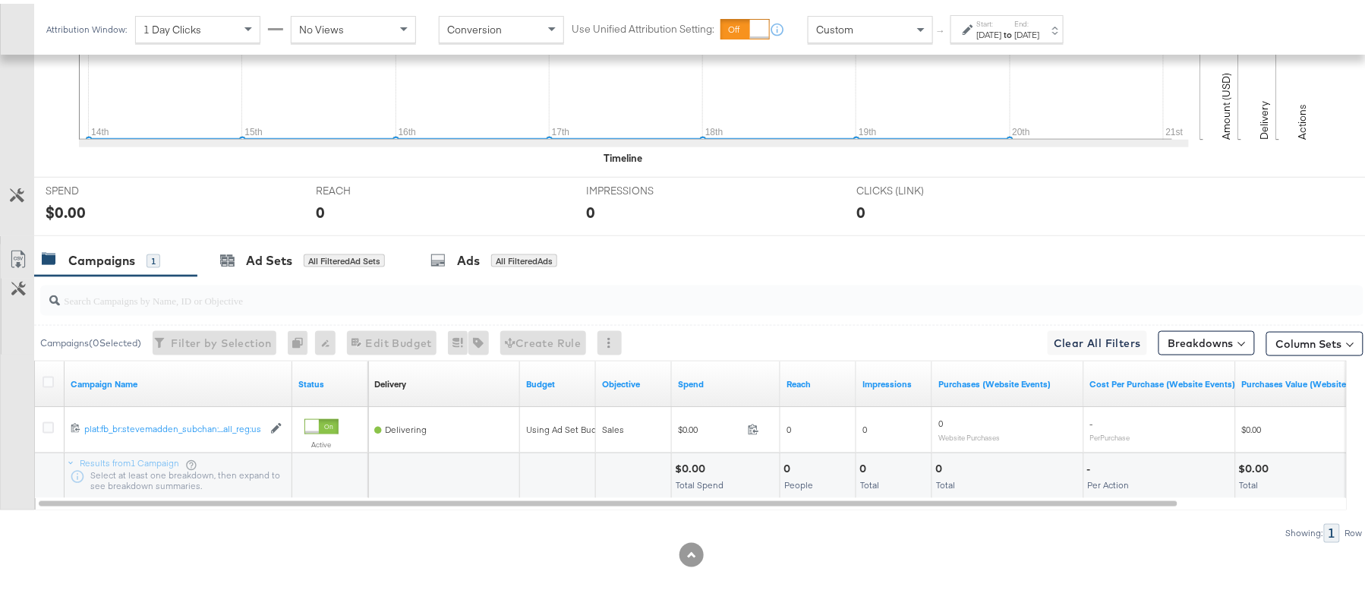
scroll to position [125, 0]
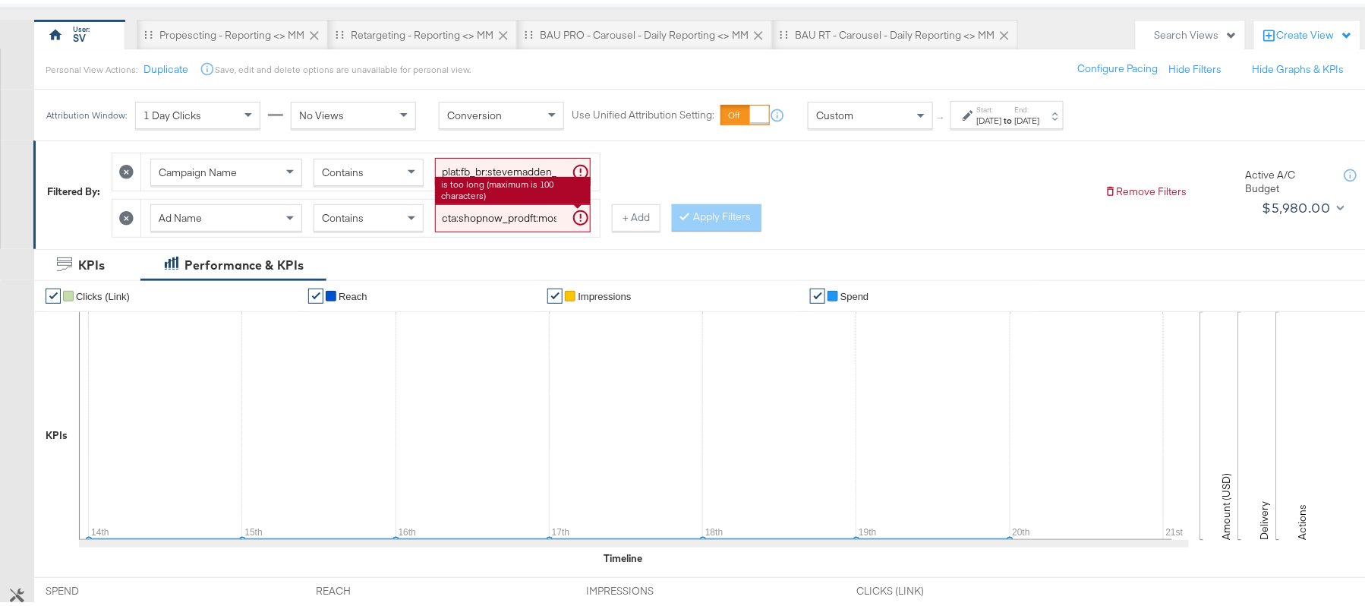
click at [481, 216] on input "cta:shopnow_prodft:mostwanted_copy:thestylesyoudidnt-jan23-KARGO-multiimage_lp:…" at bounding box center [513, 214] width 156 height 28
paste input "newarrivals"
click at [703, 220] on button "Apply Filters" at bounding box center [717, 213] width 90 height 27
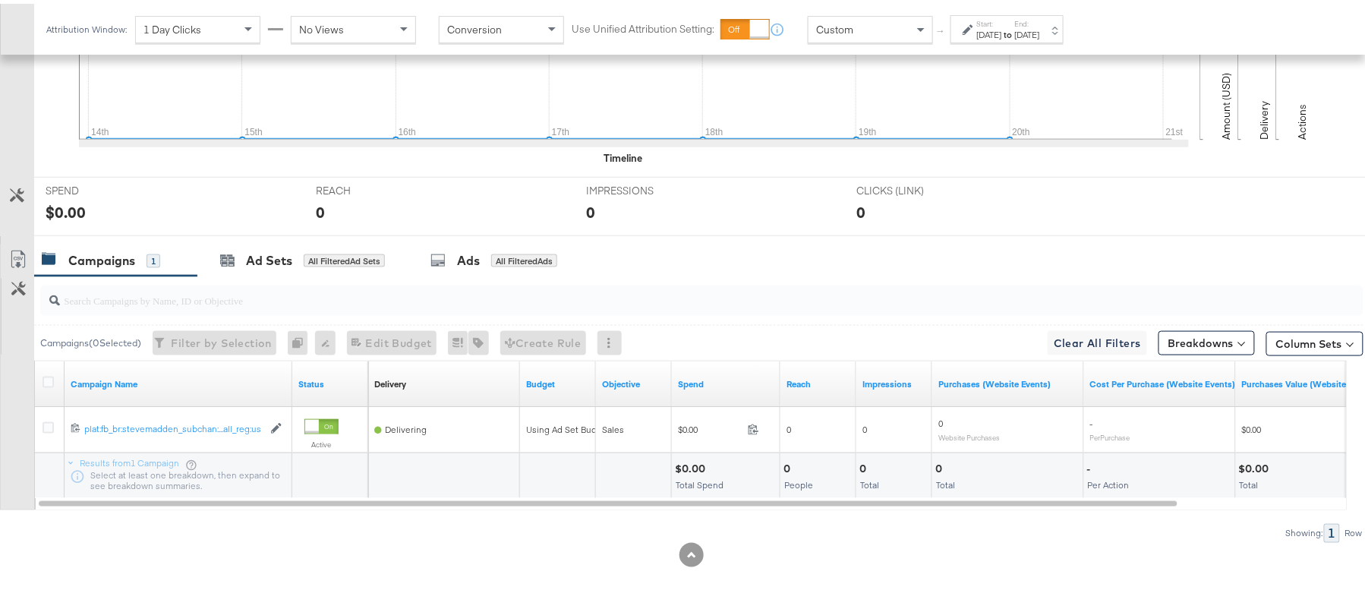
scroll to position [23, 0]
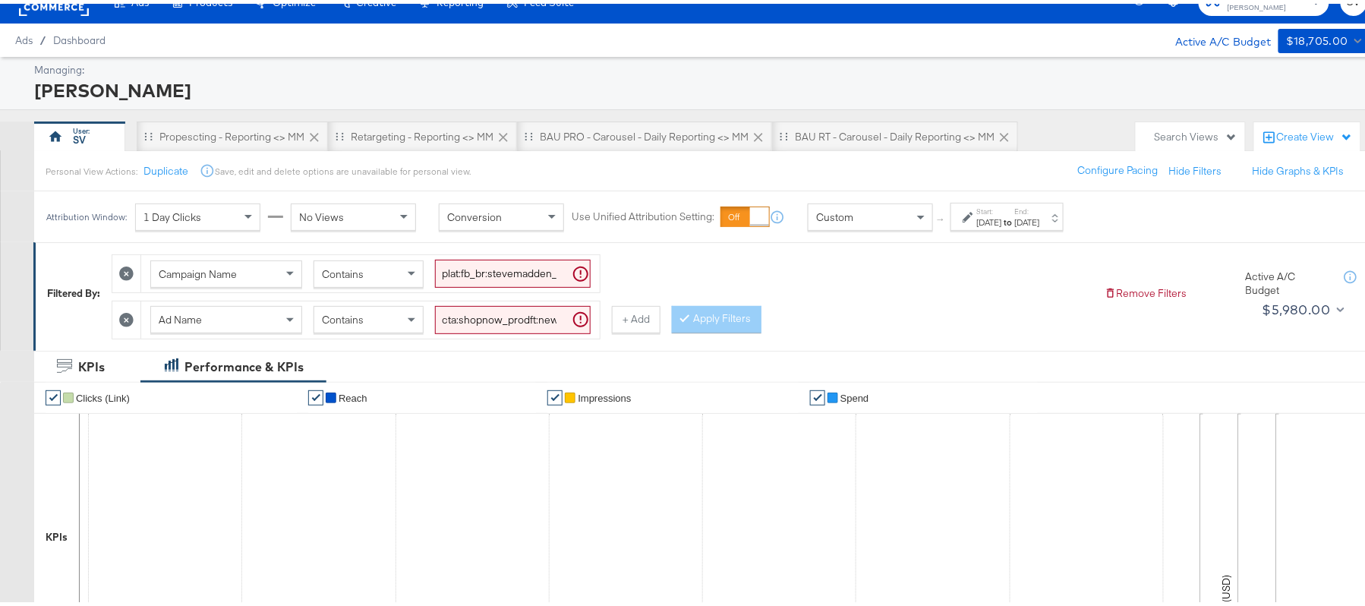
click at [508, 314] on input "cta:shopnow_prodft:newarrivals_copy:thestylesyoudidnt-jan23-KARGO-multiimage_lp…" at bounding box center [513, 316] width 156 height 28
paste input "2"
click at [720, 314] on button "Apply Filters" at bounding box center [717, 315] width 90 height 27
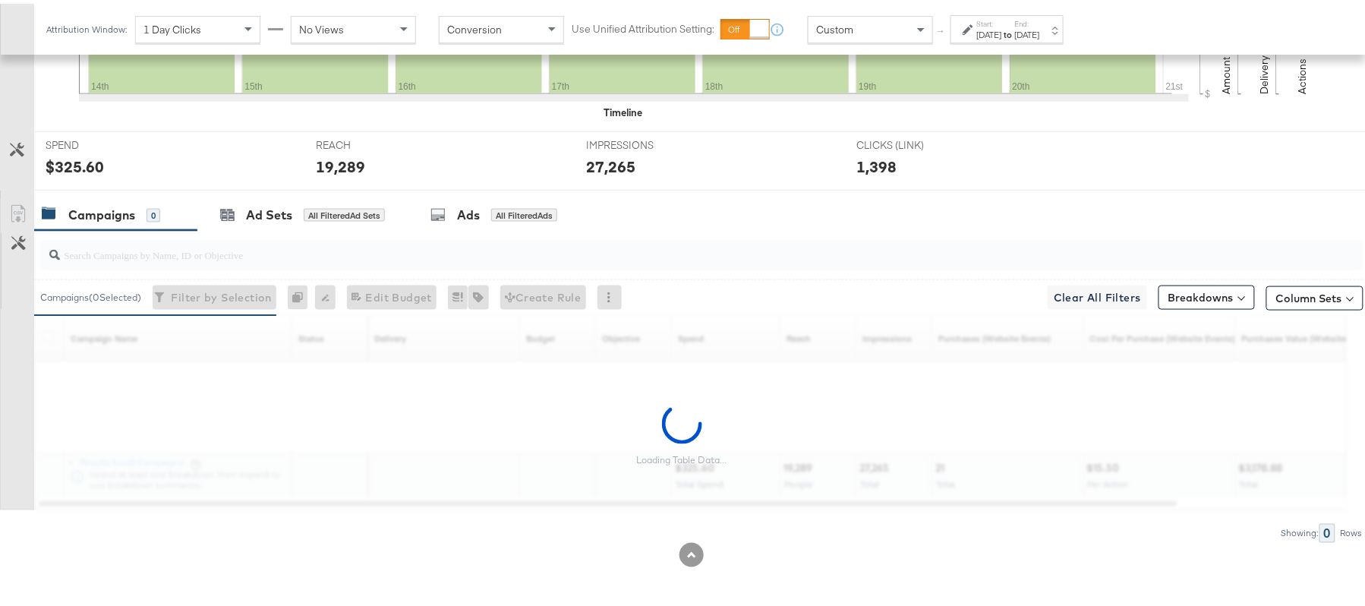
scroll to position [529, 0]
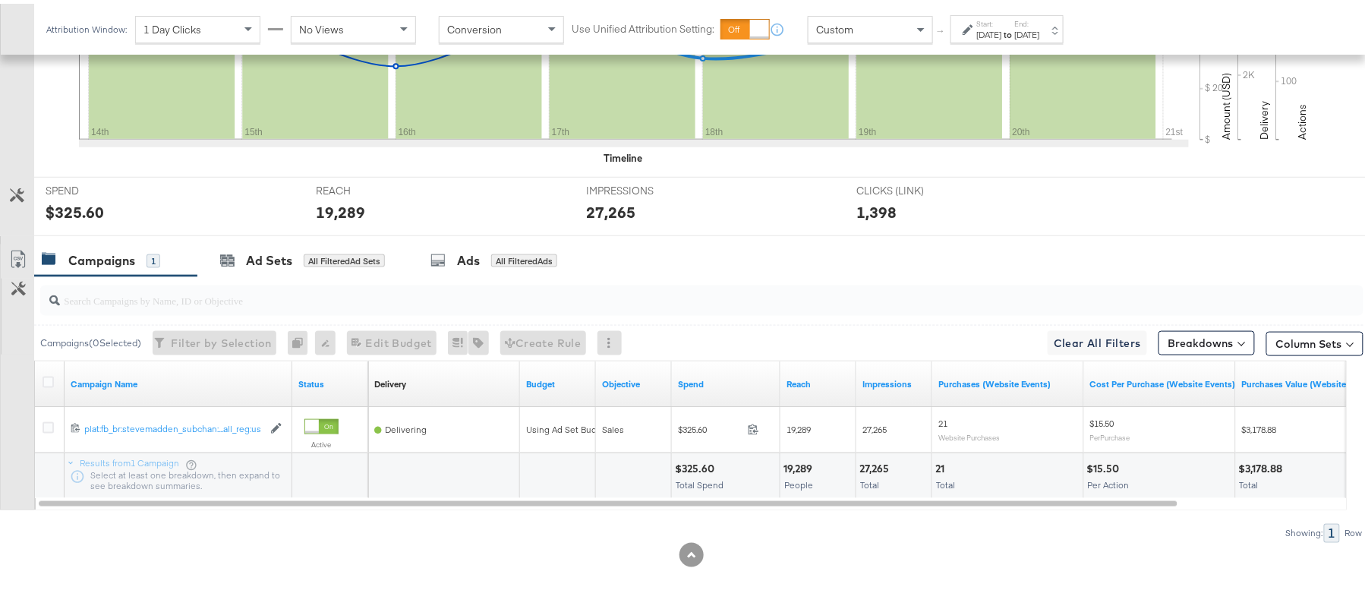
click at [692, 465] on div "$325.60" at bounding box center [697, 465] width 44 height 14
click at [693, 463] on div "$325.60" at bounding box center [697, 465] width 44 height 14
click at [796, 450] on div "19,289 People" at bounding box center [818, 473] width 75 height 46
click at [867, 468] on div "27,265" at bounding box center [877, 465] width 34 height 14
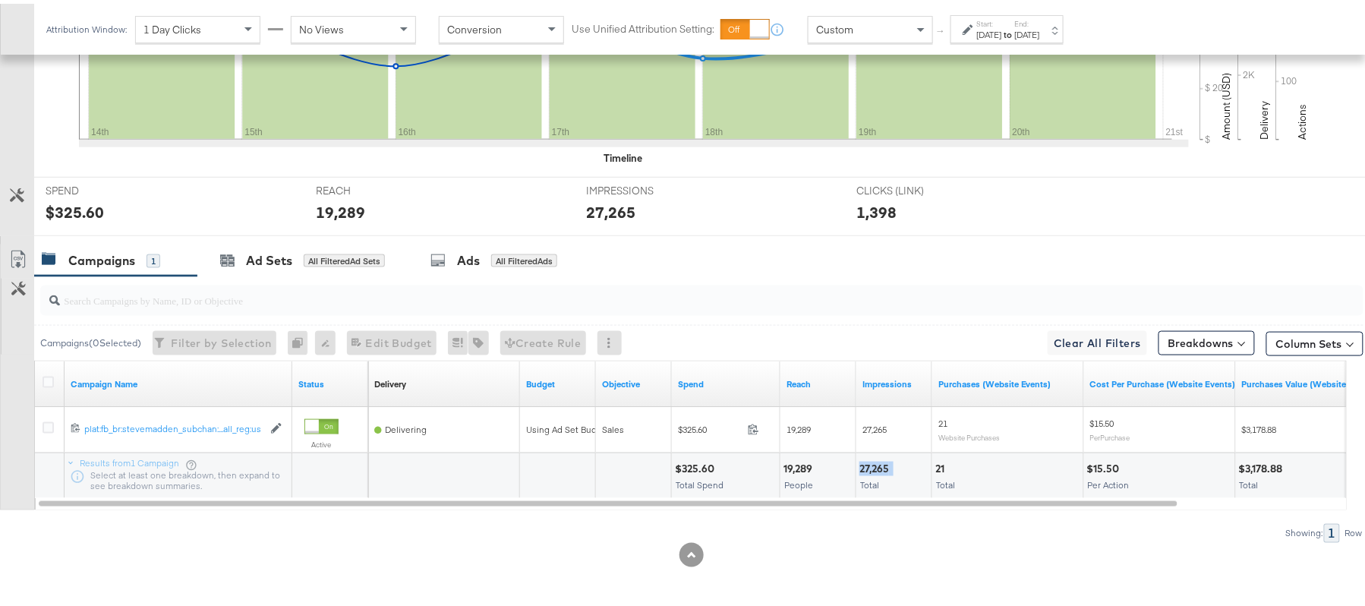
click at [867, 468] on div "27,265" at bounding box center [877, 465] width 34 height 14
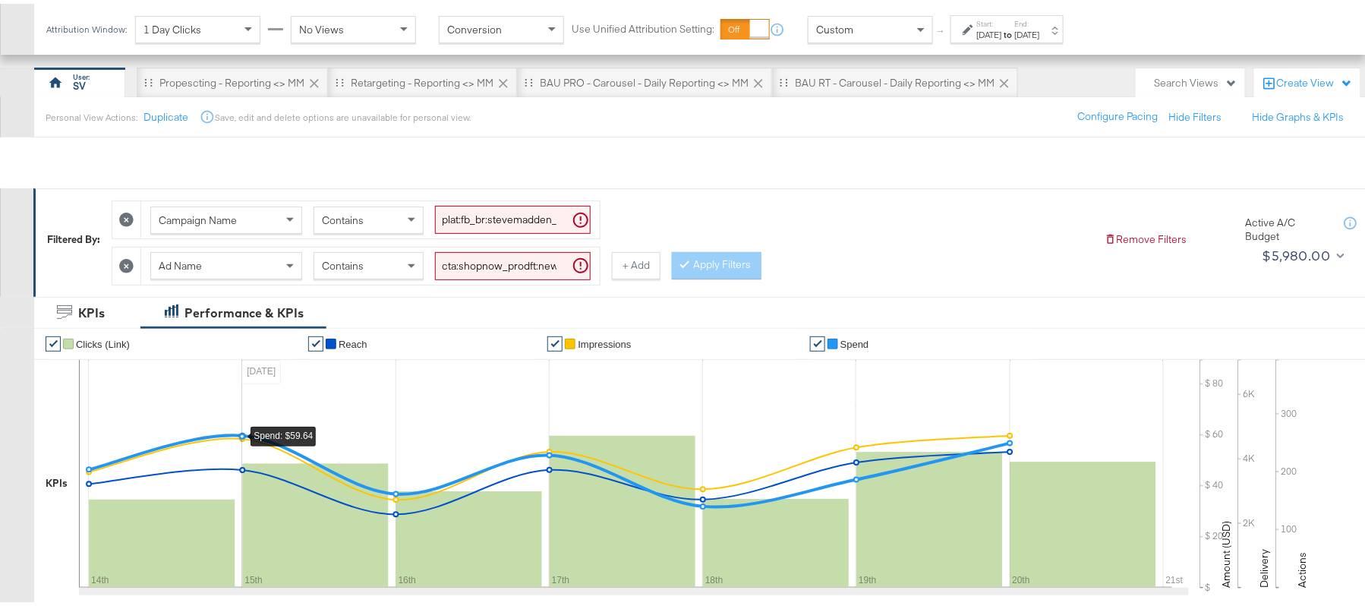
scroll to position [23, 0]
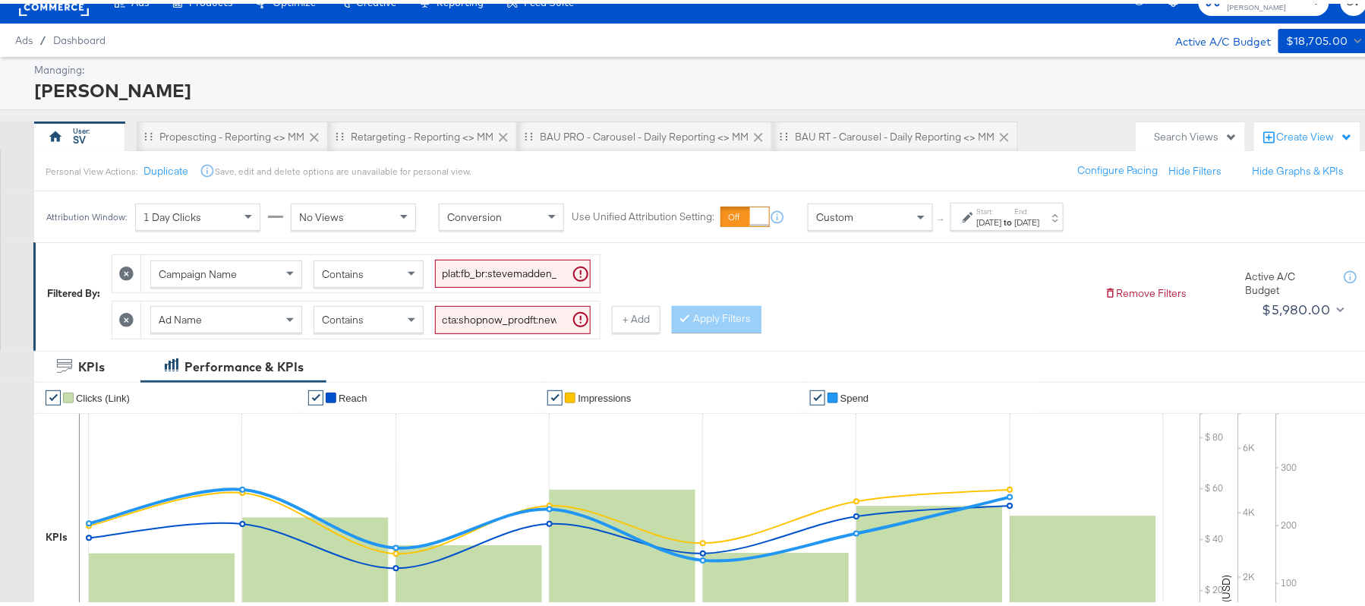
click at [519, 307] on input "cta:shopnow_prodft:newarrivals2_copy:thestylesyoudidnt-jan23-KARGO-multiimage_l…" at bounding box center [513, 316] width 156 height 28
paste input "womensshoes_copy:cominginhot-nov15-KARGO"
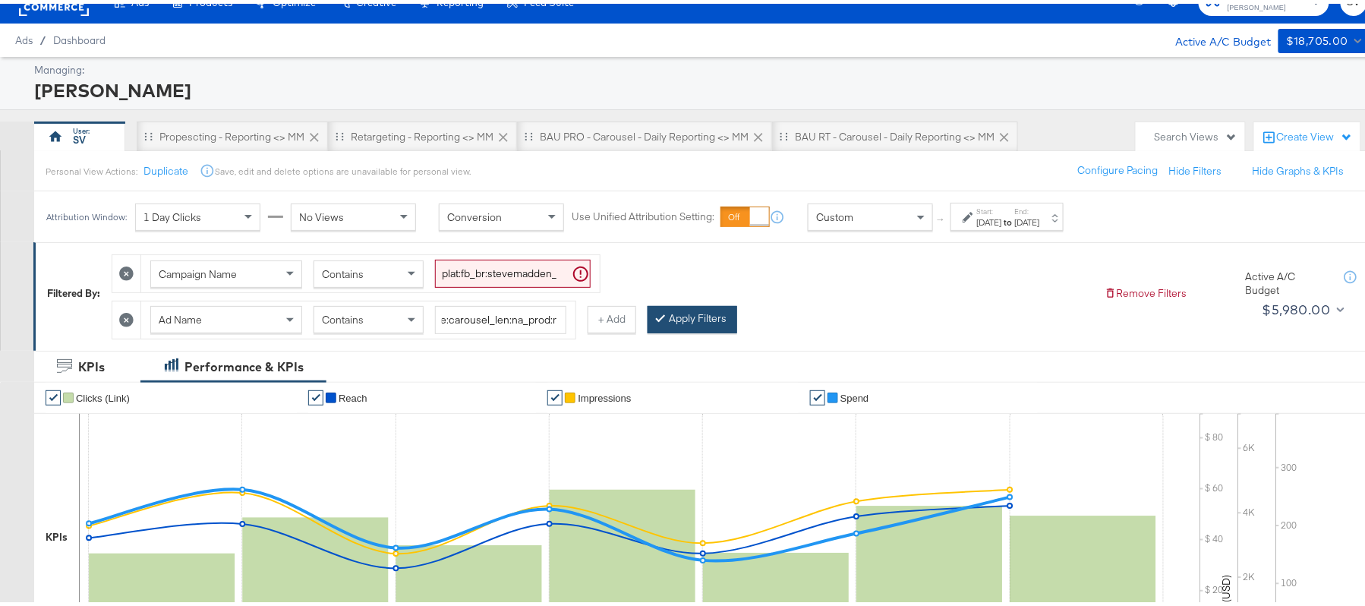
click at [696, 319] on button "Apply Filters" at bounding box center [693, 315] width 90 height 27
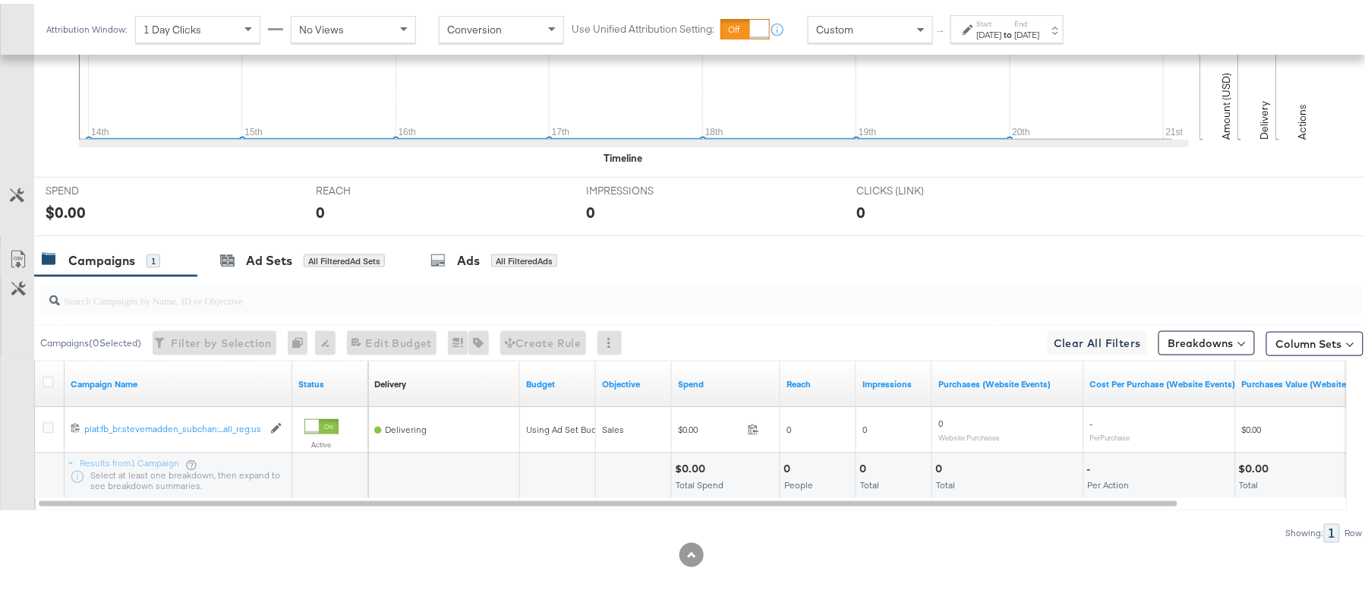
scroll to position [125, 0]
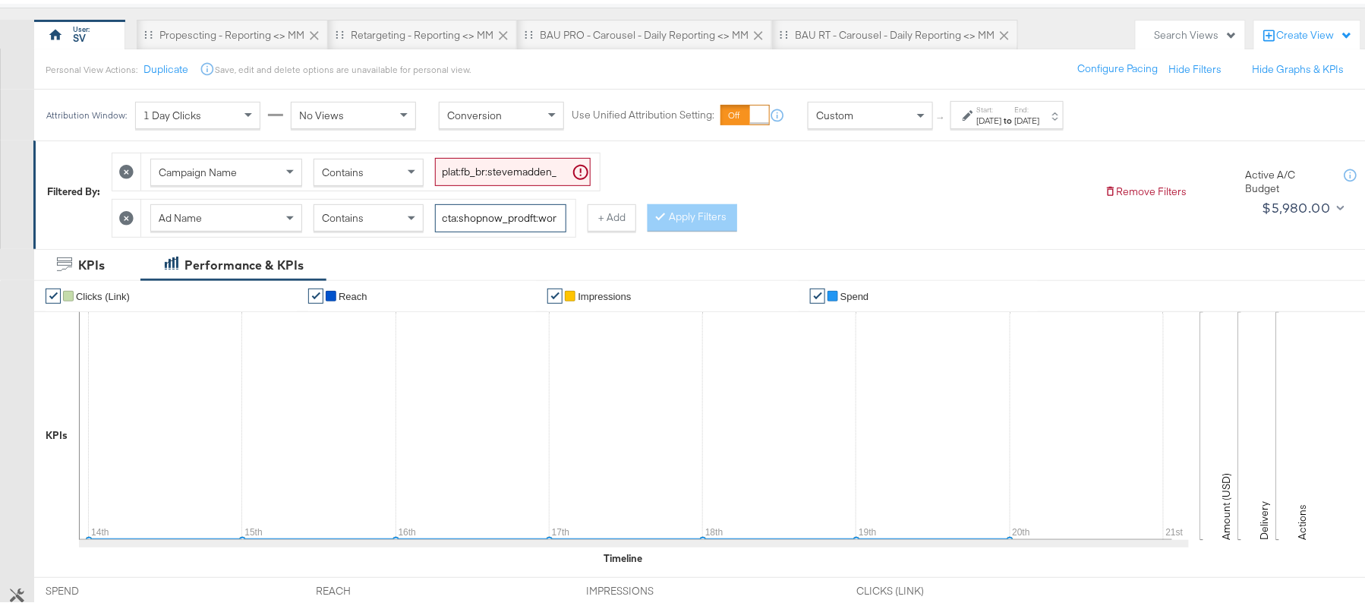
click at [486, 226] on input "cta:shopnow_prodft:womensshoes_copy:cominginhot-nov15-KARGO_lp:plp_adtype:carou…" at bounding box center [500, 214] width 131 height 28
paste input "2"
click at [699, 219] on button "Apply Filters" at bounding box center [693, 213] width 90 height 27
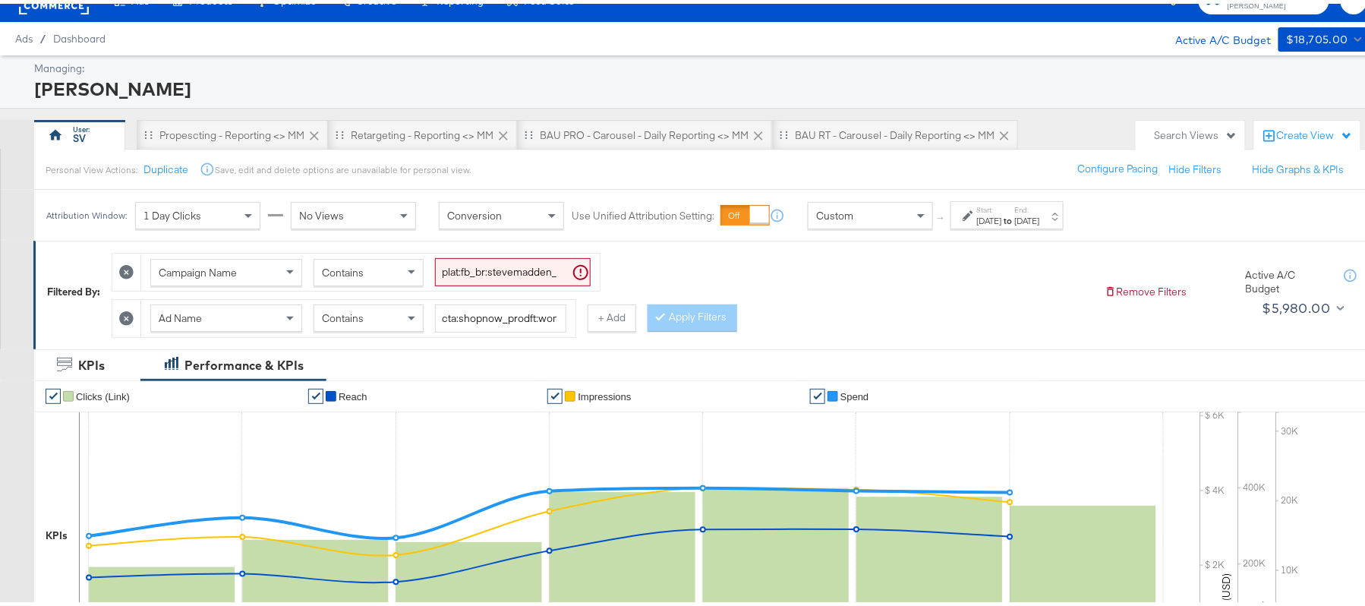
scroll to position [23, 0]
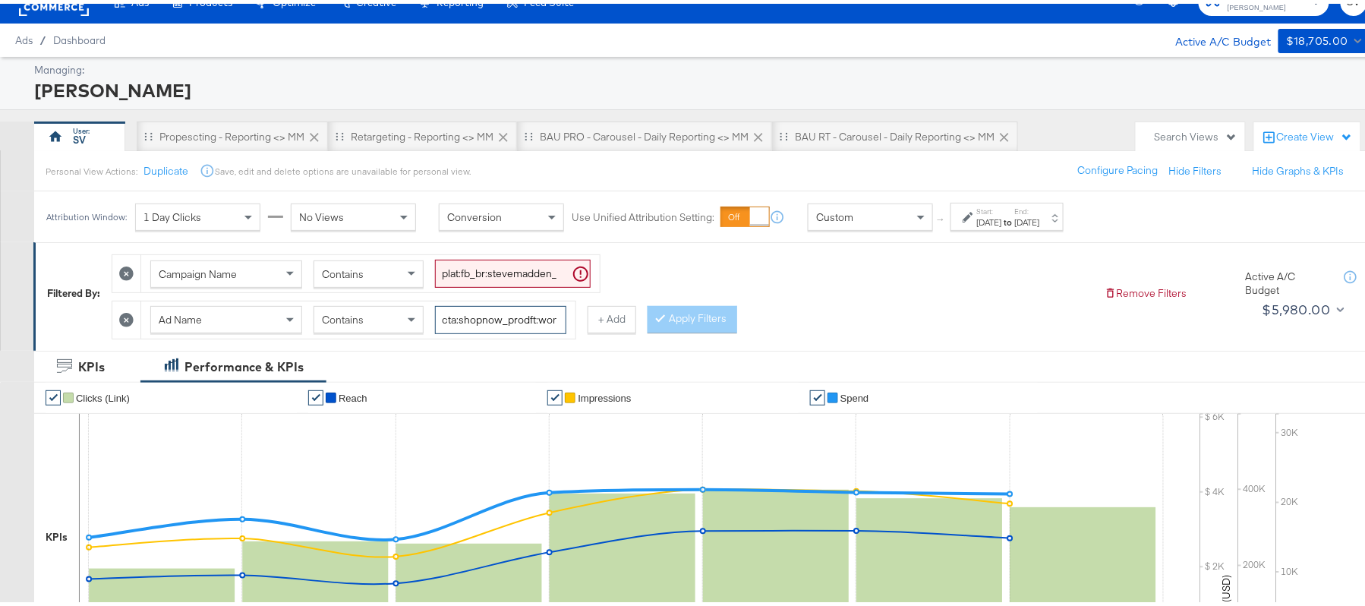
click at [508, 330] on input "cta:shopnow_prodft:womensshoes_copy:cominginhot2-nov15-KARGO_lp:plp_adtype:caro…" at bounding box center [500, 316] width 131 height 28
click at [699, 289] on div "Campaign Name Contains plat:fb_br:stevemadden_subchan:paidsocial-asc_temp:everg…" at bounding box center [602, 289] width 981 height 92
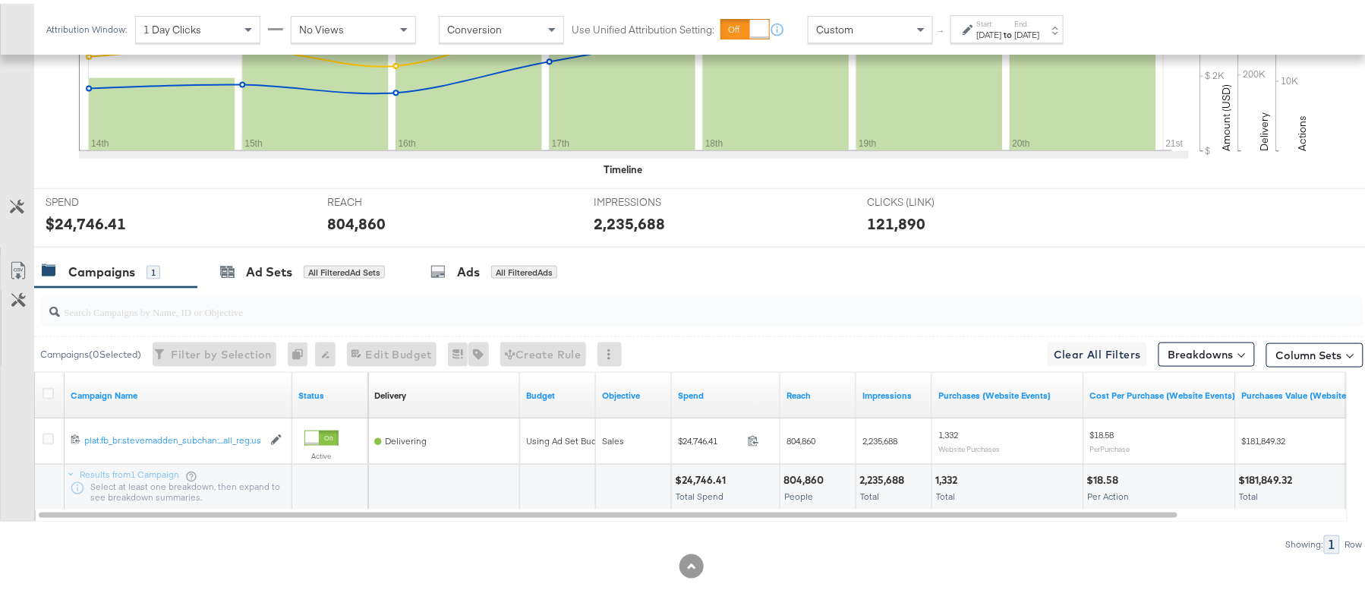
scroll to position [529, 0]
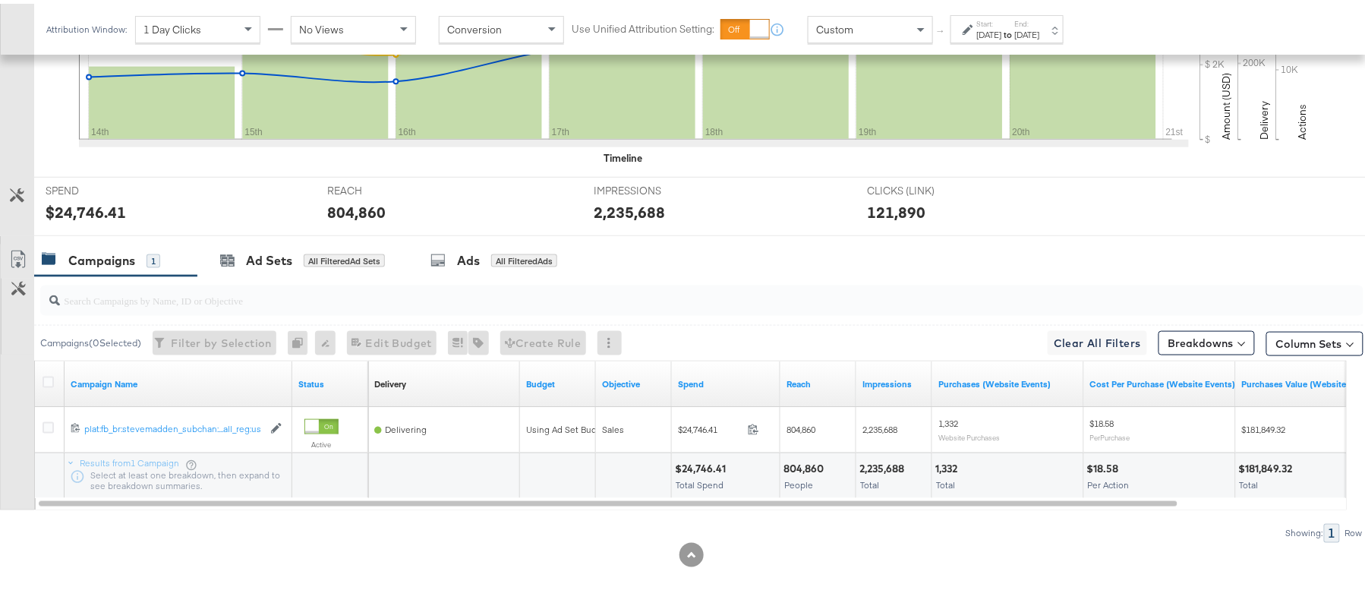
click at [708, 468] on div "$24,746.41" at bounding box center [702, 465] width 55 height 14
click at [806, 466] on div "804,860" at bounding box center [806, 465] width 45 height 14
click at [882, 456] on div "2,235,688 Total" at bounding box center [893, 473] width 75 height 46
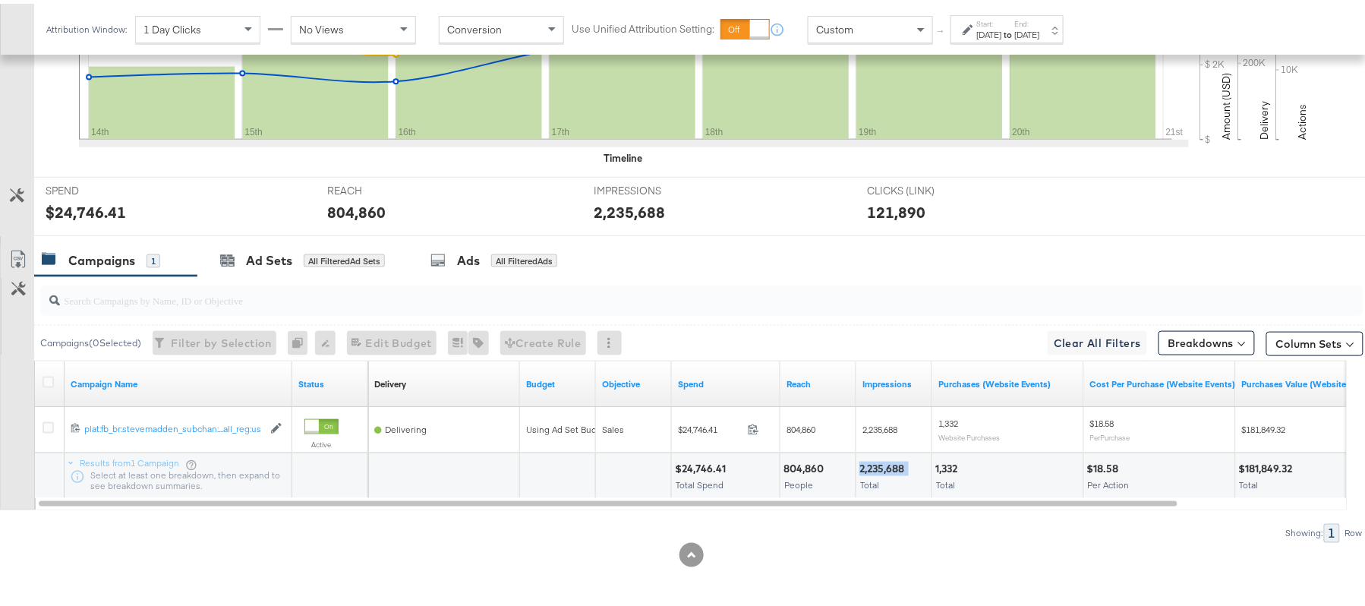
click at [882, 456] on div "2,235,688 Total" at bounding box center [893, 473] width 75 height 46
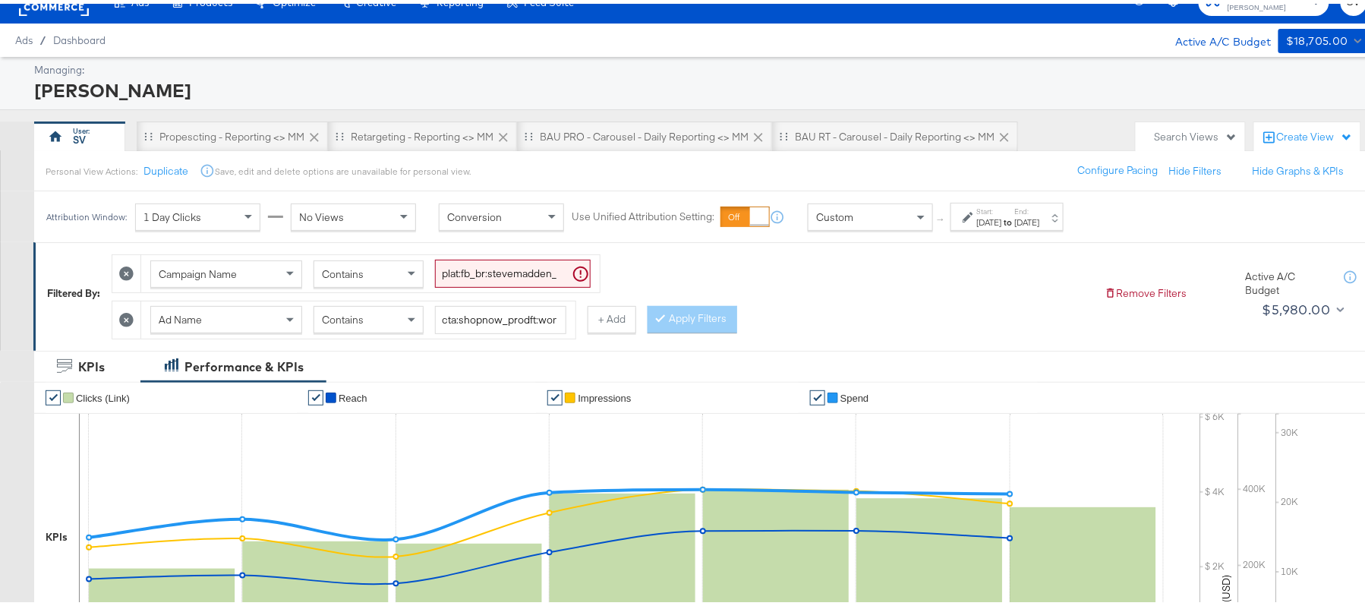
click at [518, 296] on div "Campaign Name Contains plat:fb_br:stevemadden_subchan:paidsocial-asc_temp:everg…" at bounding box center [602, 289] width 981 height 92
click at [513, 339] on div "Filtered By: Campaign Name Contains plat:fb_br:stevemadden_subchan:paidsocial-a…" at bounding box center [707, 292] width 1349 height 108
click at [515, 323] on input "cta:shopnow_prodft:womensshoes_copy:cominginhot2-nov15-KARGO_lp:plp_adtype:caro…" at bounding box center [500, 316] width 131 height 28
paste input "starrating_copy:meetthestars-feb19-KARGO-multiimage"
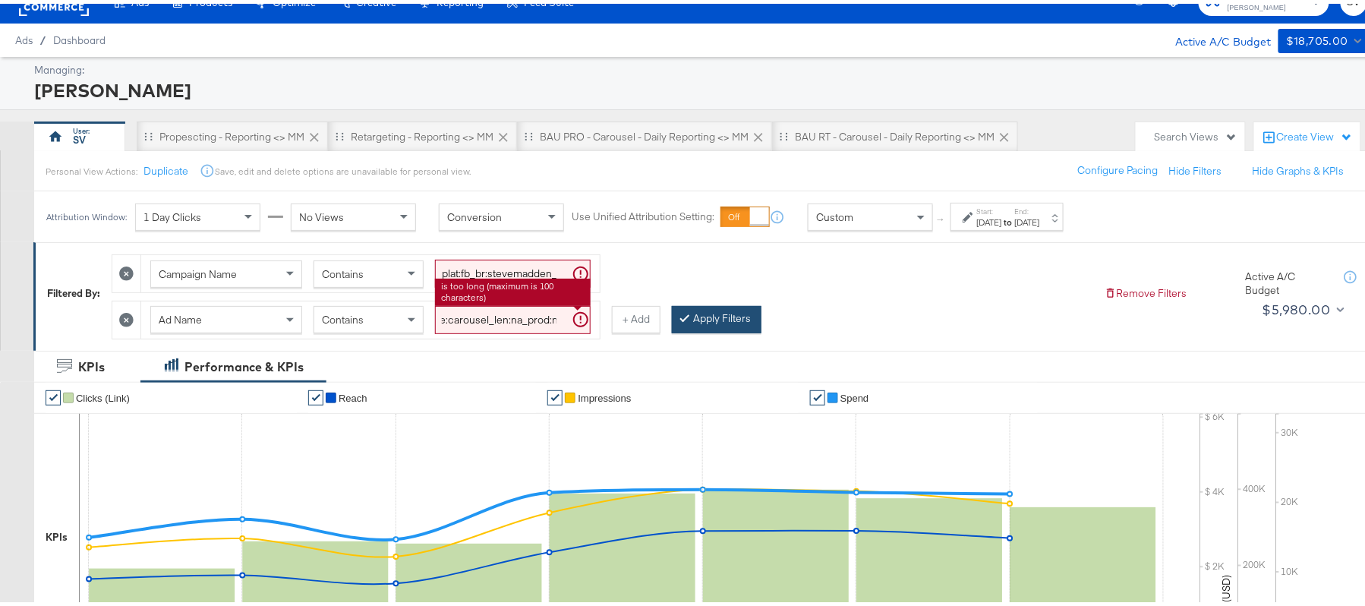
type input "cta:shopnow_prodft:starrating_copy:meetthestars-feb19-KARGO-multiimage_lp:plp_a…"
click at [717, 317] on button "Apply Filters" at bounding box center [717, 315] width 90 height 27
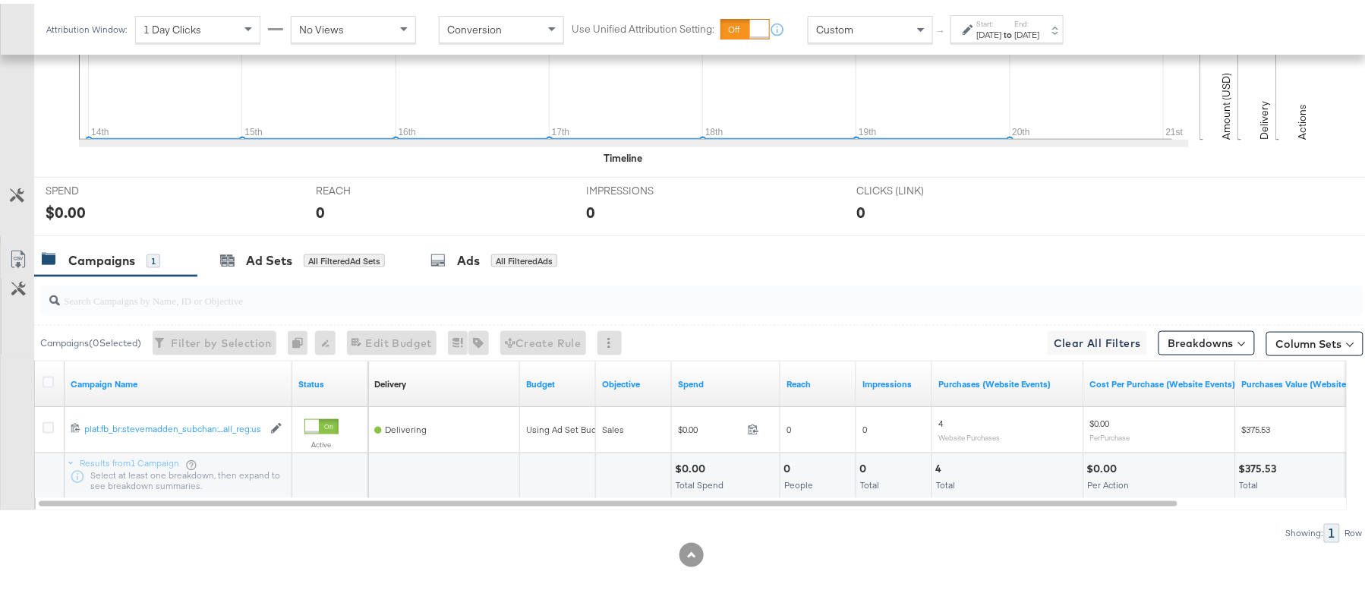
scroll to position [529, 0]
click at [975, 26] on div at bounding box center [970, 26] width 14 height 11
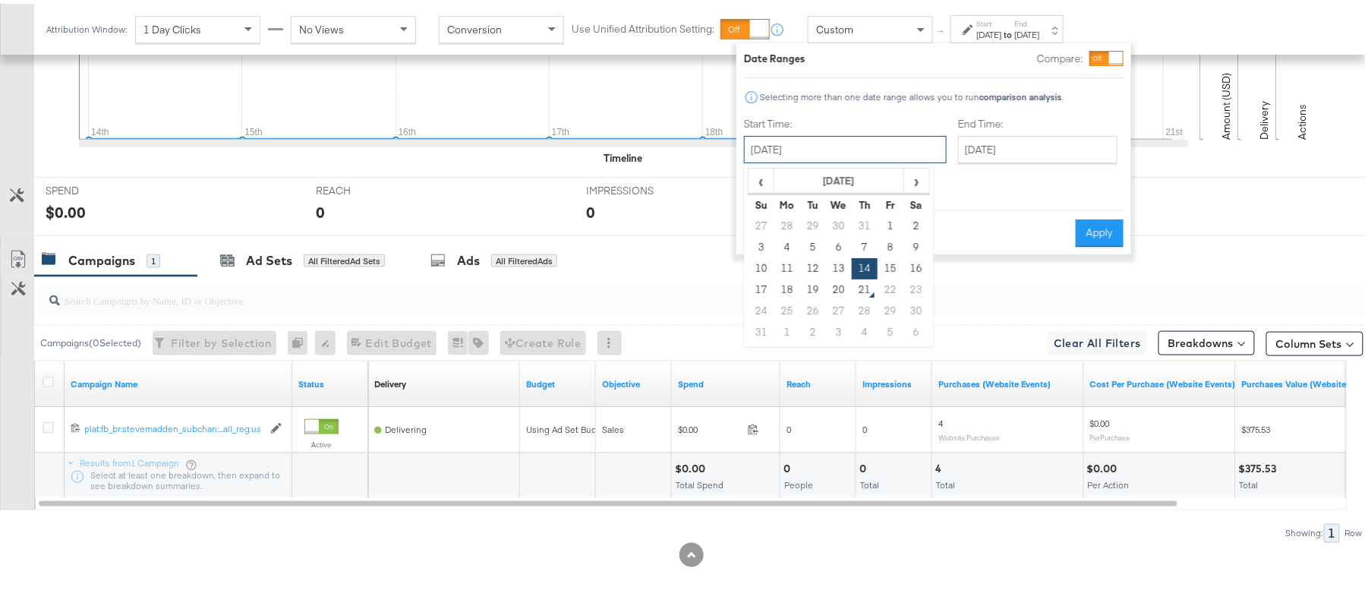
click at [866, 146] on input "August 14th 2025" at bounding box center [845, 145] width 203 height 27
click at [863, 244] on td "7" at bounding box center [865, 243] width 26 height 21
type input "August 7th 2025"
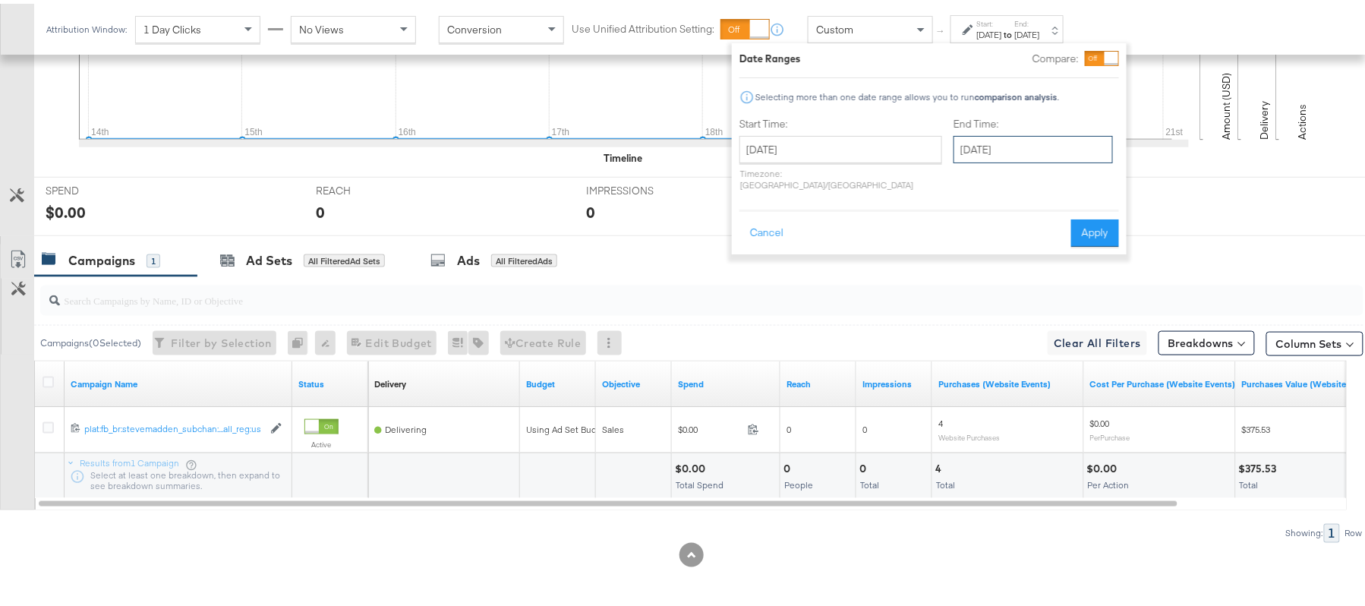
click at [983, 150] on input "[DATE]" at bounding box center [1033, 145] width 159 height 27
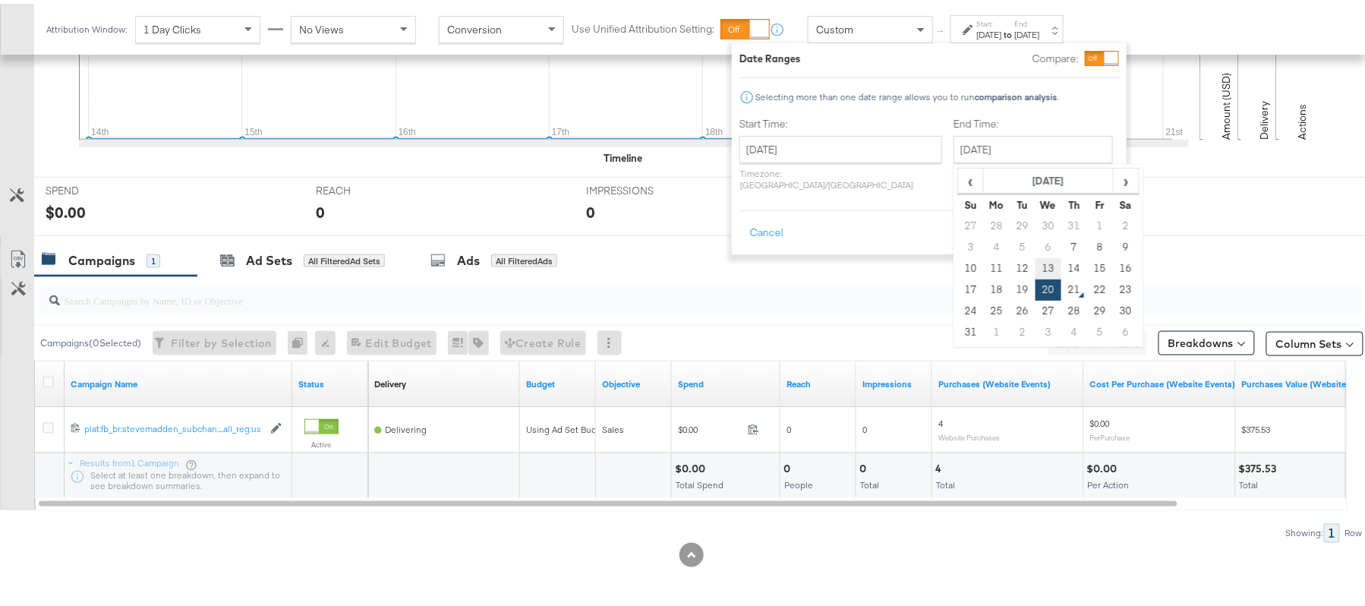
click at [1036, 261] on td "13" at bounding box center [1049, 264] width 26 height 21
type input "August 13th 2025"
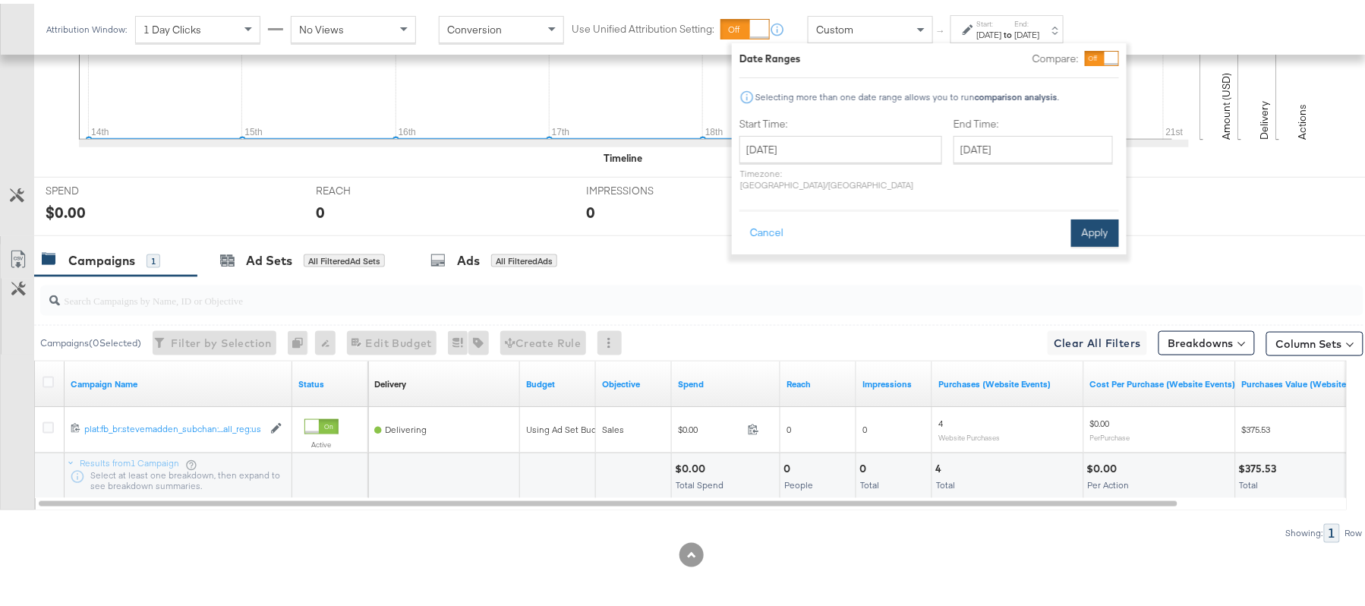
click at [1069, 213] on div "Cancel Apply" at bounding box center [930, 224] width 380 height 37
click at [1078, 216] on button "Apply" at bounding box center [1095, 229] width 48 height 27
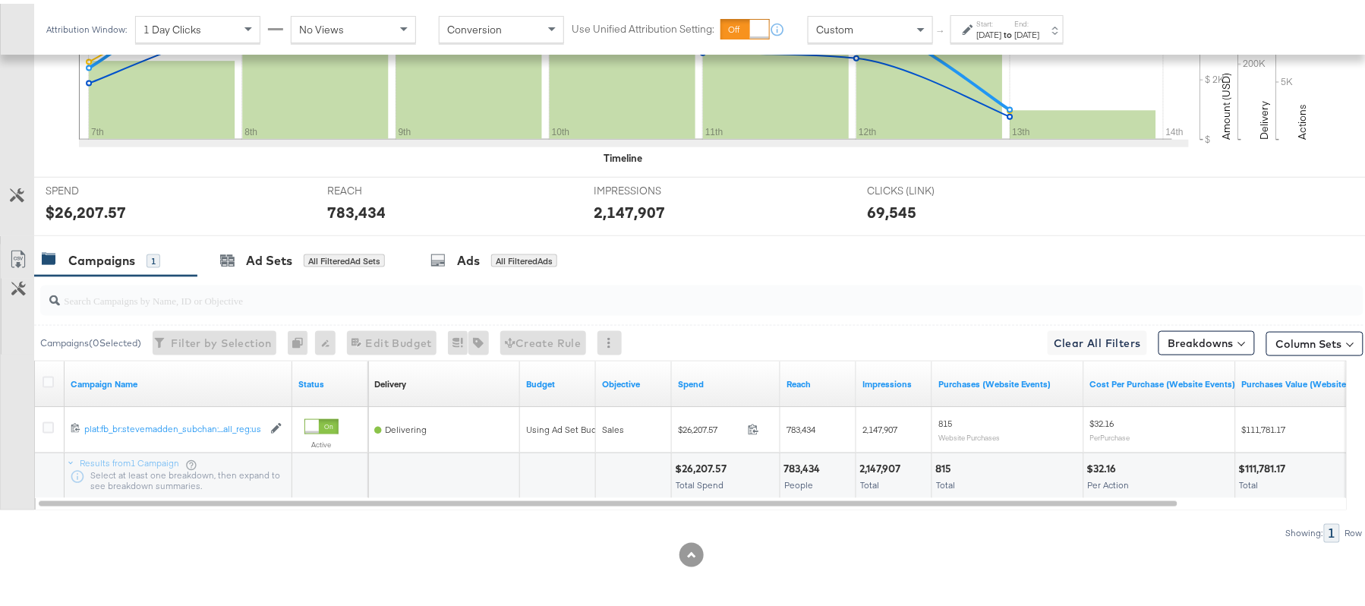
click at [1015, 26] on strong "to" at bounding box center [1008, 30] width 13 height 11
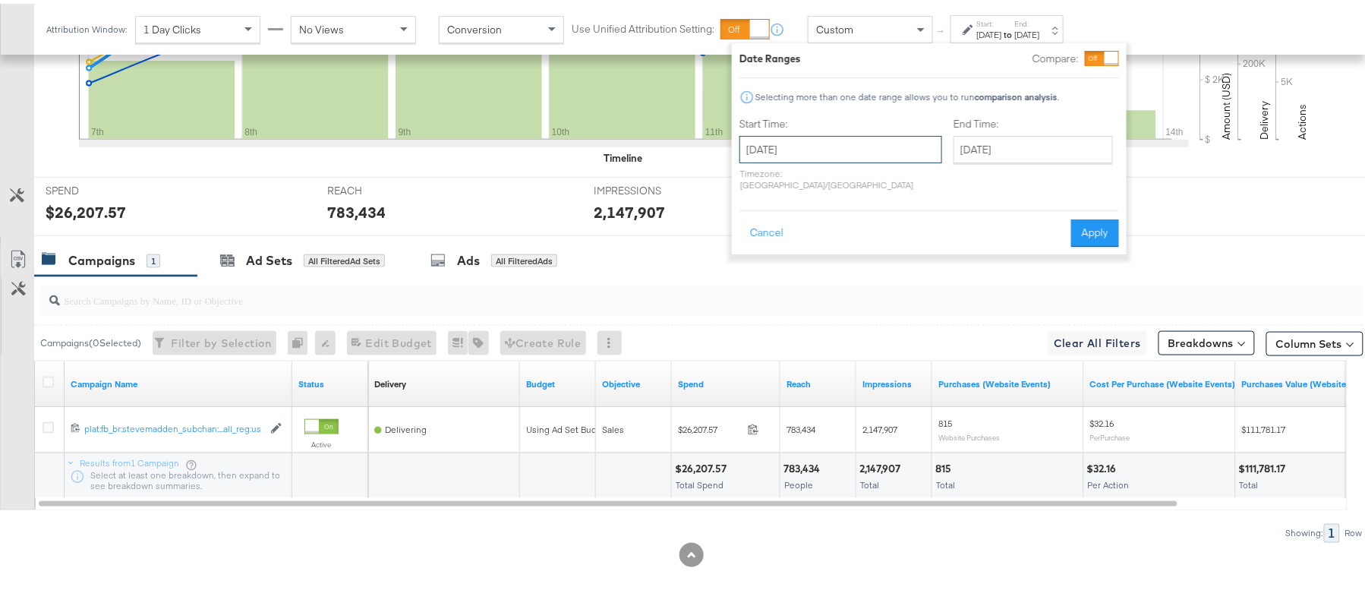
click at [845, 149] on input "August 7th 2025" at bounding box center [841, 145] width 203 height 27
click at [860, 264] on td "14" at bounding box center [860, 264] width 26 height 21
type input "August 14th 2025"
click at [975, 144] on input "August 14th 2025" at bounding box center [1037, 145] width 159 height 27
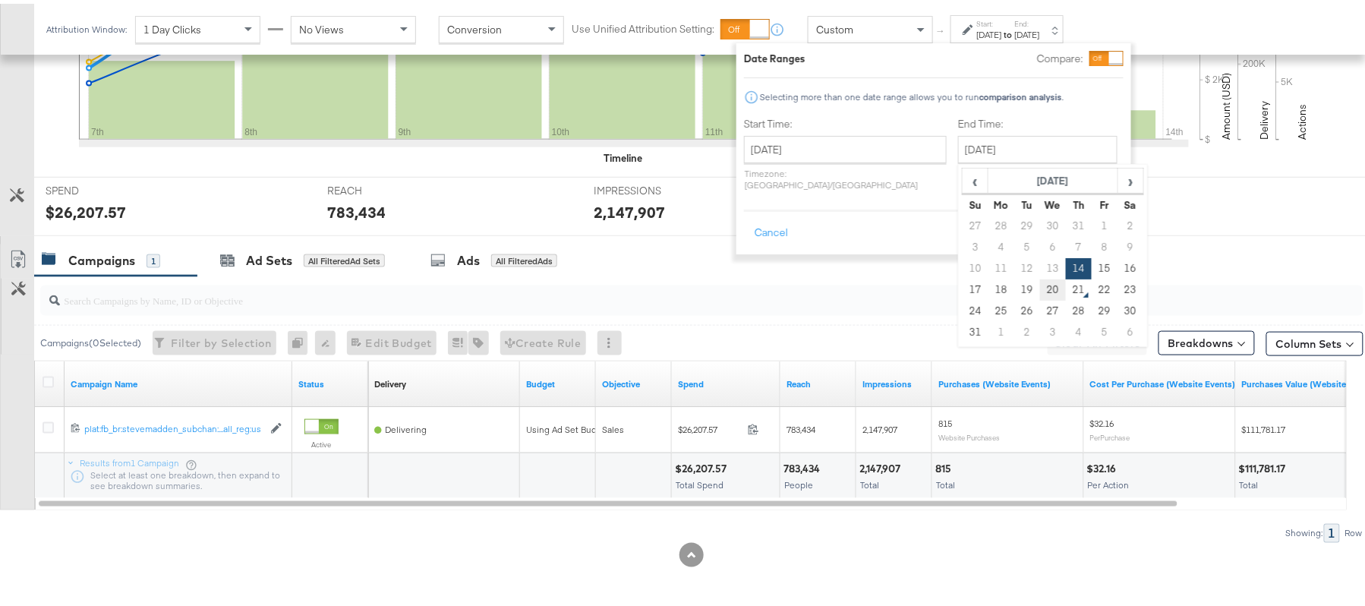
click at [1040, 287] on td "20" at bounding box center [1053, 286] width 26 height 21
type input "[DATE]"
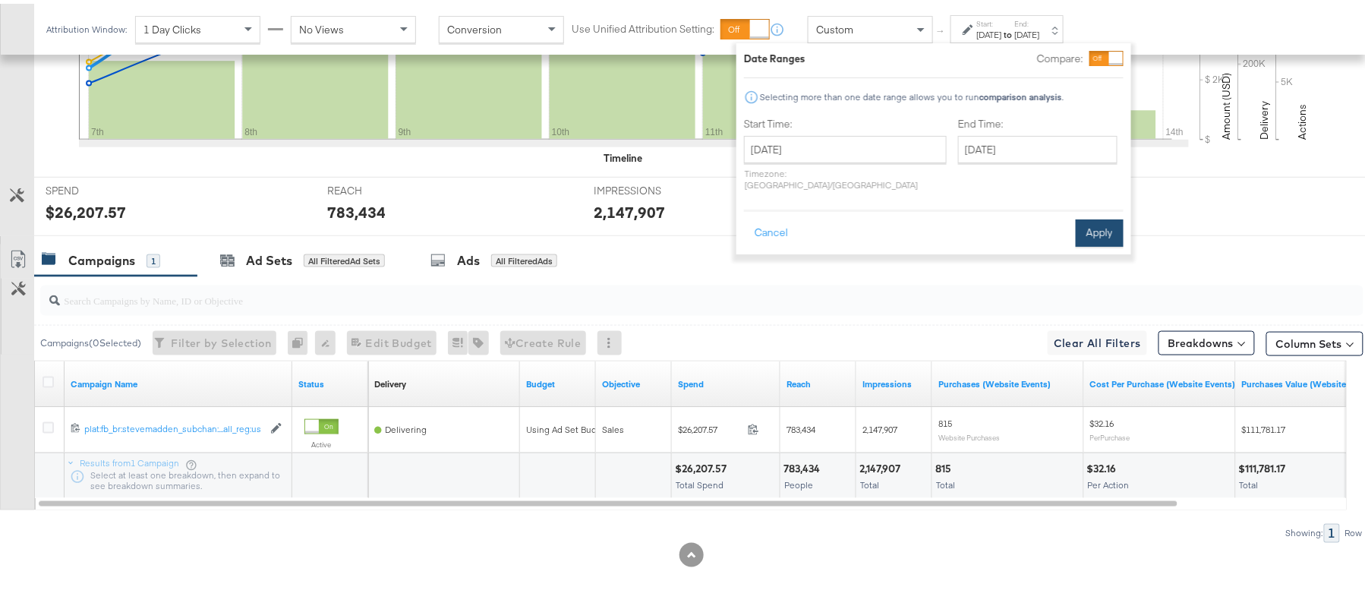
click at [1091, 220] on button "Apply" at bounding box center [1100, 229] width 48 height 27
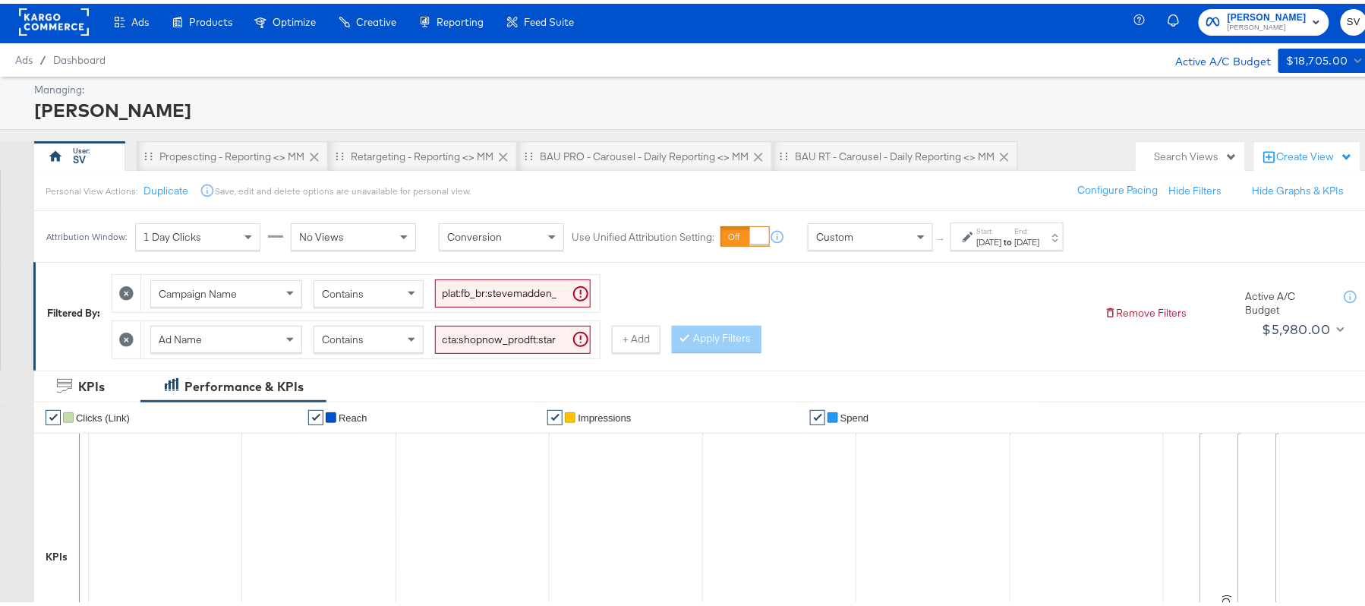
scroll to position [0, 0]
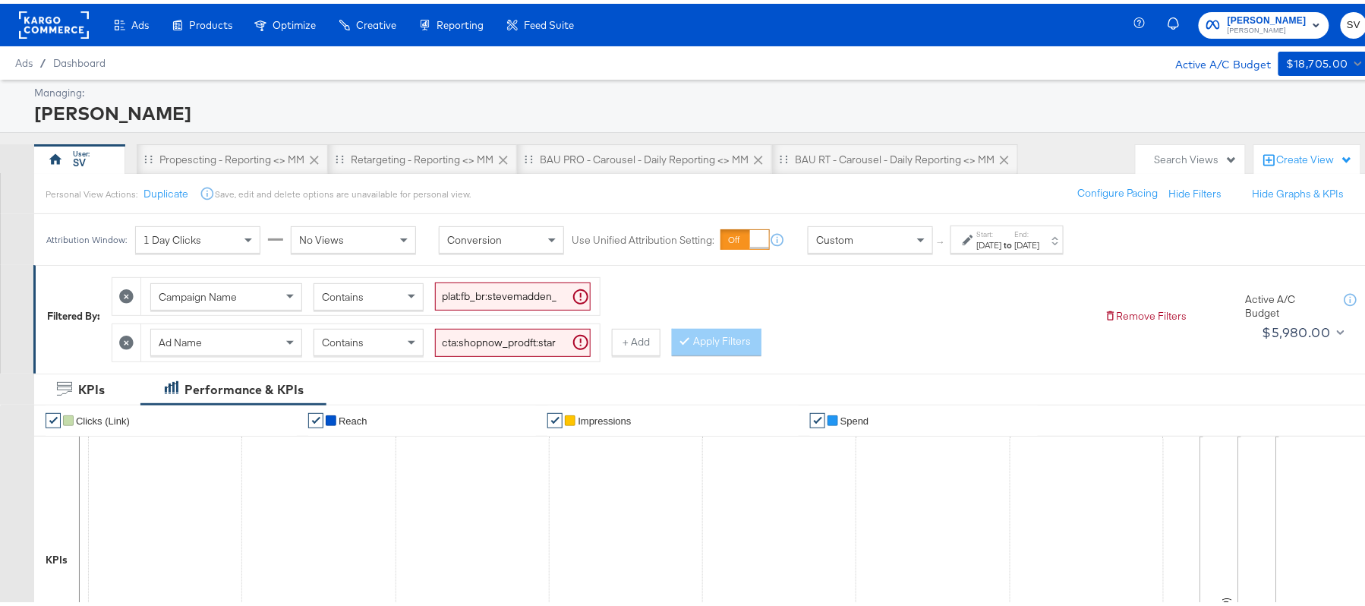
click at [484, 339] on input "cta:shopnow_prodft:starrating_copy:meetthestars-feb19-KARGO-multiimage_lp:plp_a…" at bounding box center [513, 339] width 156 height 28
paste input "newarrivals_copy:thestylesyoudidnt-apr8-KARGO-4:5"
click at [697, 337] on button "Apply Filters" at bounding box center [717, 338] width 90 height 27
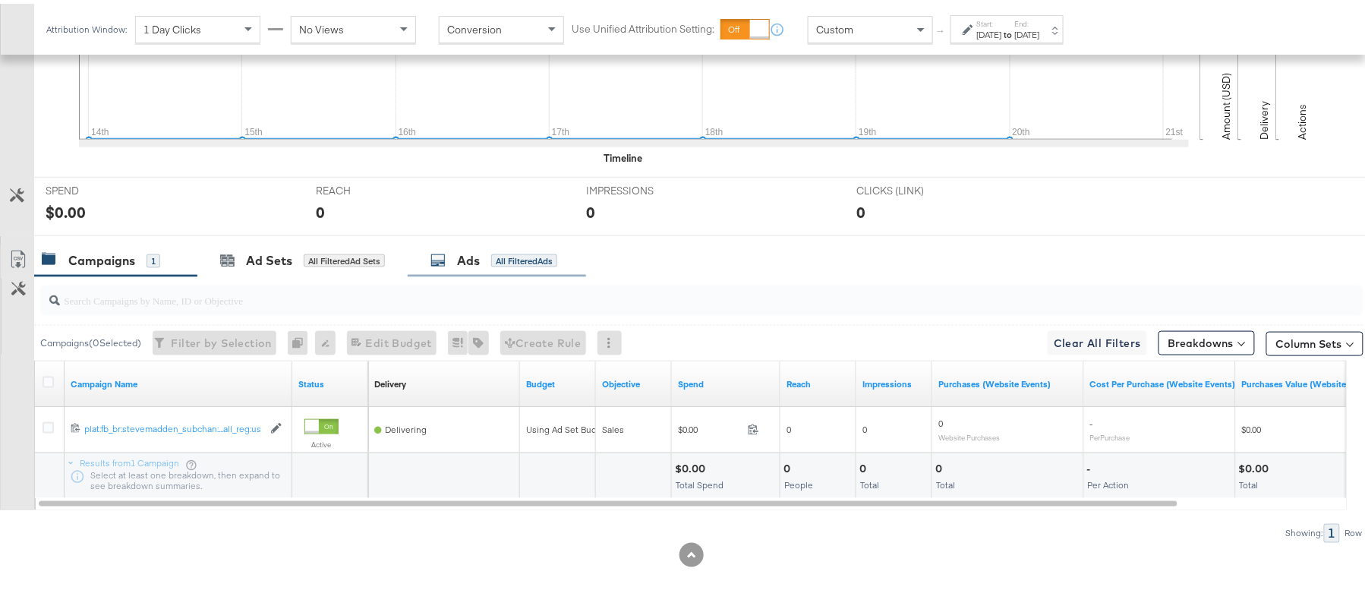
scroll to position [226, 0]
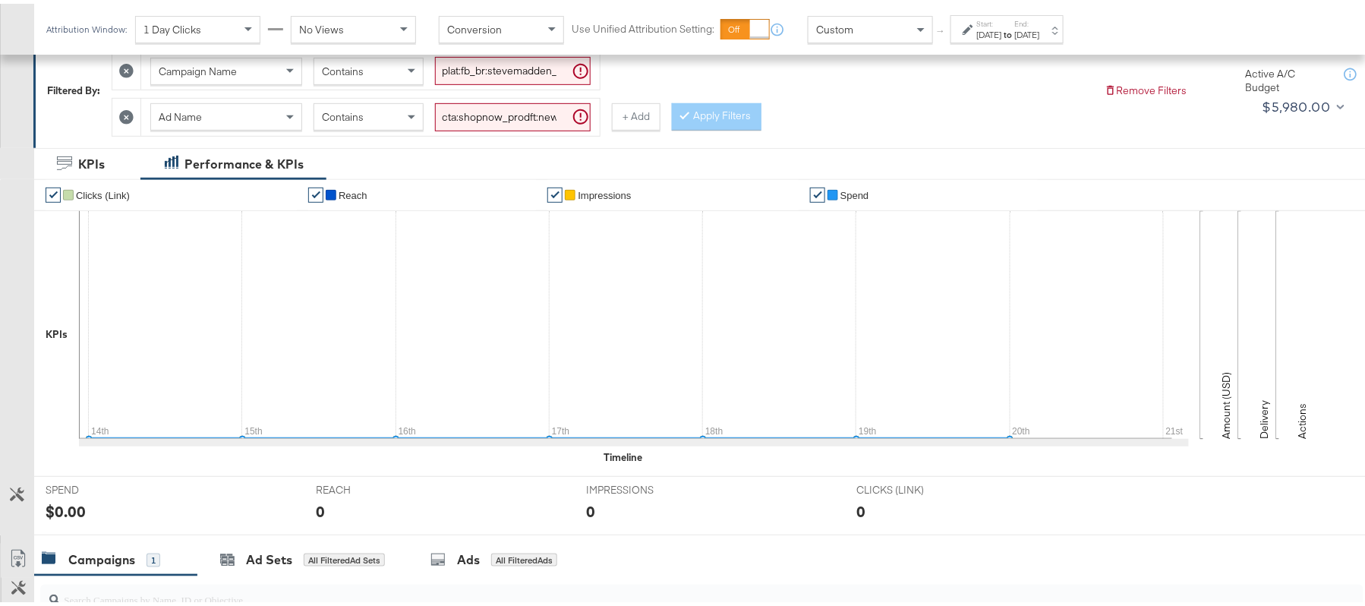
click at [486, 132] on div "Ad Name Contains cta:shopnow_prodft:newarrivals_copy:thestylesyoudidnt-apr8-KAR…" at bounding box center [370, 113] width 459 height 37
click at [491, 125] on input "cta:shopnow_prodft:newarrivals_copy:thestylesyoudidnt-apr8-KARGO-4:5multiimage_…" at bounding box center [513, 113] width 156 height 28
paste input "2"
click at [691, 113] on div at bounding box center [688, 112] width 11 height 14
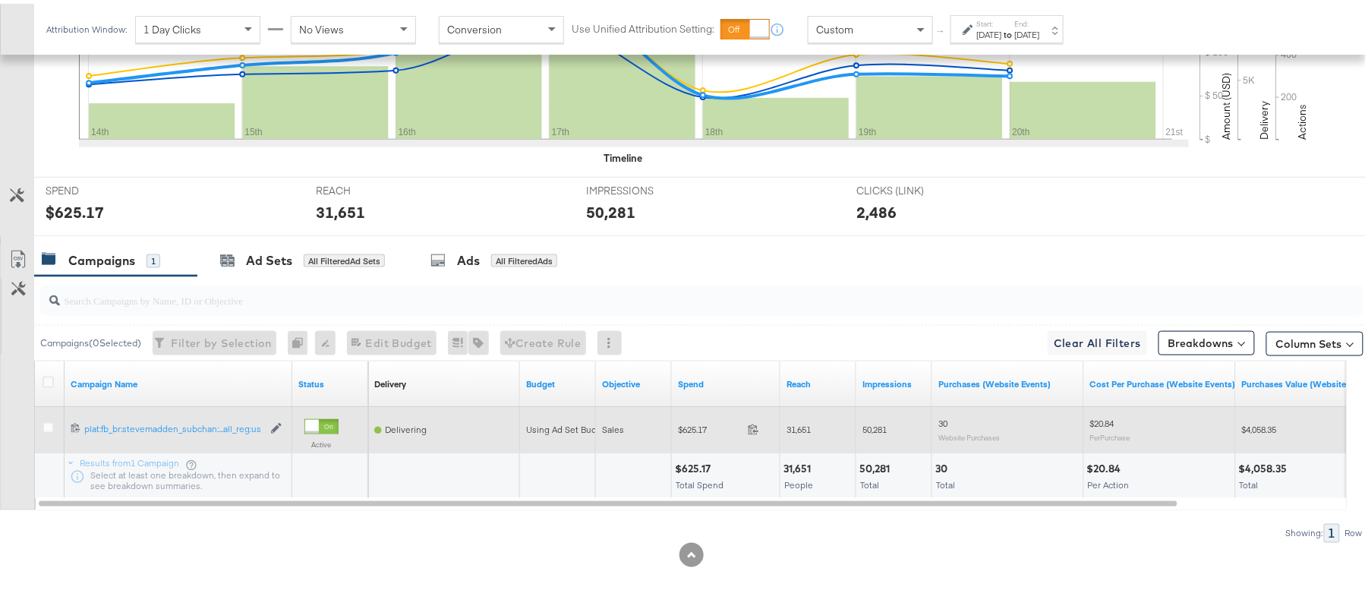
scroll to position [529, 0]
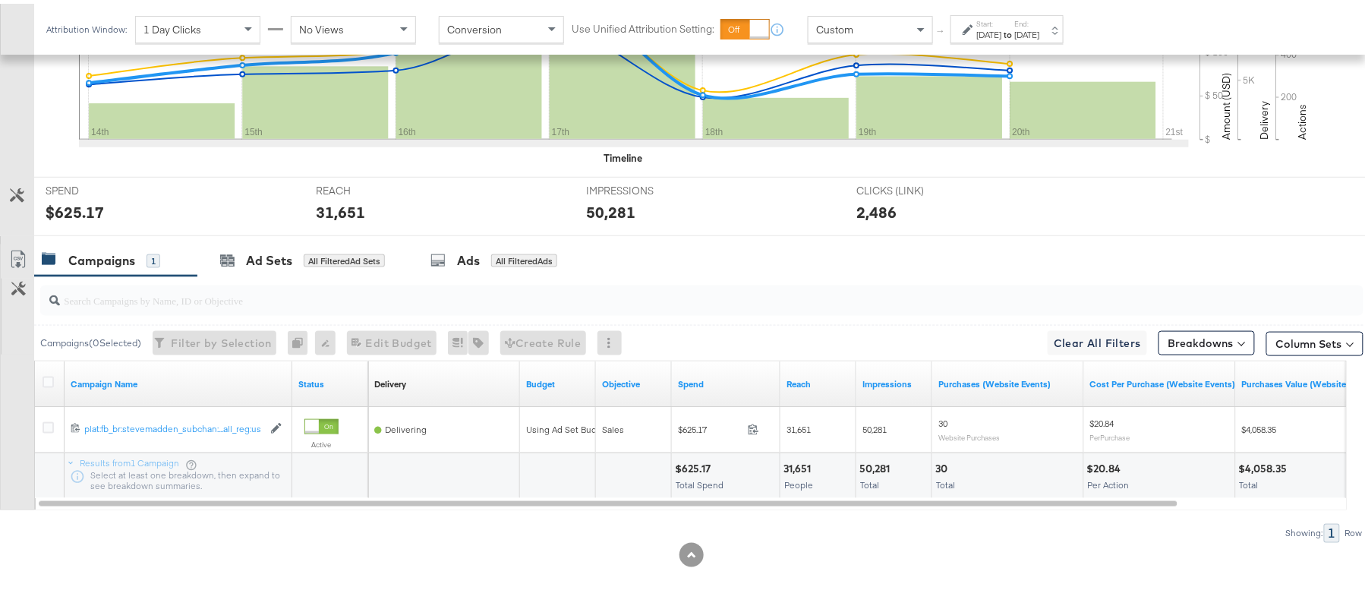
click at [697, 458] on div "$625.17" at bounding box center [695, 465] width 40 height 14
click at [796, 459] on div "31,651" at bounding box center [800, 465] width 32 height 14
click at [891, 465] on div "50,281" at bounding box center [877, 465] width 35 height 14
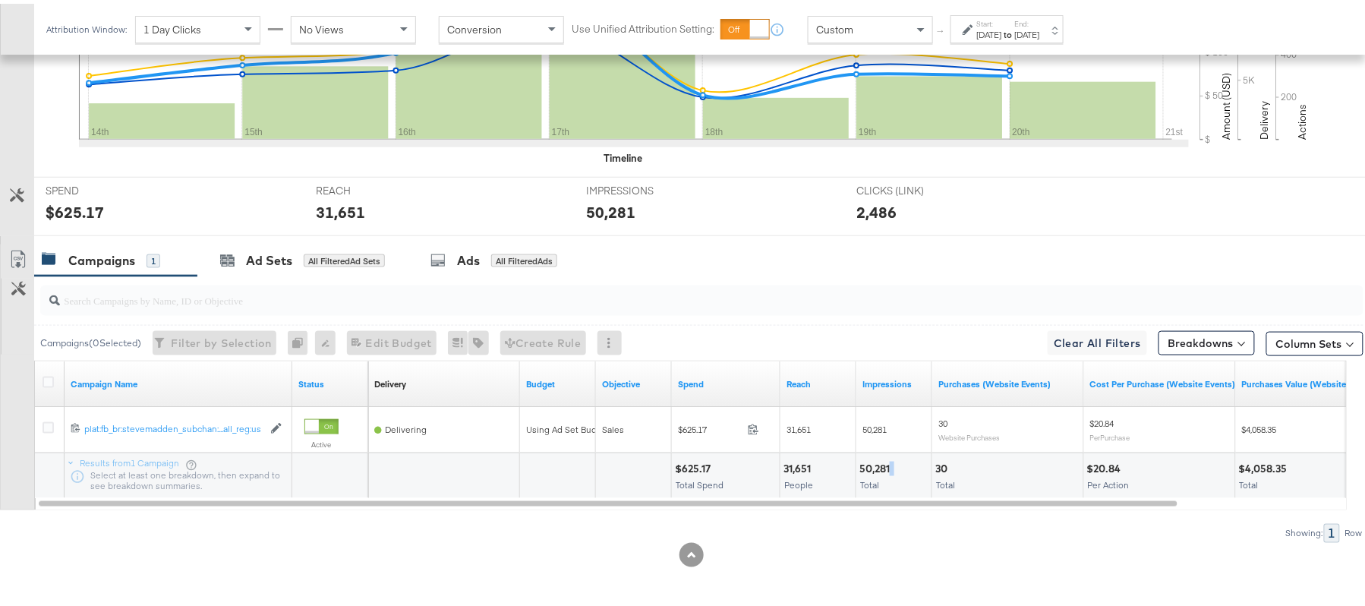
click at [891, 465] on div "50,281" at bounding box center [877, 465] width 35 height 14
click at [876, 463] on div "50,281" at bounding box center [877, 465] width 35 height 14
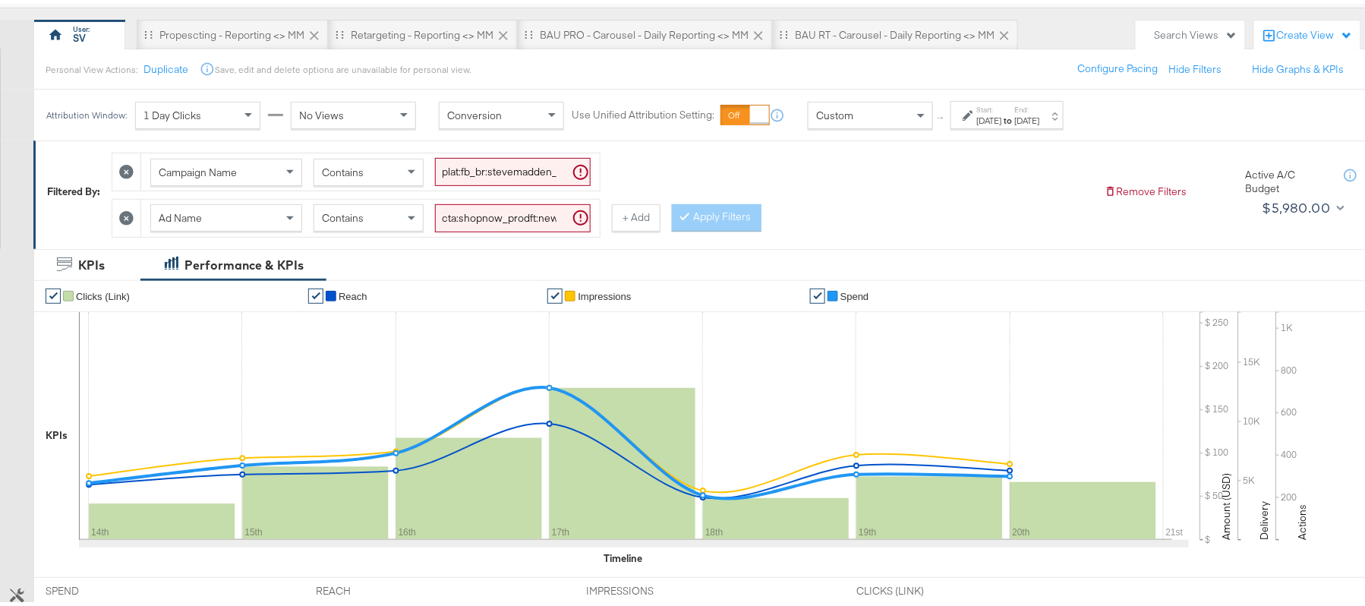
click at [532, 219] on input "cta:shopnow_prodft:newarrivals_copy:thestylesyoudidnt-apr8-KARGO-4:5multiimage2…" at bounding box center [513, 214] width 156 height 28
paste input "smpass_copy:wesawyou-may28-KARGO"
type input "cta:shopnow_prodft:smpass_copy:wesawyou-may28-KARGO_lp:plp_adtype:carousel_len:…"
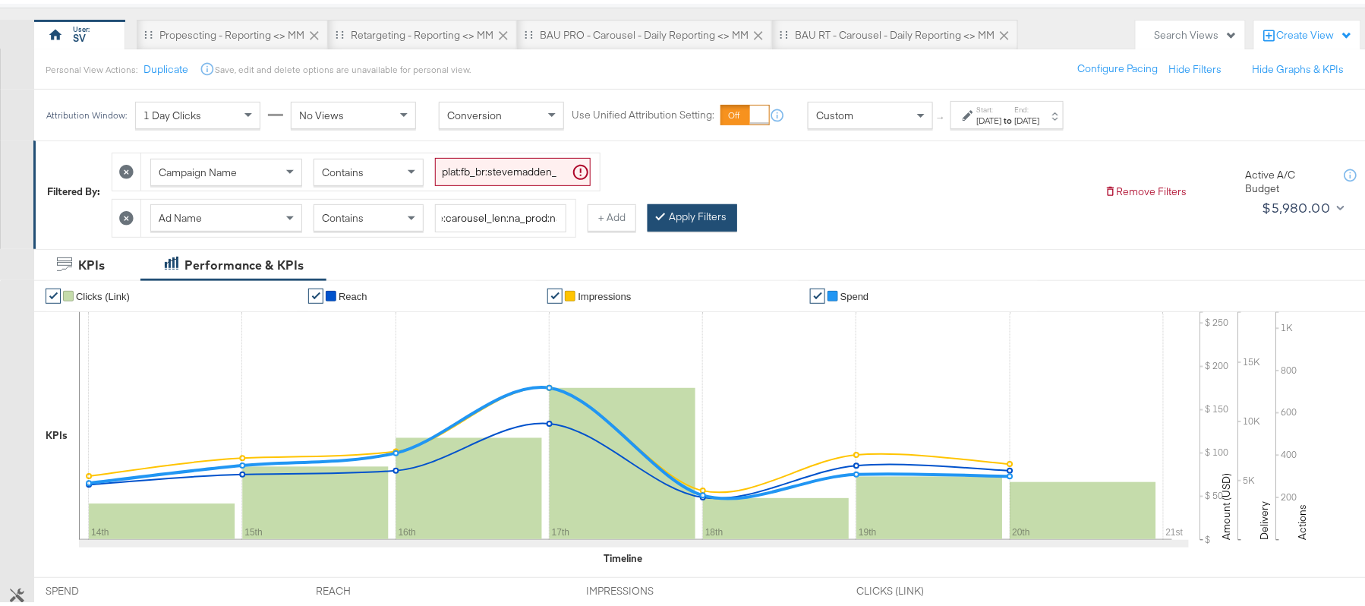
click at [714, 222] on button "Apply Filters" at bounding box center [693, 213] width 90 height 27
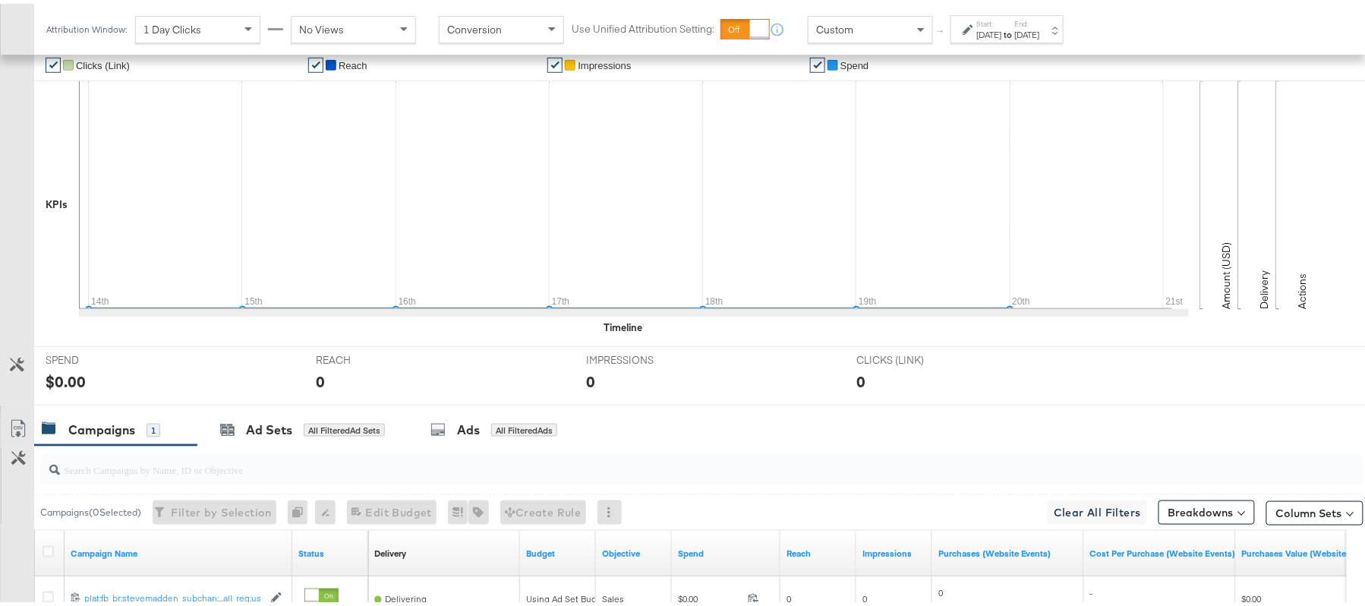
scroll to position [226, 0]
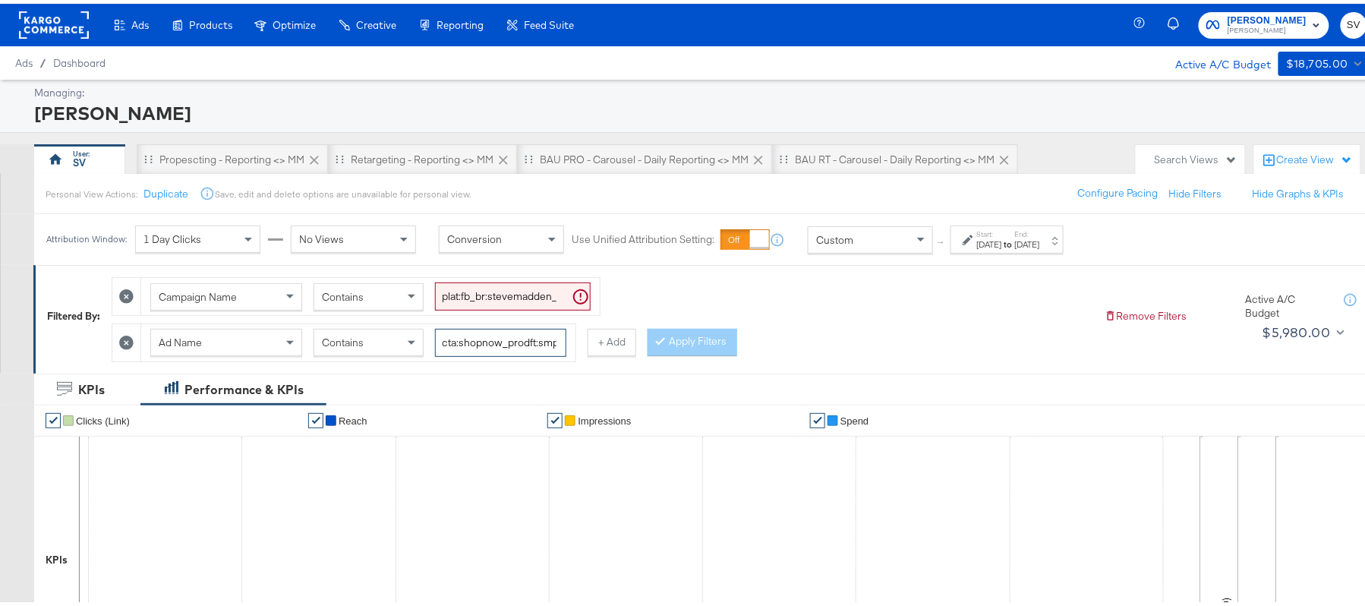
click at [468, 333] on input "cta:shopnow_prodft:smpass_copy:wesawyou-[DATE]-KARGO_lp:plp_adtype:carousel_len…" at bounding box center [500, 339] width 131 height 28
paste input "2"
type input "cta:shopnow_prodft:smpass_copy:wesawyou-[DATE]-KARGO2_lp:plp_adtype:carousel_le…"
click at [663, 336] on icon at bounding box center [660, 336] width 5 height 9
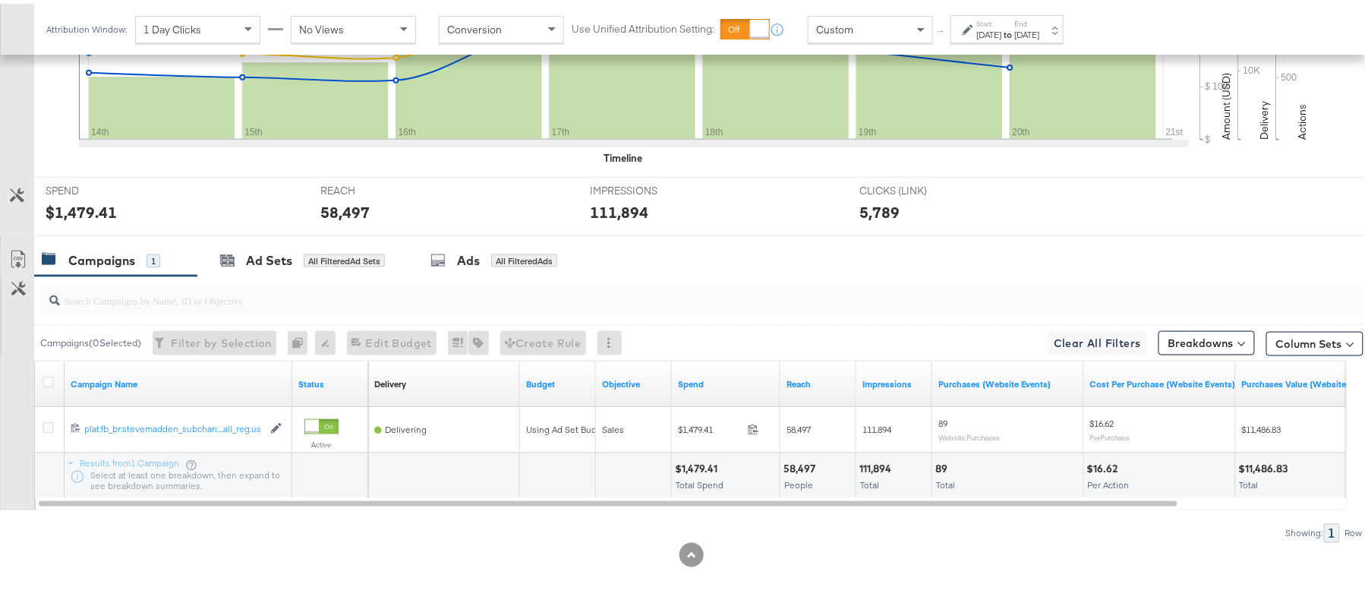
scroll to position [529, 0]
click at [685, 468] on div "$1,479.41" at bounding box center [698, 465] width 47 height 14
copy div "1,479.41"
click at [791, 469] on div "58,497" at bounding box center [802, 465] width 36 height 14
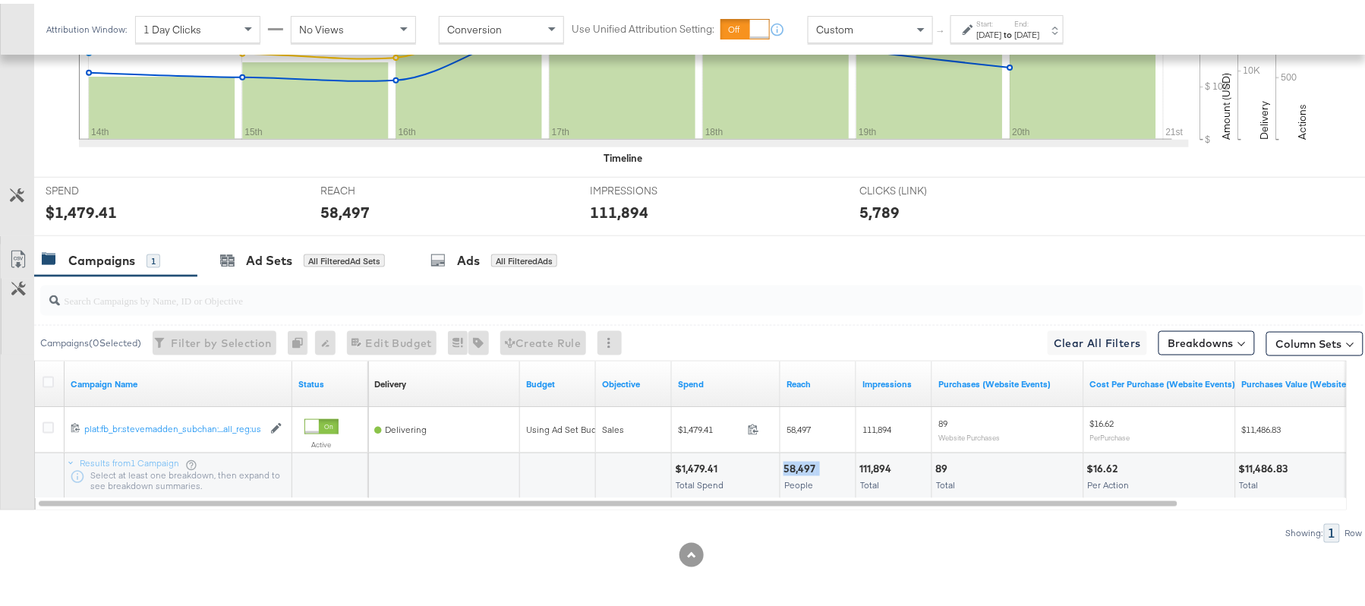
click at [791, 469] on div "58,497" at bounding box center [802, 465] width 36 height 14
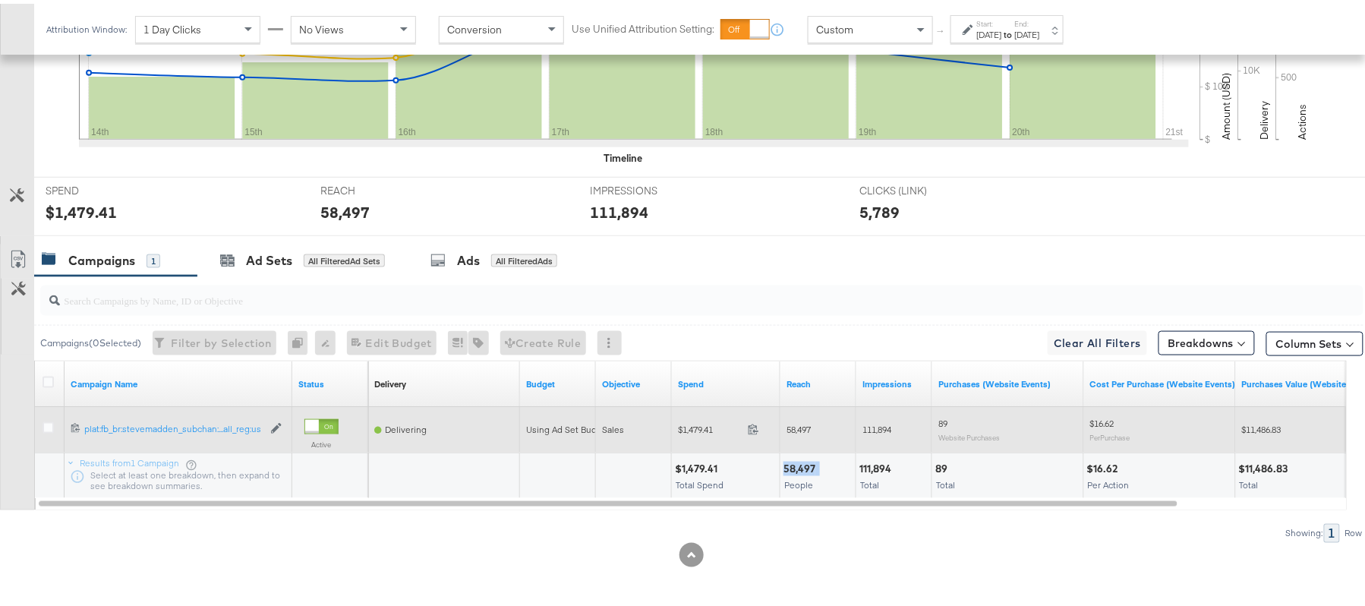
copy div "58,497"
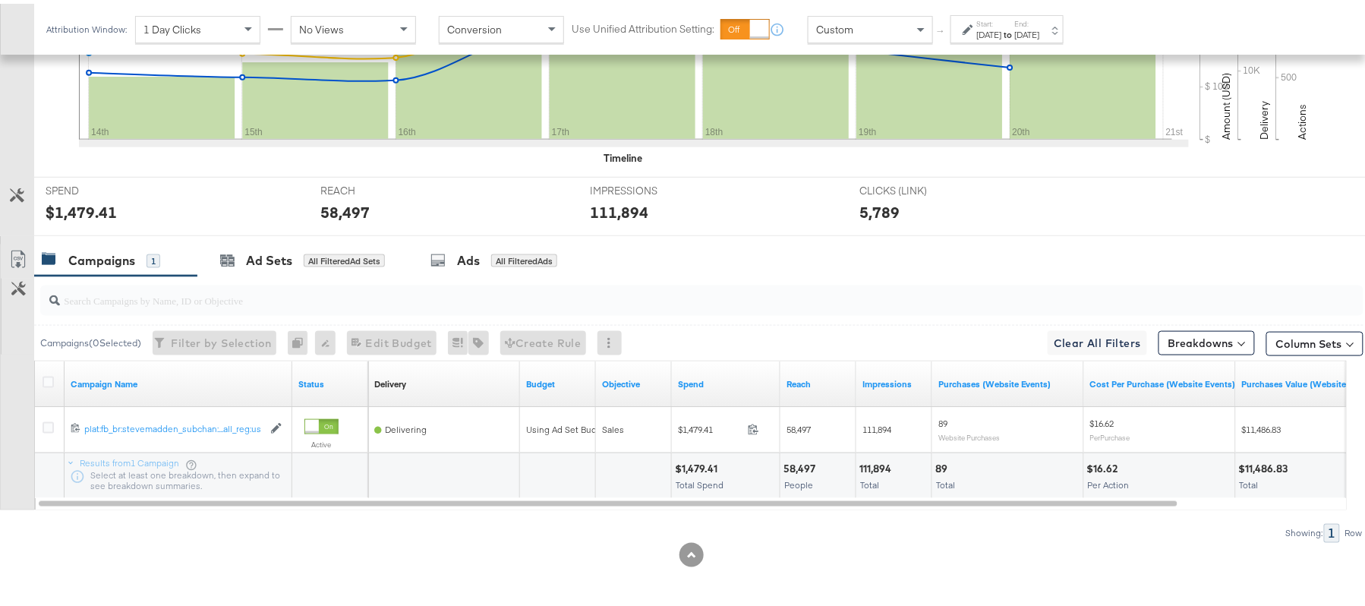
click at [879, 465] on div "111,894" at bounding box center [878, 465] width 36 height 14
copy div "111,894"
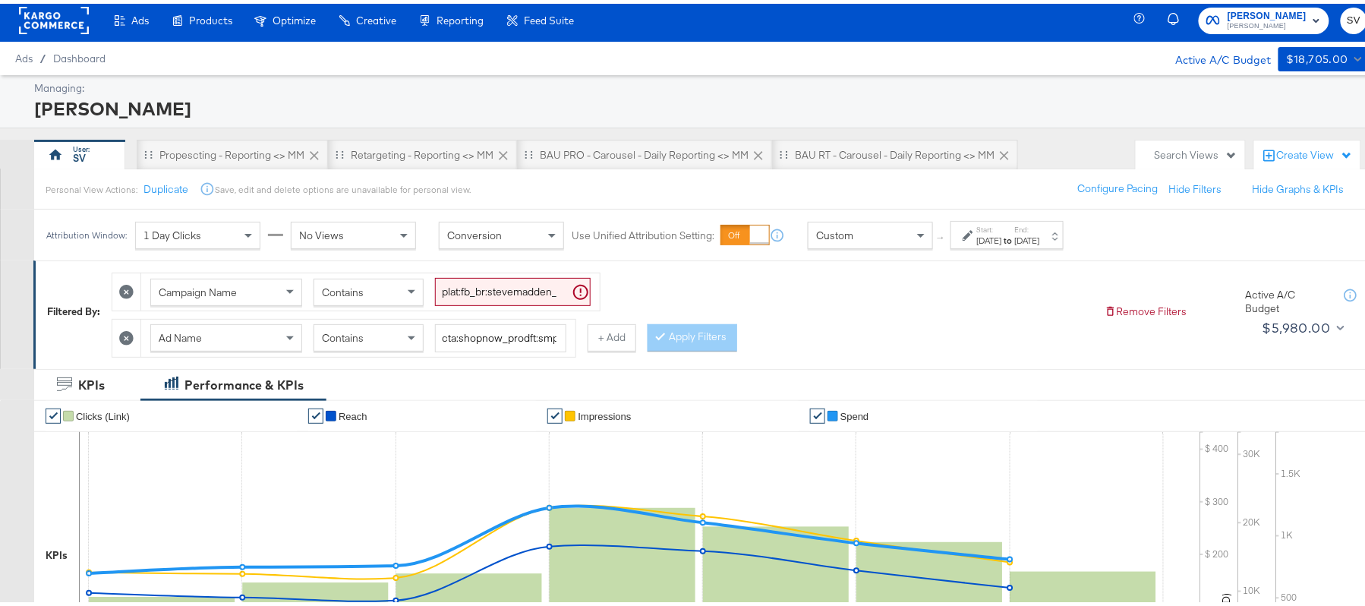
scroll to position [0, 0]
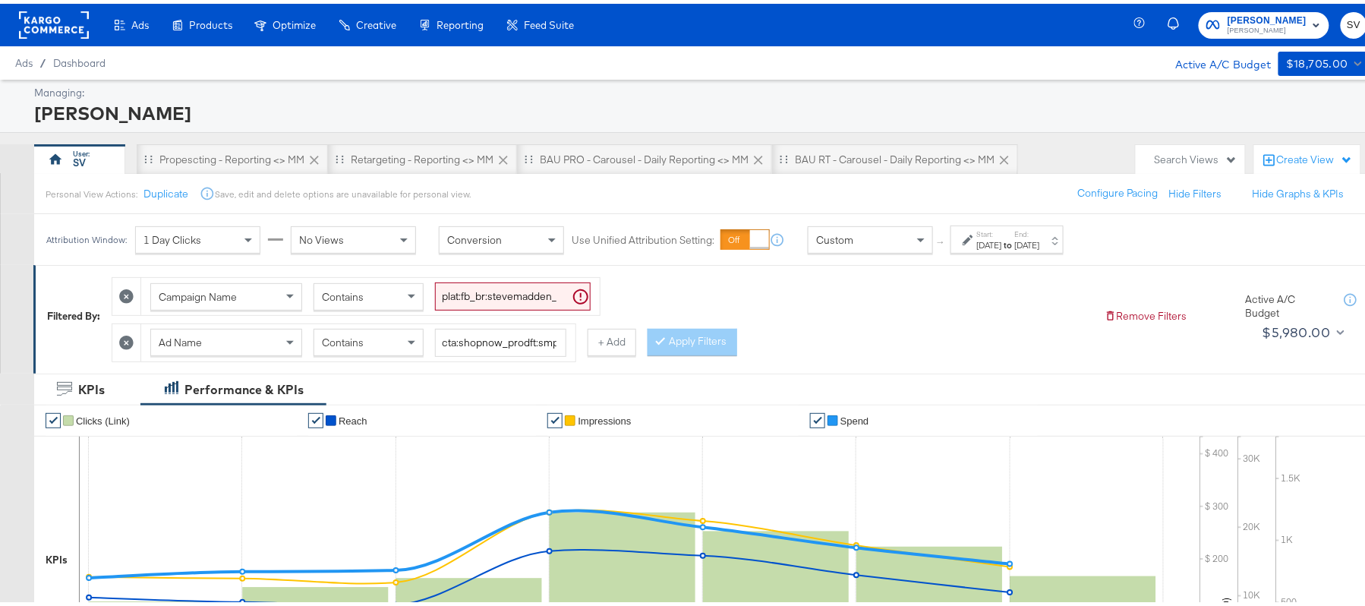
click at [1261, 28] on span "[PERSON_NAME]" at bounding box center [1267, 27] width 79 height 12
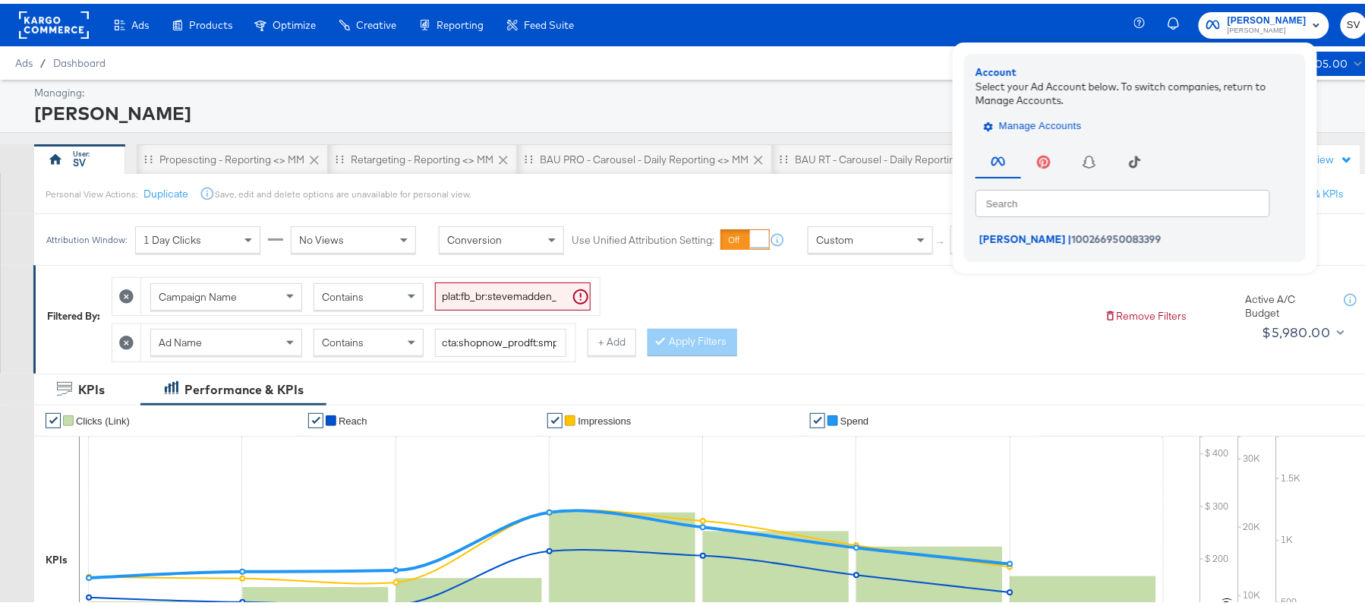
click at [1049, 125] on span "Manage Accounts" at bounding box center [1034, 122] width 95 height 17
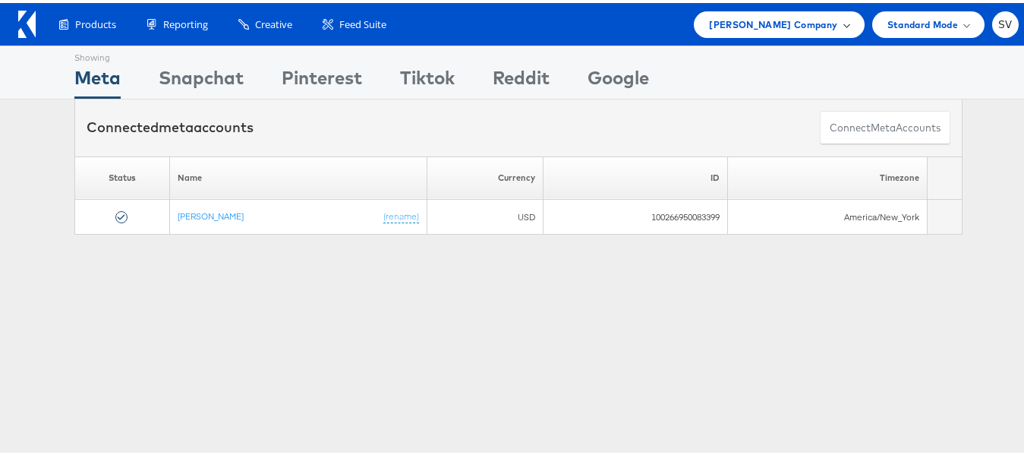
click at [768, 34] on div "[PERSON_NAME] Company" at bounding box center [779, 21] width 170 height 27
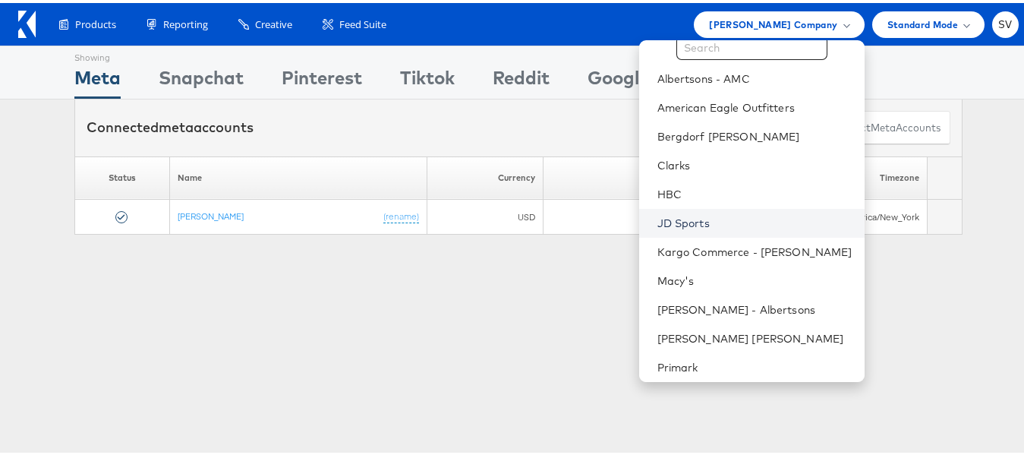
scroll to position [73, 0]
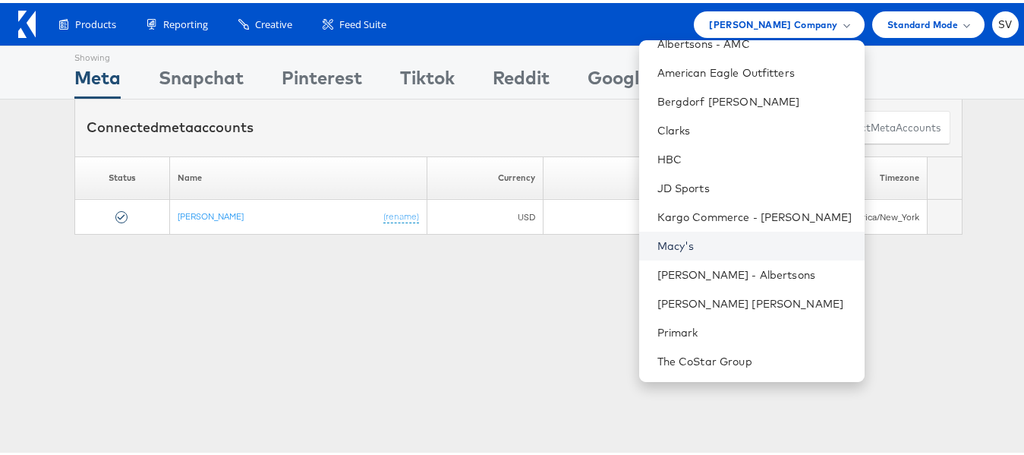
click at [715, 235] on link "Macy's" at bounding box center [755, 242] width 195 height 15
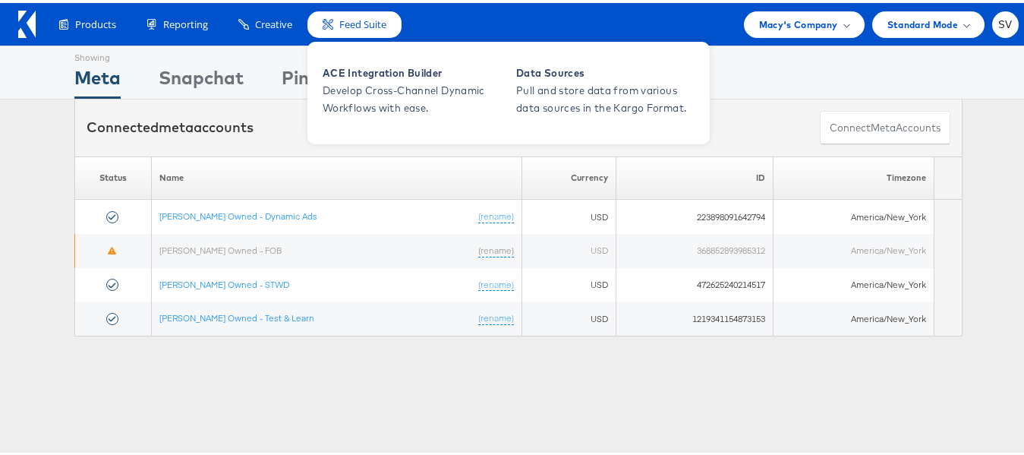
click at [344, 35] on div "ACE Integration Builder Develop Cross-Channel Dynamic Workflows with ease. Data…" at bounding box center [509, 88] width 402 height 106
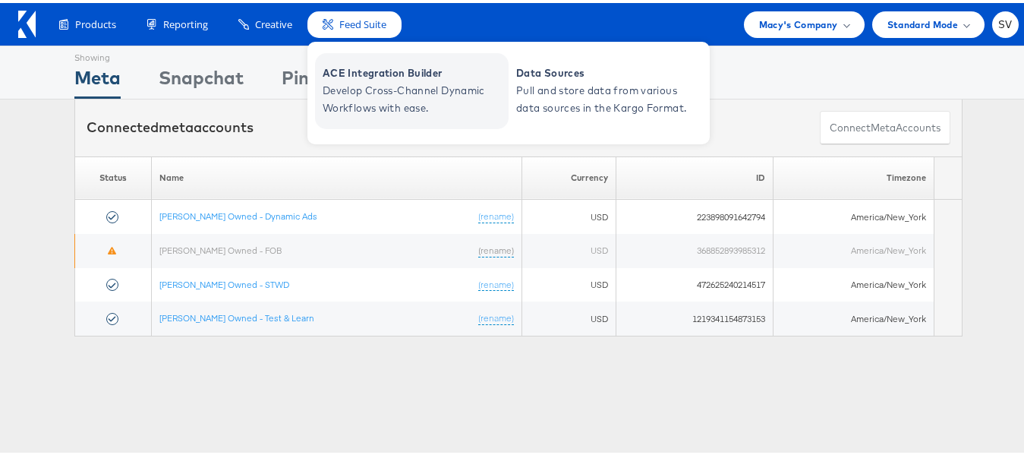
click at [358, 75] on span "ACE Integration Builder" at bounding box center [414, 70] width 182 height 17
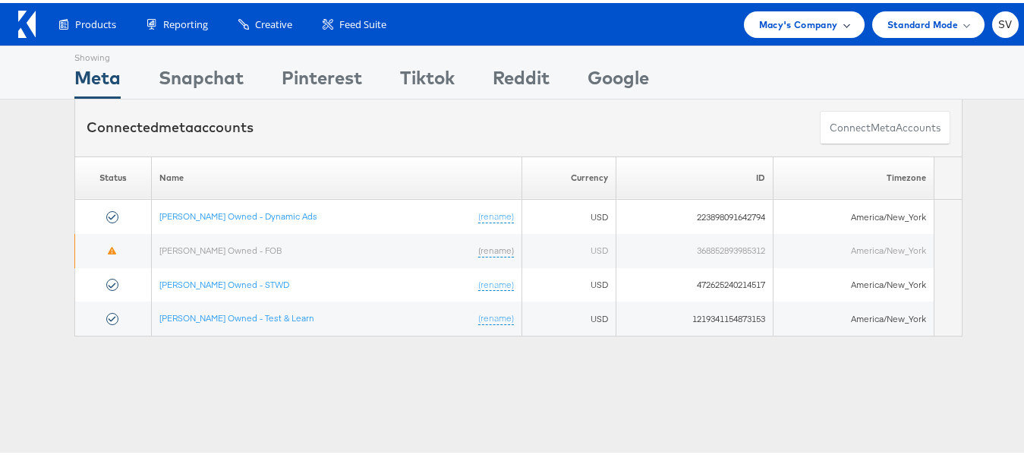
click at [770, 15] on span "Macy's Company" at bounding box center [798, 22] width 79 height 16
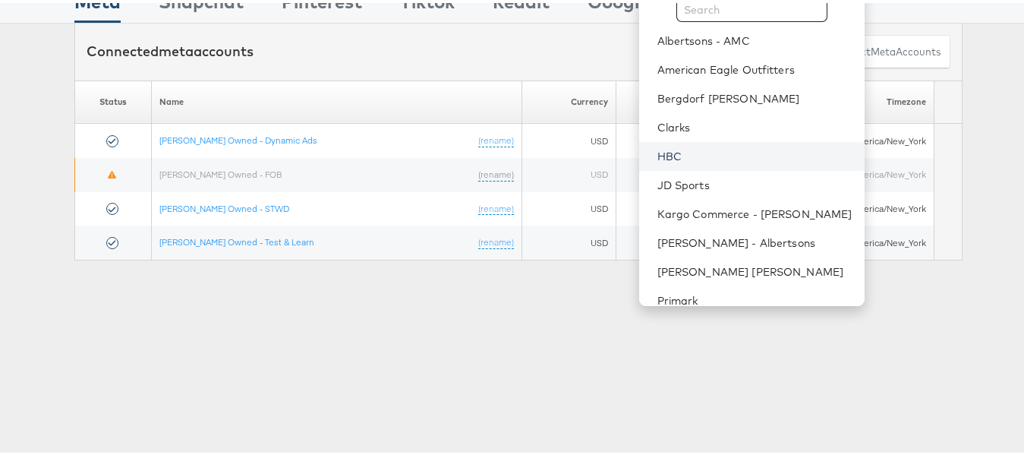
click at [686, 154] on link "HBC" at bounding box center [755, 153] width 195 height 15
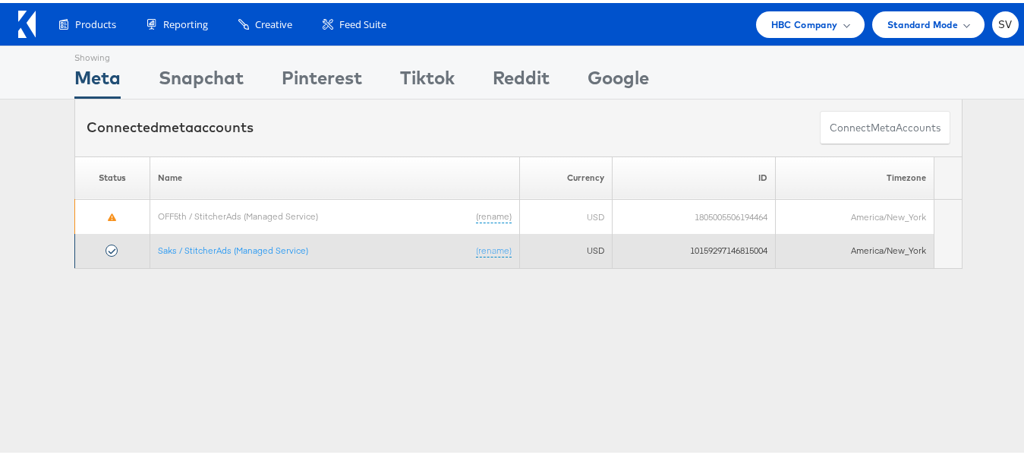
click at [197, 256] on td "Saks / StitcherAds (Managed Service) (rename)" at bounding box center [335, 248] width 370 height 34
click at [204, 252] on link "Saks / StitcherAds (Managed Service)" at bounding box center [233, 246] width 150 height 11
click at [272, 251] on link "Saks / StitcherAds (Managed Service)" at bounding box center [233, 246] width 150 height 11
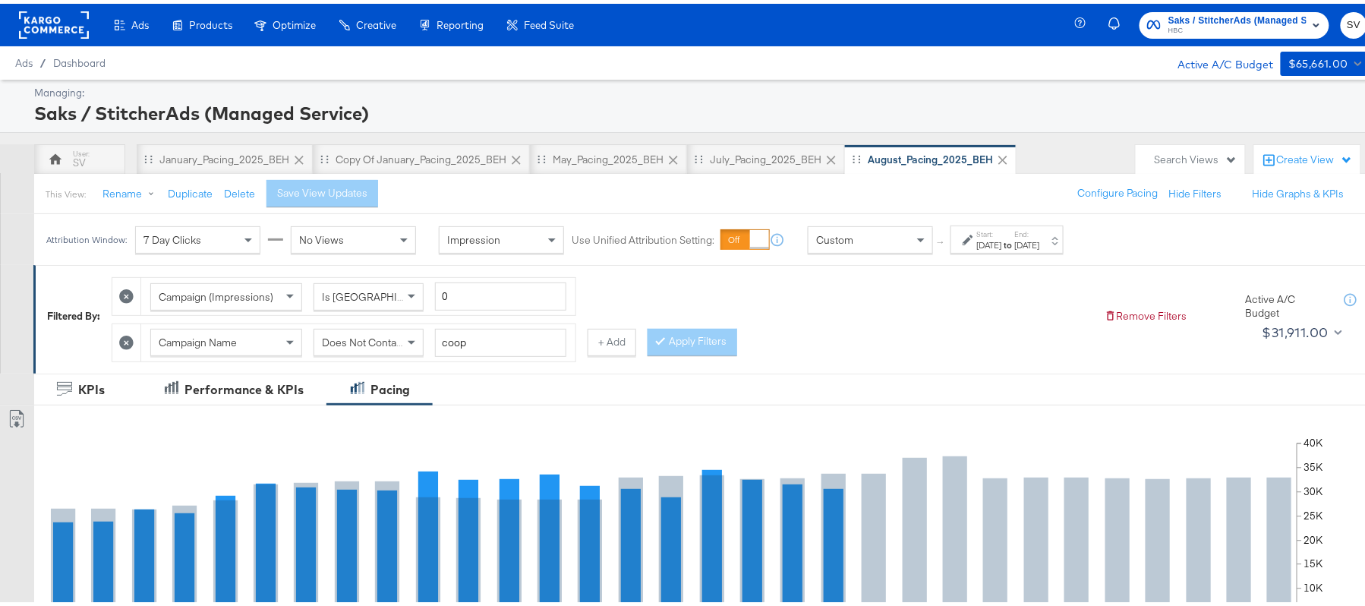
click at [995, 250] on div "Start: [DATE] to End: [DATE]" at bounding box center [1007, 236] width 113 height 28
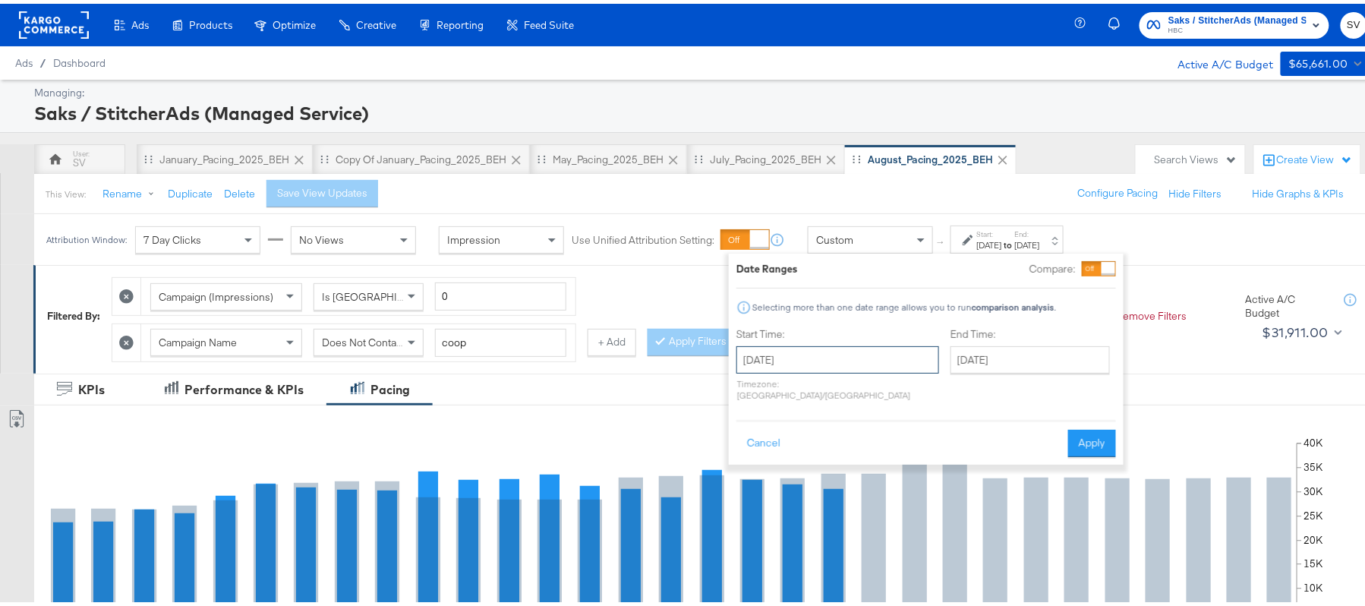
click at [836, 365] on input "[DATE]" at bounding box center [838, 355] width 203 height 27
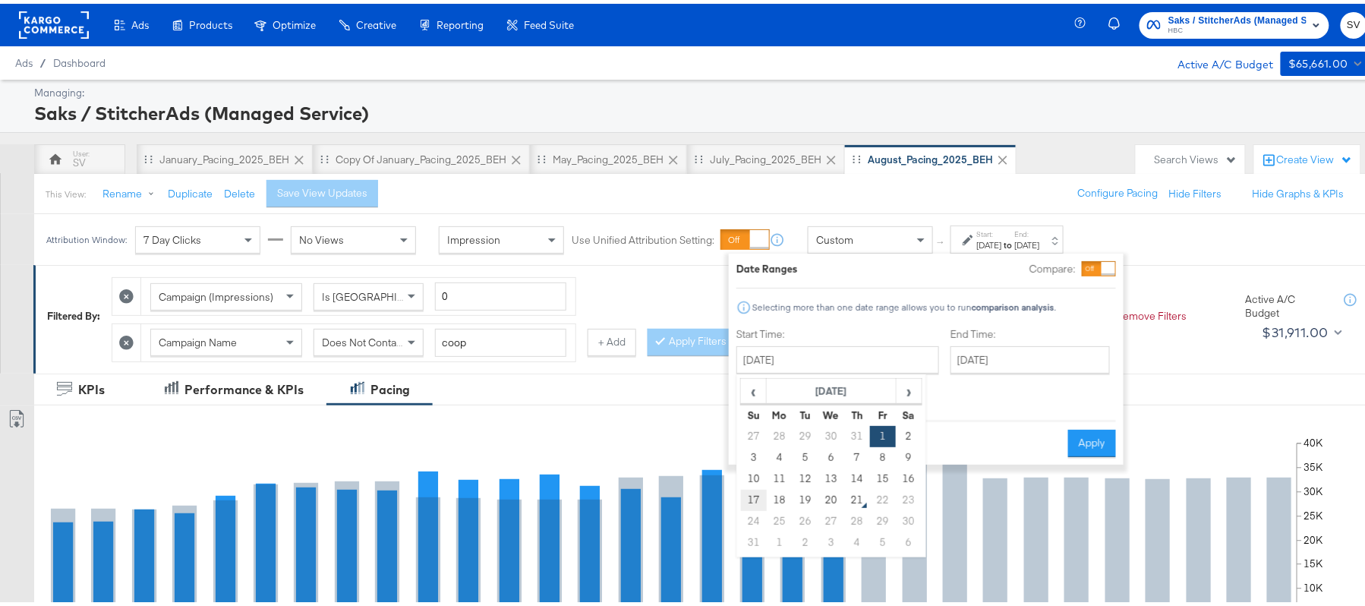
click at [752, 502] on td "17" at bounding box center [754, 496] width 26 height 21
type input "[DATE]"
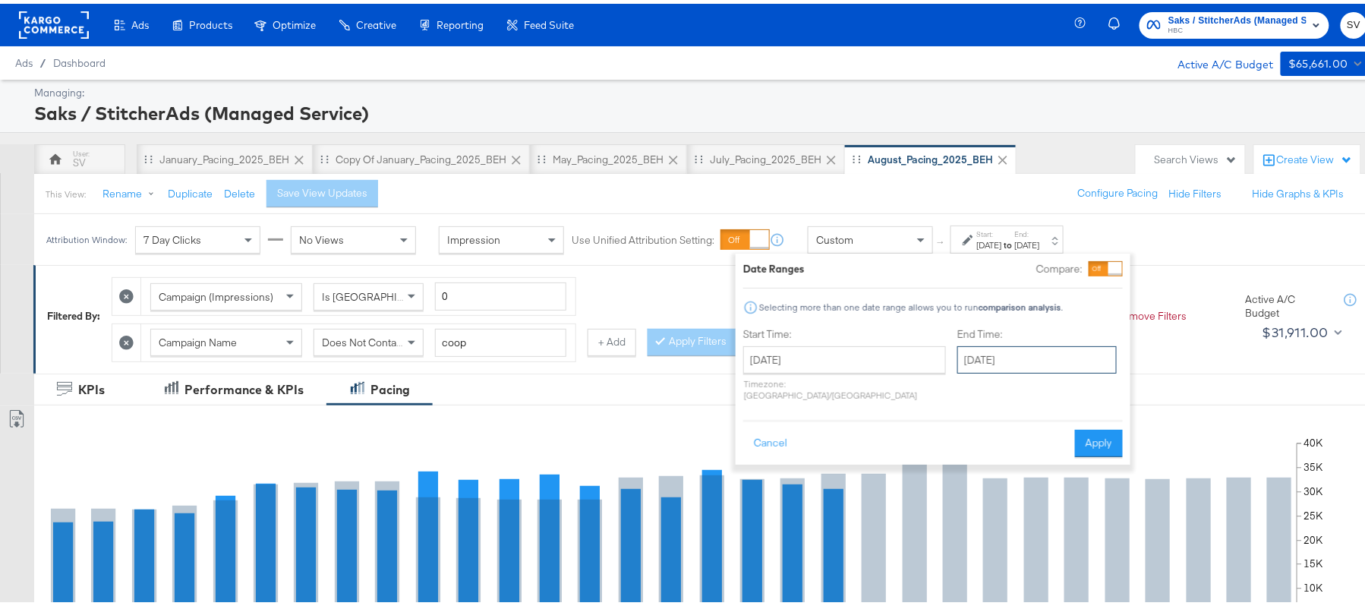
click at [991, 366] on input "[DATE]" at bounding box center [1036, 355] width 159 height 27
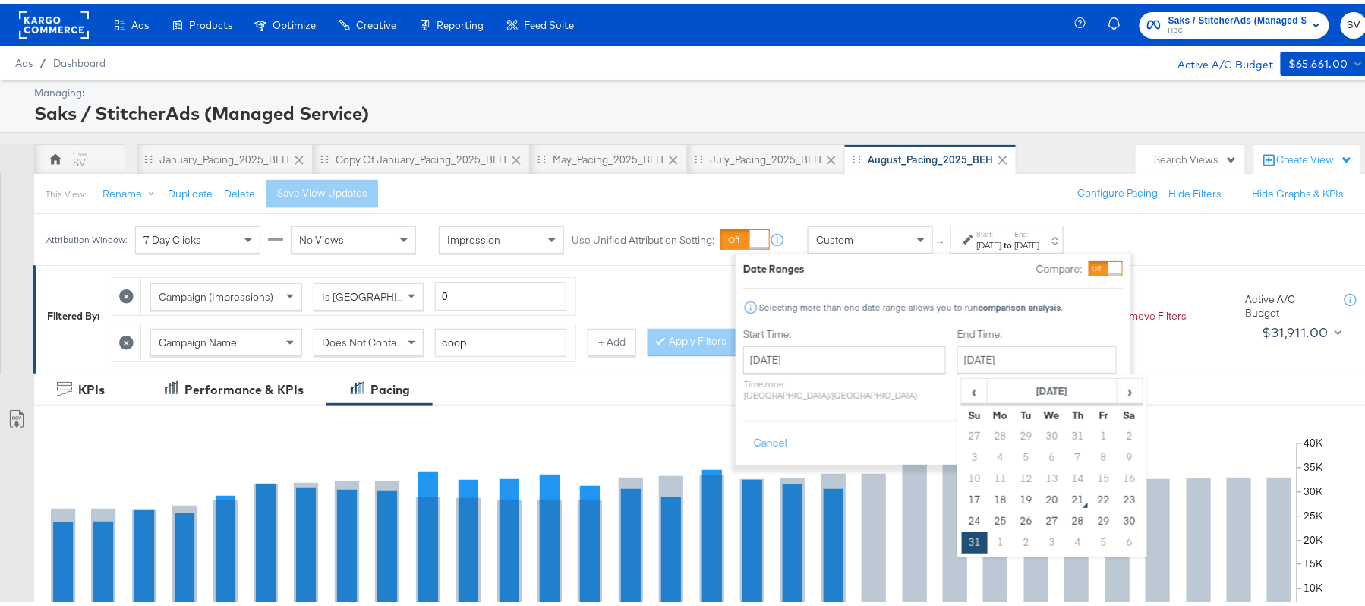
click at [1039, 496] on td "20" at bounding box center [1052, 496] width 26 height 21
type input "[DATE]"
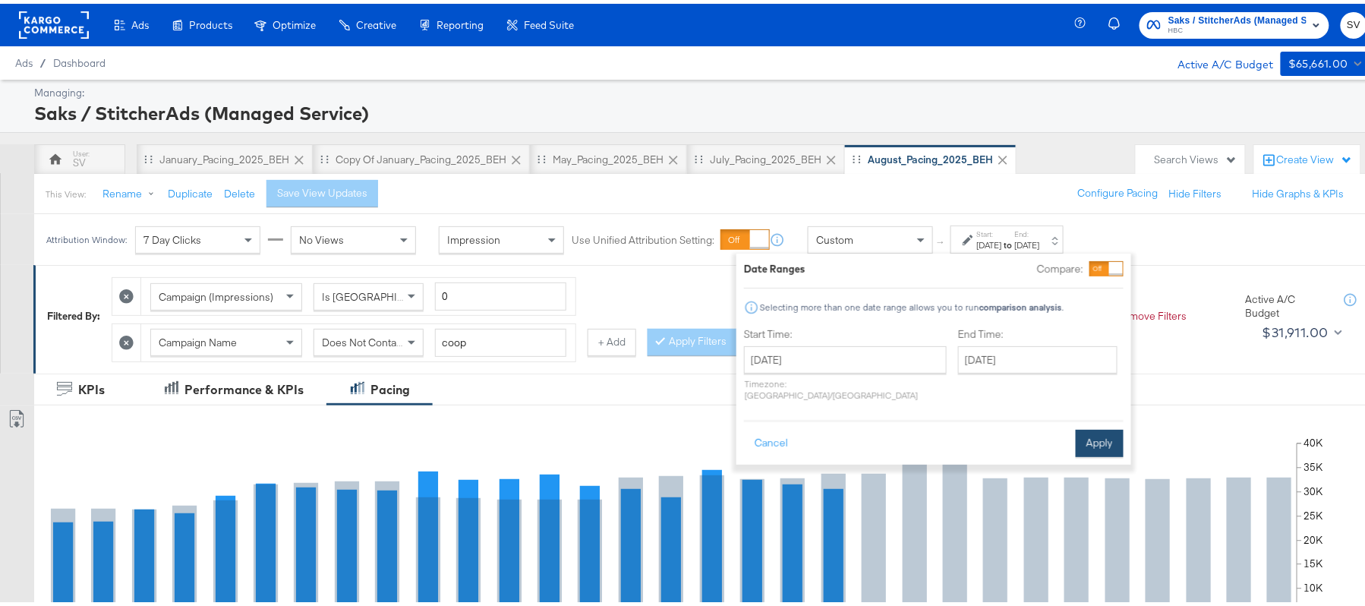
click at [1091, 432] on button "Apply" at bounding box center [1100, 439] width 48 height 27
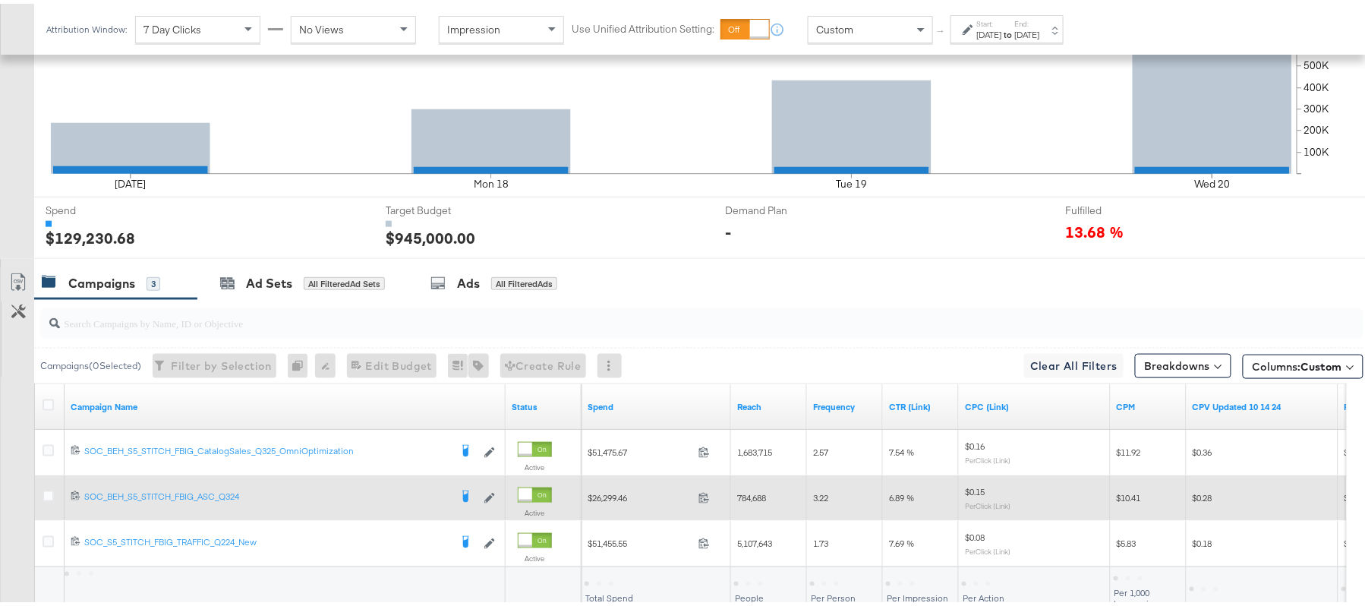
scroll to position [581, 0]
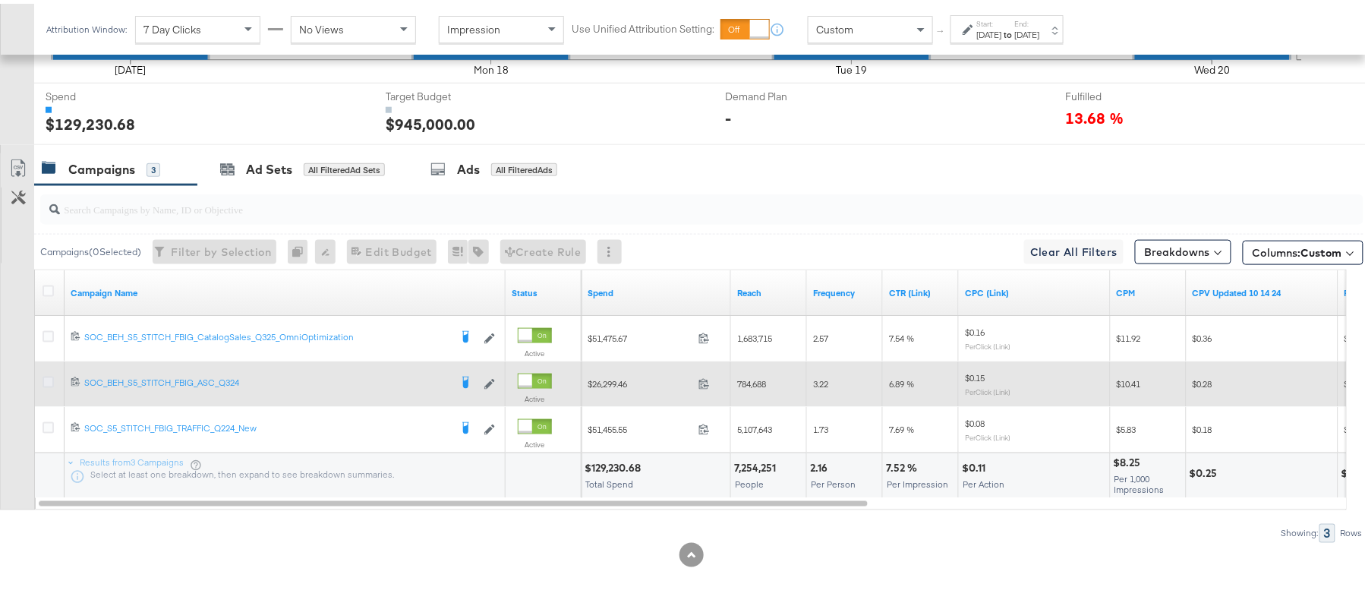
click at [46, 374] on icon at bounding box center [48, 378] width 11 height 11
click at [0, 0] on input "checkbox" at bounding box center [0, 0] width 0 height 0
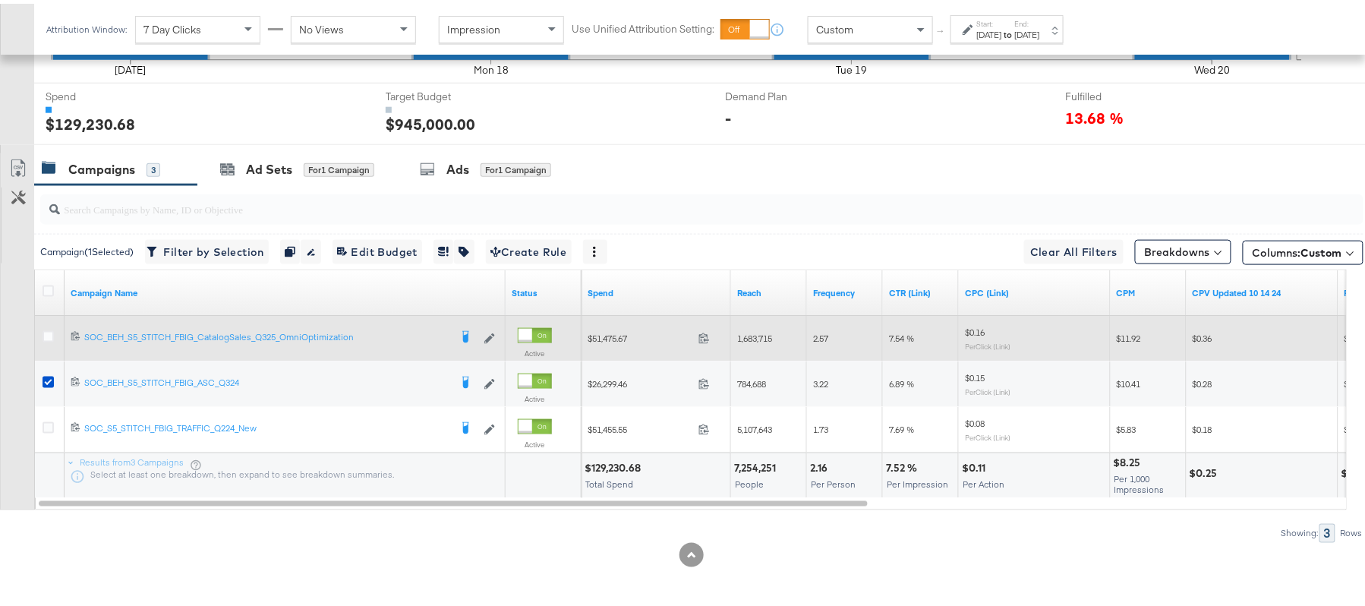
click at [47, 326] on div at bounding box center [50, 334] width 28 height 27
click at [47, 331] on icon at bounding box center [48, 332] width 11 height 11
click at [0, 0] on input "checkbox" at bounding box center [0, 0] width 0 height 0
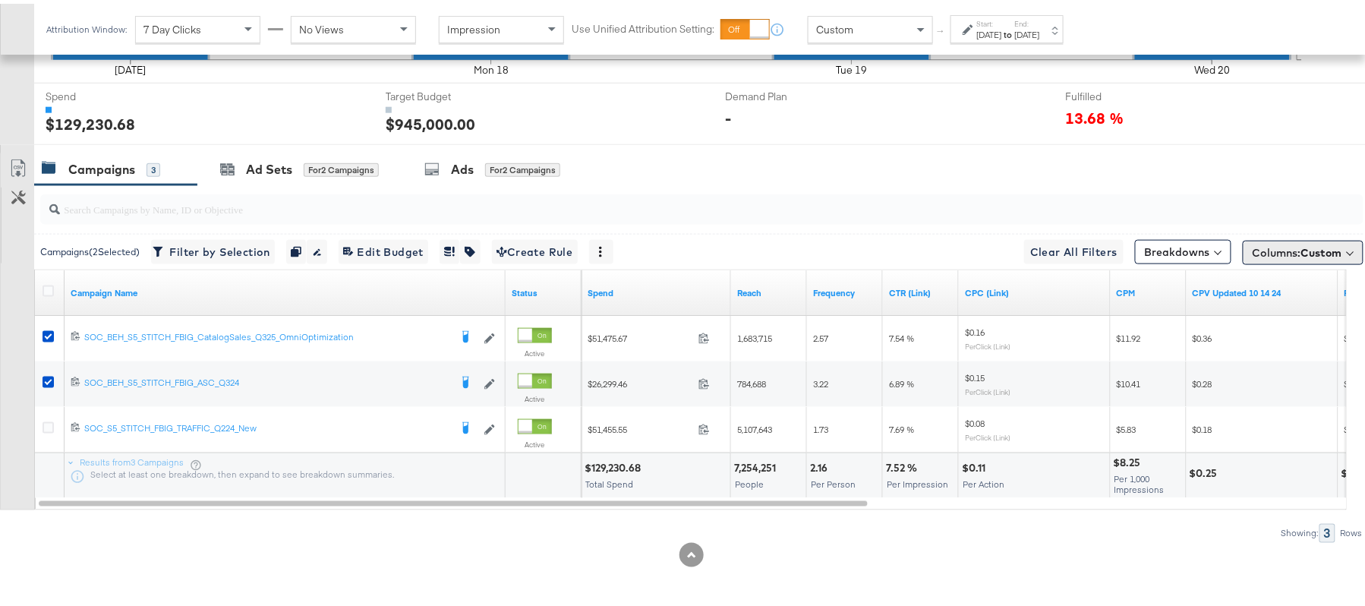
click at [1253, 253] on span "Columns: Custom" at bounding box center [1298, 248] width 90 height 15
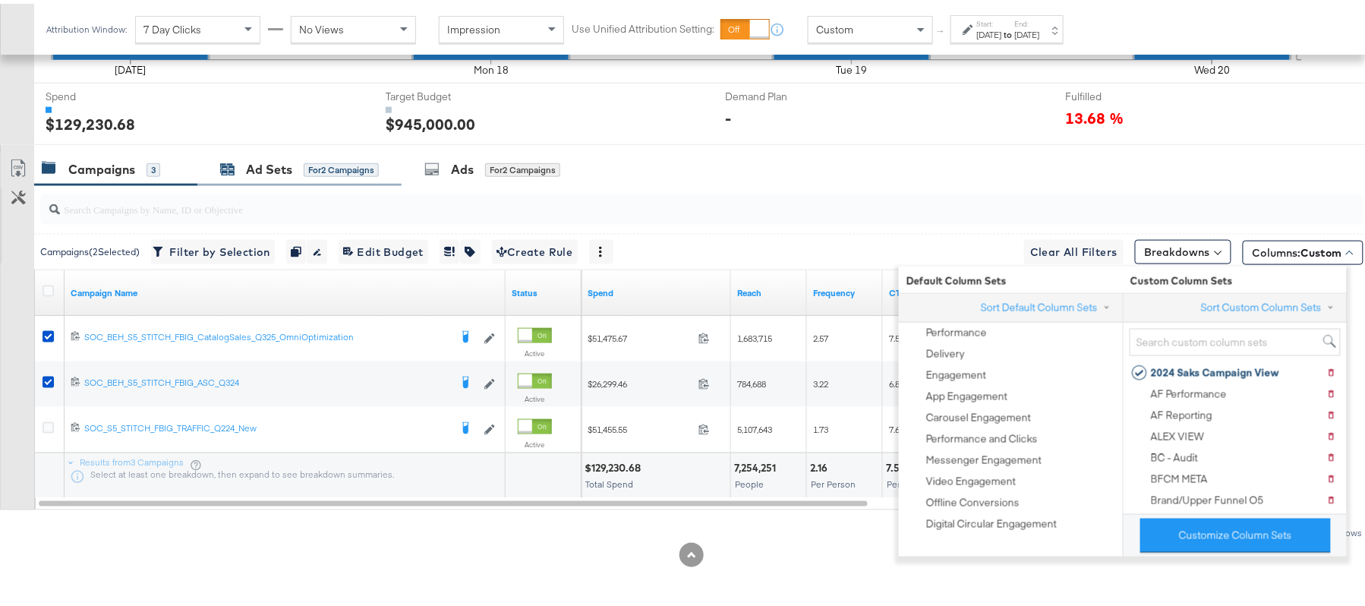
click at [305, 169] on div "for 2 Campaigns" at bounding box center [341, 166] width 75 height 14
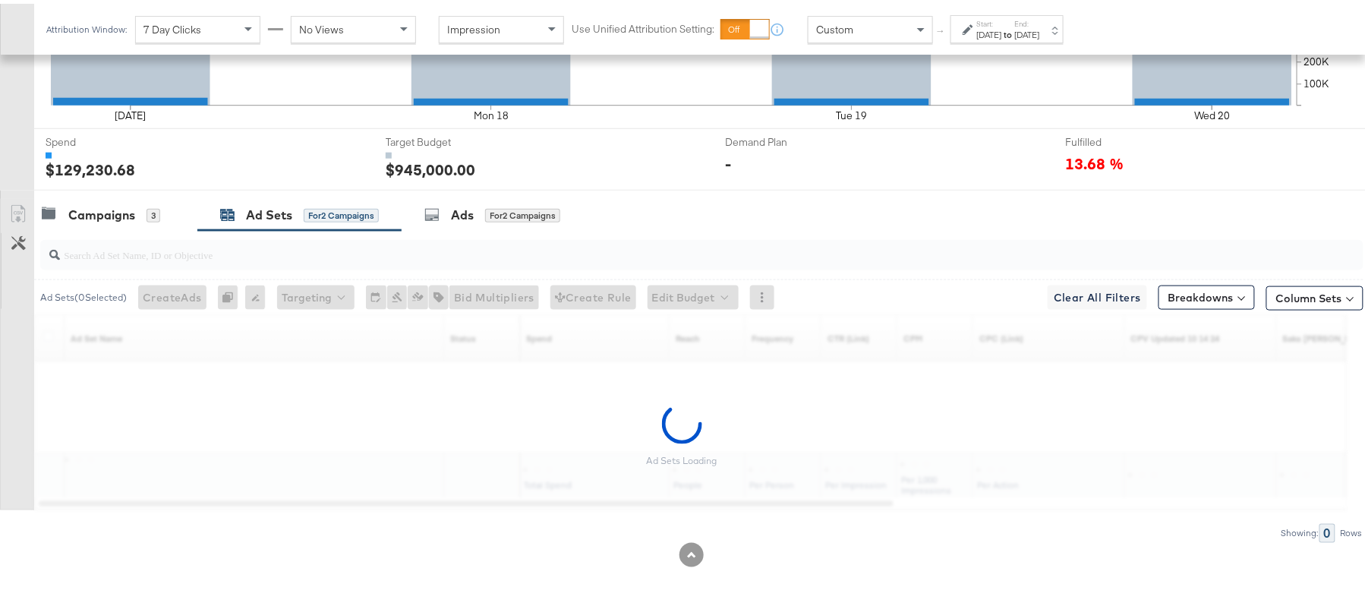
scroll to position [535, 0]
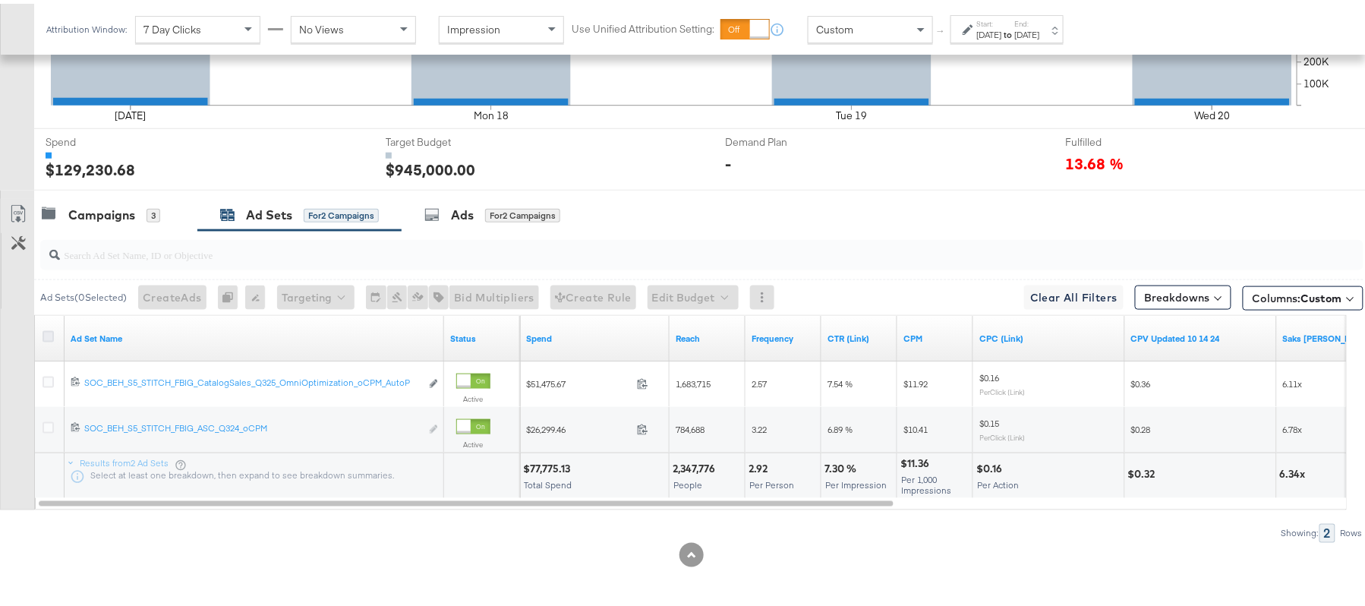
click at [46, 335] on icon at bounding box center [48, 332] width 11 height 11
click at [0, 0] on input "checkbox" at bounding box center [0, 0] width 0 height 0
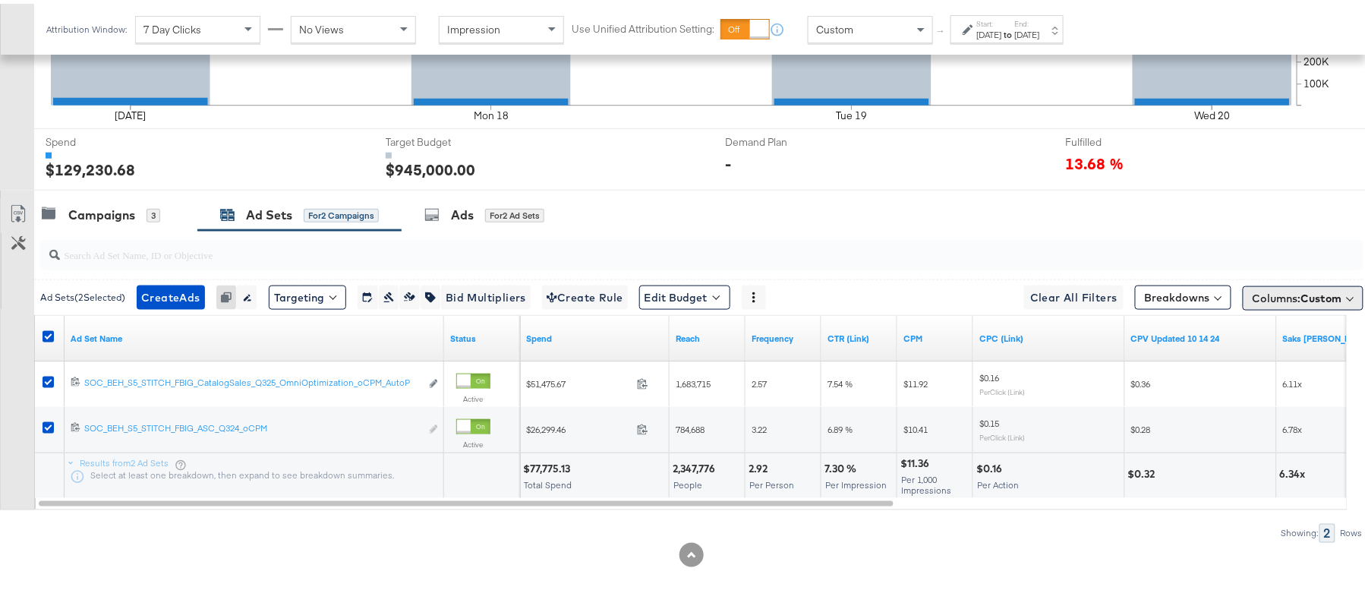
click at [1243, 292] on button "Columns: Custom" at bounding box center [1303, 294] width 121 height 24
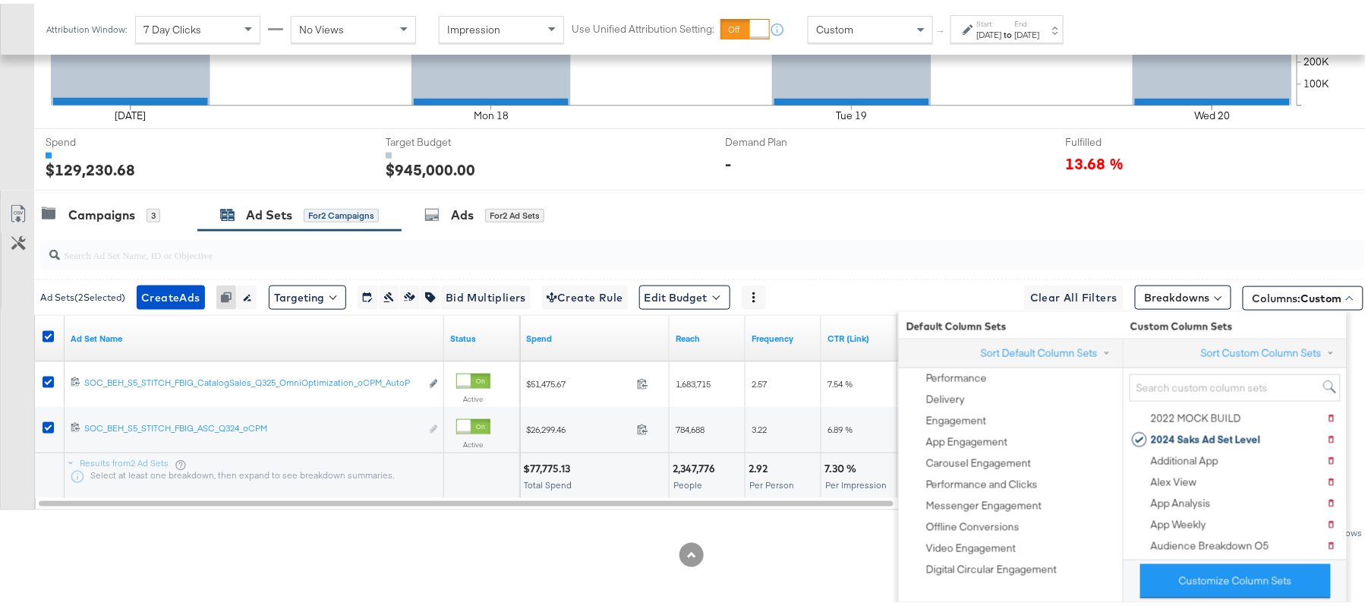
click at [15, 331] on div "Customize KPIs Export as CSV" at bounding box center [17, 350] width 34 height 311
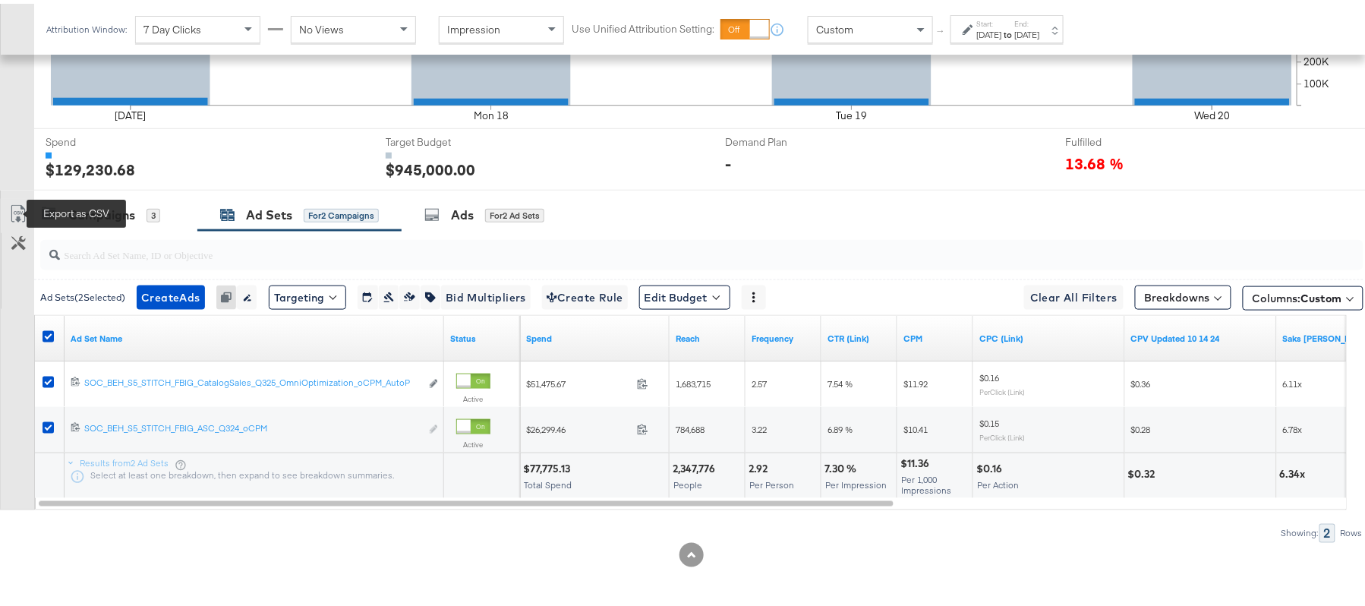
click at [16, 214] on icon at bounding box center [18, 210] width 18 height 18
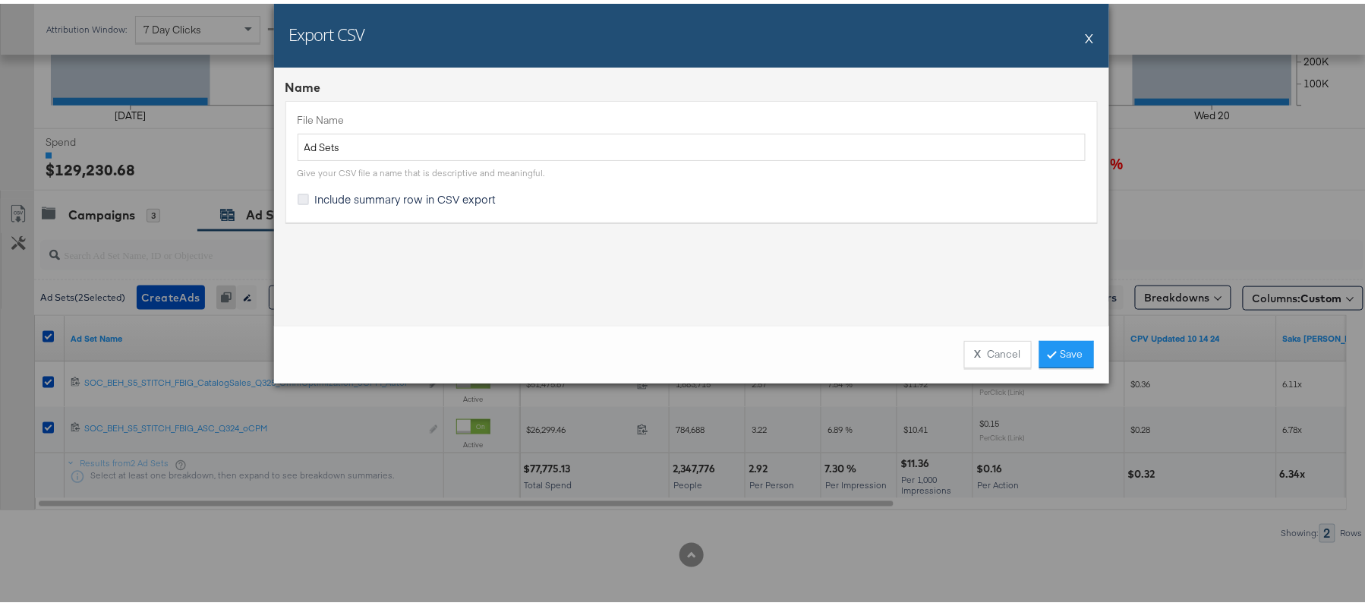
click at [298, 199] on icon at bounding box center [303, 195] width 11 height 11
click at [0, 0] on input "Include summary row in CSV export" at bounding box center [0, 0] width 0 height 0
click at [1063, 343] on link "Save" at bounding box center [1066, 350] width 55 height 27
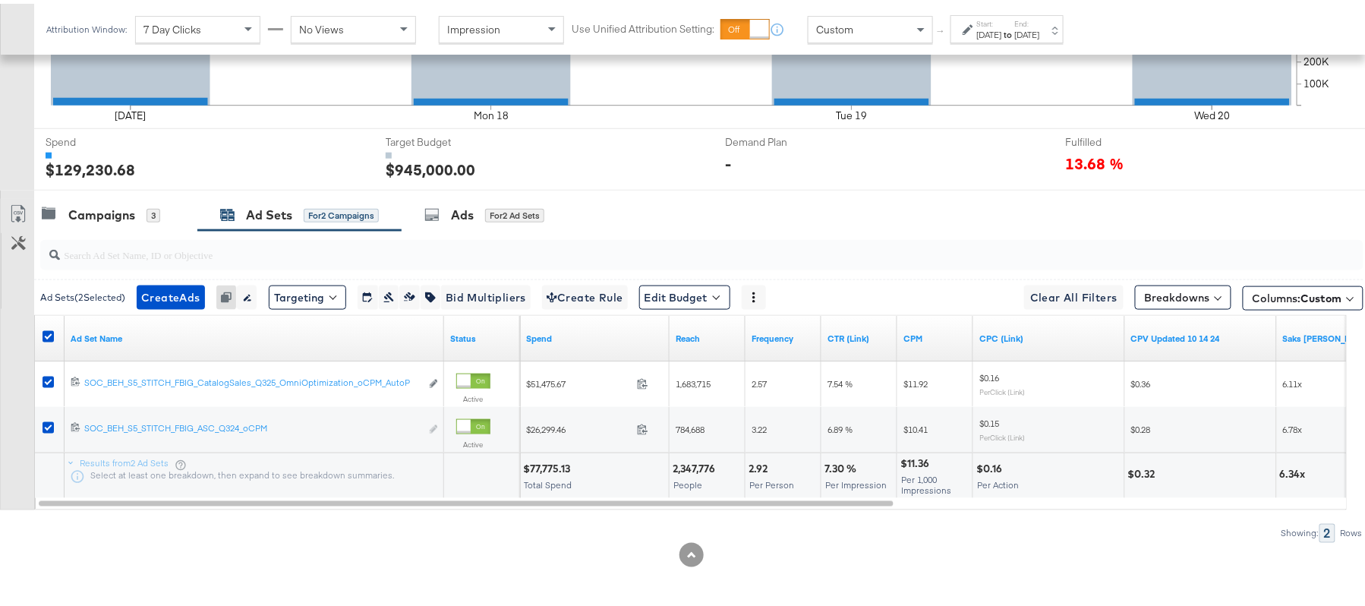
click at [41, 333] on div at bounding box center [50, 334] width 28 height 27
click at [112, 205] on div "Campaigns" at bounding box center [101, 211] width 67 height 17
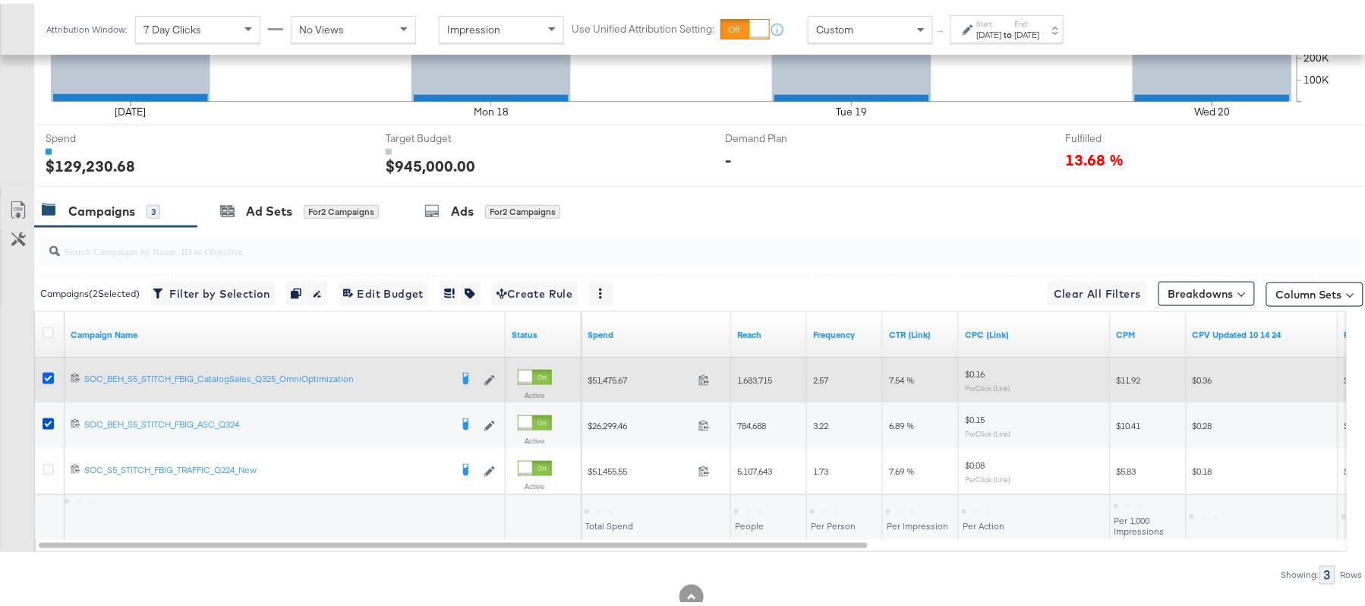
click at [44, 377] on icon at bounding box center [48, 374] width 11 height 11
click at [0, 0] on input "checkbox" at bounding box center [0, 0] width 0 height 0
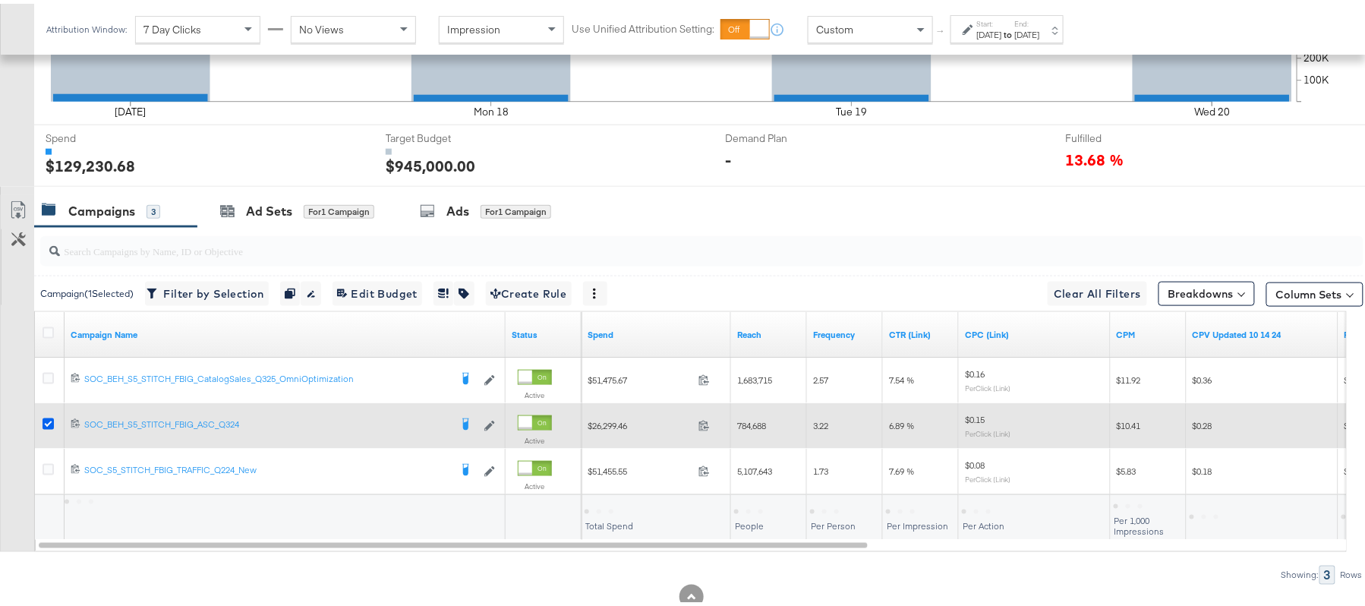
click at [50, 422] on icon at bounding box center [48, 420] width 11 height 11
click at [0, 0] on input "checkbox" at bounding box center [0, 0] width 0 height 0
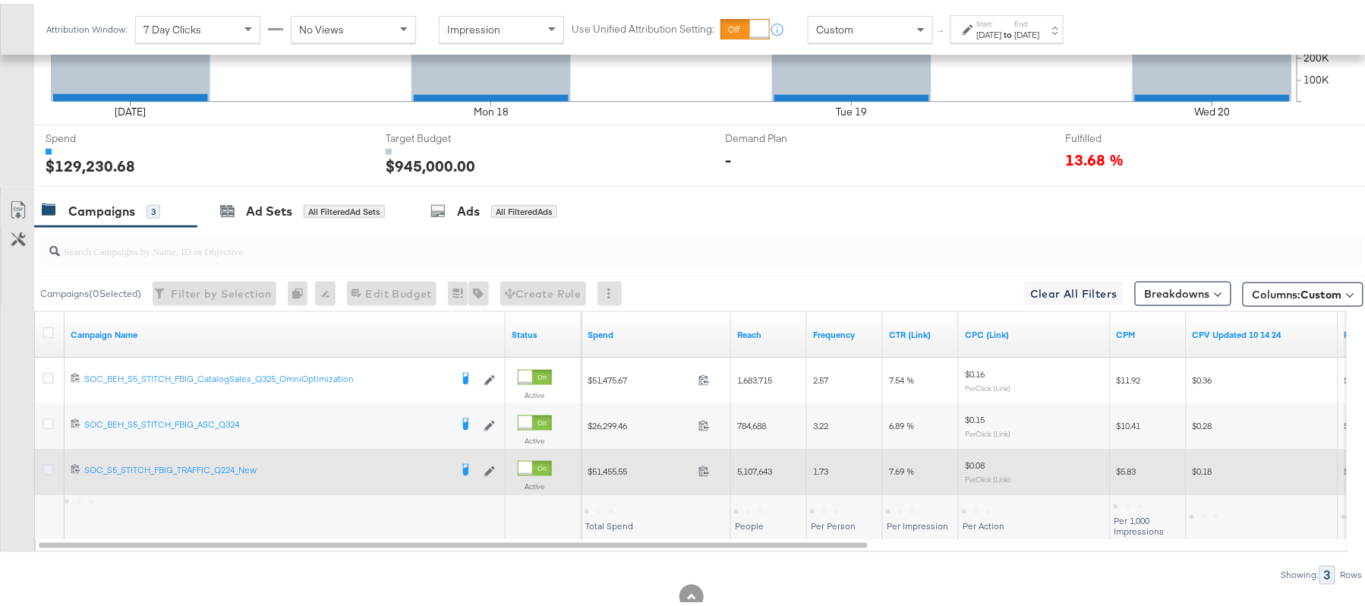
click at [49, 468] on icon at bounding box center [48, 465] width 11 height 11
click at [0, 0] on input "checkbox" at bounding box center [0, 0] width 0 height 0
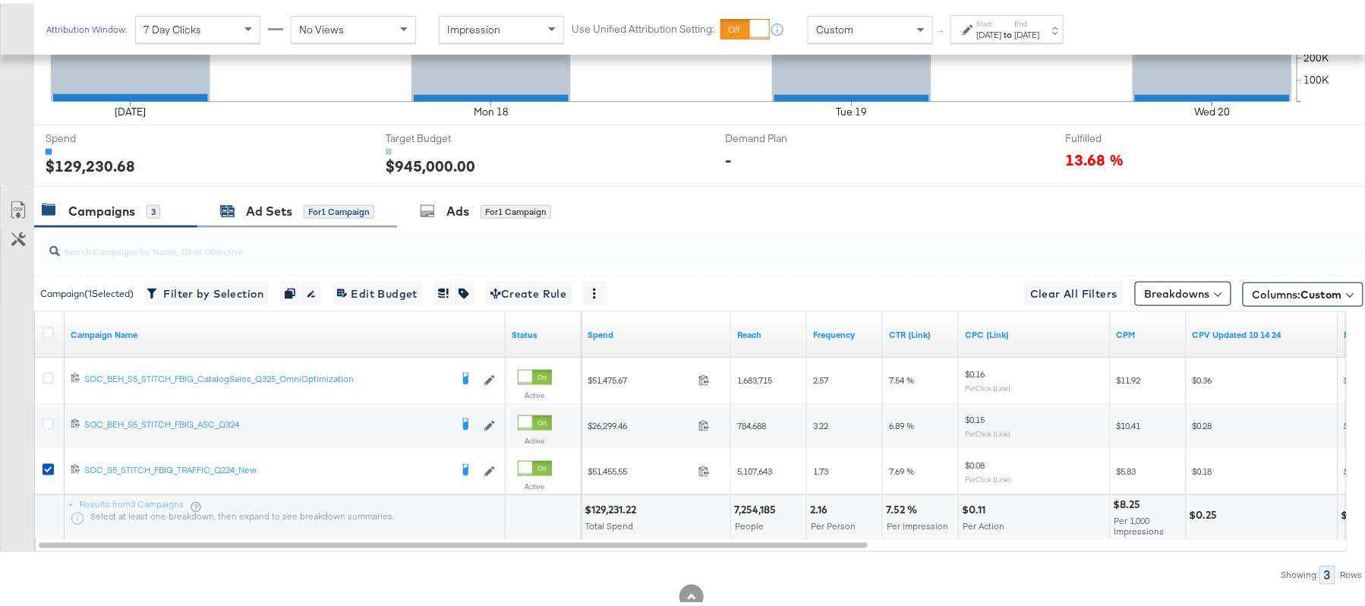
click at [257, 210] on div "Ad Sets" at bounding box center [269, 207] width 46 height 17
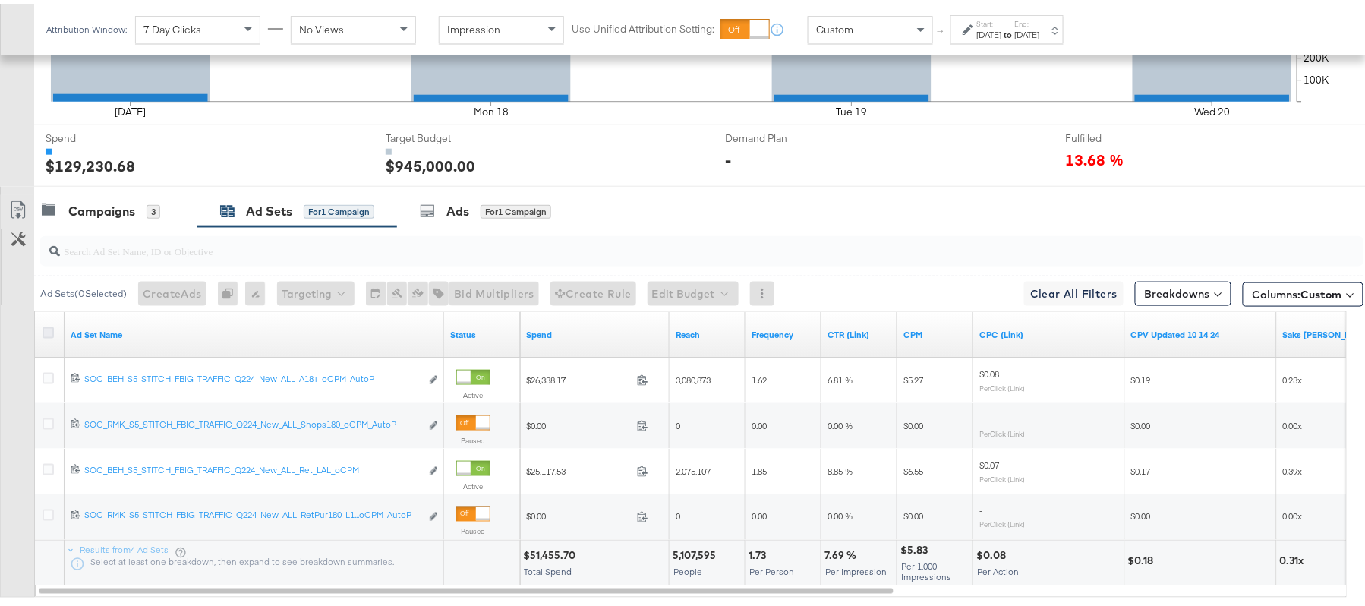
click at [46, 334] on icon at bounding box center [48, 328] width 11 height 11
click at [0, 0] on input "checkbox" at bounding box center [0, 0] width 0 height 0
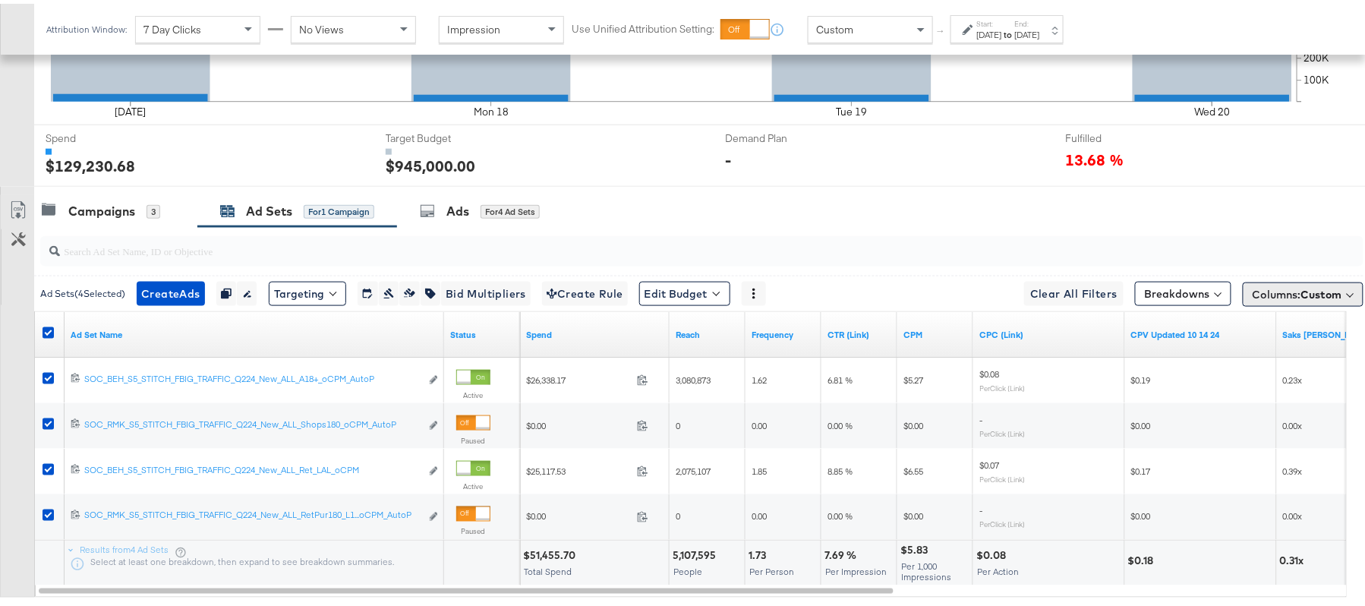
click at [1253, 289] on span "Columns: Custom" at bounding box center [1298, 290] width 90 height 15
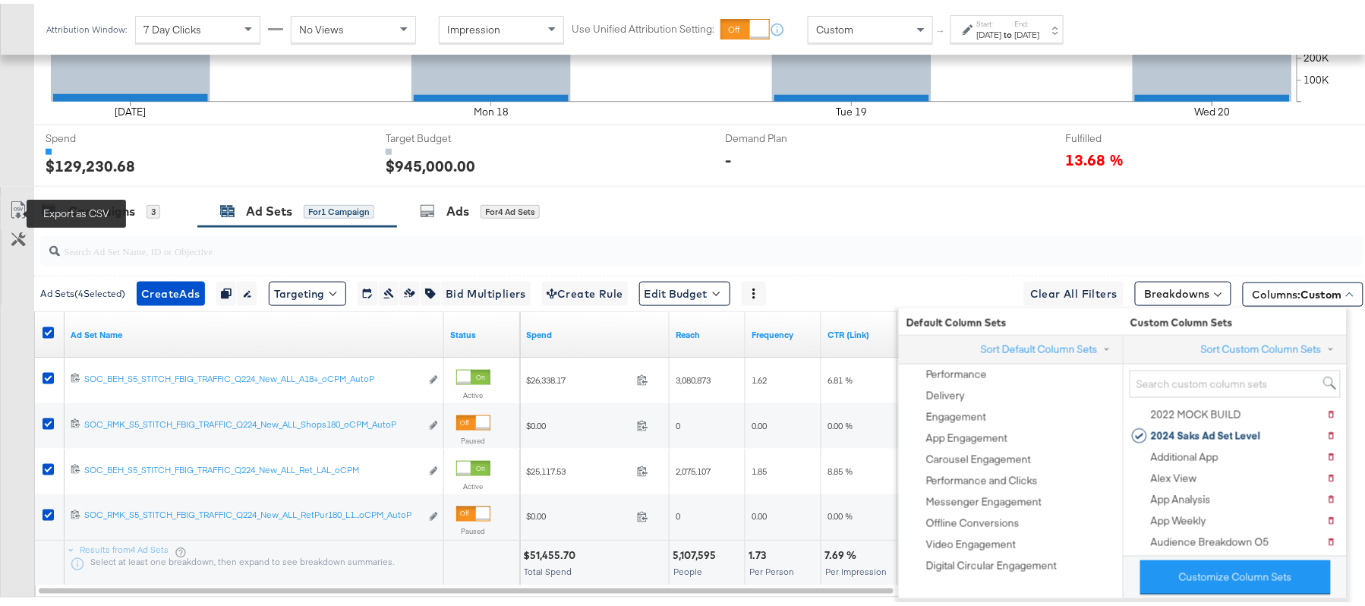
click at [19, 207] on icon at bounding box center [18, 206] width 18 height 18
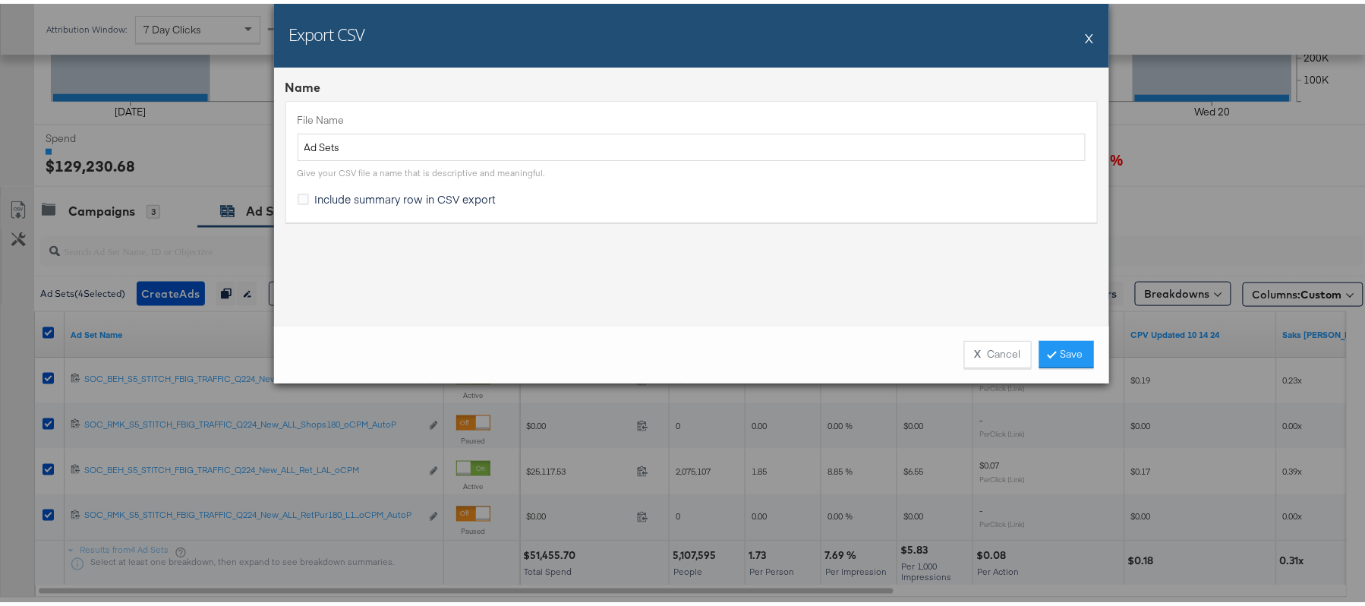
click at [465, 188] on div "Include summary row in CSV export" at bounding box center [409, 196] width 188 height 16
click at [0, 0] on input "Include summary row in CSV export" at bounding box center [0, 0] width 0 height 0
click at [460, 200] on span "Include summary row in CSV export" at bounding box center [405, 195] width 181 height 15
click at [0, 0] on input "Include summary row in CSV export" at bounding box center [0, 0] width 0 height 0
click at [462, 200] on span "Include summary row in CSV export" at bounding box center [405, 195] width 181 height 15
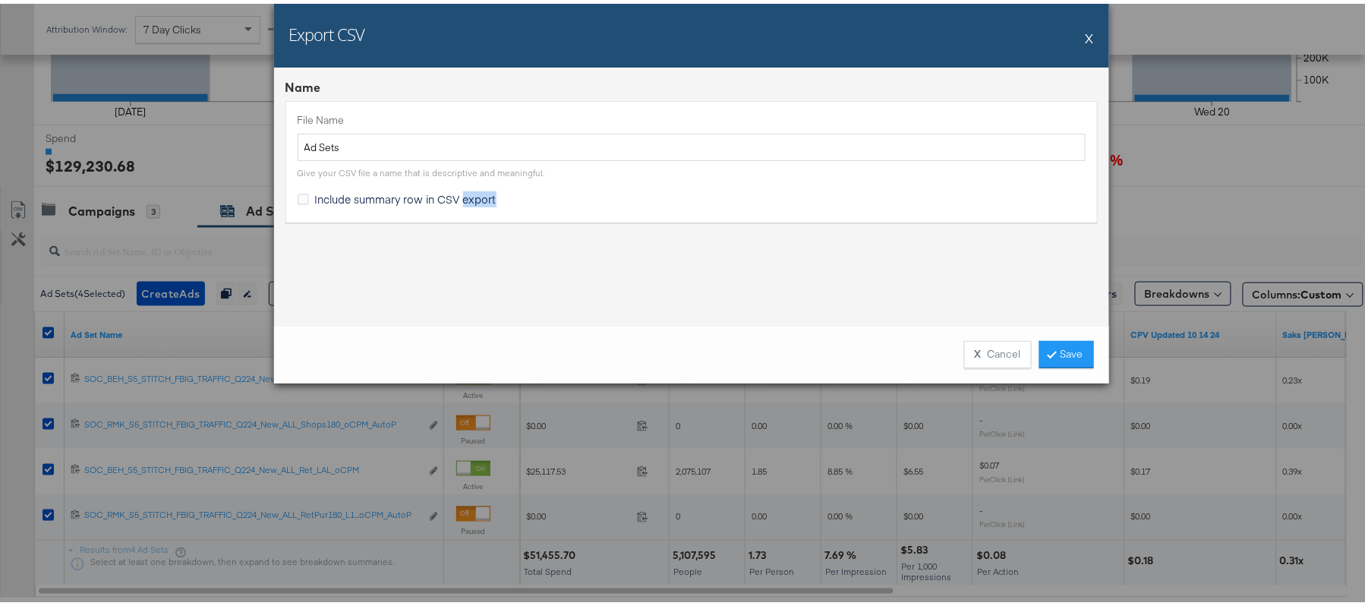
click at [0, 0] on input "Include summary row in CSV export" at bounding box center [0, 0] width 0 height 0
click at [1028, 348] on div "X Cancel Save" at bounding box center [1023, 350] width 141 height 27
click at [1054, 347] on link "Save" at bounding box center [1066, 350] width 55 height 27
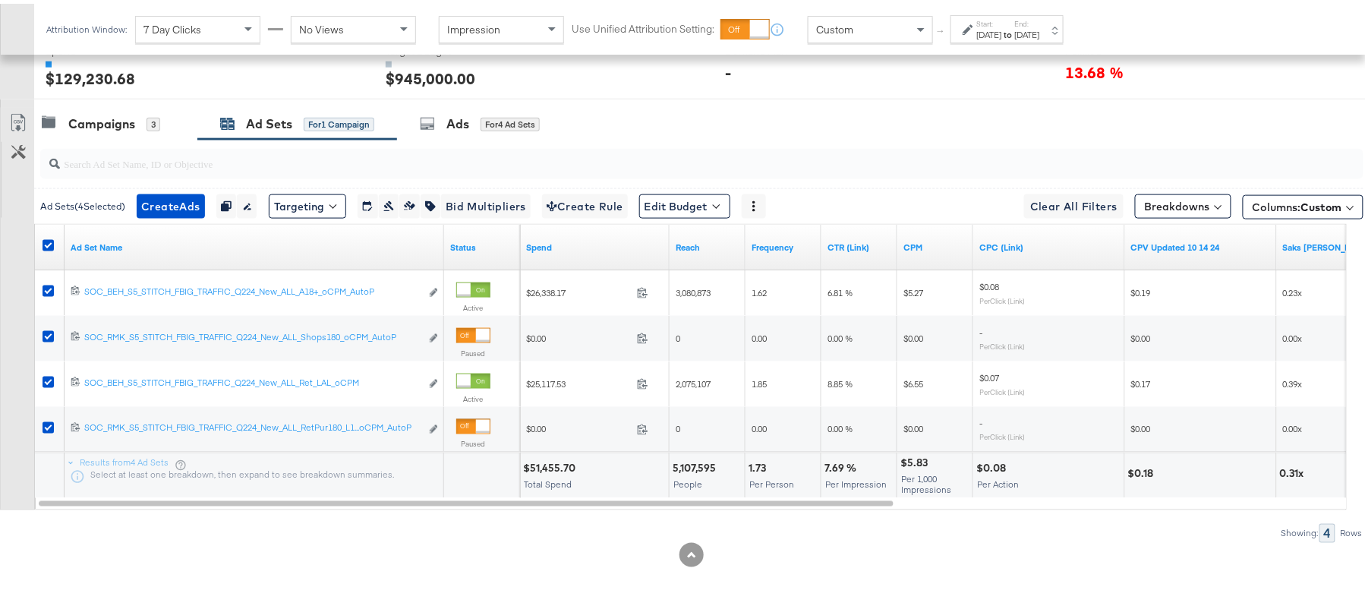
scroll to position [535, 0]
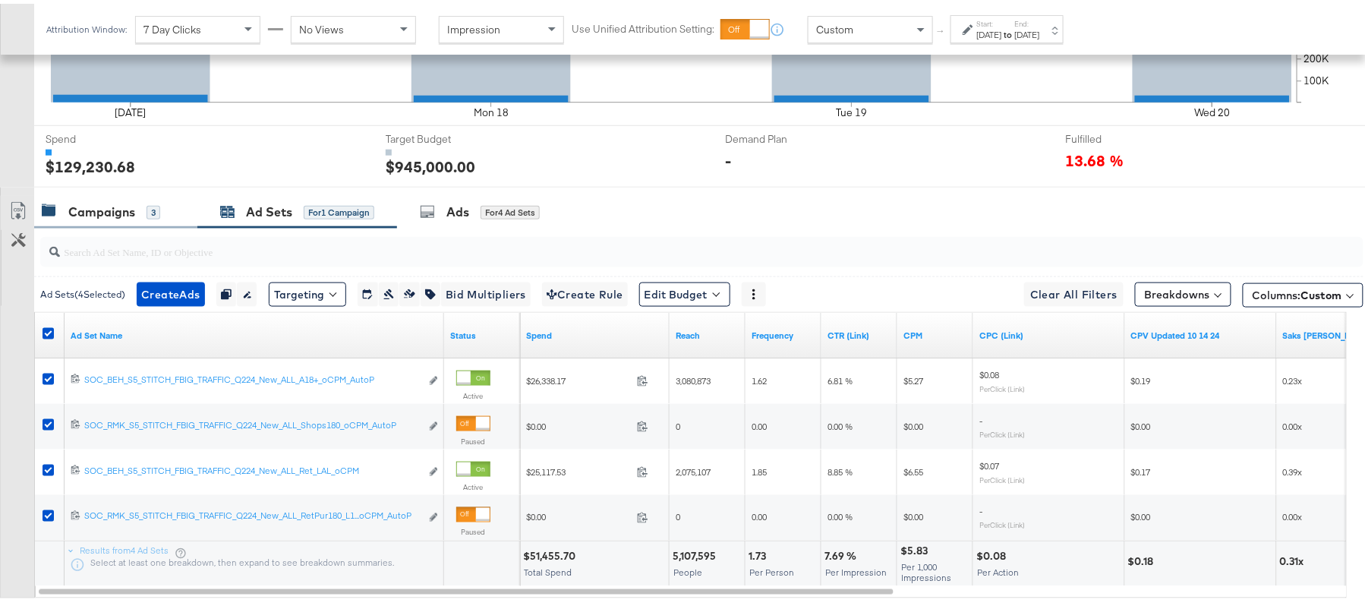
click at [101, 216] on div "Campaigns" at bounding box center [101, 208] width 67 height 17
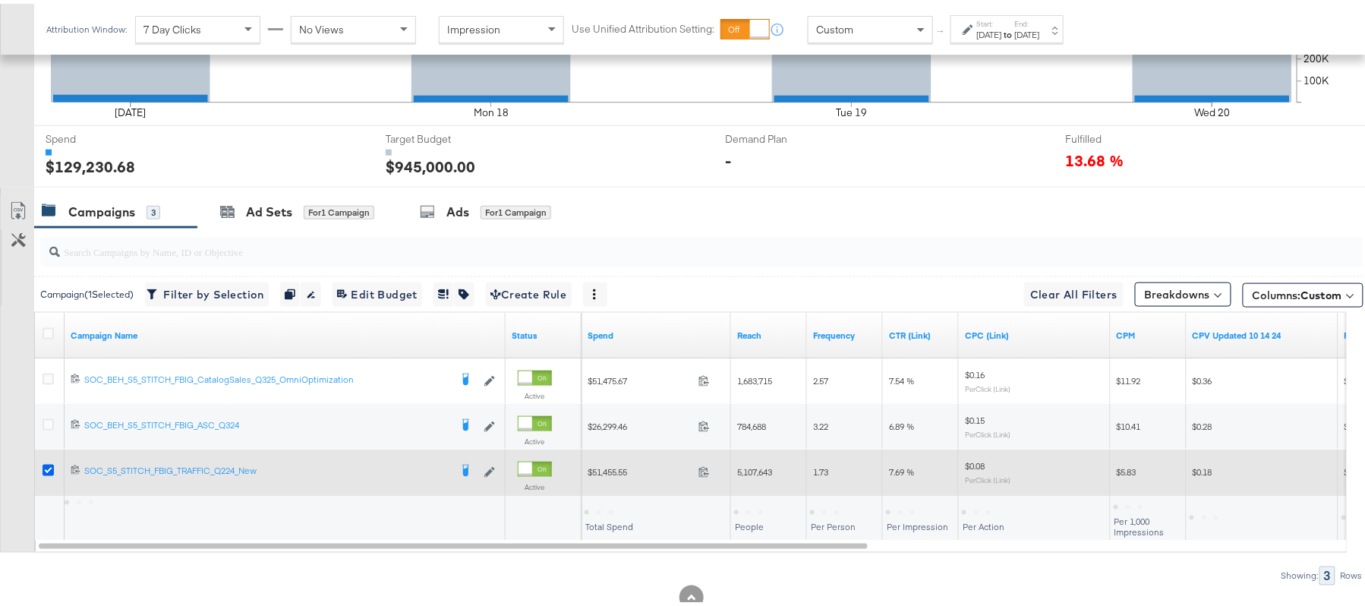
click at [43, 472] on icon at bounding box center [48, 466] width 11 height 11
click at [0, 0] on input "checkbox" at bounding box center [0, 0] width 0 height 0
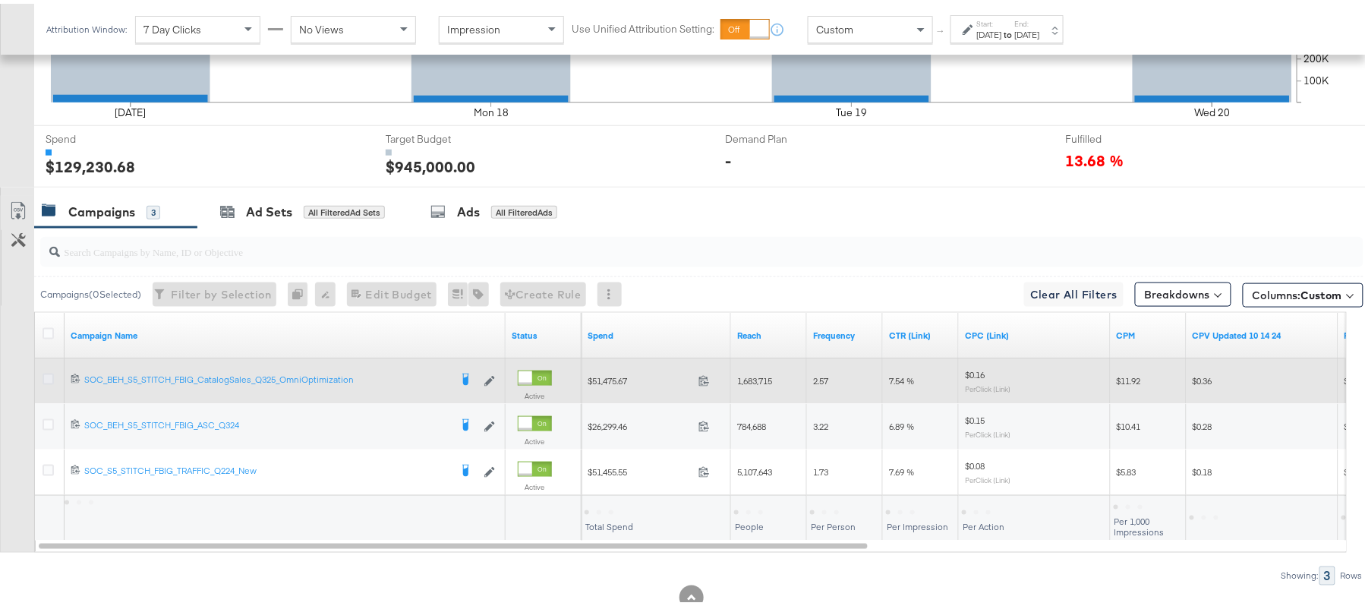
click at [46, 375] on icon at bounding box center [48, 375] width 11 height 11
click at [0, 0] on input "checkbox" at bounding box center [0, 0] width 0 height 0
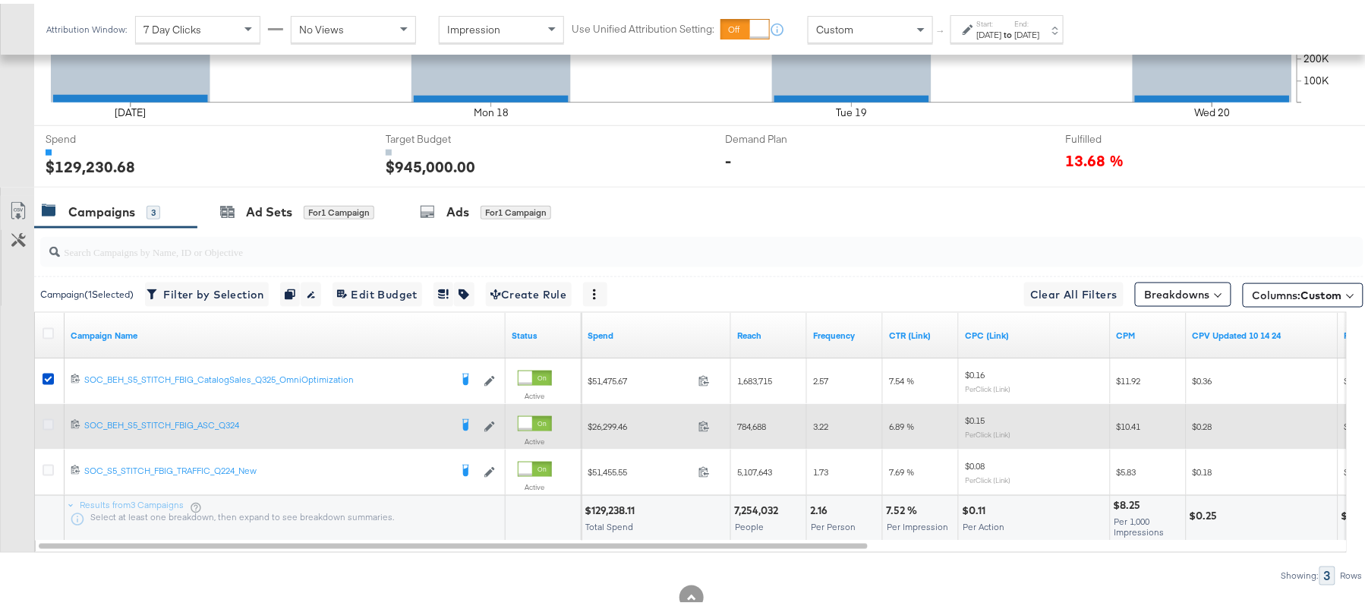
click at [49, 424] on icon at bounding box center [48, 420] width 11 height 11
click at [0, 0] on input "checkbox" at bounding box center [0, 0] width 0 height 0
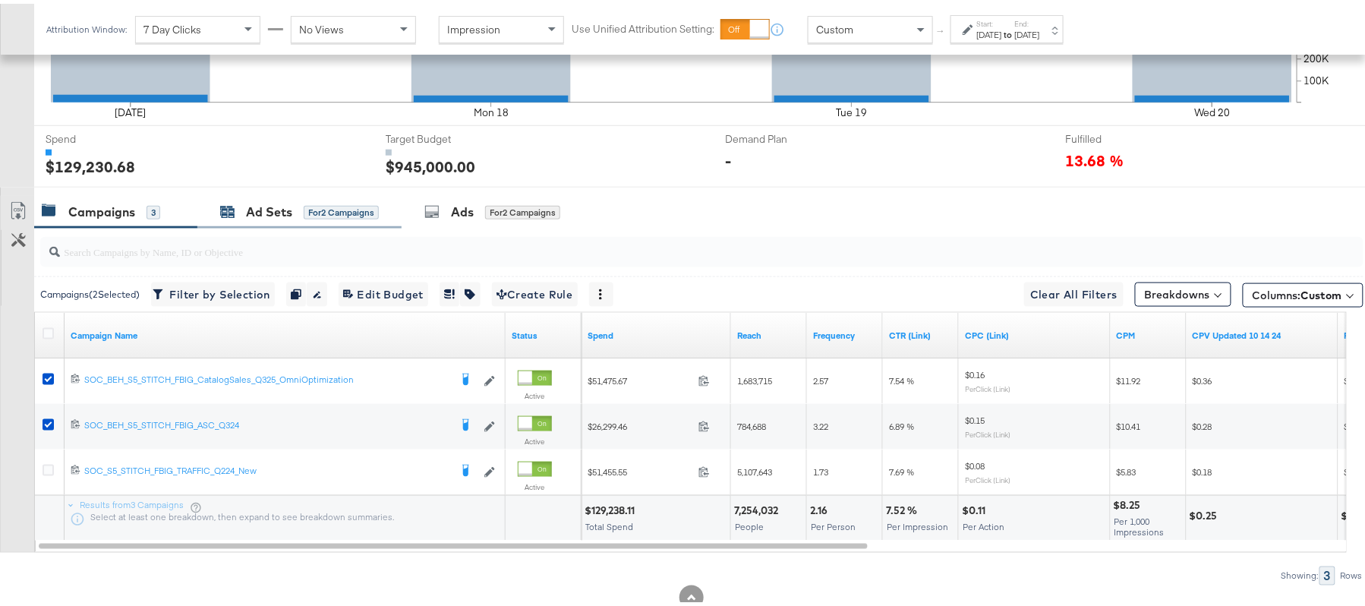
click at [281, 213] on div "Ad Sets" at bounding box center [269, 208] width 46 height 17
